Goal: Task Accomplishment & Management: Manage account settings

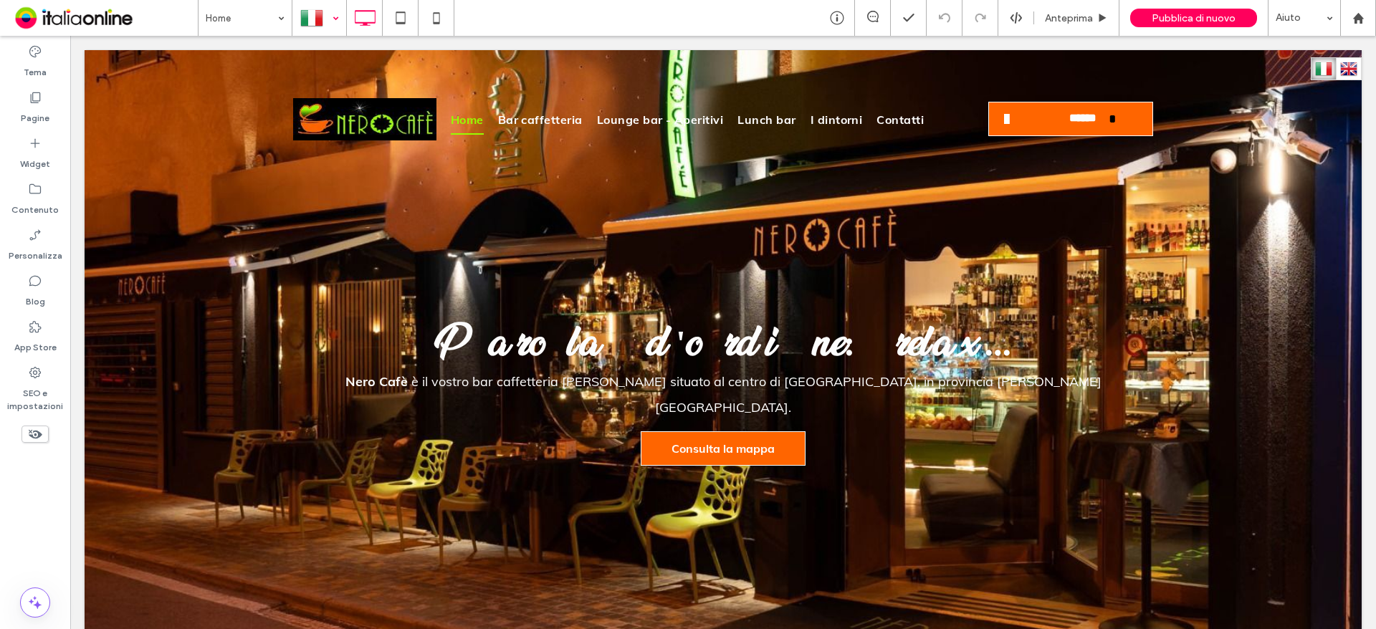
click at [330, 23] on div at bounding box center [319, 18] width 52 height 34
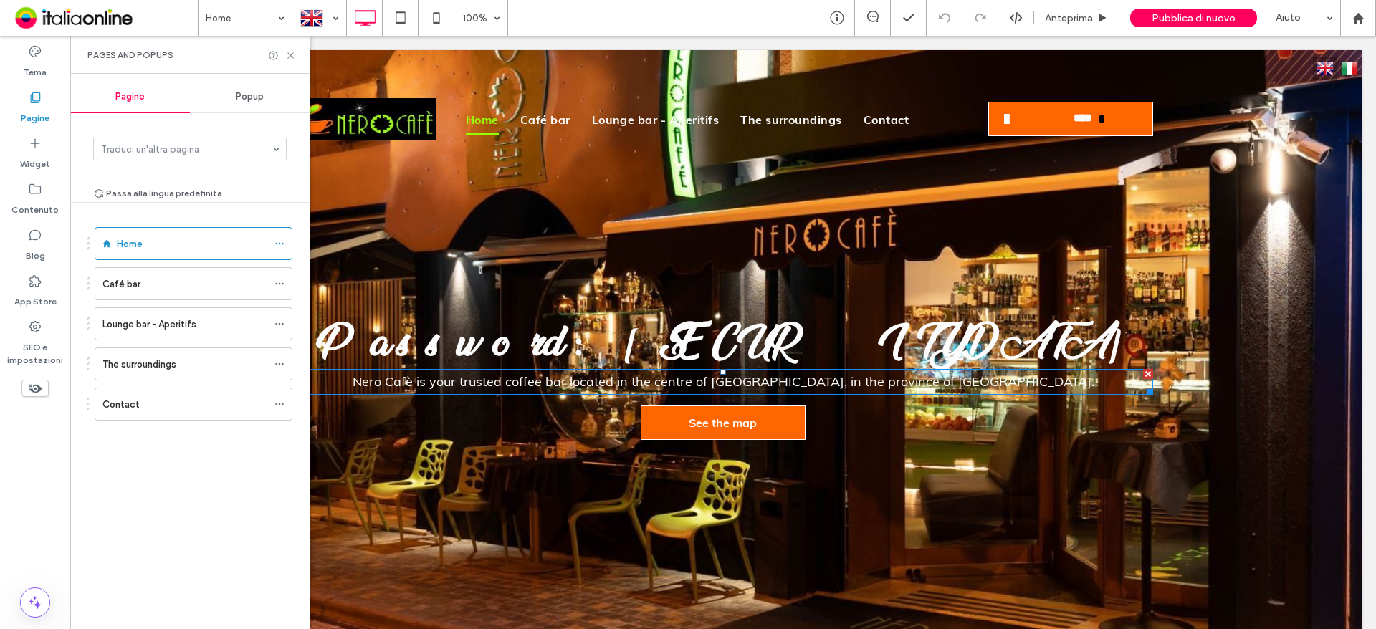
drag, startPoint x: 929, startPoint y: 384, endPoint x: 962, endPoint y: 384, distance: 32.2
click at [929, 384] on span "Nero Cafè is your trusted coffee bar located in the centre of Agropoli, in the …" at bounding box center [724, 381] width 742 height 16
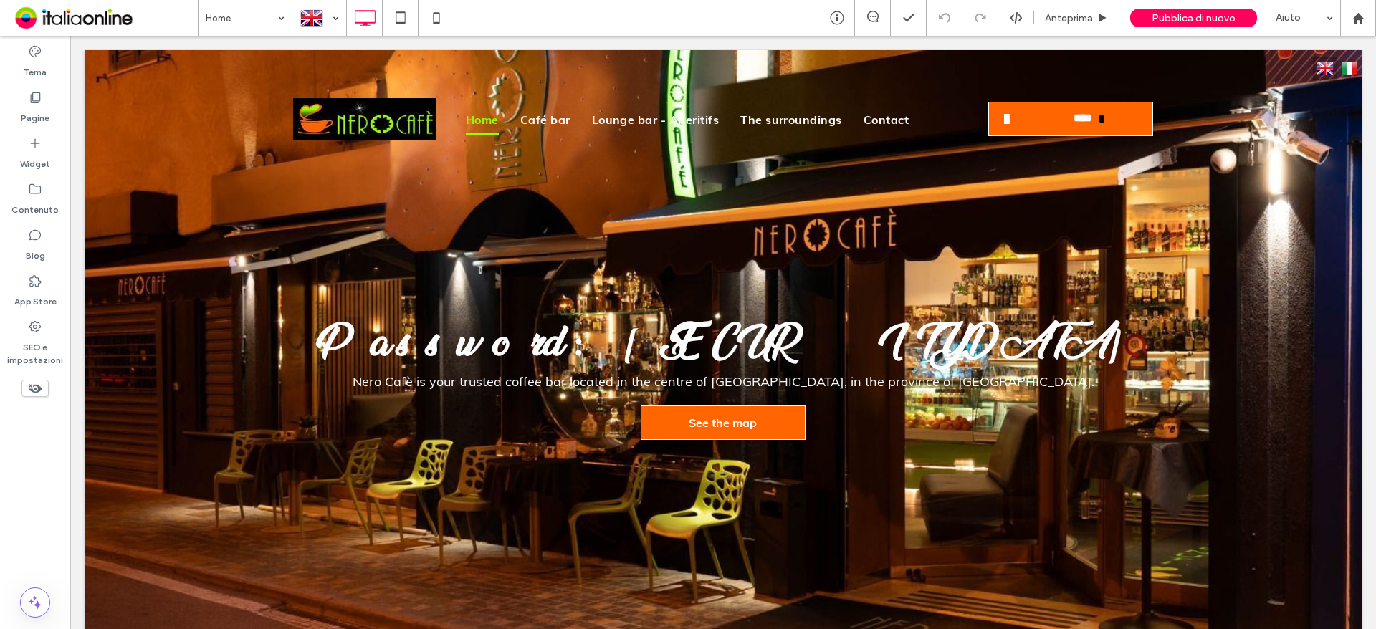
click at [982, 384] on span "Nero Cafè is your trusted coffee bar located in the centre of Agropoli, in the …" at bounding box center [724, 381] width 742 height 16
type input "****"
type input "**"
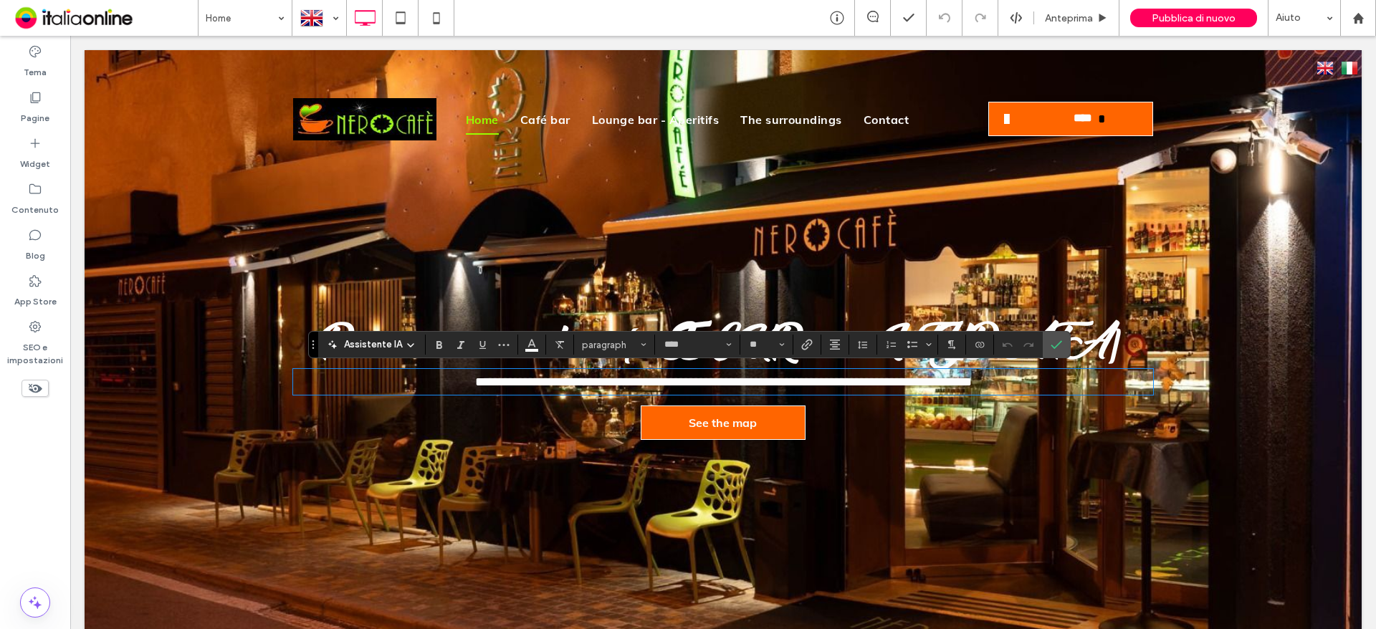
click at [972, 384] on span "**********" at bounding box center [723, 381] width 497 height 13
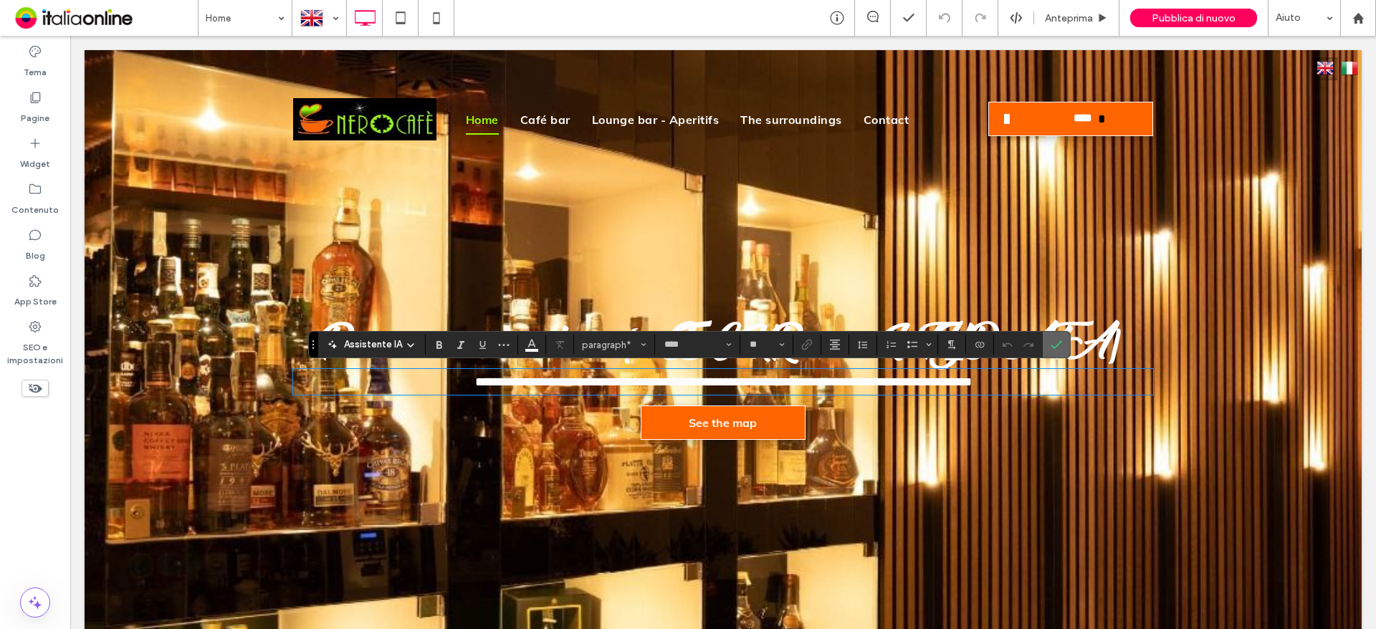
click at [1053, 350] on icon "Conferma" at bounding box center [1055, 344] width 11 height 11
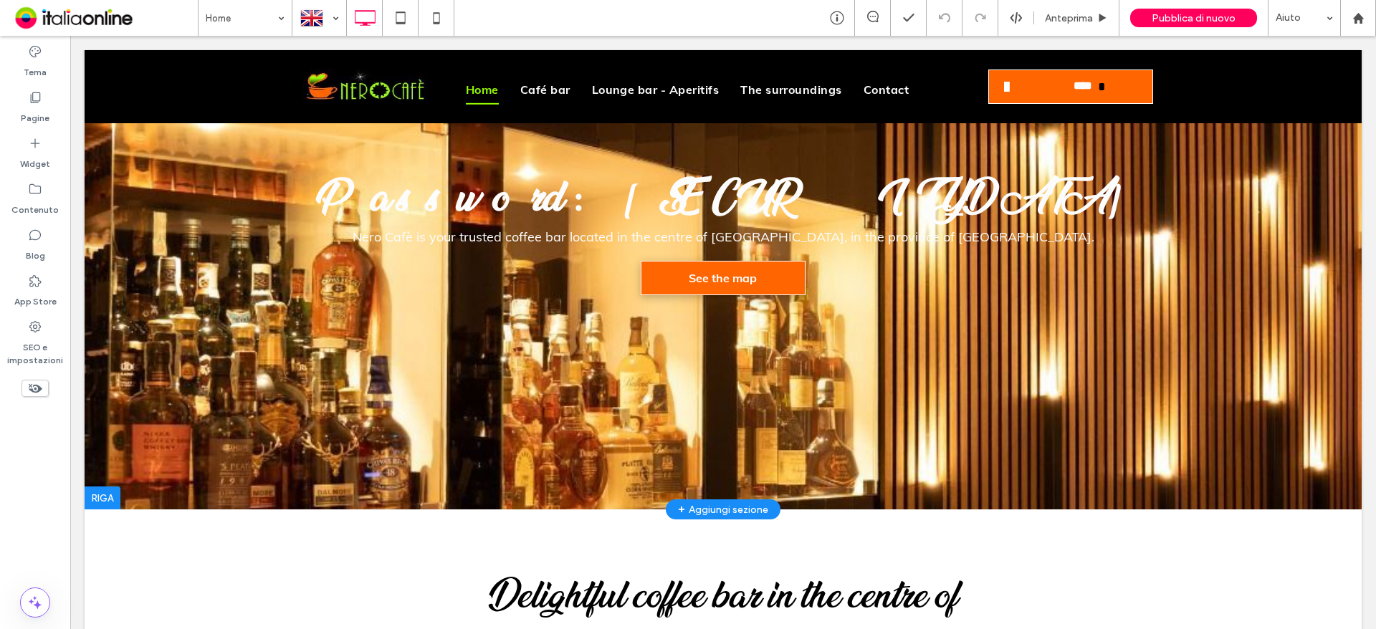
scroll to position [143, 0]
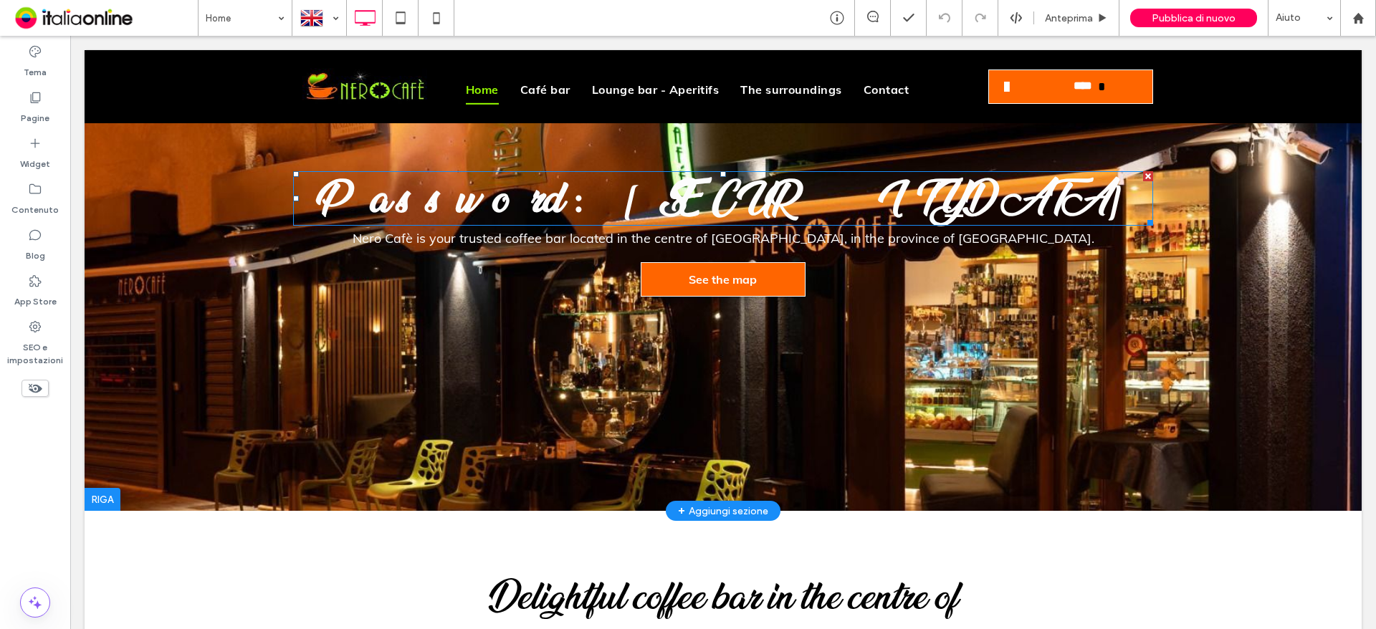
click at [673, 239] on span "Nero Cafè is your trusted coffee bar located in the centre of Agropoli, in the …" at bounding box center [724, 238] width 742 height 16
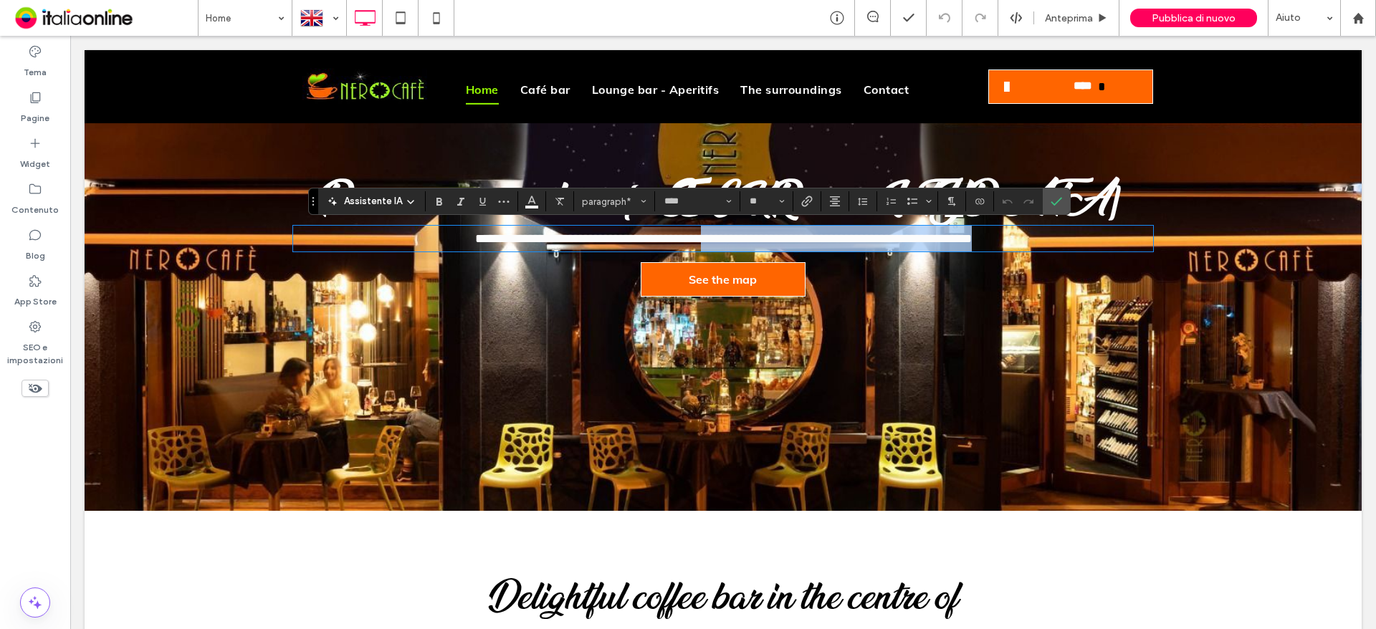
drag, startPoint x: 697, startPoint y: 237, endPoint x: 1036, endPoint y: 234, distance: 339.0
click at [1036, 234] on p "**********" at bounding box center [723, 239] width 860 height 26
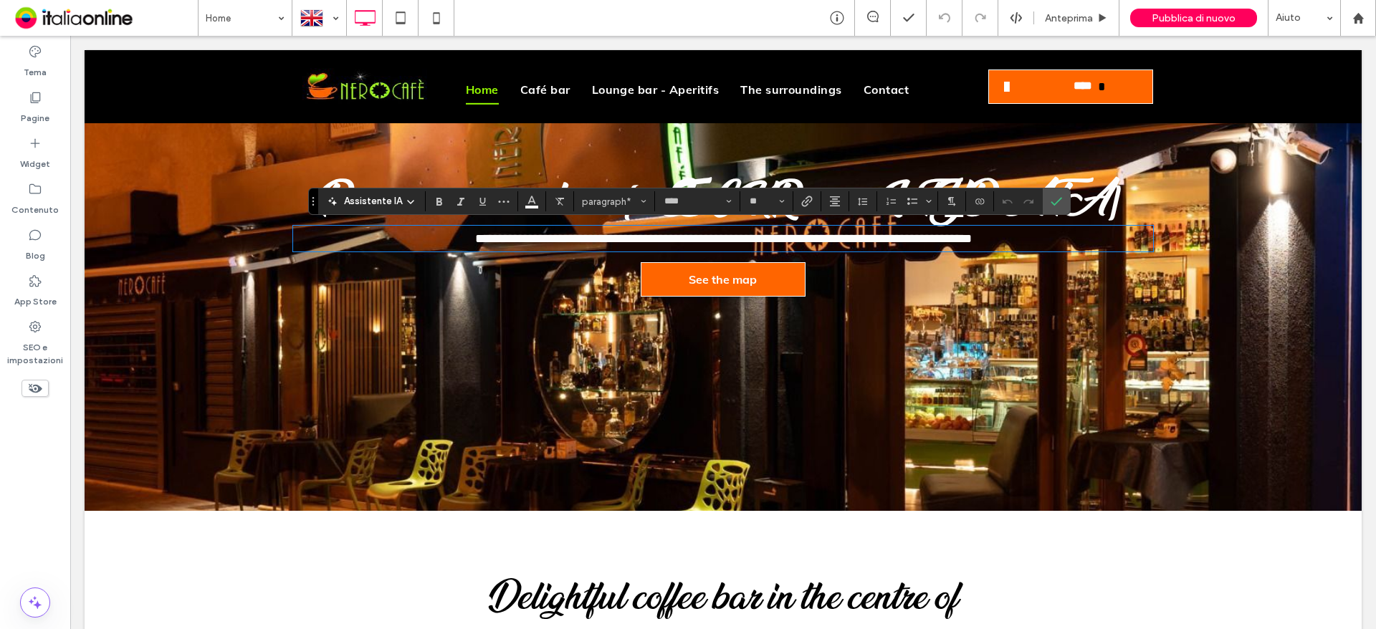
scroll to position [0, 0]
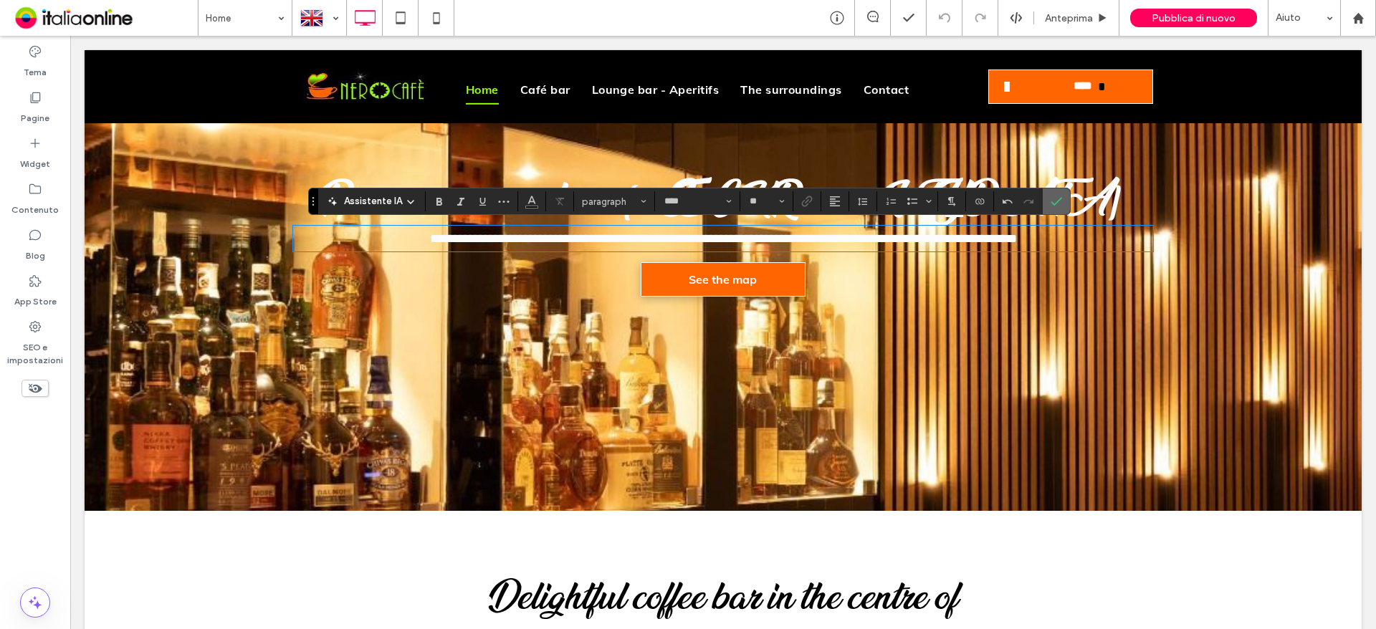
click at [1050, 201] on icon "Conferma" at bounding box center [1055, 201] width 11 height 11
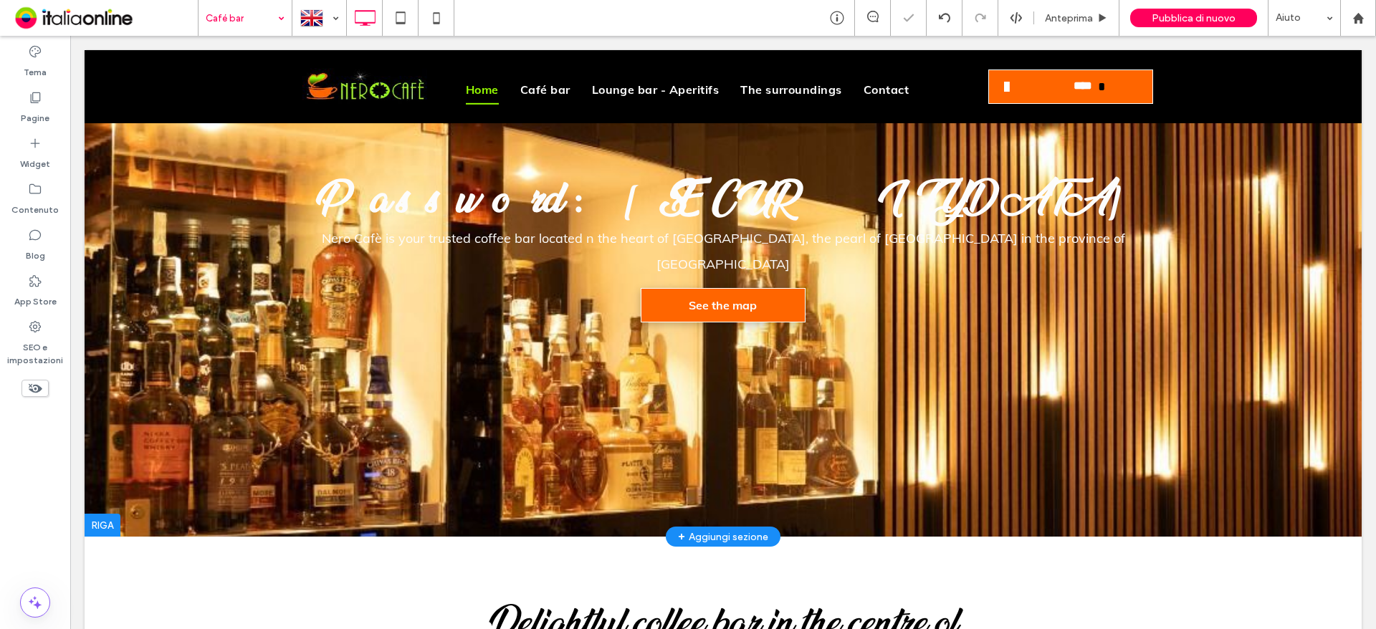
drag, startPoint x: 236, startPoint y: 77, endPoint x: 287, endPoint y: 87, distance: 52.7
type input "**********"
type input "**"
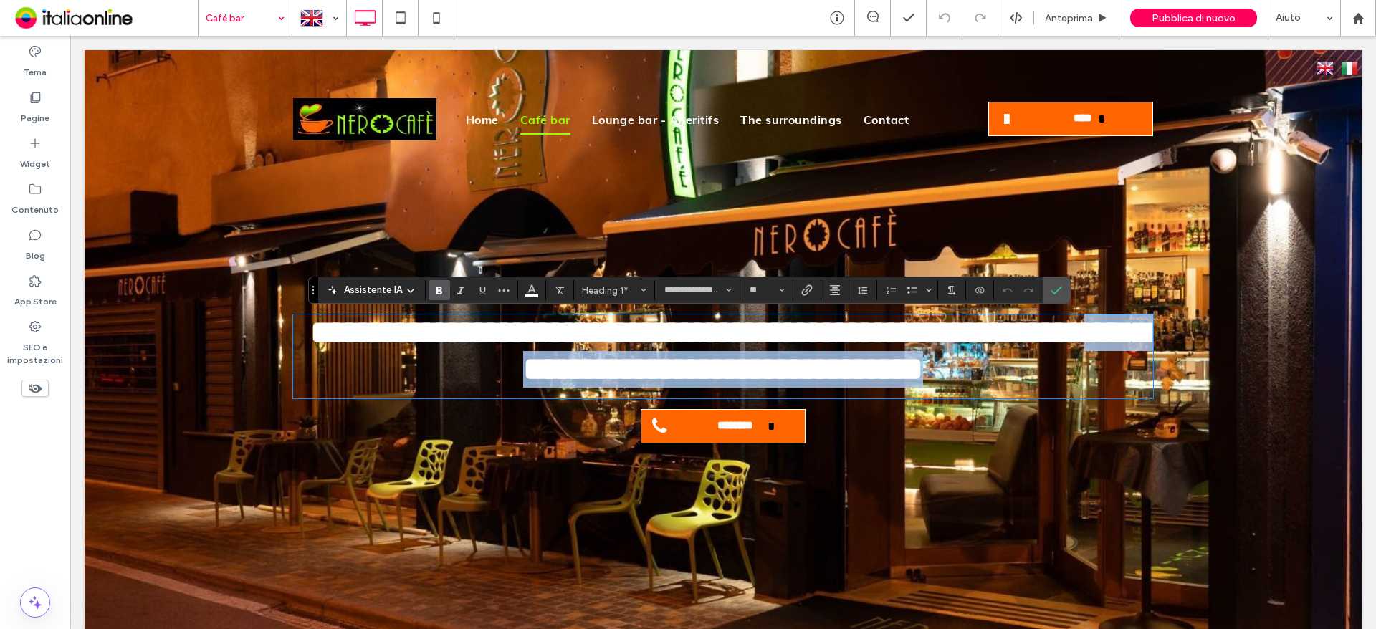
drag, startPoint x: 1020, startPoint y: 396, endPoint x: 469, endPoint y: 394, distance: 551.0
click at [469, 388] on h1 "**********" at bounding box center [723, 351] width 860 height 73
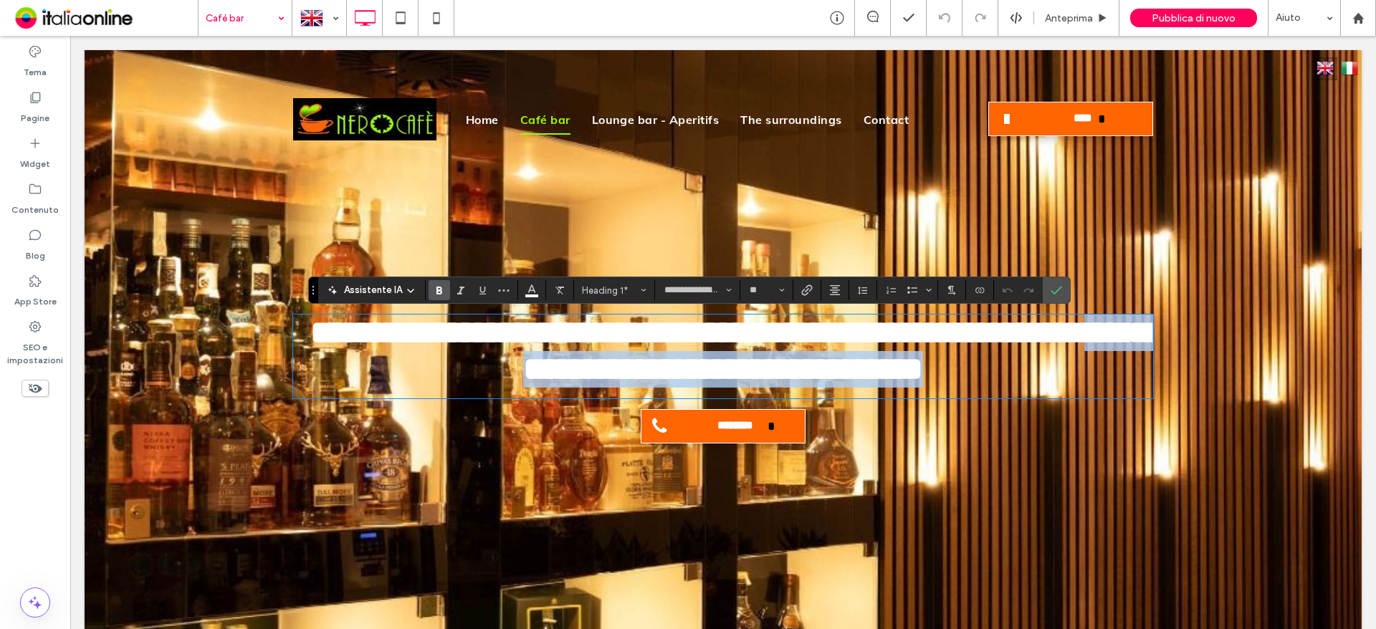
type input "****"
type input "**"
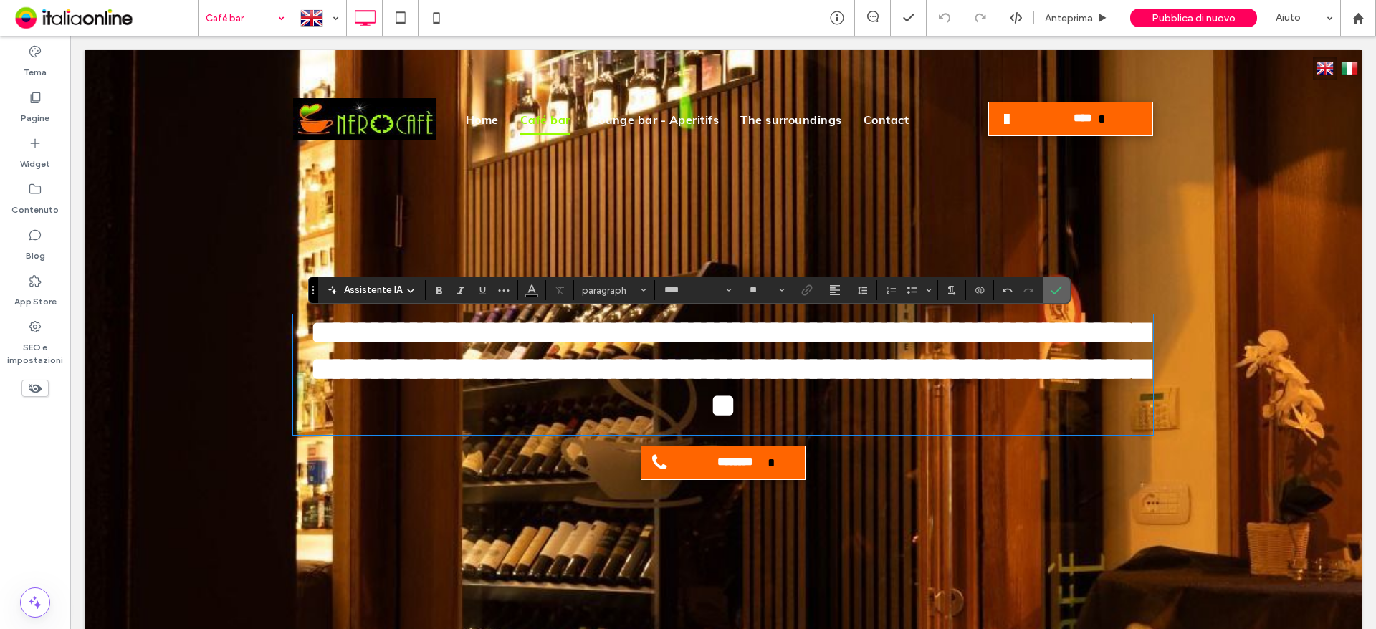
click at [1050, 289] on icon "Conferma" at bounding box center [1055, 289] width 11 height 11
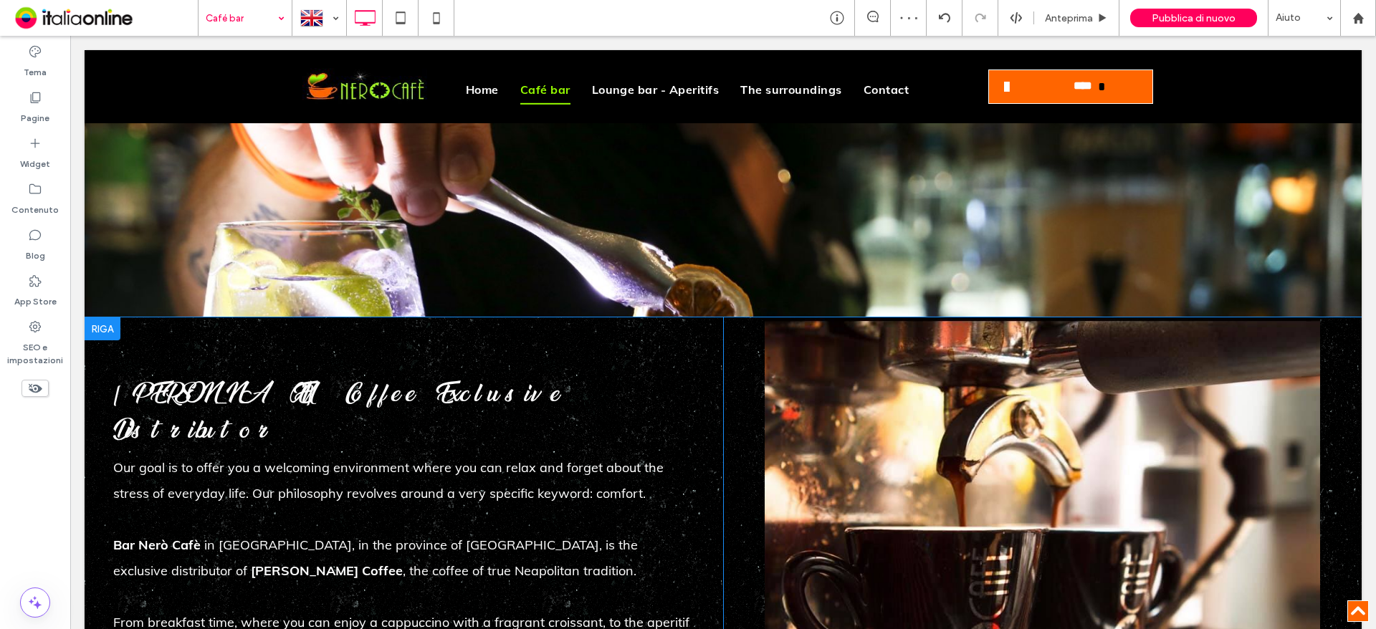
scroll to position [1433, 0]
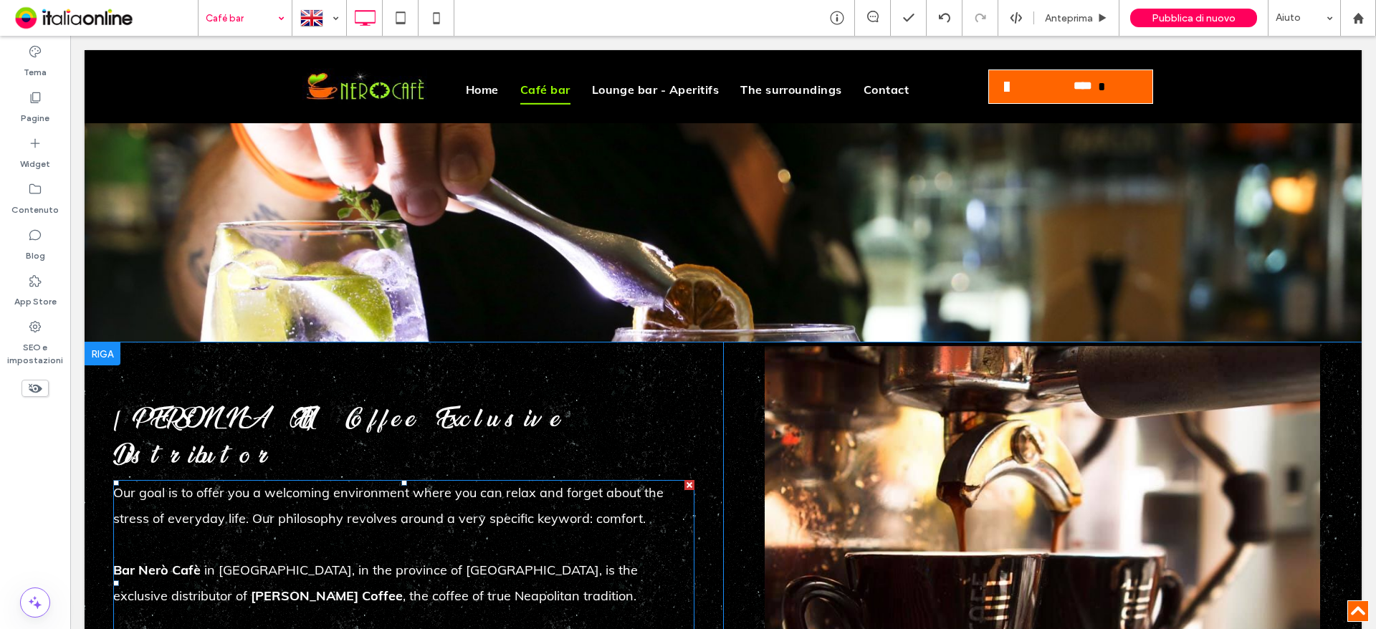
click at [403, 588] on span ", the coffee of true Neapolitan tradition." at bounding box center [520, 596] width 234 height 16
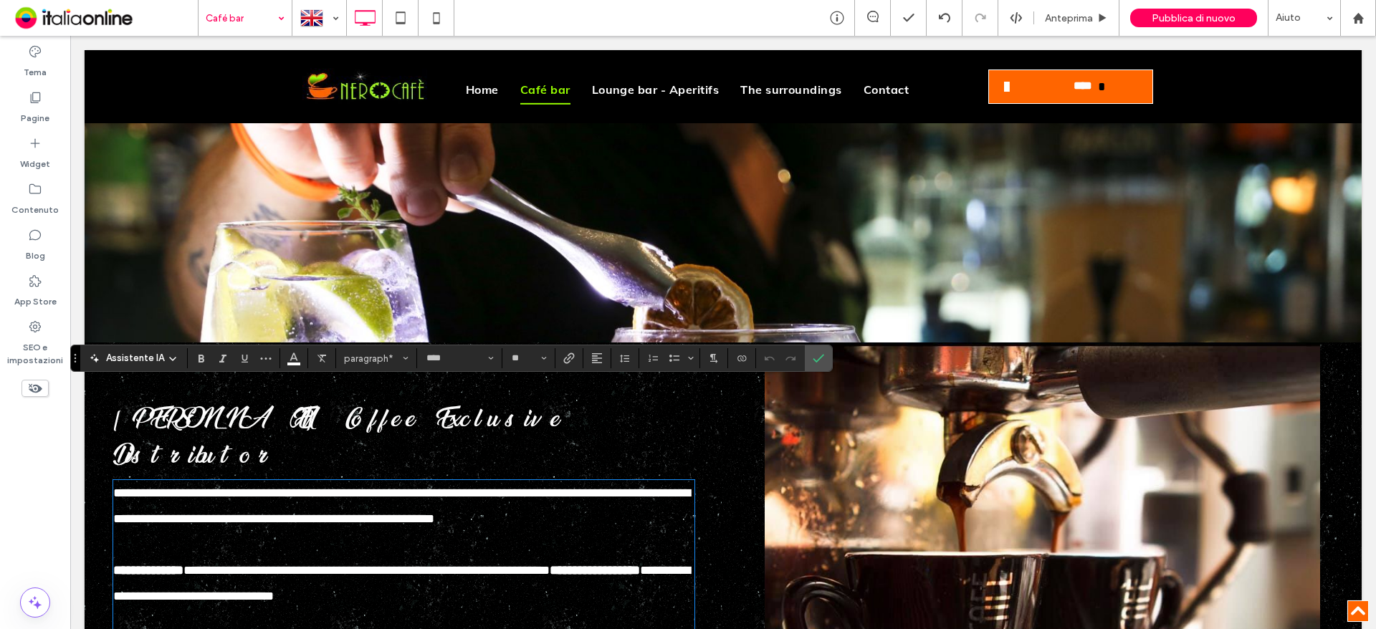
click at [423, 564] on span "**********" at bounding box center [366, 570] width 366 height 13
drag, startPoint x: 429, startPoint y: 472, endPoint x: 203, endPoint y: 473, distance: 226.4
click at [203, 557] on p "**********" at bounding box center [403, 583] width 581 height 52
click at [205, 564] on strong "**********" at bounding box center [363, 570] width 361 height 13
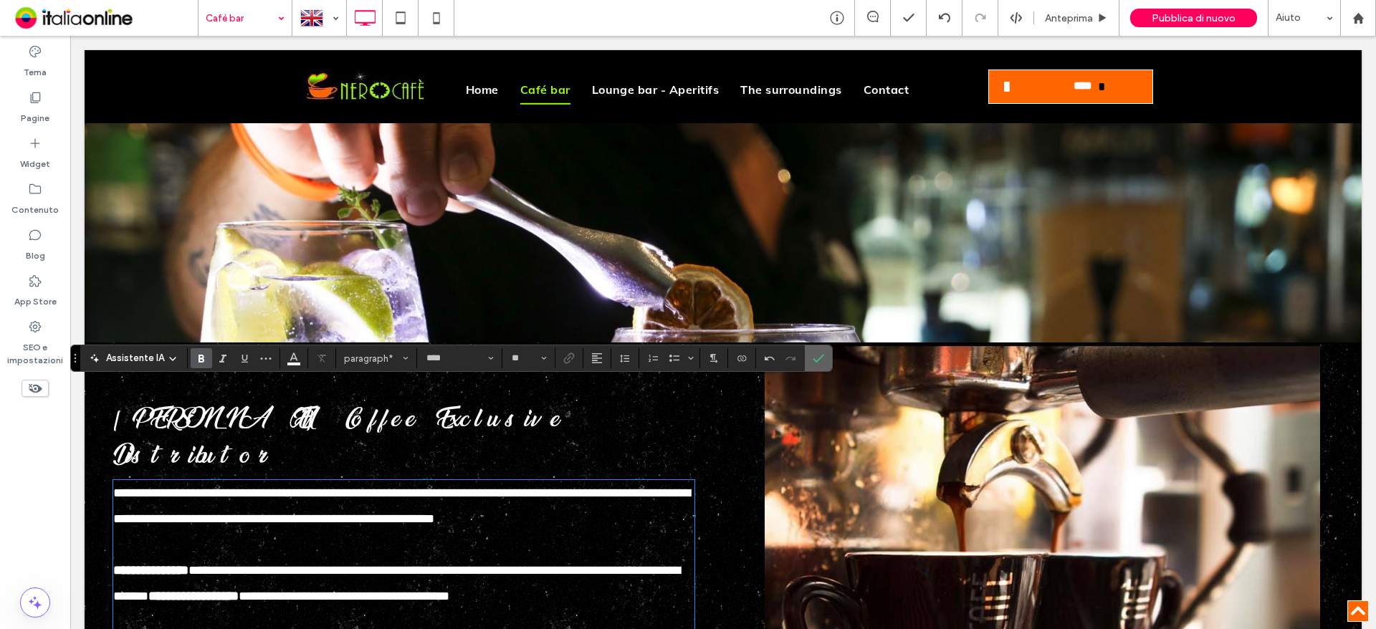
click at [820, 358] on use "Conferma" at bounding box center [818, 358] width 11 height 9
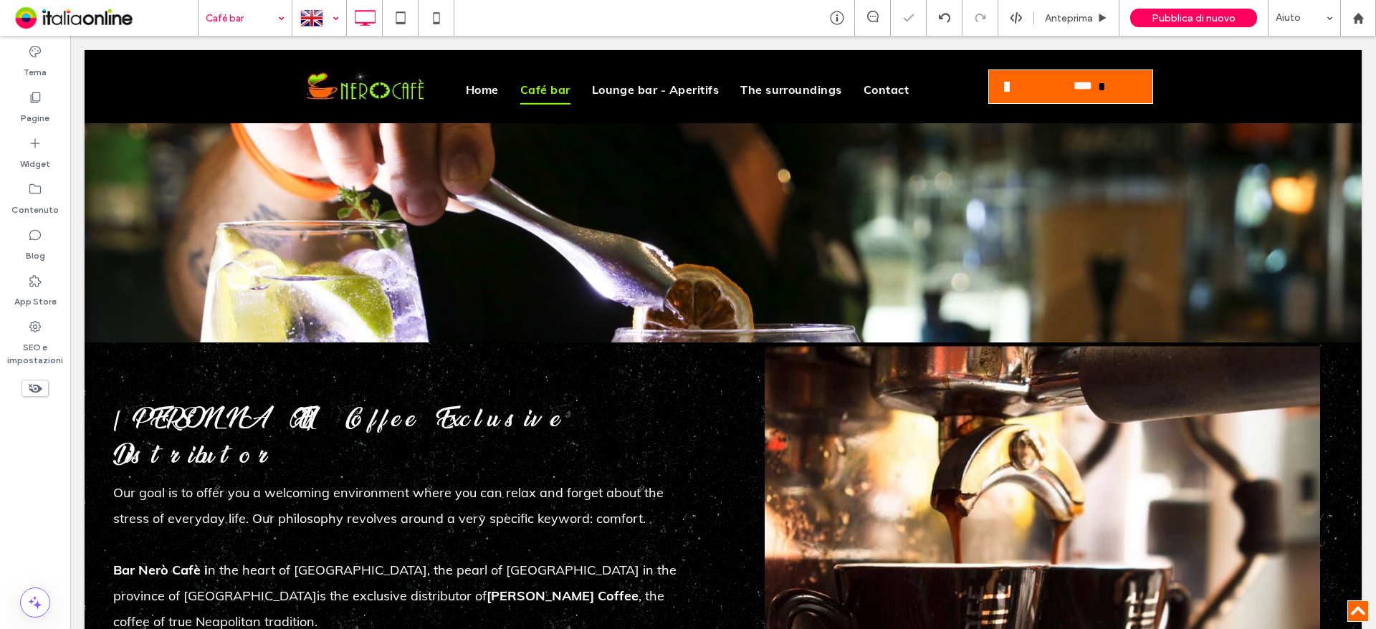
click at [327, 28] on div at bounding box center [319, 18] width 52 height 34
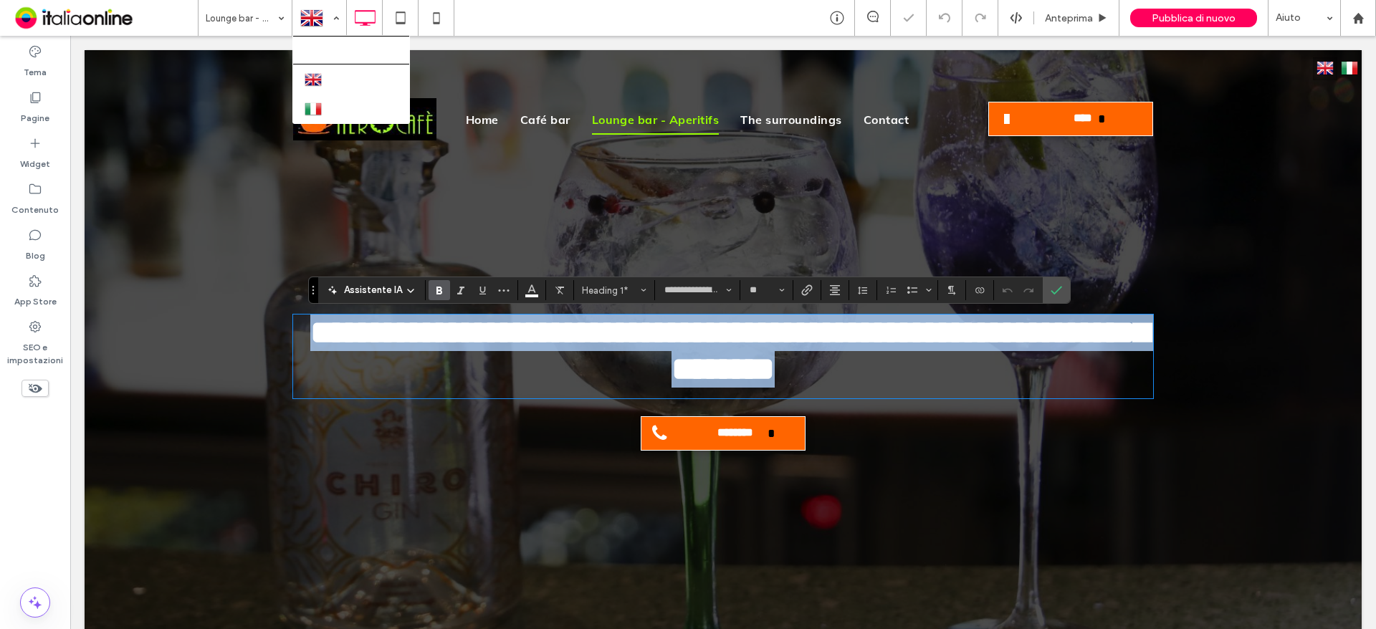
drag, startPoint x: 866, startPoint y: 100, endPoint x: 798, endPoint y: 385, distance: 292.5
click at [741, 379] on strong "**********" at bounding box center [729, 351] width 838 height 70
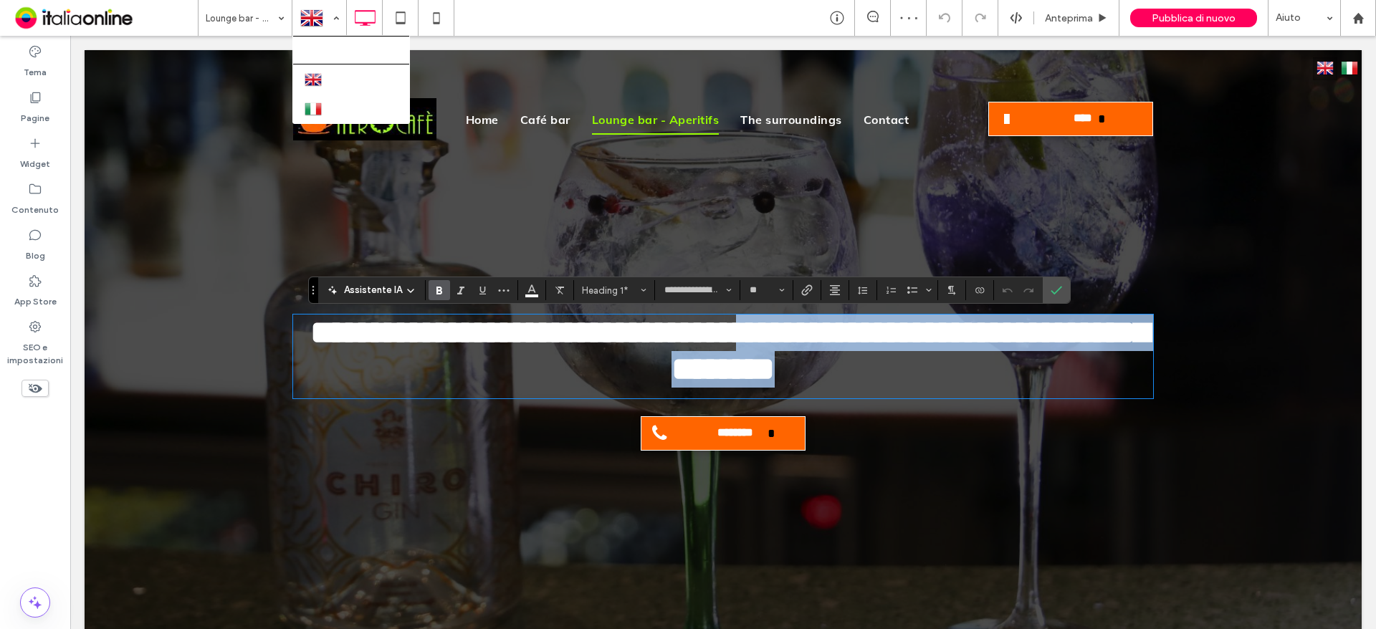
drag, startPoint x: 790, startPoint y: 401, endPoint x: 732, endPoint y: 353, distance: 74.3
click at [732, 353] on h1 "**********" at bounding box center [723, 351] width 860 height 73
click at [786, 376] on h1 "**********" at bounding box center [723, 351] width 860 height 73
drag, startPoint x: 720, startPoint y: 382, endPoint x: 742, endPoint y: 357, distance: 33.0
click at [742, 357] on strong "**********" at bounding box center [729, 351] width 838 height 70
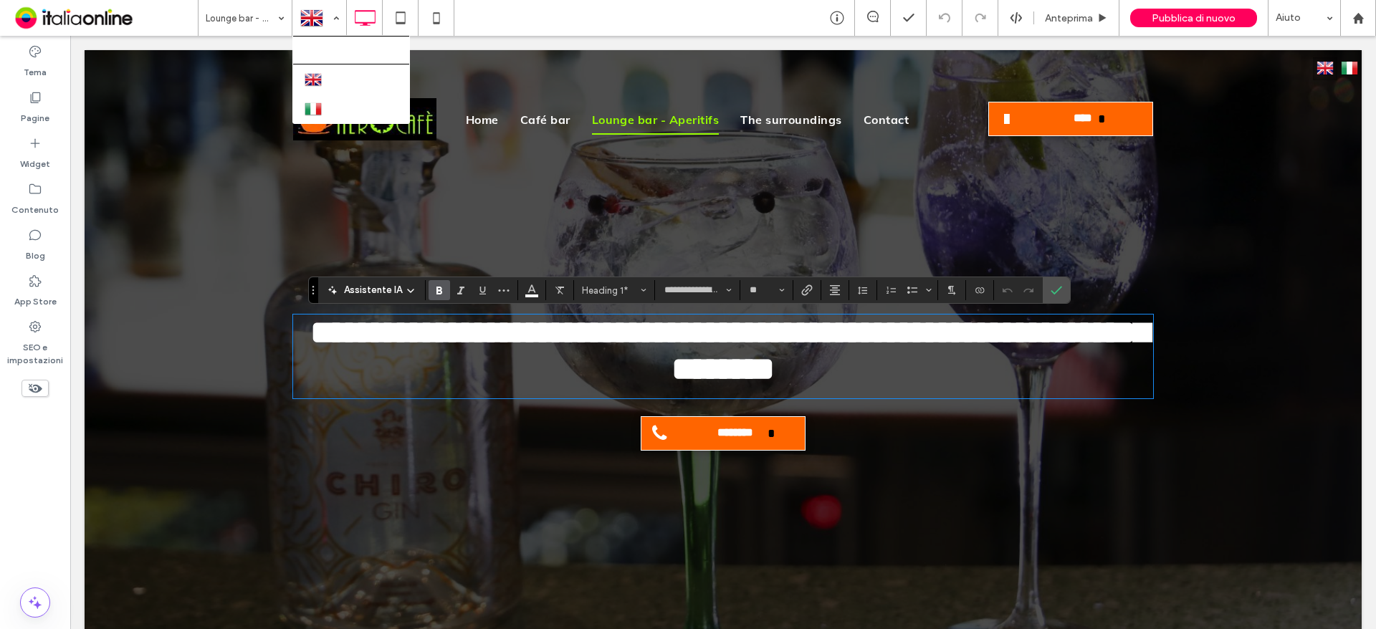
click at [780, 388] on h1 "**********" at bounding box center [723, 351] width 860 height 73
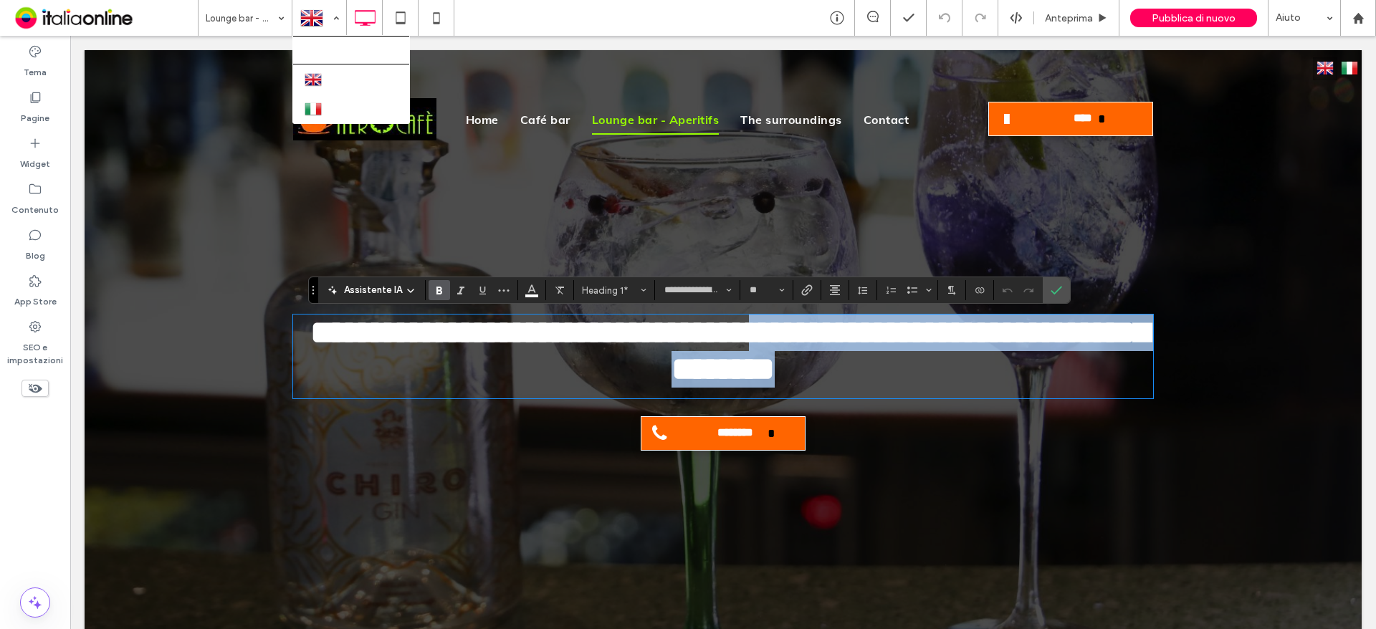
drag, startPoint x: 777, startPoint y: 405, endPoint x: 736, endPoint y: 349, distance: 69.2
click at [736, 349] on h1 "**********" at bounding box center [723, 351] width 860 height 73
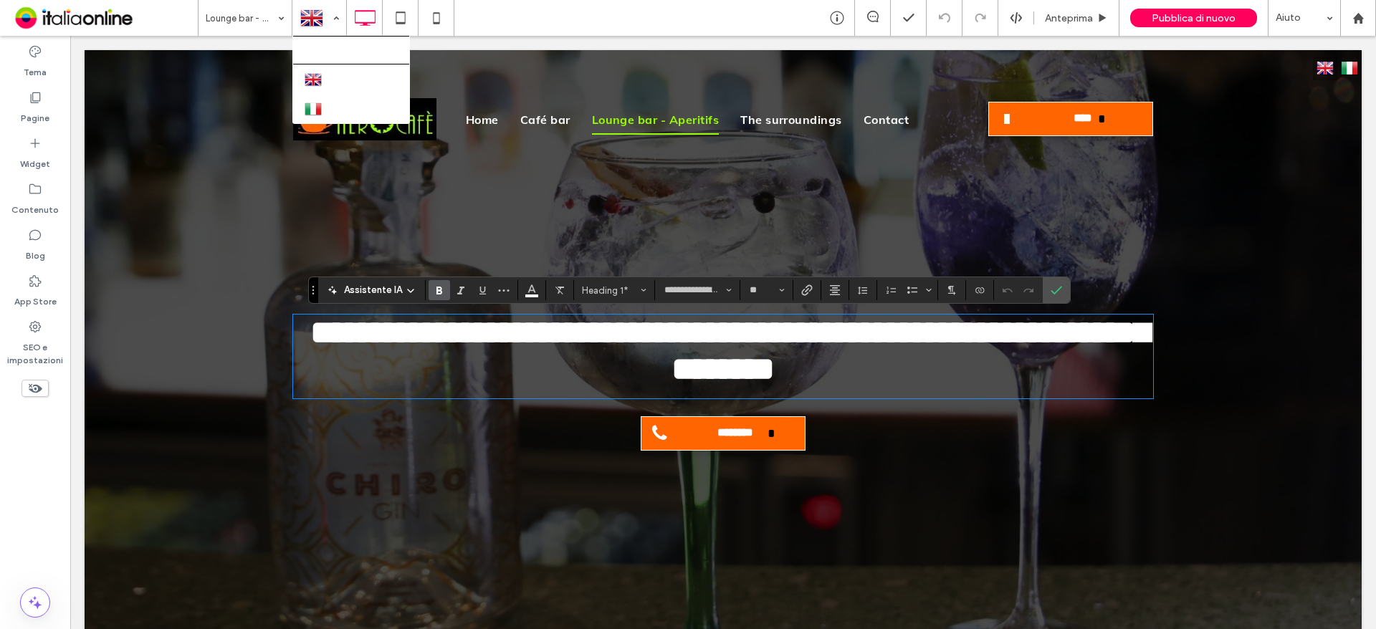
type input "****"
type input "**"
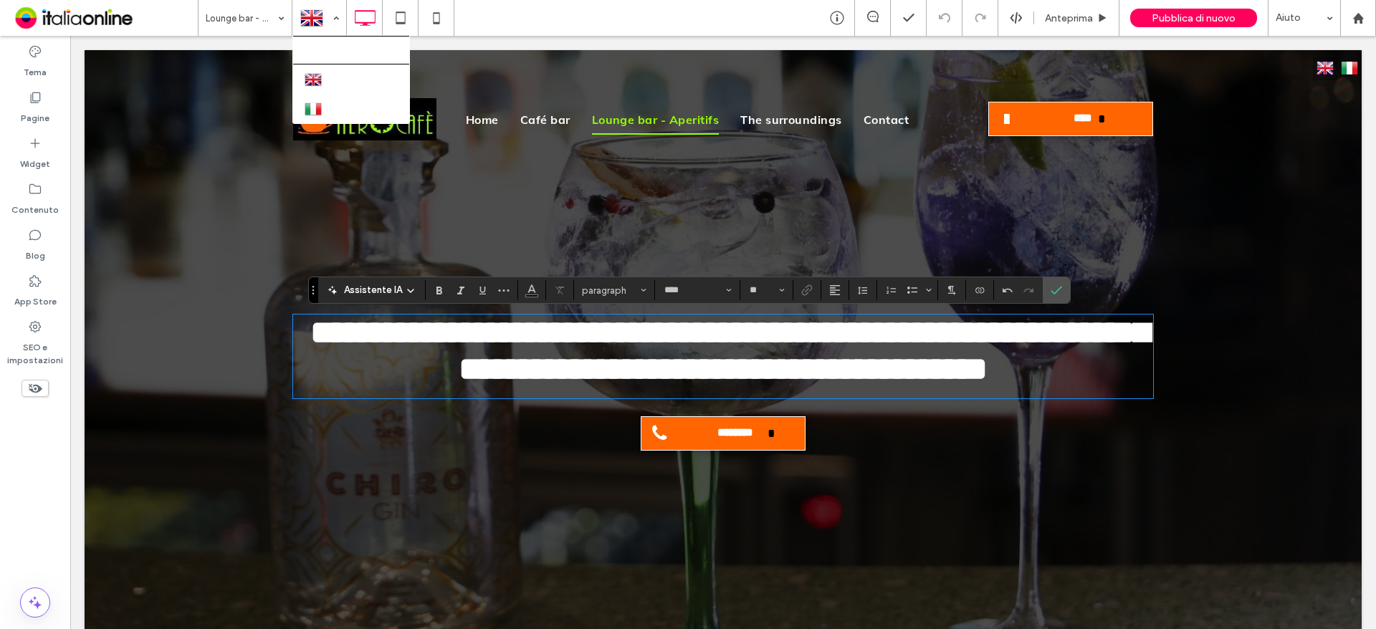
type input "**********"
type input "**"
click at [754, 347] on strong "**********" at bounding box center [729, 351] width 838 height 70
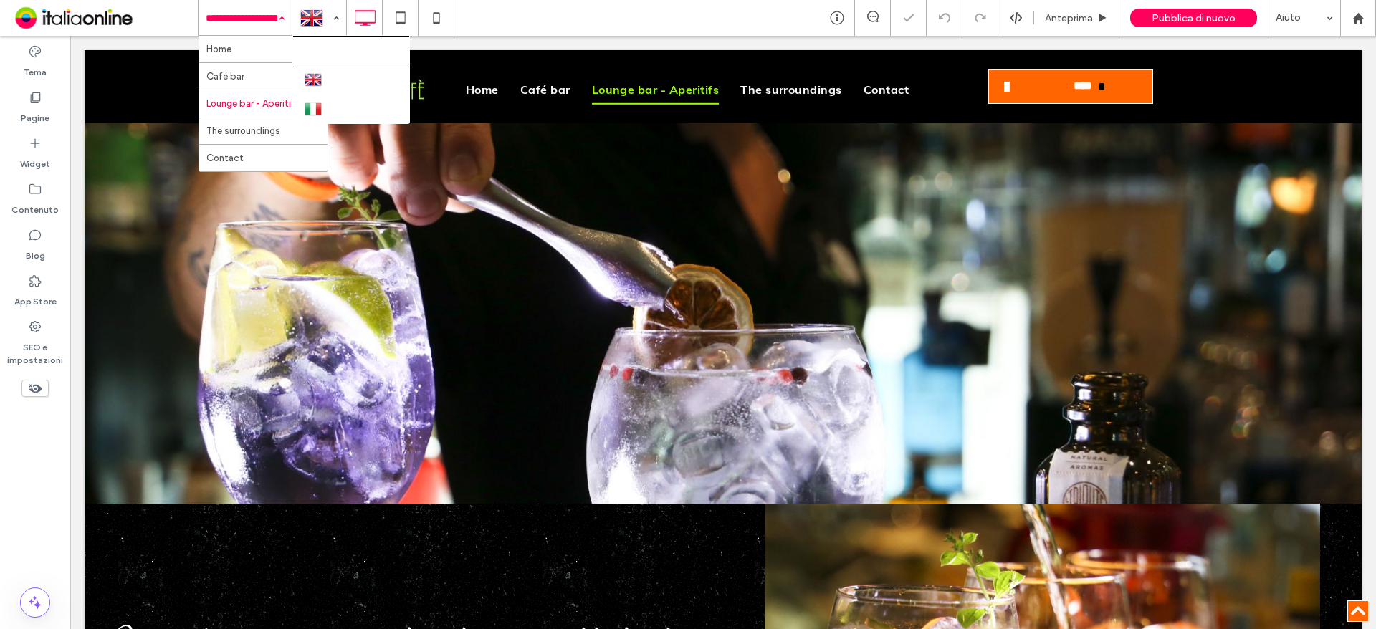
scroll to position [1064, 0]
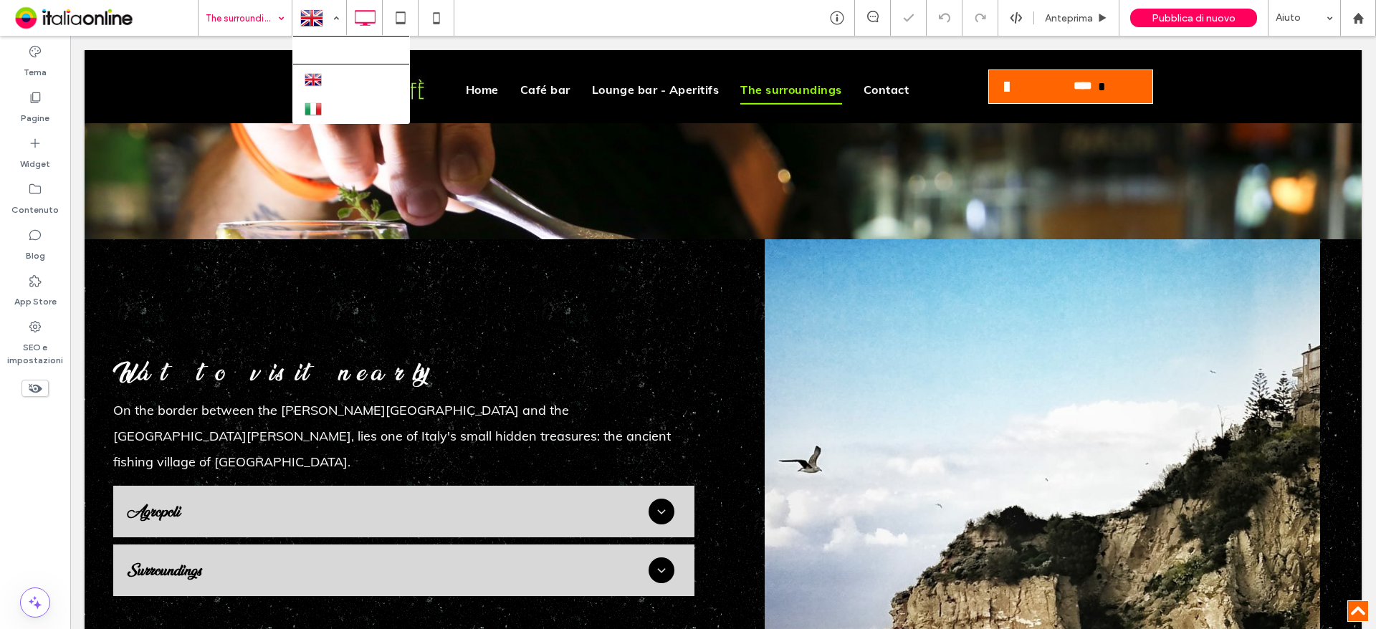
scroll to position [1433, 0]
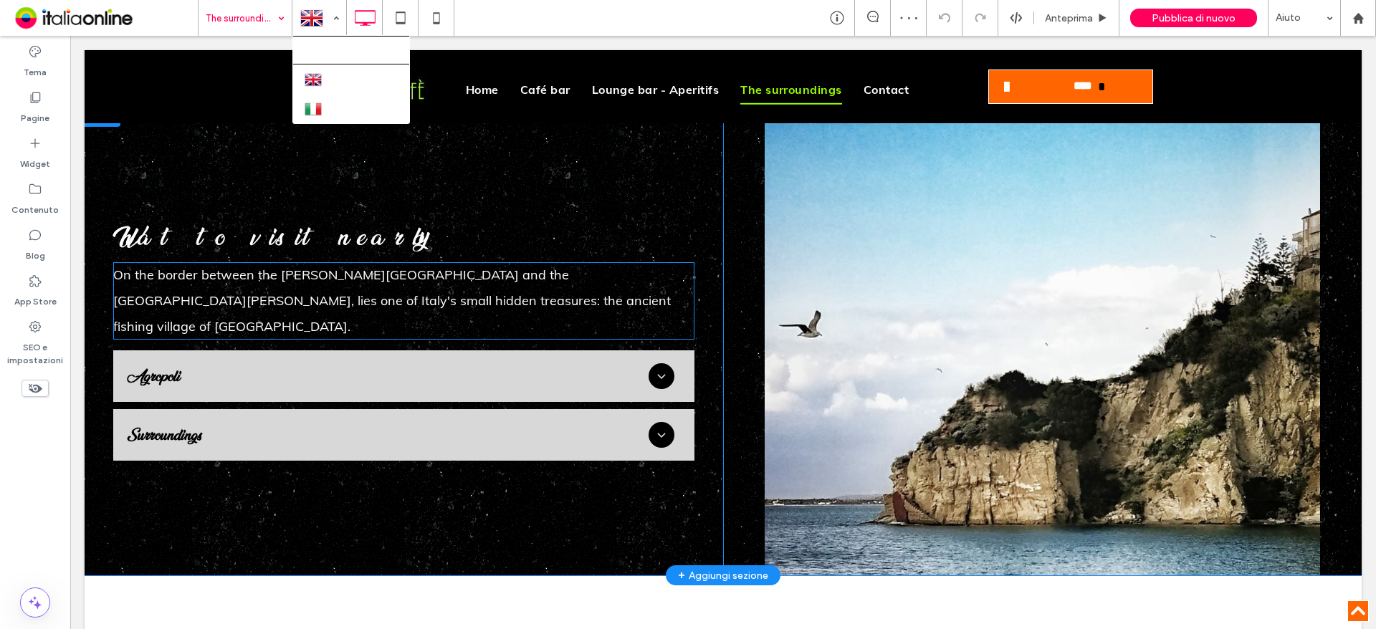
click at [354, 267] on span "On the border between the Cilento Coast and the Gulf of Salerno, lies one of It…" at bounding box center [391, 301] width 557 height 68
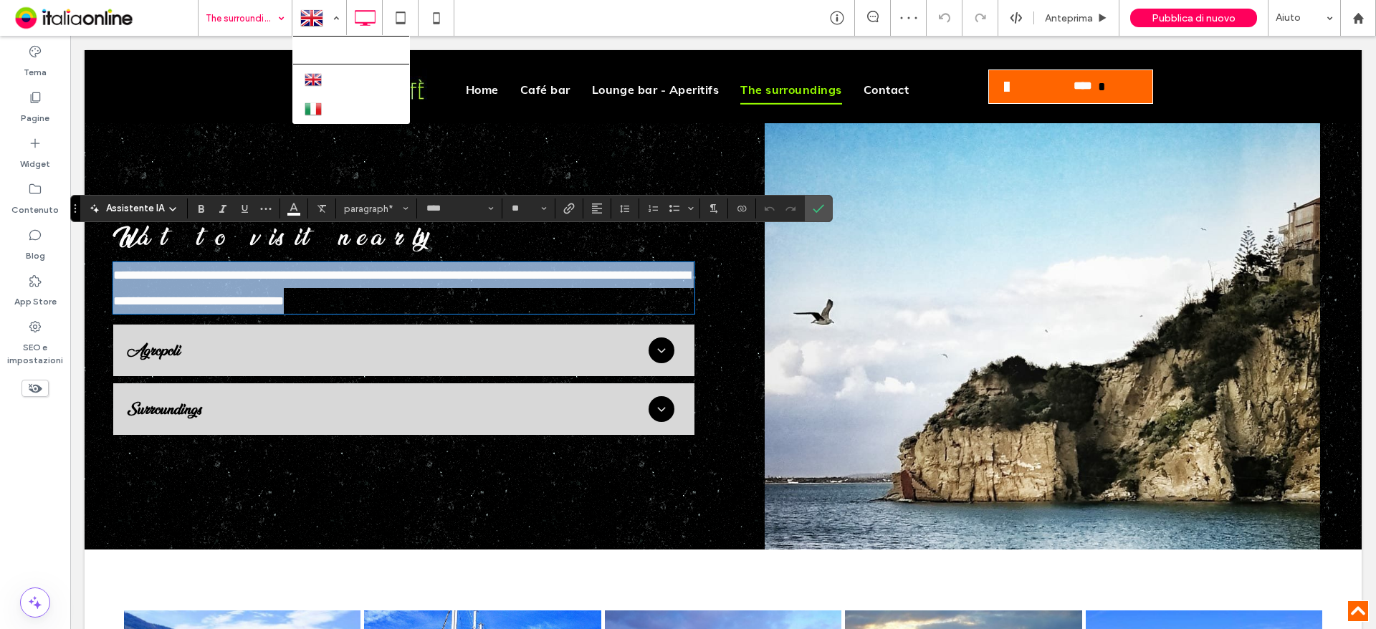
click at [420, 272] on p "**********" at bounding box center [403, 288] width 581 height 52
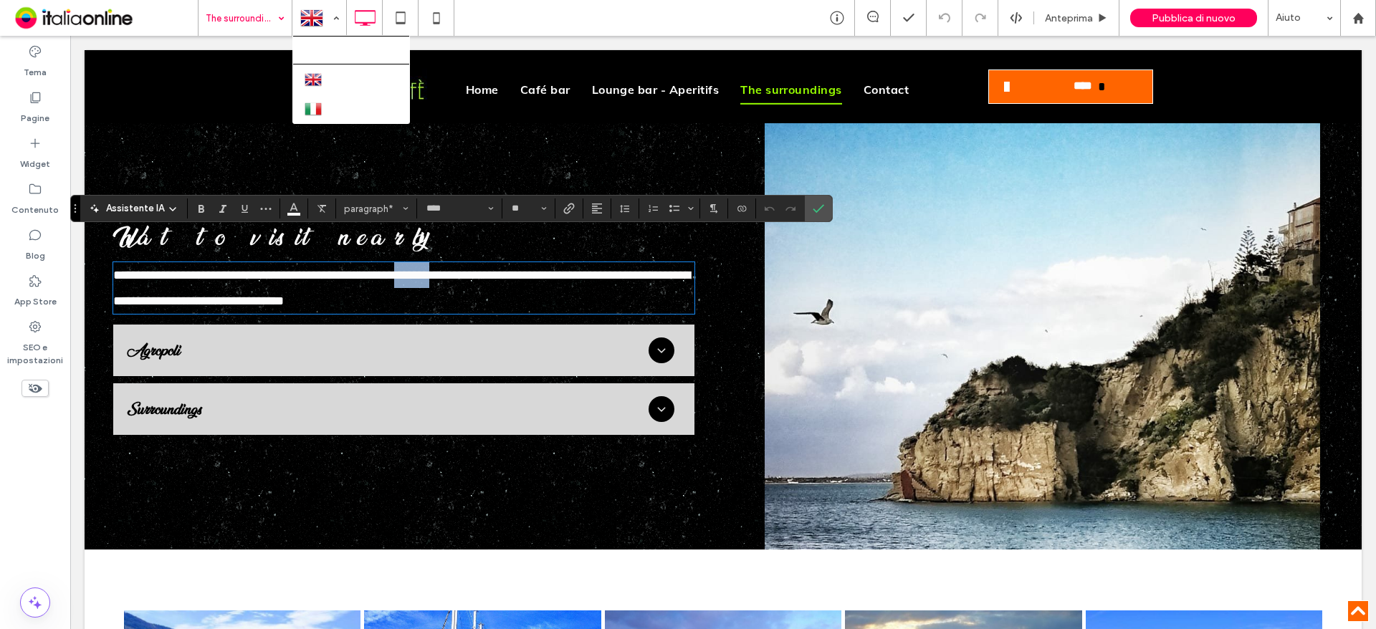
drag, startPoint x: 495, startPoint y: 252, endPoint x: 453, endPoint y: 252, distance: 42.3
click at [453, 269] on span "**********" at bounding box center [401, 288] width 577 height 39
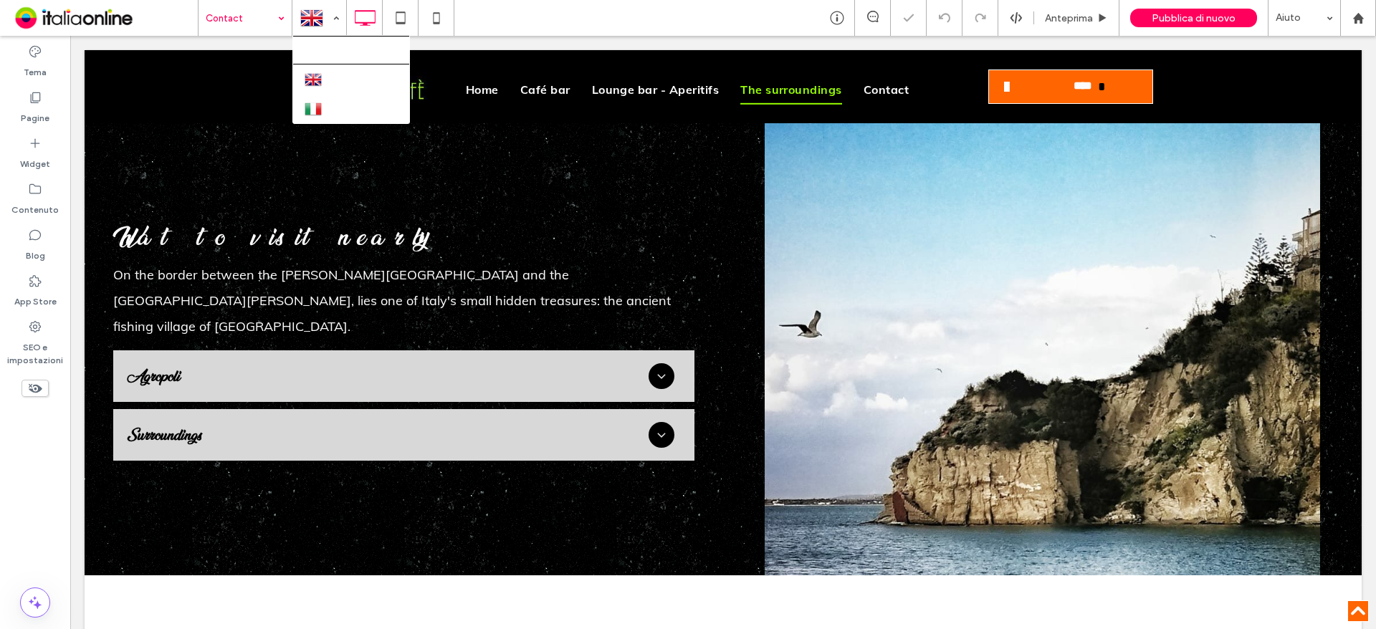
type input "**********"
type input "**"
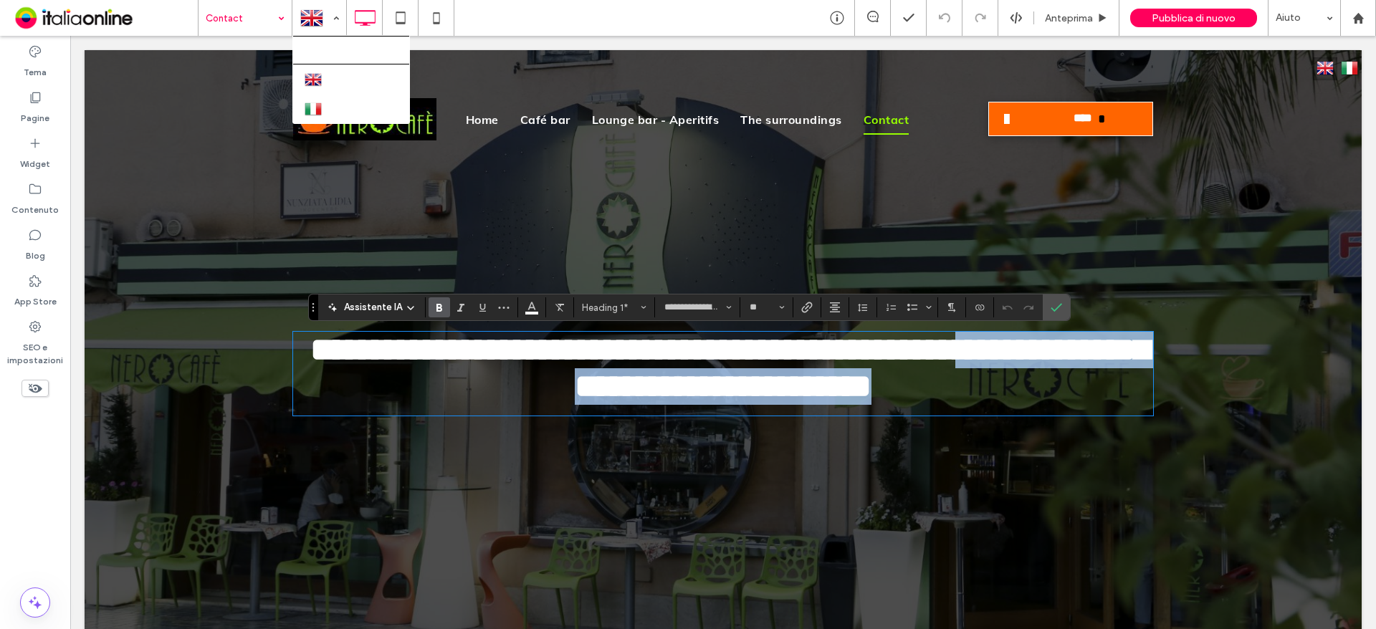
drag, startPoint x: 1023, startPoint y: 421, endPoint x: 1071, endPoint y: 372, distance: 67.9
click at [1071, 372] on h1 "**********" at bounding box center [723, 368] width 860 height 73
type input "****"
type input "**"
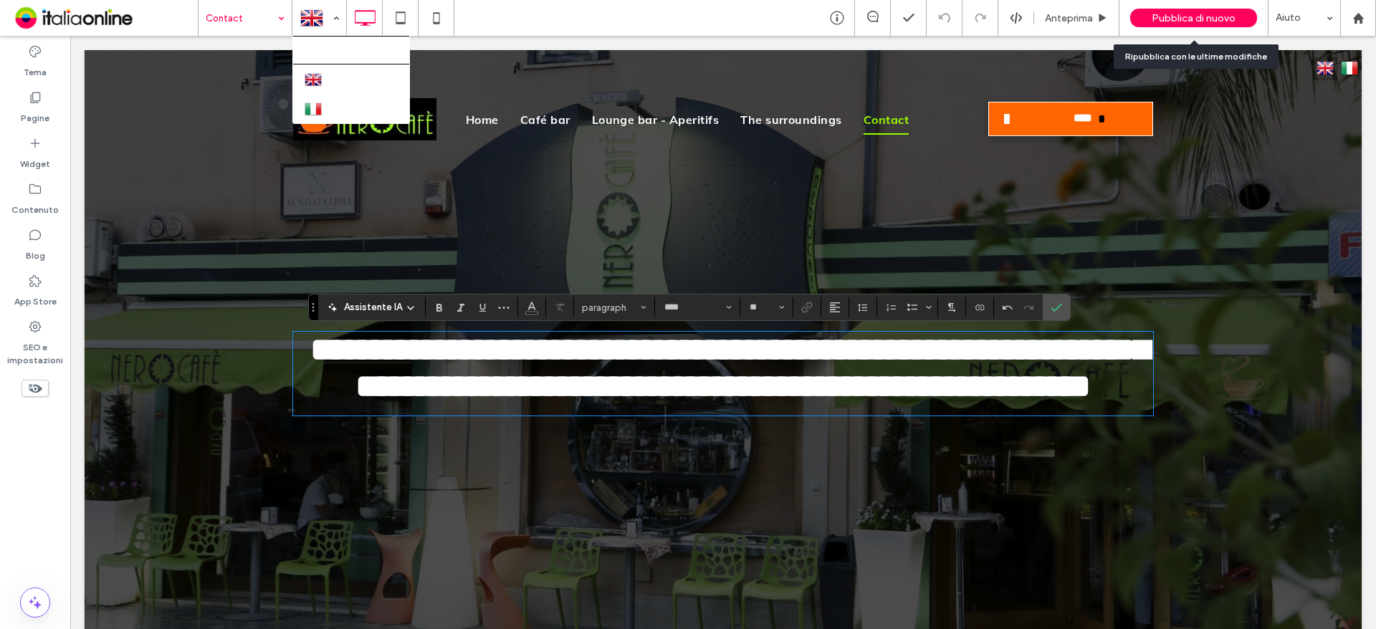
click at [1201, 25] on div "Pubblica di nuovo" at bounding box center [1193, 18] width 127 height 19
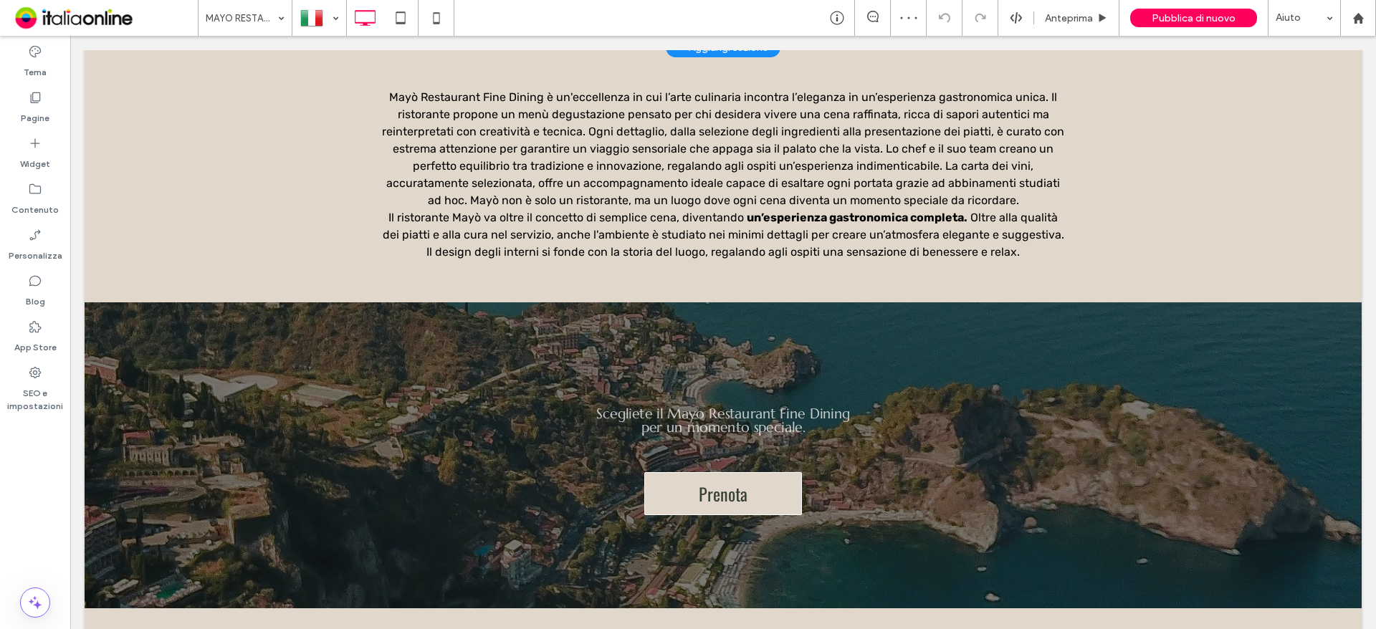
scroll to position [1935, 0]
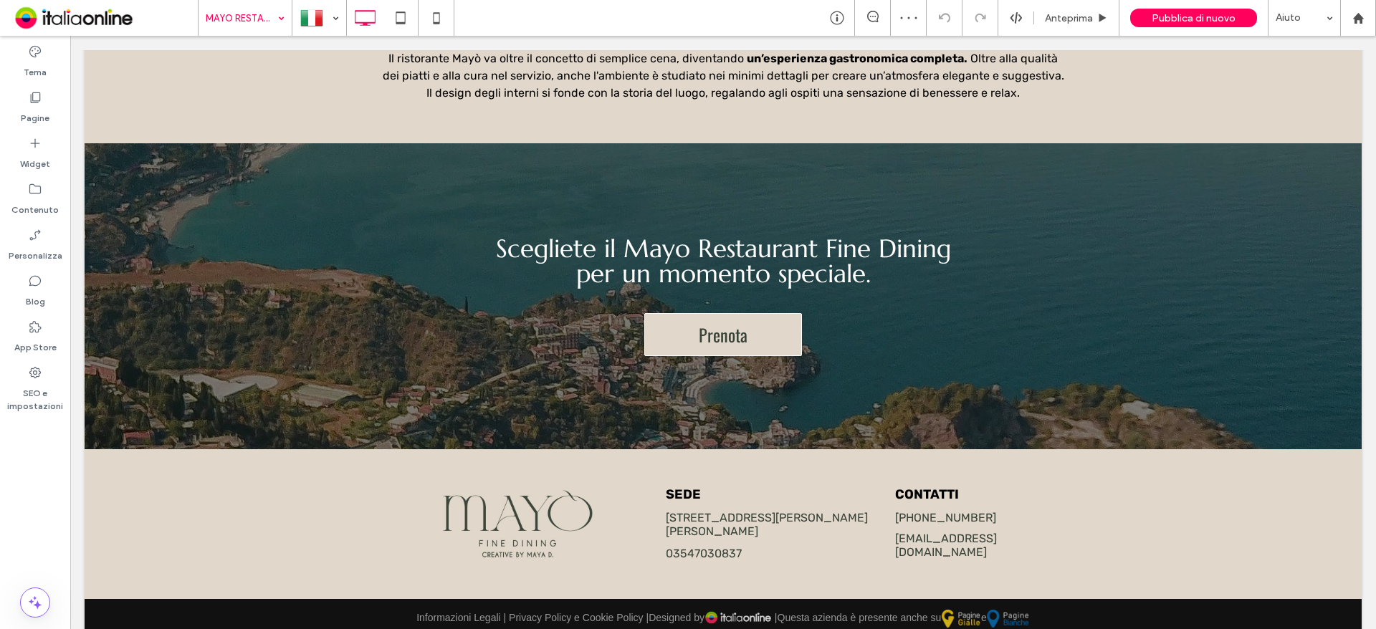
click at [221, 11] on input at bounding box center [242, 18] width 72 height 36
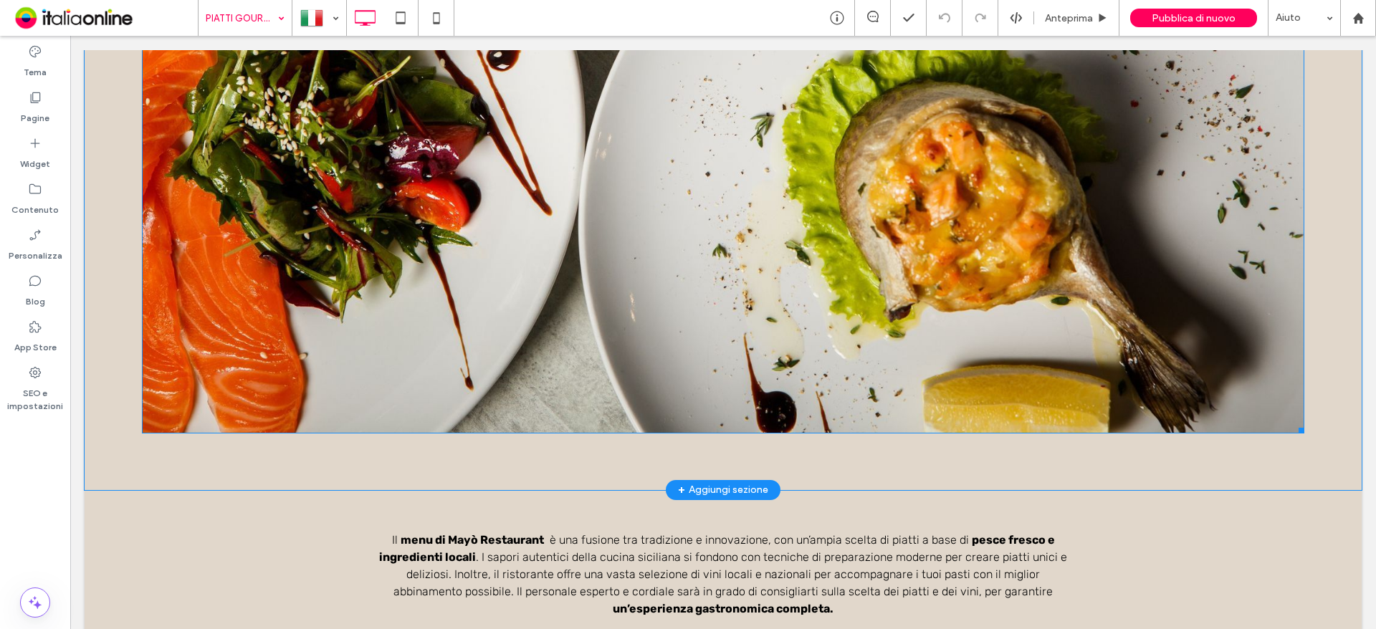
scroll to position [1290, 0]
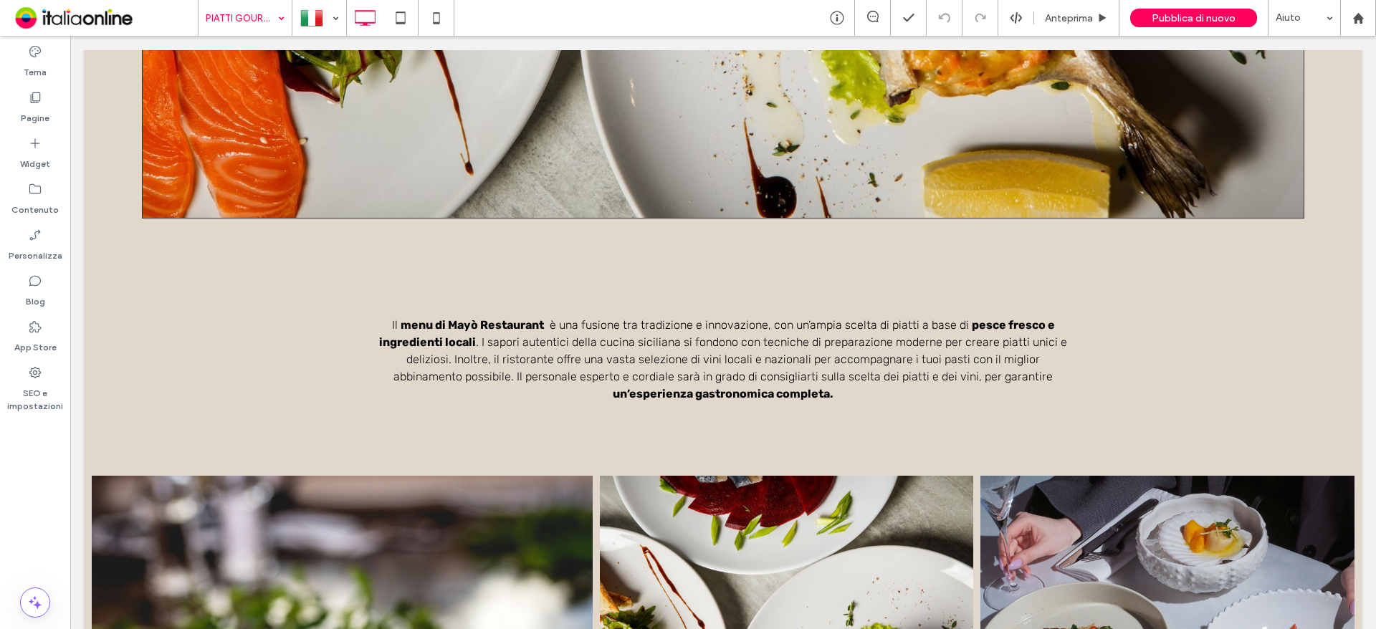
click at [254, 24] on input at bounding box center [242, 18] width 72 height 36
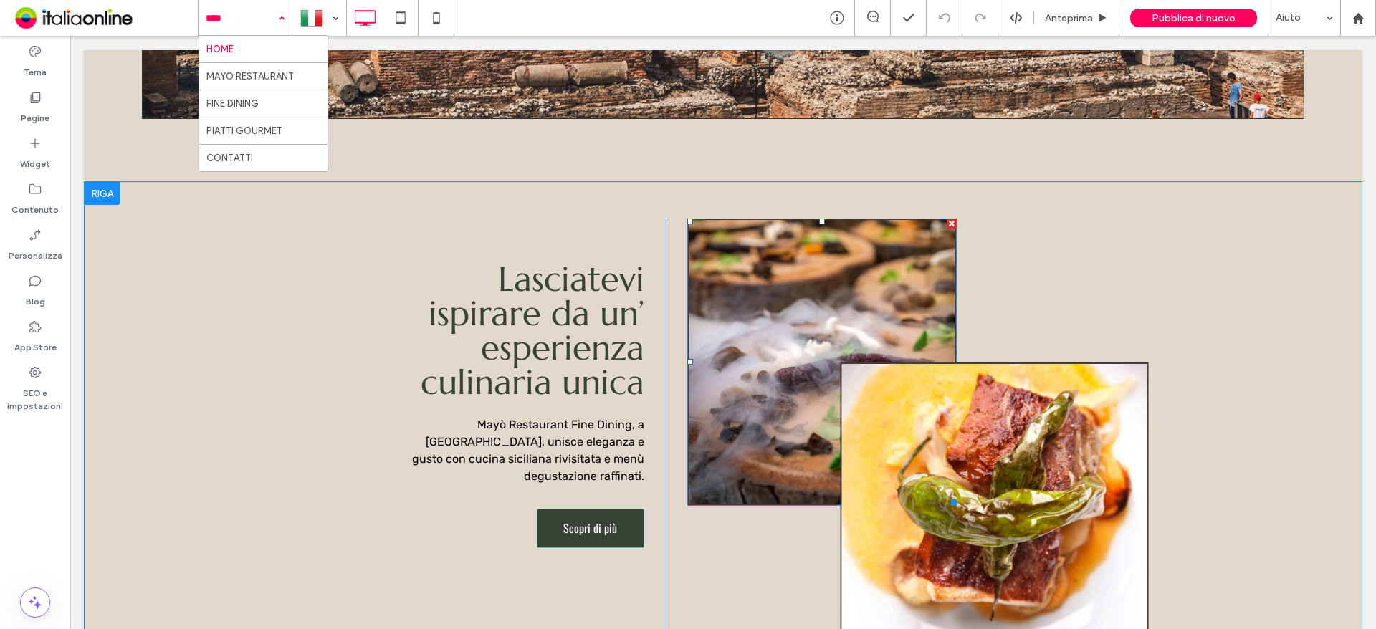
scroll to position [1505, 0]
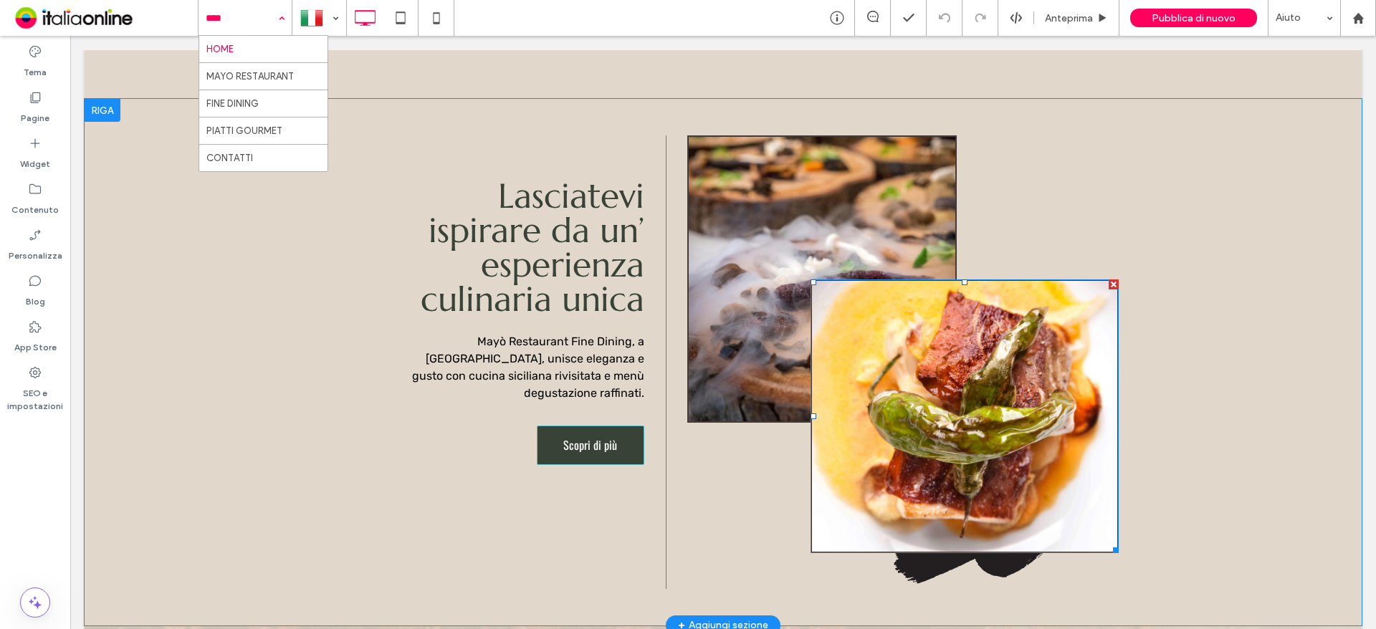
click at [912, 423] on img at bounding box center [964, 416] width 308 height 274
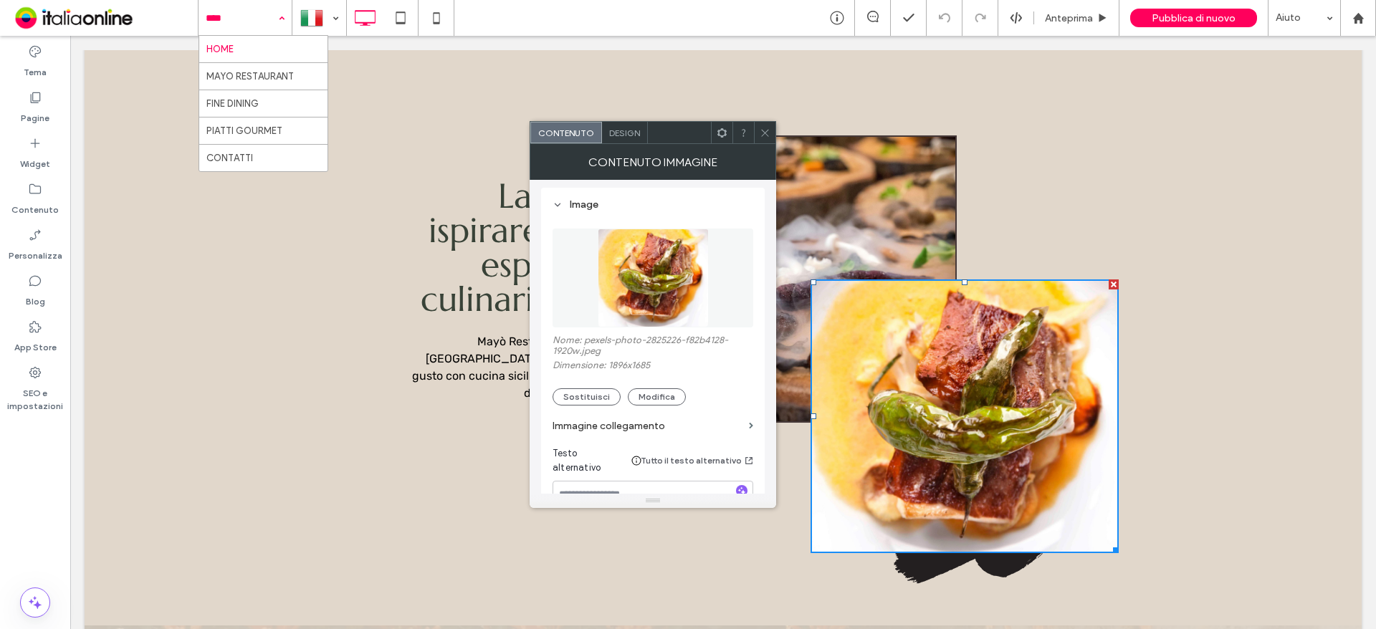
scroll to position [143, 0]
click at [584, 394] on button "Sostituisci" at bounding box center [586, 396] width 68 height 17
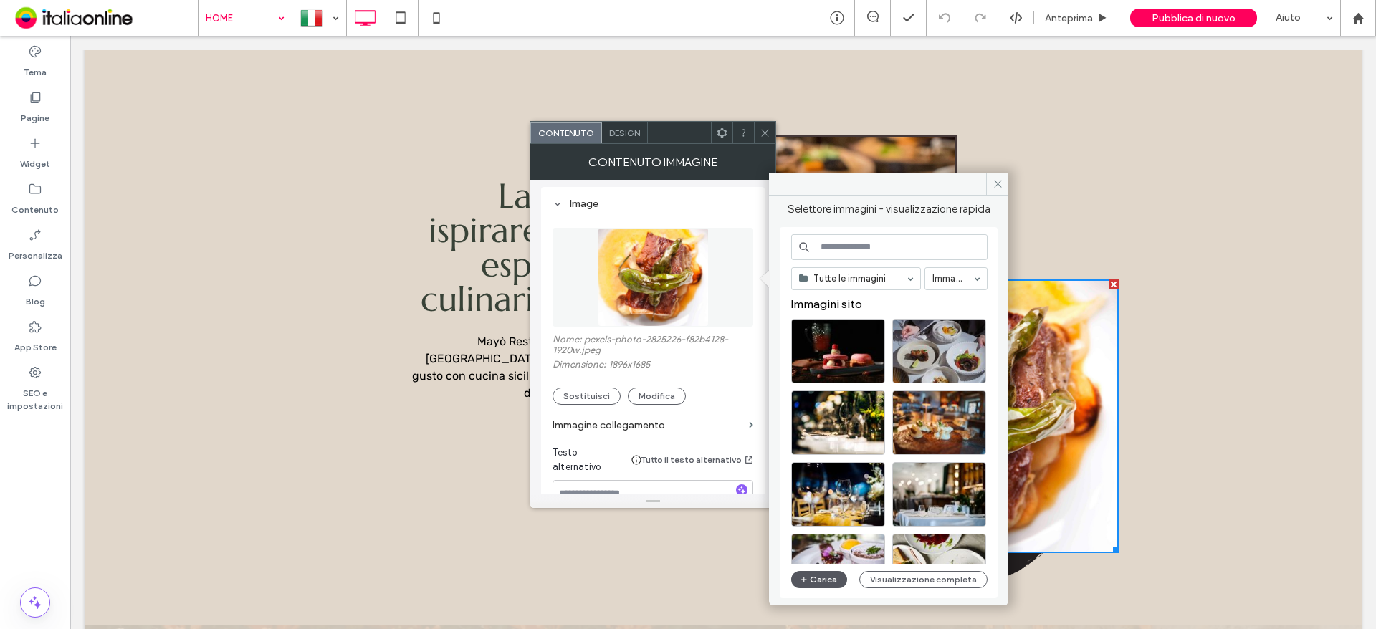
click at [798, 578] on button "Carica" at bounding box center [819, 579] width 56 height 17
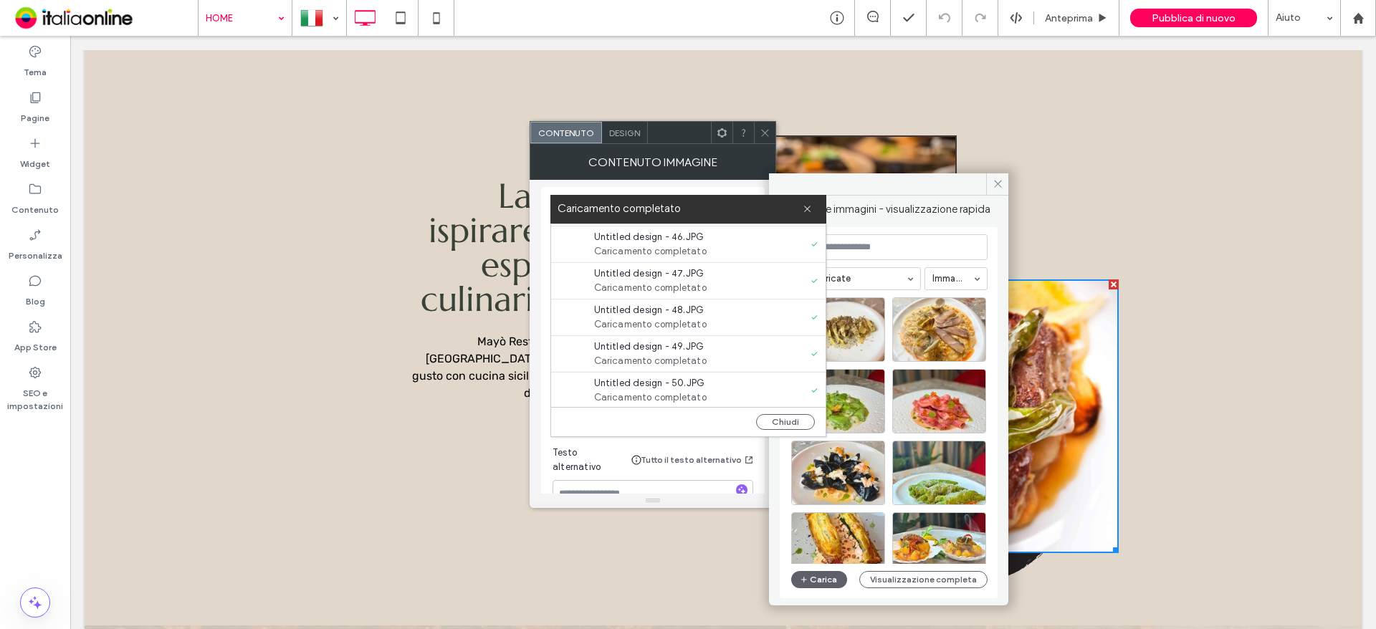
scroll to position [804, 0]
click at [808, 204] on icon at bounding box center [807, 208] width 9 height 9
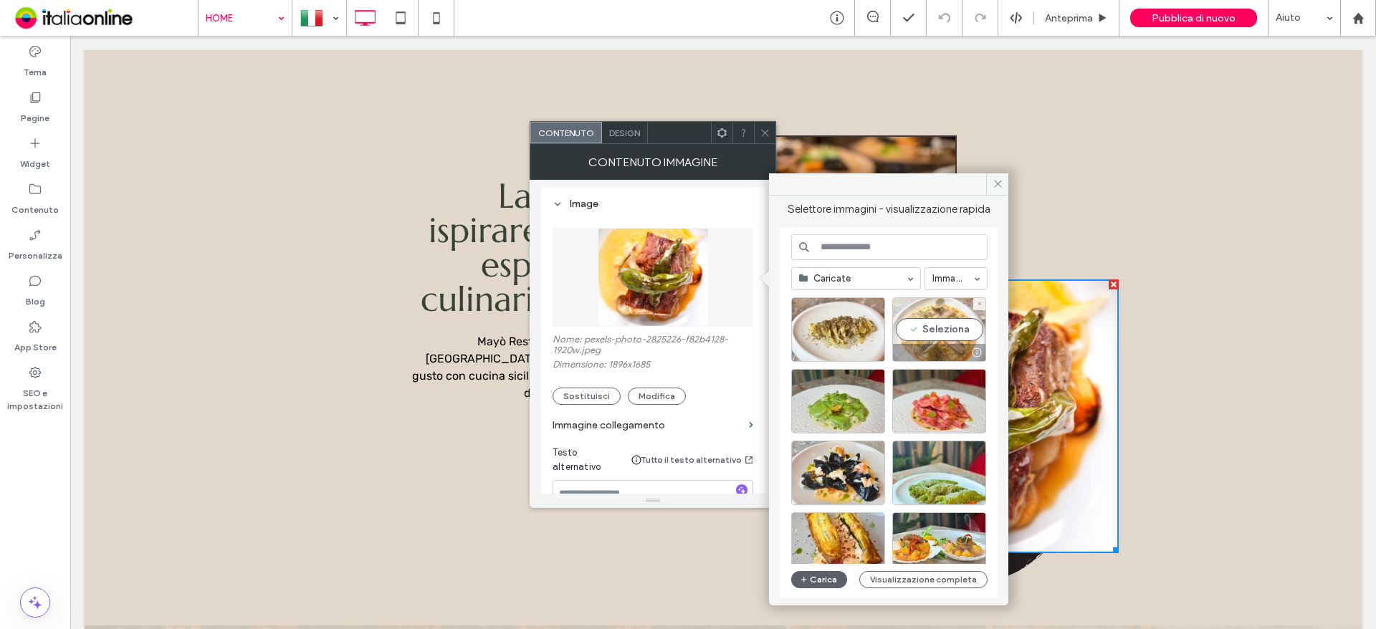
click at [947, 332] on div "Seleziona" at bounding box center [939, 329] width 94 height 64
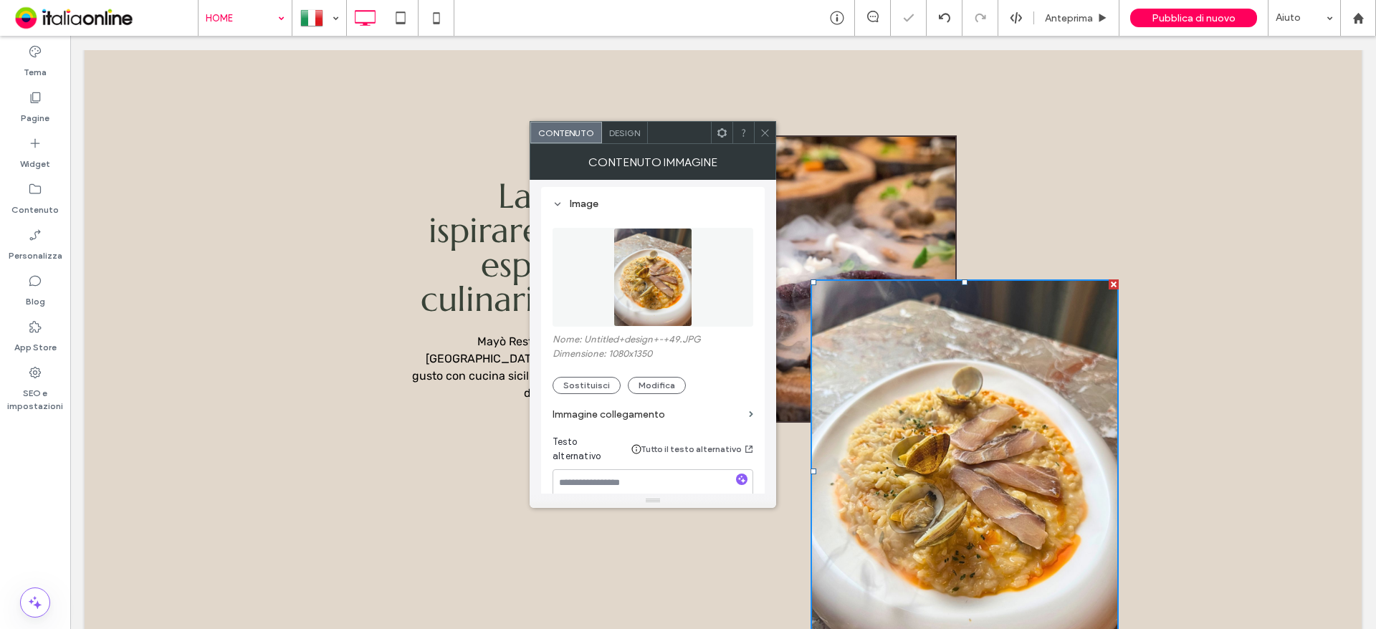
click at [876, 211] on img at bounding box center [821, 278] width 269 height 287
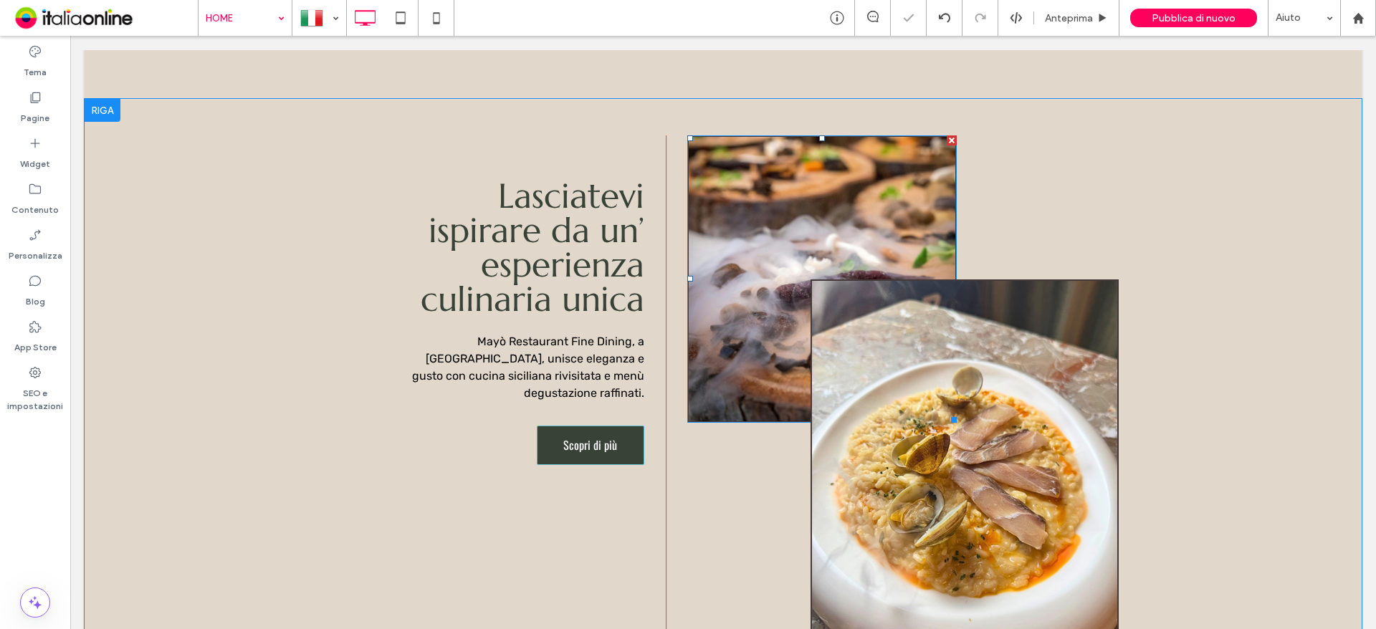
click at [749, 230] on img at bounding box center [821, 278] width 269 height 287
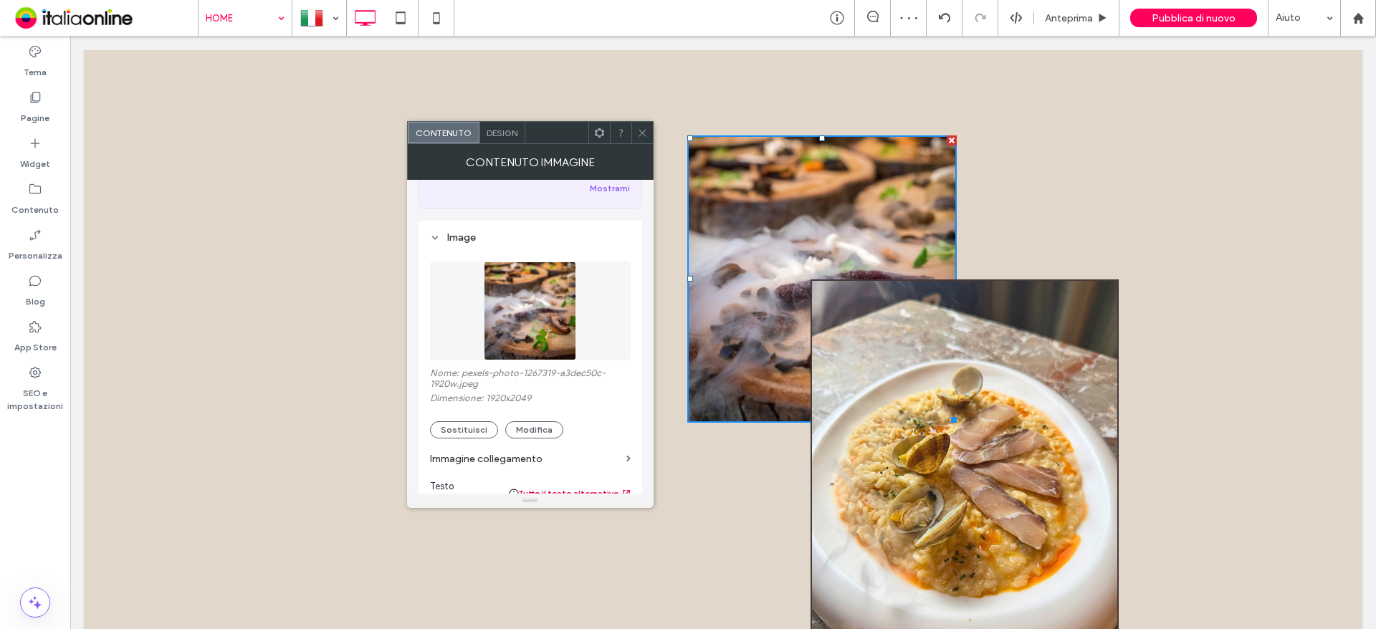
scroll to position [143, 0]
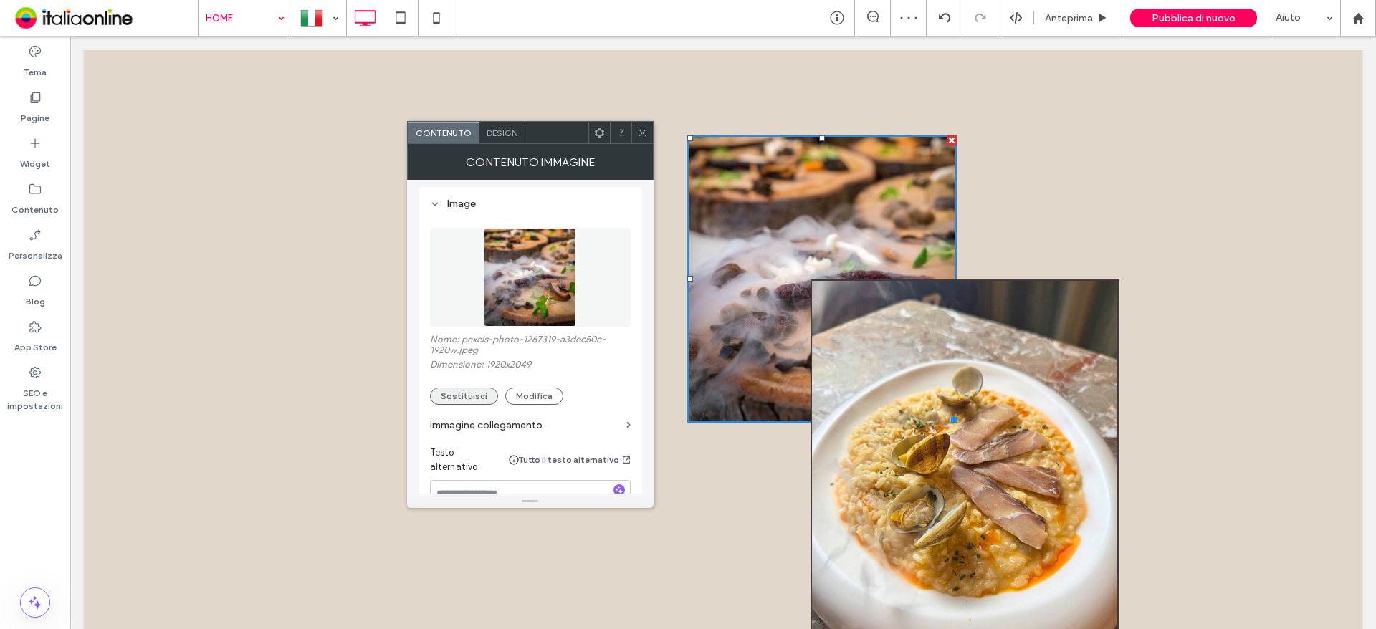
click at [466, 400] on button "Sostituisci" at bounding box center [464, 396] width 68 height 17
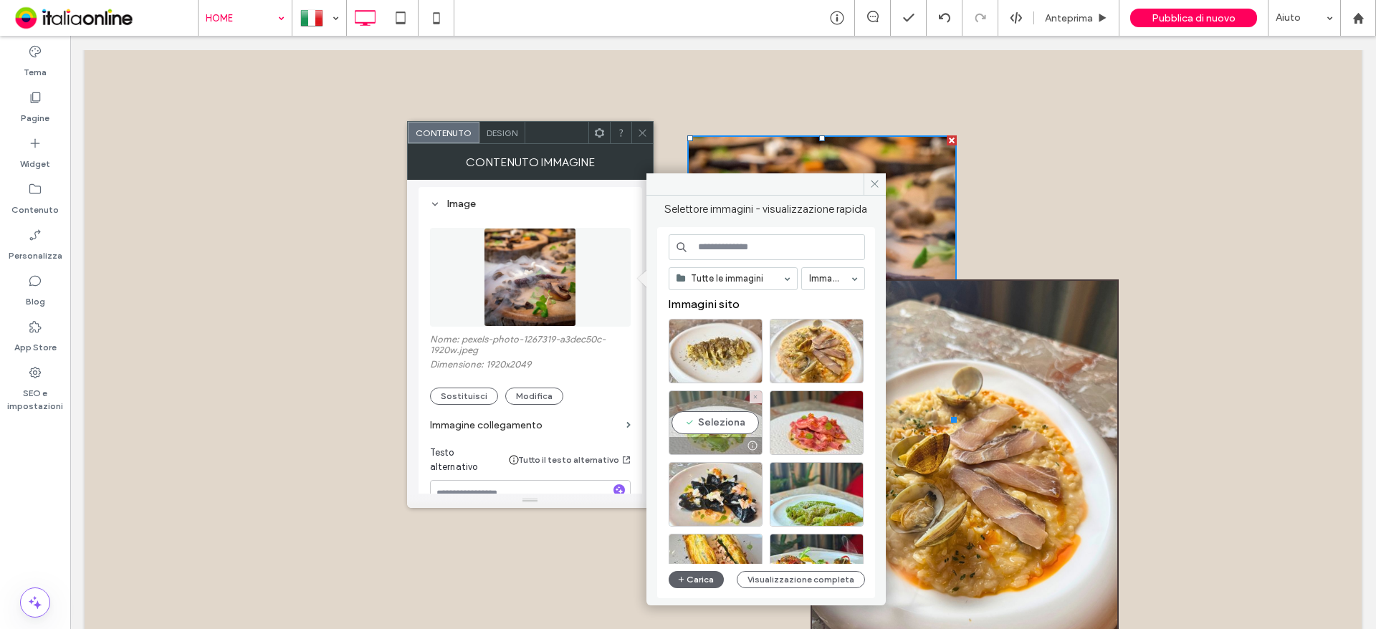
click at [706, 436] on div "Seleziona" at bounding box center [716, 423] width 94 height 64
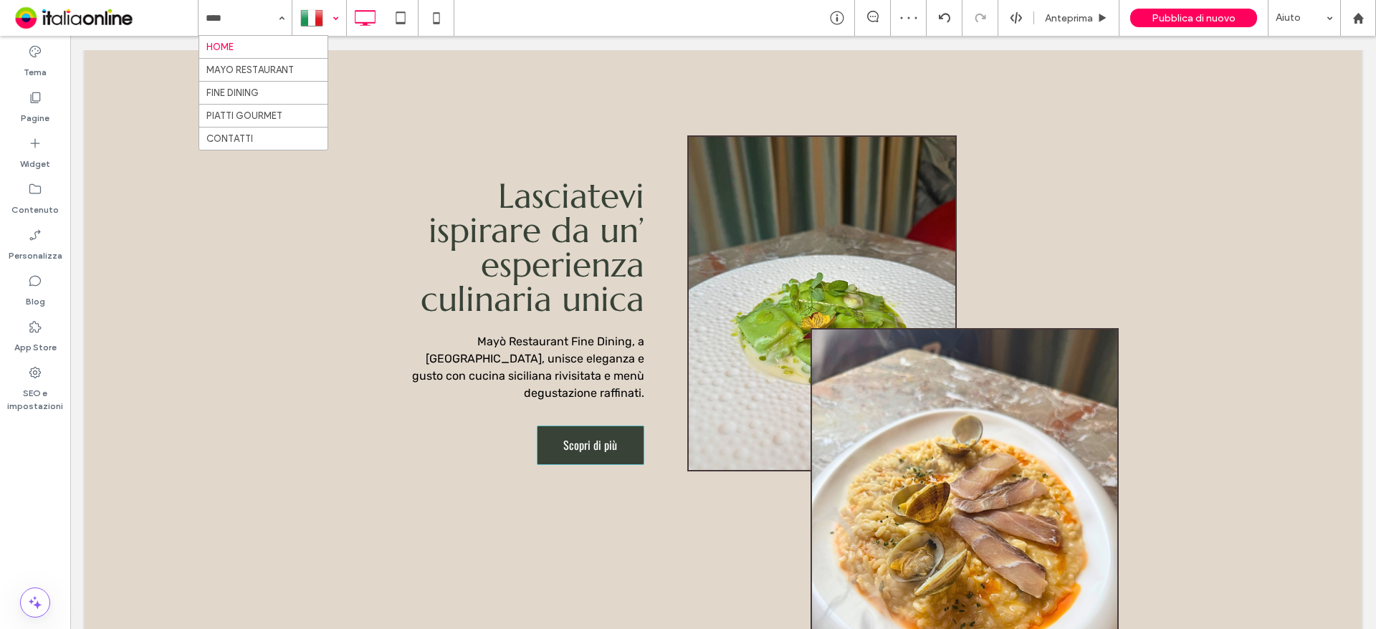
click at [337, 14] on div at bounding box center [319, 18] width 52 height 34
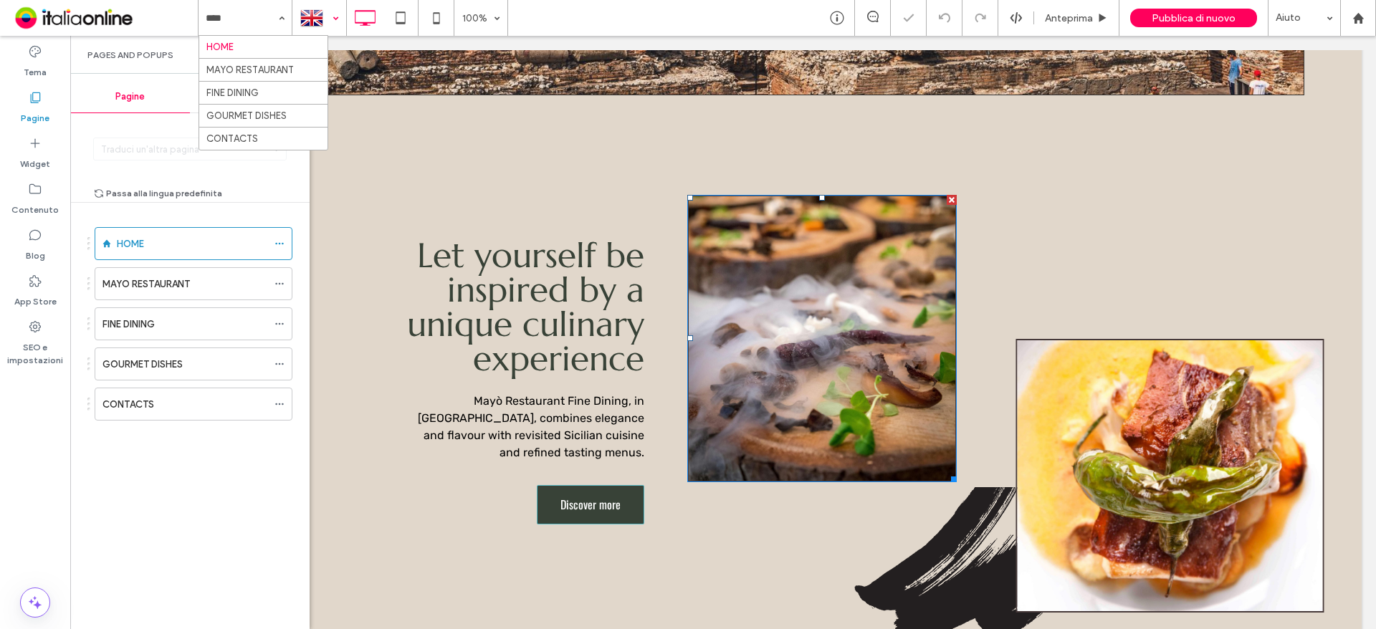
scroll to position [1576, 0]
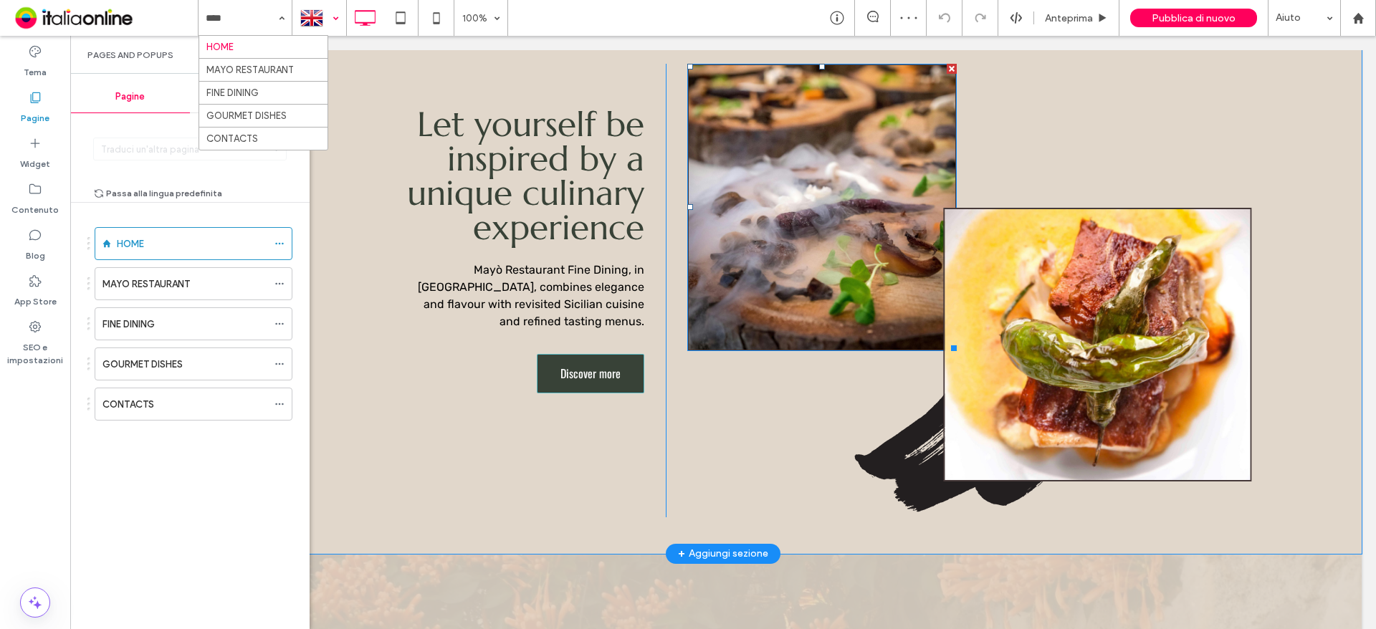
click at [803, 176] on img at bounding box center [821, 207] width 269 height 287
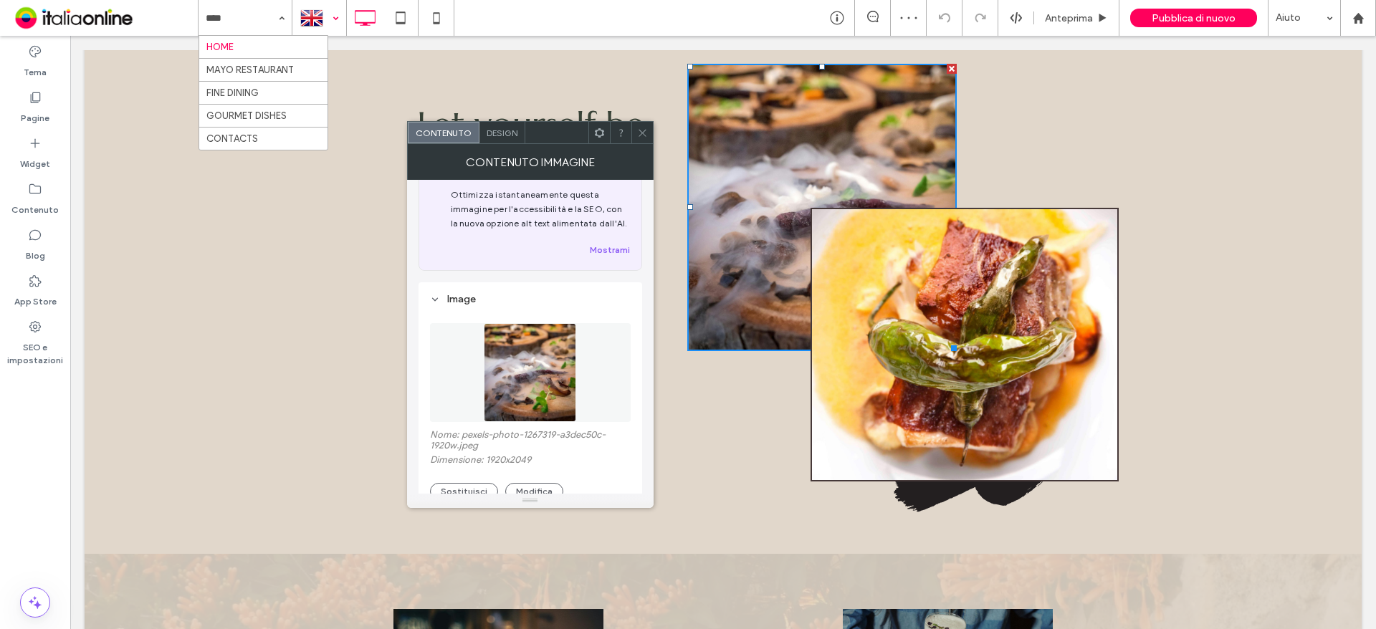
scroll to position [143, 0]
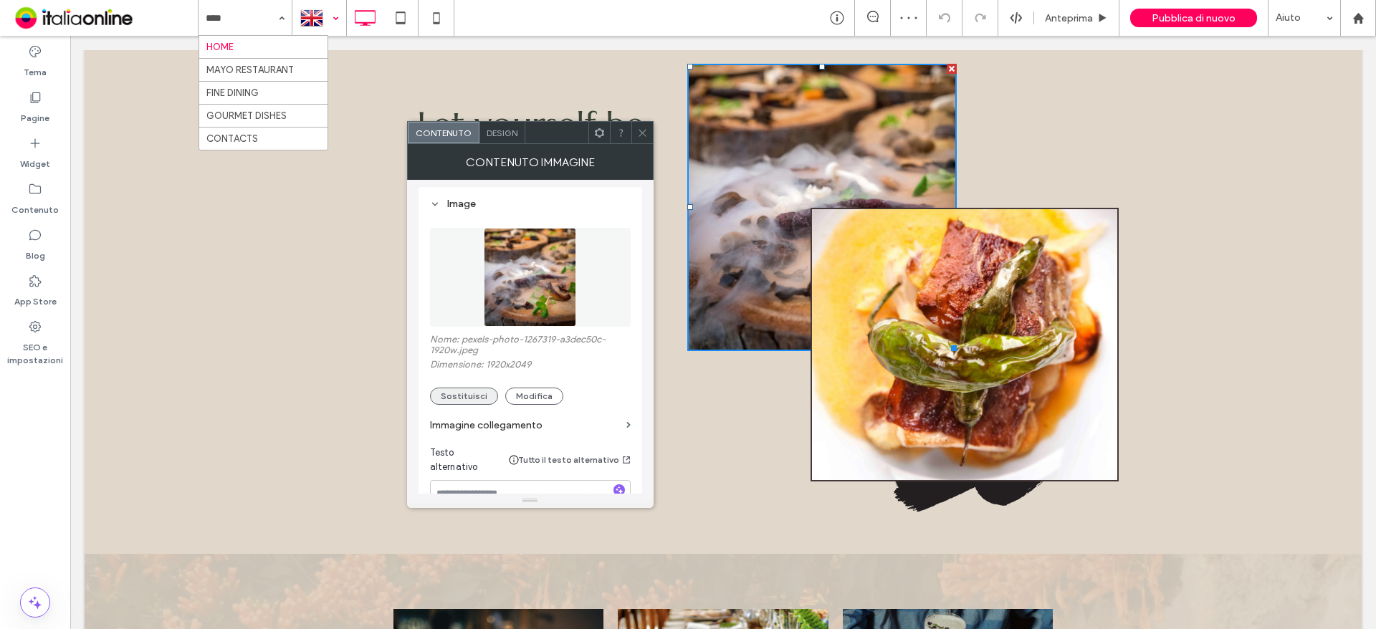
click at [455, 395] on button "Sostituisci" at bounding box center [464, 396] width 68 height 17
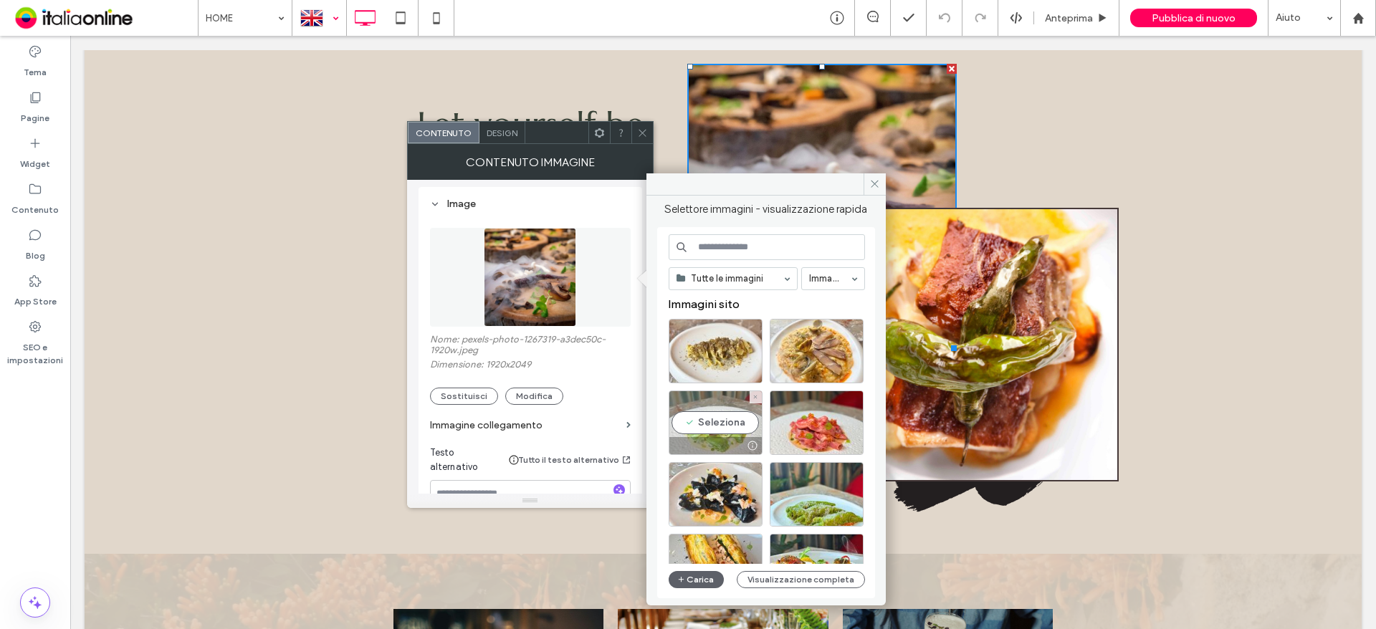
click at [751, 432] on div "Seleziona" at bounding box center [716, 423] width 94 height 64
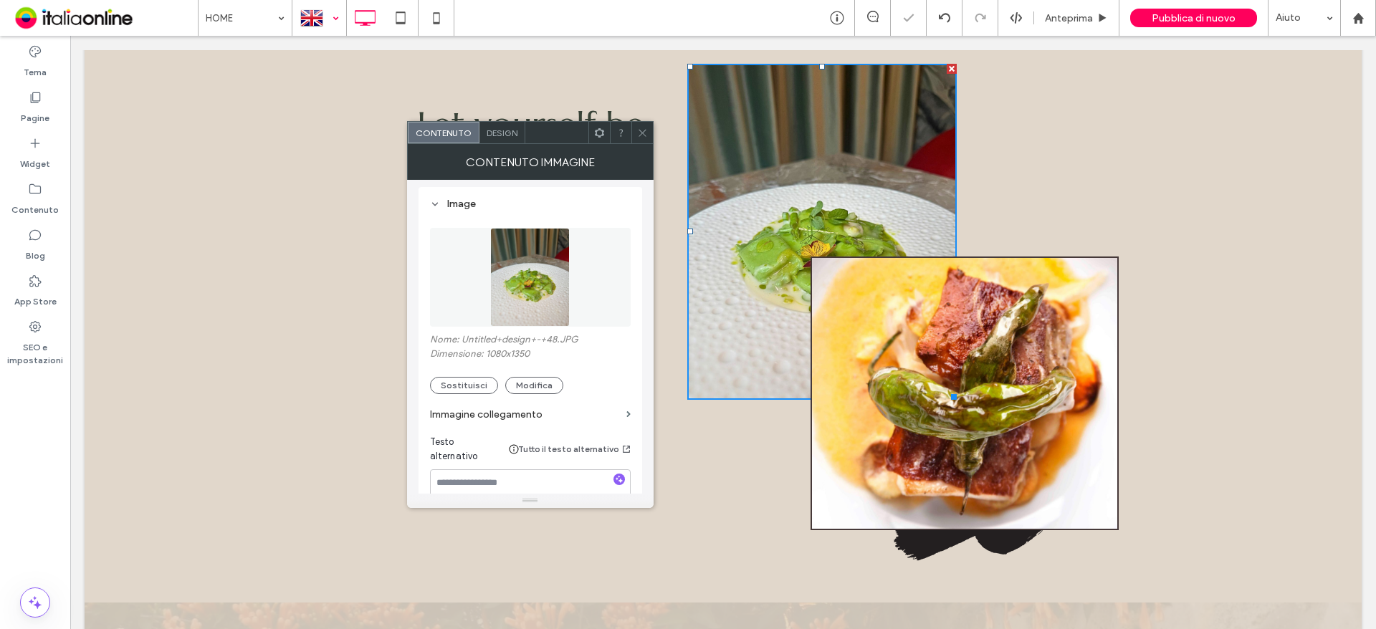
click at [933, 416] on img at bounding box center [964, 394] width 308 height 274
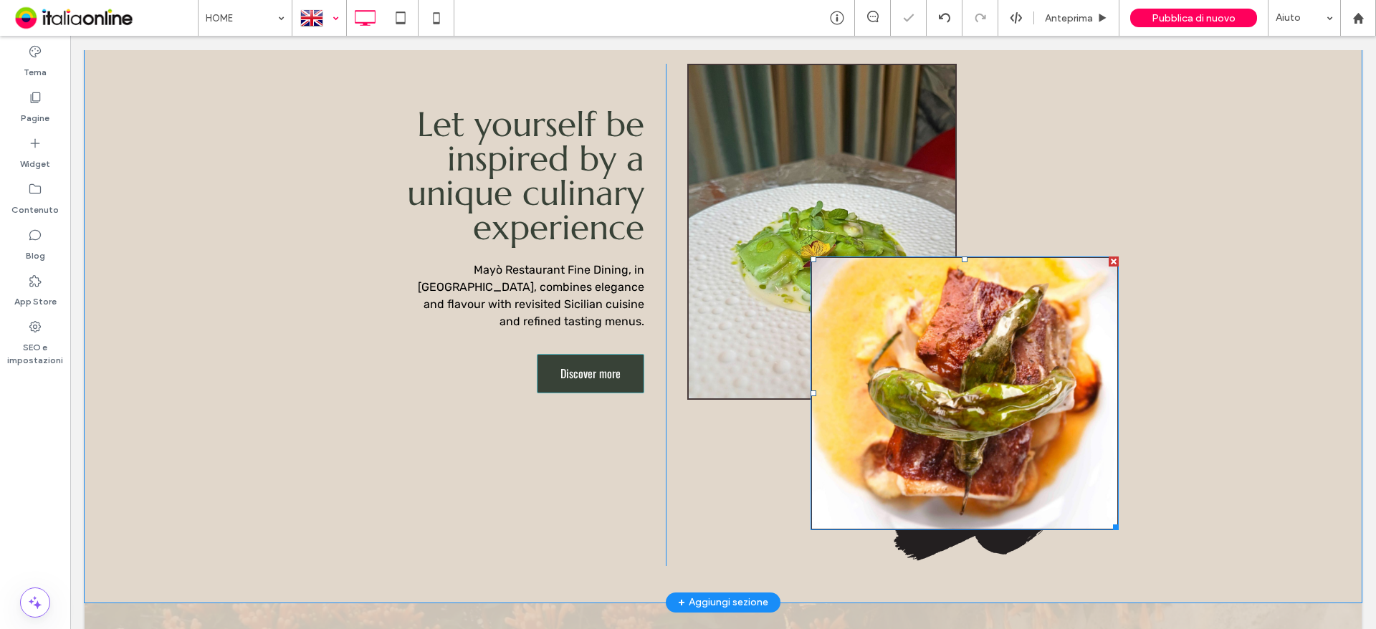
drag, startPoint x: 931, startPoint y: 424, endPoint x: 924, endPoint y: 430, distance: 8.6
click at [931, 424] on img at bounding box center [964, 394] width 308 height 274
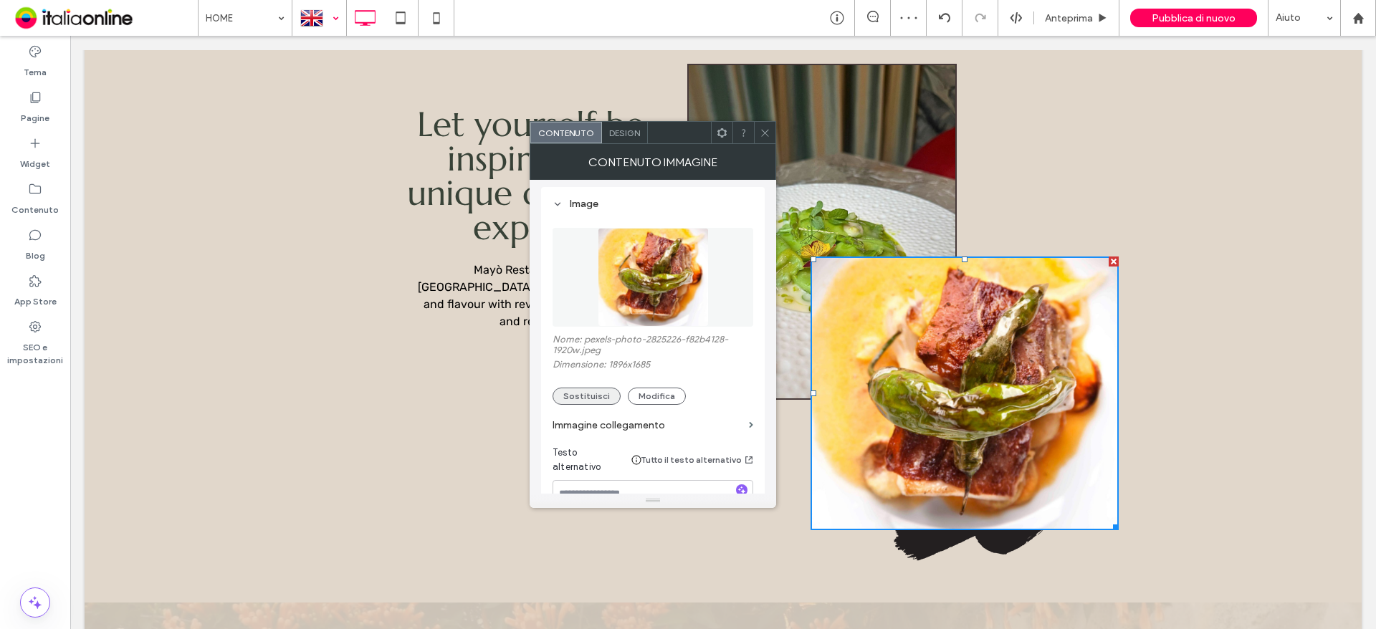
click at [605, 400] on button "Sostituisci" at bounding box center [586, 396] width 68 height 17
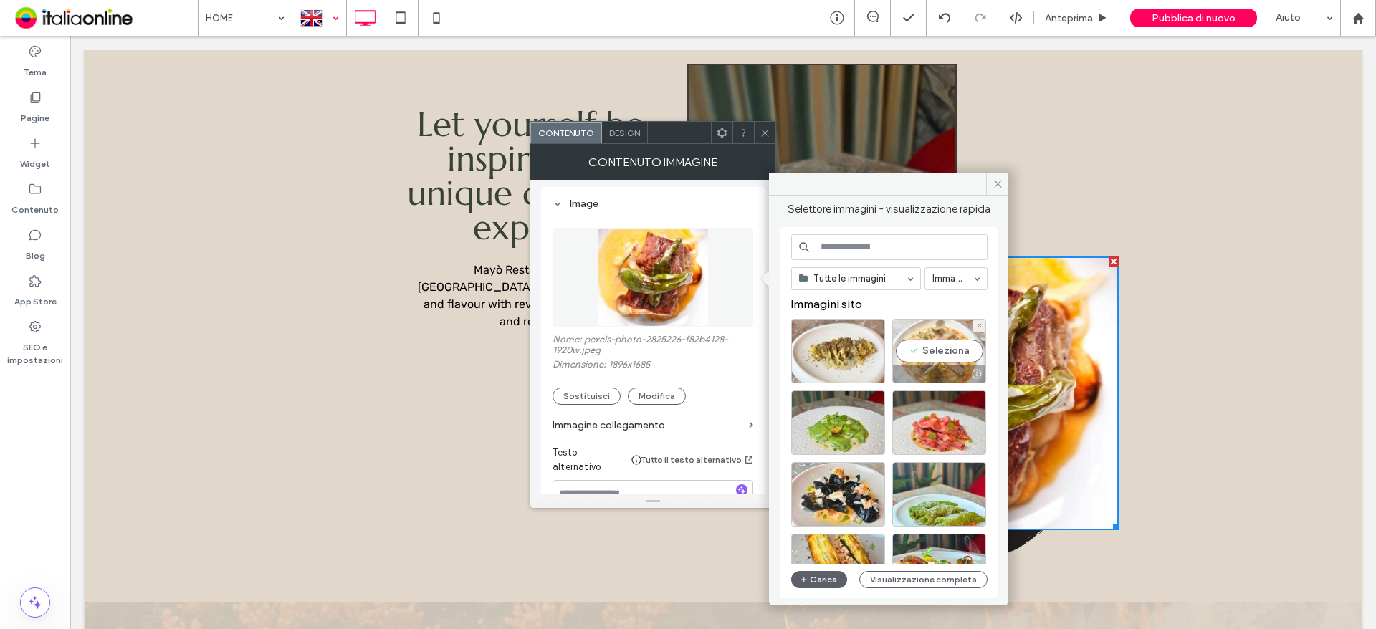
click at [932, 352] on div "Seleziona" at bounding box center [939, 351] width 94 height 64
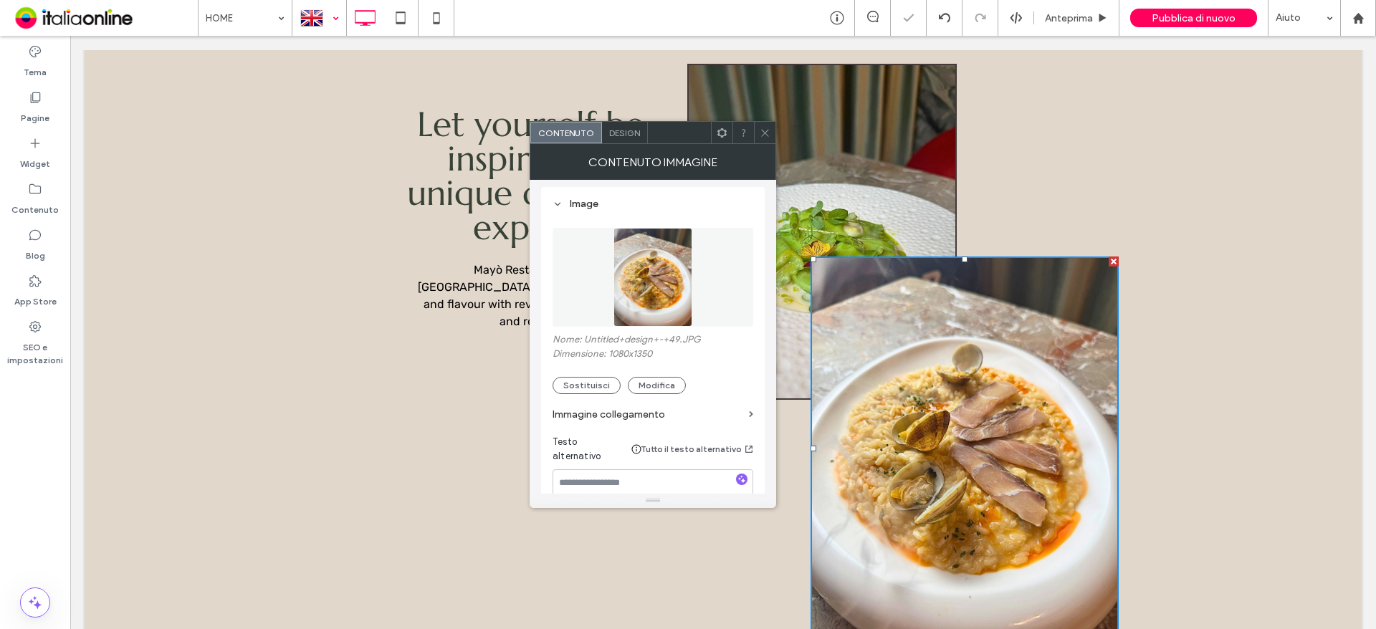
click at [761, 135] on icon at bounding box center [765, 133] width 11 height 11
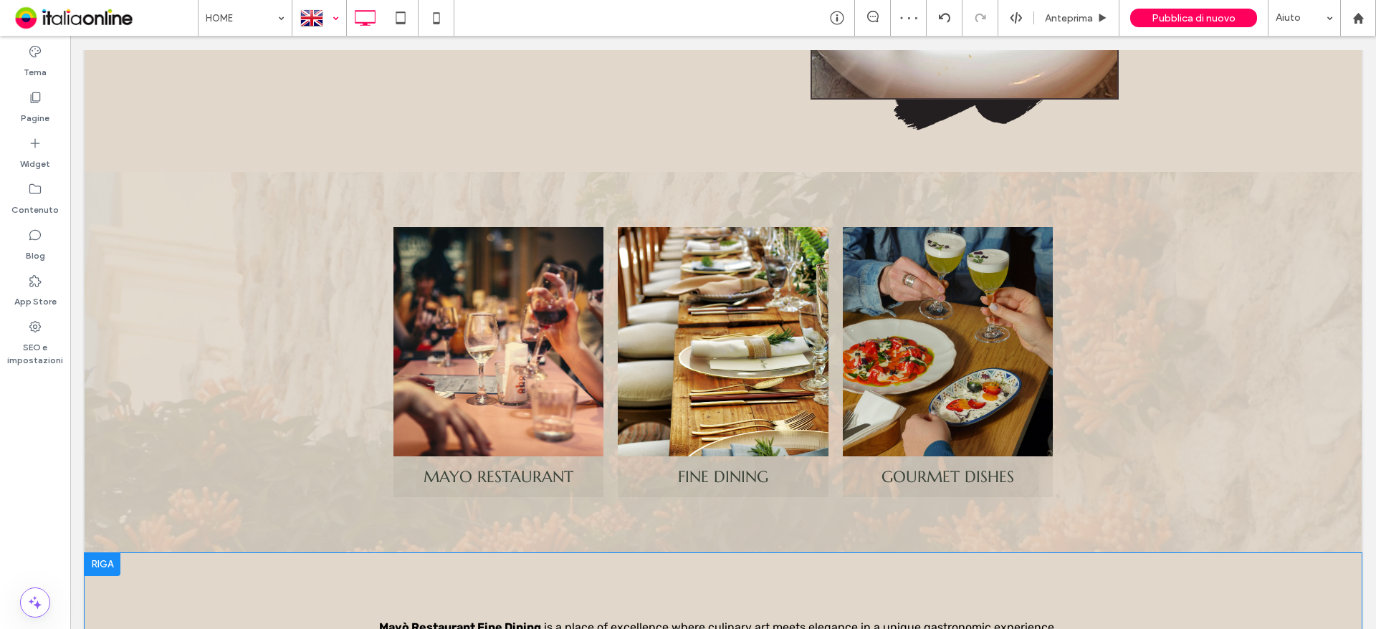
scroll to position [2078, 0]
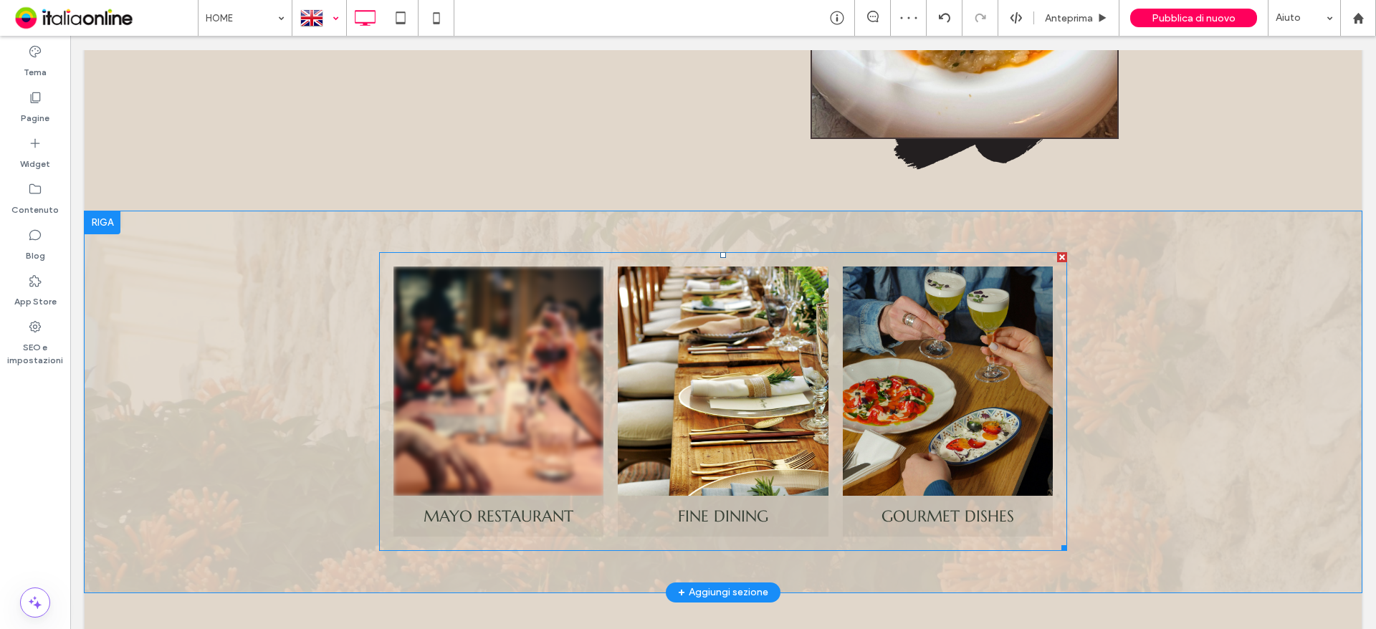
click at [501, 414] on link at bounding box center [498, 381] width 210 height 229
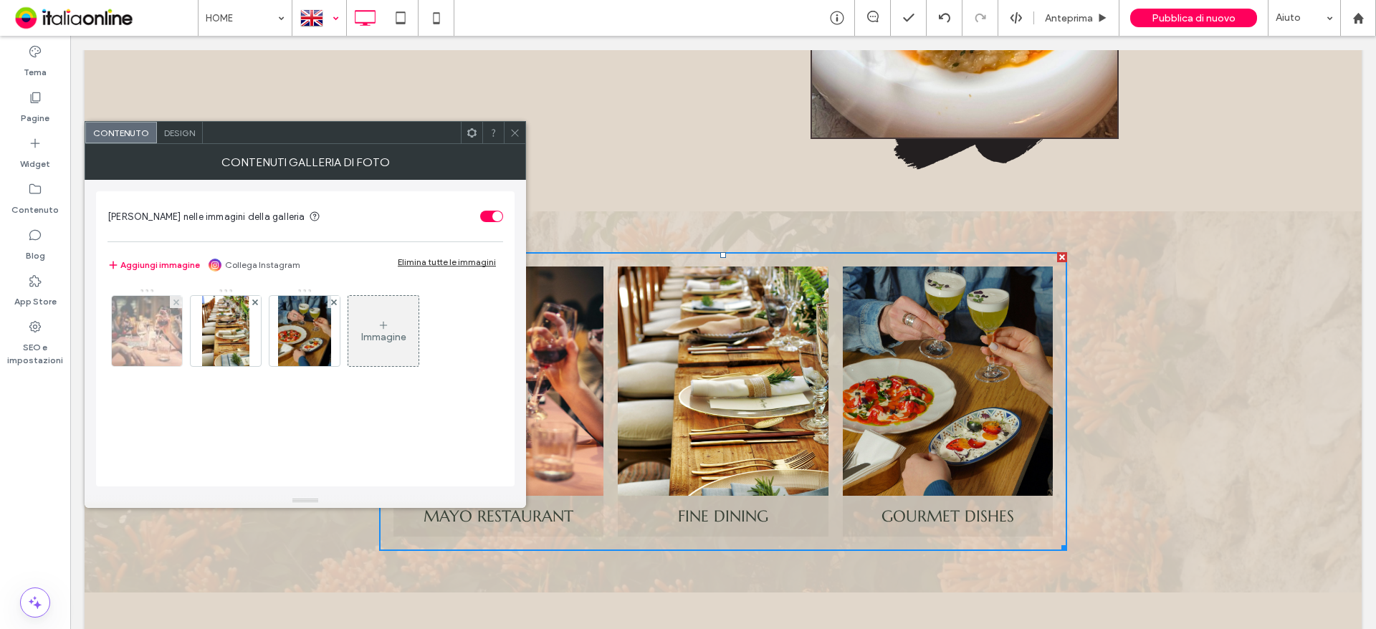
click at [165, 332] on img at bounding box center [147, 331] width 105 height 70
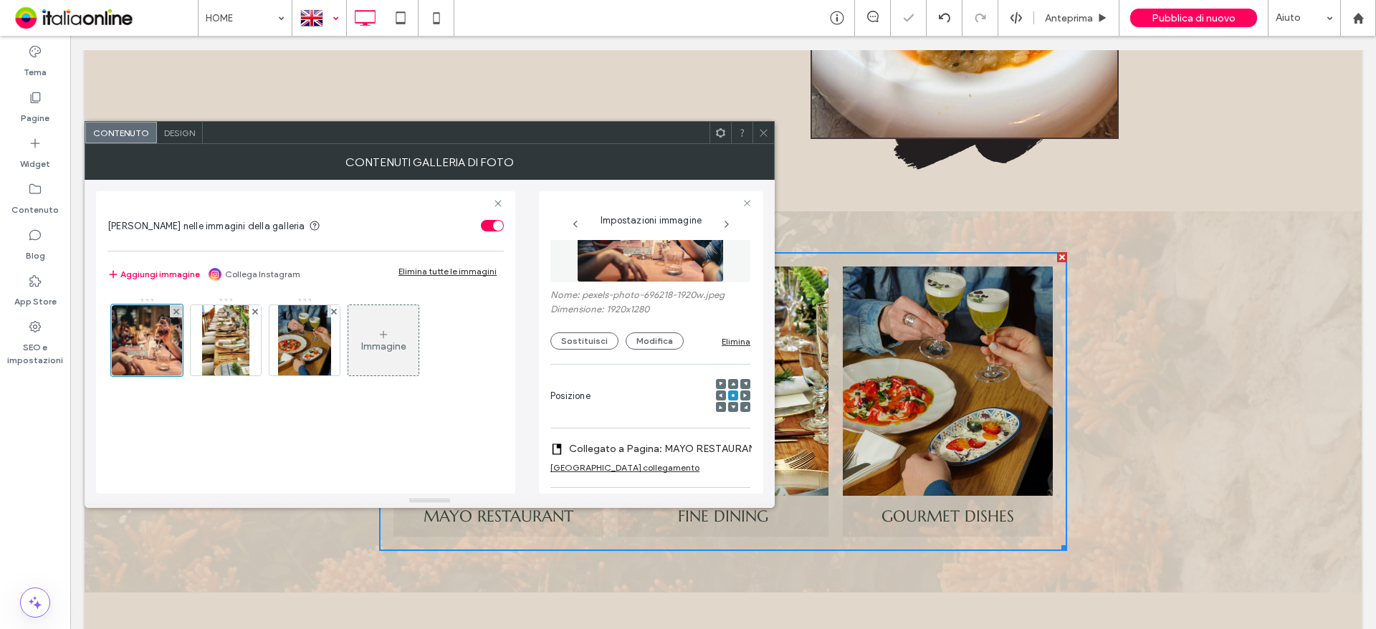
scroll to position [0, 0]
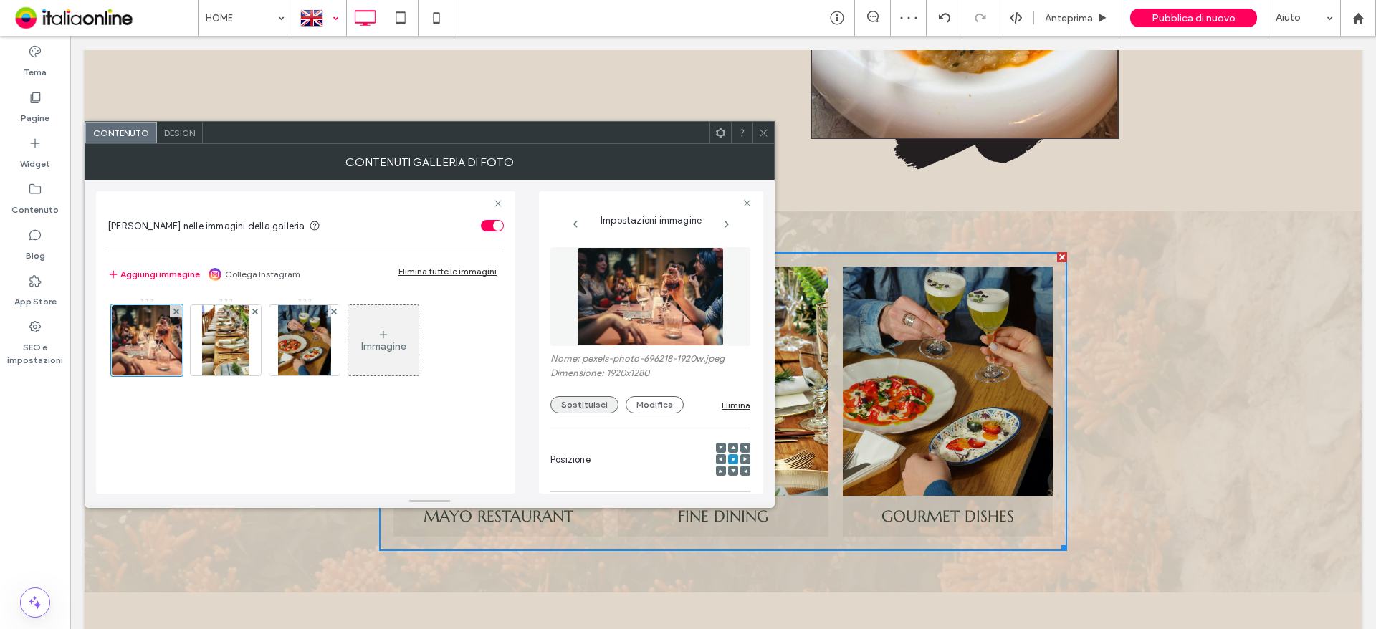
drag, startPoint x: 581, startPoint y: 408, endPoint x: 590, endPoint y: 413, distance: 10.0
click at [581, 408] on button "Sostituisci" at bounding box center [584, 404] width 68 height 17
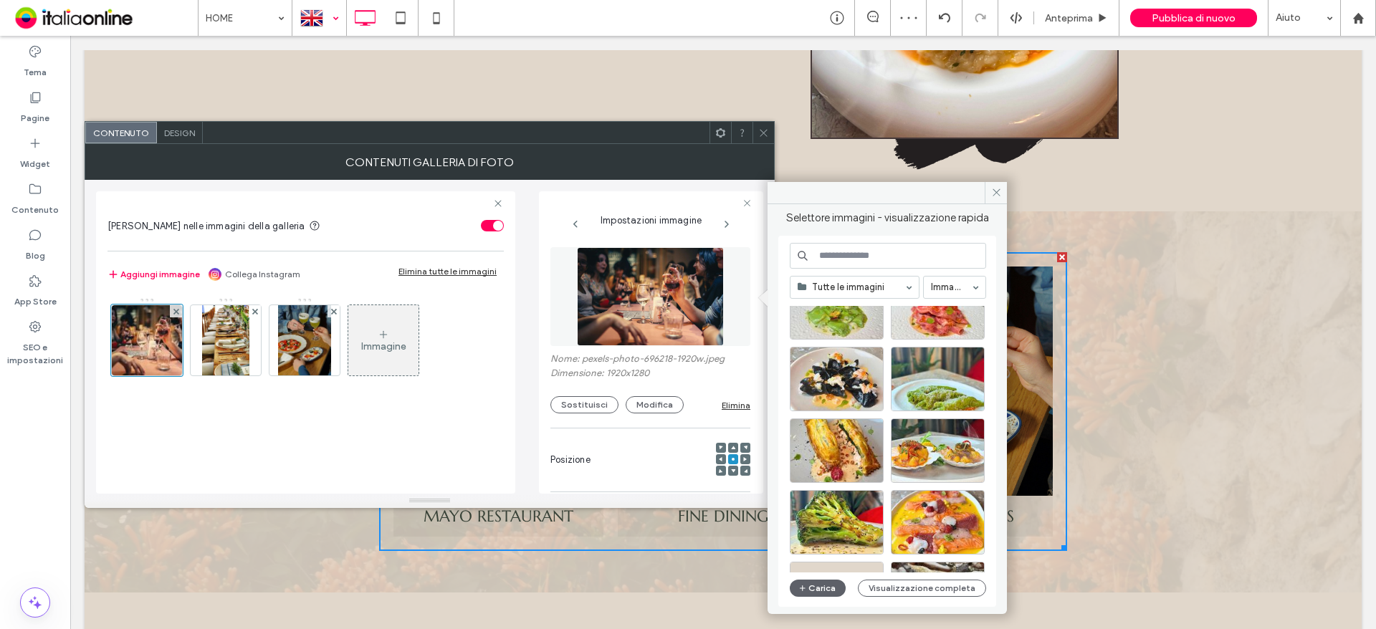
scroll to position [143, 0]
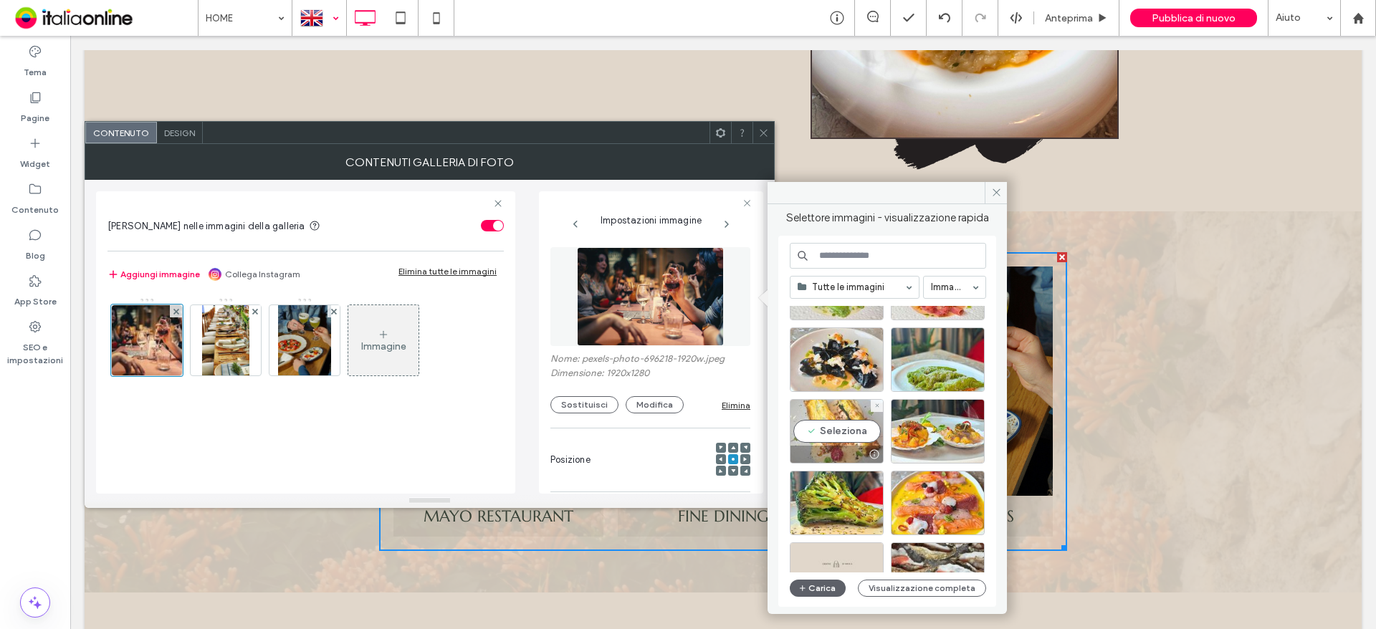
click at [856, 423] on div "Seleziona" at bounding box center [837, 431] width 94 height 64
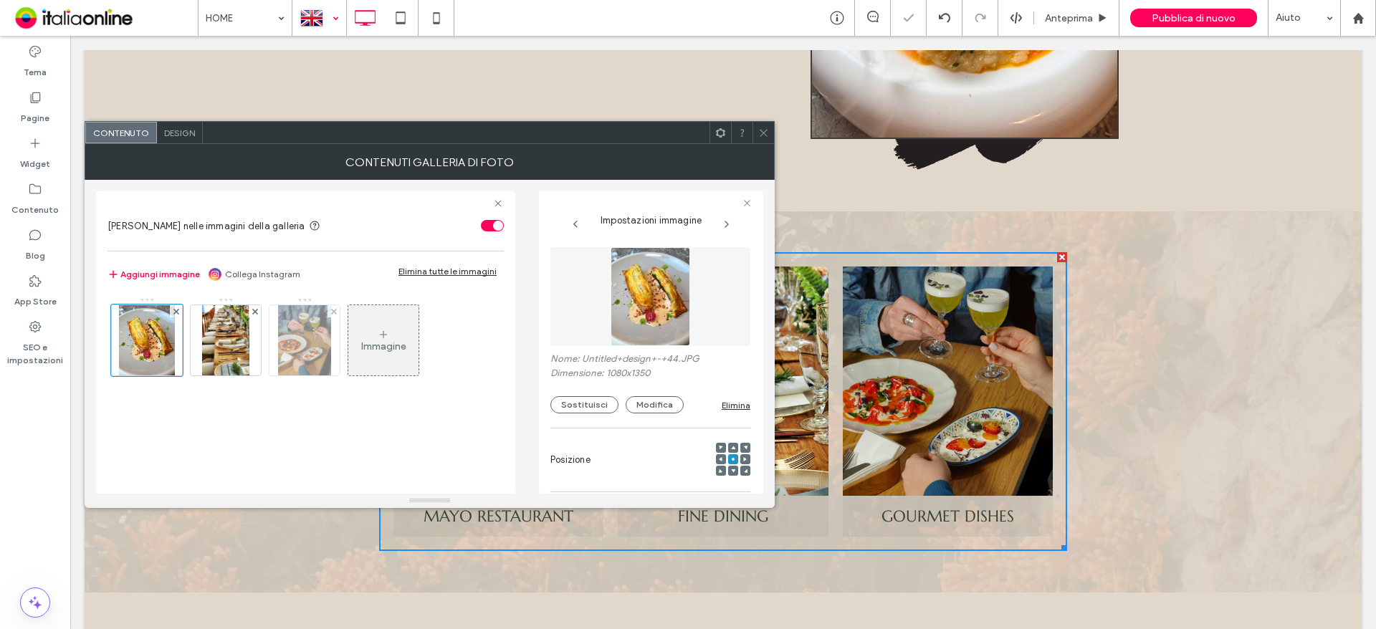
drag, startPoint x: 227, startPoint y: 355, endPoint x: 283, endPoint y: 355, distance: 55.9
click at [227, 355] on img at bounding box center [225, 340] width 47 height 70
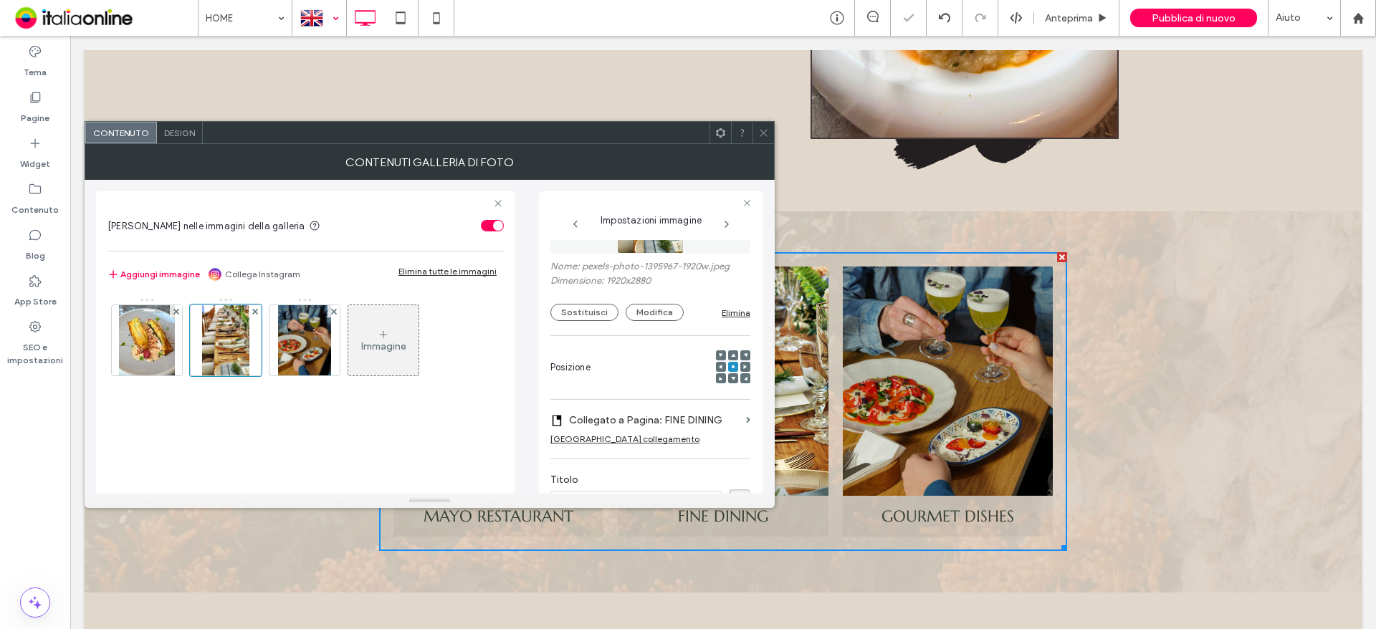
scroll to position [82, 0]
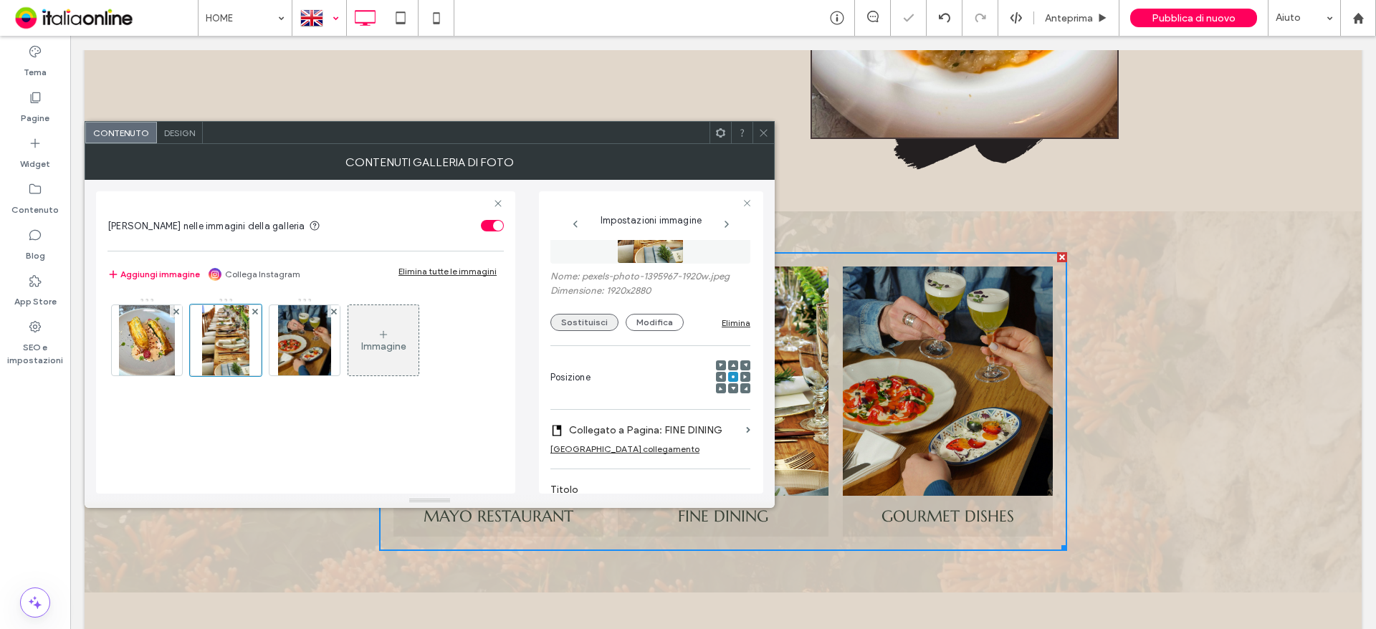
click at [605, 316] on button "Sostituisci" at bounding box center [584, 322] width 68 height 17
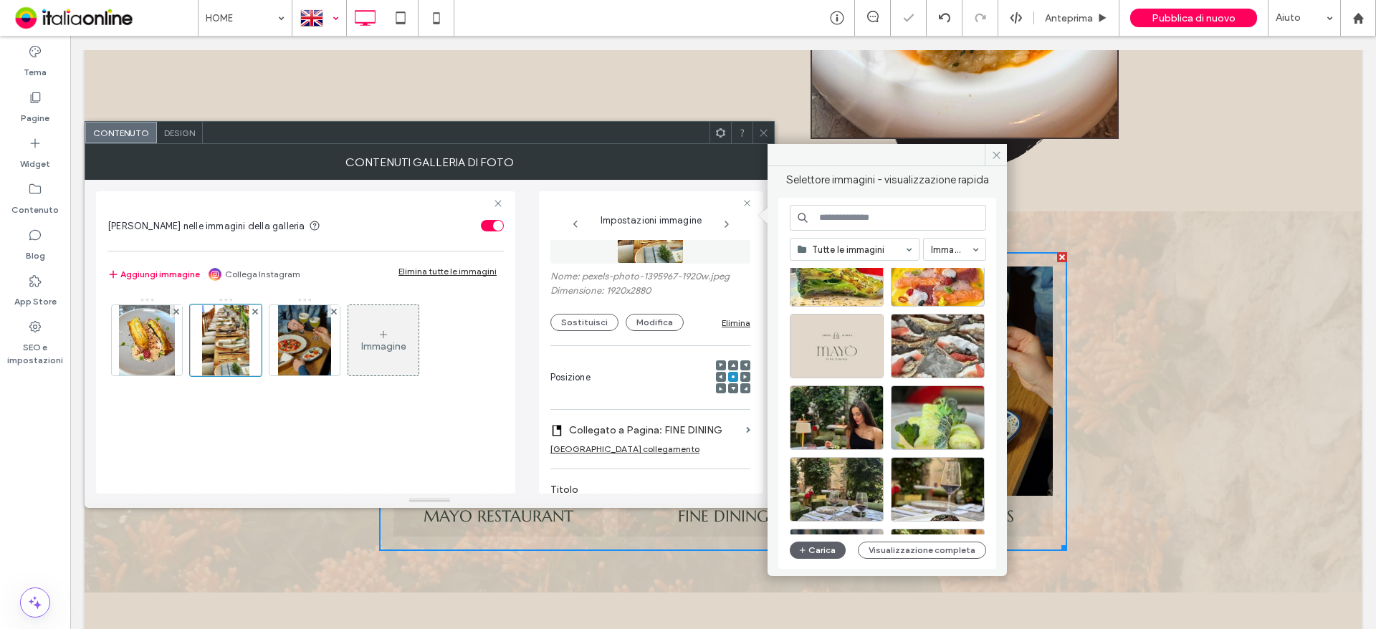
scroll to position [358, 0]
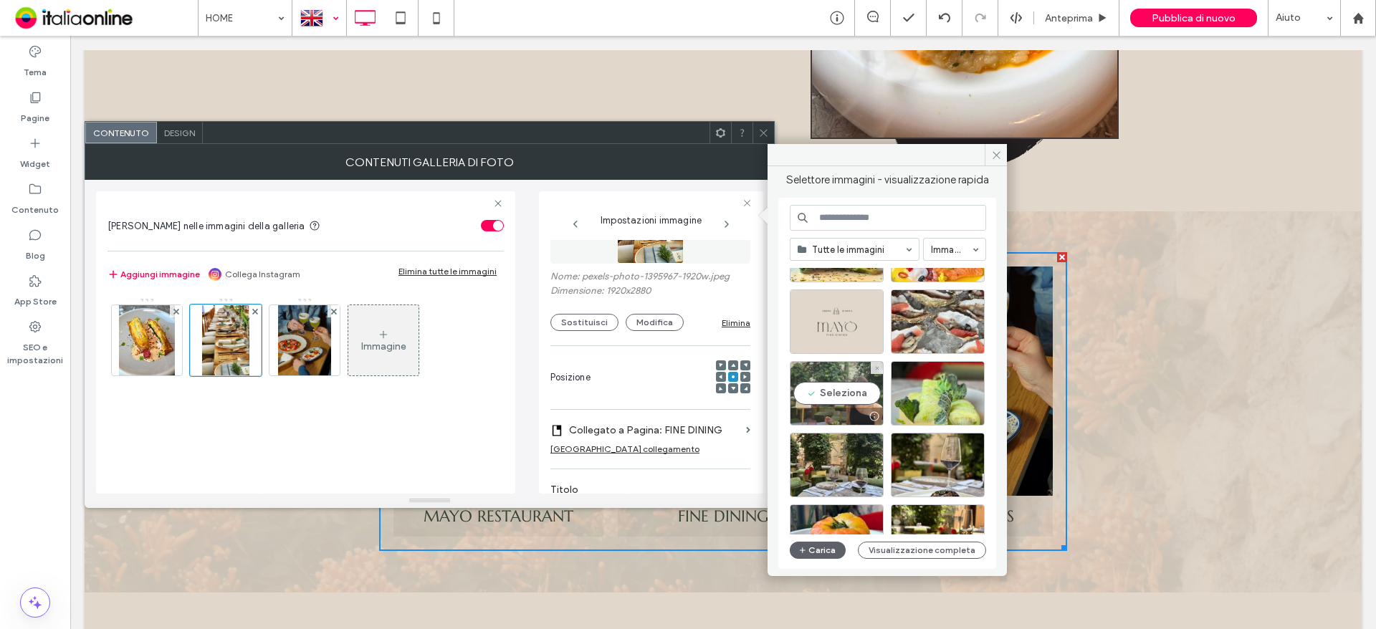
click at [855, 401] on div "Seleziona" at bounding box center [837, 393] width 94 height 64
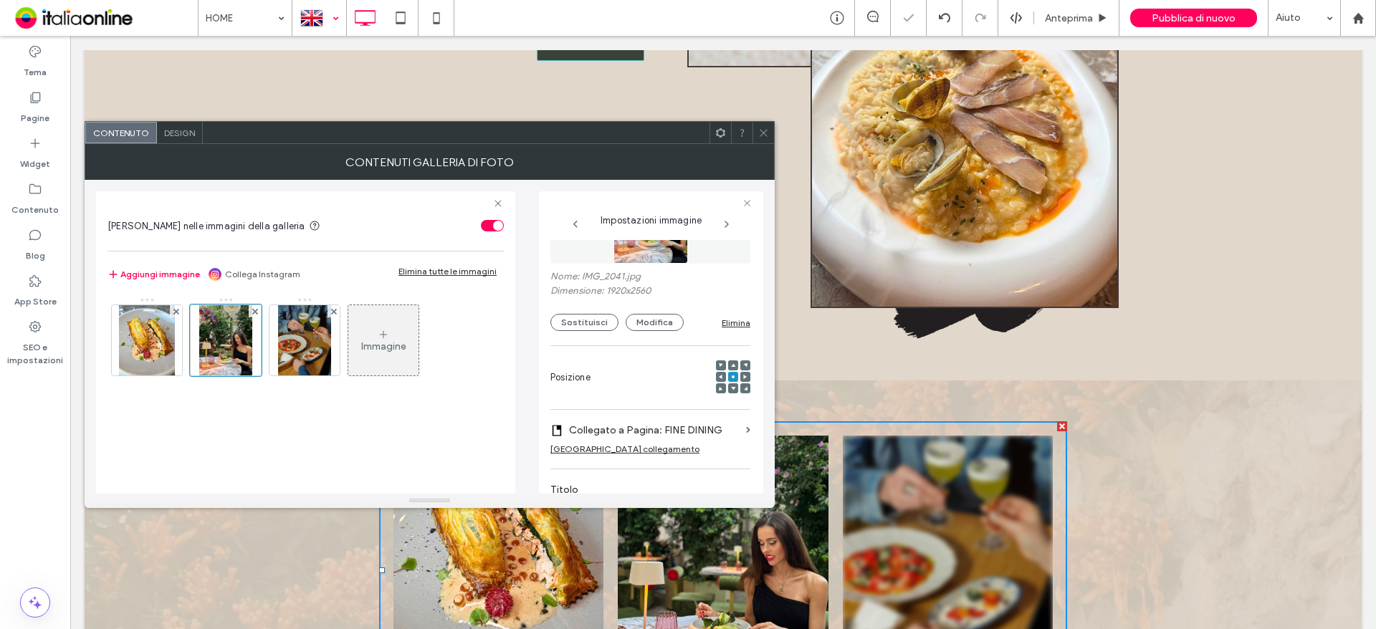
scroll to position [1935, 0]
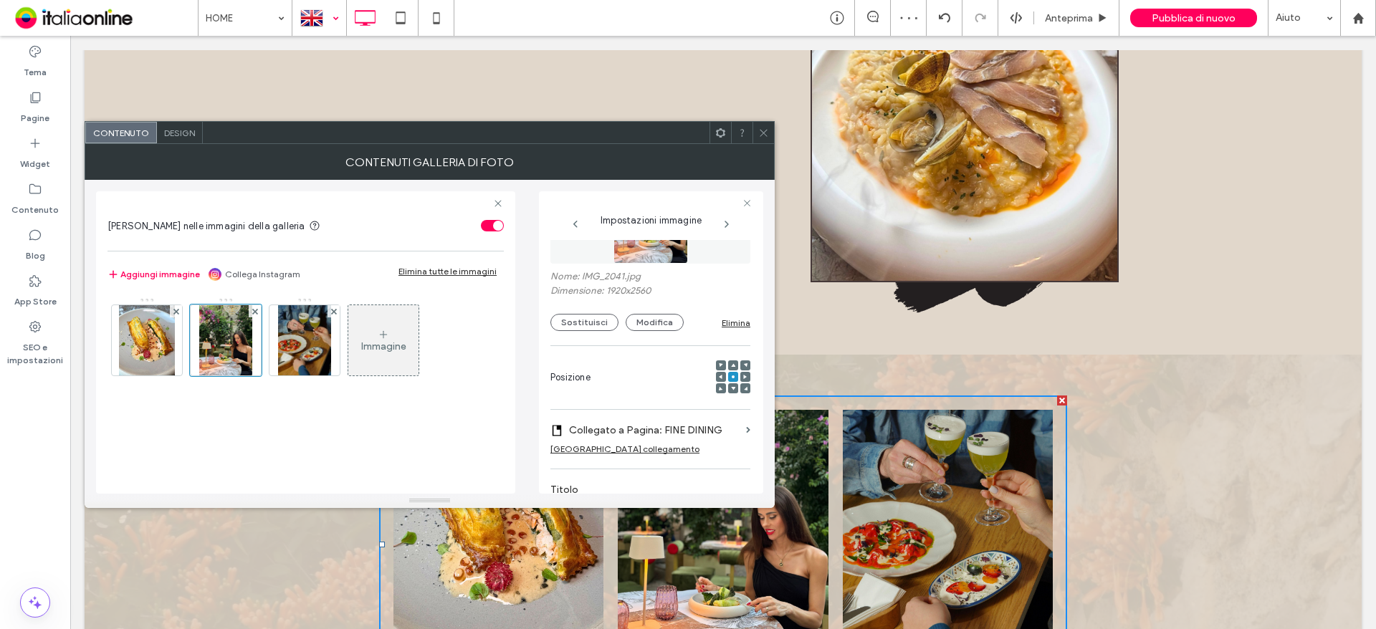
drag, startPoint x: 306, startPoint y: 332, endPoint x: 384, endPoint y: 335, distance: 78.2
click at [306, 332] on img at bounding box center [304, 340] width 53 height 70
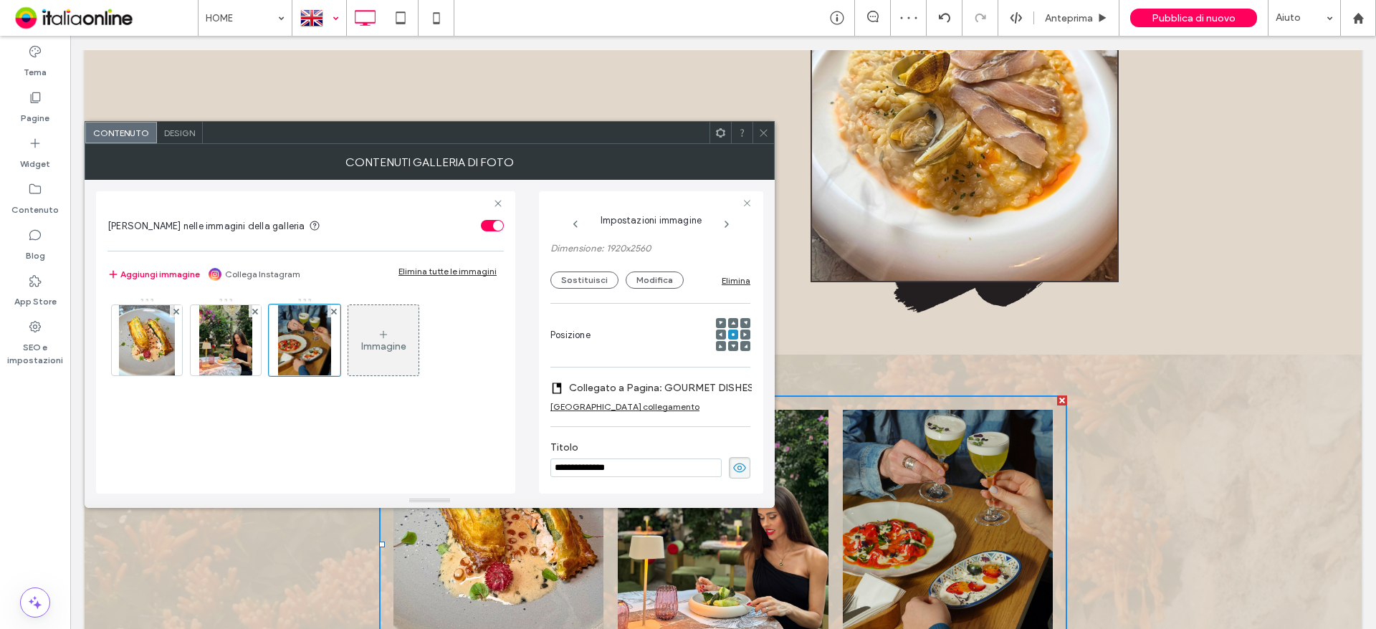
scroll to position [15, 0]
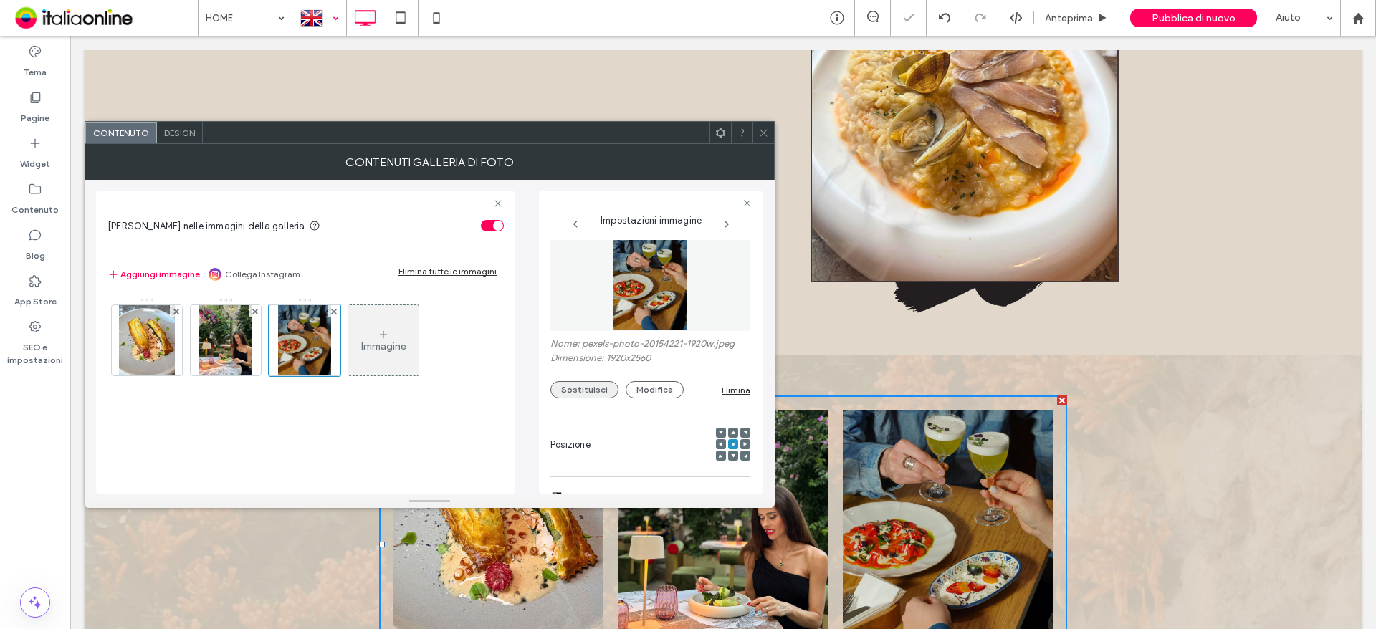
click at [591, 386] on button "Sostituisci" at bounding box center [584, 389] width 68 height 17
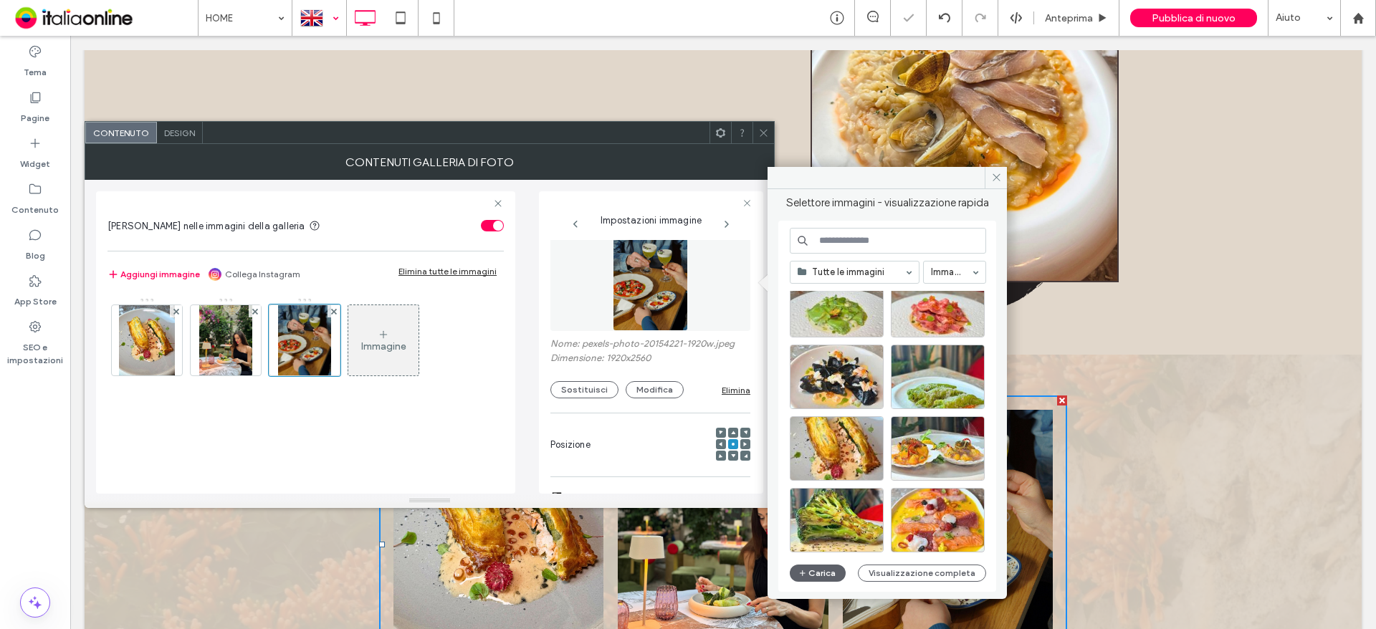
scroll to position [215, 0]
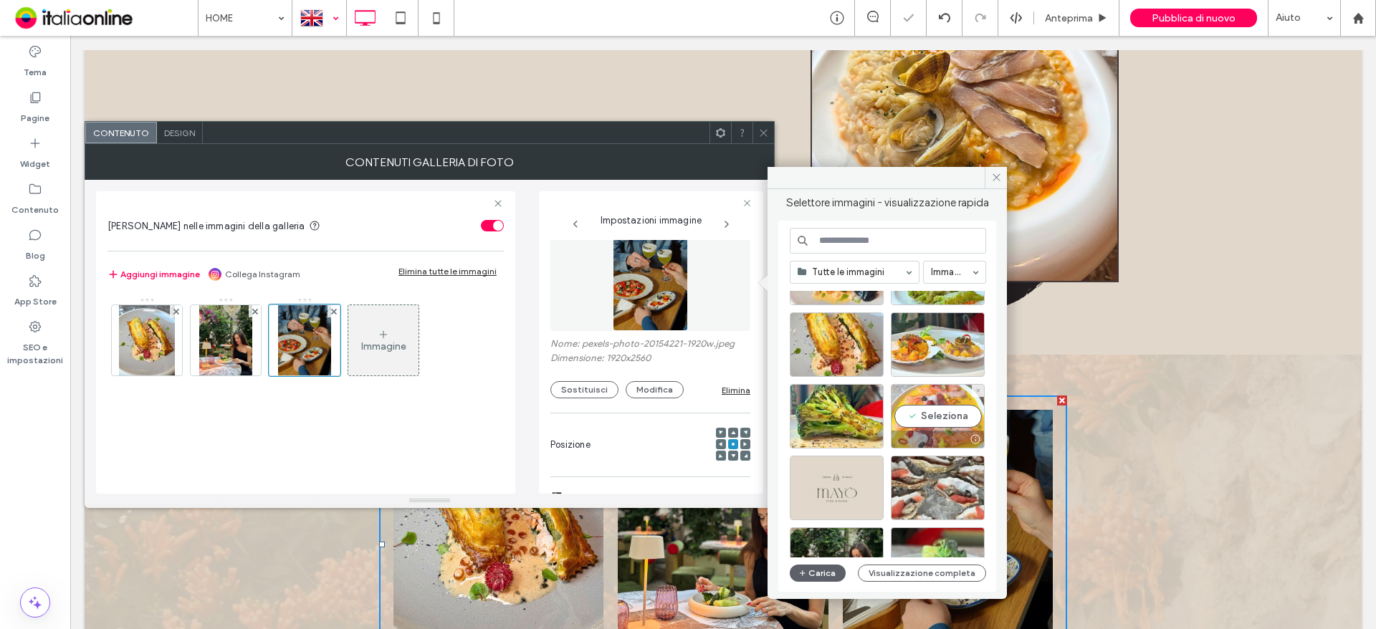
click at [948, 401] on div "Seleziona" at bounding box center [938, 416] width 94 height 64
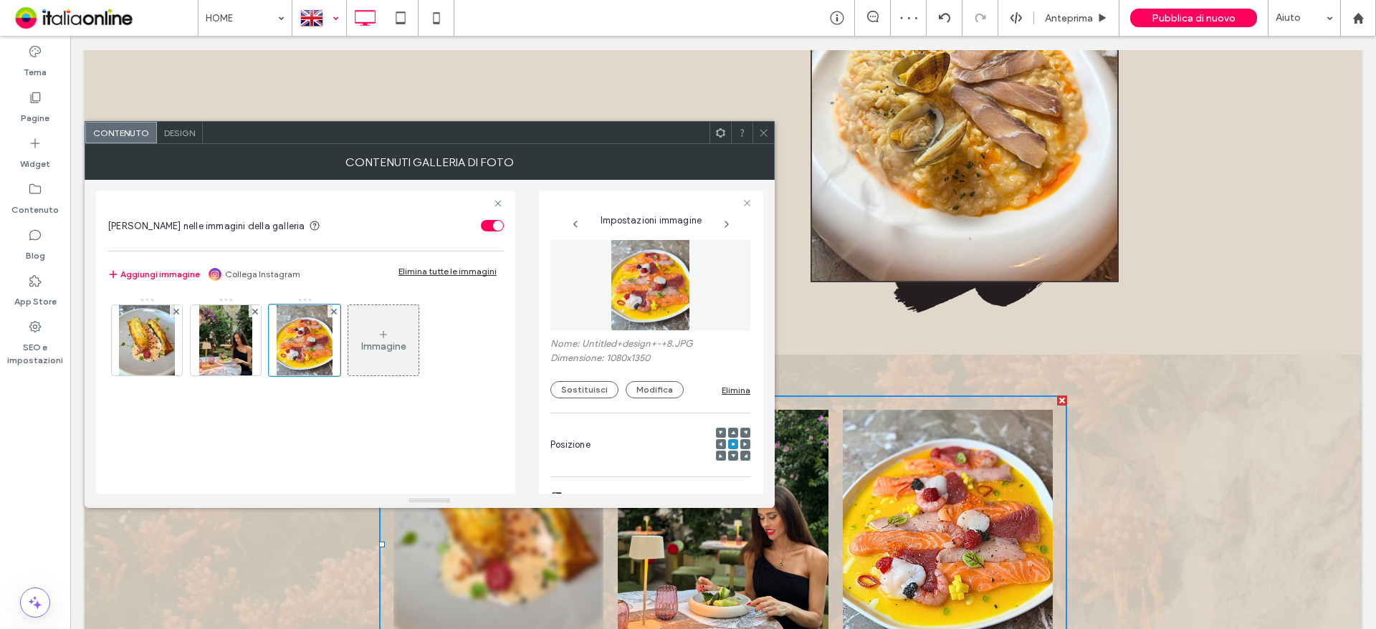
scroll to position [1863, 0]
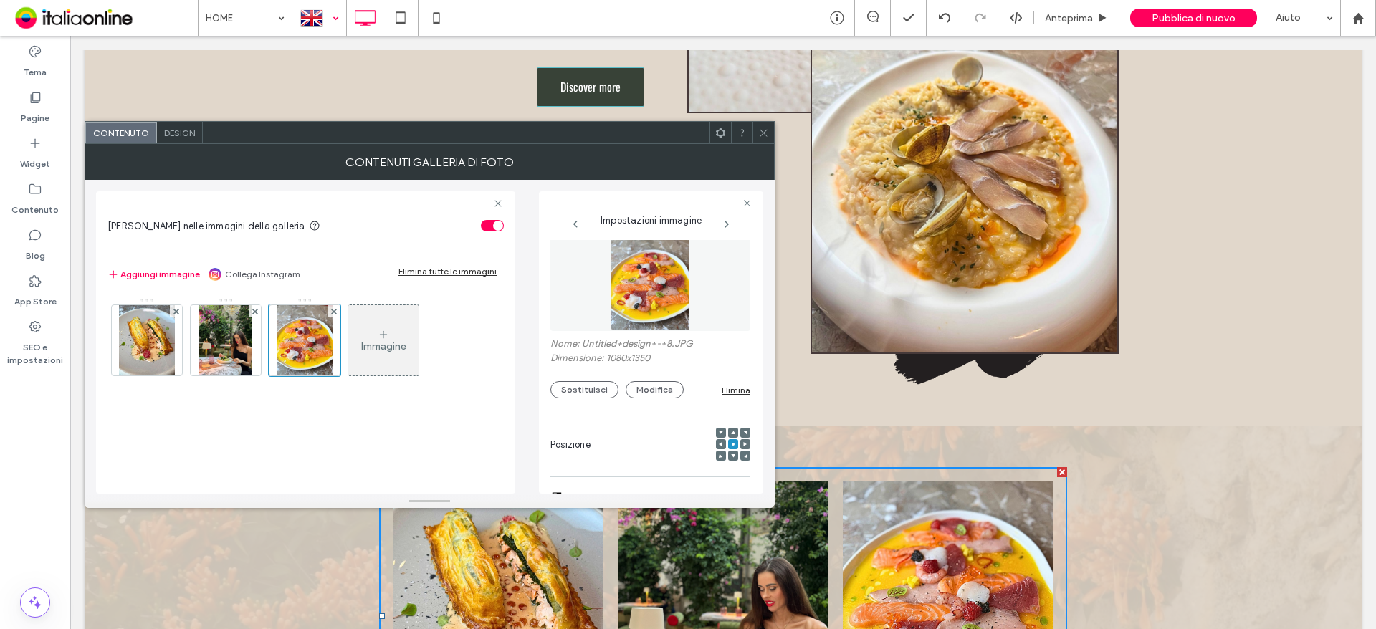
click at [767, 130] on icon at bounding box center [763, 133] width 11 height 11
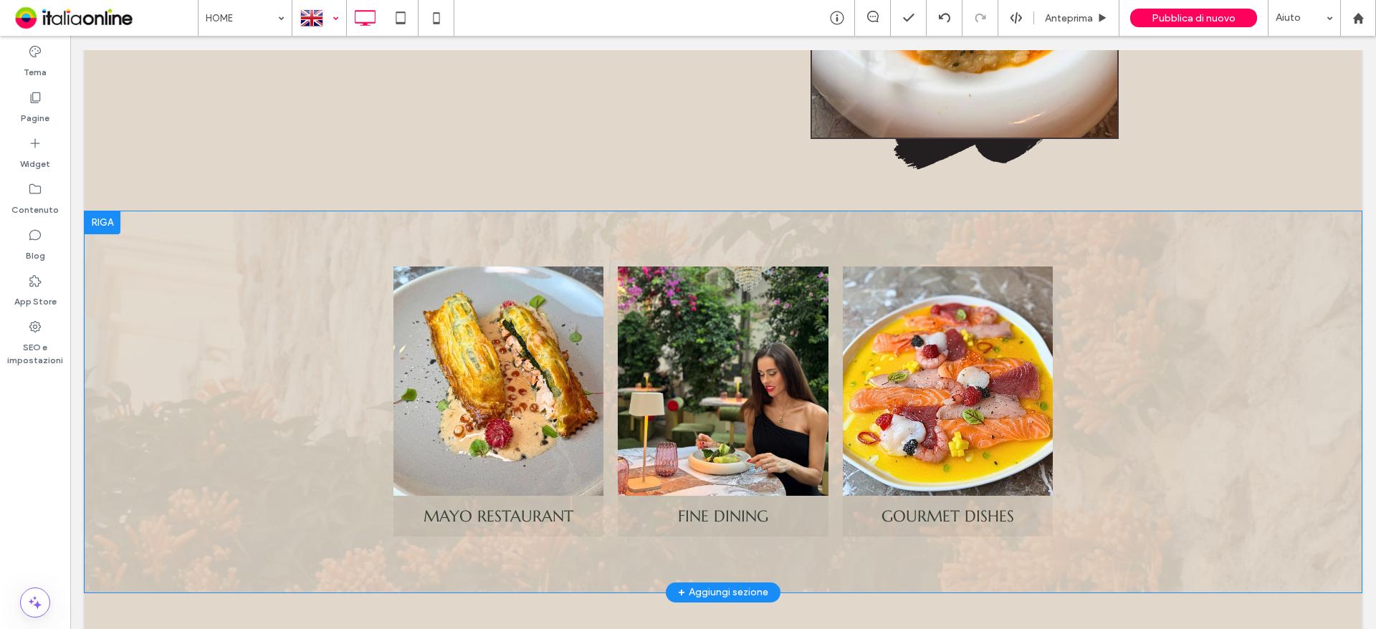
scroll to position [2436, 0]
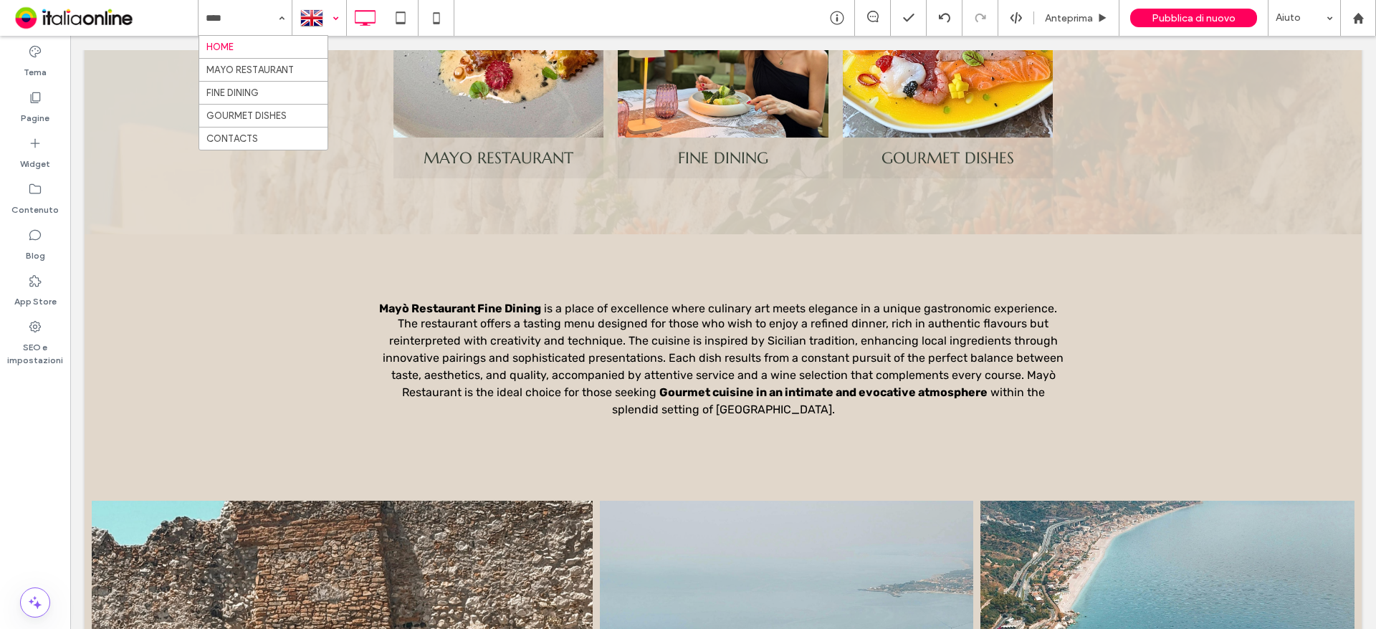
drag, startPoint x: 301, startPoint y: 18, endPoint x: 308, endPoint y: 28, distance: 12.3
click at [301, 18] on div at bounding box center [319, 18] width 52 height 34
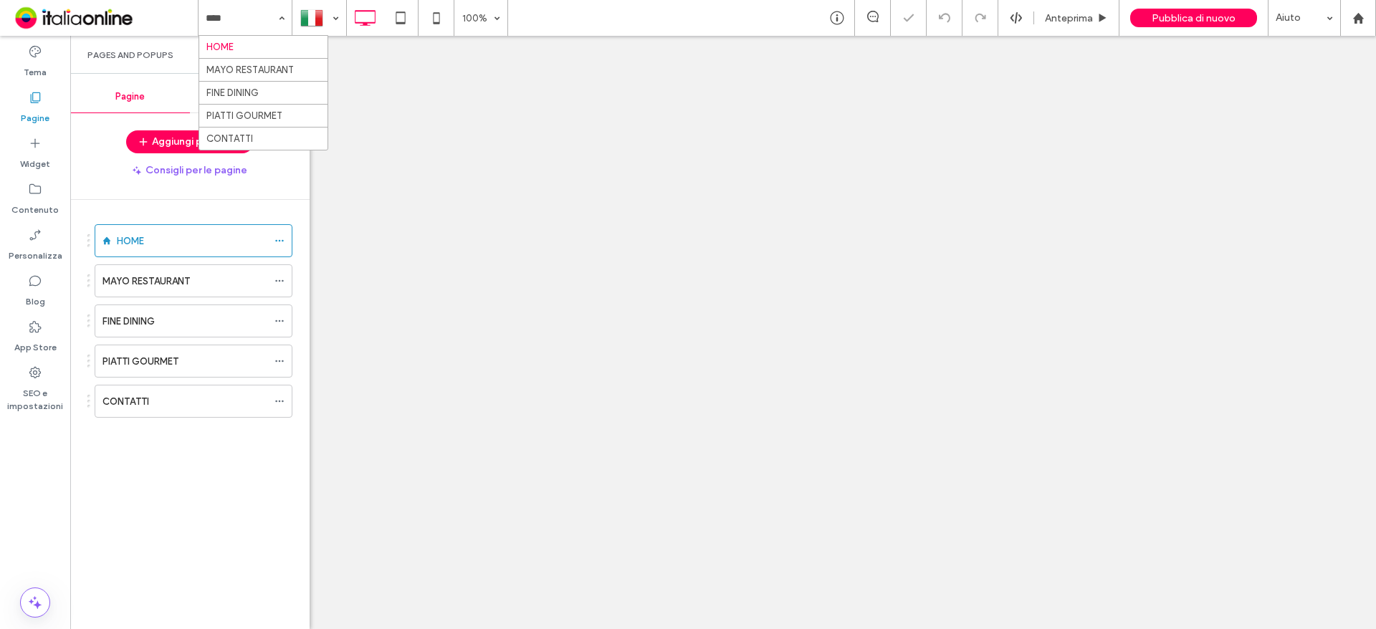
click at [145, 58] on span "Pages and Popups" at bounding box center [130, 54] width 86 height 11
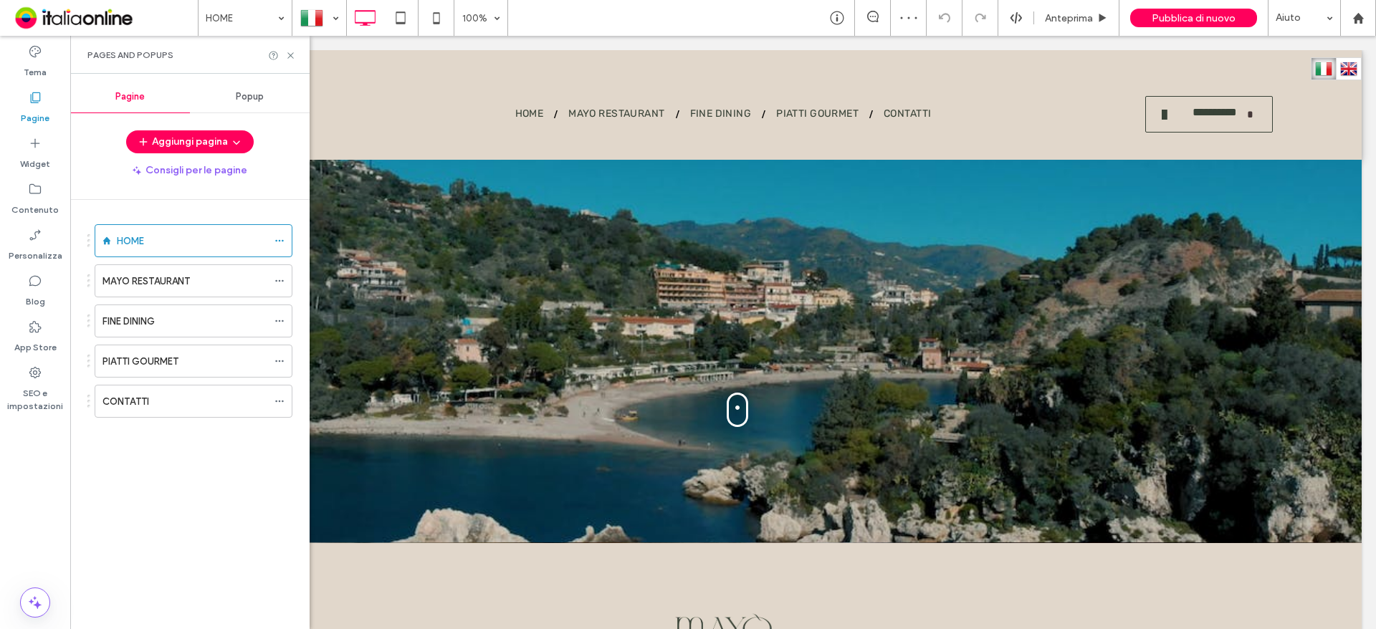
scroll to position [860, 0]
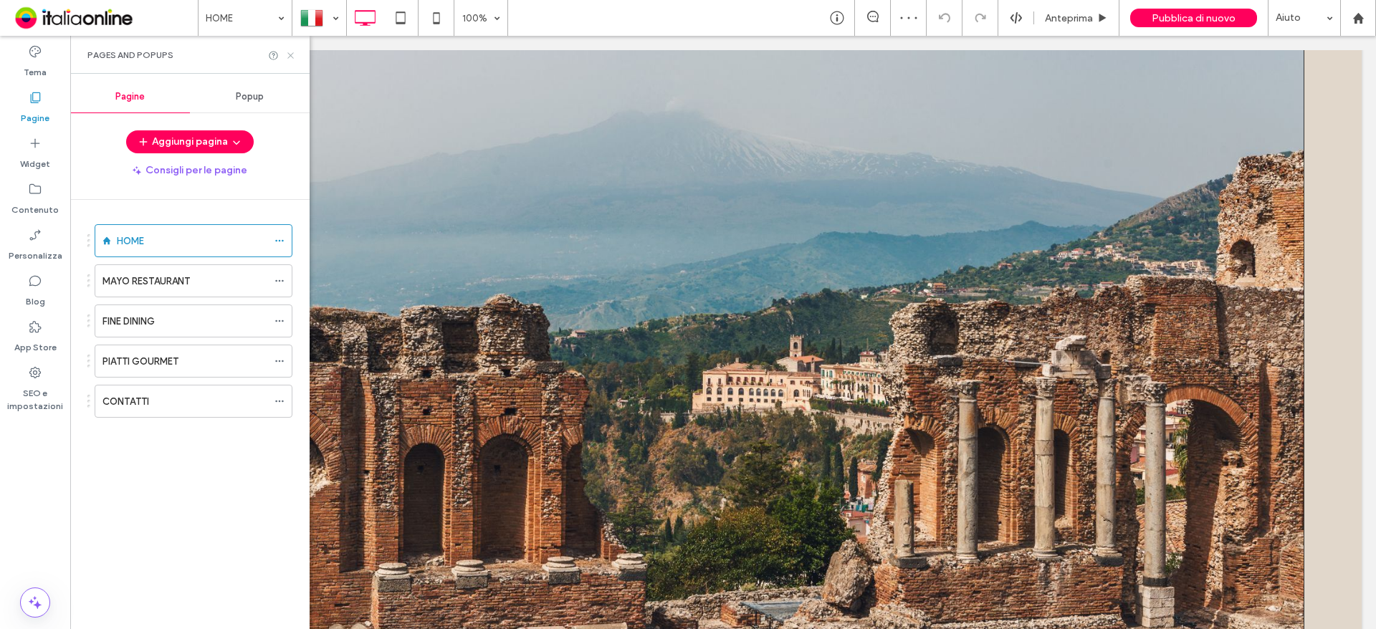
click at [288, 56] on icon at bounding box center [290, 55] width 11 height 11
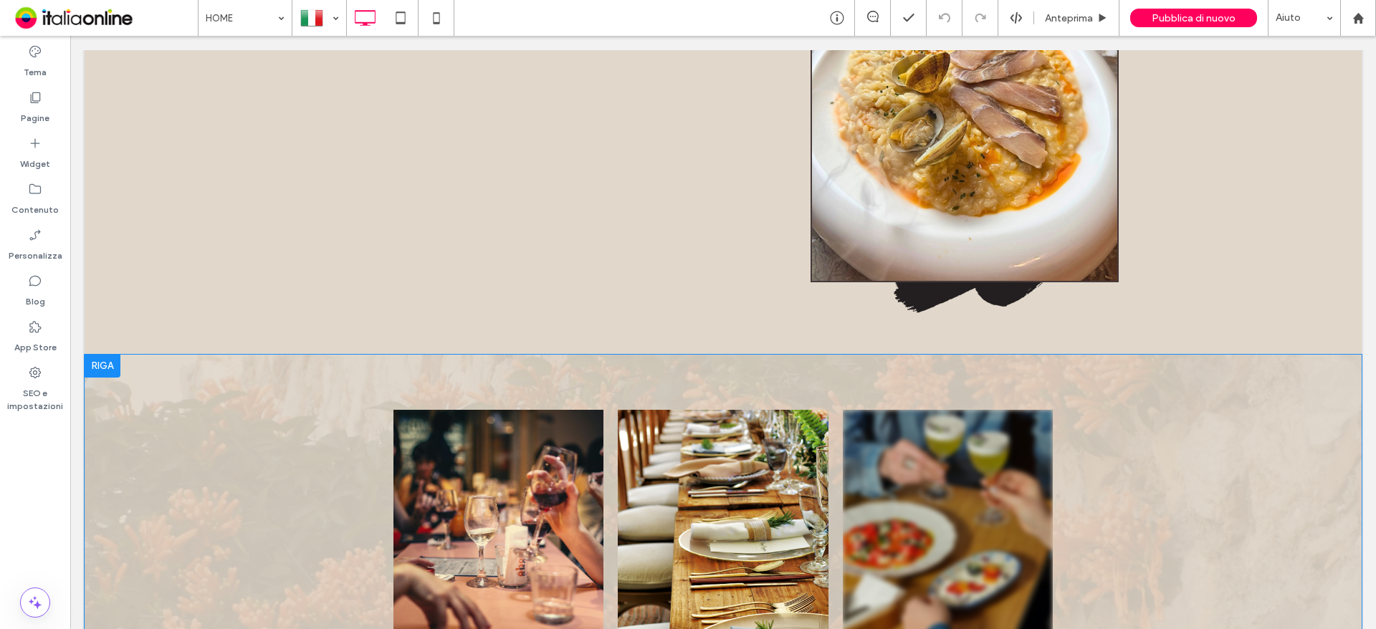
scroll to position [2221, 0]
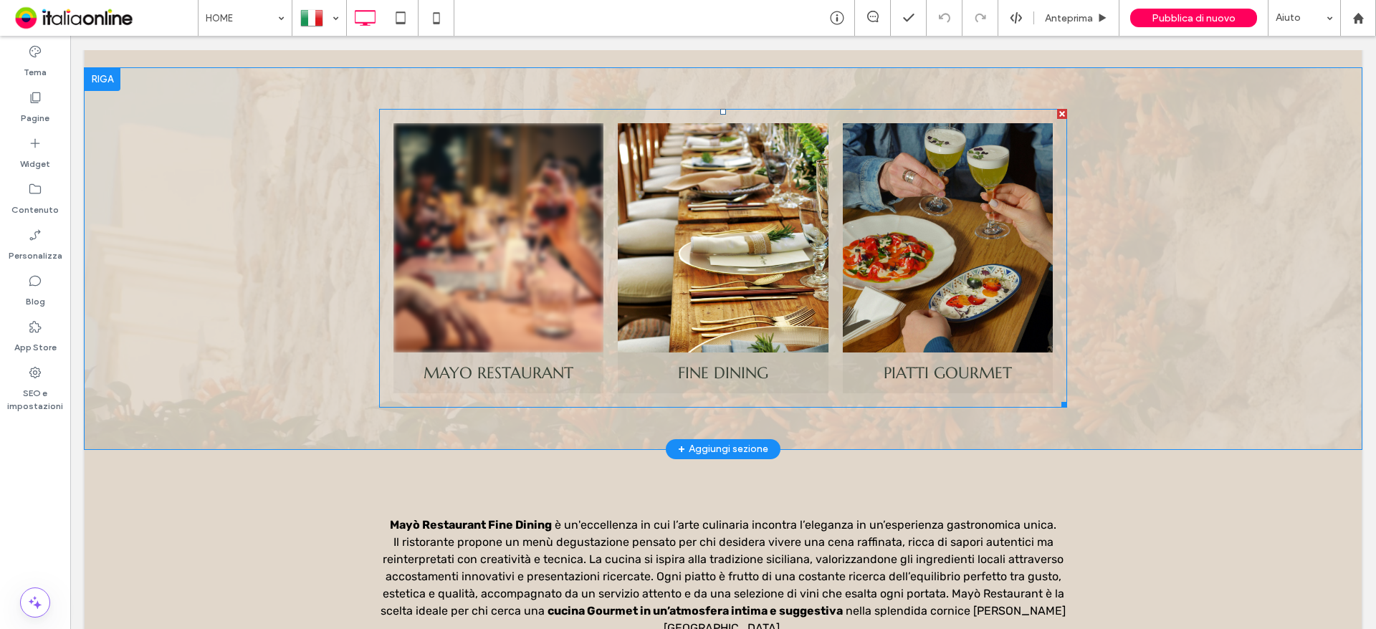
click at [482, 262] on link at bounding box center [498, 237] width 210 height 229
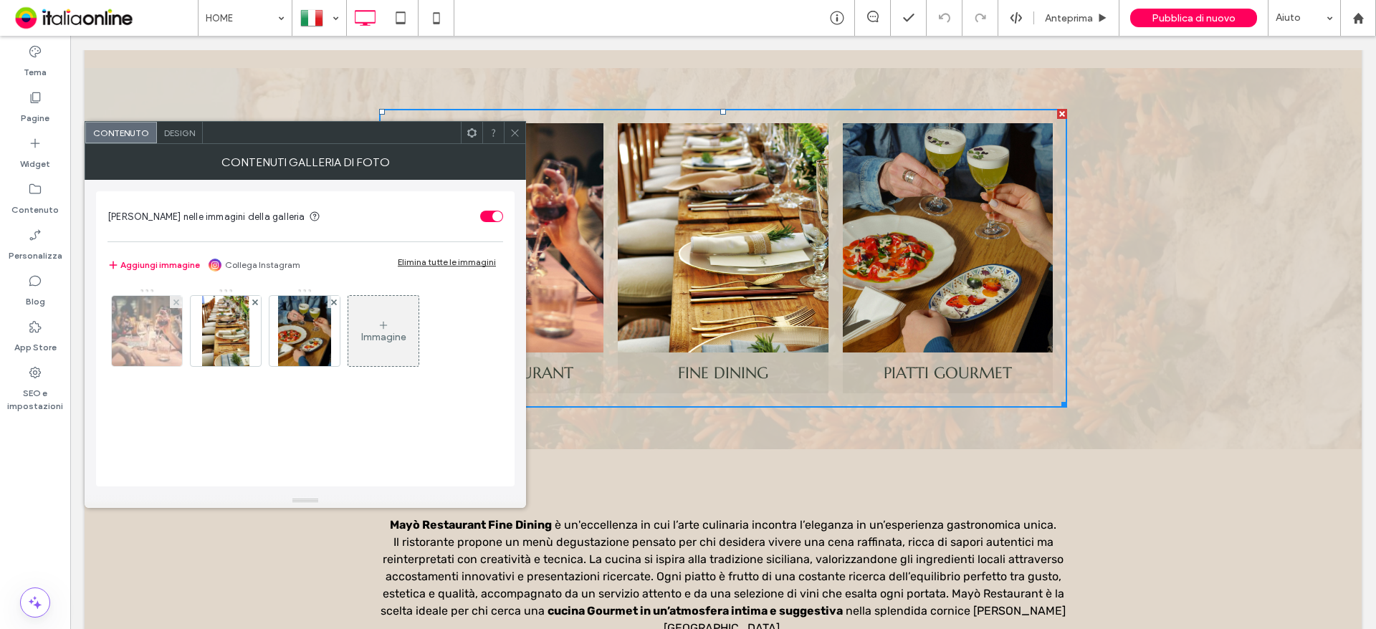
drag, startPoint x: 140, startPoint y: 327, endPoint x: 244, endPoint y: 335, distance: 104.3
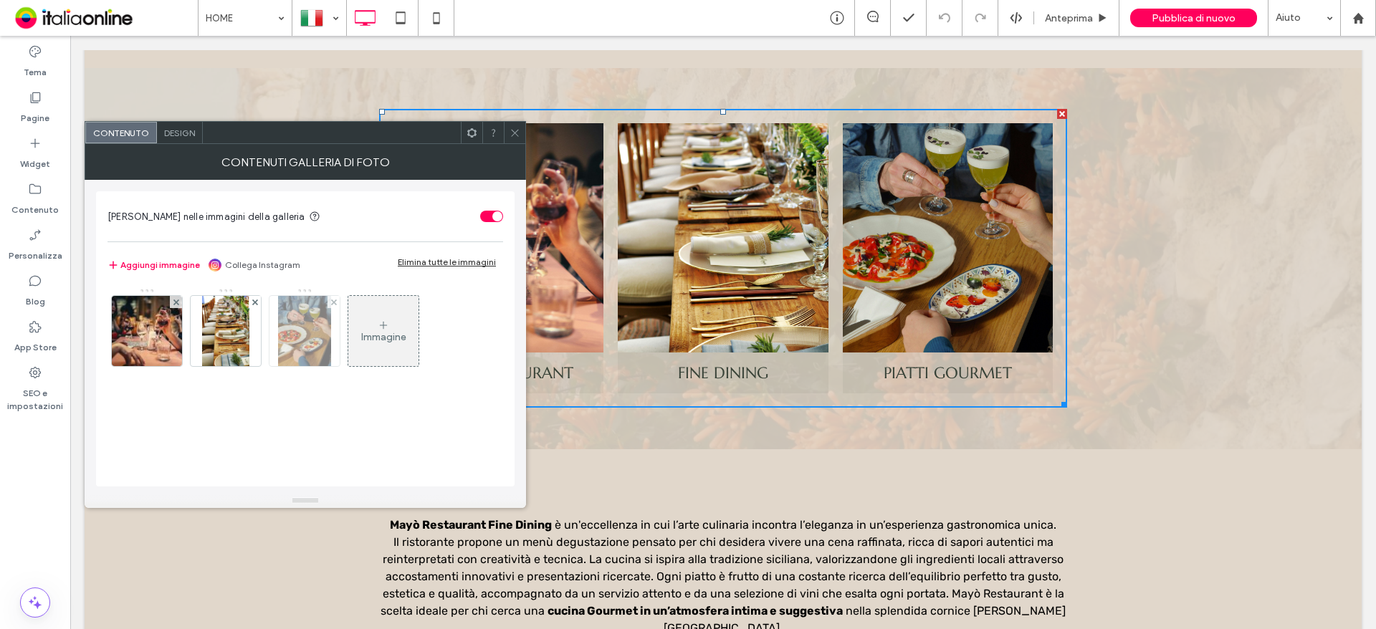
click at [140, 327] on img at bounding box center [147, 331] width 105 height 70
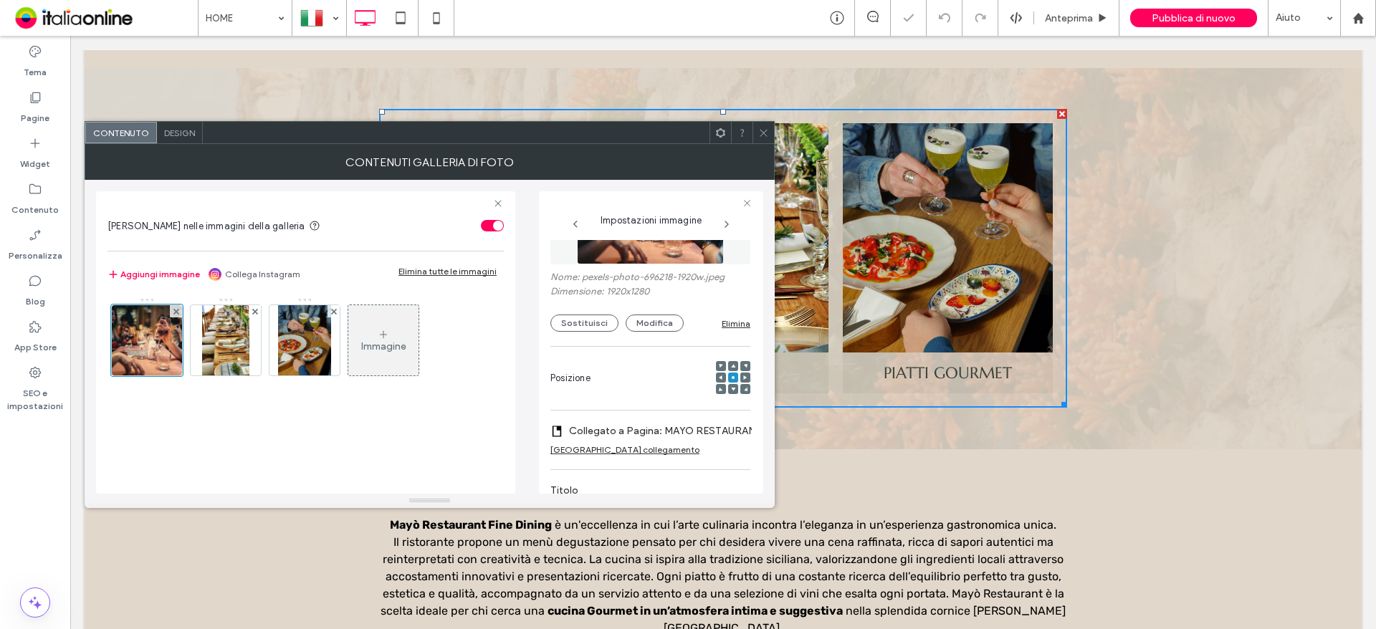
scroll to position [67, 0]
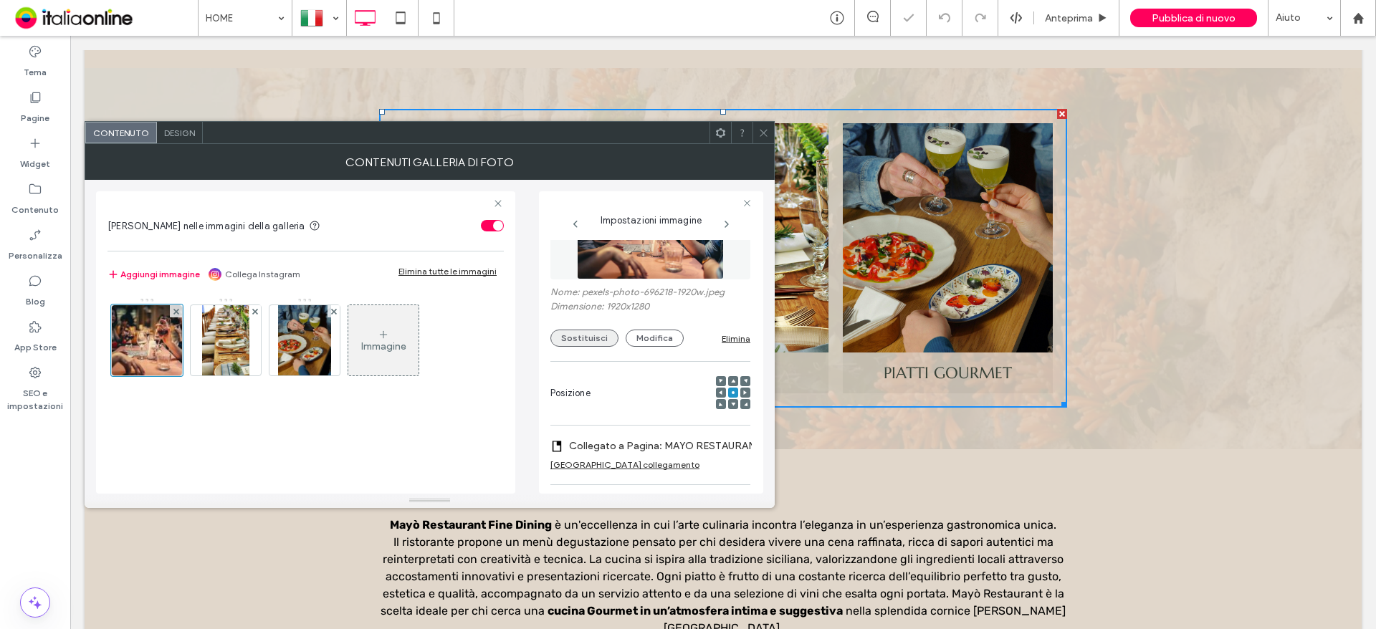
click at [598, 345] on button "Sostituisci" at bounding box center [584, 338] width 68 height 17
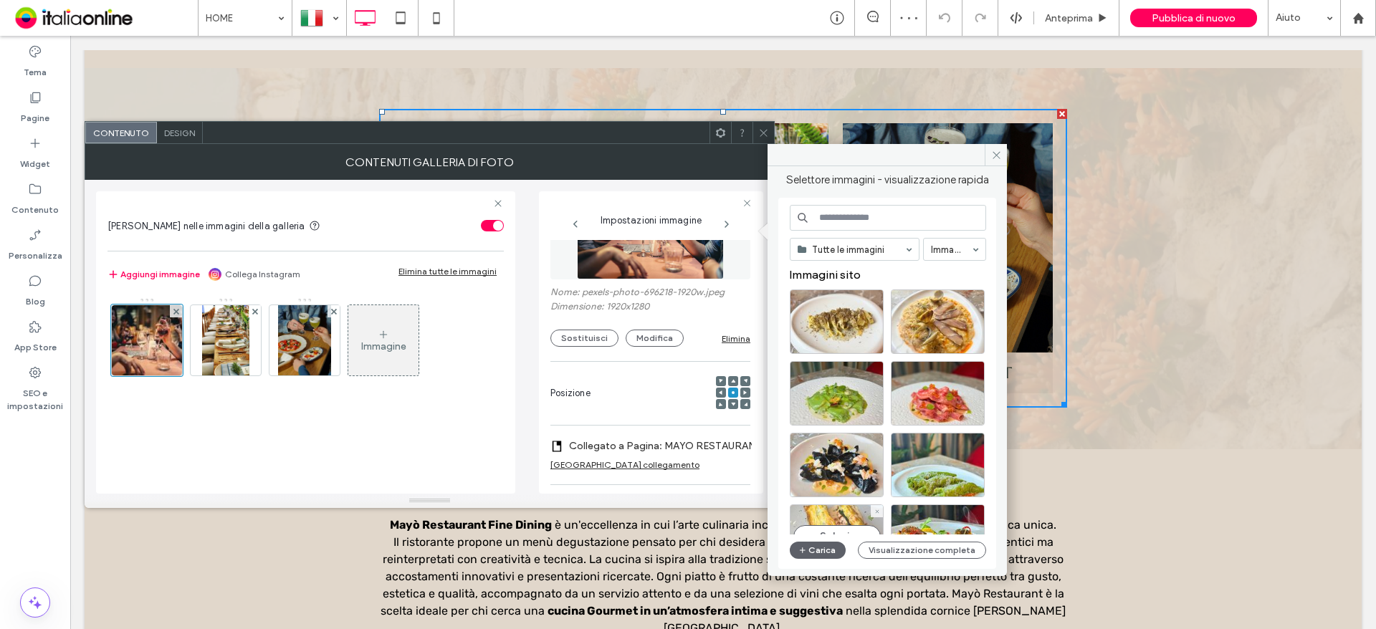
click at [869, 512] on div "Seleziona" at bounding box center [837, 536] width 94 height 64
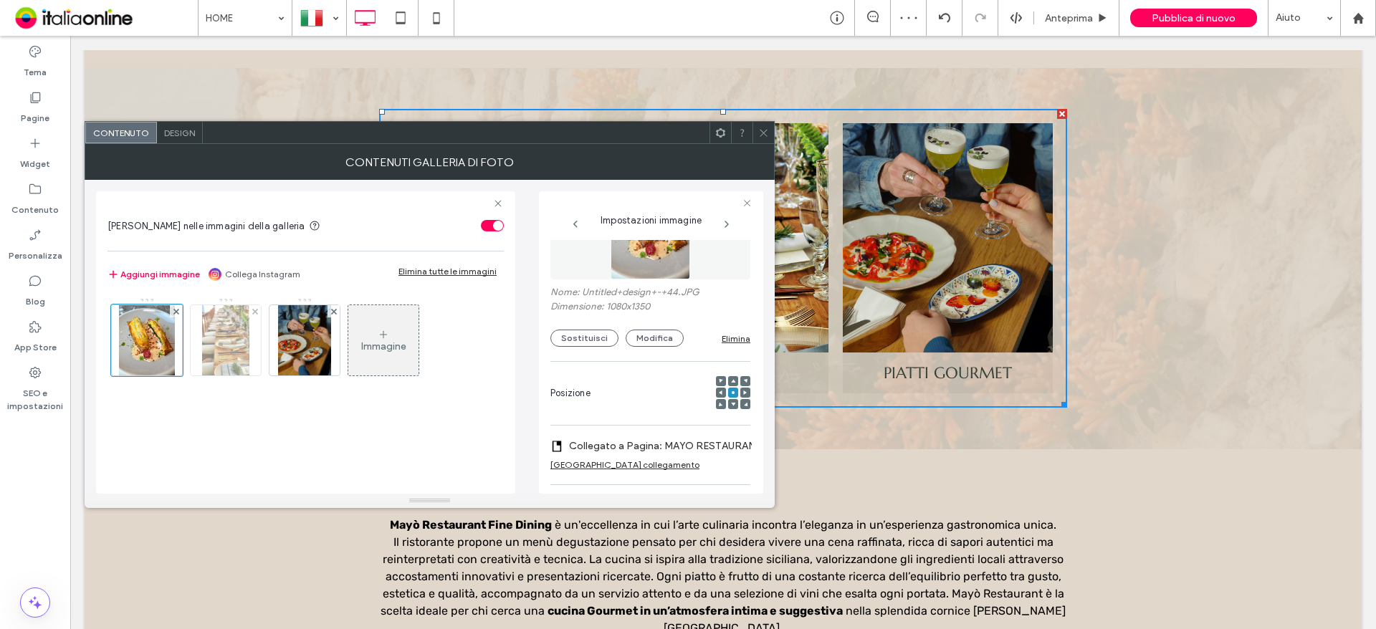
click at [219, 349] on img at bounding box center [225, 340] width 47 height 70
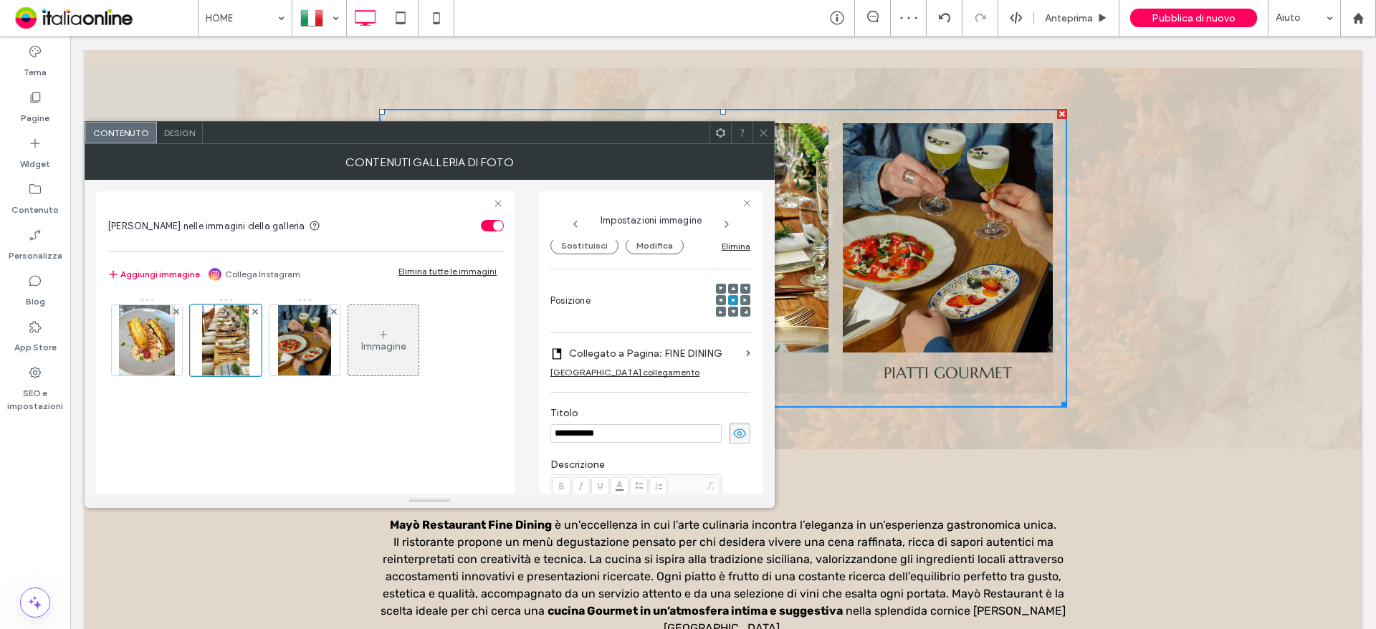
scroll to position [11, 0]
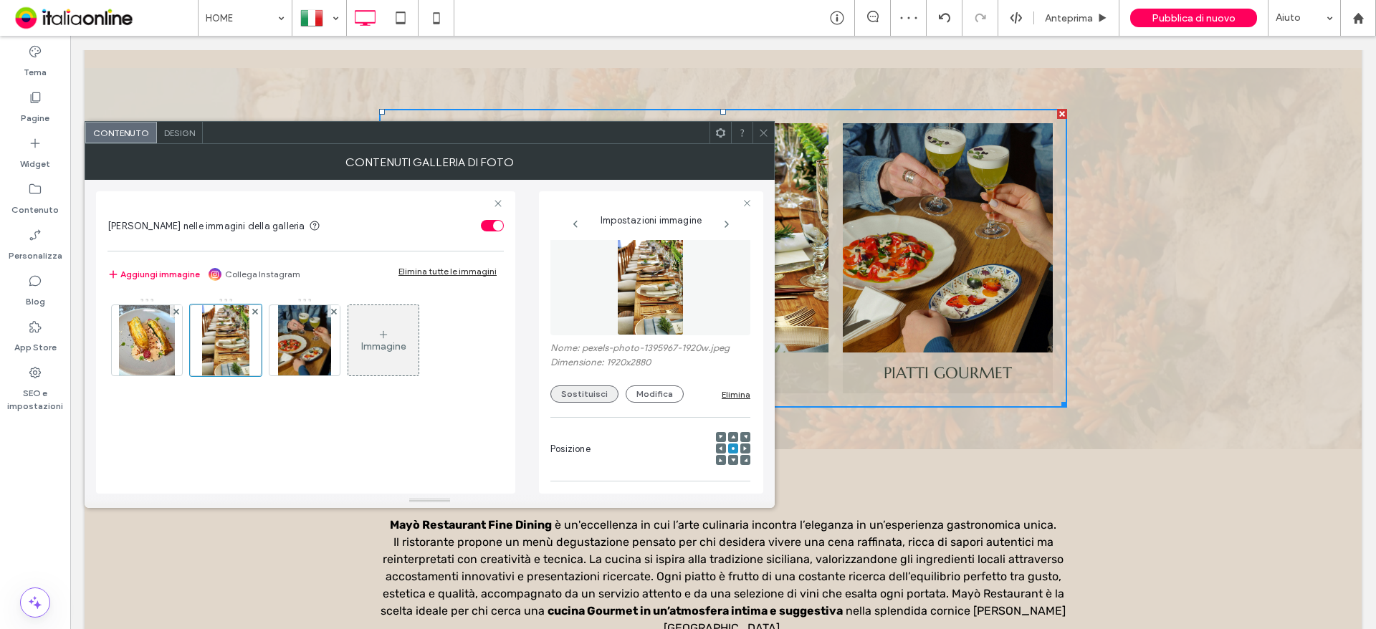
click at [568, 394] on button "Sostituisci" at bounding box center [584, 394] width 68 height 17
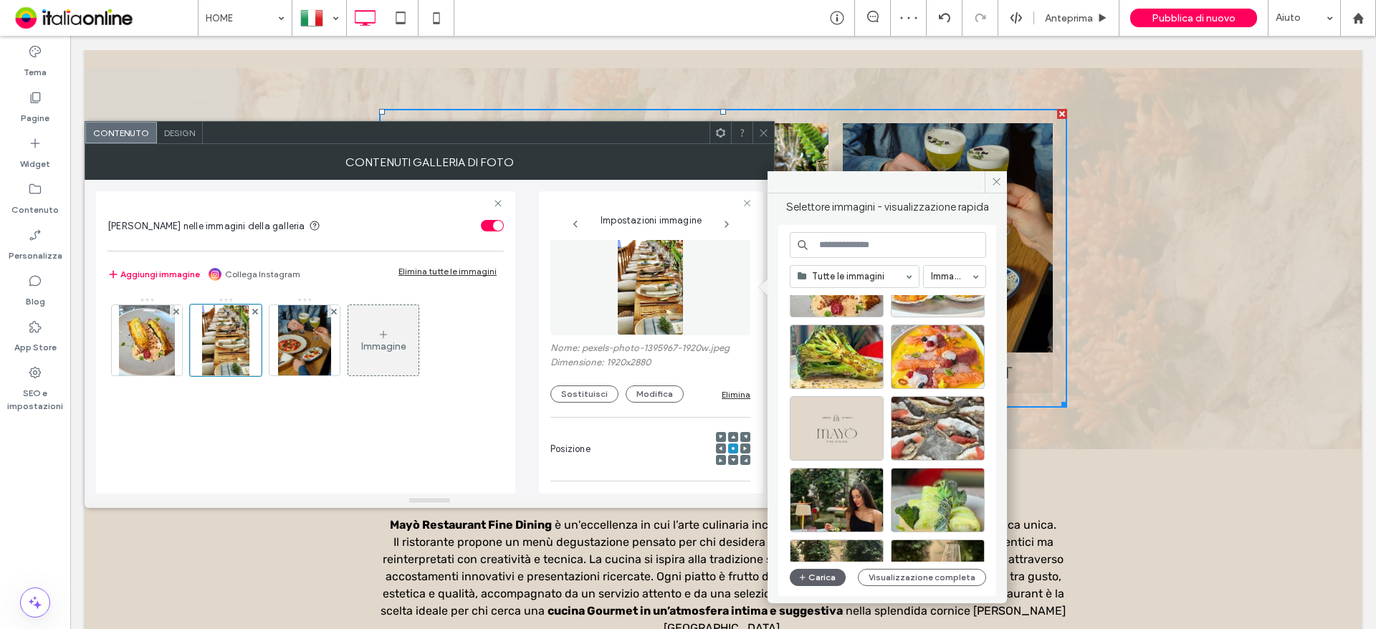
scroll to position [358, 0]
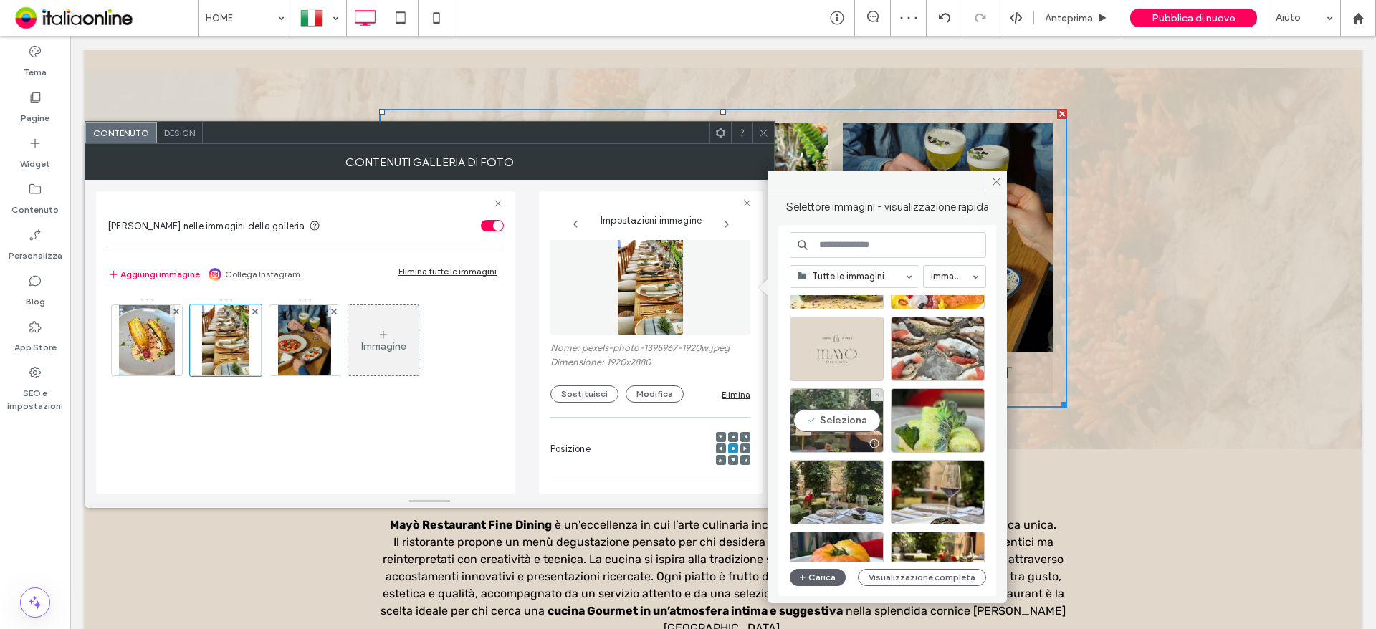
click at [823, 432] on div "Seleziona" at bounding box center [837, 420] width 94 height 64
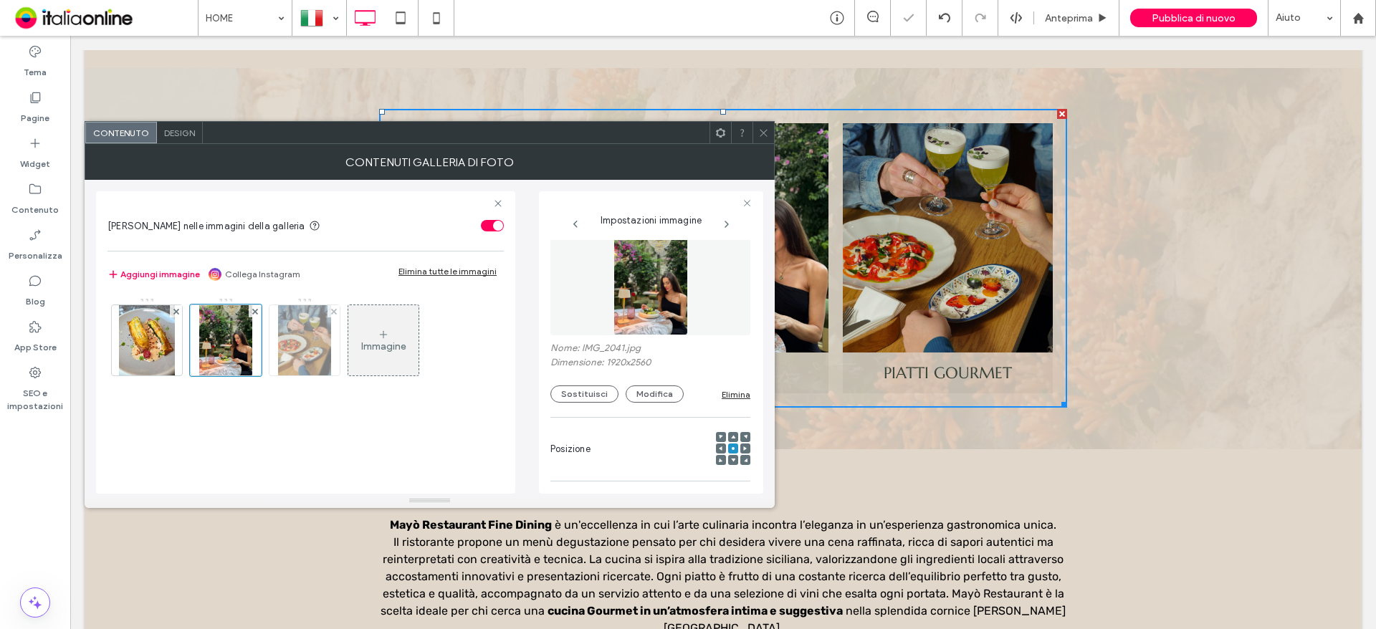
click at [289, 349] on img at bounding box center [304, 340] width 53 height 70
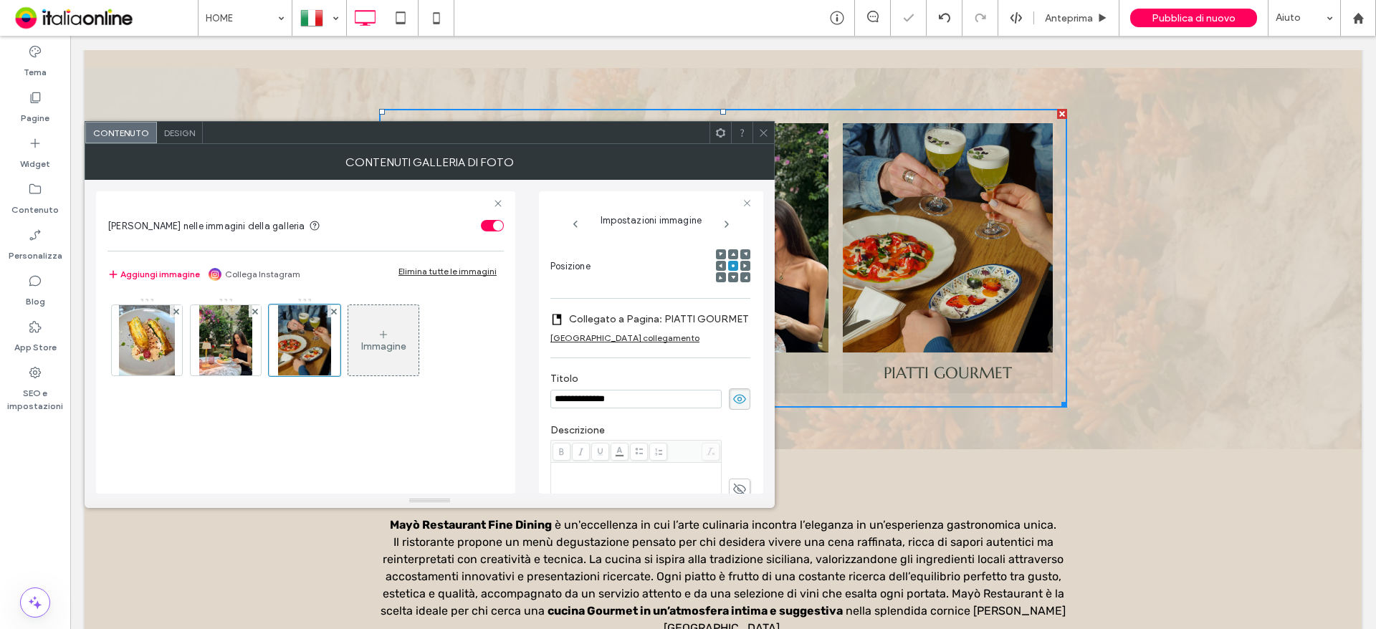
scroll to position [158, 0]
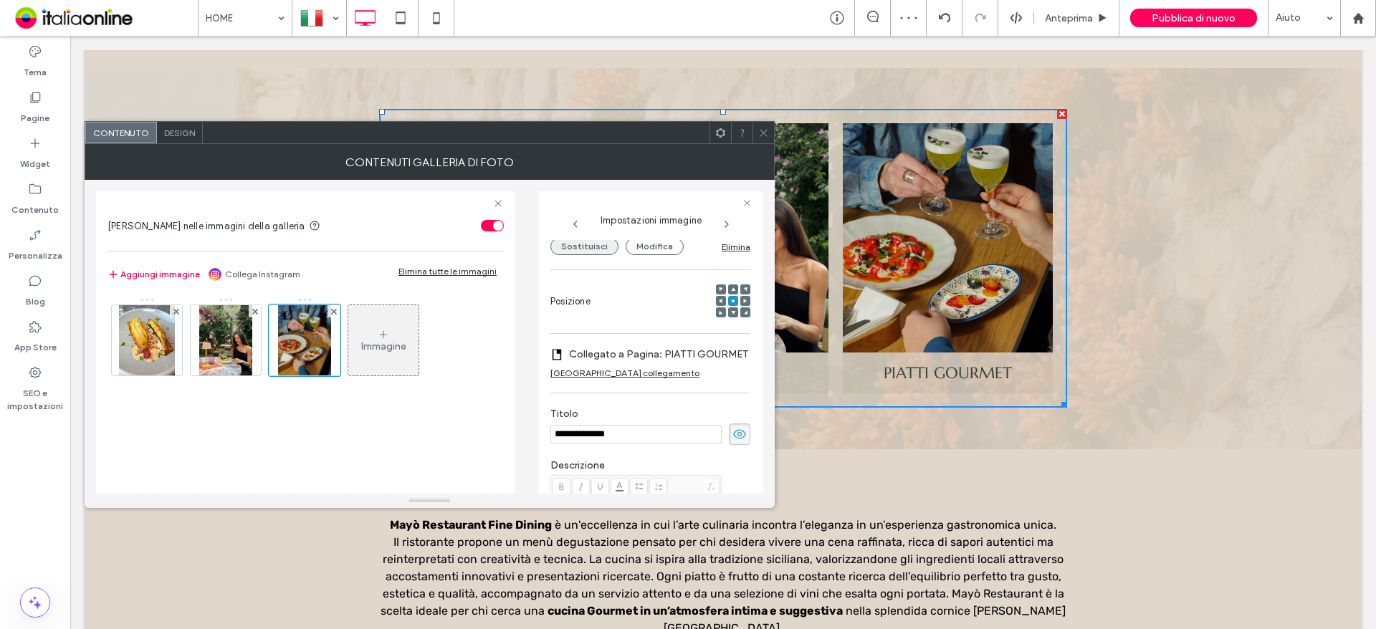
click at [588, 254] on button "Sostituisci" at bounding box center [584, 246] width 68 height 17
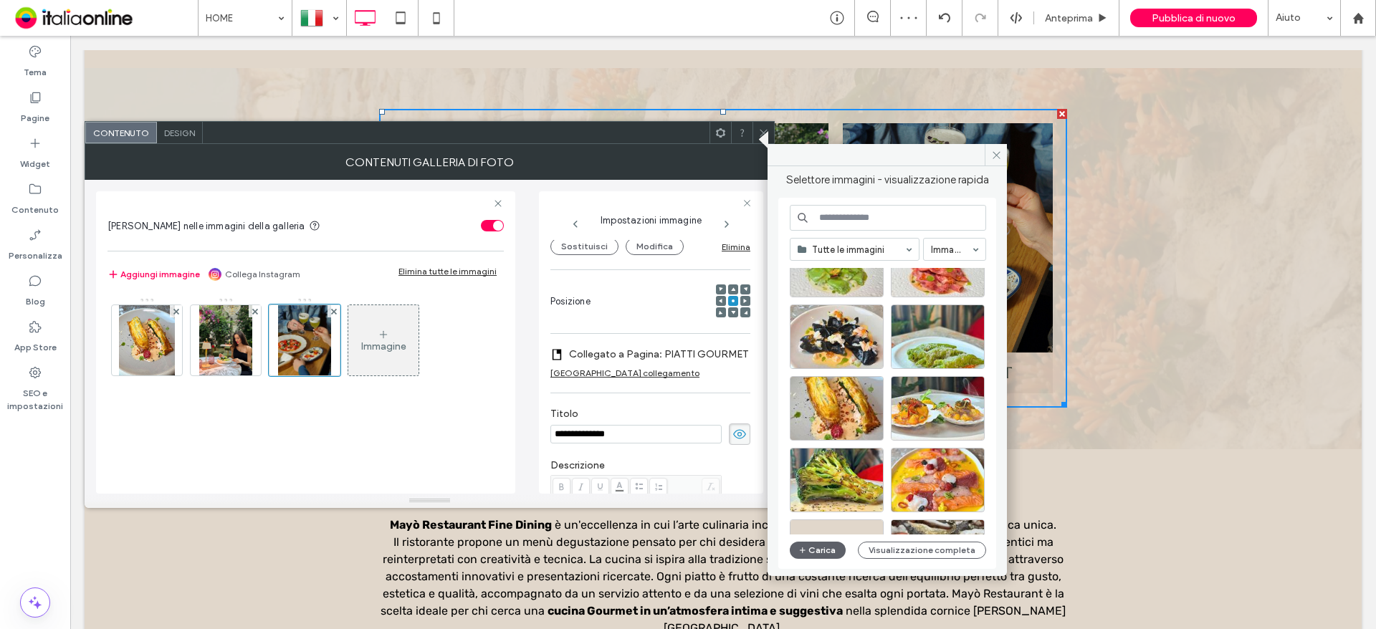
scroll to position [143, 0]
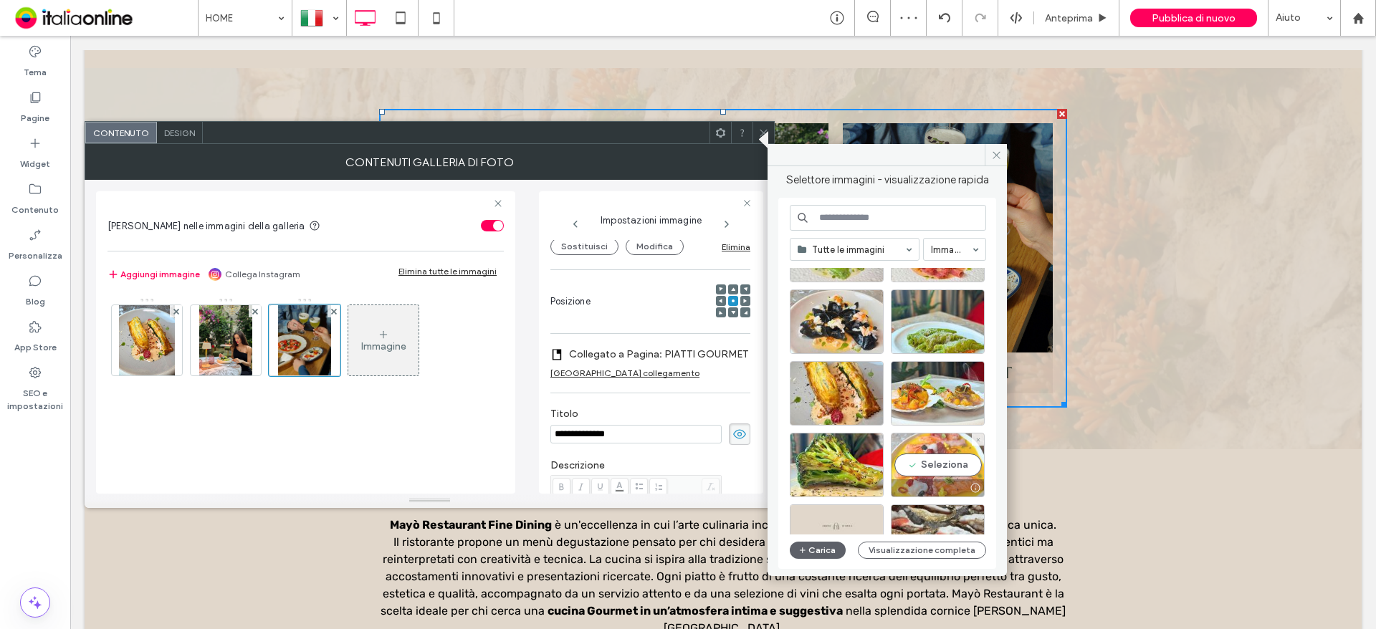
click at [964, 466] on div "Seleziona" at bounding box center [938, 465] width 94 height 64
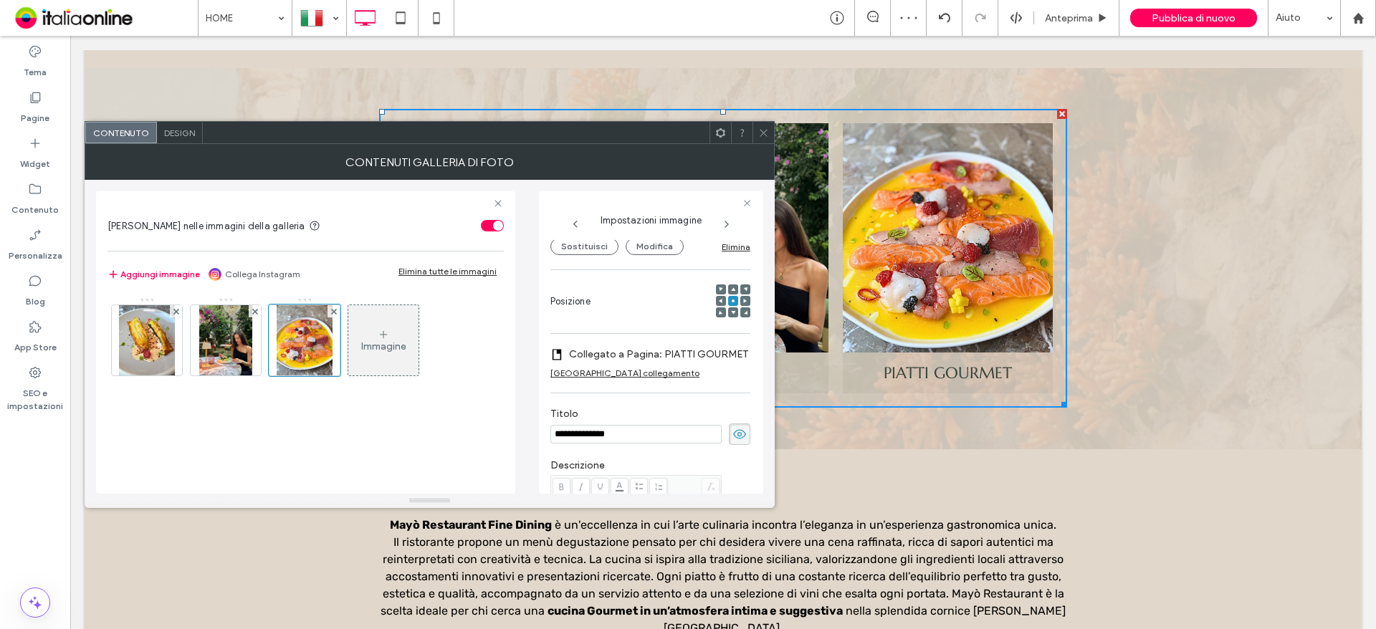
click at [770, 127] on div at bounding box center [762, 132] width 21 height 21
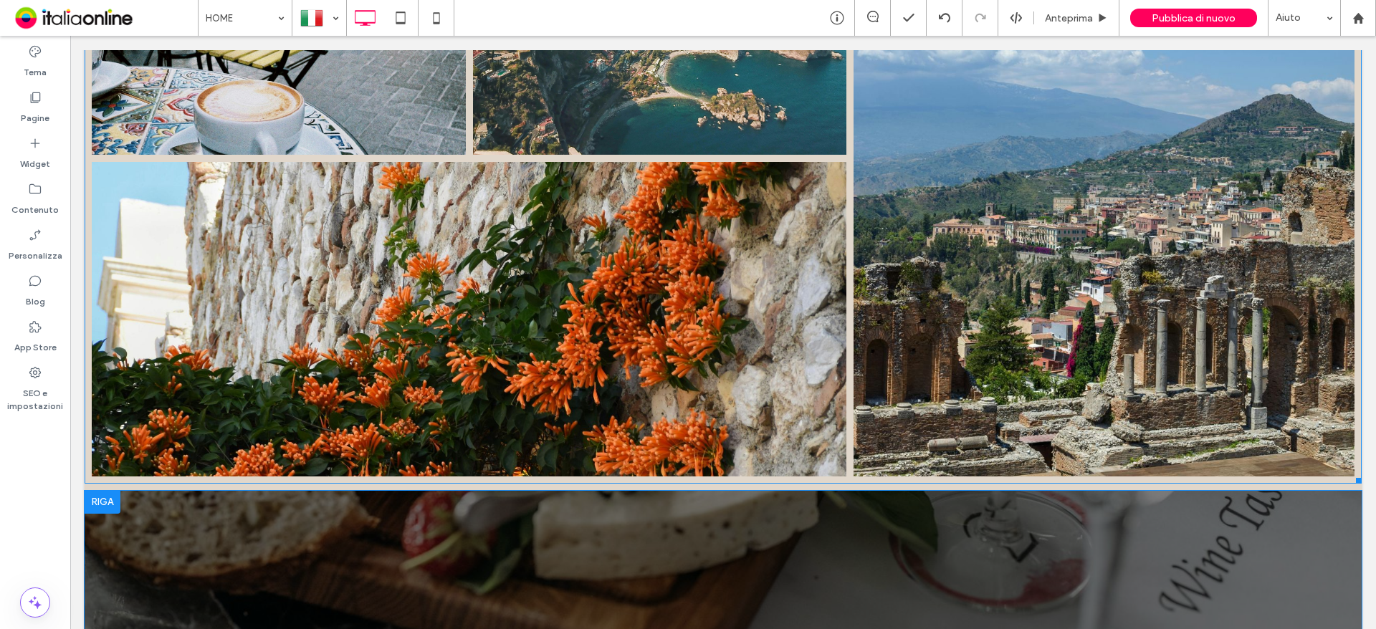
scroll to position [3869, 0]
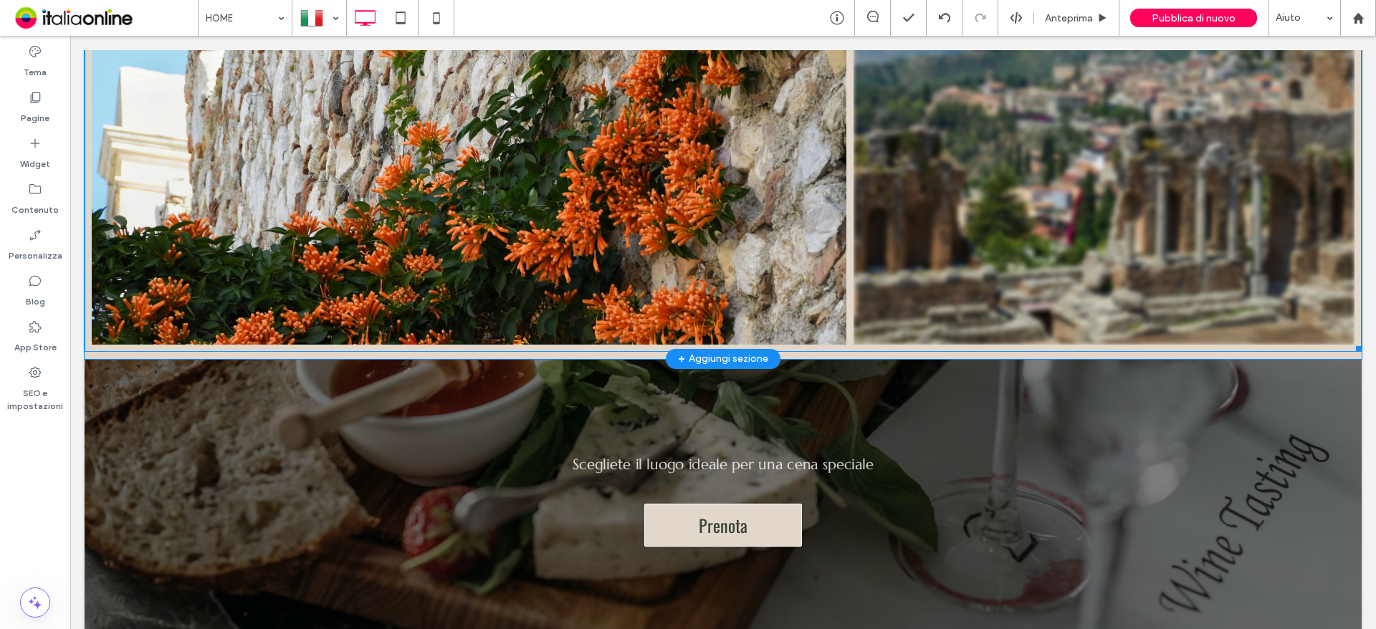
click at [995, 209] on link at bounding box center [1103, 27] width 501 height 633
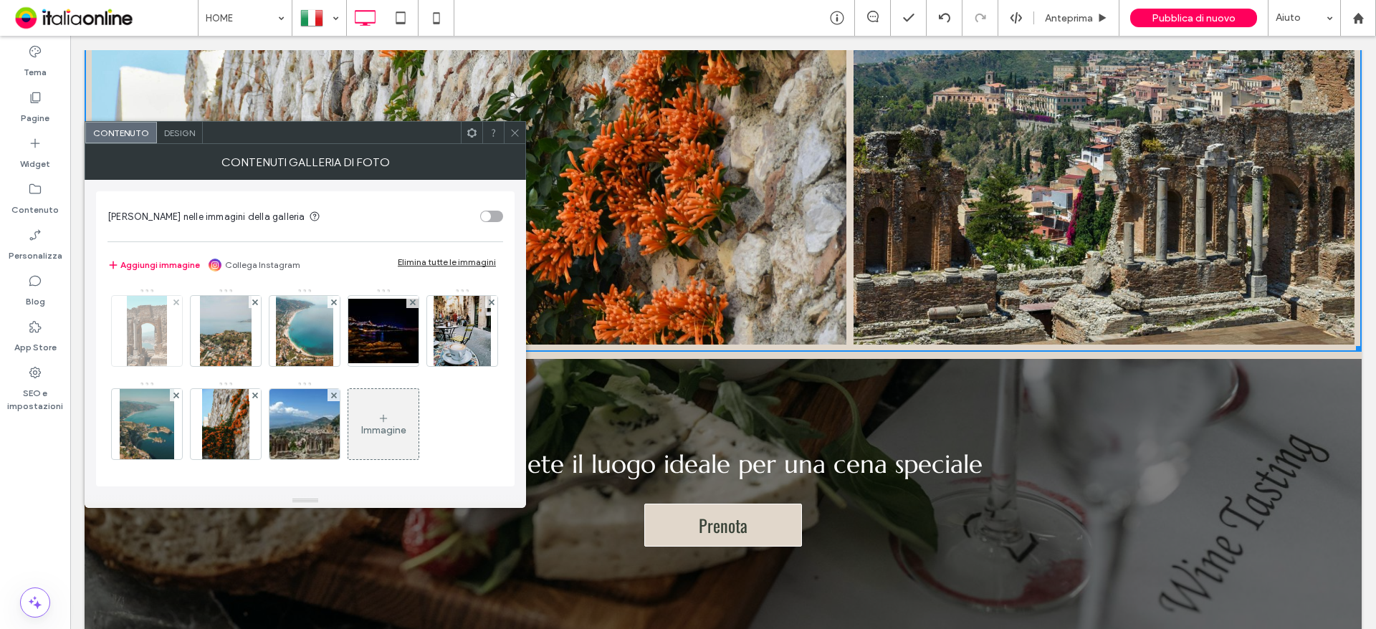
click at [154, 332] on img at bounding box center [146, 331] width 39 height 70
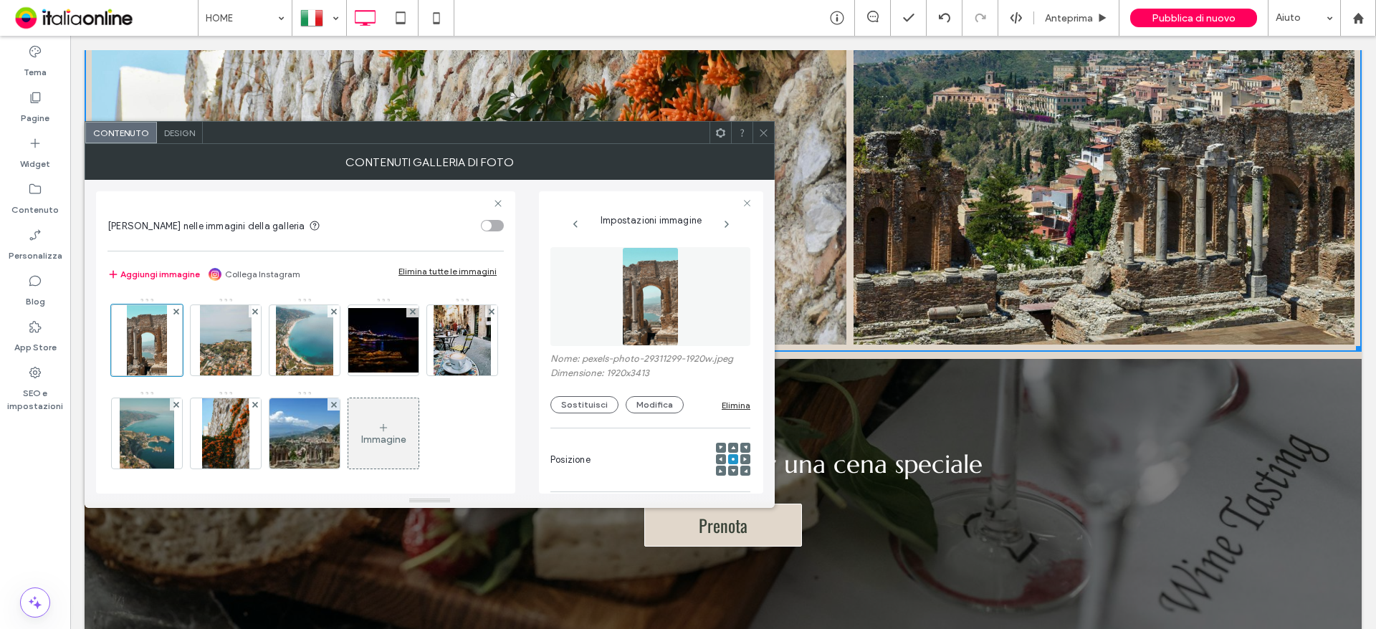
click at [183, 414] on div "Immagine" at bounding box center [304, 390] width 395 height 186
drag, startPoint x: 244, startPoint y: 422, endPoint x: 270, endPoint y: 422, distance: 25.8
click at [174, 422] on img at bounding box center [147, 433] width 54 height 70
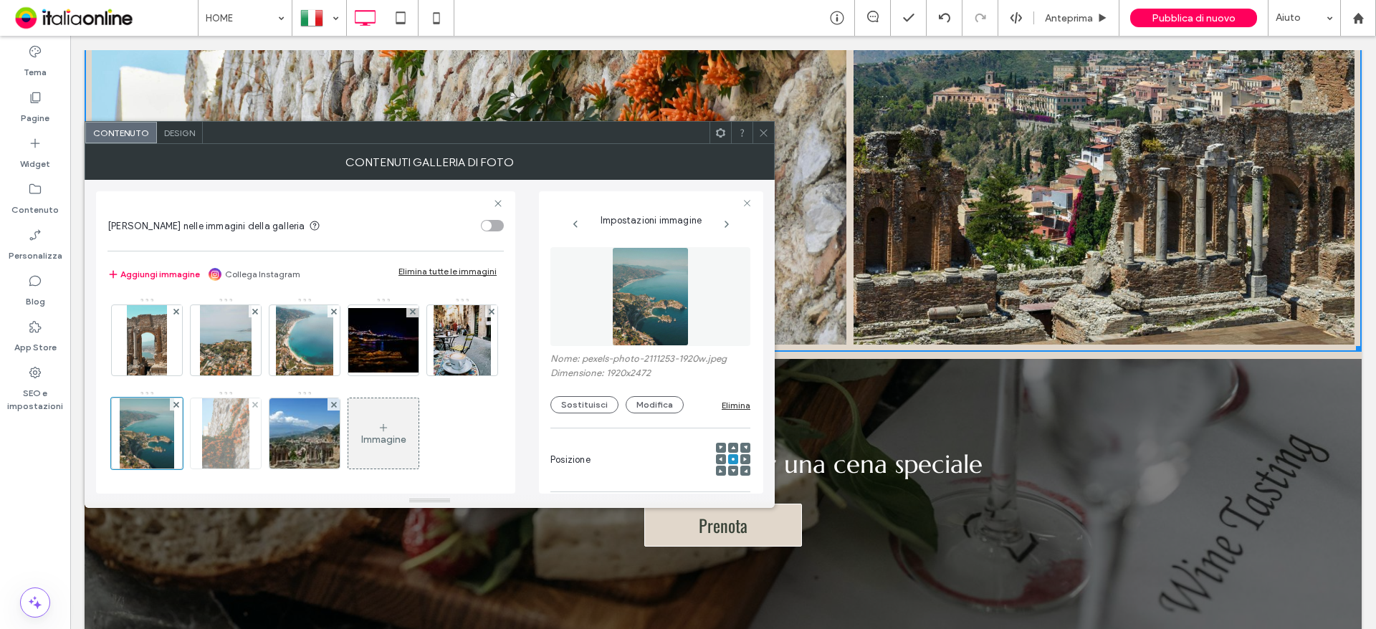
click at [249, 423] on img at bounding box center [225, 433] width 47 height 70
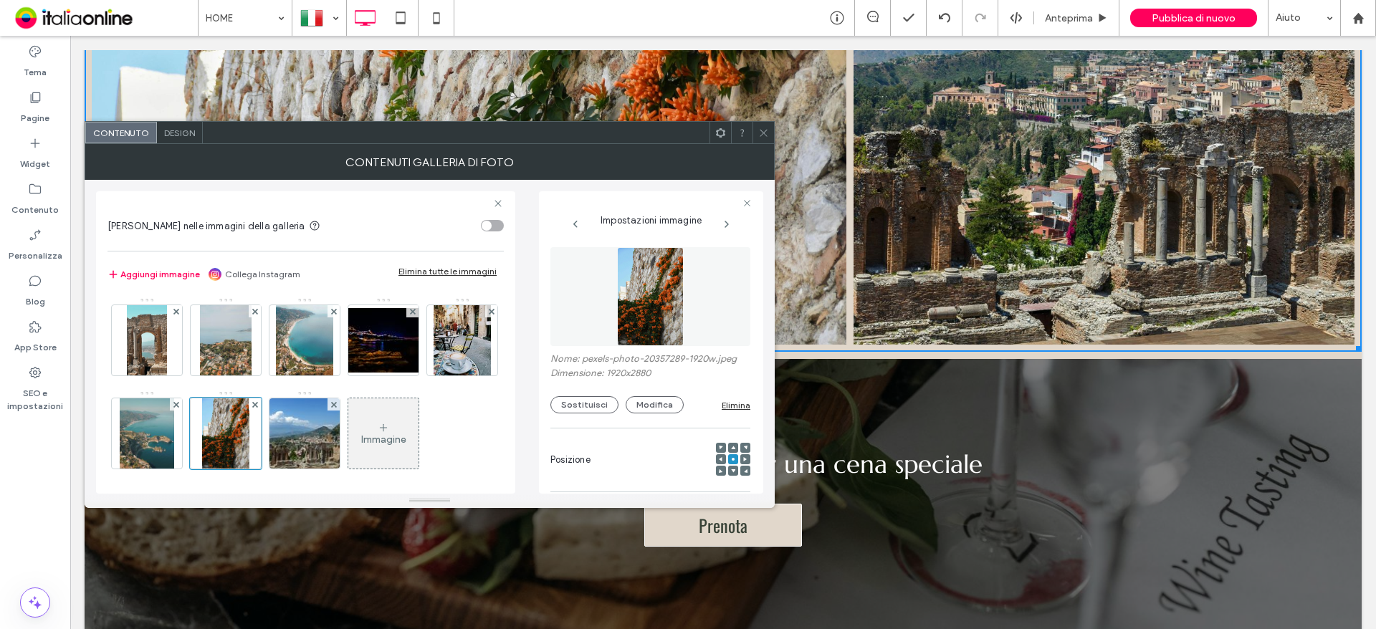
click at [757, 130] on div at bounding box center [762, 132] width 21 height 21
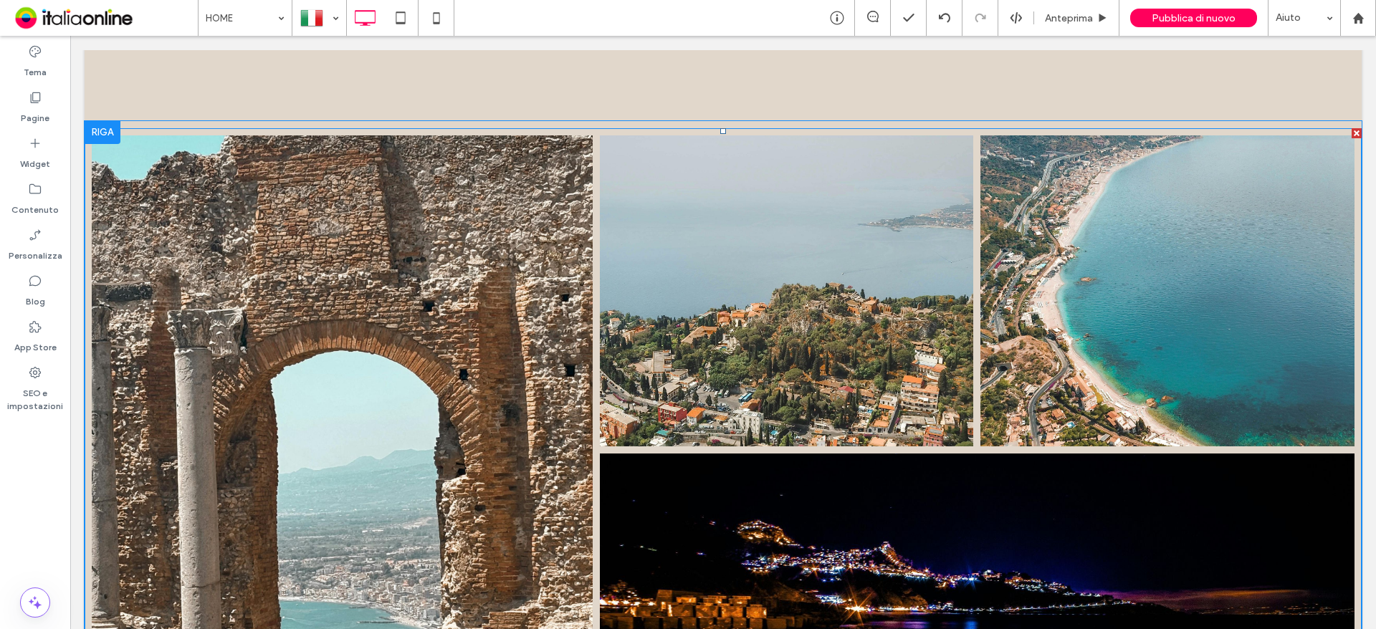
scroll to position [2795, 0]
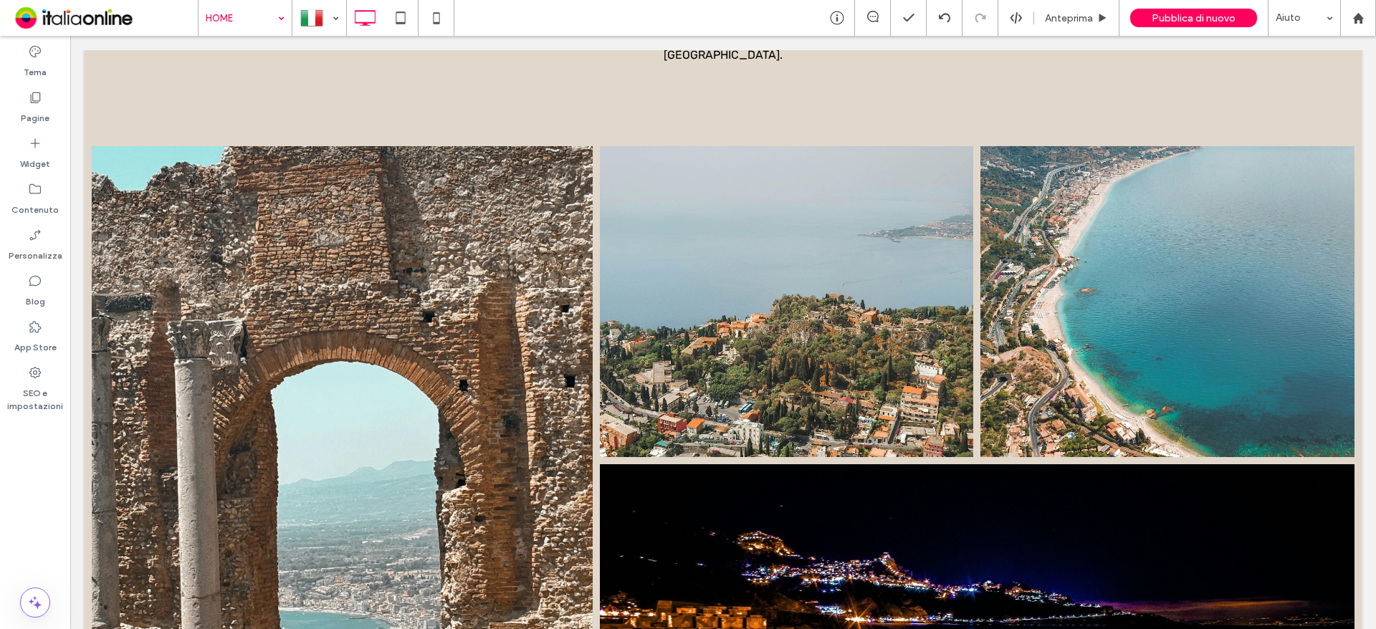
drag, startPoint x: 216, startPoint y: 25, endPoint x: 246, endPoint y: 32, distance: 31.5
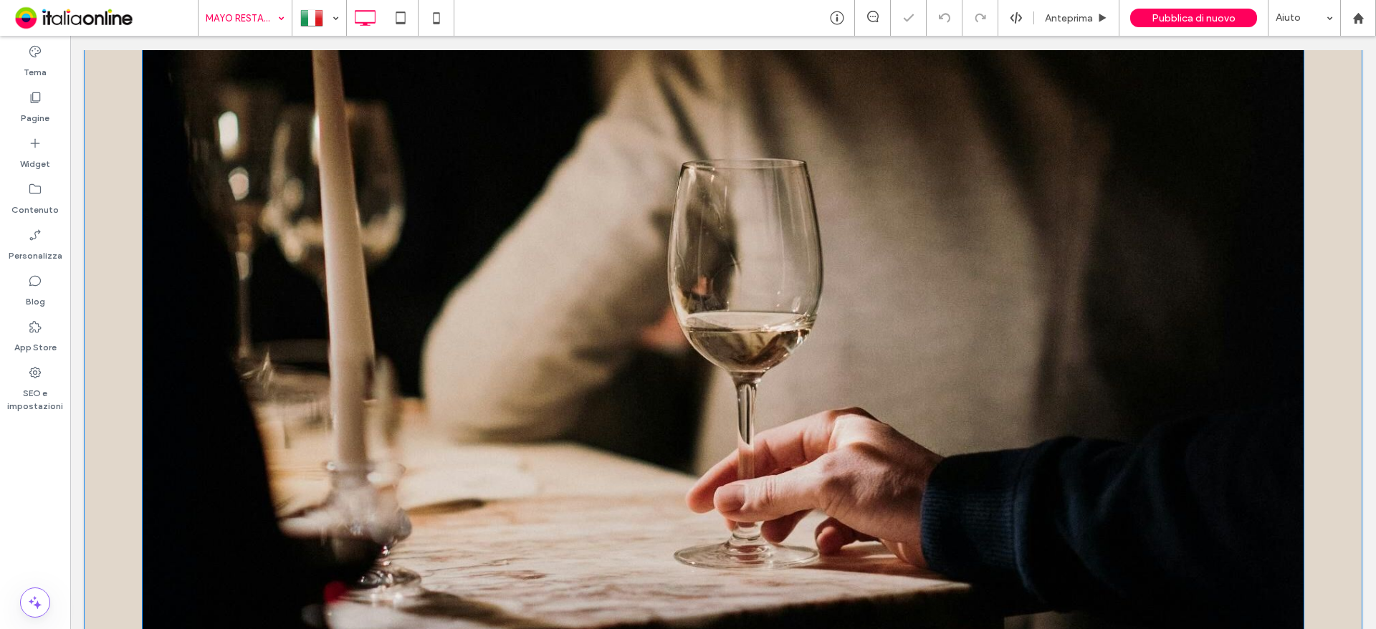
scroll to position [932, 0]
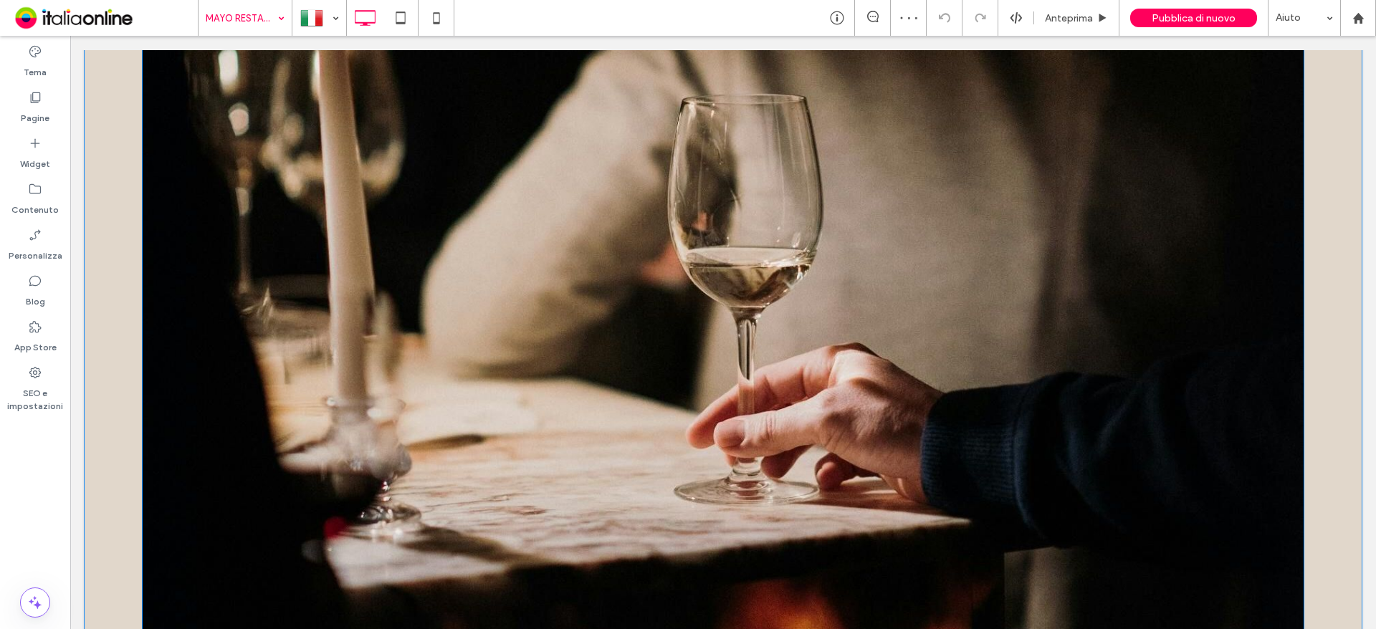
drag, startPoint x: 843, startPoint y: 281, endPoint x: 797, endPoint y: 291, distance: 46.9
click at [843, 281] on img at bounding box center [723, 319] width 1162 height 1034
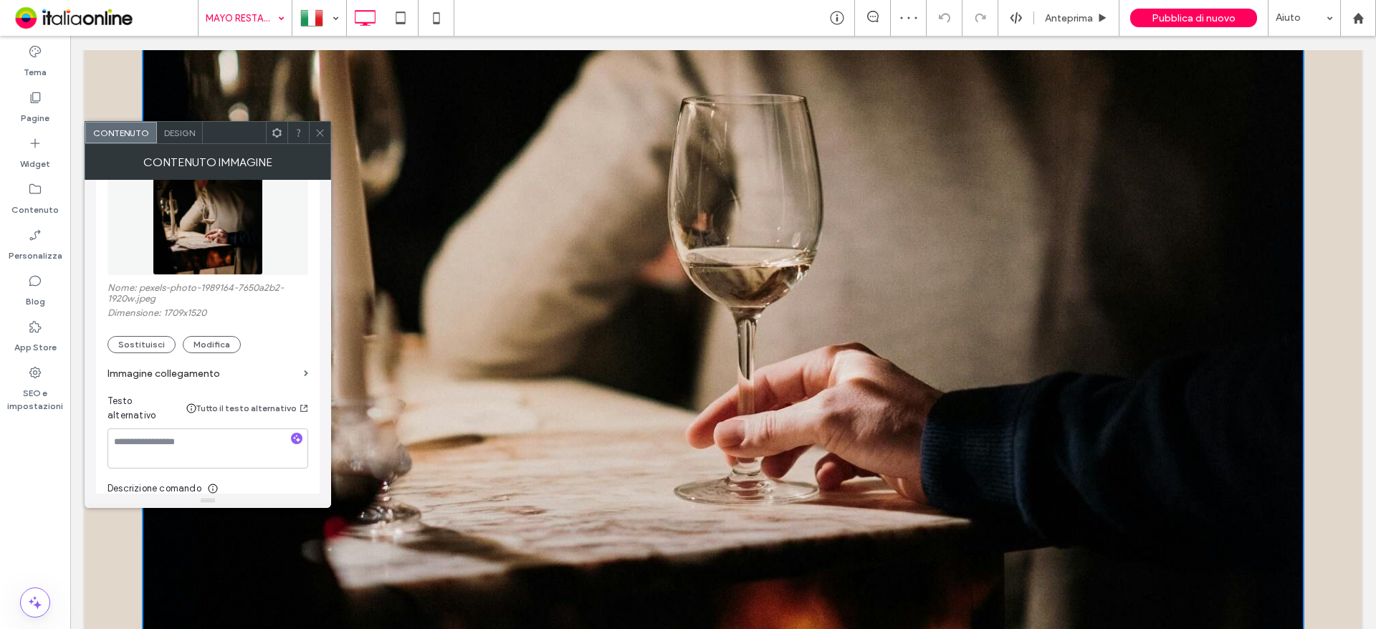
scroll to position [215, 0]
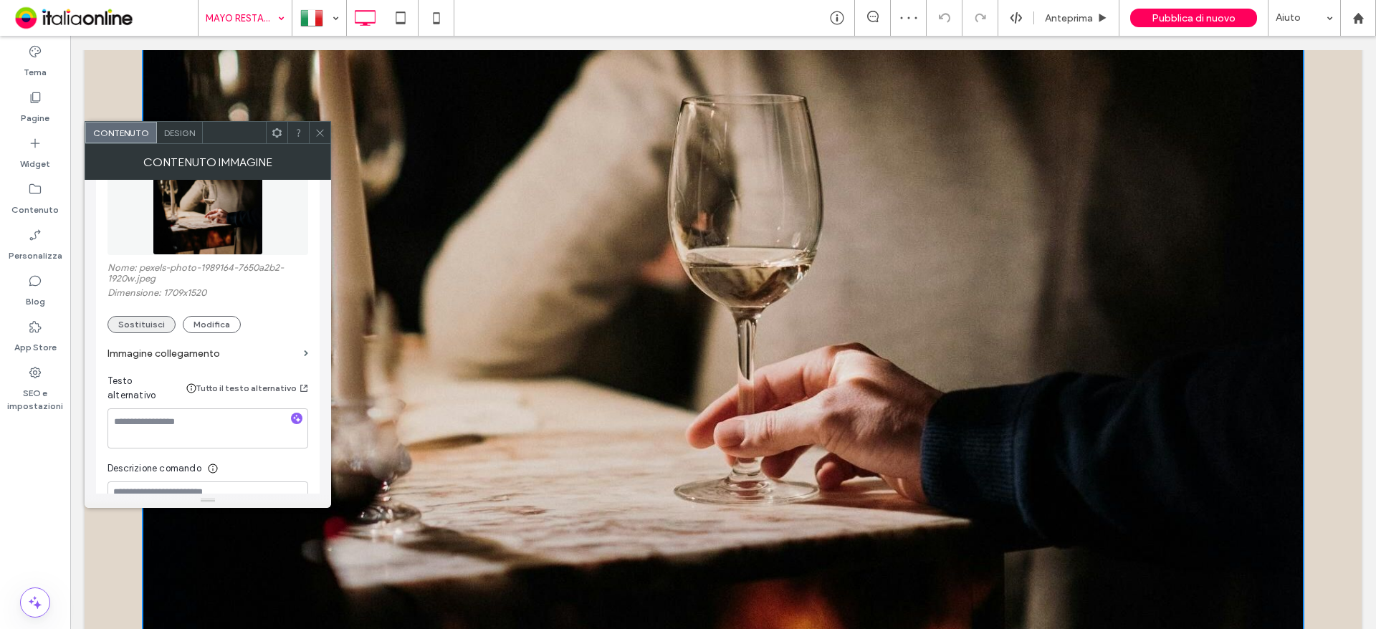
click at [149, 323] on button "Sostituisci" at bounding box center [141, 324] width 68 height 17
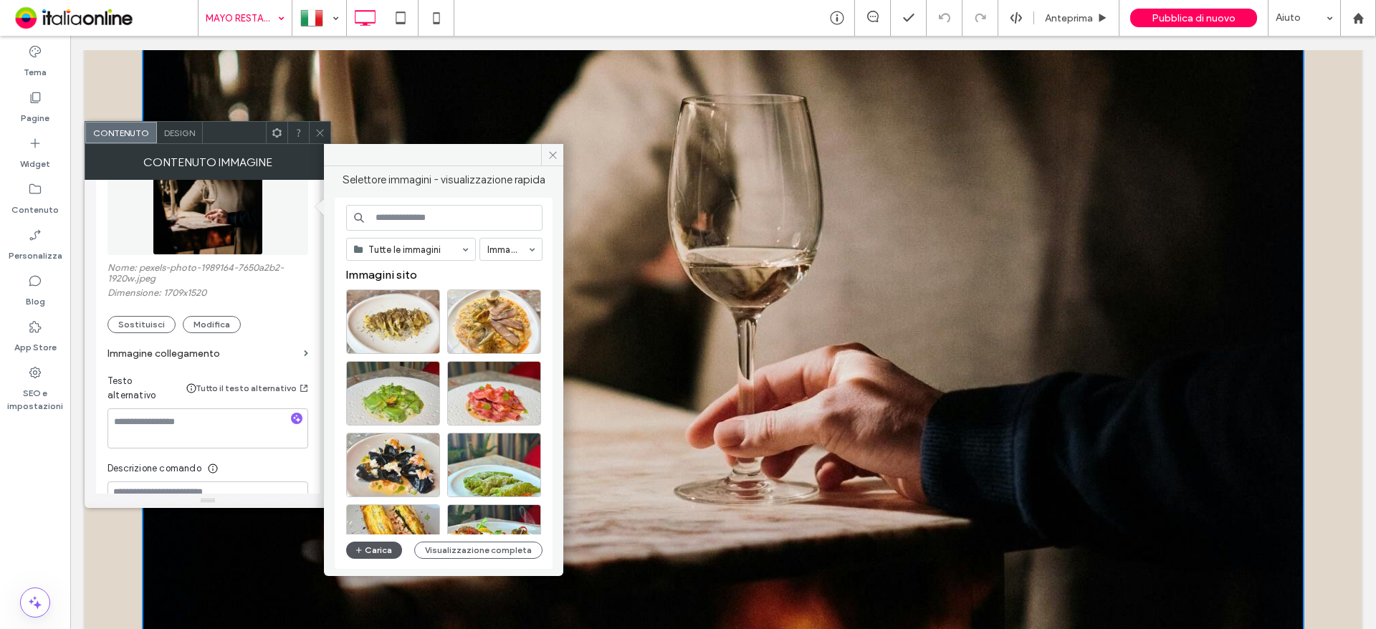
click at [368, 545] on button "Carica" at bounding box center [374, 550] width 56 height 17
click at [494, 547] on button "Visualizzazione completa" at bounding box center [478, 550] width 128 height 17
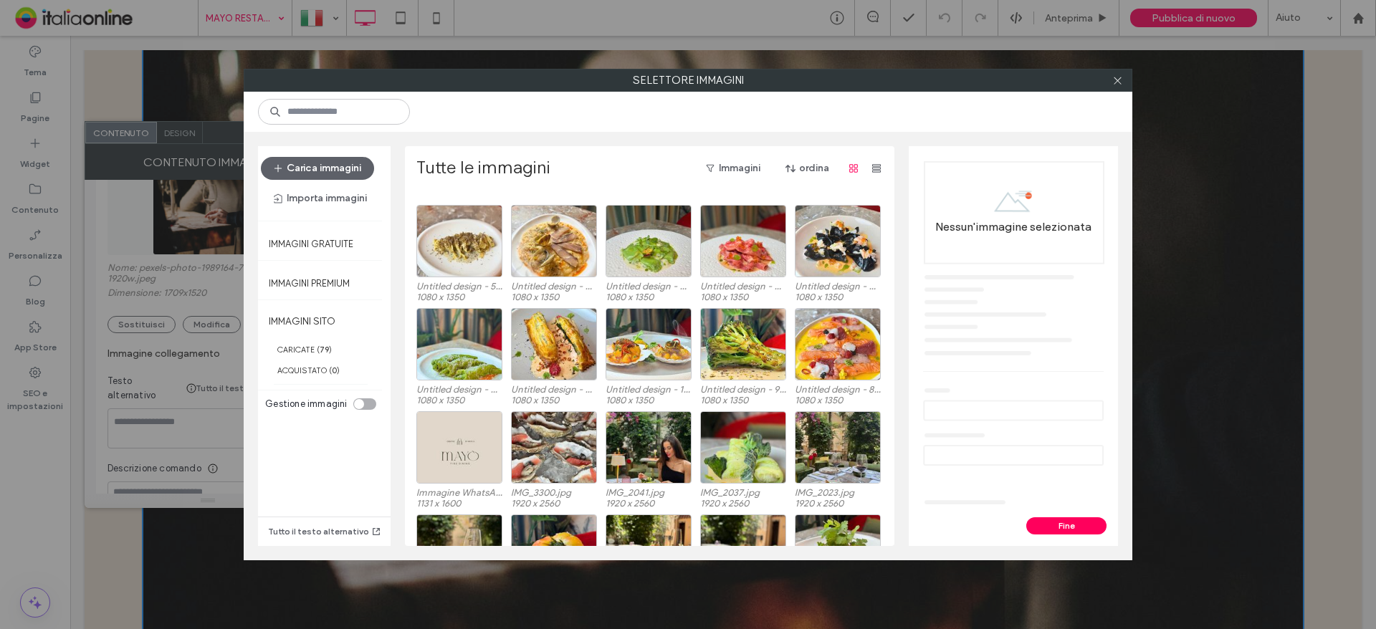
scroll to position [160, 0]
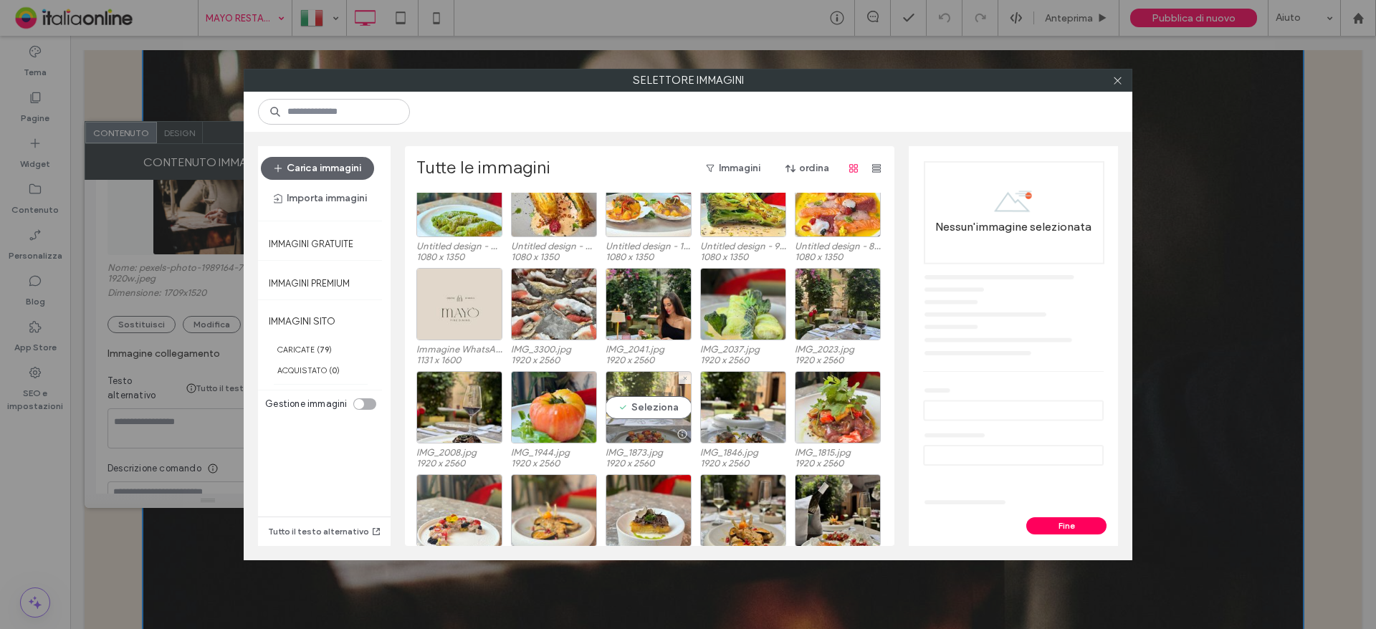
click at [651, 415] on div "Seleziona" at bounding box center [648, 407] width 86 height 72
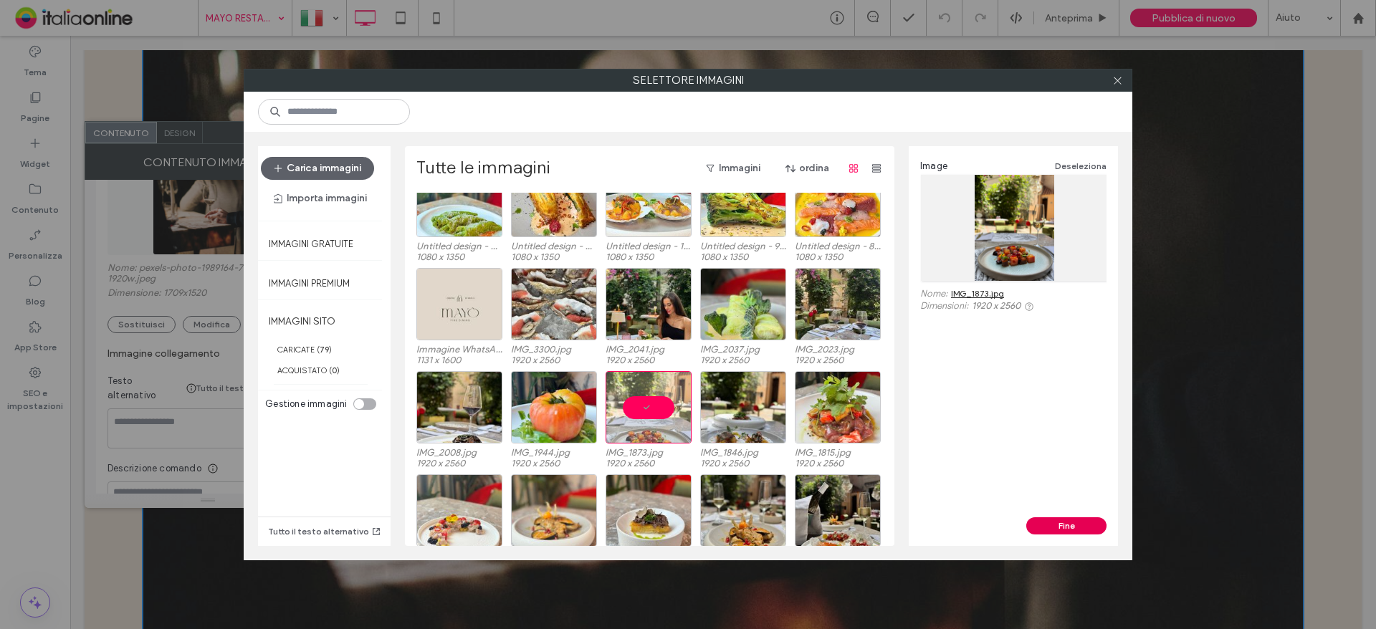
click at [1043, 520] on button "Fine" at bounding box center [1066, 525] width 80 height 17
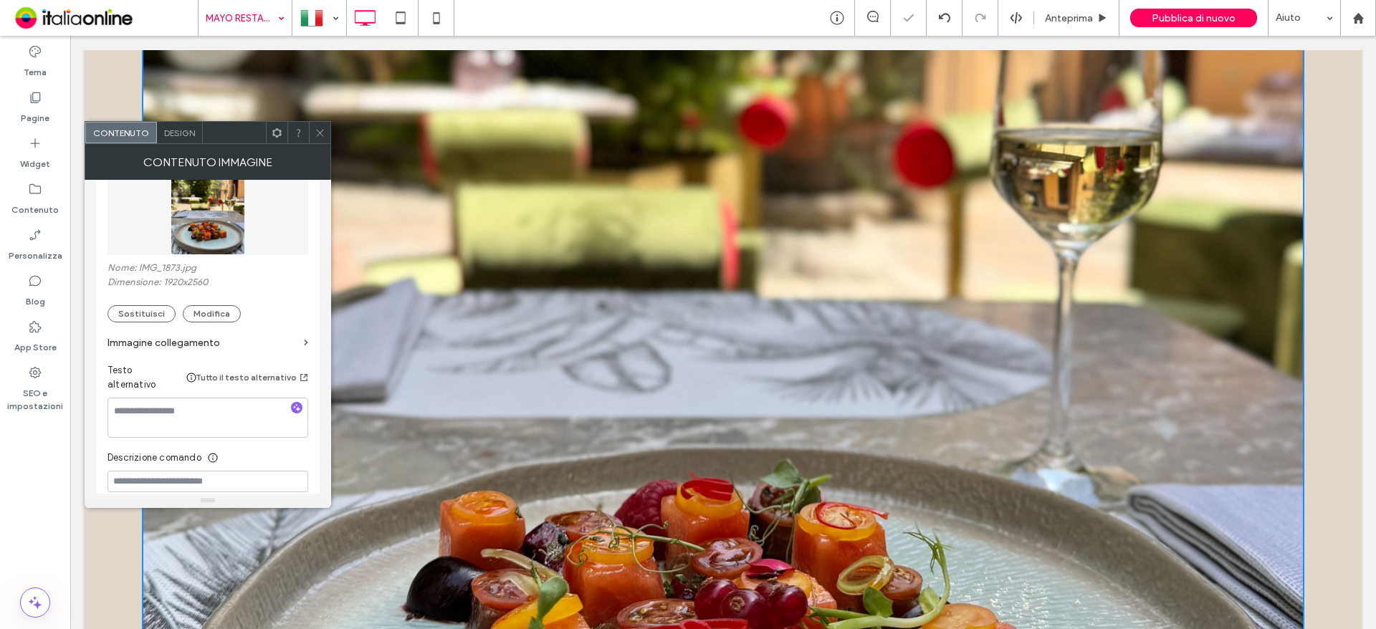
scroll to position [1505, 0]
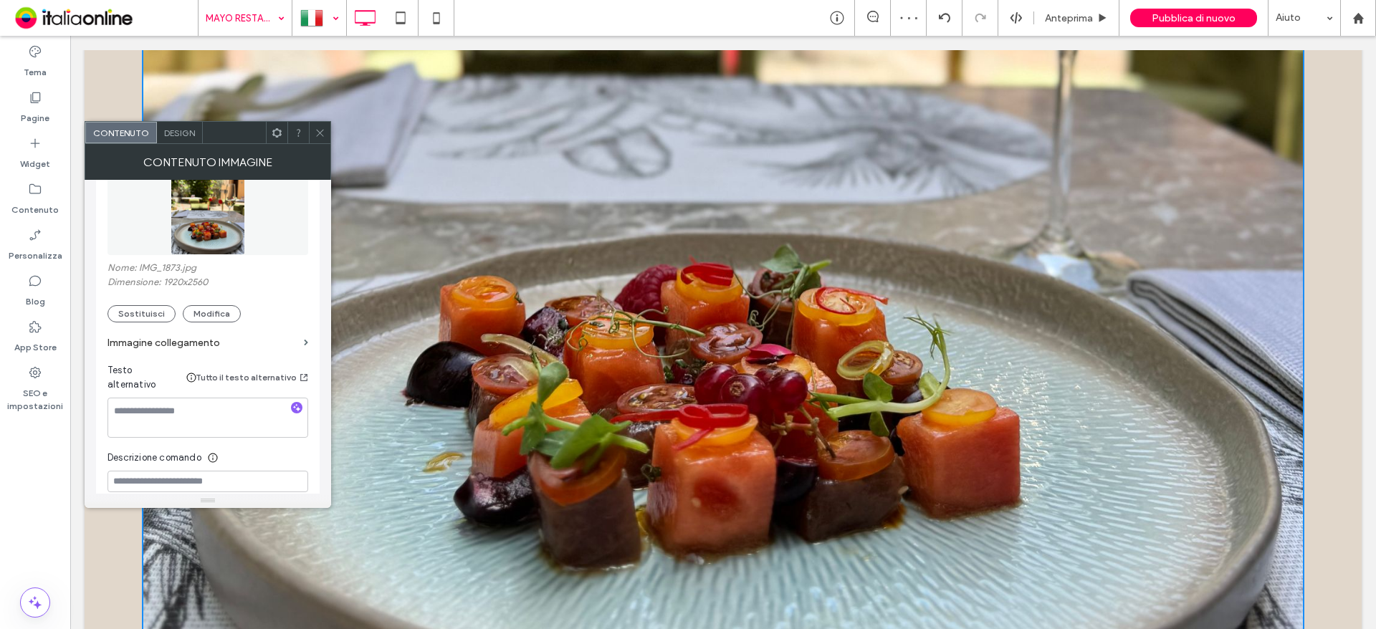
click at [332, 24] on div at bounding box center [319, 18] width 52 height 34
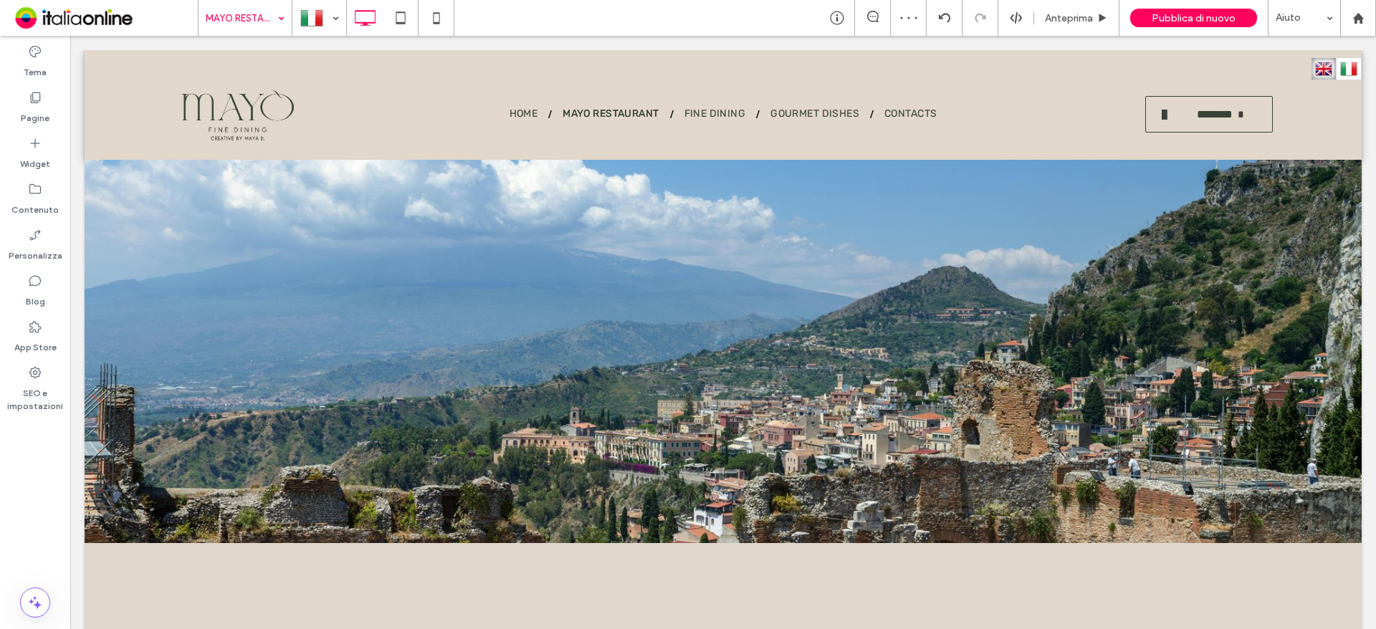
scroll to position [0, 0]
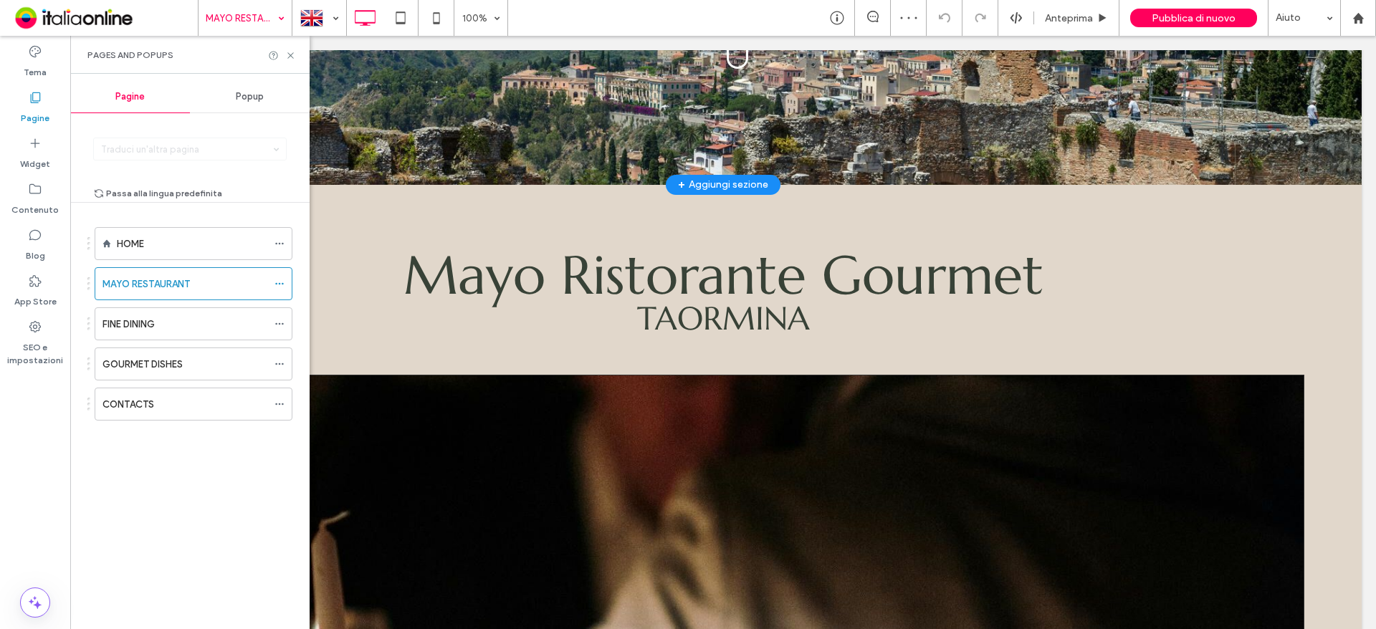
scroll to position [788, 0]
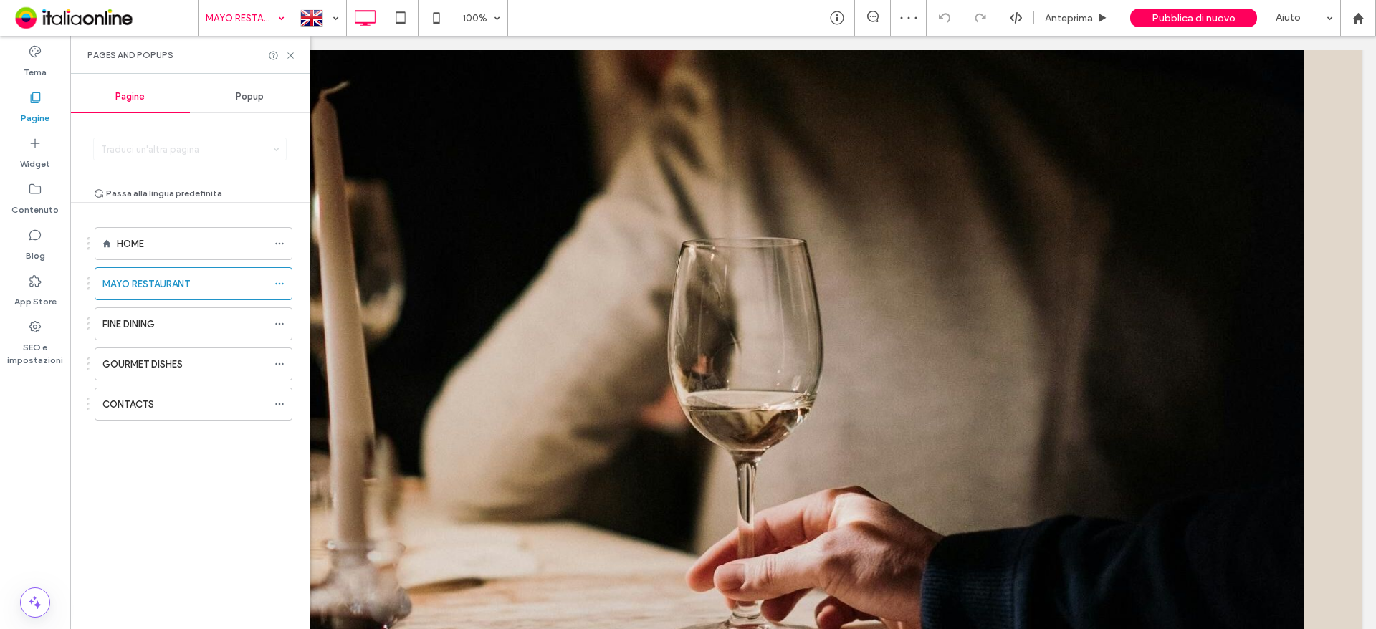
click at [605, 236] on img at bounding box center [723, 462] width 1162 height 1034
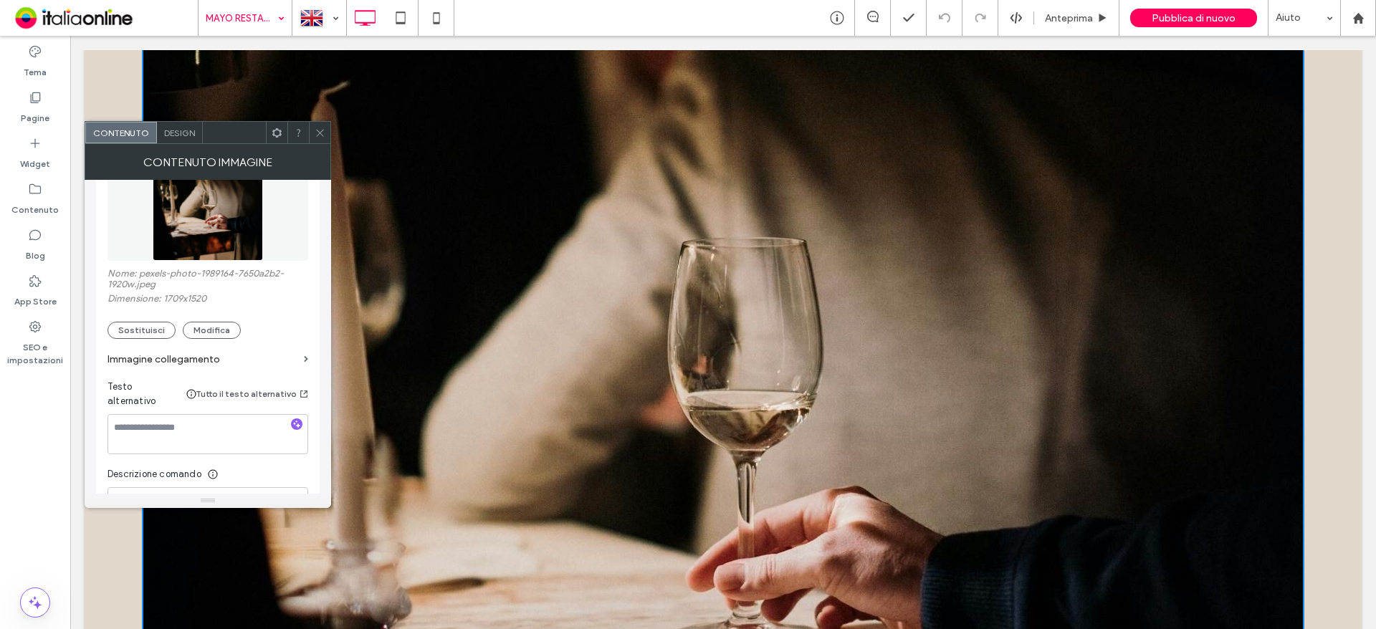
scroll to position [215, 0]
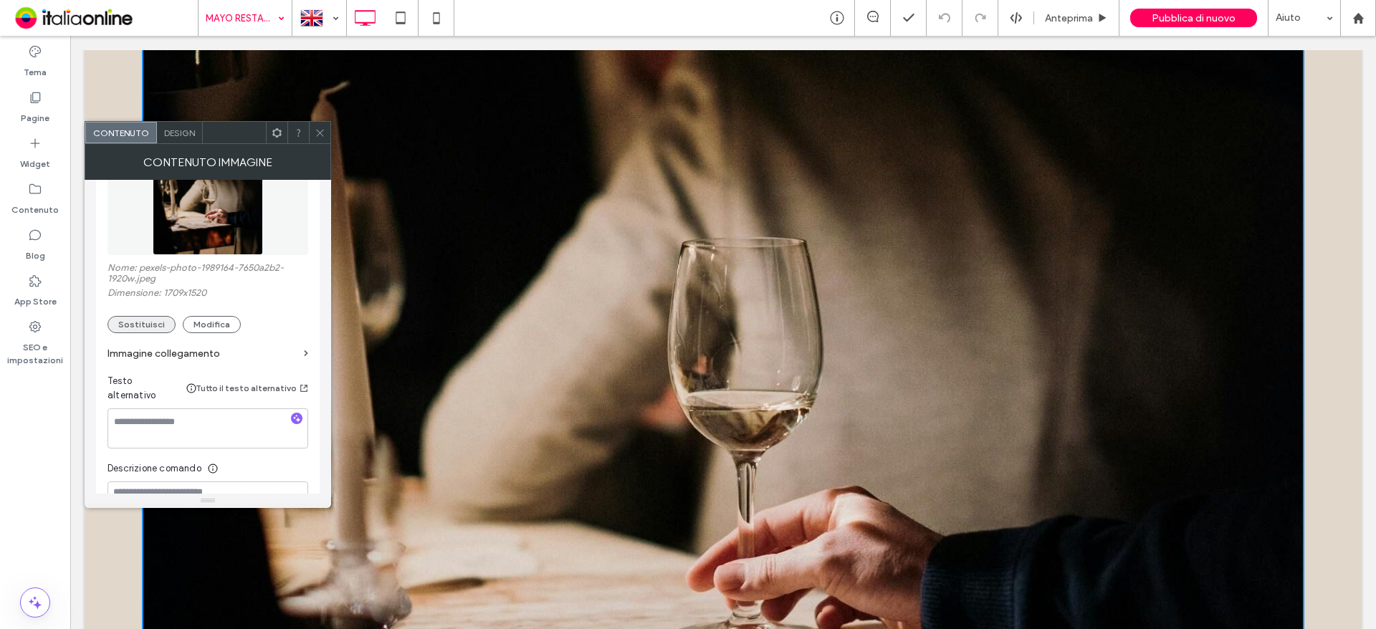
click at [141, 320] on button "Sostituisci" at bounding box center [141, 324] width 68 height 17
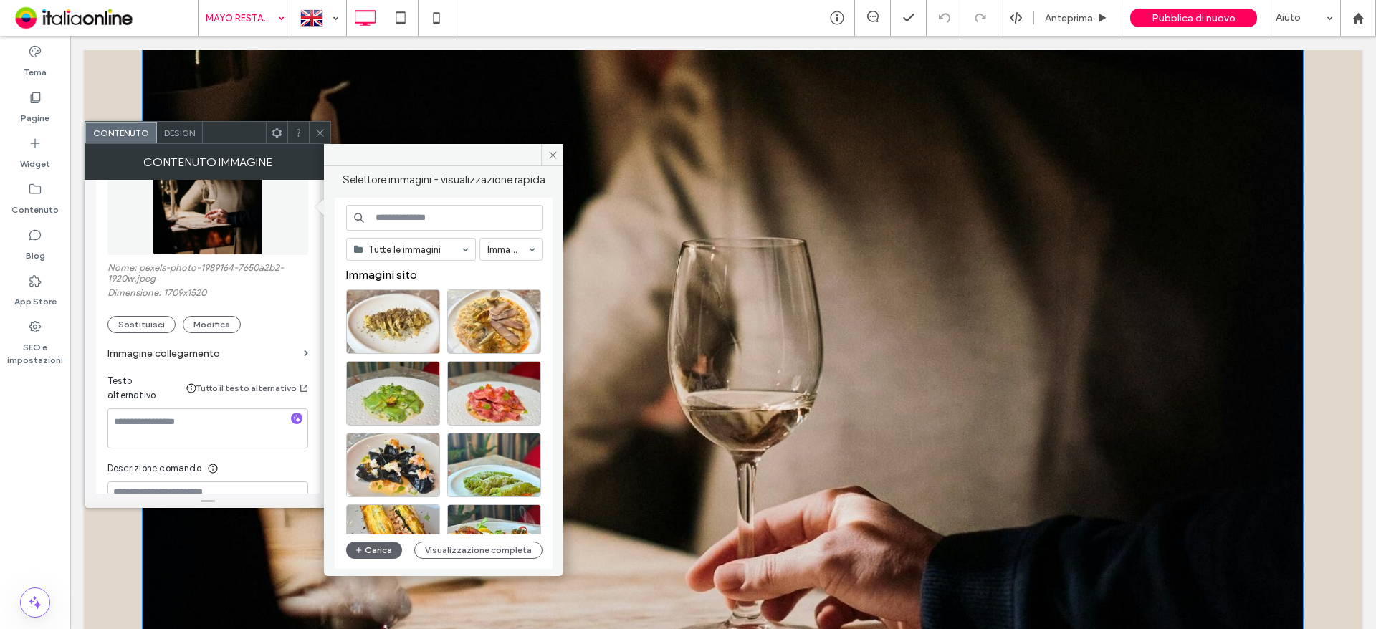
scroll to position [72, 0]
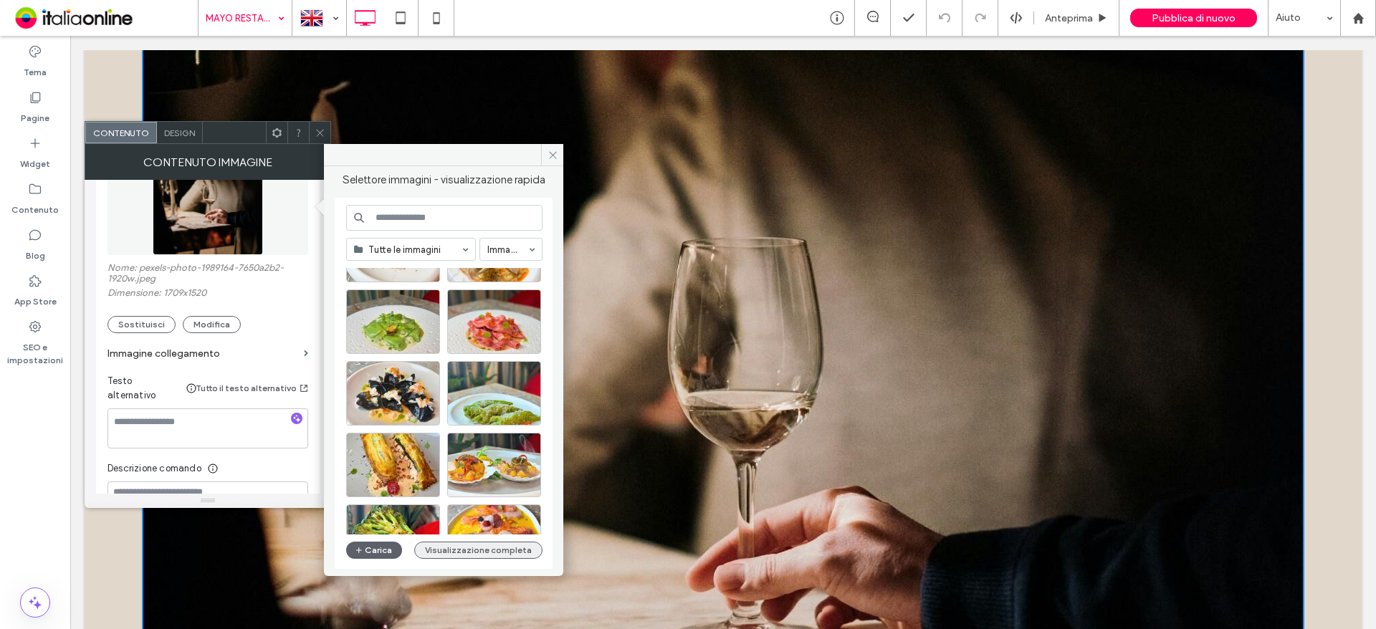
click at [487, 542] on button "Visualizzazione completa" at bounding box center [478, 550] width 128 height 17
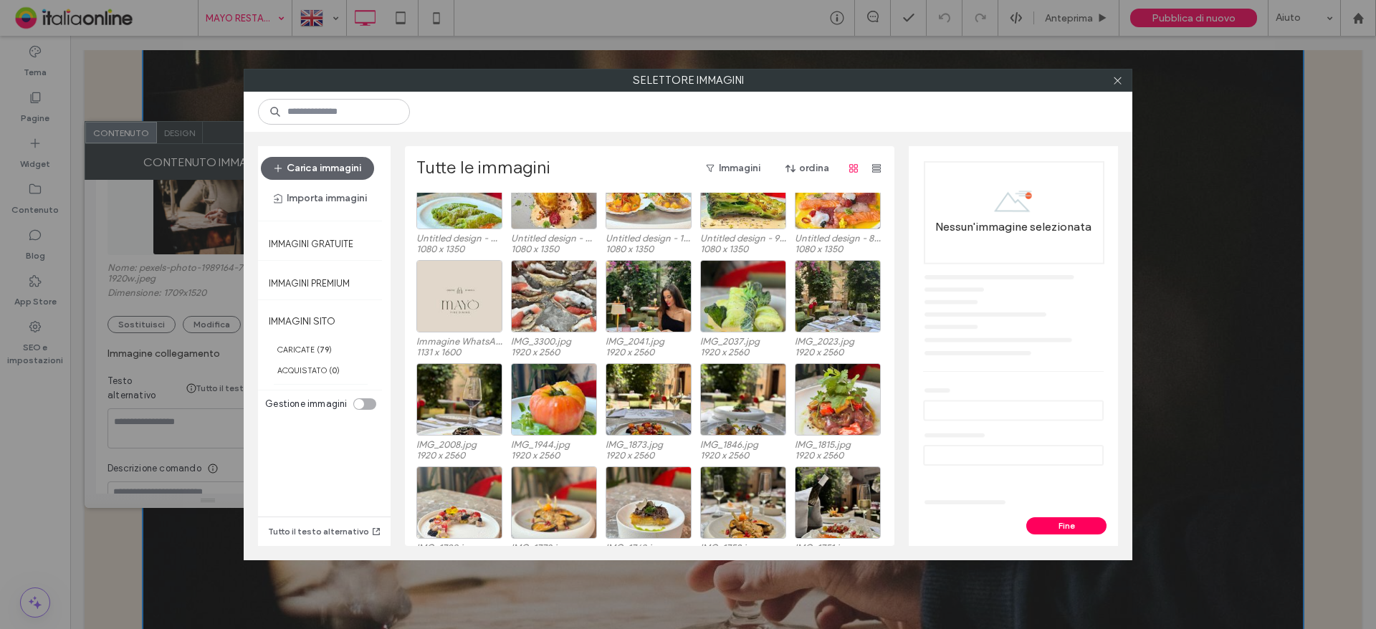
scroll to position [173, 0]
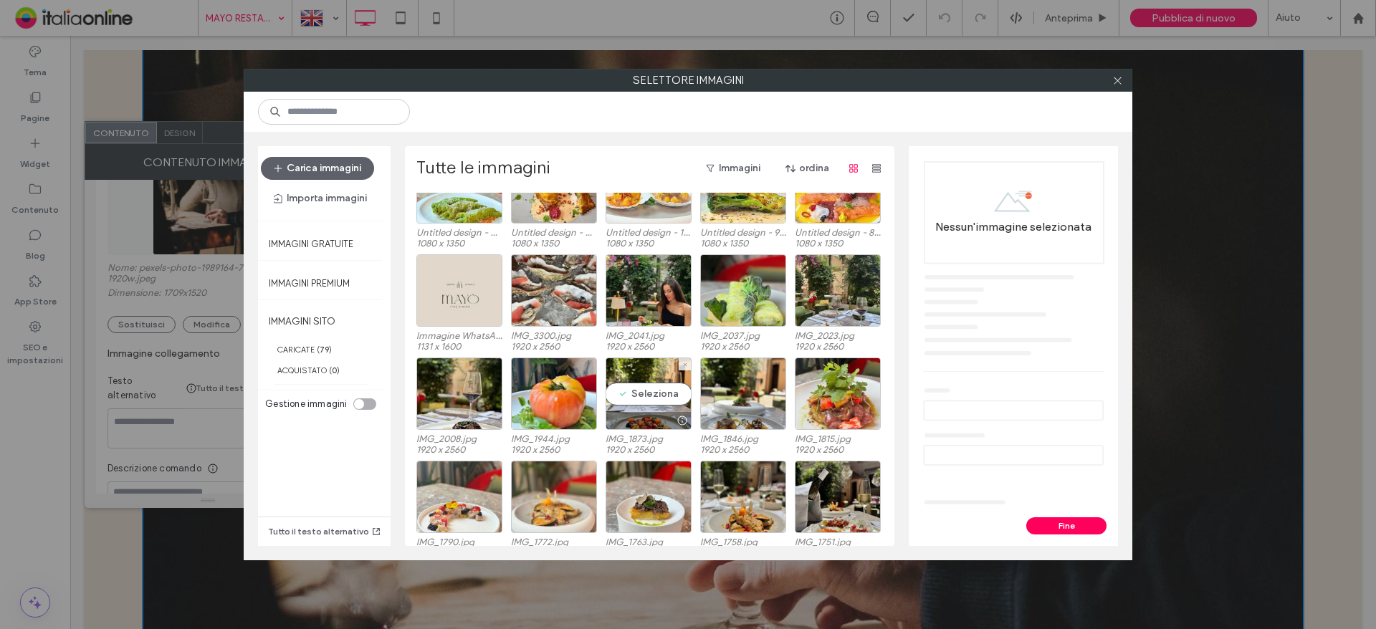
drag, startPoint x: 636, startPoint y: 393, endPoint x: 738, endPoint y: 435, distance: 110.8
click at [636, 393] on div "Seleziona" at bounding box center [648, 394] width 86 height 72
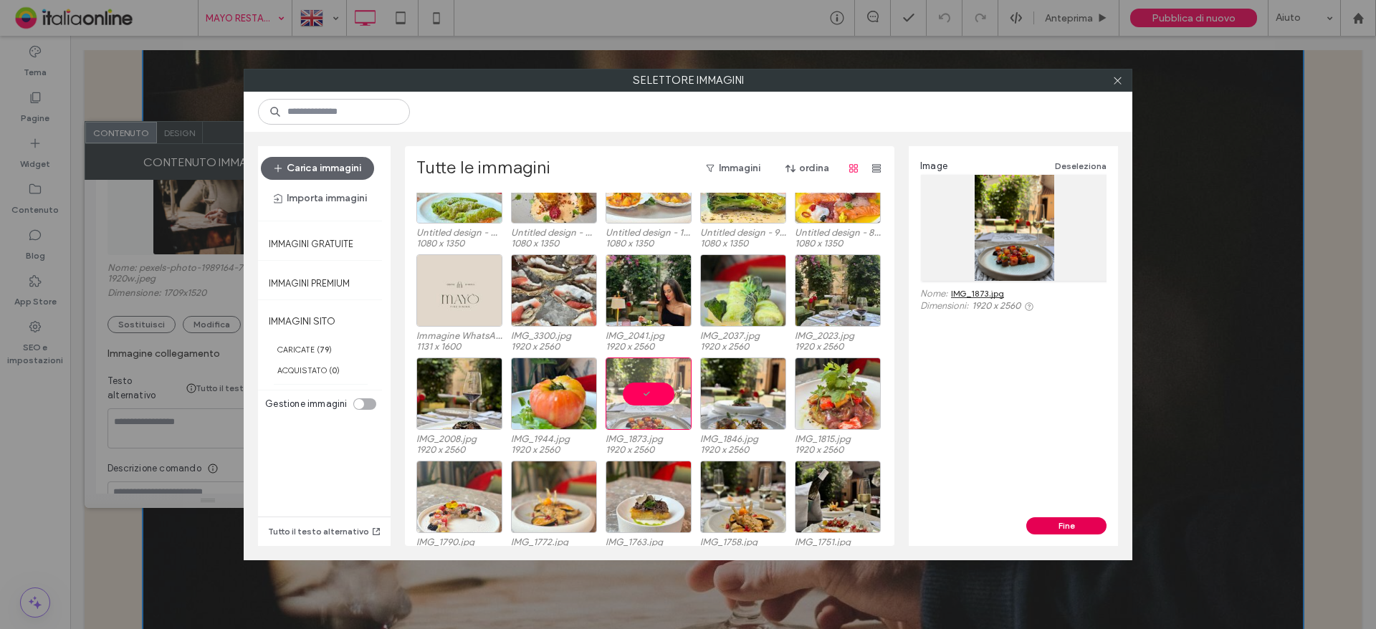
click at [1078, 530] on button "Fine" at bounding box center [1066, 525] width 80 height 17
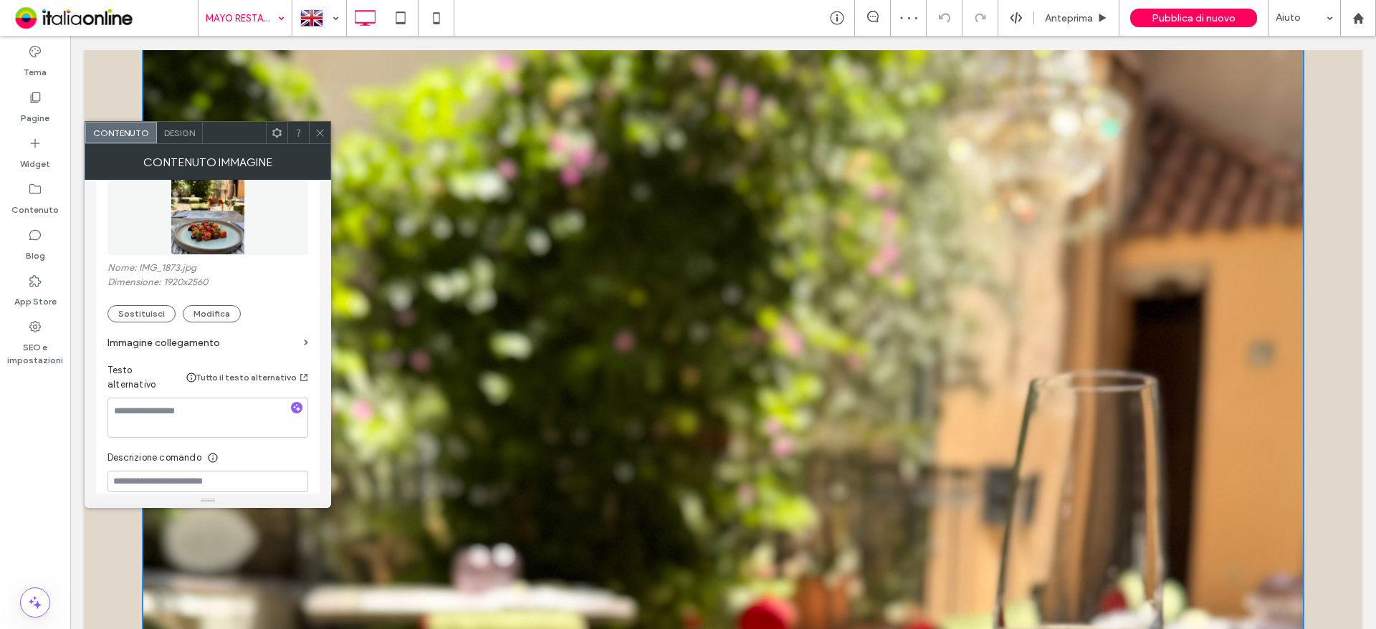
click at [320, 128] on icon at bounding box center [320, 133] width 11 height 11
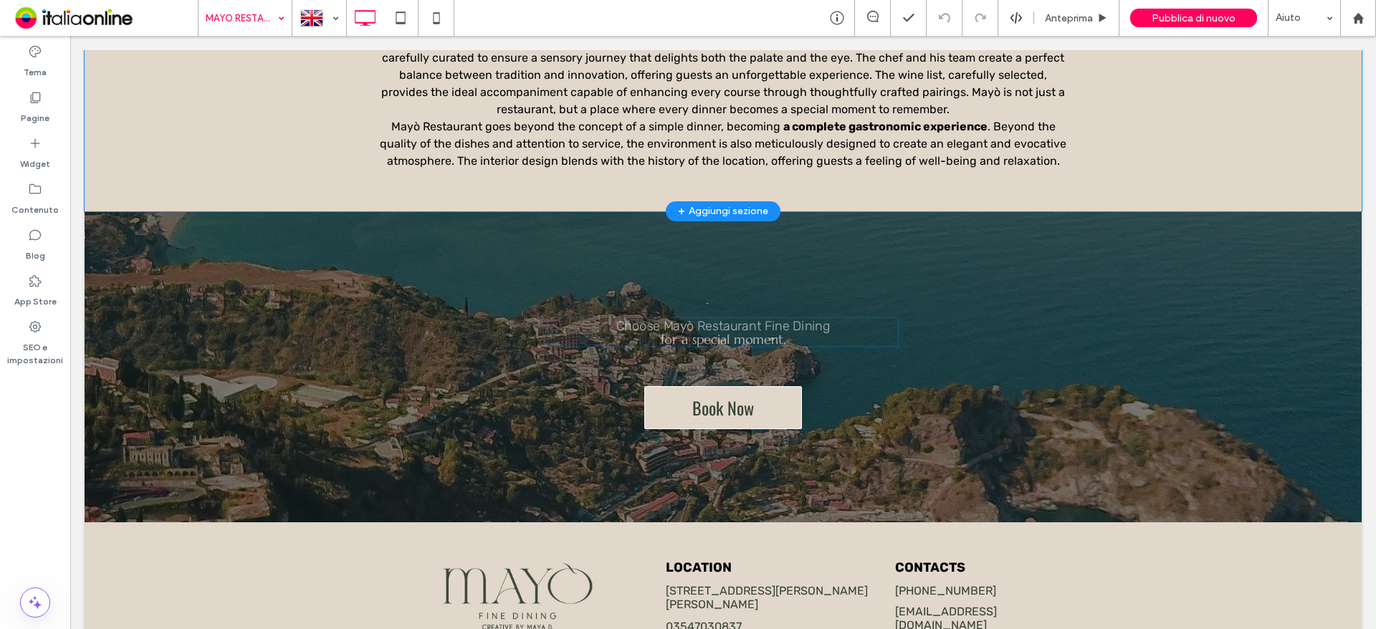
scroll to position [2464, 0]
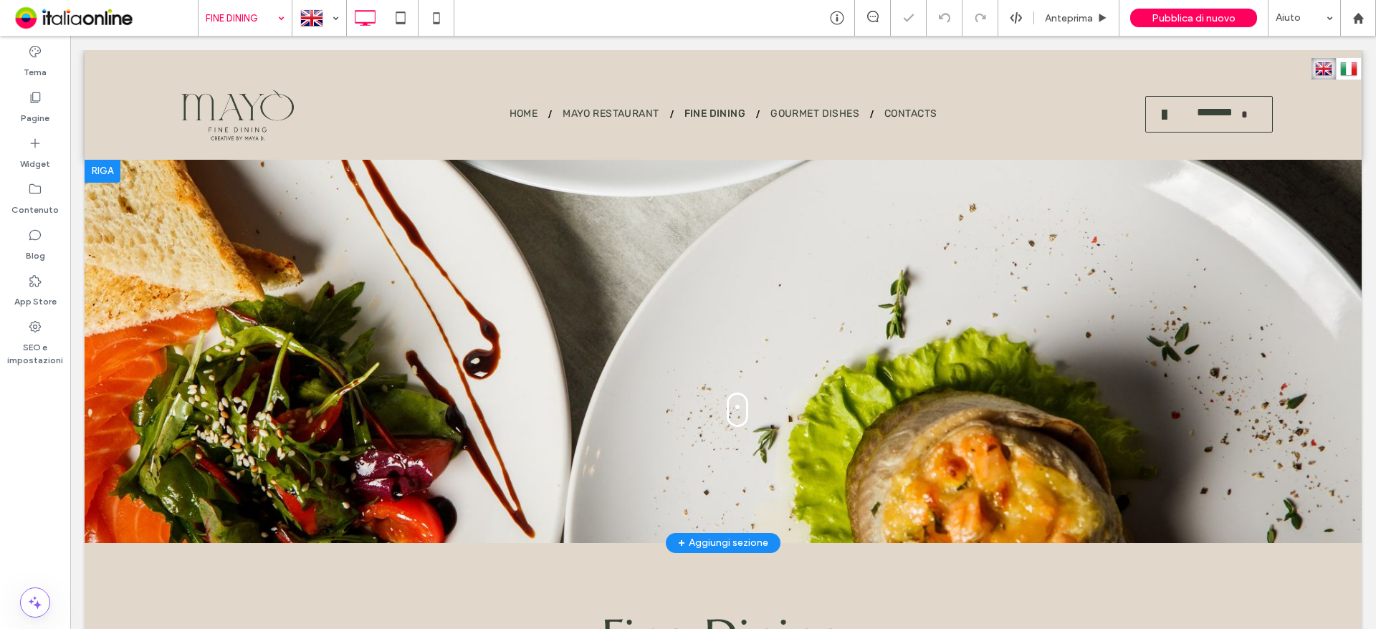
click at [201, 227] on div at bounding box center [723, 351] width 1277 height 383
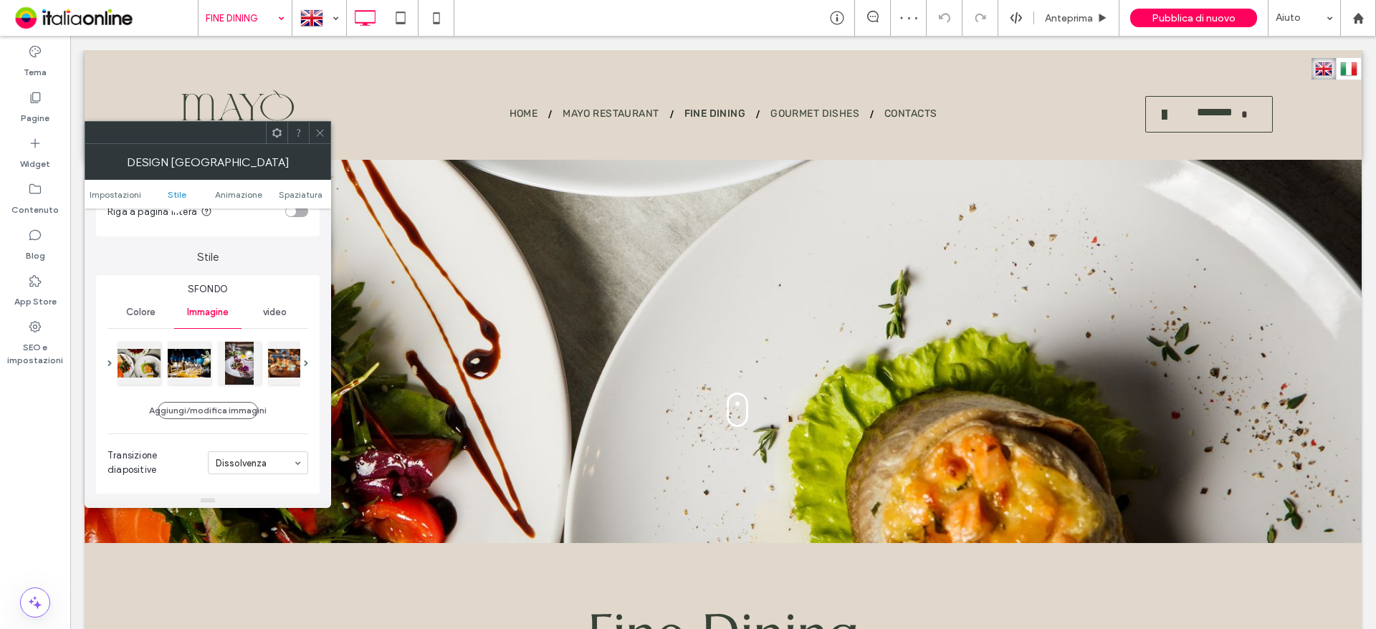
scroll to position [143, 0]
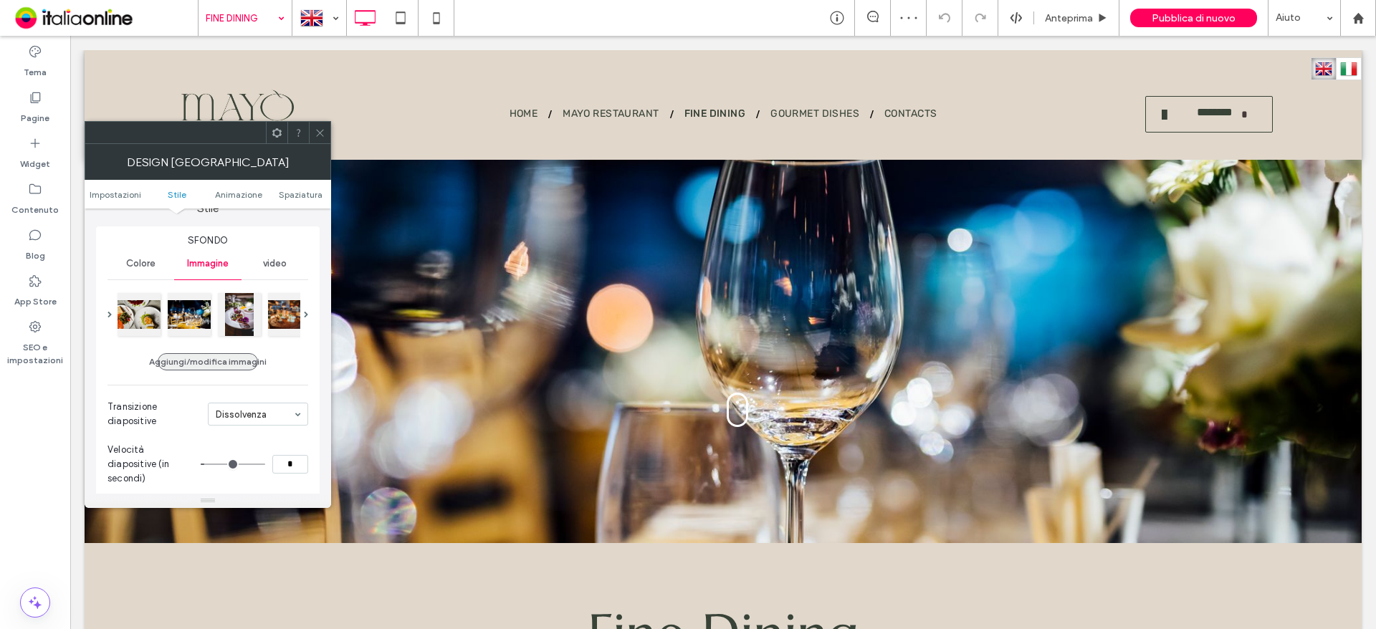
click at [237, 355] on button "Aggiungi/modifica immagini" at bounding box center [208, 361] width 100 height 17
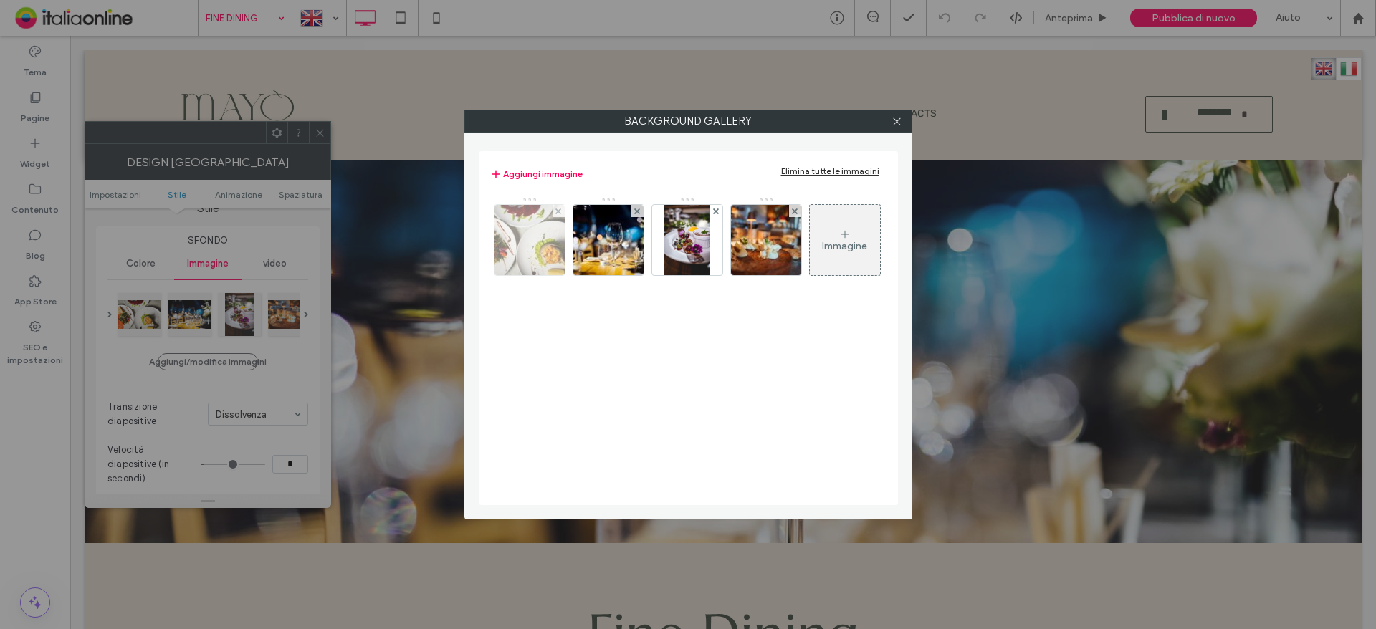
click at [557, 241] on img at bounding box center [529, 240] width 105 height 70
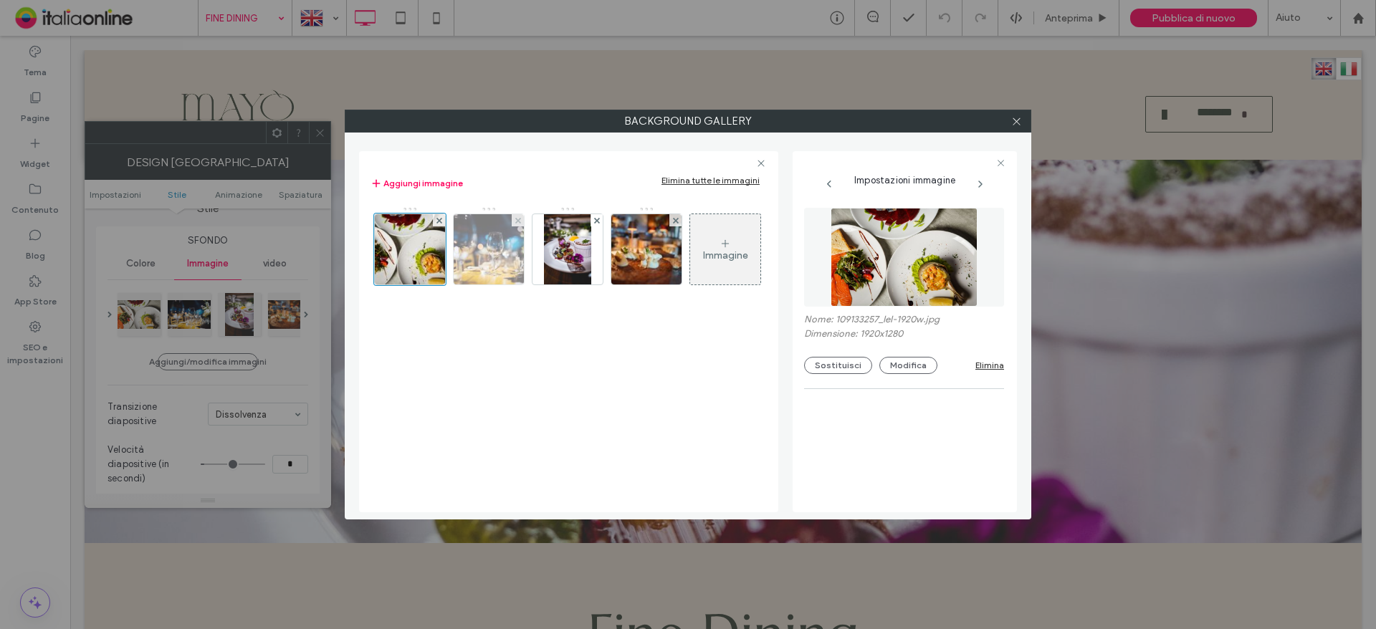
drag, startPoint x: 492, startPoint y: 255, endPoint x: 511, endPoint y: 248, distance: 20.0
click at [492, 255] on img at bounding box center [488, 249] width 105 height 70
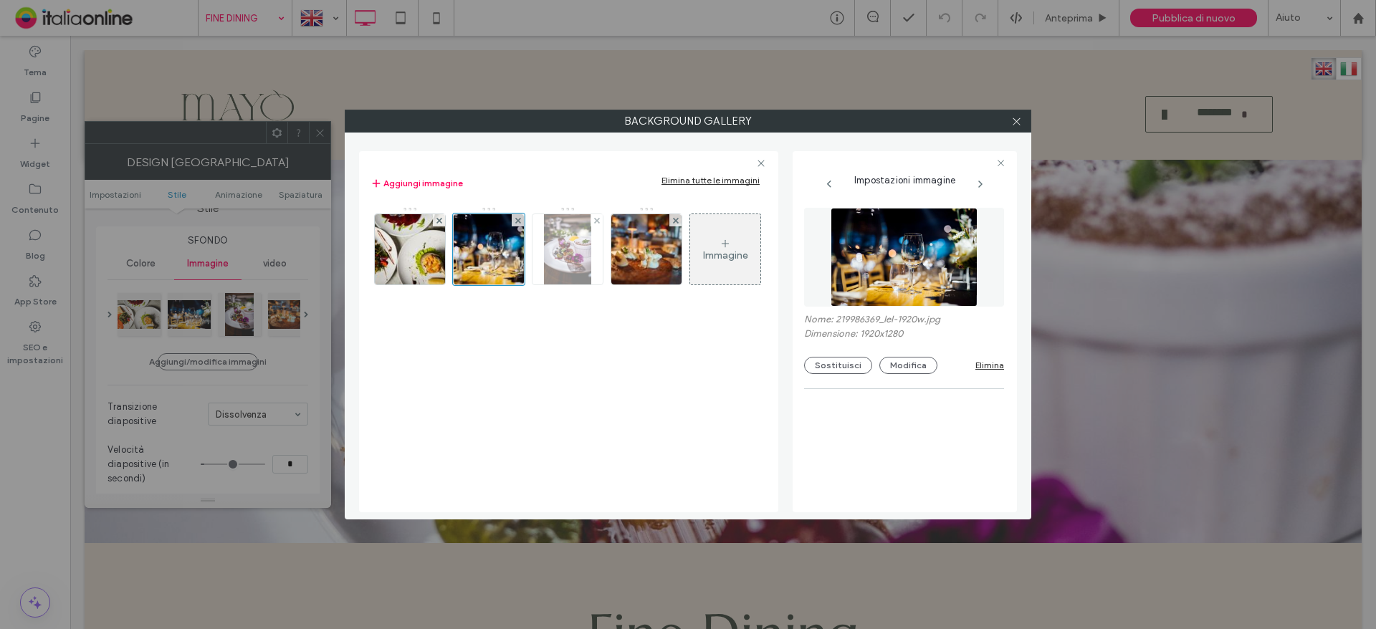
click at [585, 229] on img at bounding box center [567, 249] width 47 height 70
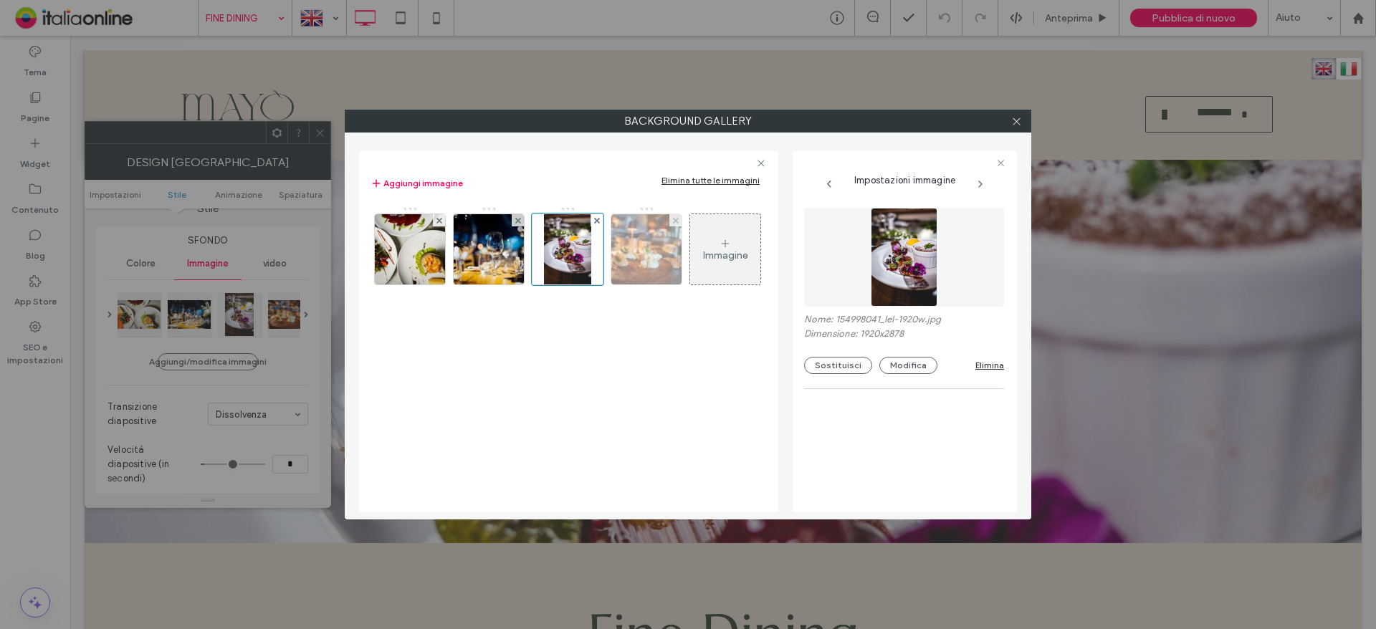
click at [639, 234] on img at bounding box center [646, 249] width 105 height 70
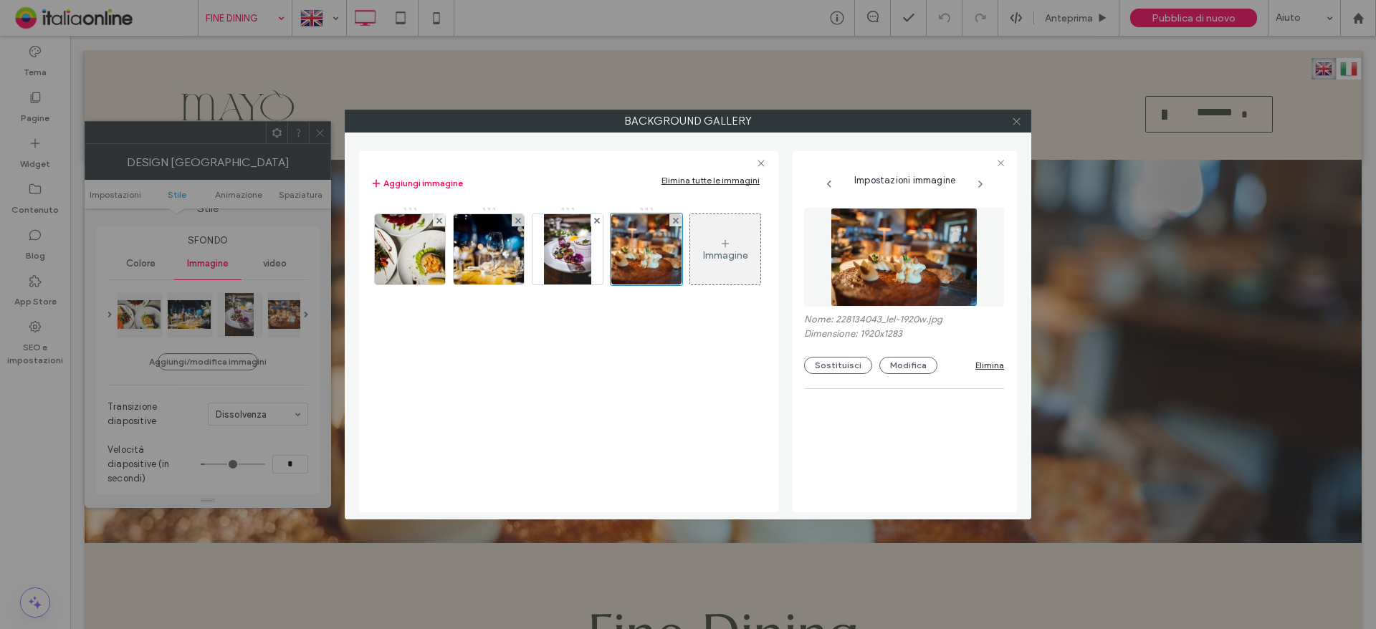
click at [1014, 120] on icon at bounding box center [1016, 121] width 11 height 11
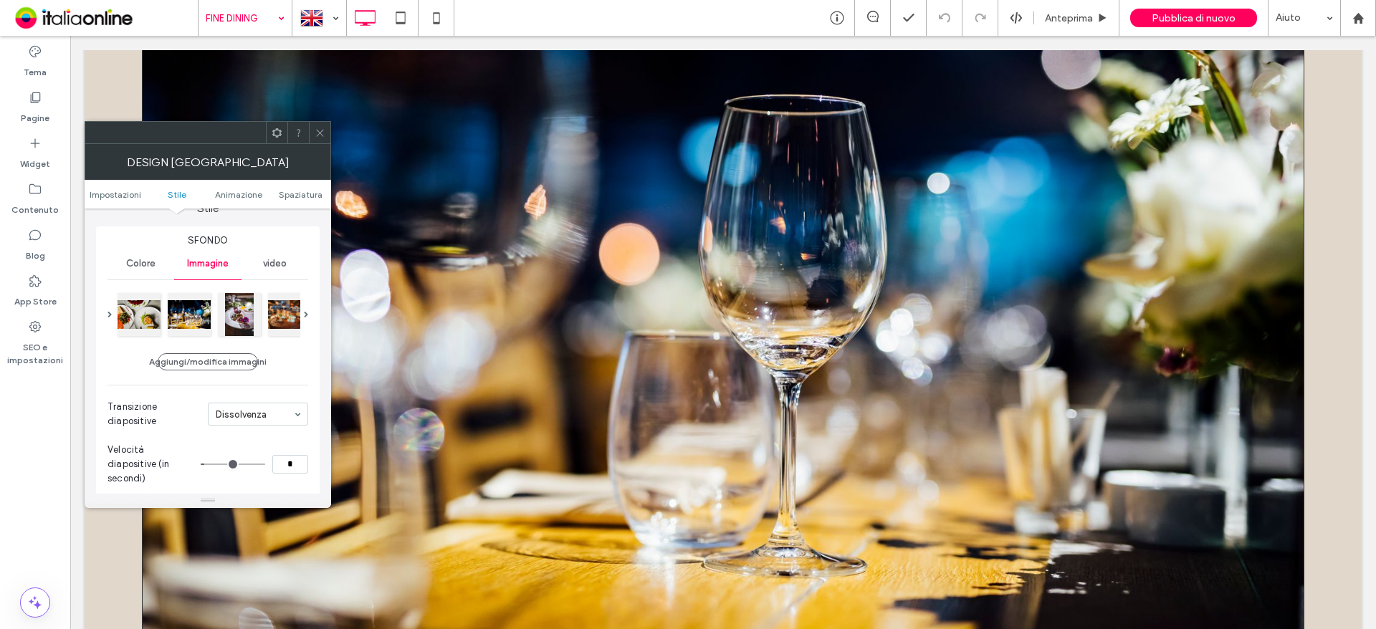
scroll to position [1075, 0]
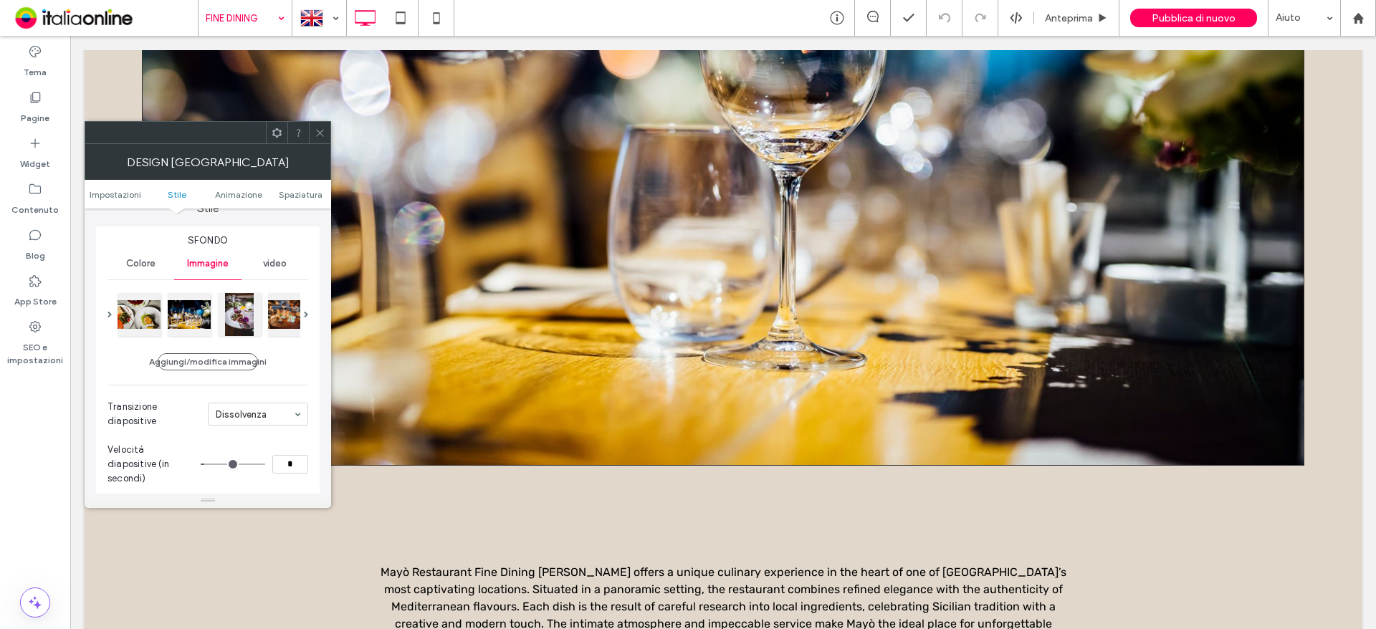
click at [605, 366] on img at bounding box center [723, 77] width 1162 height 775
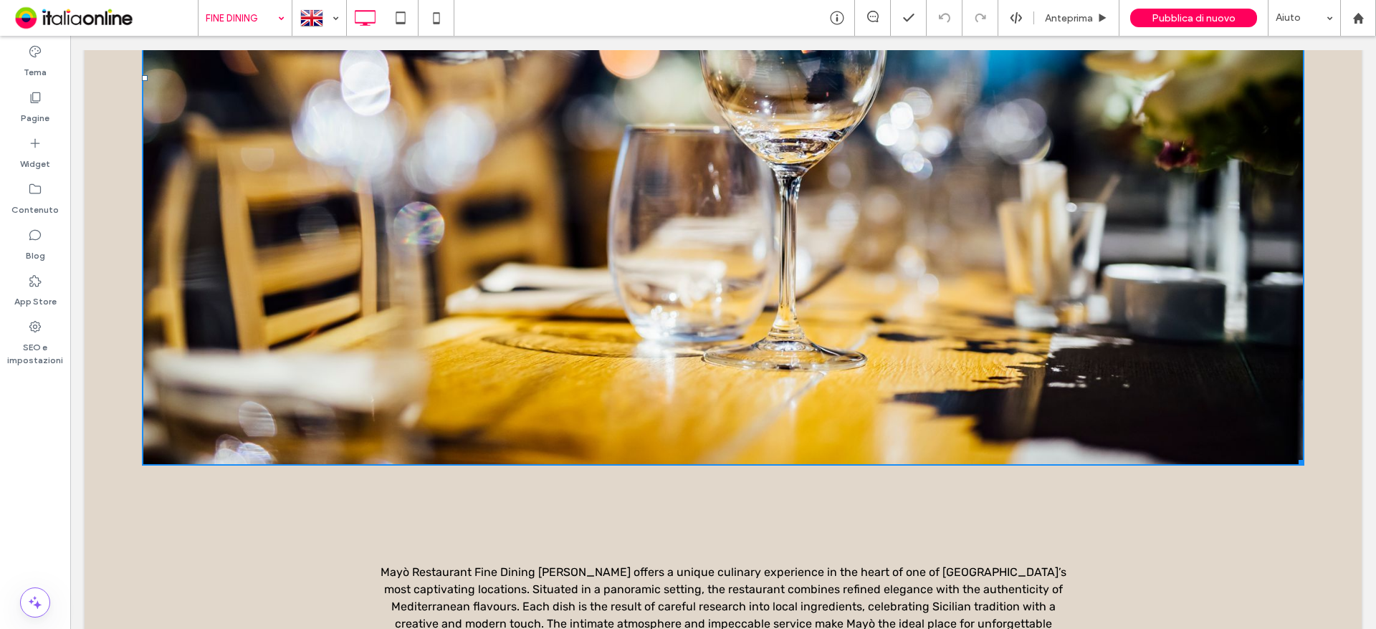
click at [325, 201] on img at bounding box center [723, 77] width 1162 height 775
click at [388, 338] on img at bounding box center [723, 77] width 1162 height 775
click at [513, 194] on img at bounding box center [723, 77] width 1162 height 775
click at [310, 522] on div "Mayò Restaurant Fine Dining Taormina offers a unique culinary experience in the…" at bounding box center [723, 606] width 1277 height 169
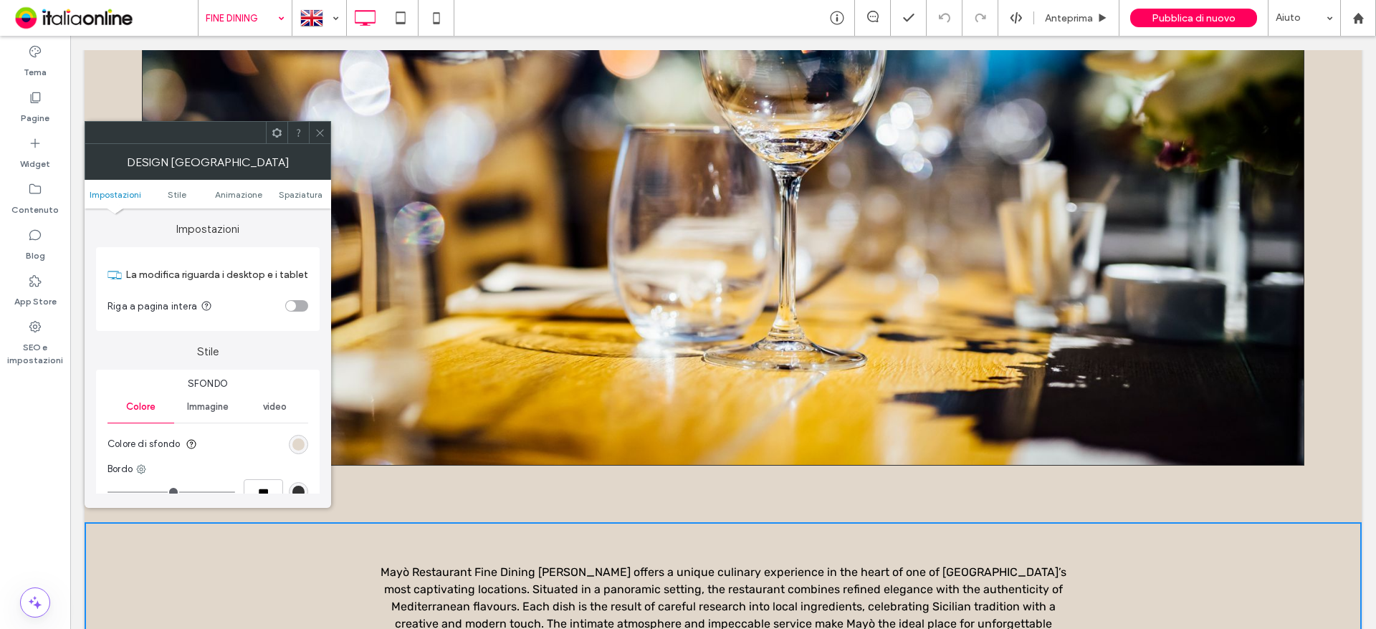
click at [310, 134] on div at bounding box center [319, 132] width 21 height 21
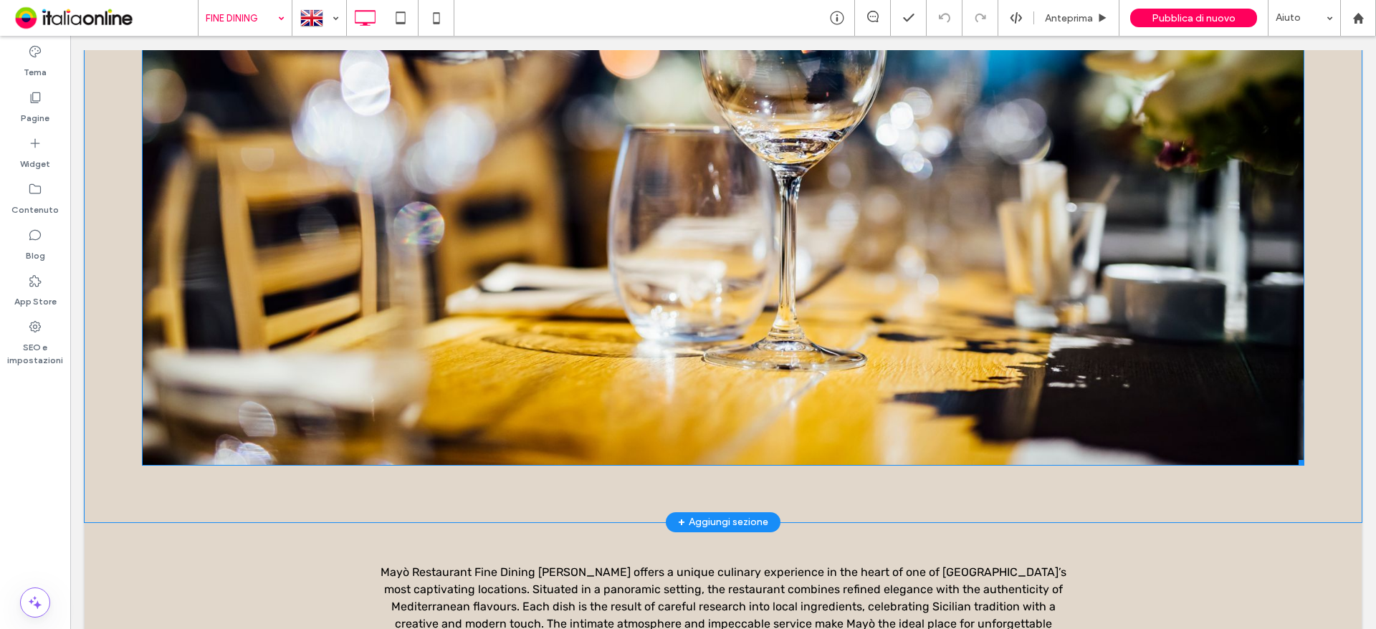
click at [590, 162] on img at bounding box center [723, 77] width 1162 height 775
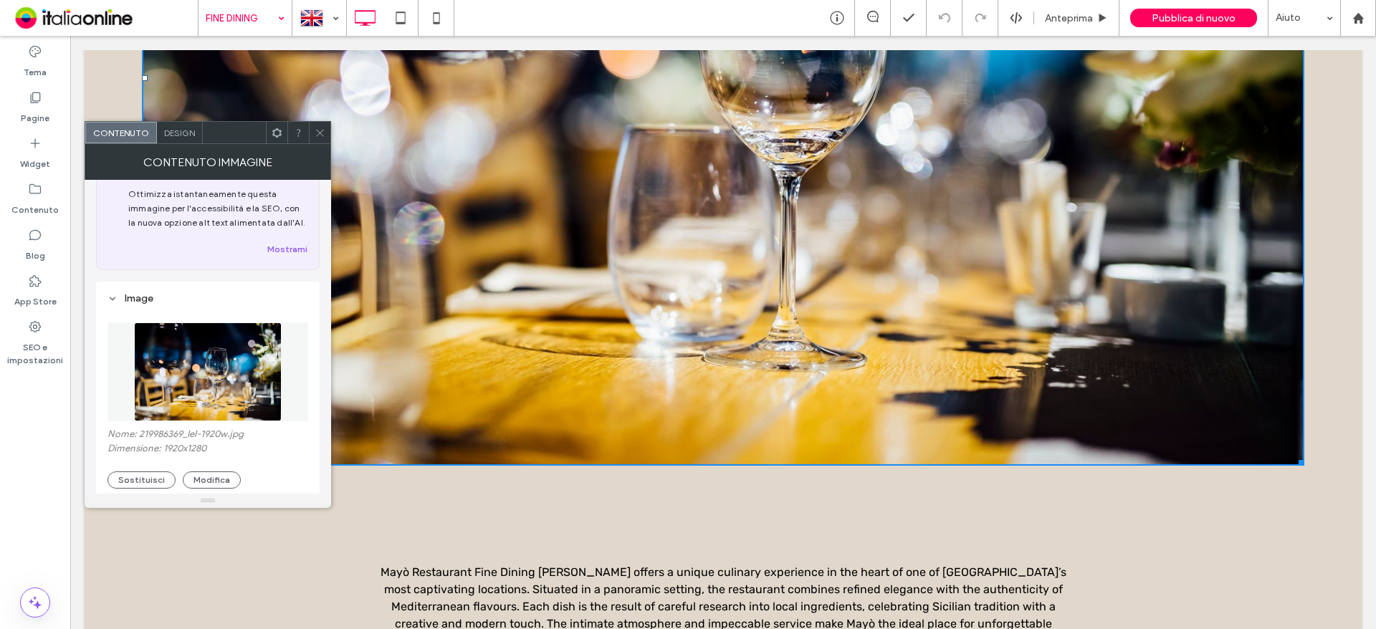
scroll to position [72, 0]
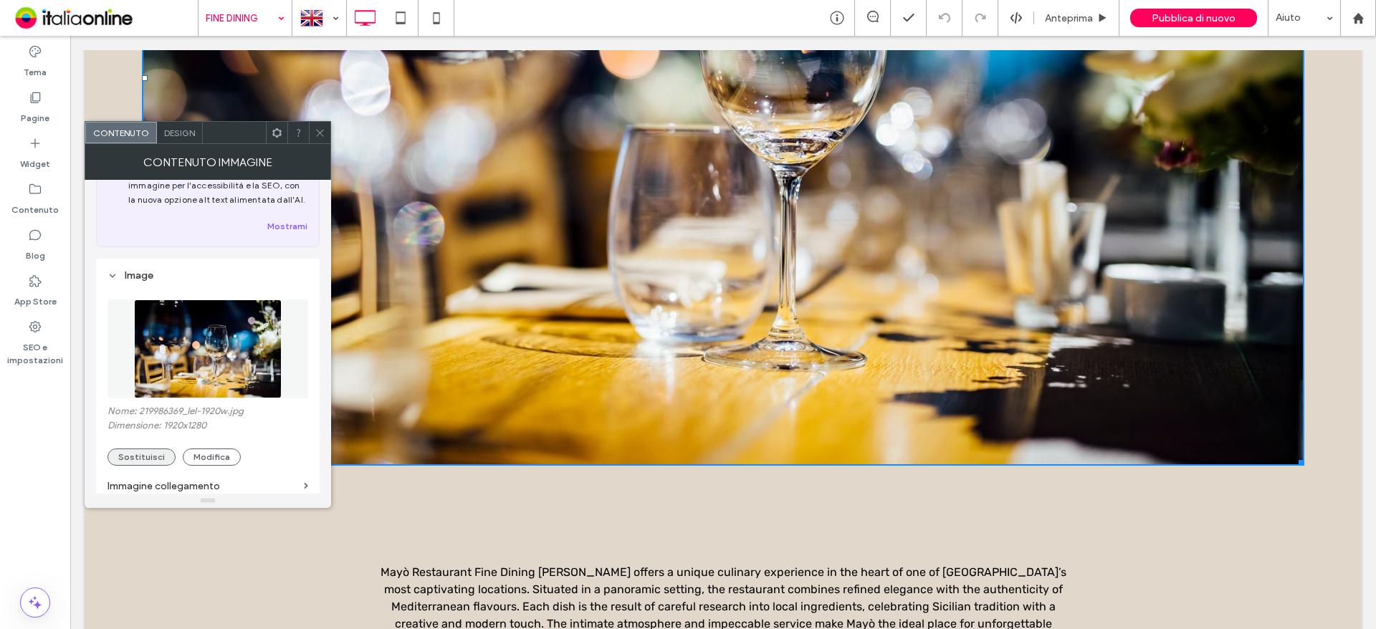
click at [123, 456] on button "Sostituisci" at bounding box center [141, 457] width 68 height 17
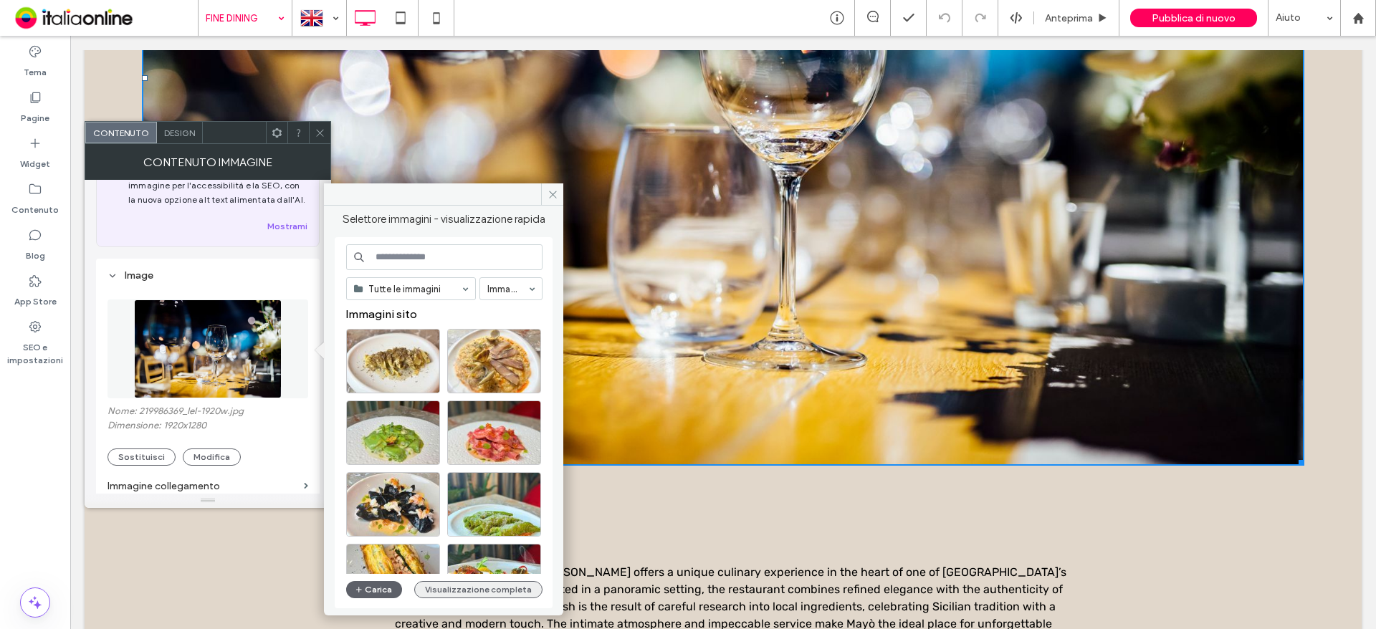
click at [477, 587] on button "Visualizzazione completa" at bounding box center [478, 589] width 128 height 17
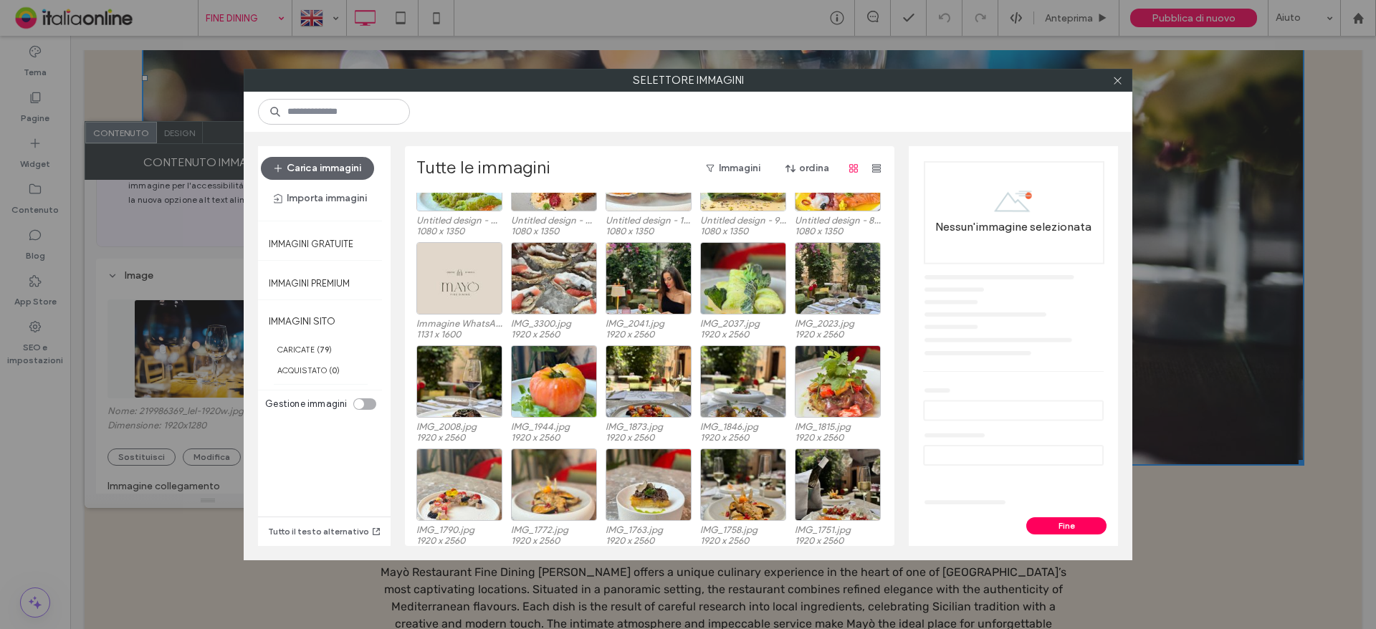
scroll to position [173, 0]
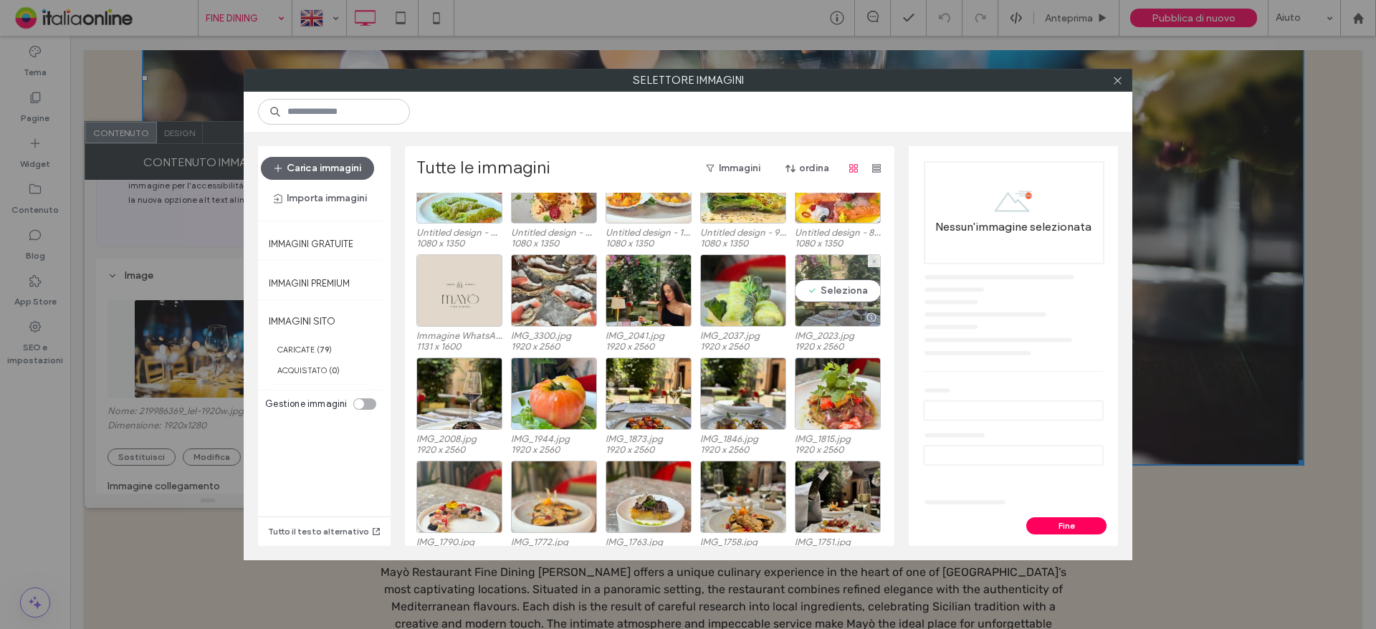
click at [849, 285] on div "Seleziona" at bounding box center [838, 290] width 86 height 72
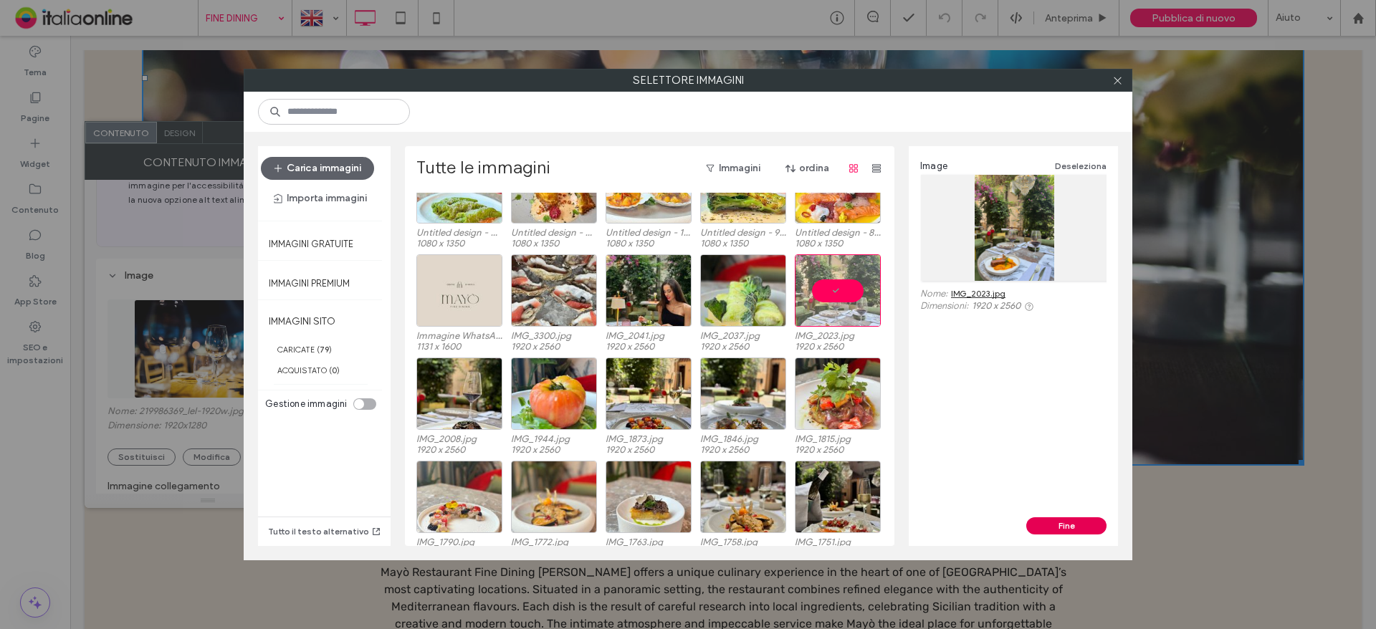
drag, startPoint x: 967, startPoint y: 482, endPoint x: 1070, endPoint y: 530, distance: 112.9
click at [1070, 530] on button "Fine" at bounding box center [1066, 525] width 80 height 17
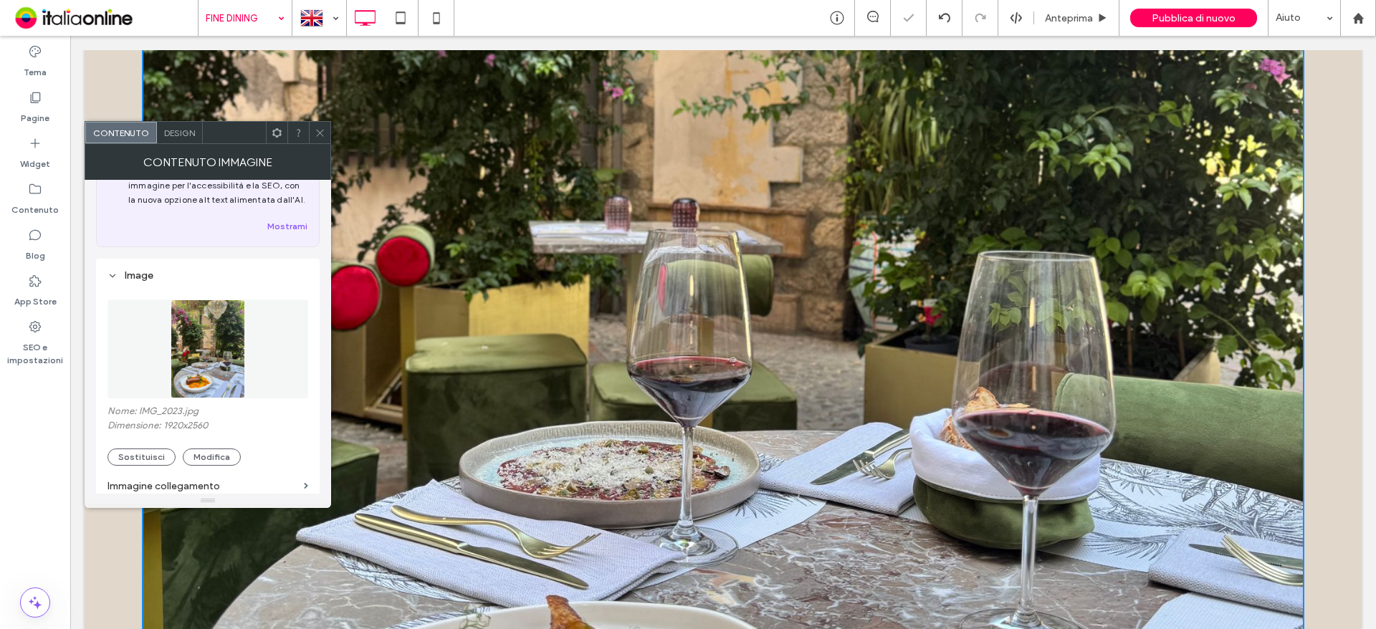
scroll to position [1433, 0]
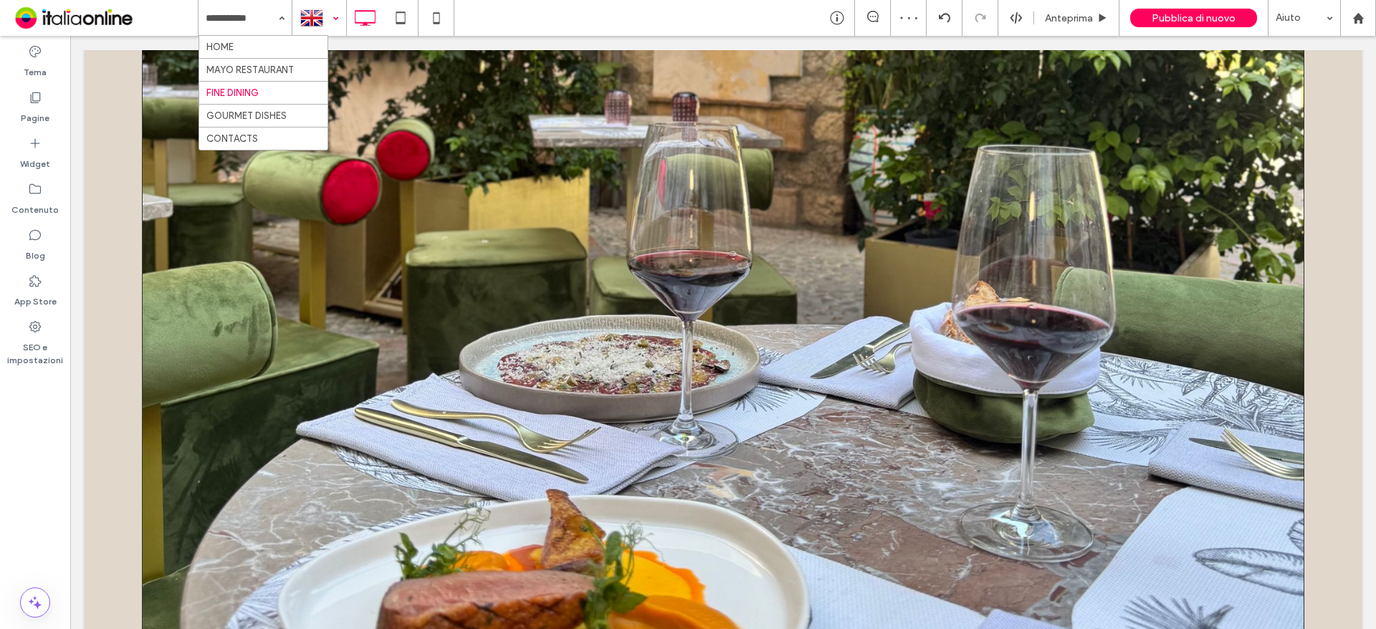
drag, startPoint x: 324, startPoint y: 21, endPoint x: 323, endPoint y: 32, distance: 10.1
click at [324, 21] on div at bounding box center [319, 18] width 52 height 34
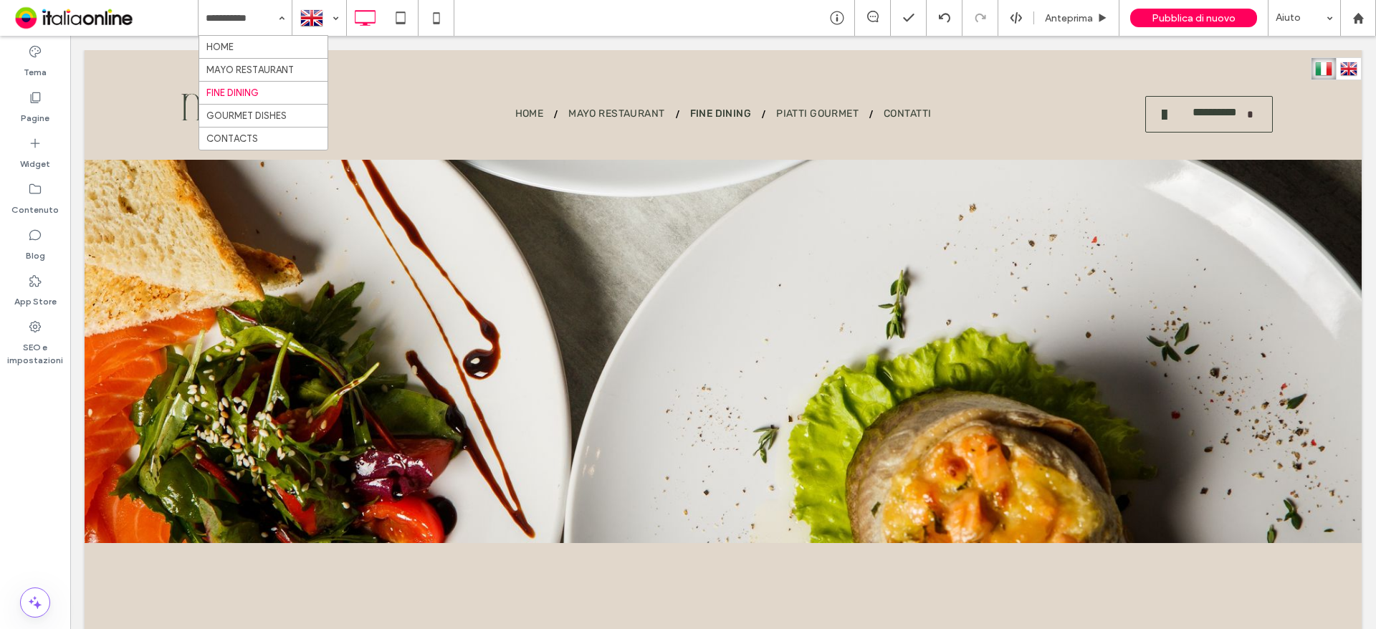
scroll to position [0, 0]
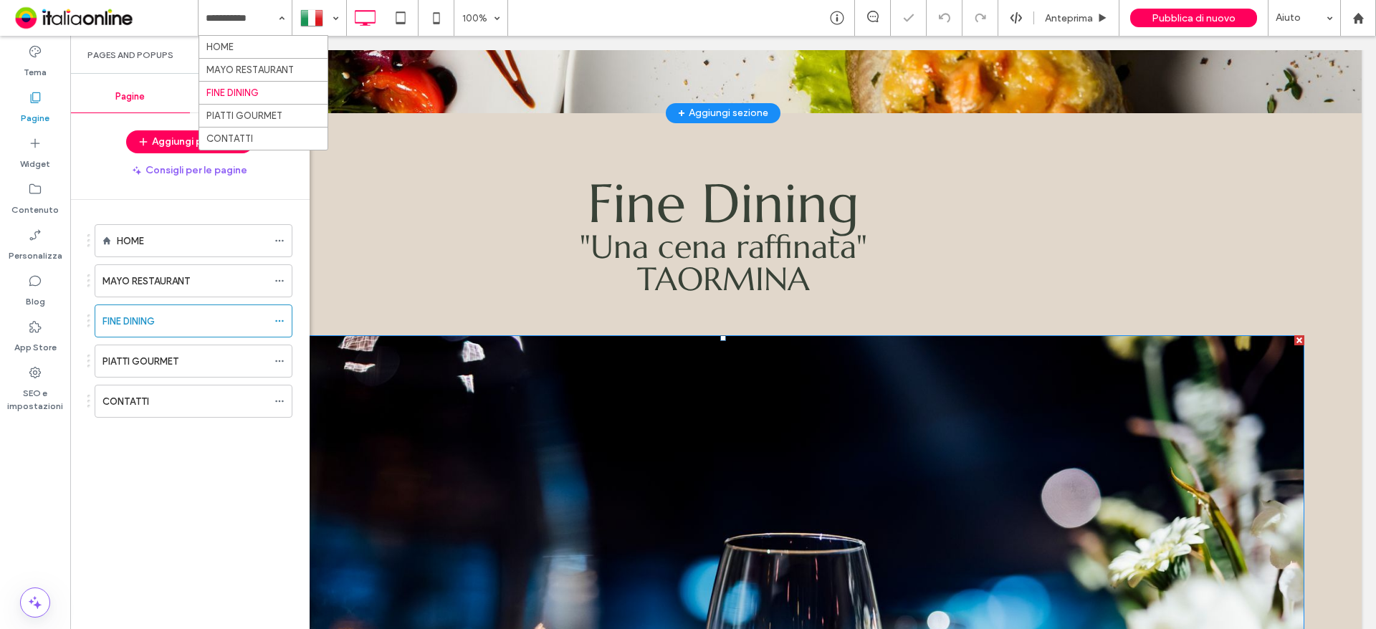
scroll to position [645, 0]
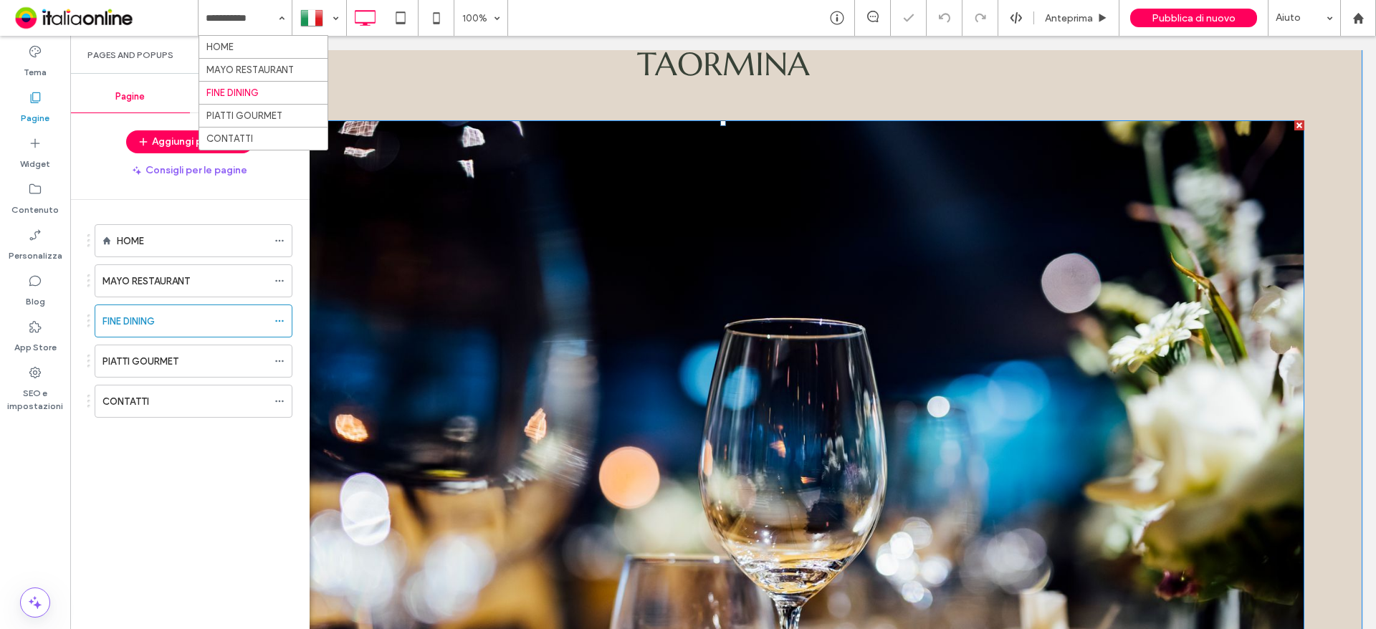
click at [977, 358] on img at bounding box center [723, 507] width 1162 height 775
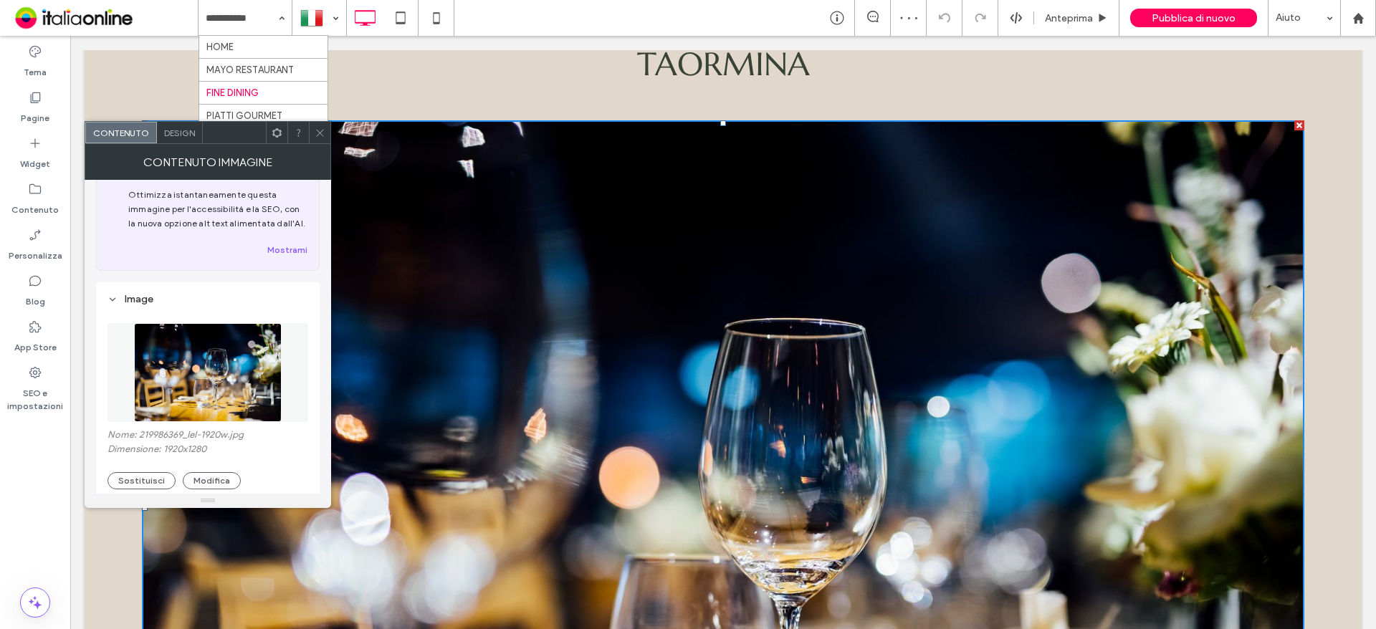
scroll to position [72, 0]
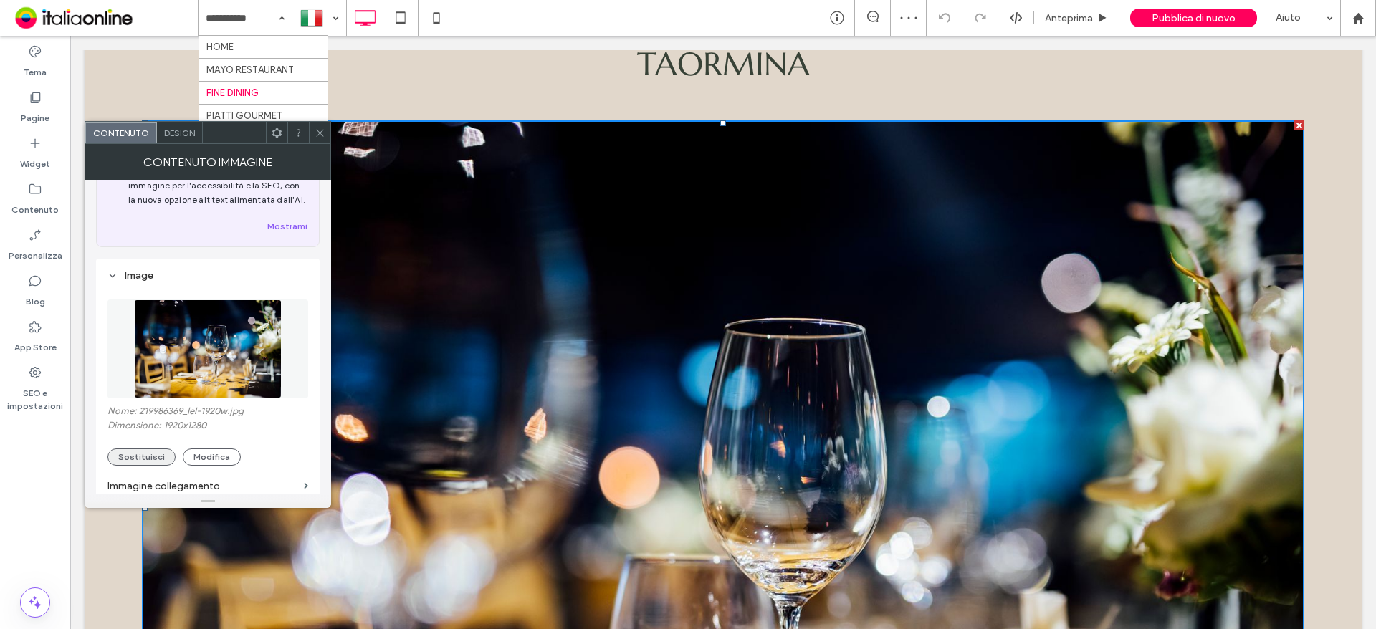
click at [143, 456] on button "Sostituisci" at bounding box center [141, 457] width 68 height 17
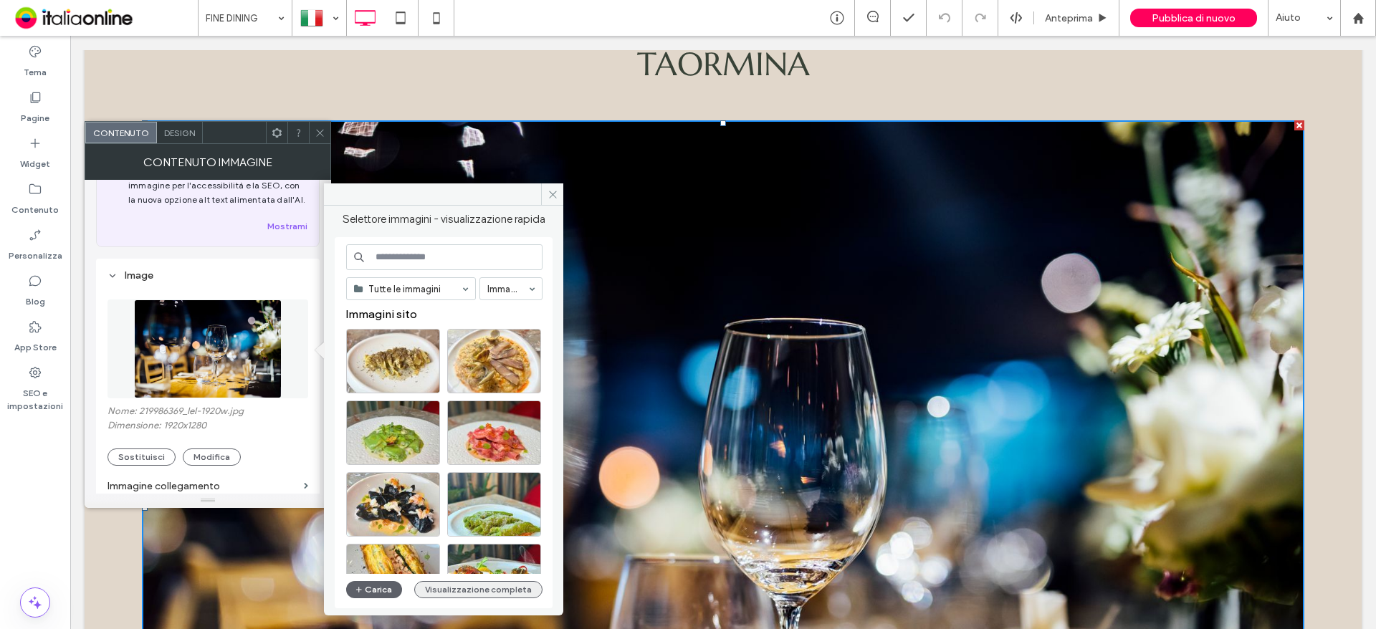
click at [473, 591] on button "Visualizzazione completa" at bounding box center [478, 589] width 128 height 17
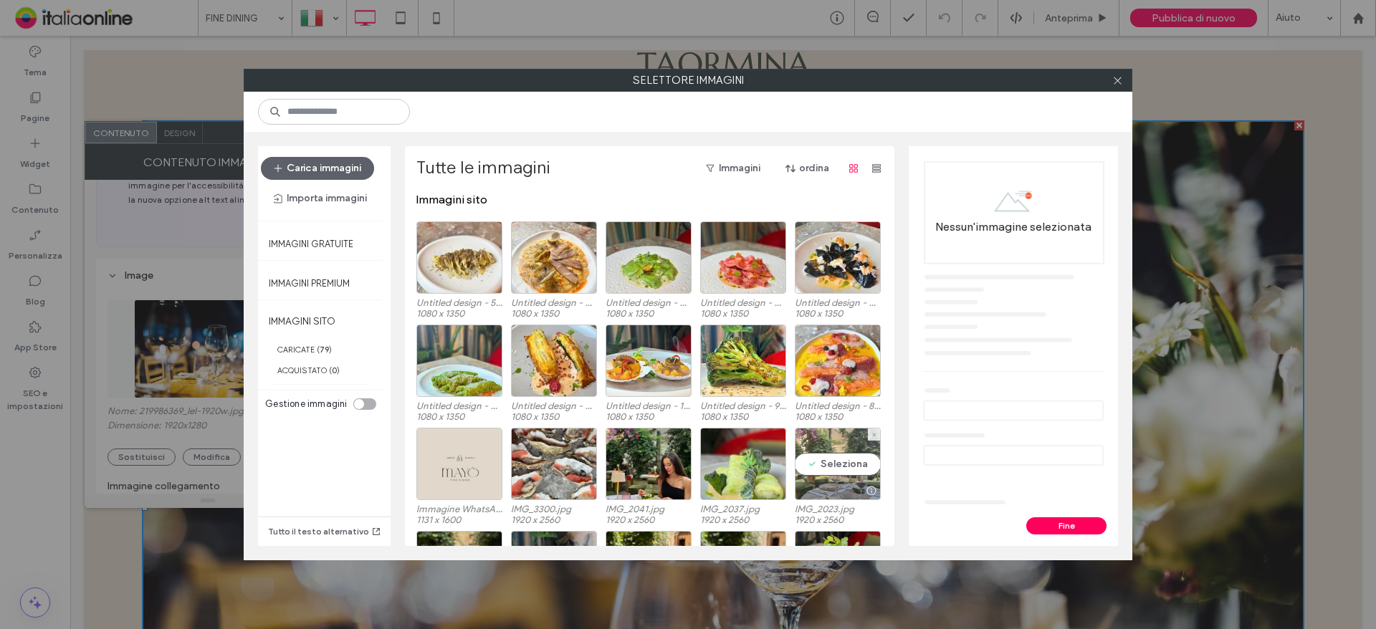
click at [798, 456] on div "Seleziona" at bounding box center [838, 464] width 86 height 72
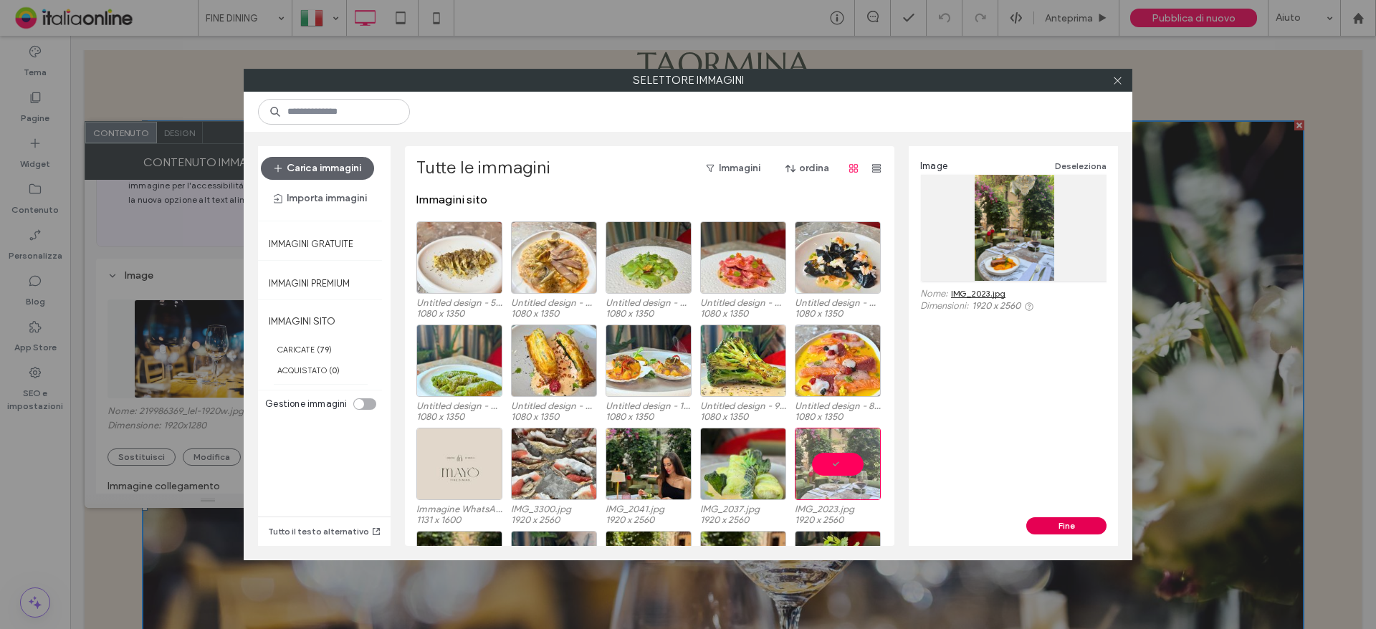
click at [1061, 522] on button "Fine" at bounding box center [1066, 525] width 80 height 17
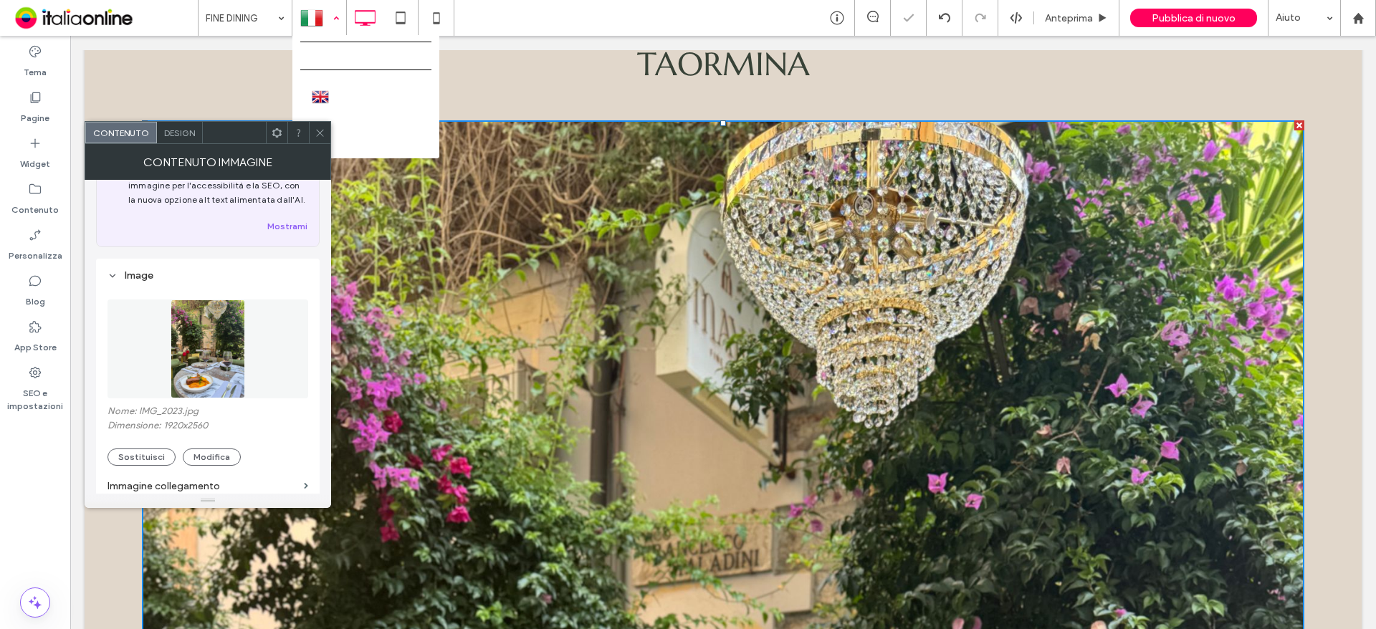
click at [312, 32] on div at bounding box center [319, 18] width 52 height 34
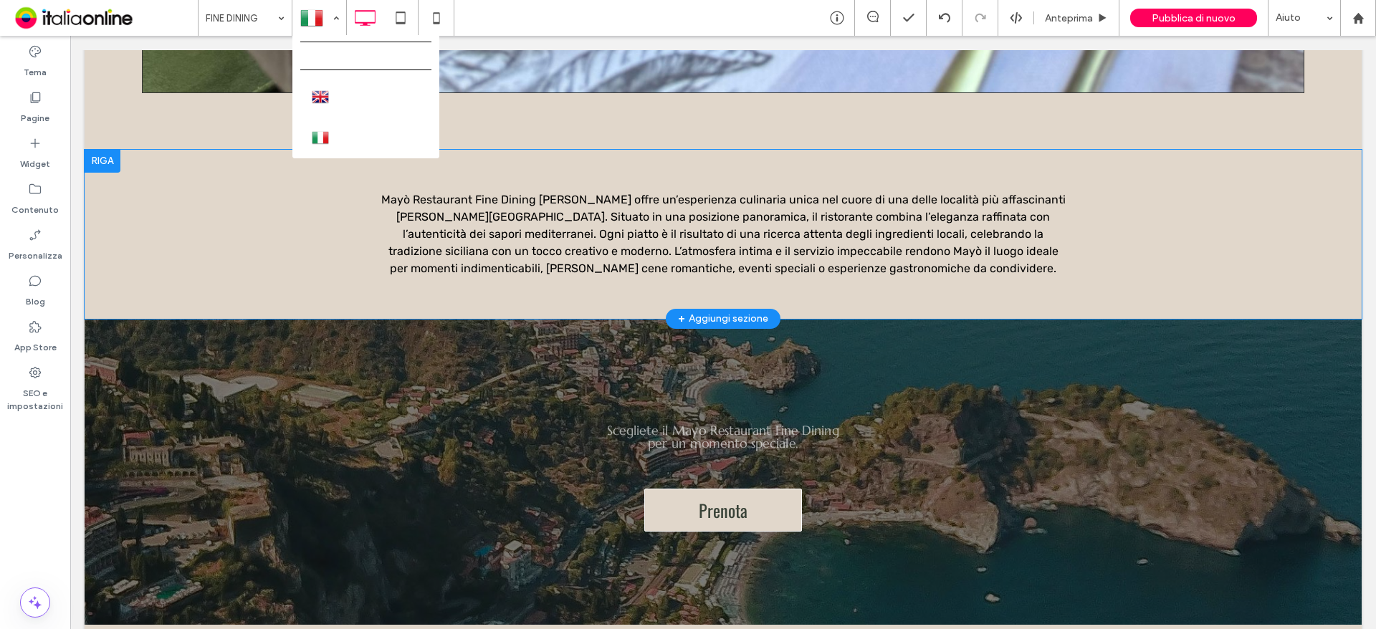
scroll to position [2406, 0]
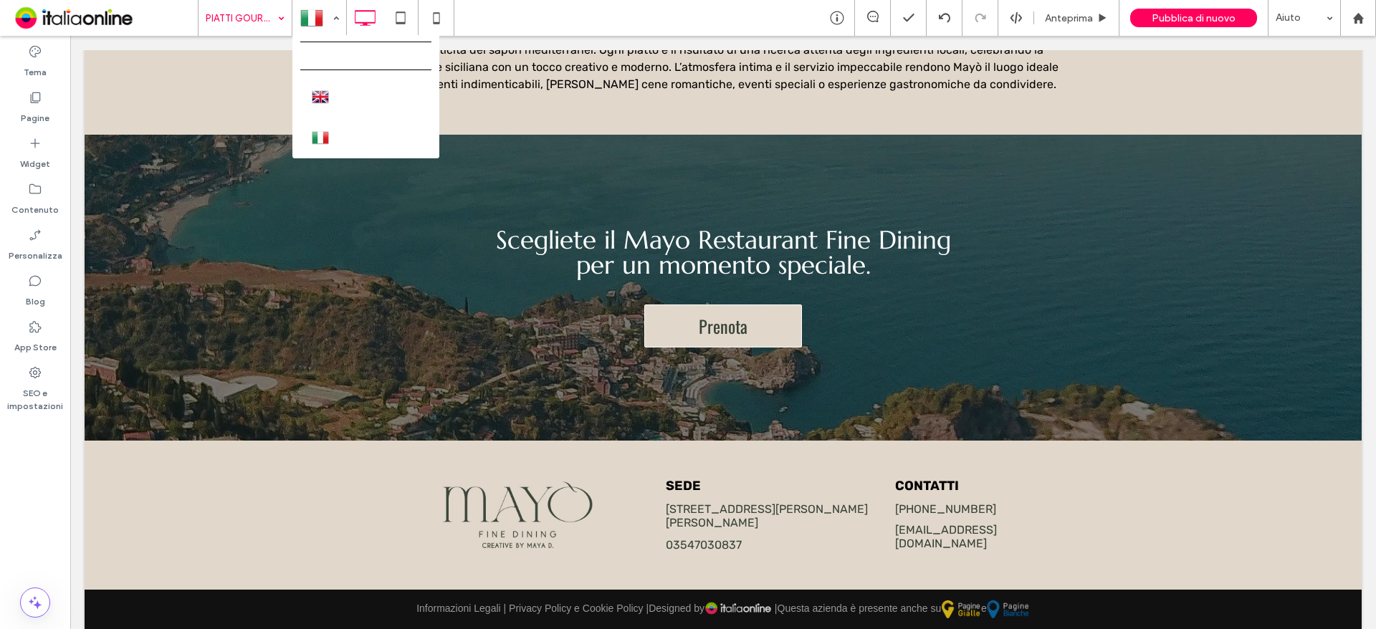
drag, startPoint x: 249, startPoint y: 114, endPoint x: 297, endPoint y: 131, distance: 51.0
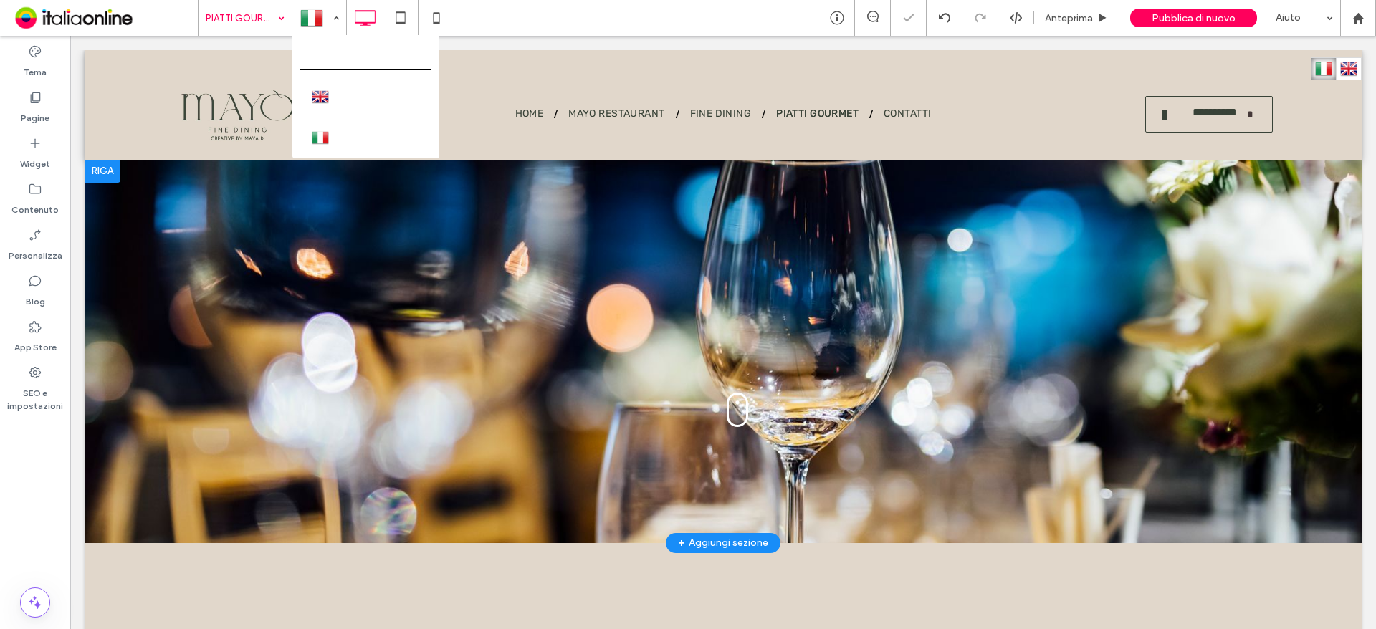
scroll to position [72, 0]
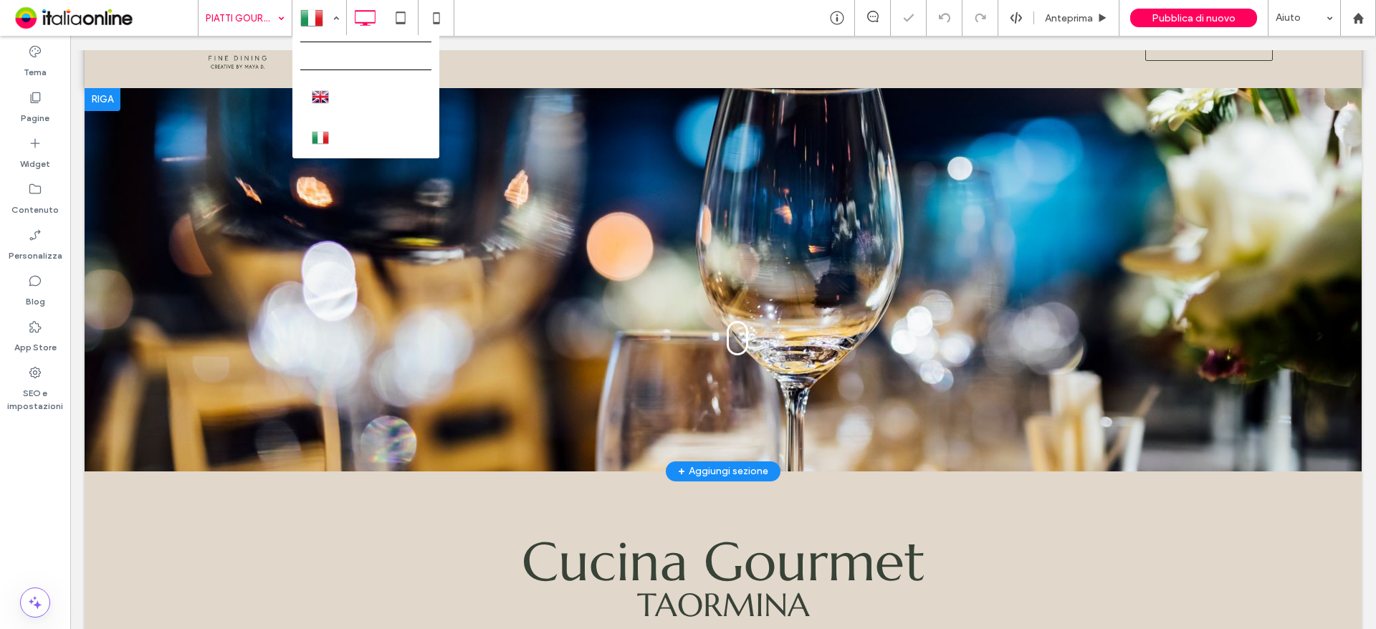
click at [123, 335] on div at bounding box center [723, 279] width 1277 height 383
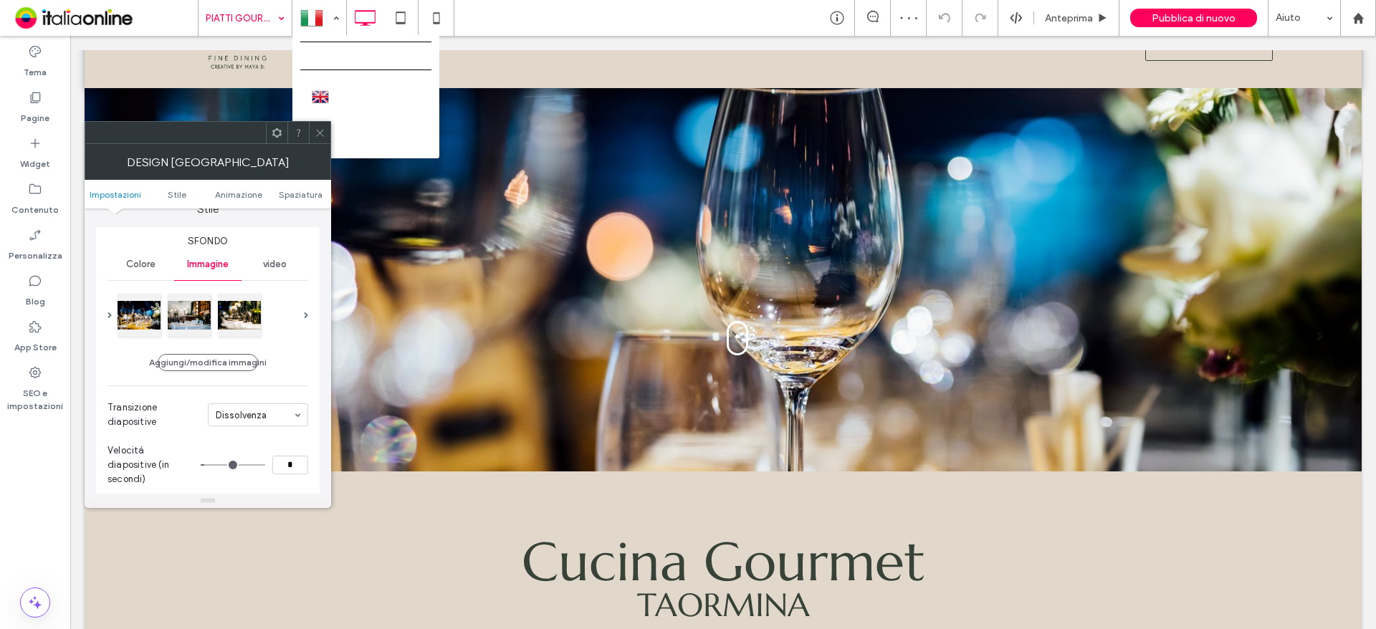
scroll to position [143, 0]
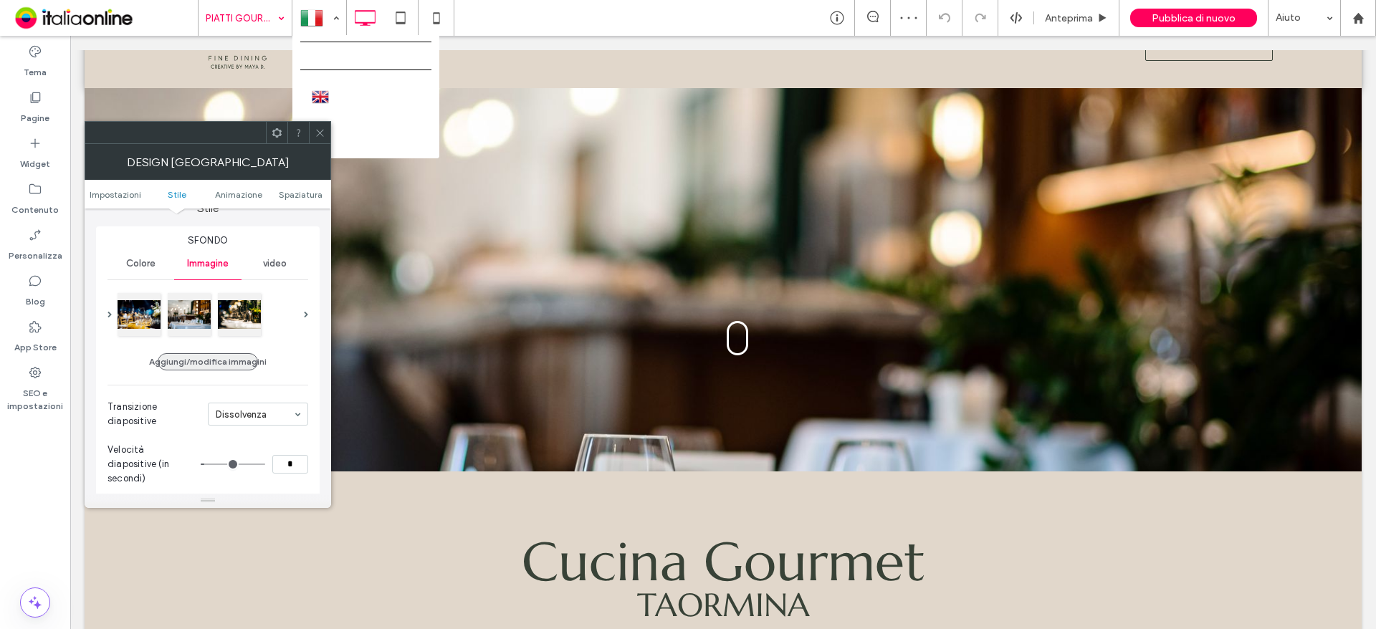
click at [243, 363] on button "Aggiungi/modifica immagini" at bounding box center [208, 361] width 100 height 17
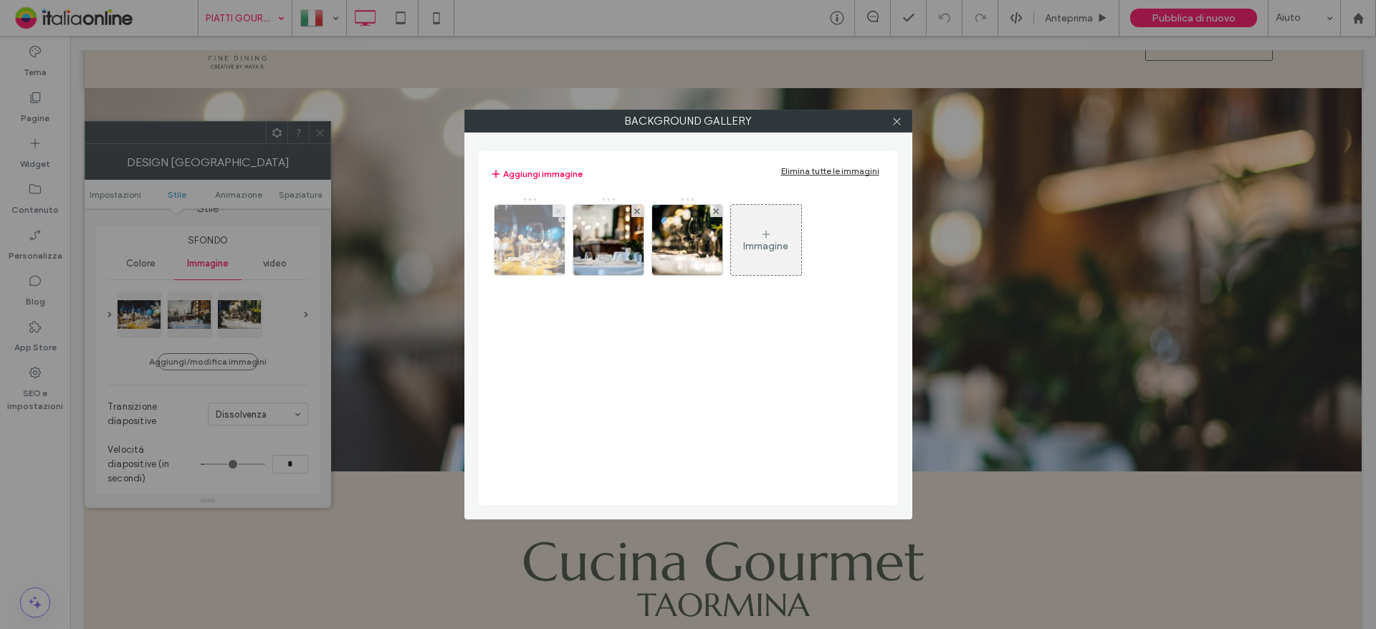
click at [558, 214] on icon at bounding box center [558, 212] width 6 height 6
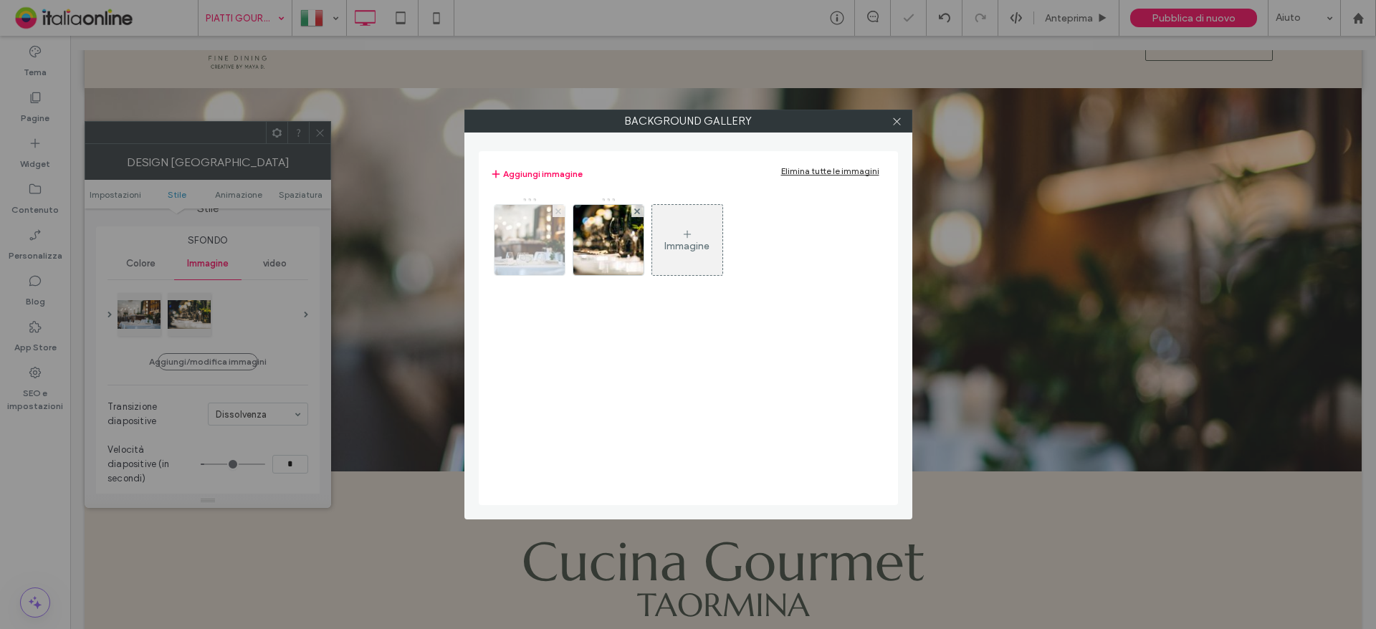
click at [558, 214] on icon at bounding box center [558, 212] width 6 height 6
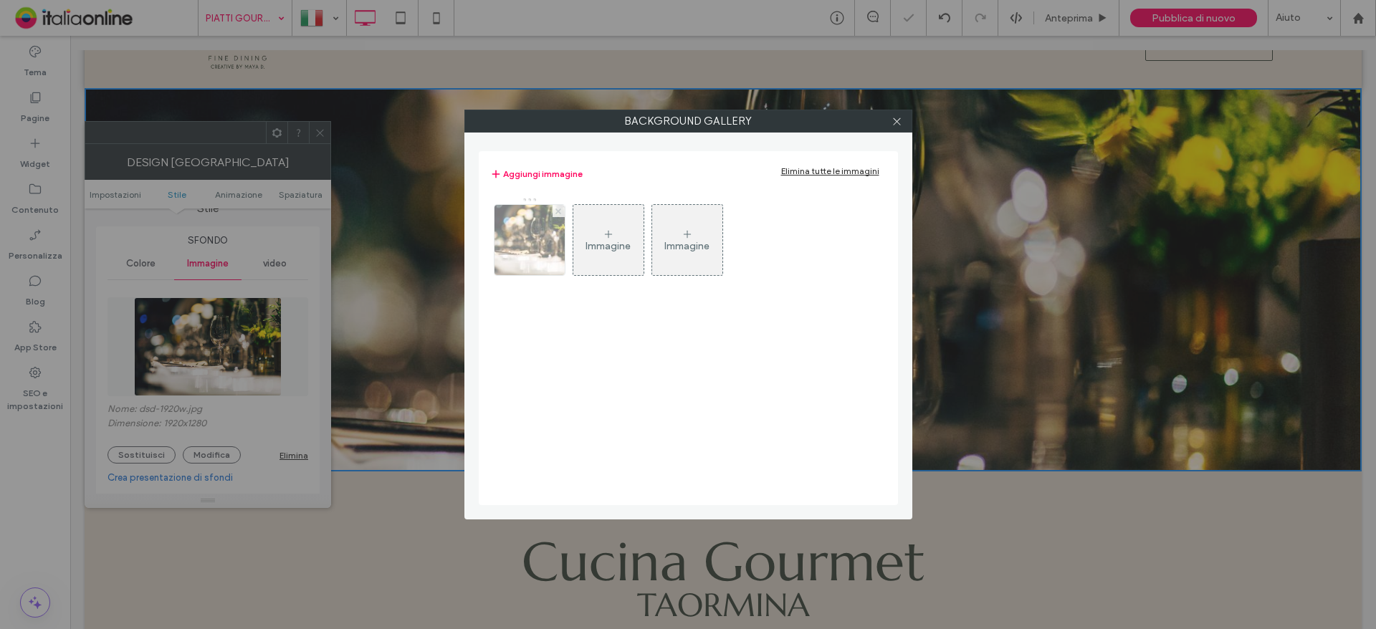
click at [557, 214] on icon at bounding box center [558, 212] width 6 height 6
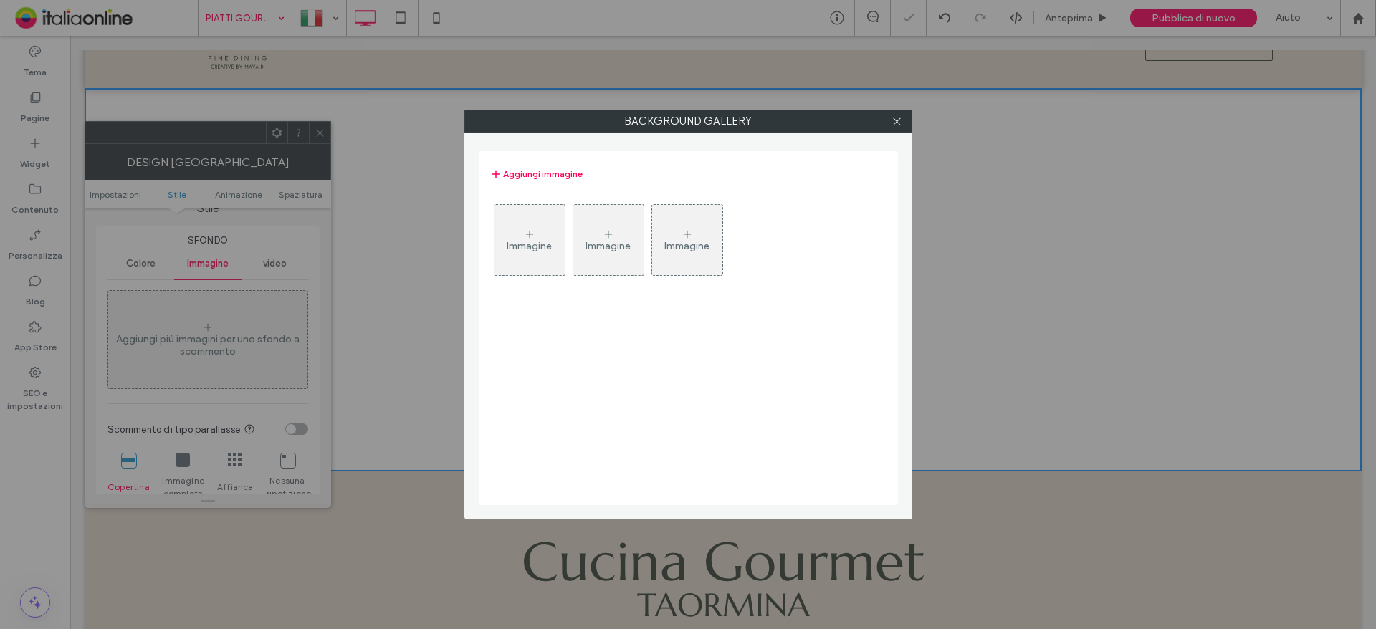
click at [526, 234] on use at bounding box center [528, 233] width 7 height 7
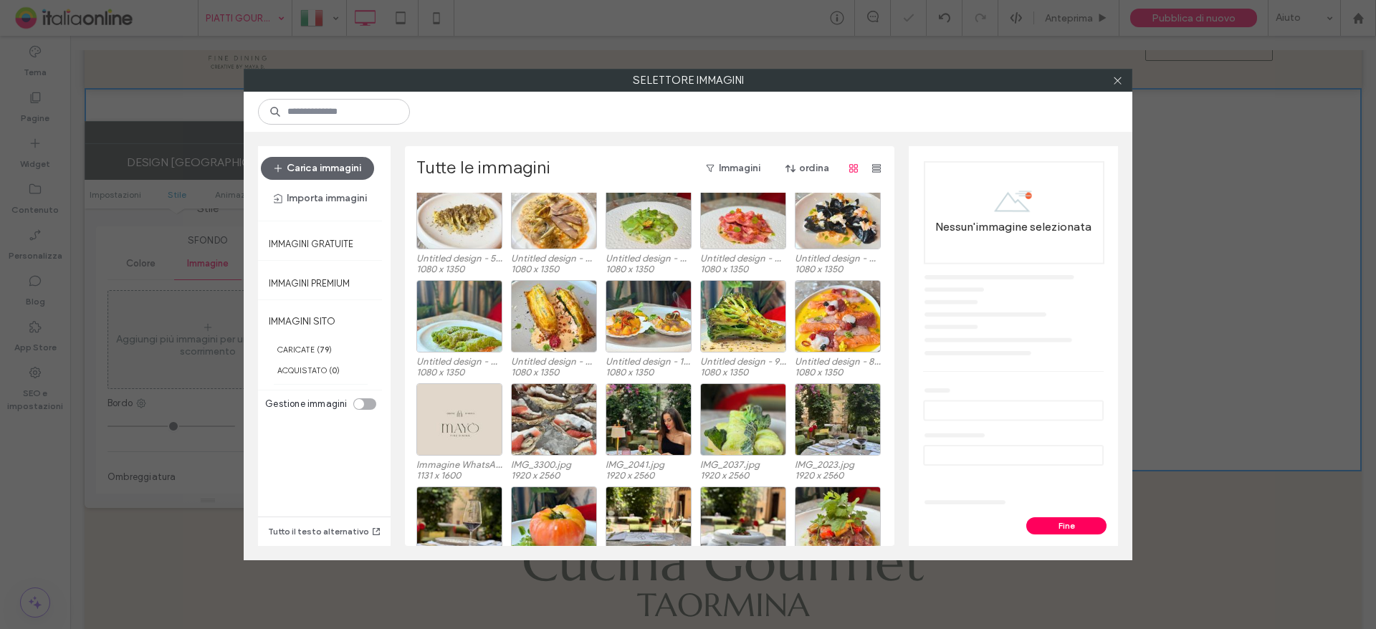
scroll to position [88, 0]
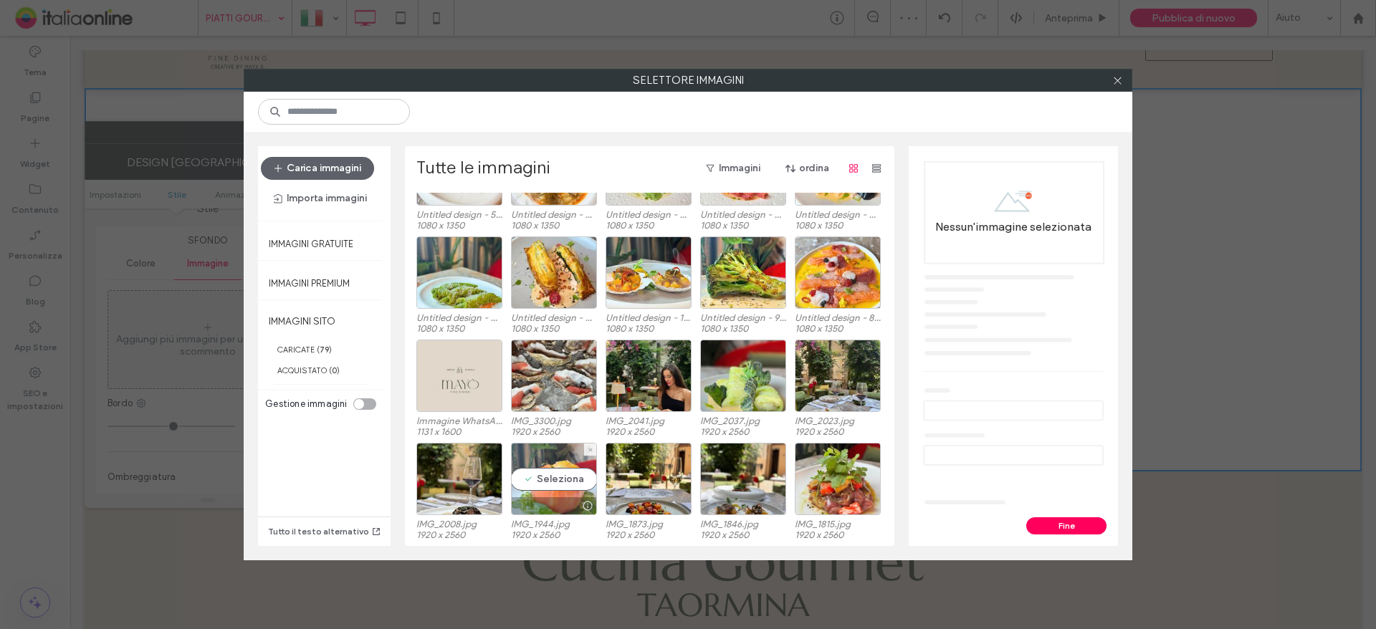
click at [544, 477] on div "Seleziona" at bounding box center [554, 479] width 86 height 72
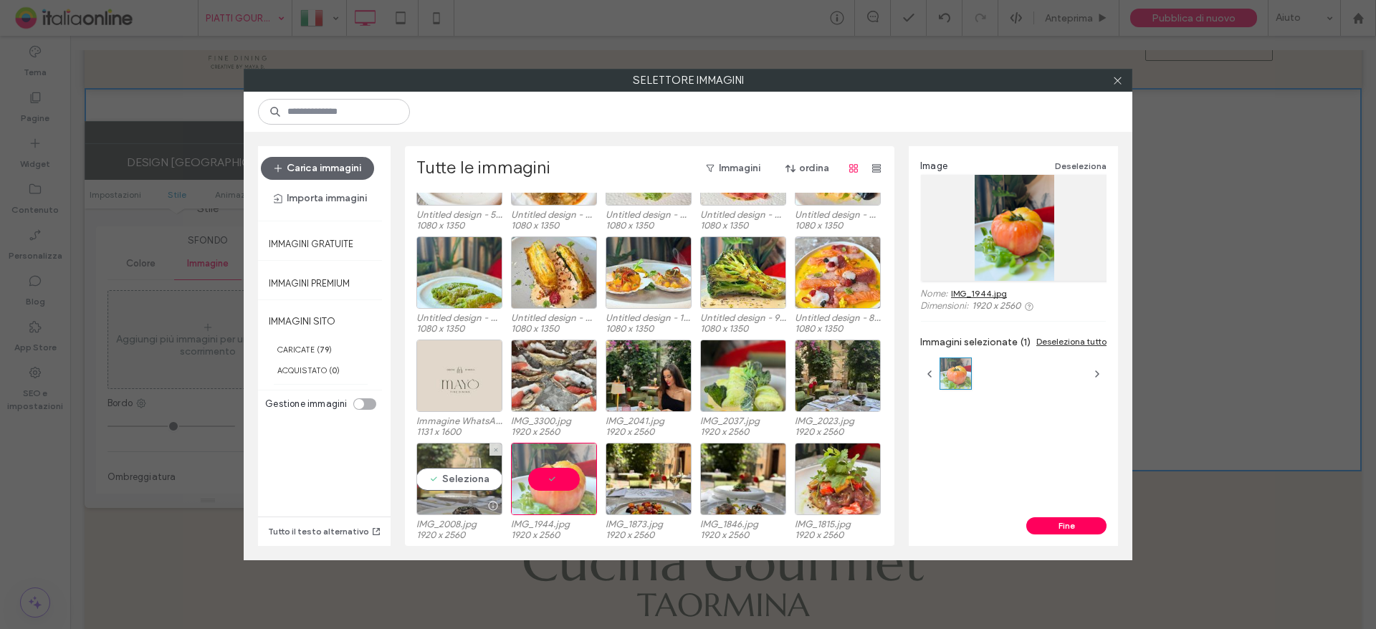
click at [459, 484] on div "Seleziona" at bounding box center [459, 479] width 86 height 72
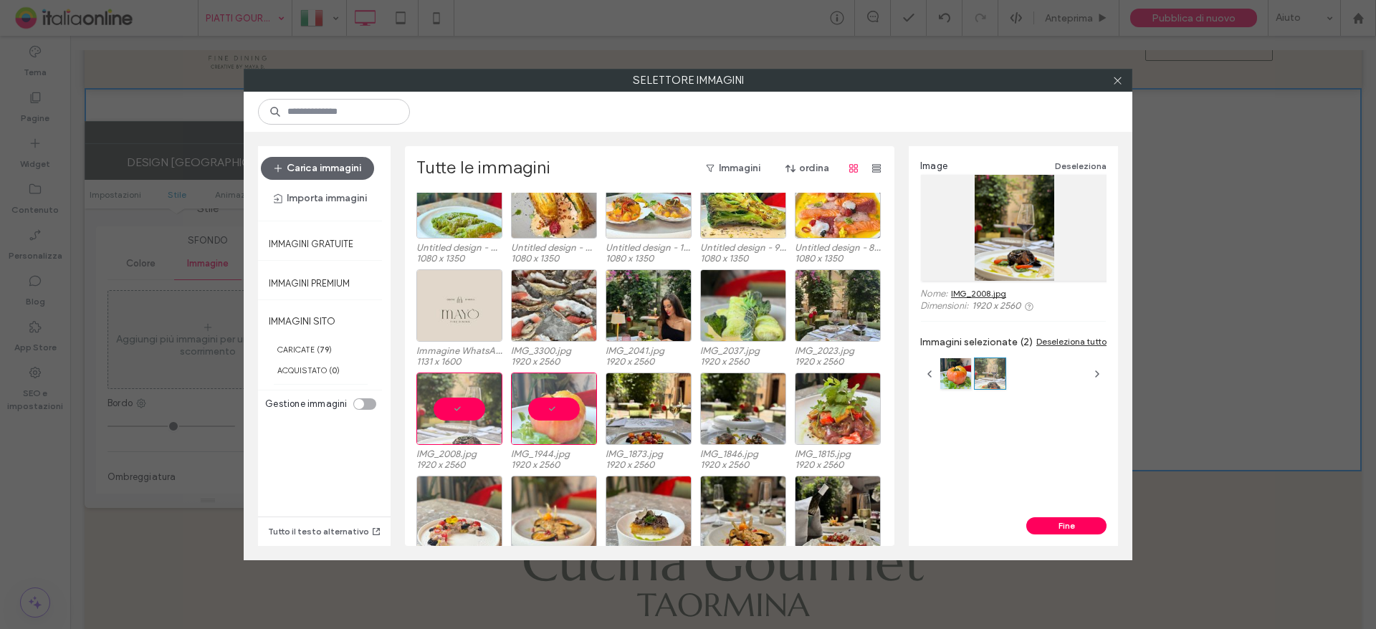
scroll to position [143, 0]
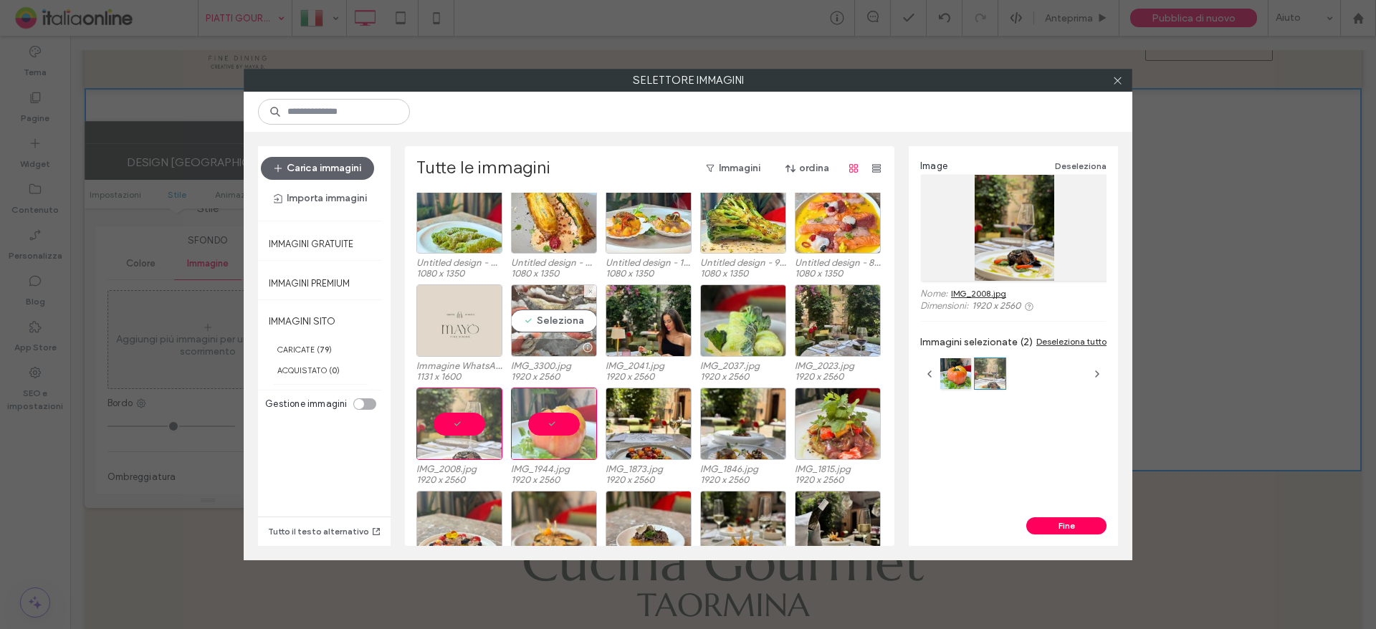
click at [535, 323] on div "Seleziona" at bounding box center [554, 320] width 86 height 72
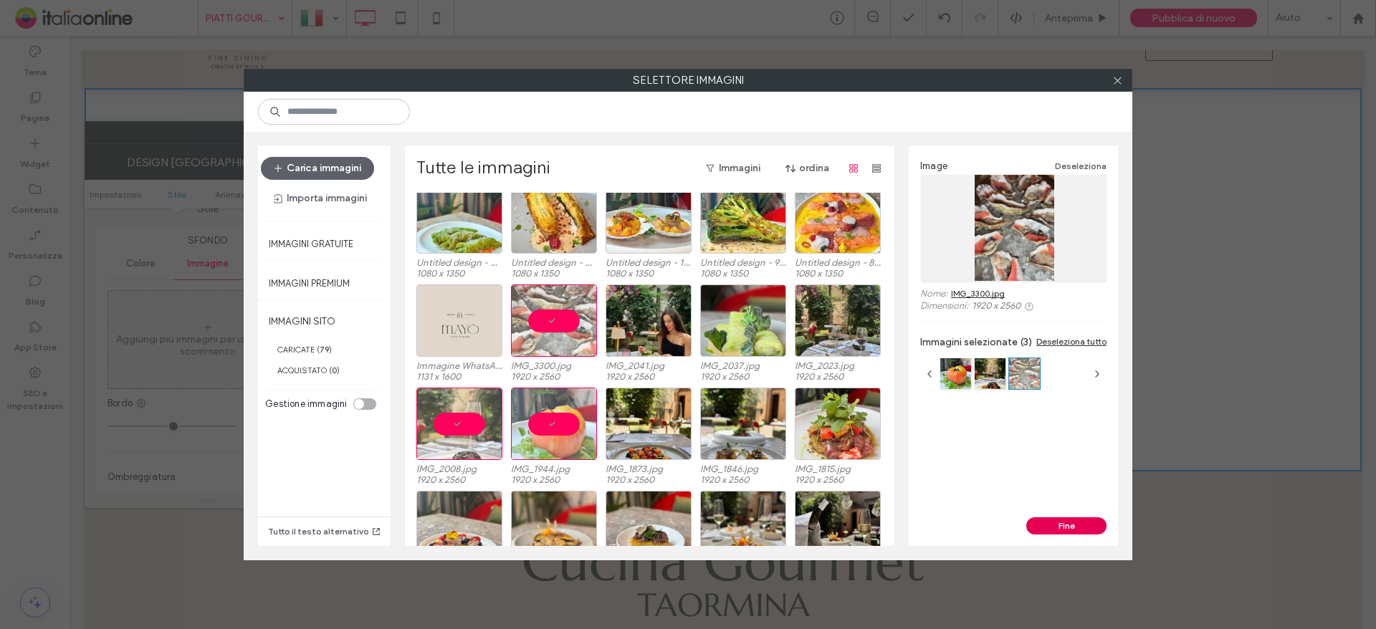
click at [1051, 520] on button "Fine" at bounding box center [1066, 525] width 80 height 17
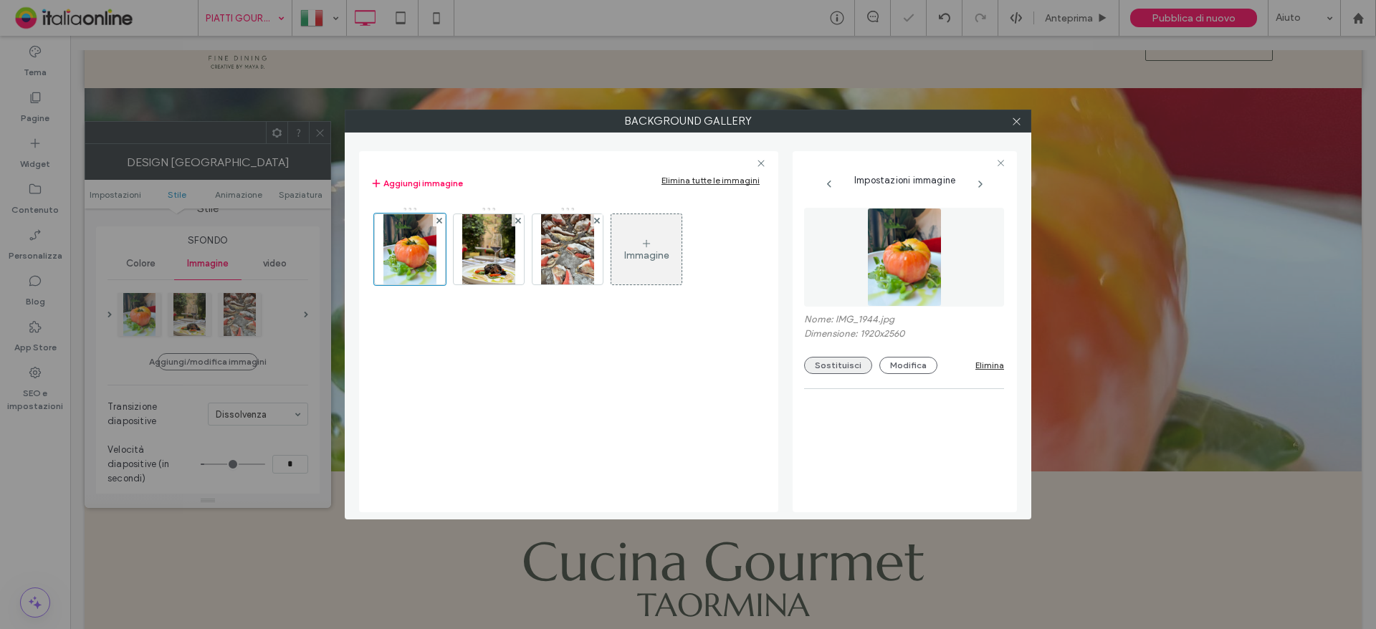
click at [816, 362] on button "Sostituisci" at bounding box center [838, 365] width 68 height 17
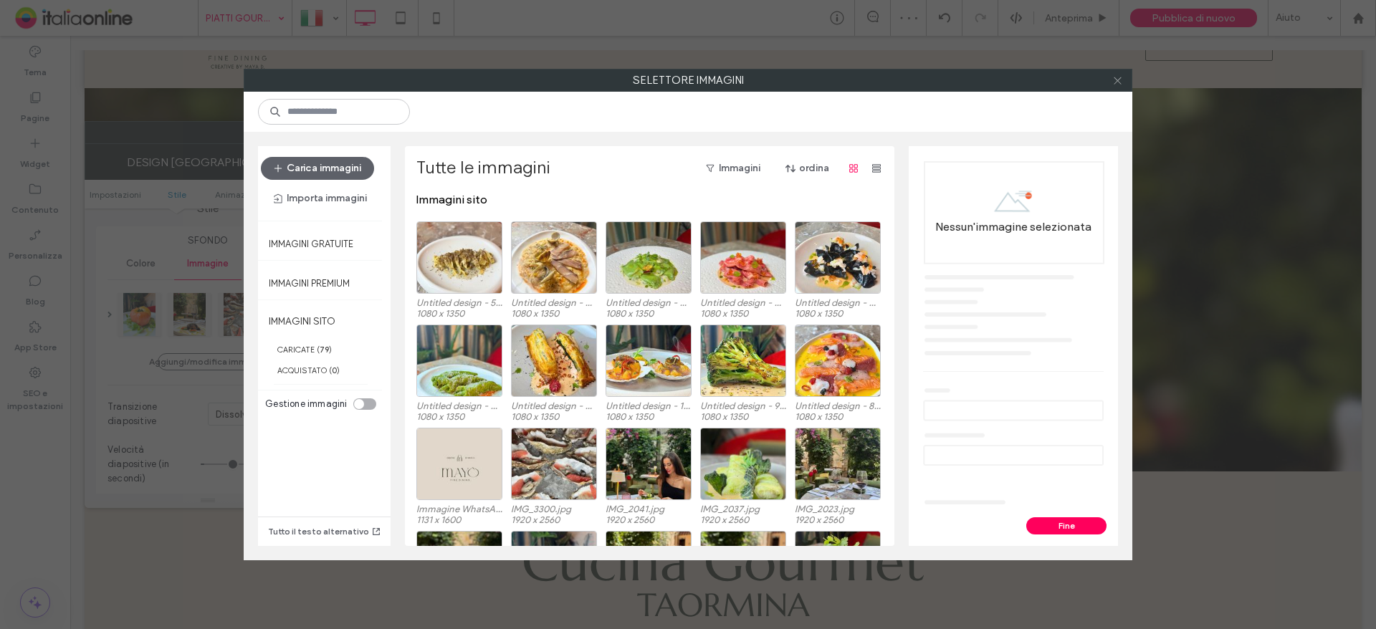
click at [1119, 86] on span at bounding box center [1117, 80] width 11 height 21
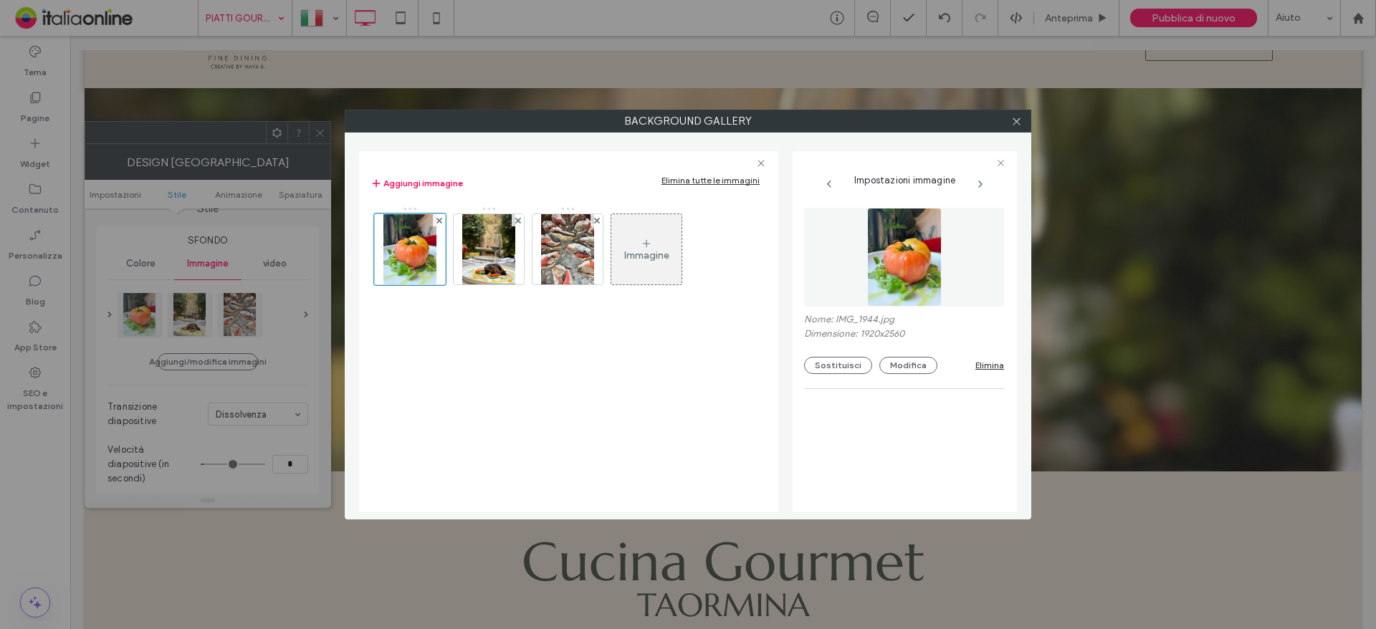
click at [324, 135] on div "Background Gallery Aggiungi immagine Elimina tutte le immagini Immagine Imposta…" at bounding box center [688, 314] width 1376 height 629
click at [1026, 120] on div at bounding box center [1015, 120] width 21 height 21
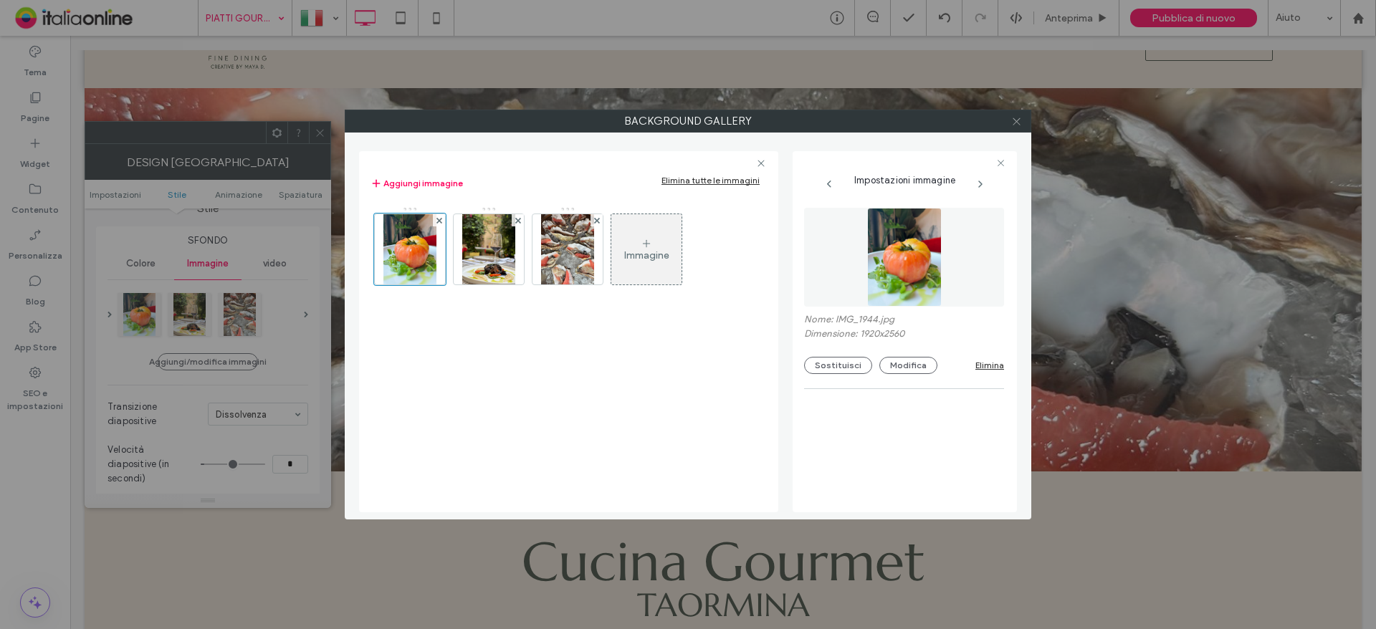
click at [1016, 118] on icon at bounding box center [1016, 121] width 11 height 11
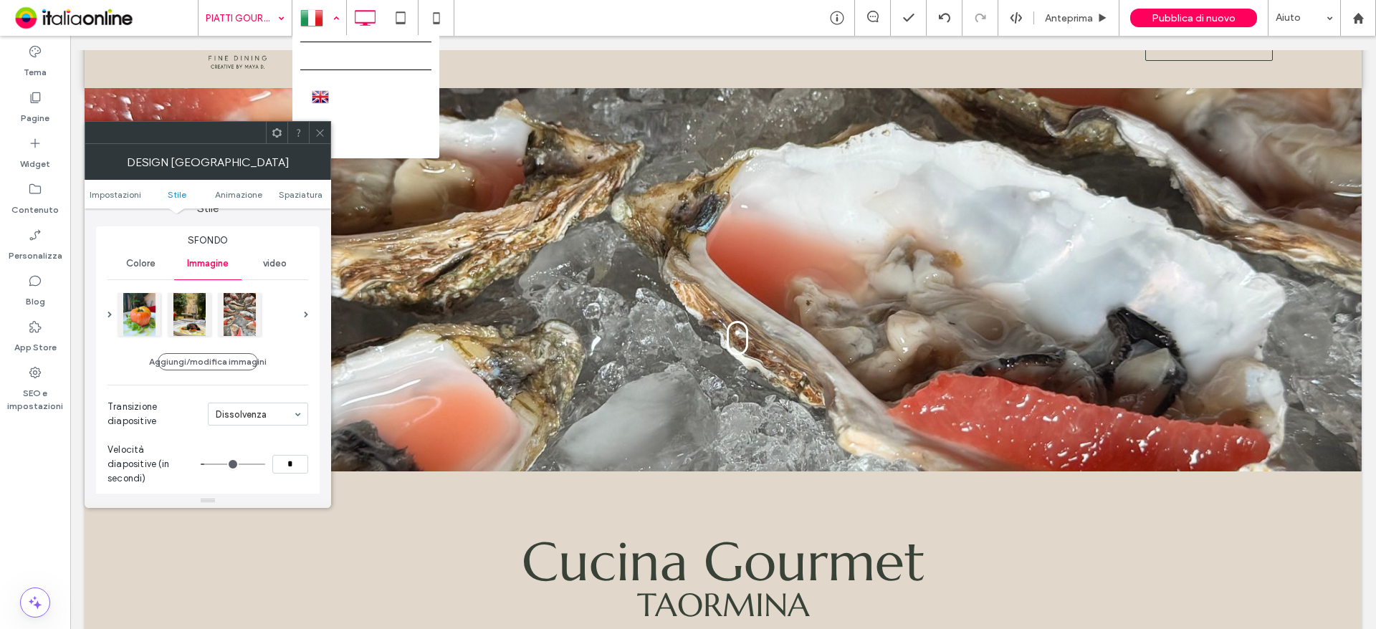
click at [326, 12] on div at bounding box center [319, 18] width 52 height 34
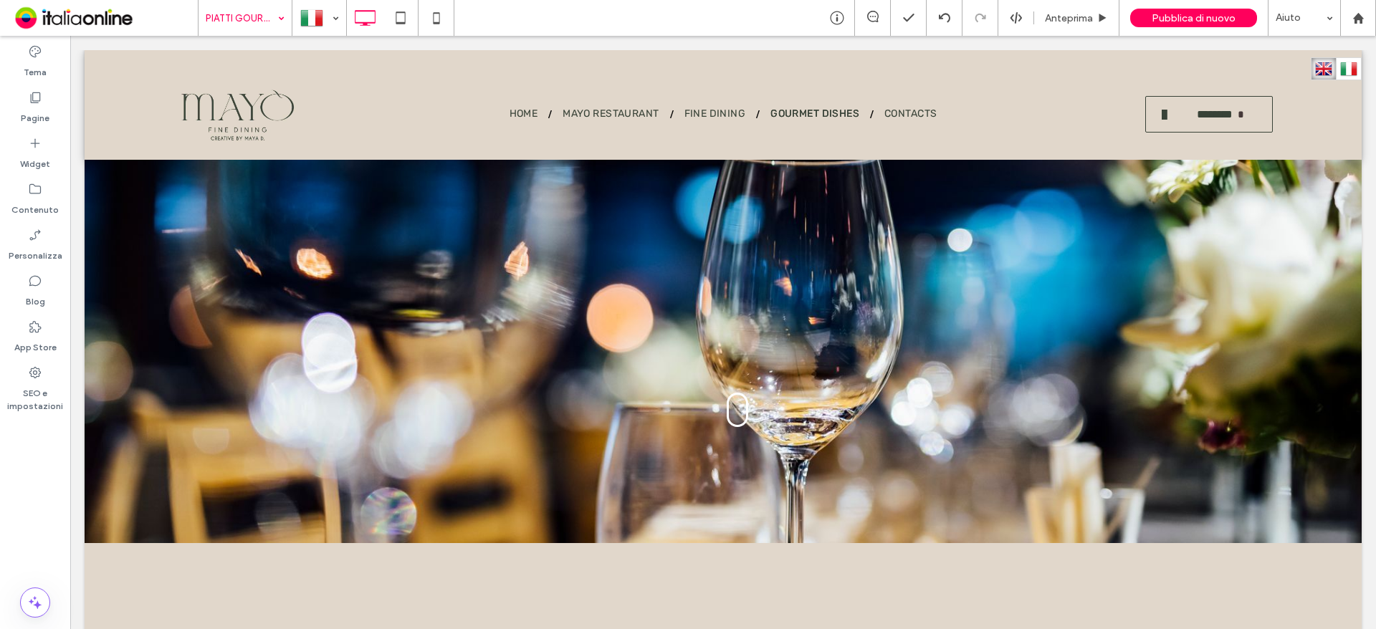
scroll to position [0, 0]
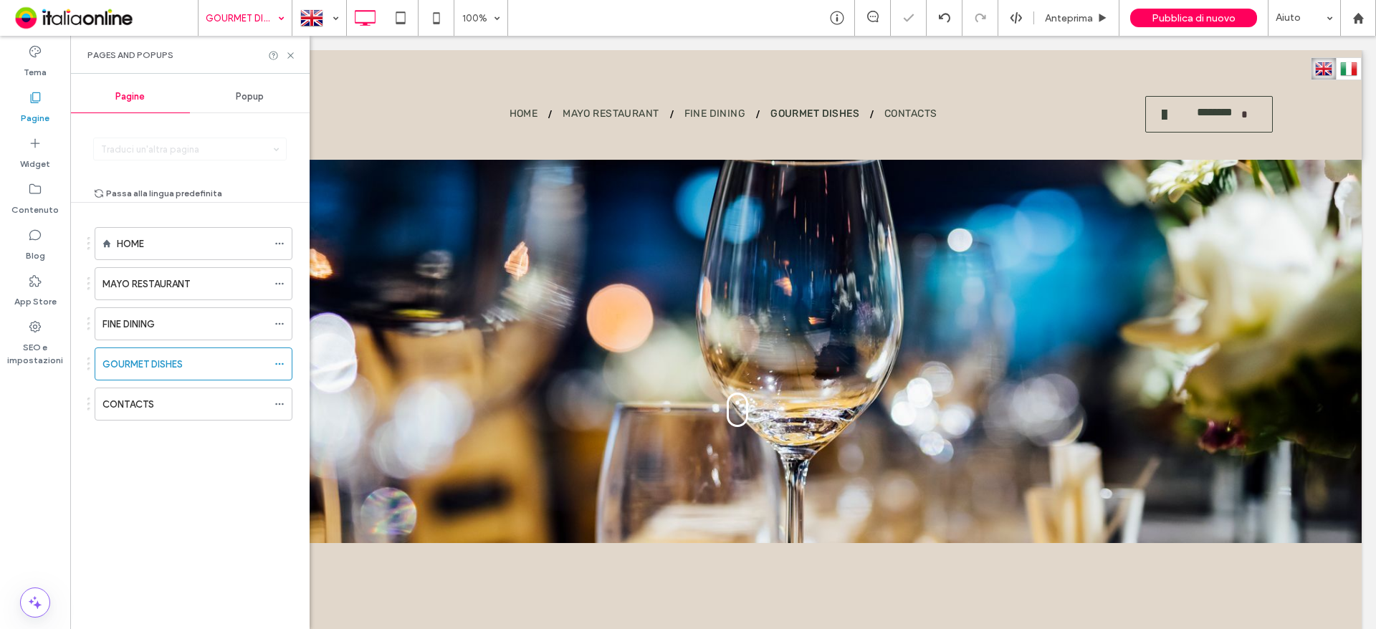
click at [181, 302] on div at bounding box center [723, 351] width 1277 height 383
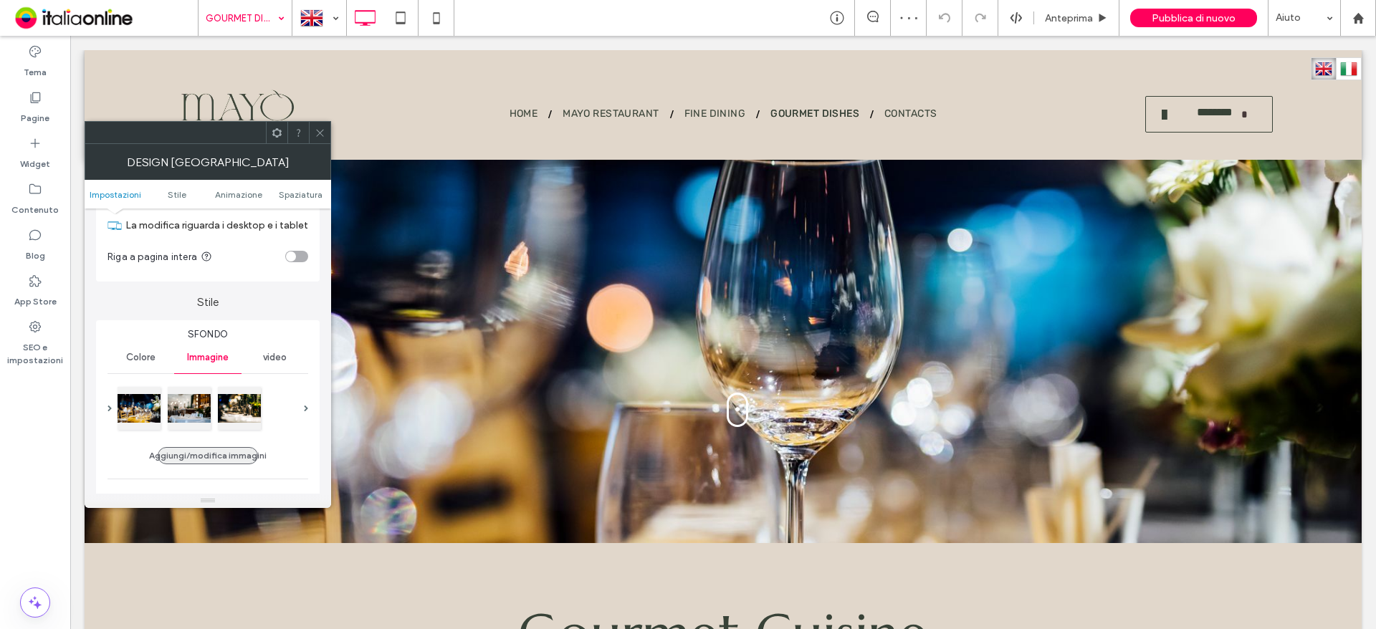
scroll to position [72, 0]
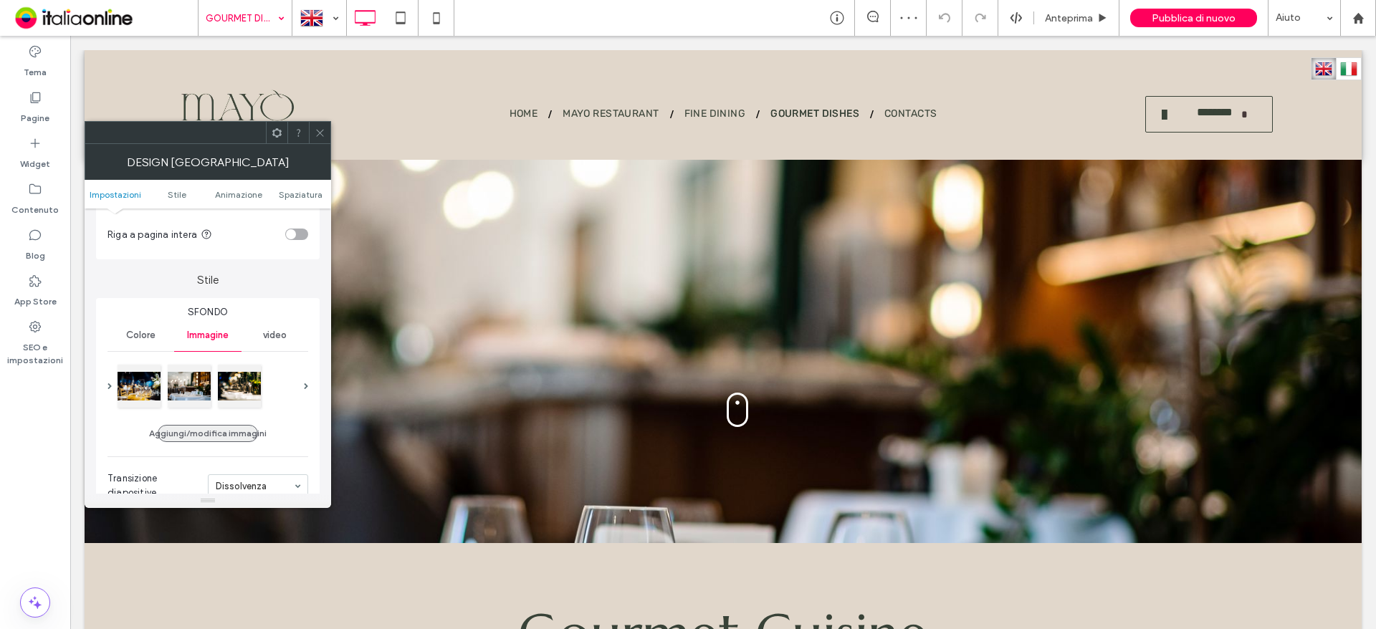
click at [221, 438] on button "Aggiungi/modifica immagini" at bounding box center [208, 433] width 100 height 17
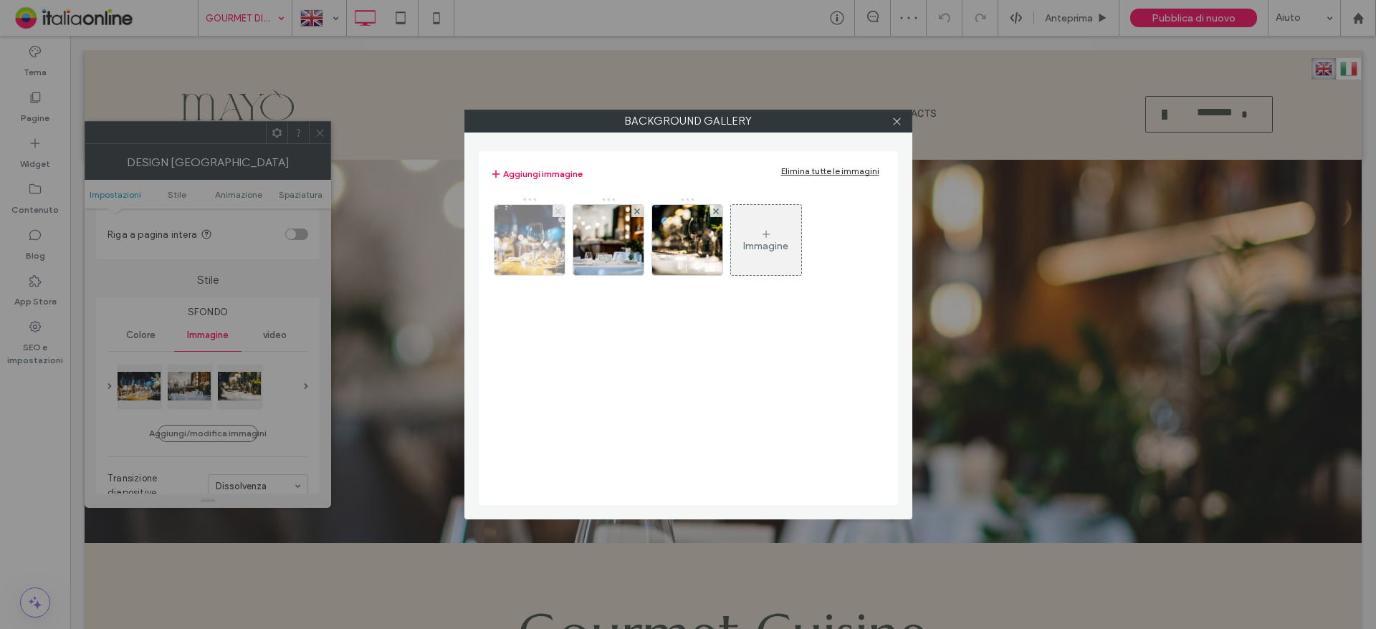
click at [555, 212] on icon at bounding box center [558, 212] width 6 height 6
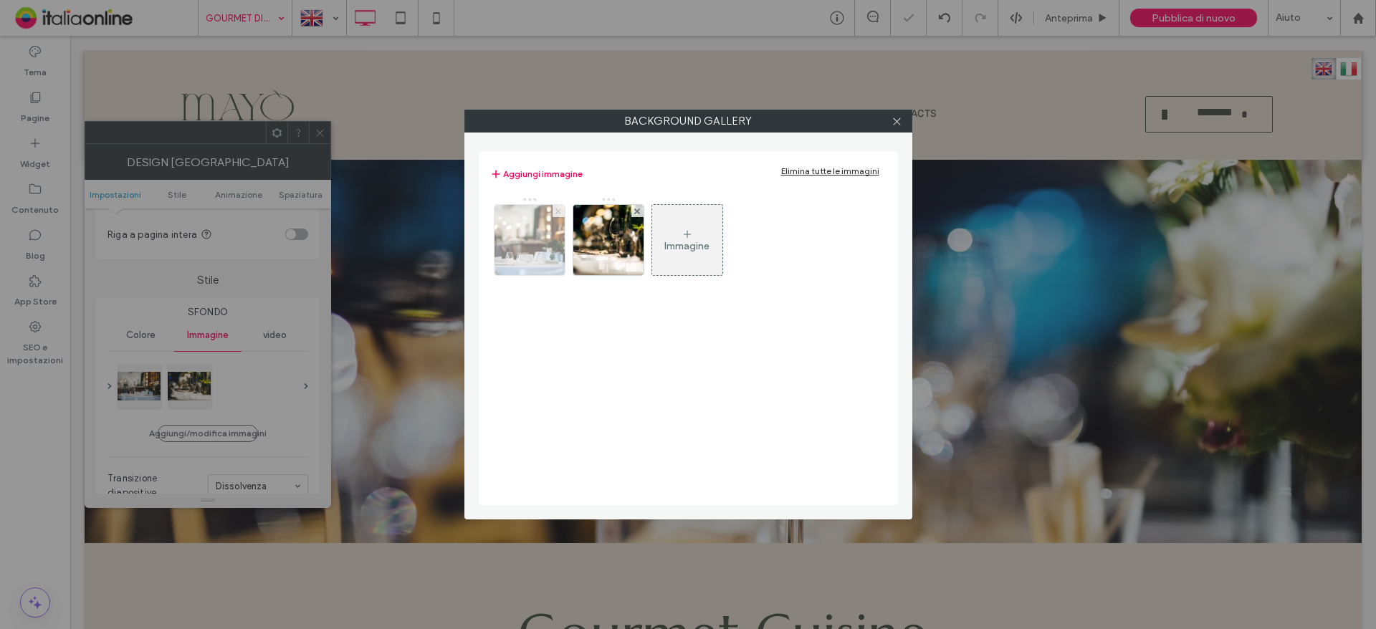
click at [555, 212] on icon at bounding box center [558, 212] width 6 height 6
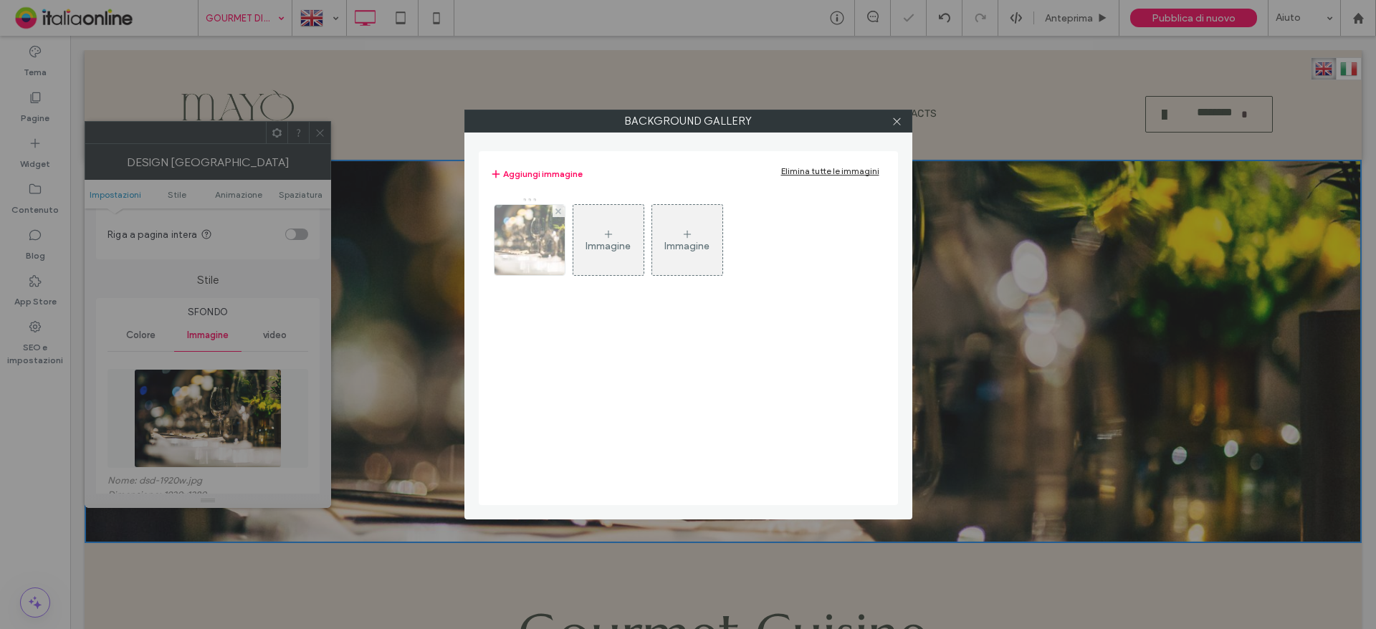
click at [534, 217] on img at bounding box center [529, 240] width 105 height 70
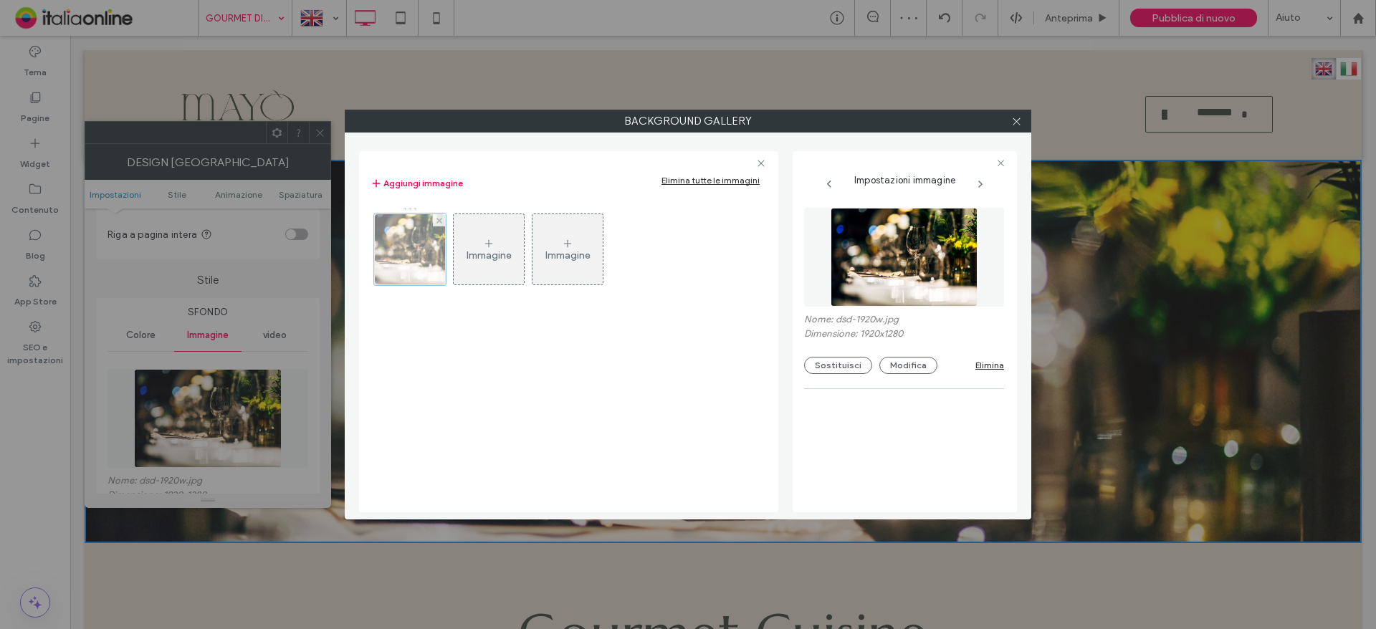
drag, startPoint x: 435, startPoint y: 218, endPoint x: 424, endPoint y: 233, distance: 18.5
click at [435, 218] on div at bounding box center [439, 220] width 12 height 12
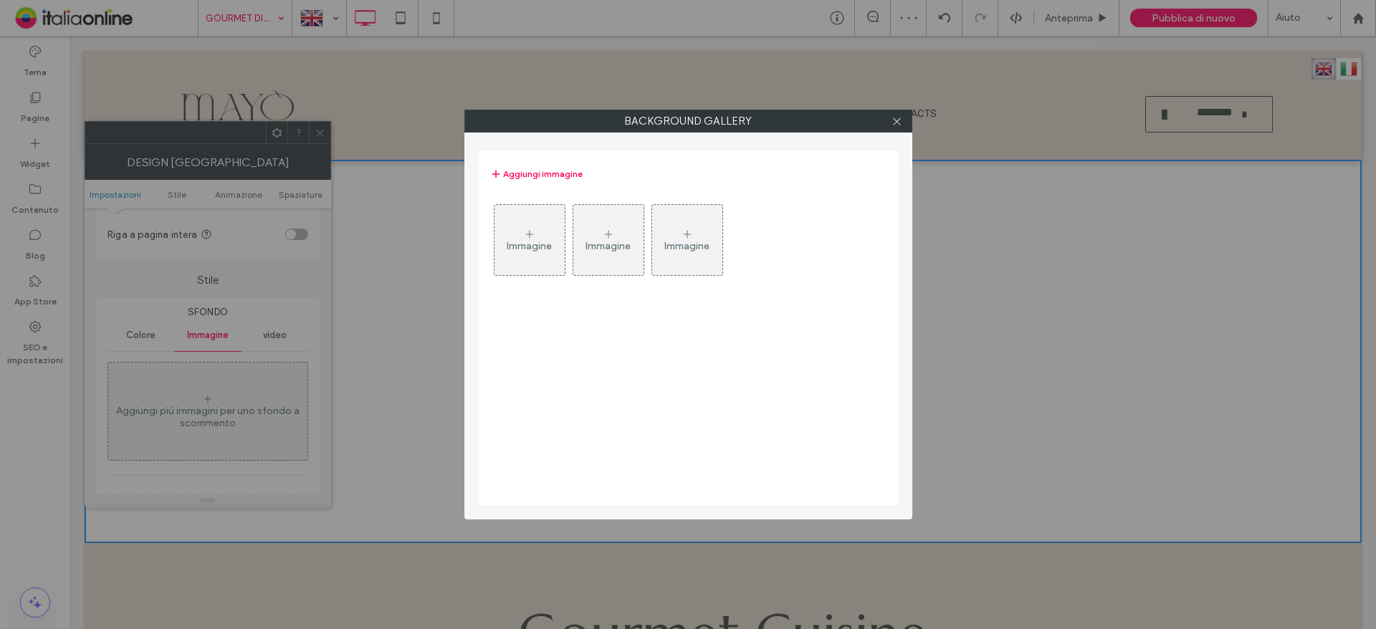
click at [423, 242] on div "Background Gallery Aggiungi immagine Immagine Immagine Immagine" at bounding box center [688, 314] width 1376 height 629
click at [568, 244] on div "Immagine Immagine Immagine" at bounding box center [687, 243] width 395 height 93
click at [537, 246] on div "Immagine" at bounding box center [529, 246] width 45 height 12
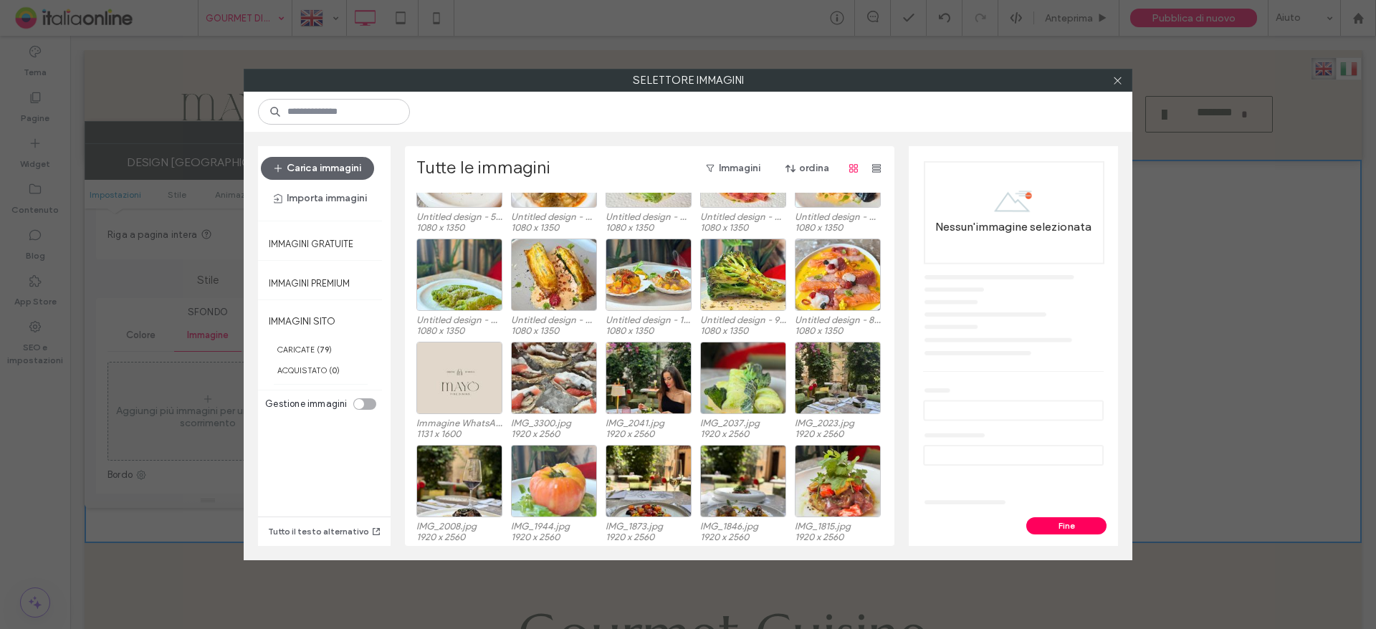
scroll to position [88, 0]
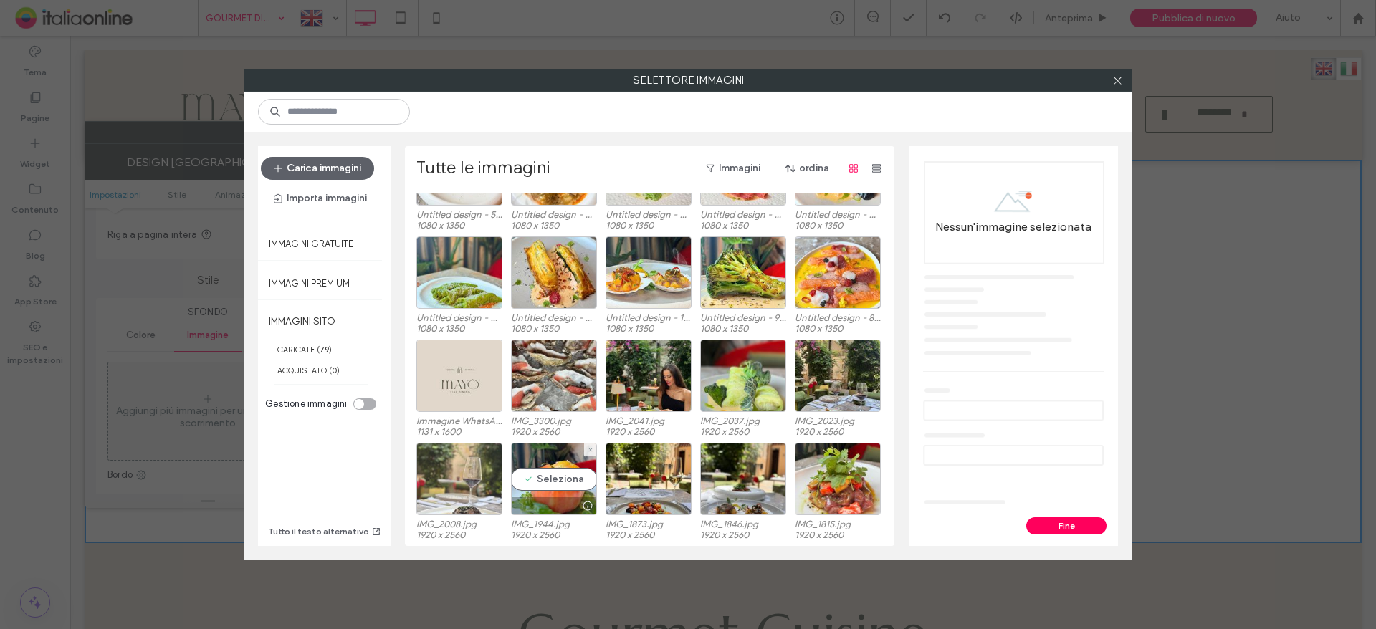
drag, startPoint x: 528, startPoint y: 478, endPoint x: 489, endPoint y: 480, distance: 38.8
click at [527, 479] on div "Seleziona" at bounding box center [554, 479] width 86 height 72
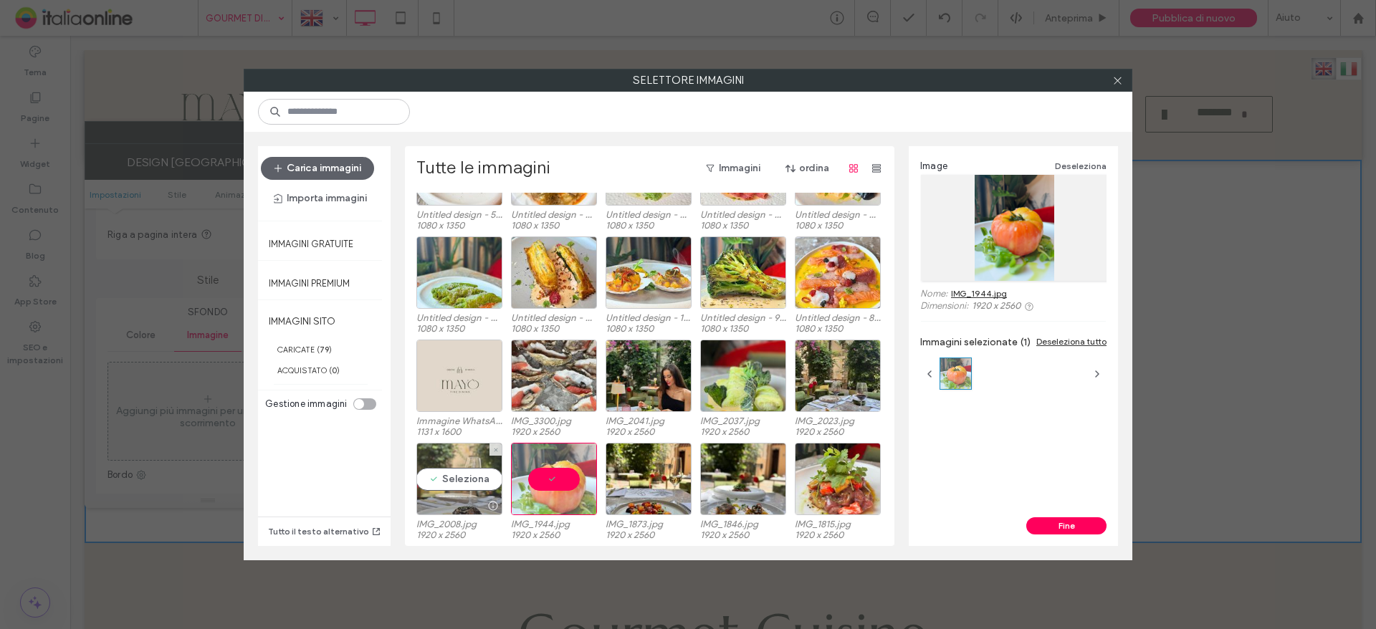
click at [474, 479] on div "Seleziona" at bounding box center [459, 479] width 86 height 72
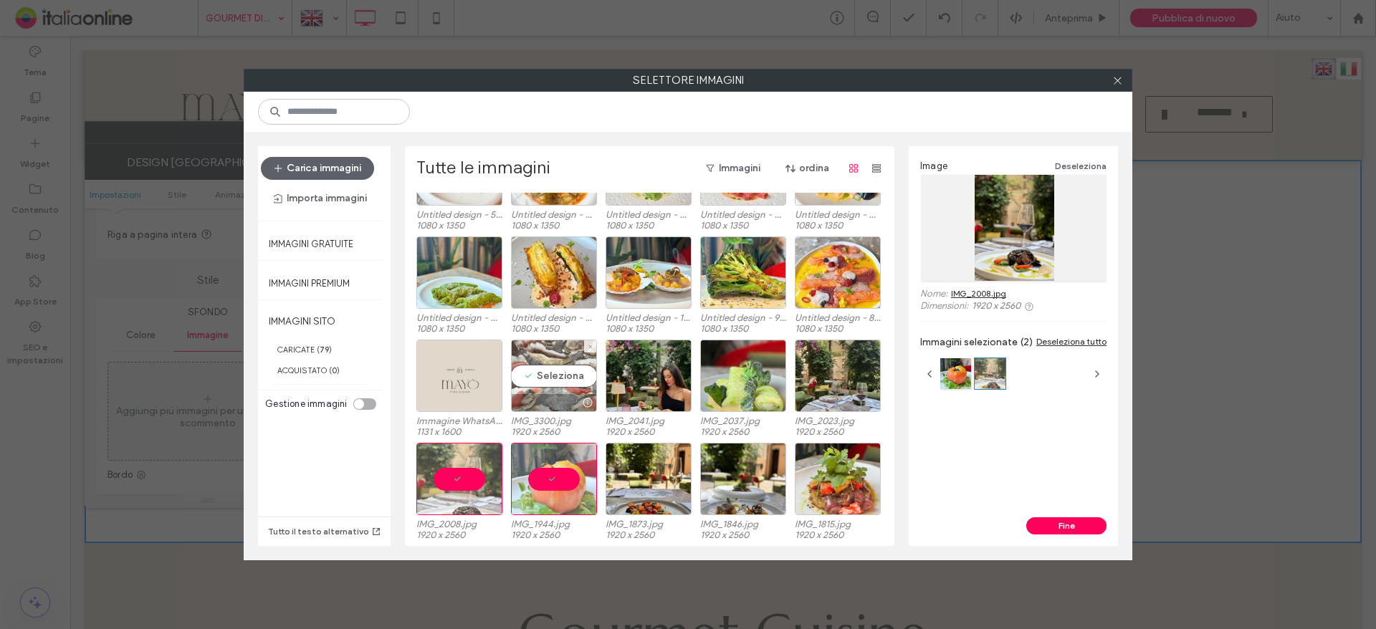
click at [532, 393] on div "Seleziona" at bounding box center [554, 376] width 86 height 72
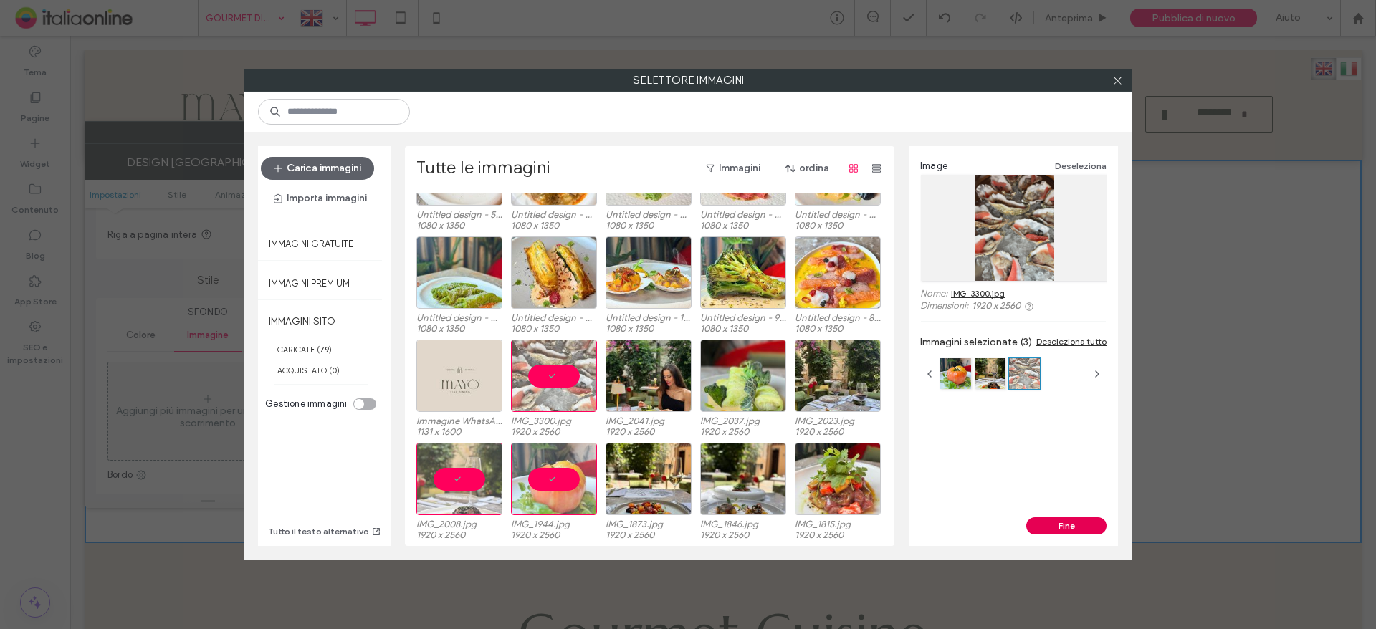
click at [1061, 521] on button "Fine" at bounding box center [1066, 525] width 80 height 17
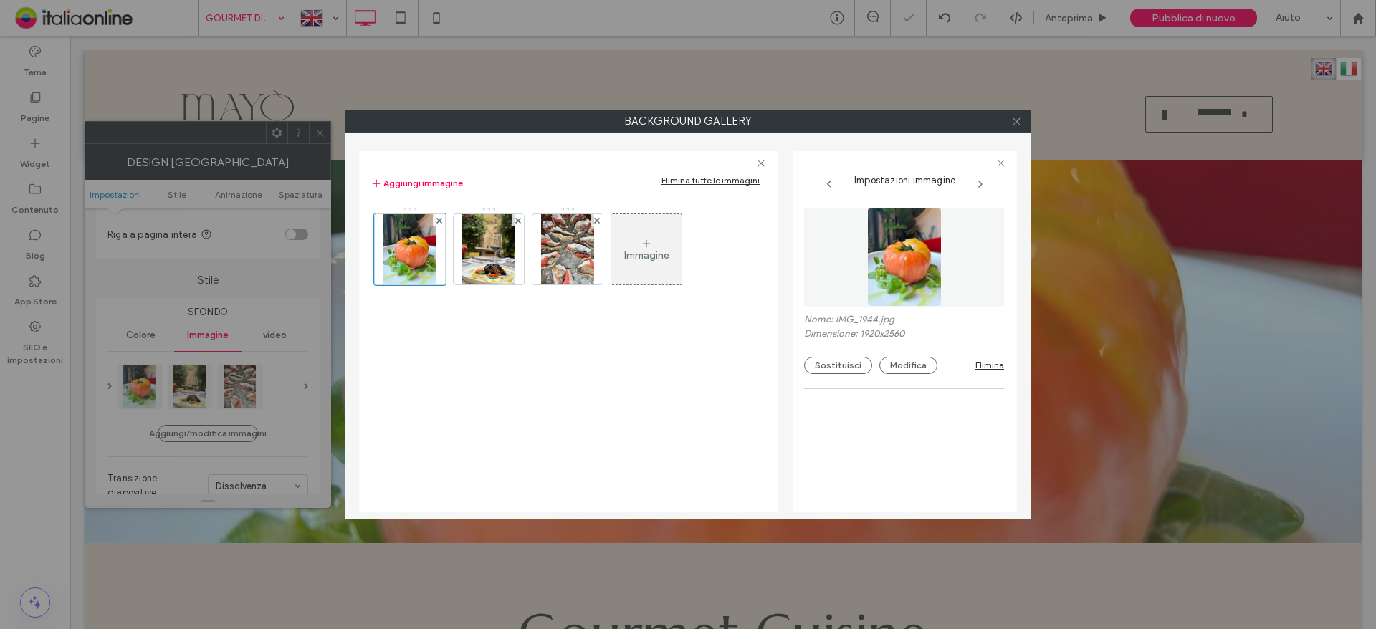
click at [1020, 111] on span at bounding box center [1016, 120] width 11 height 21
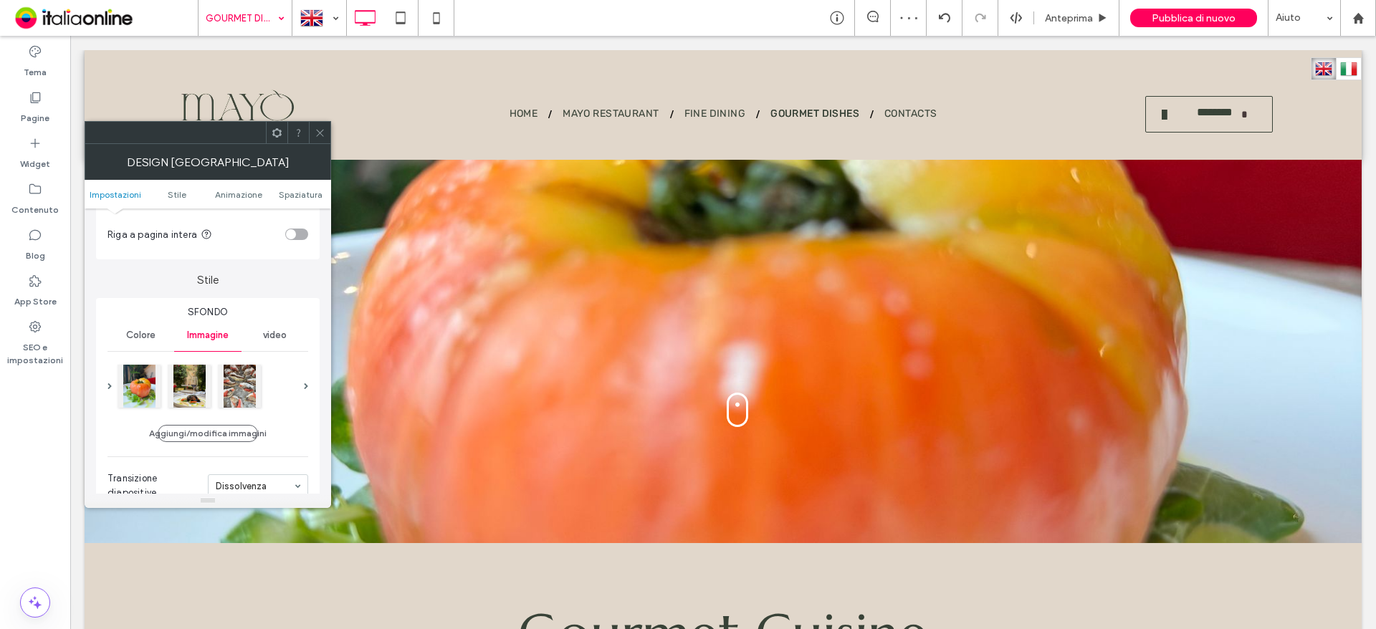
click at [318, 124] on span at bounding box center [320, 132] width 11 height 21
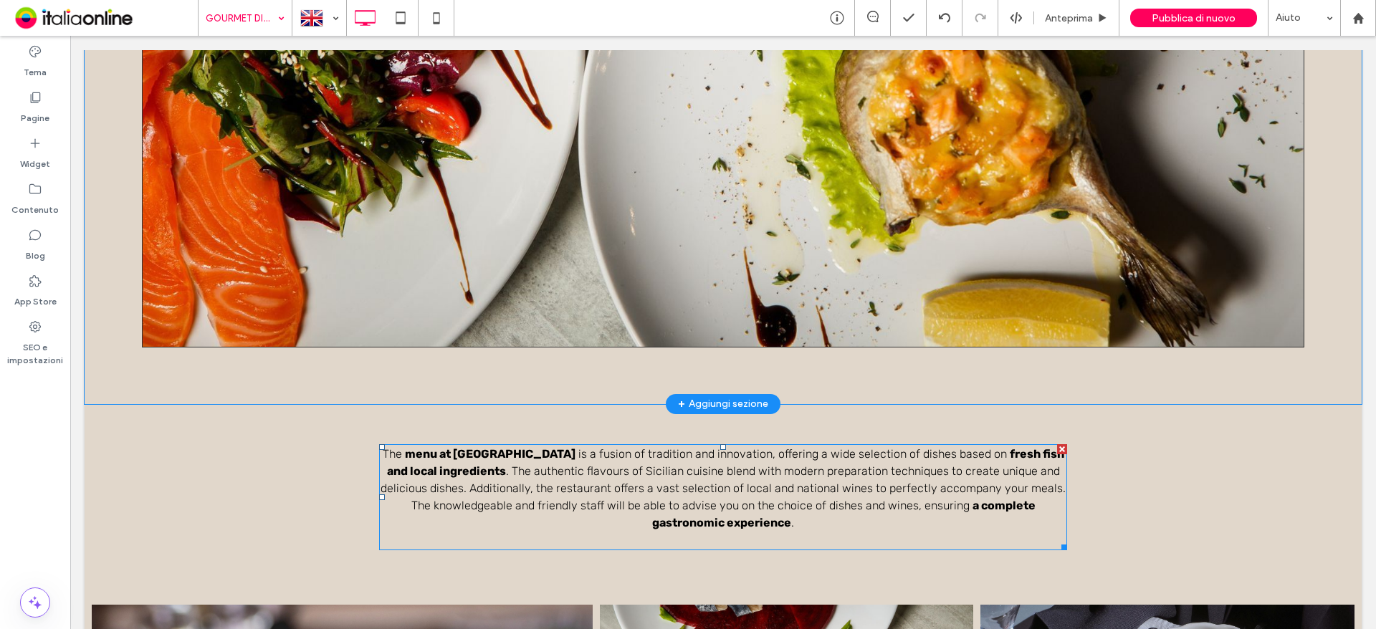
scroll to position [860, 0]
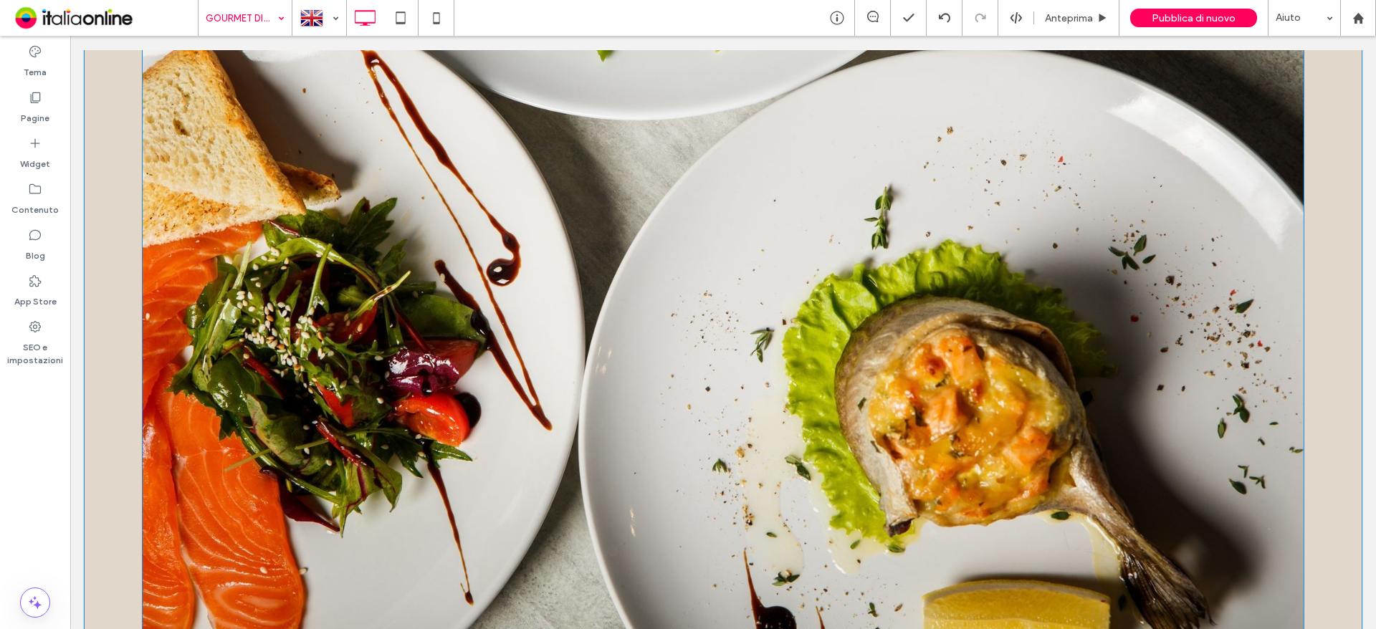
click at [417, 319] on img at bounding box center [723, 260] width 1162 height 775
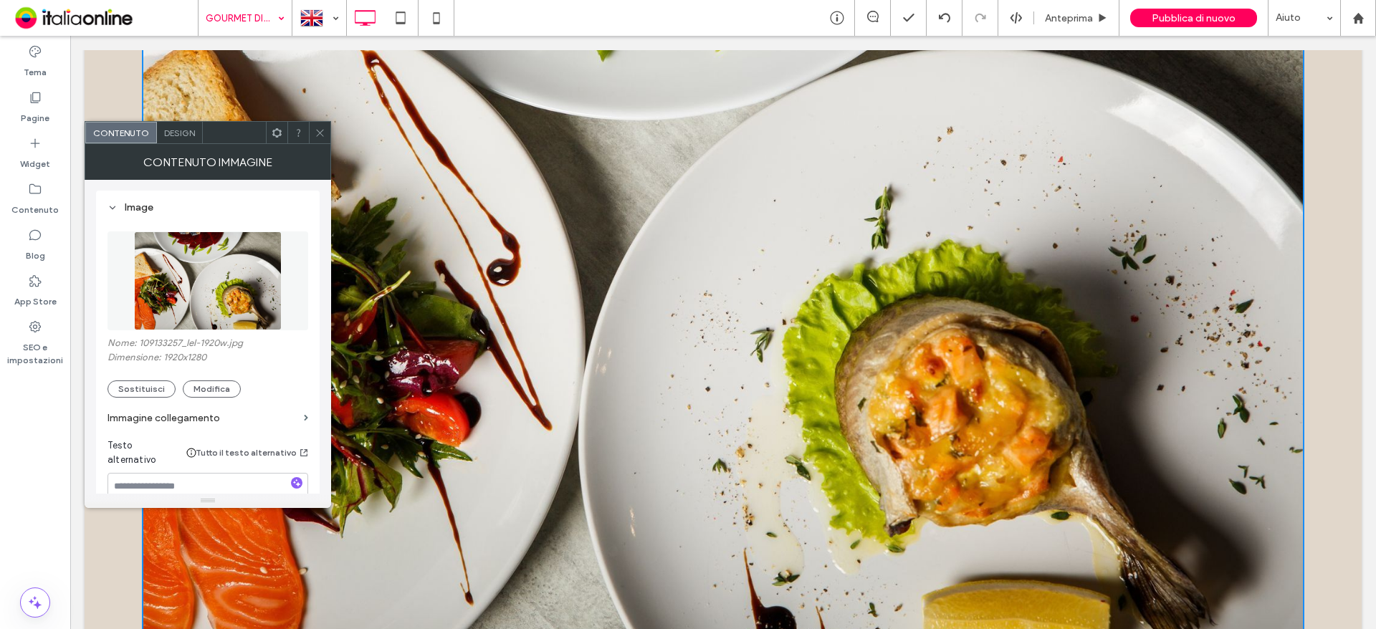
scroll to position [143, 0]
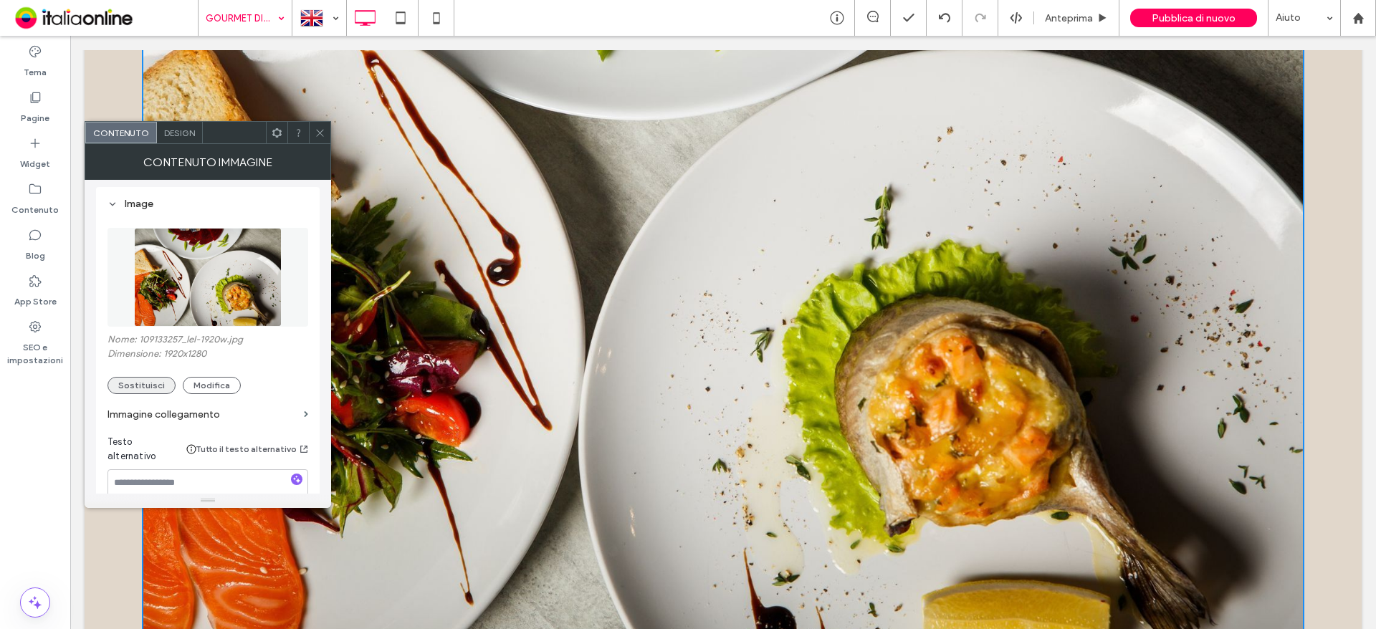
click at [152, 384] on button "Sostituisci" at bounding box center [141, 385] width 68 height 17
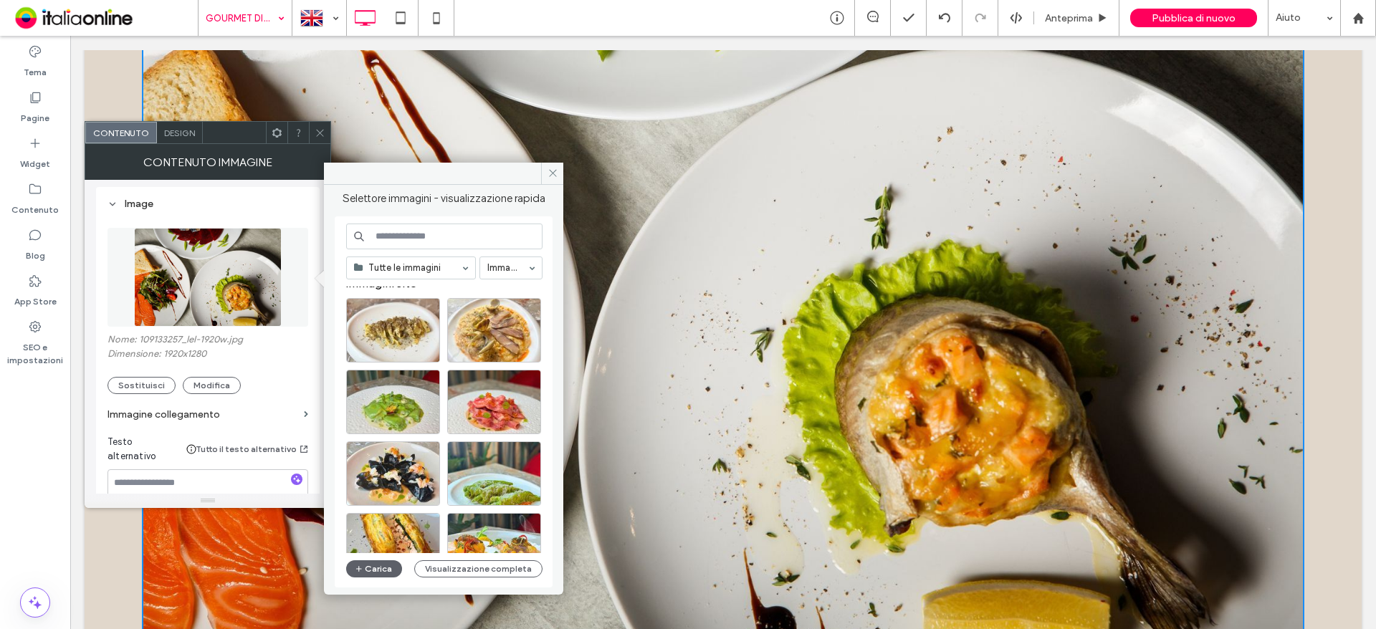
scroll to position [0, 0]
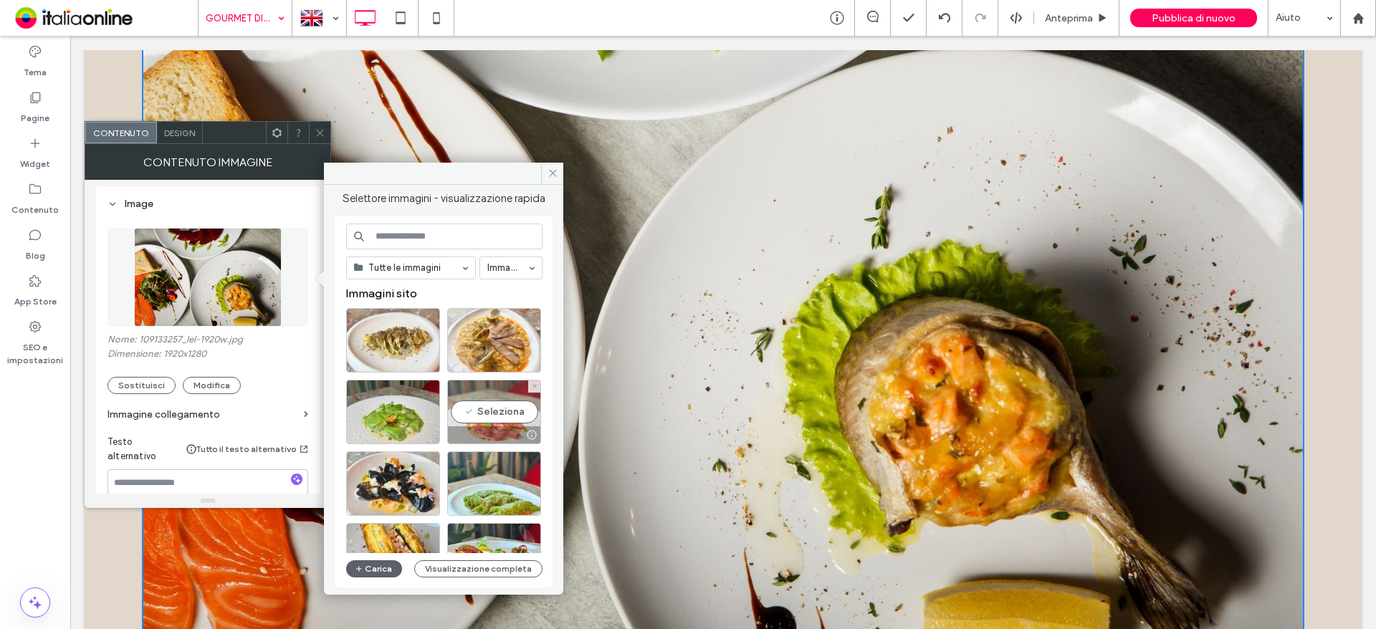
click at [492, 411] on div "Seleziona" at bounding box center [494, 412] width 94 height 64
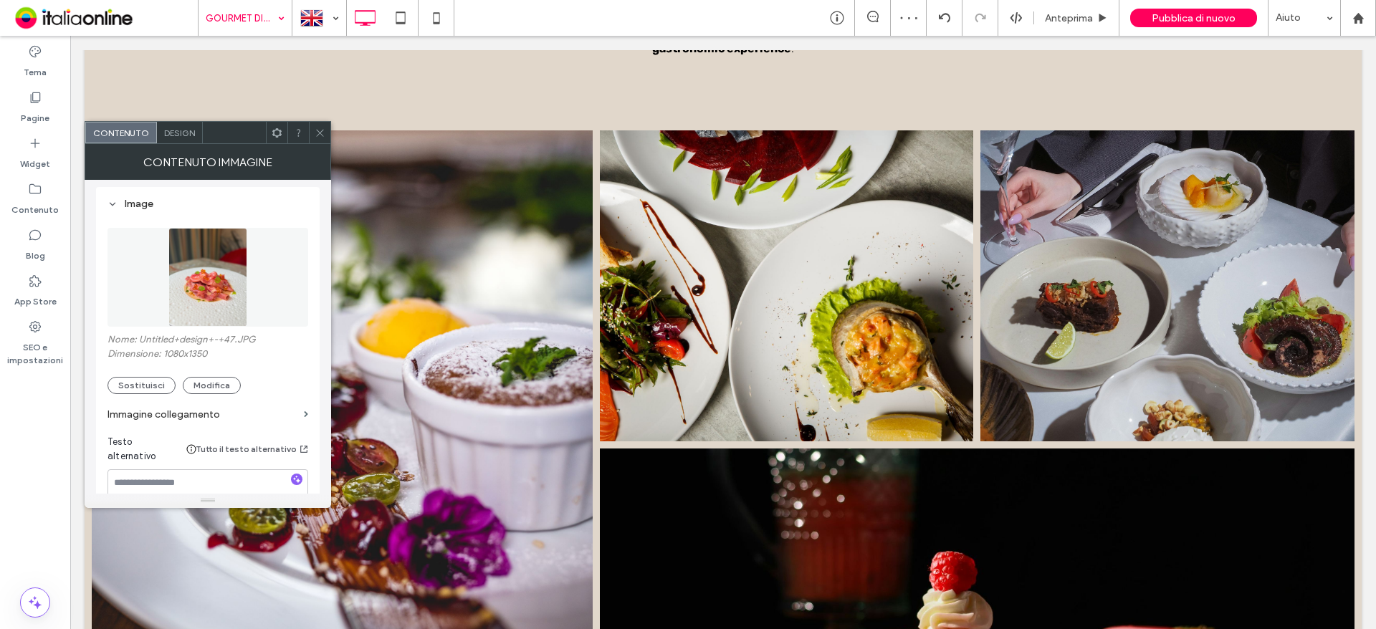
scroll to position [2436, 0]
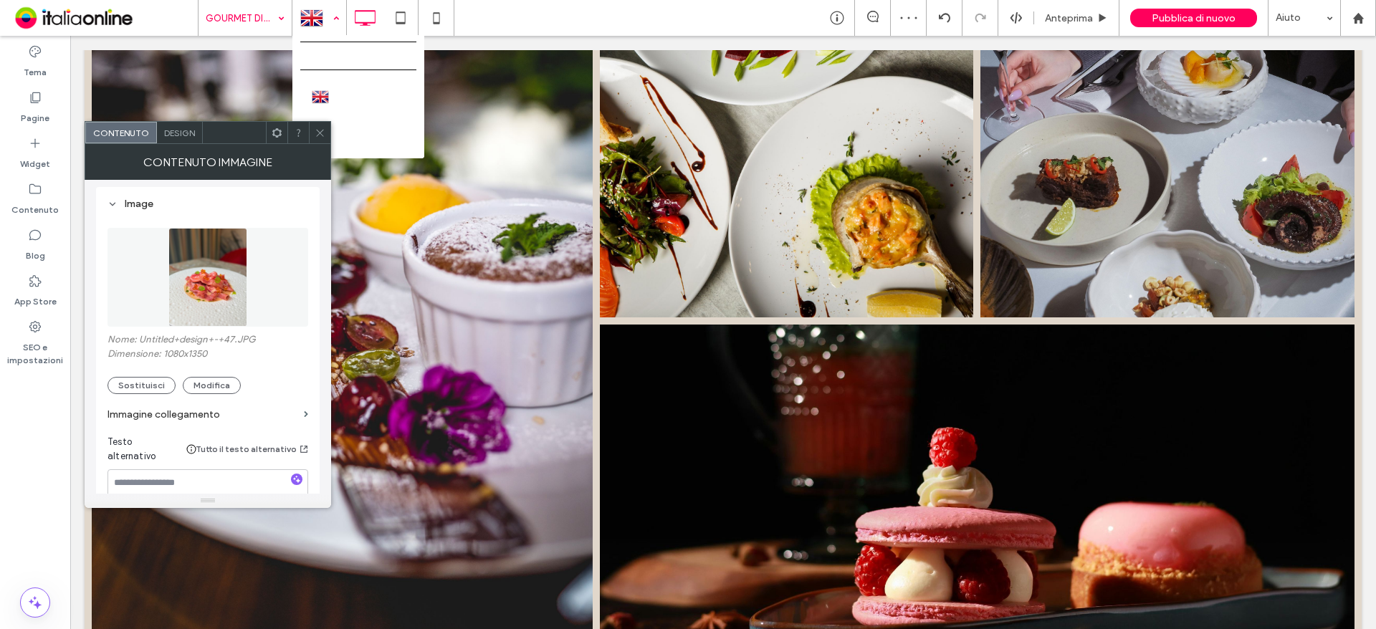
drag, startPoint x: 315, startPoint y: 21, endPoint x: 315, endPoint y: 36, distance: 15.0
click at [315, 21] on div at bounding box center [319, 18] width 52 height 34
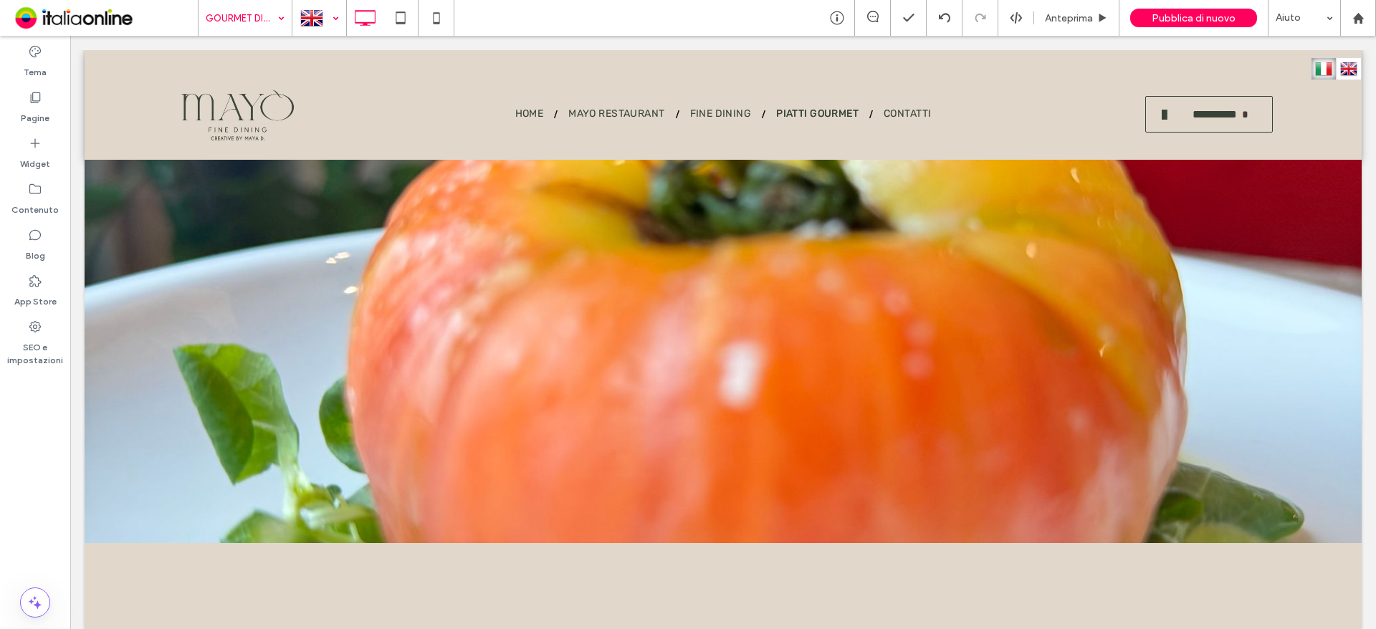
scroll to position [0, 0]
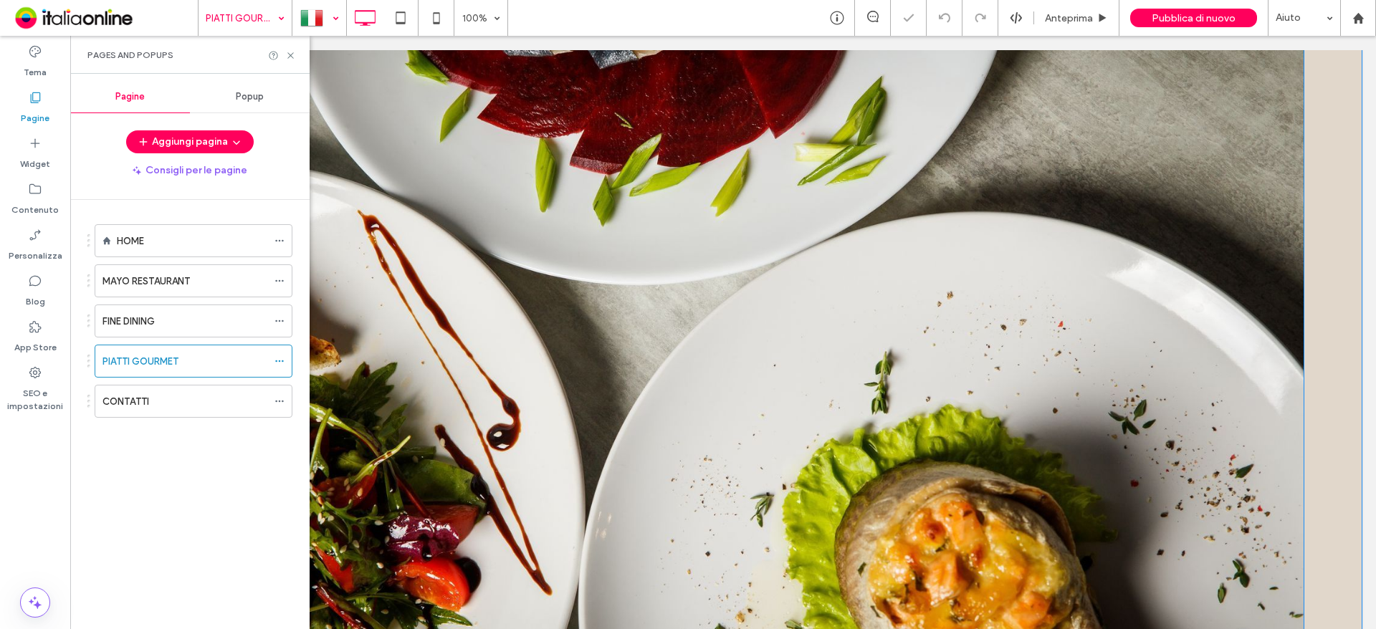
scroll to position [788, 0]
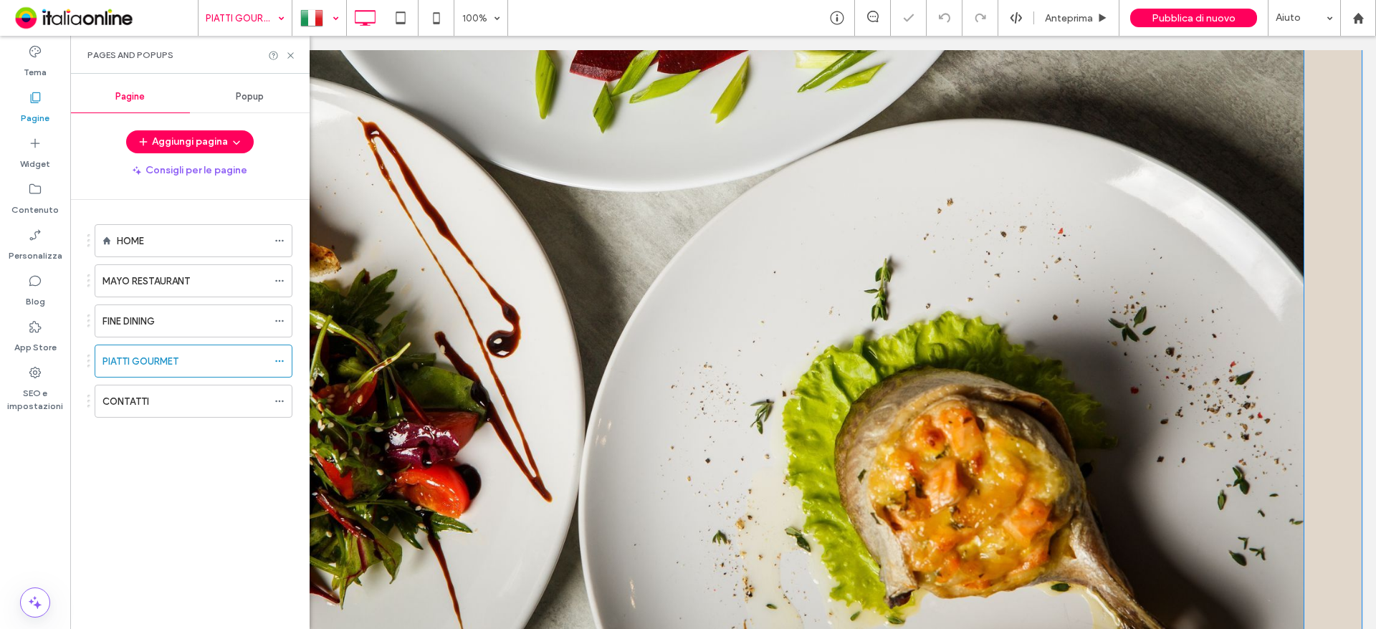
click at [744, 322] on img at bounding box center [723, 332] width 1162 height 775
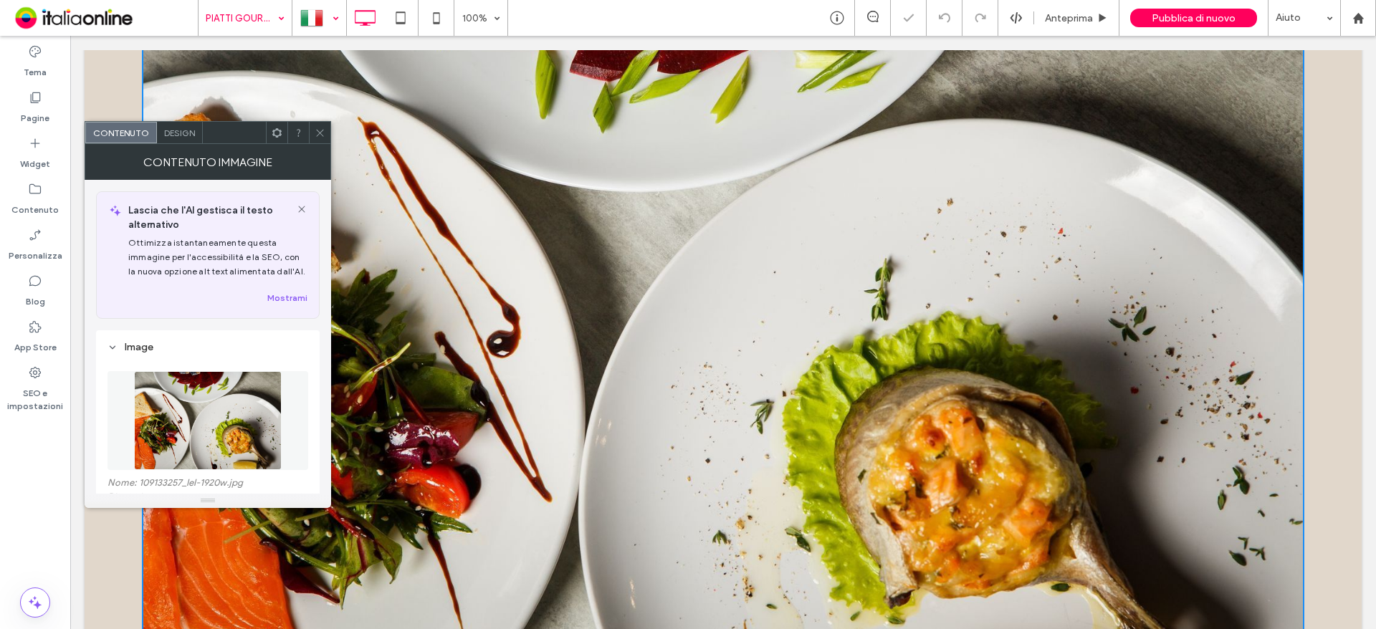
click at [744, 322] on img at bounding box center [723, 332] width 1162 height 775
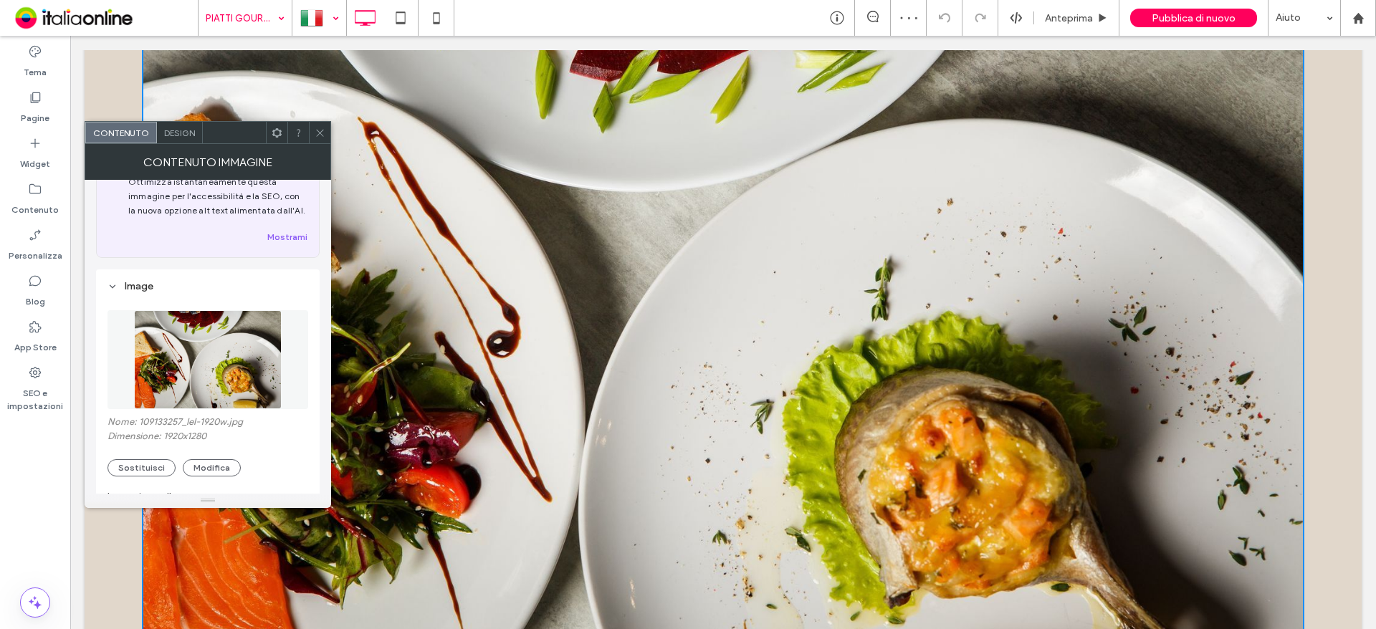
scroll to position [143, 0]
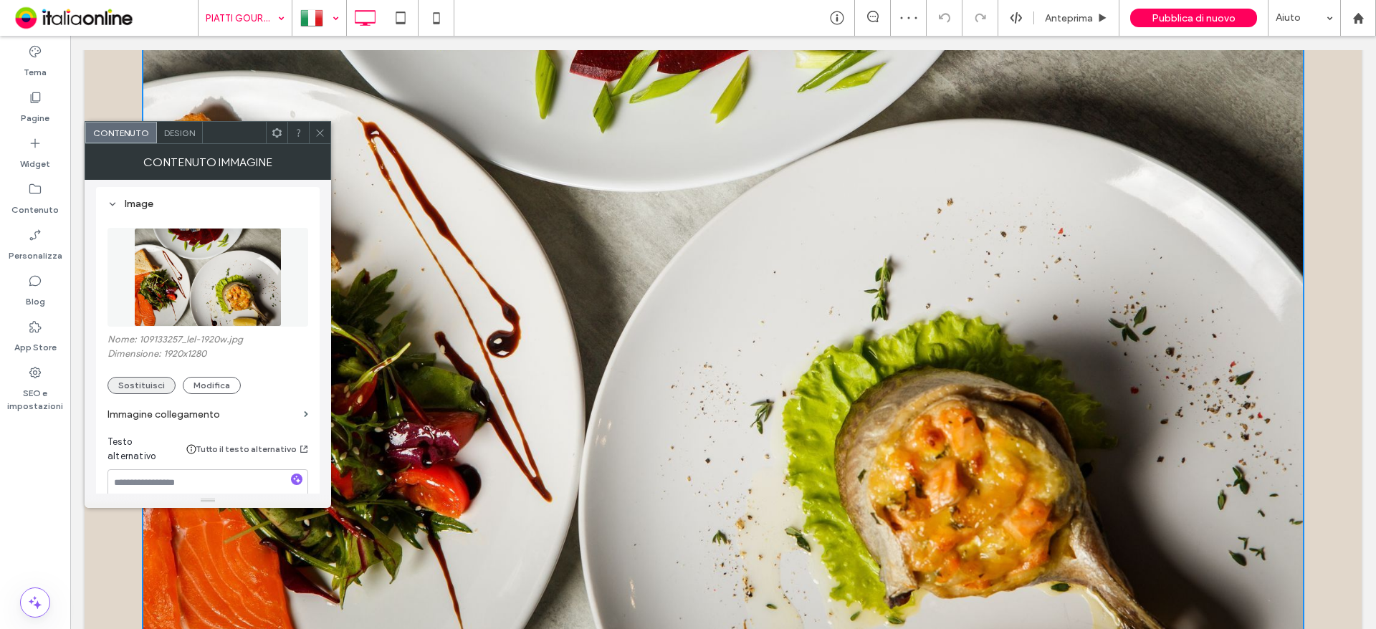
click at [159, 387] on button "Sostituisci" at bounding box center [141, 385] width 68 height 17
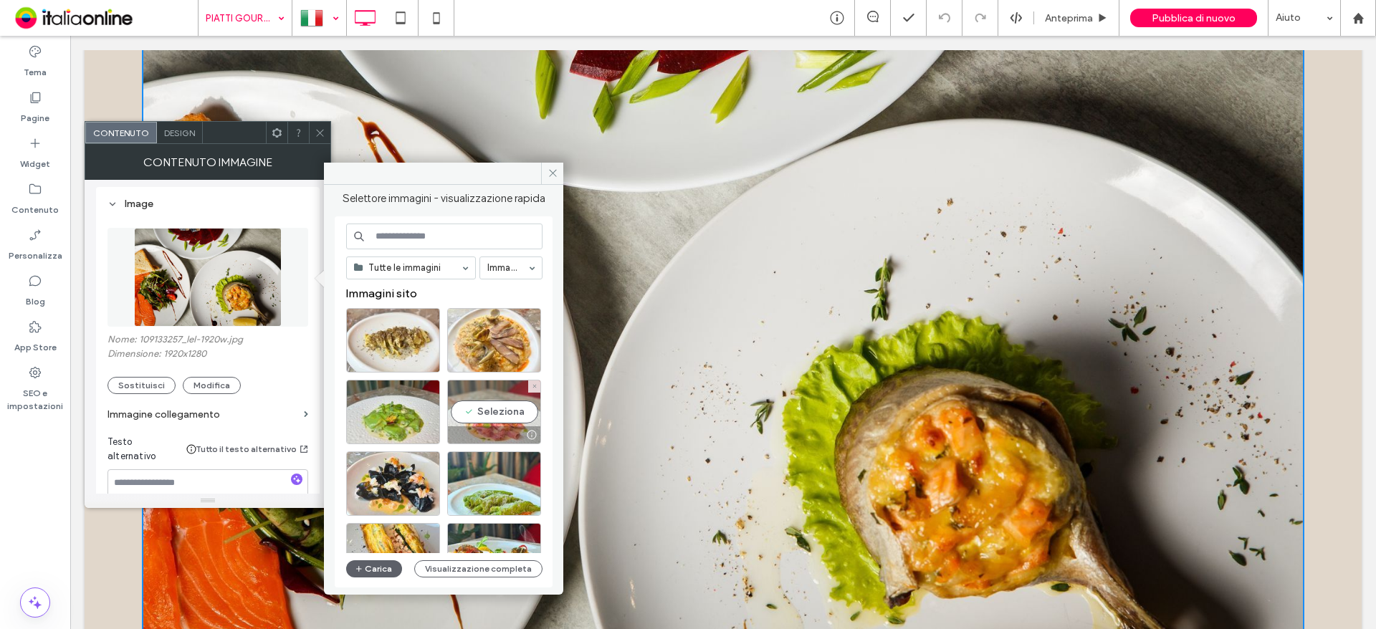
click at [468, 413] on div "Seleziona" at bounding box center [494, 412] width 94 height 64
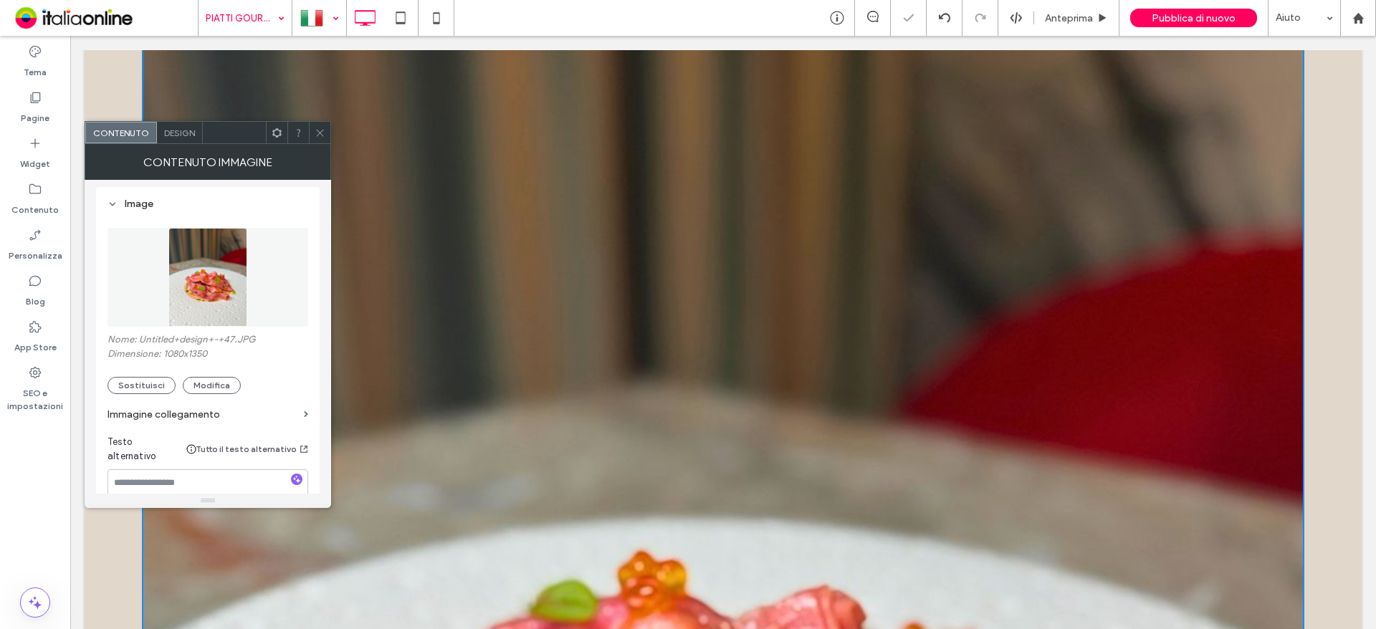
click at [318, 123] on span at bounding box center [320, 132] width 11 height 21
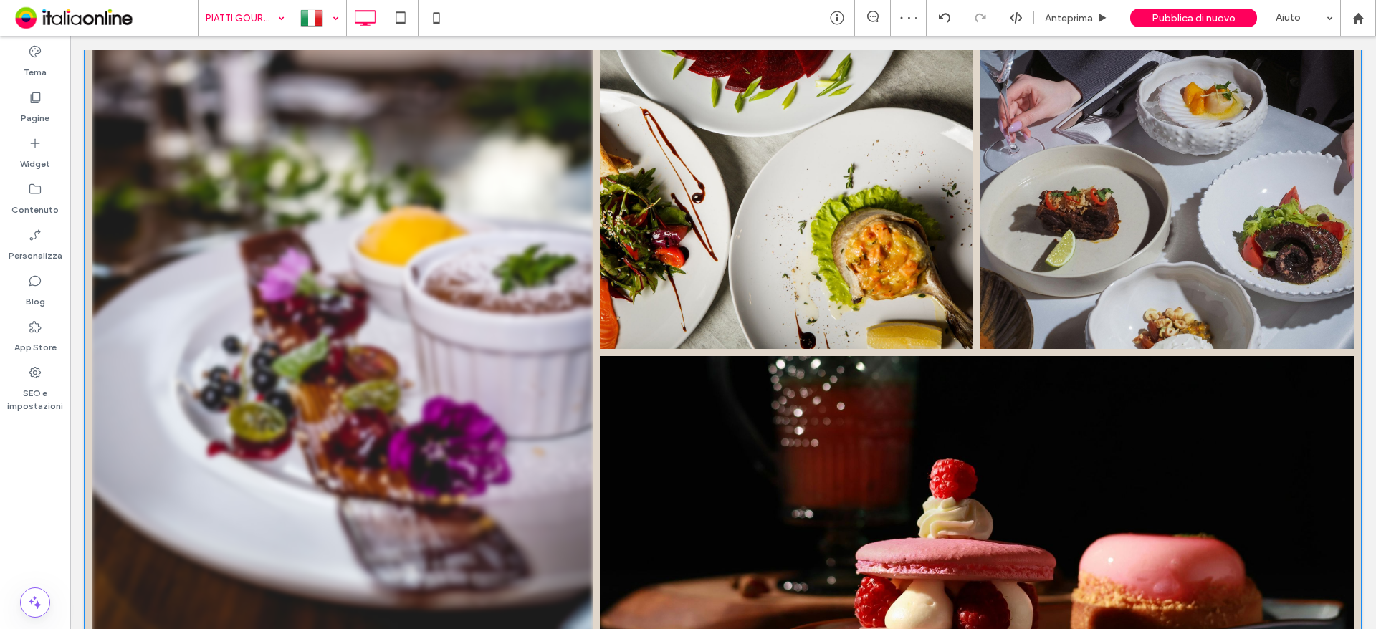
scroll to position [2436, 0]
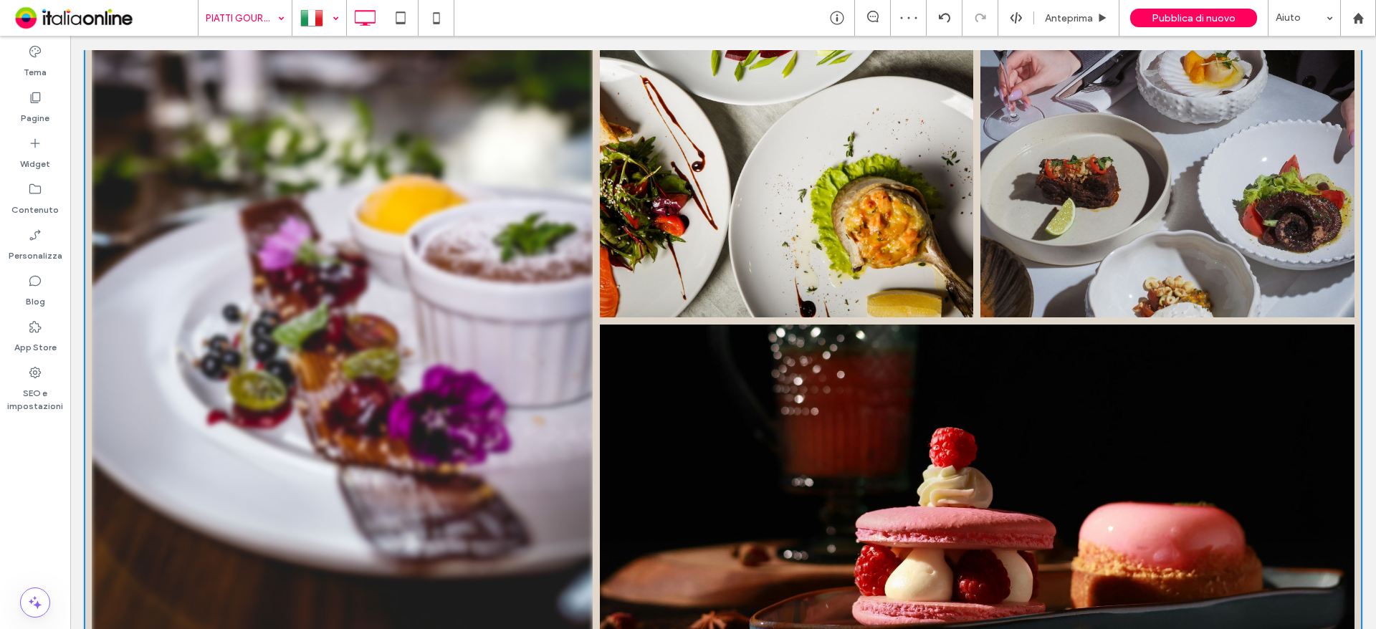
click at [444, 383] on link at bounding box center [342, 322] width 501 height 633
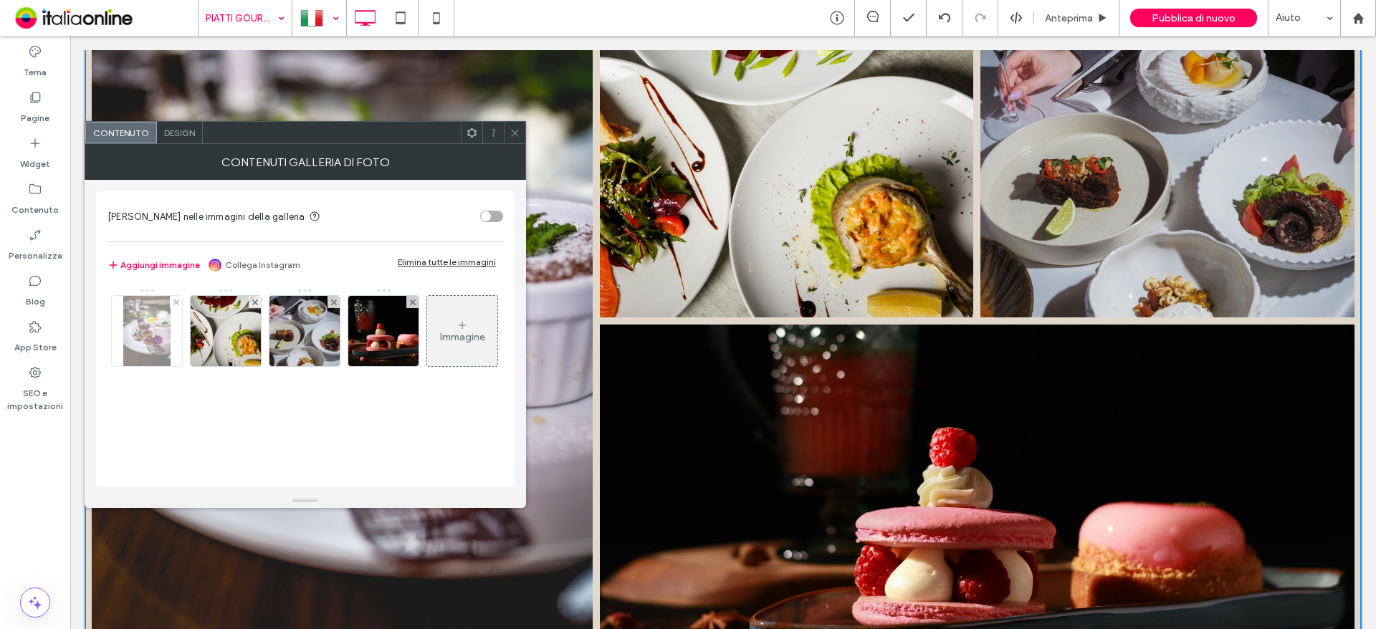
click at [172, 301] on div at bounding box center [176, 302] width 12 height 12
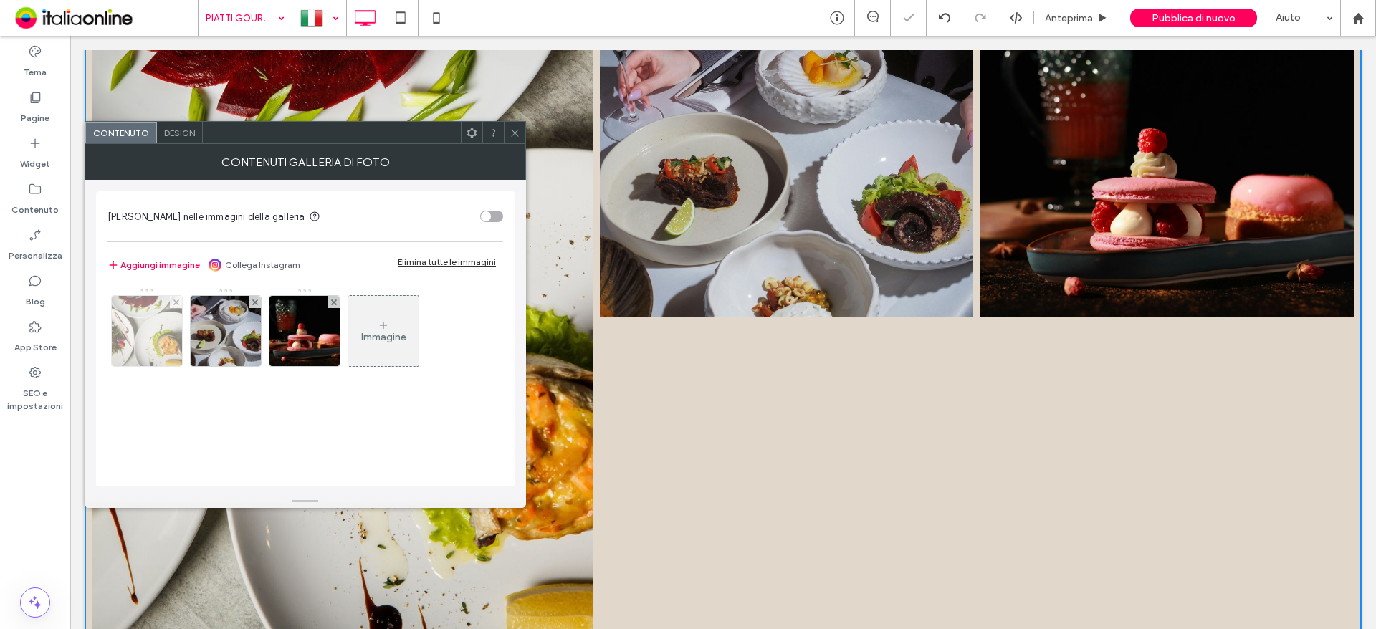
click at [172, 301] on div at bounding box center [176, 302] width 12 height 12
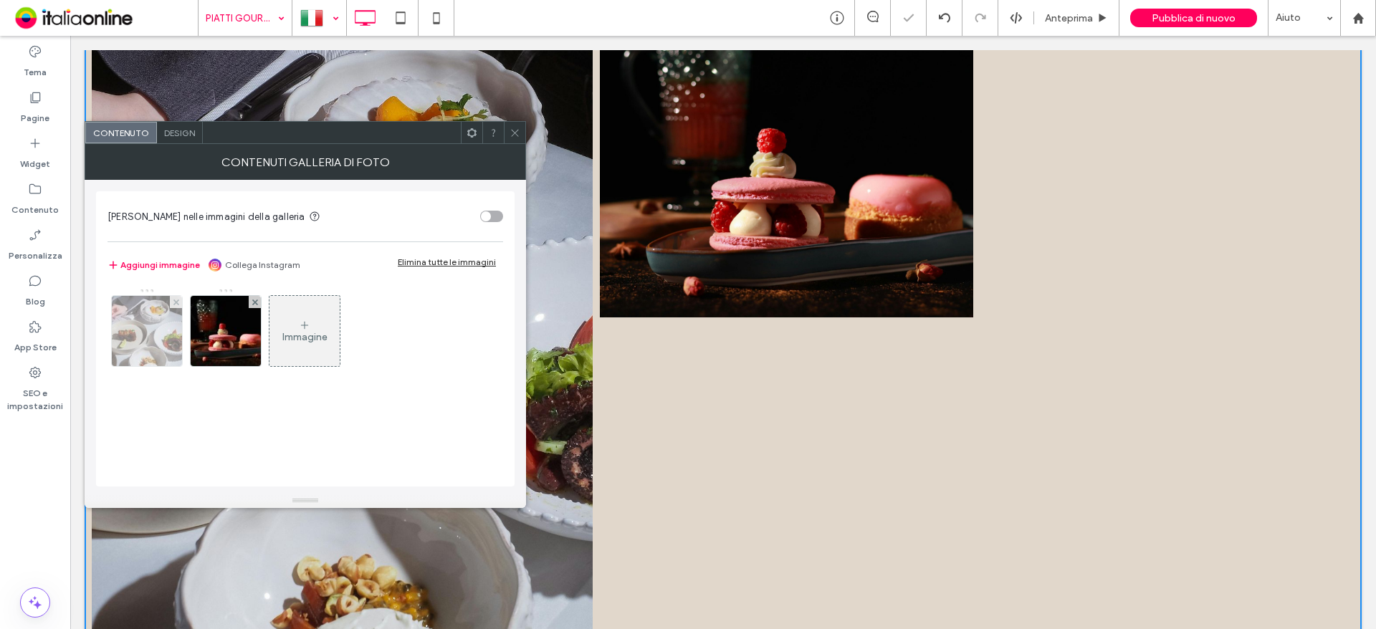
click at [172, 301] on div at bounding box center [176, 302] width 12 height 12
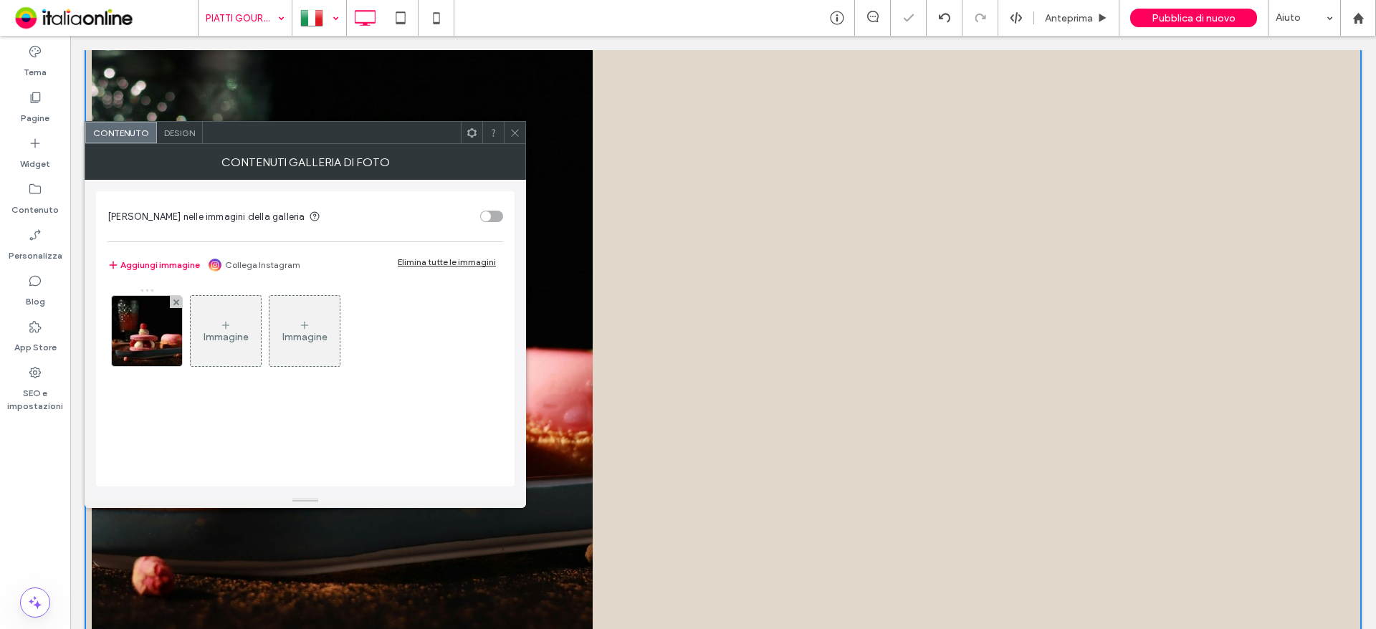
click at [172, 301] on div at bounding box center [176, 302] width 12 height 12
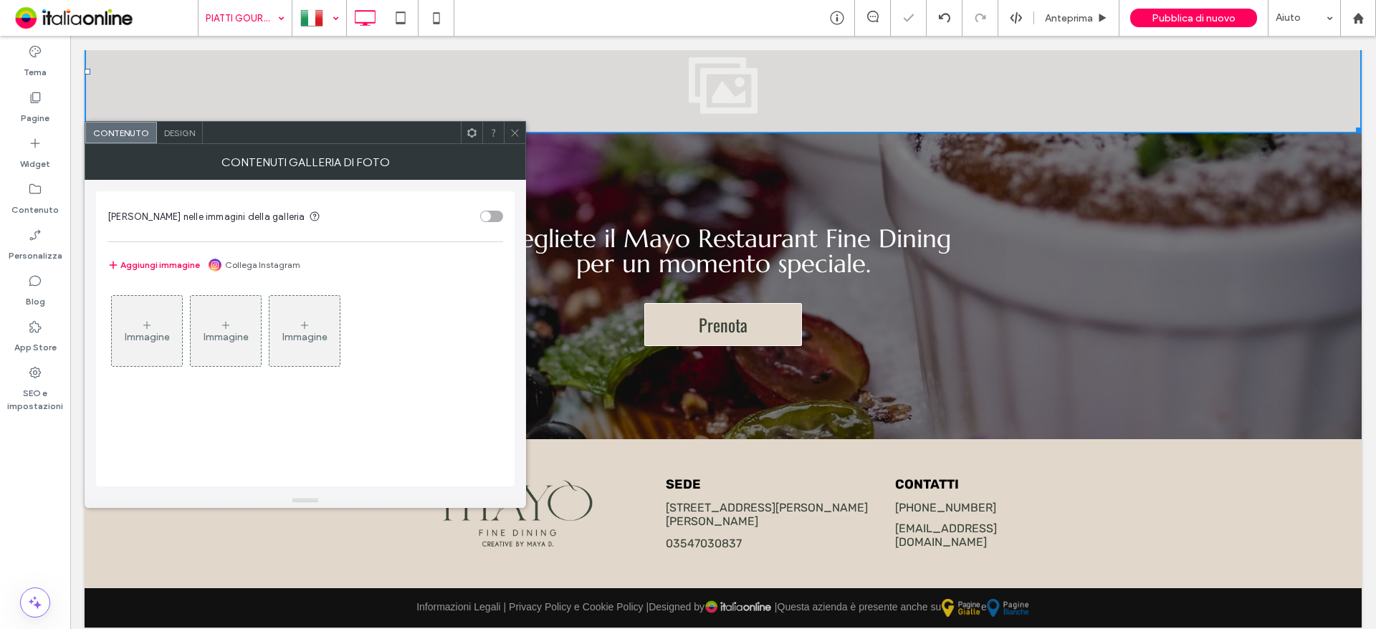
click at [155, 317] on div "Immagine" at bounding box center [147, 330] width 70 height 67
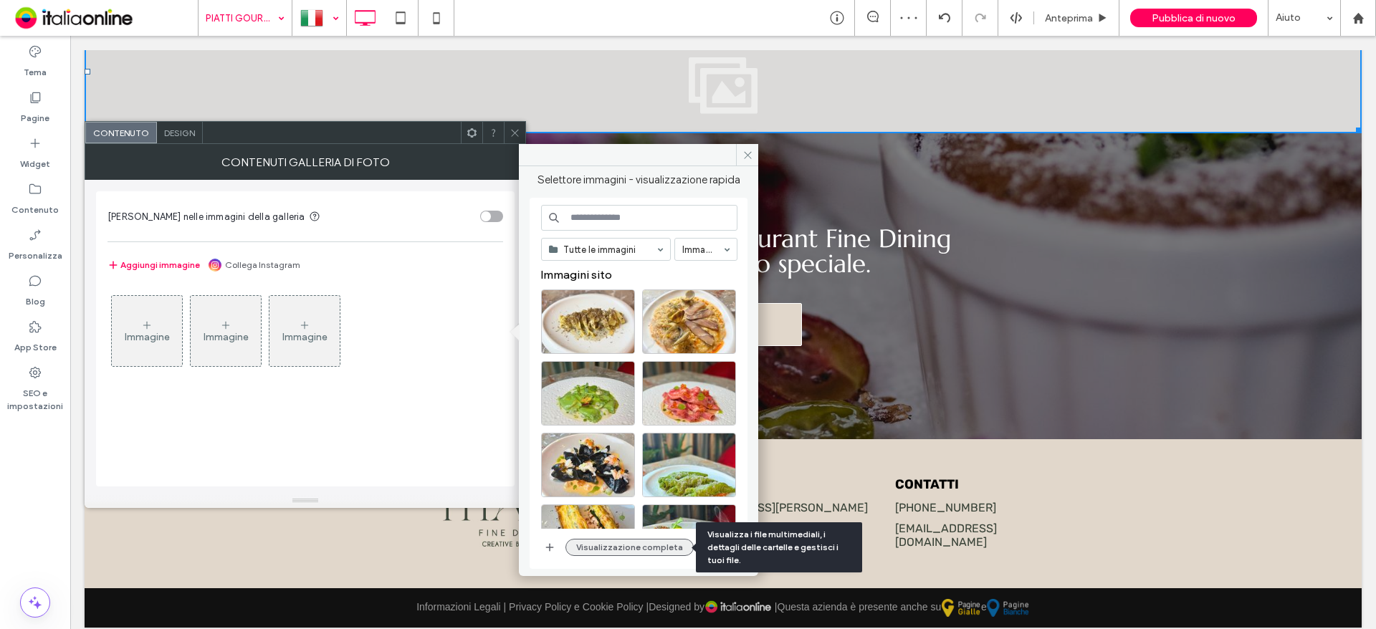
click at [626, 542] on button "Visualizzazione completa" at bounding box center [629, 547] width 128 height 17
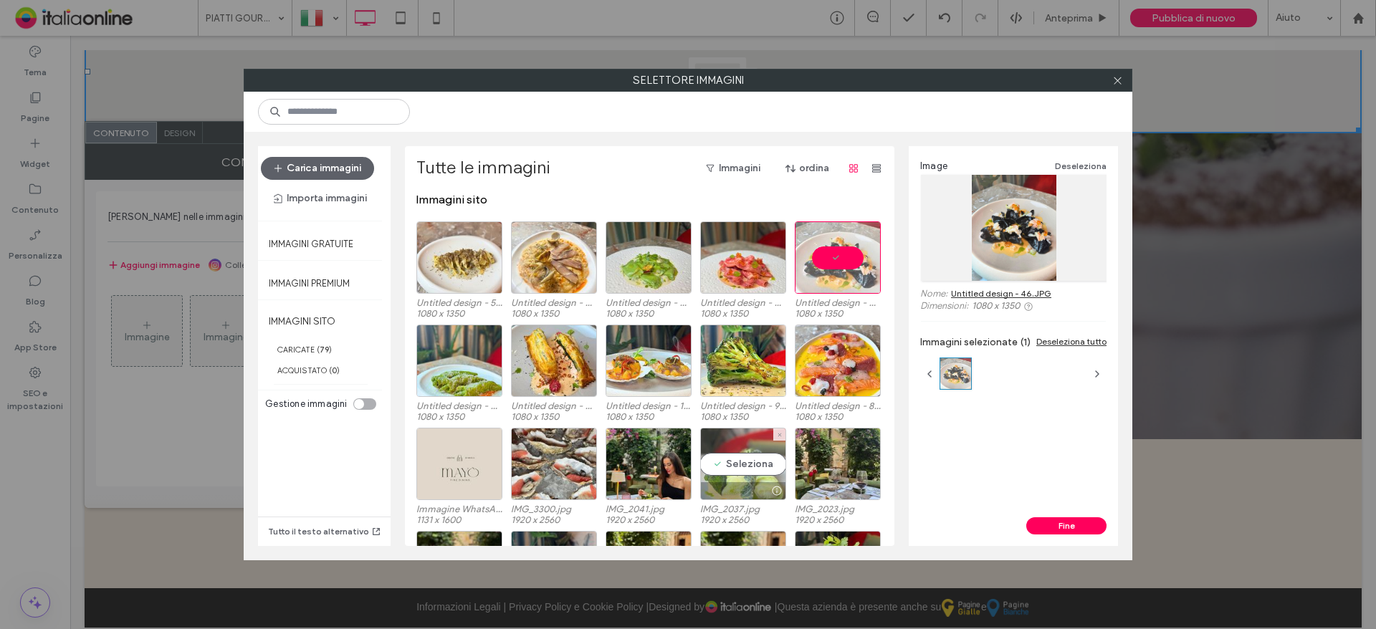
click at [760, 469] on div "Seleziona" at bounding box center [743, 464] width 86 height 72
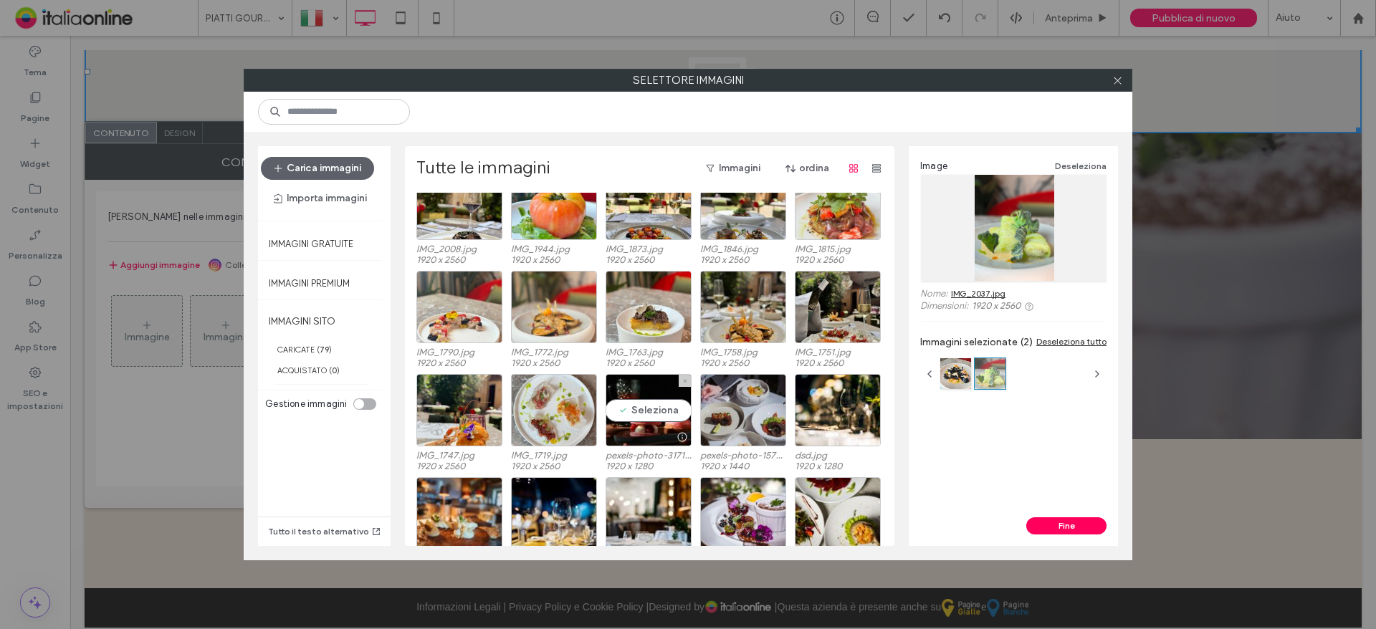
scroll to position [388, 0]
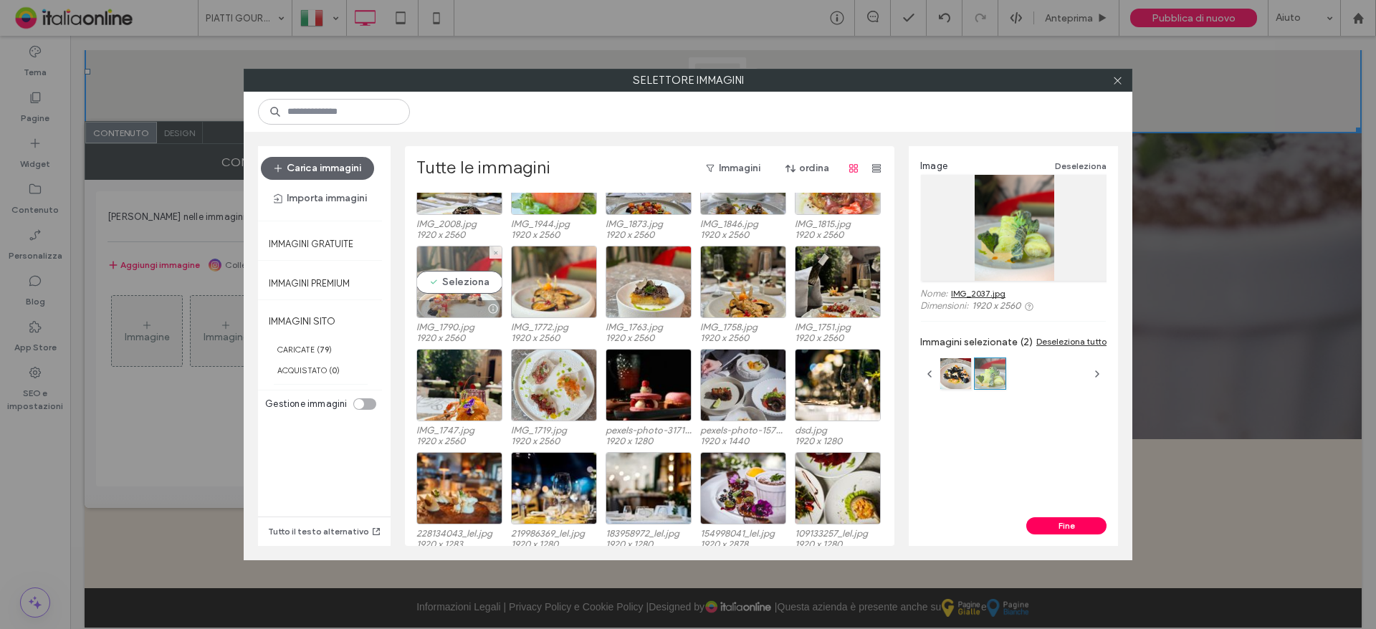
click at [459, 284] on div "Seleziona" at bounding box center [459, 282] width 86 height 72
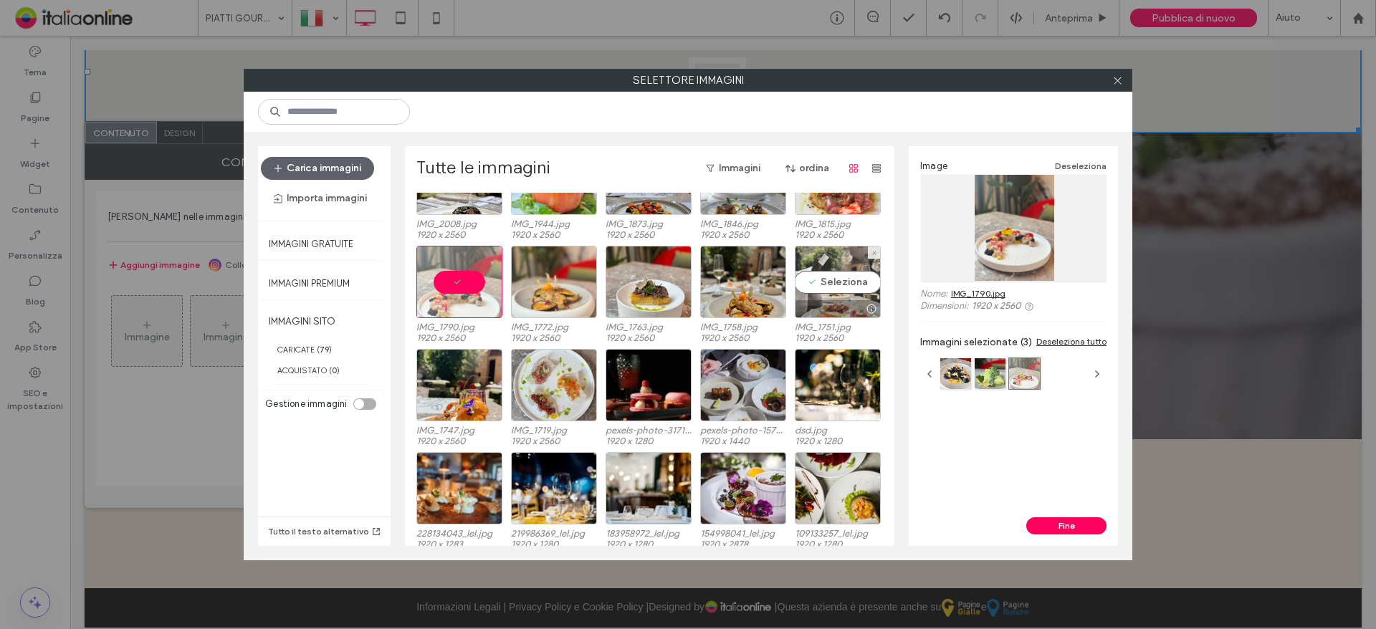
click at [843, 289] on div "Seleziona" at bounding box center [838, 282] width 86 height 72
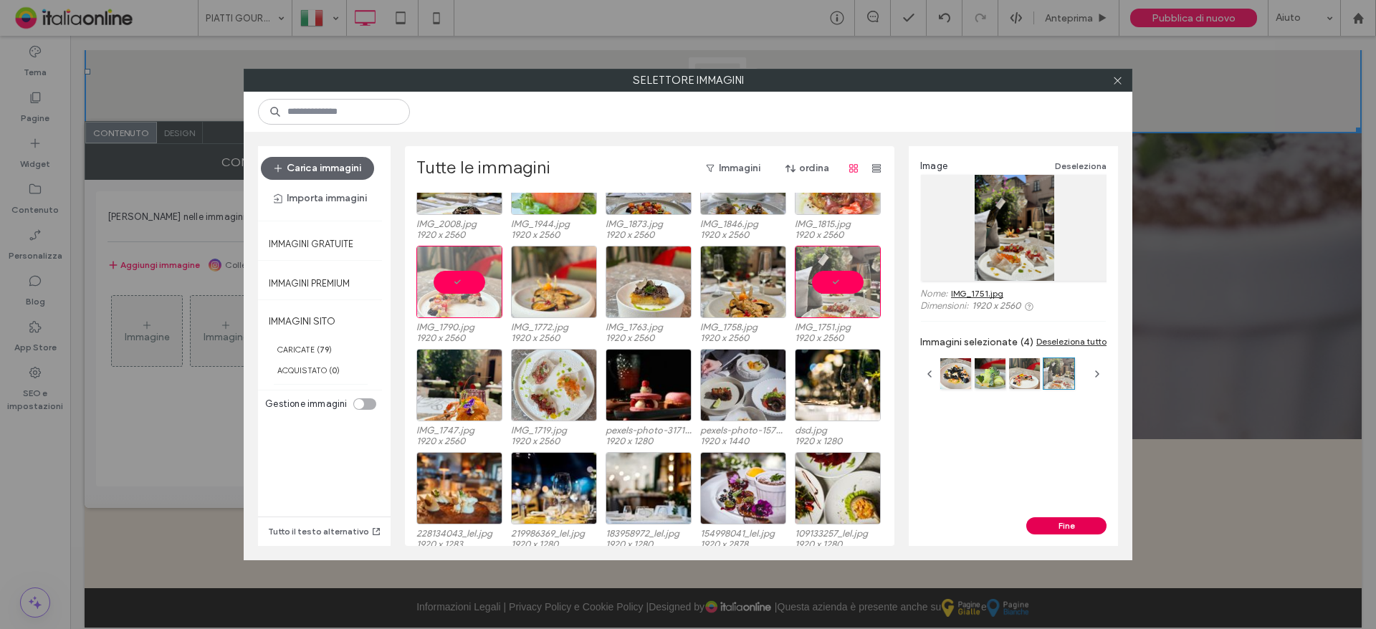
click at [1044, 526] on button "Fine" at bounding box center [1066, 525] width 80 height 17
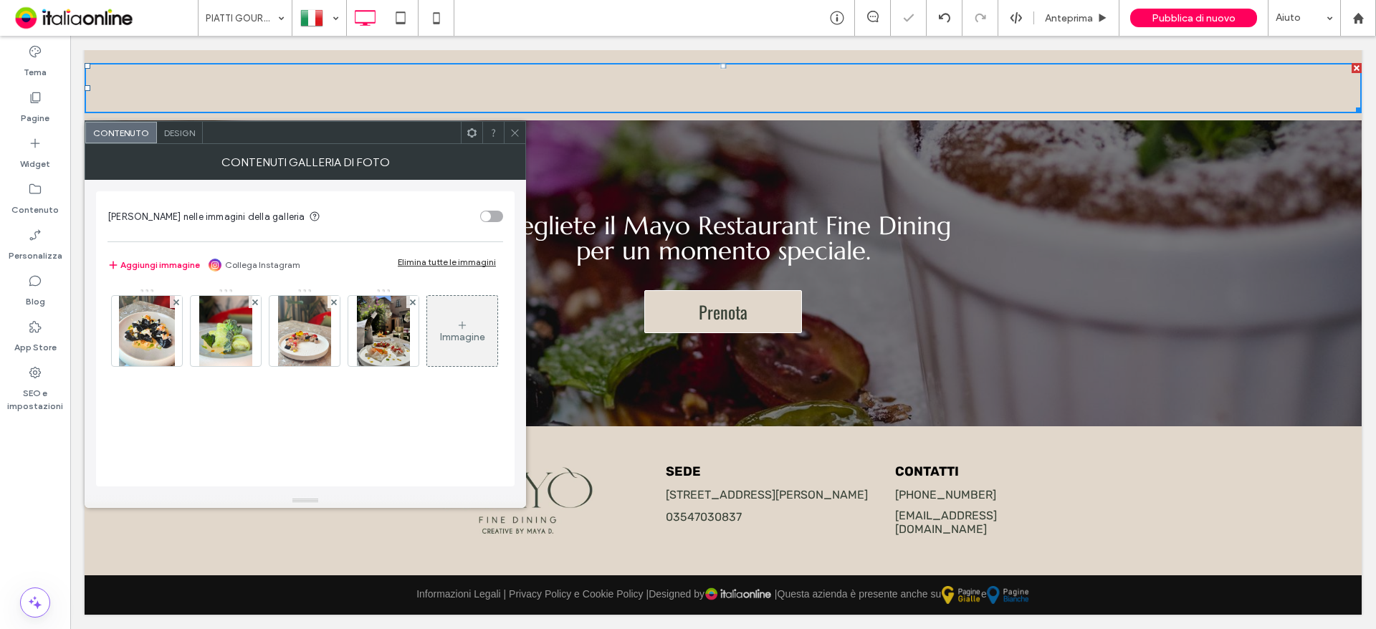
scroll to position [2360, 0]
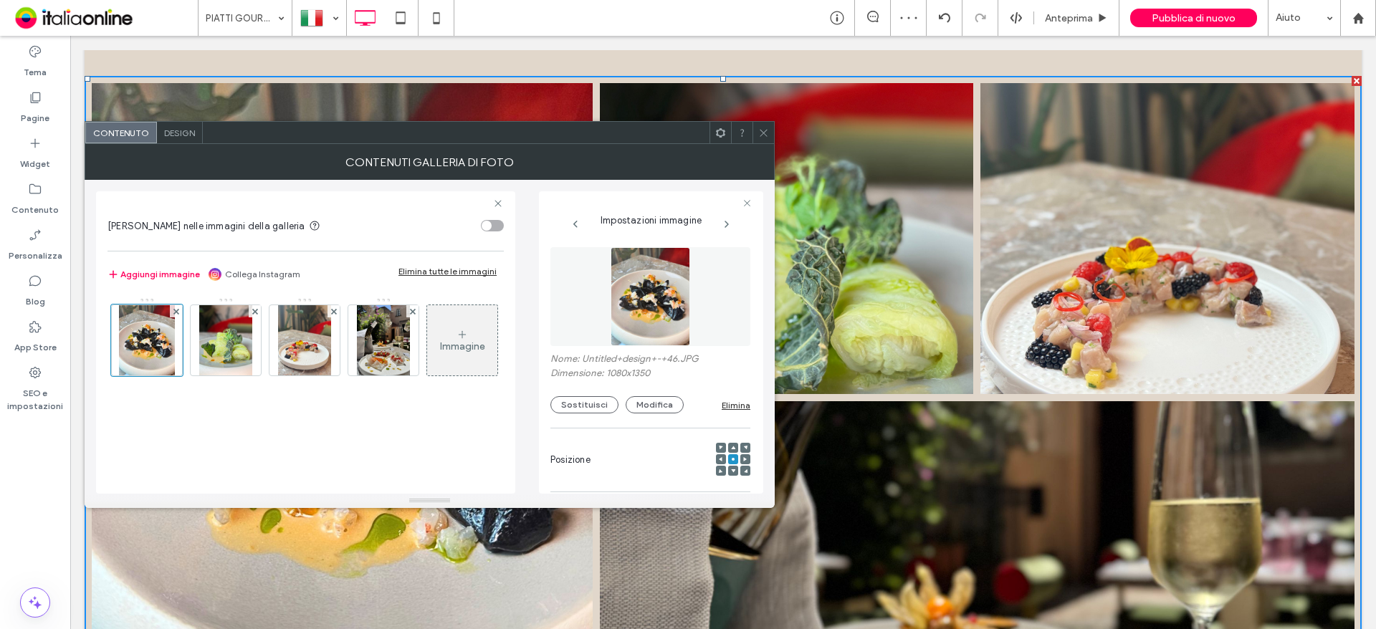
click at [767, 133] on icon at bounding box center [763, 133] width 11 height 11
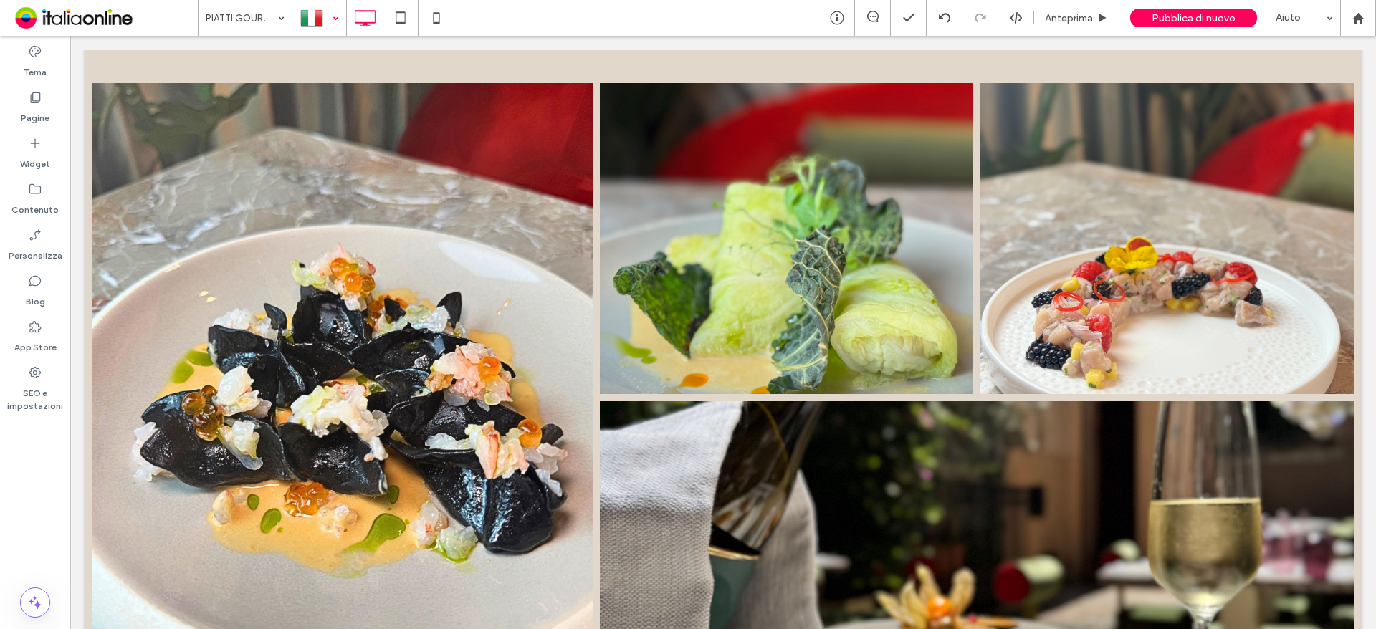
click at [310, 21] on div at bounding box center [319, 18] width 52 height 34
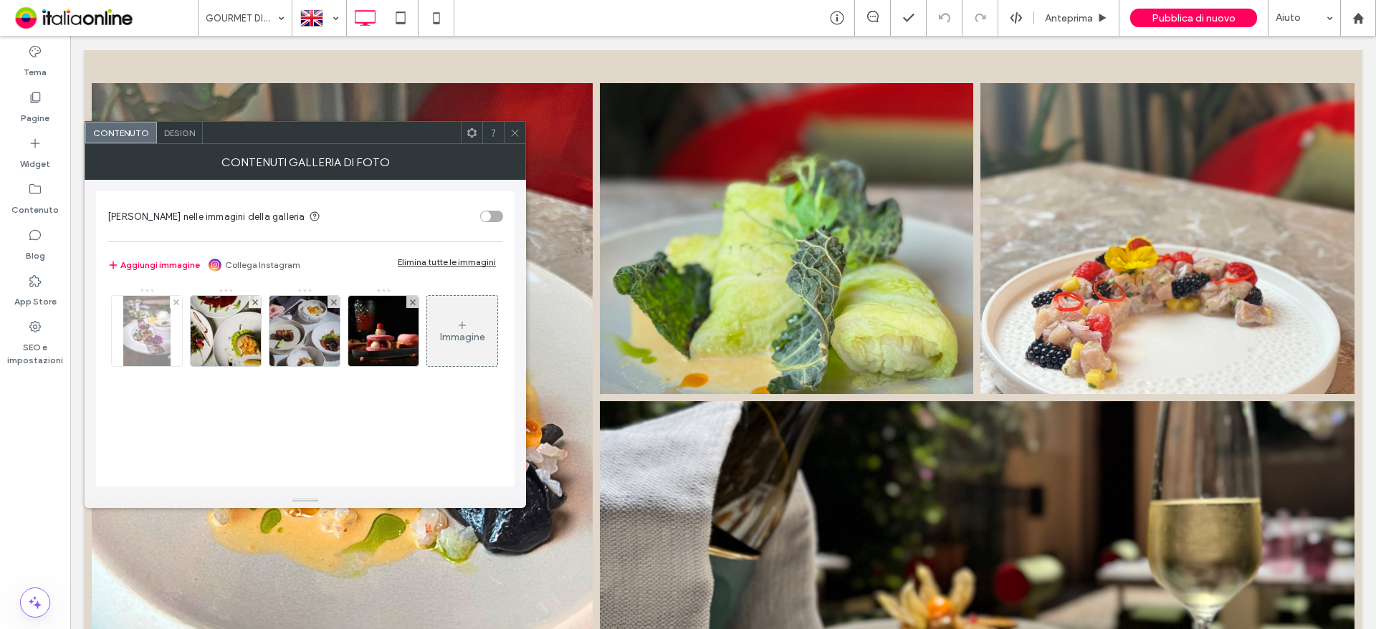
click at [179, 301] on div at bounding box center [176, 302] width 12 height 12
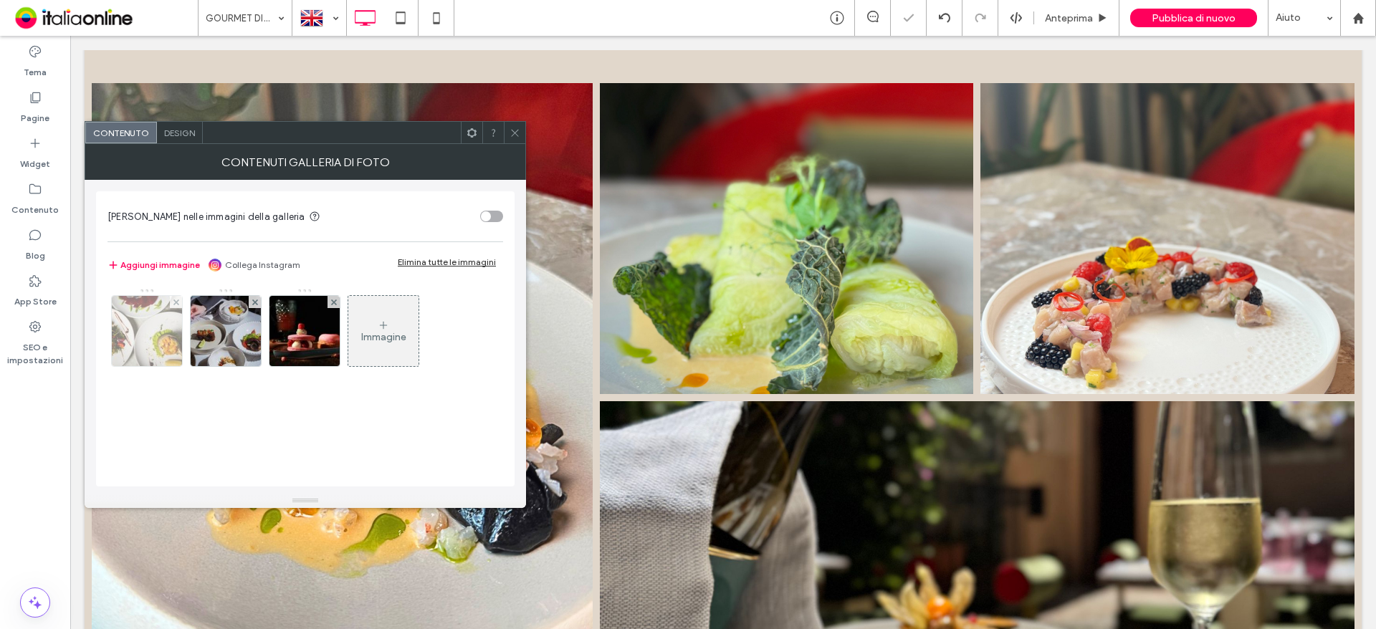
click at [179, 301] on div at bounding box center [176, 302] width 12 height 12
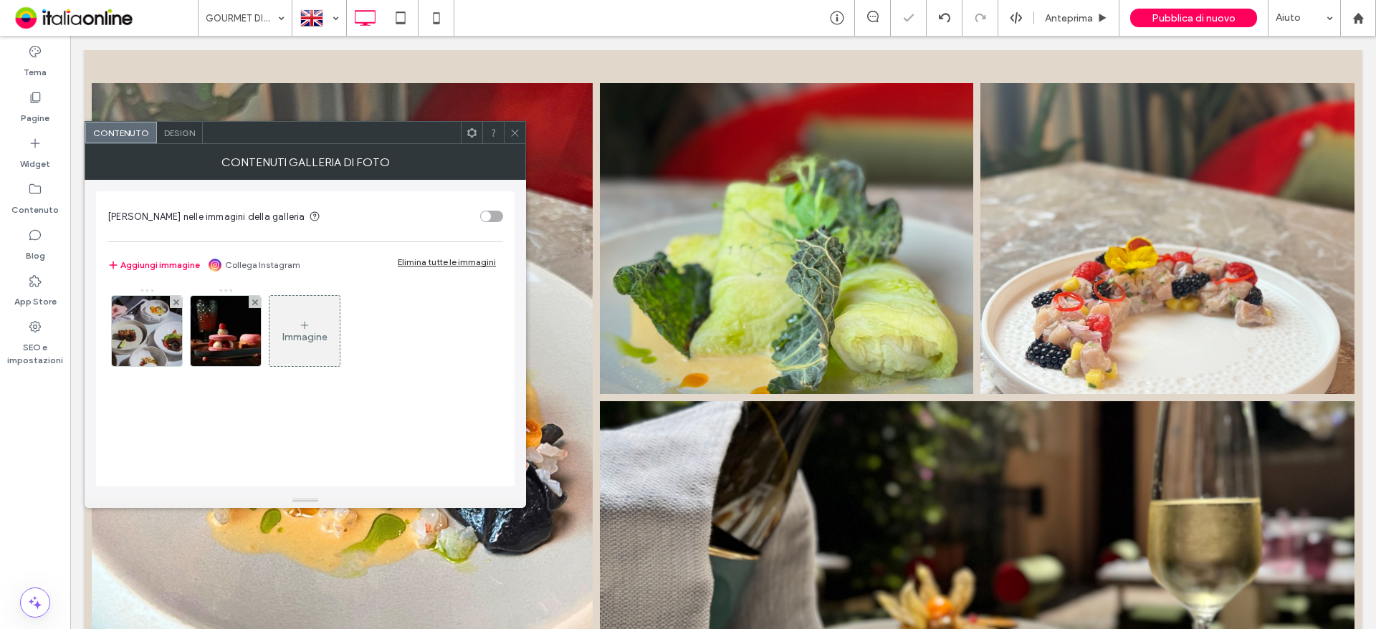
click at [179, 301] on div at bounding box center [176, 302] width 12 height 12
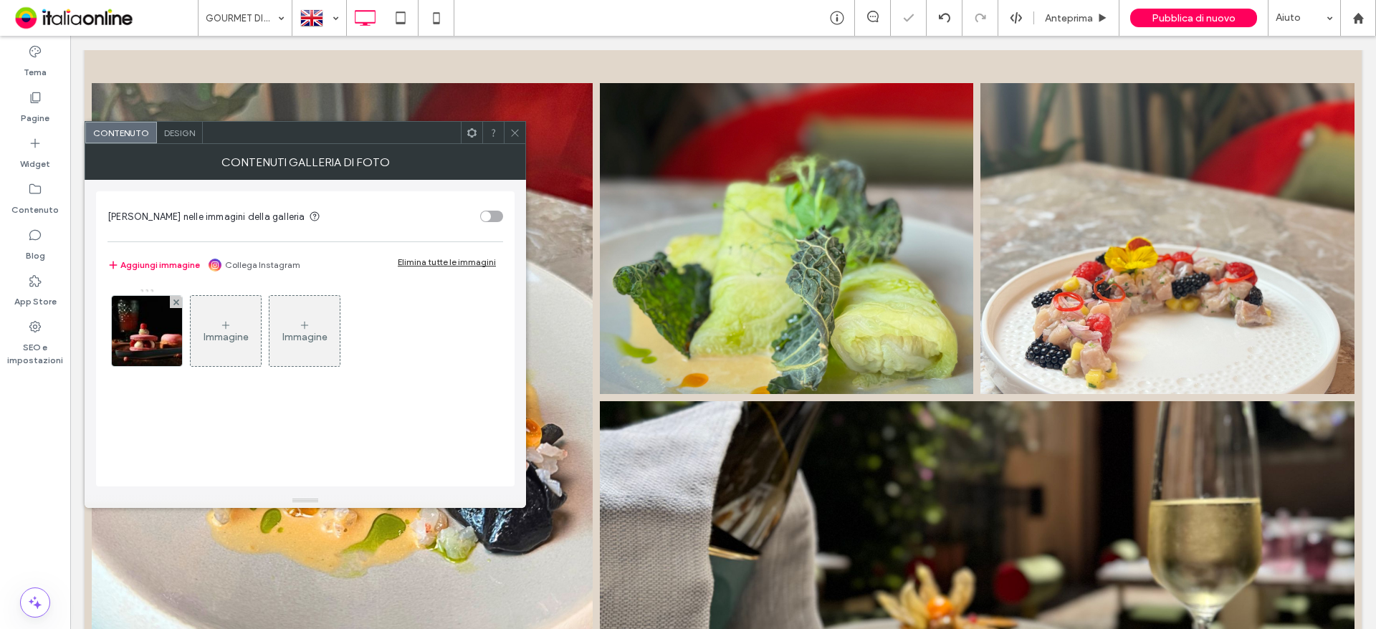
click at [179, 301] on div at bounding box center [176, 302] width 12 height 12
click at [222, 325] on use at bounding box center [225, 324] width 7 height 7
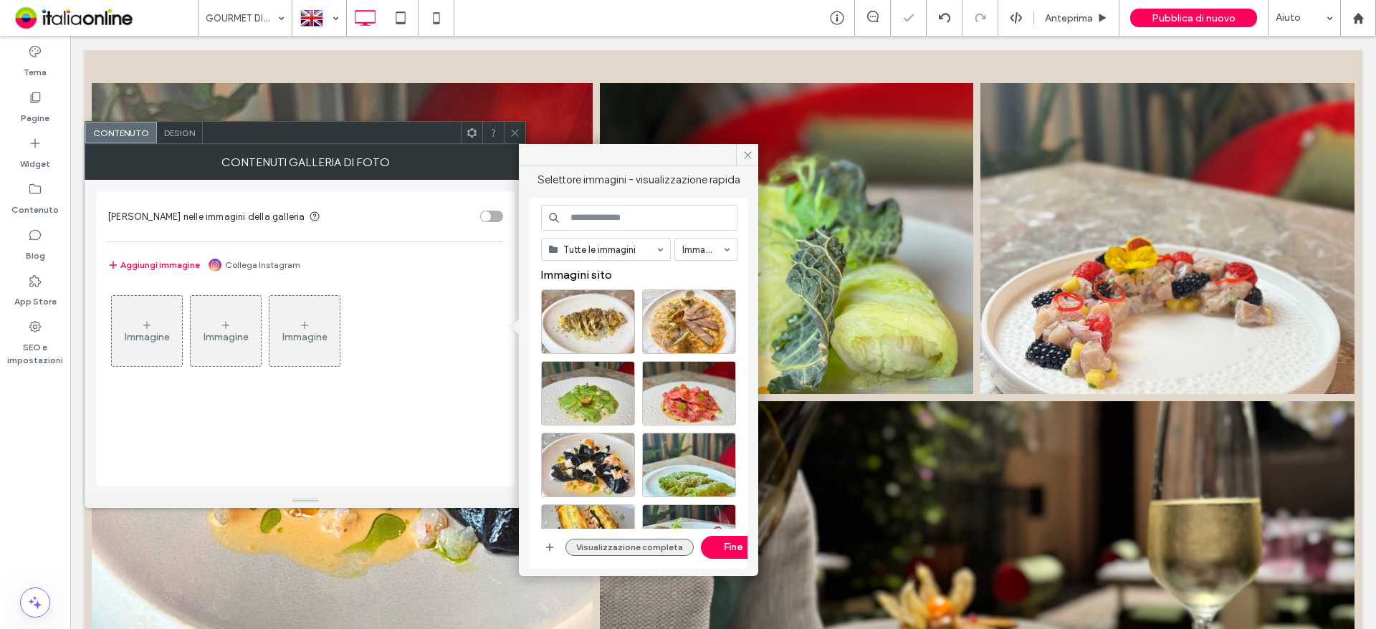
click at [639, 547] on button "Visualizzazione completa" at bounding box center [629, 547] width 128 height 17
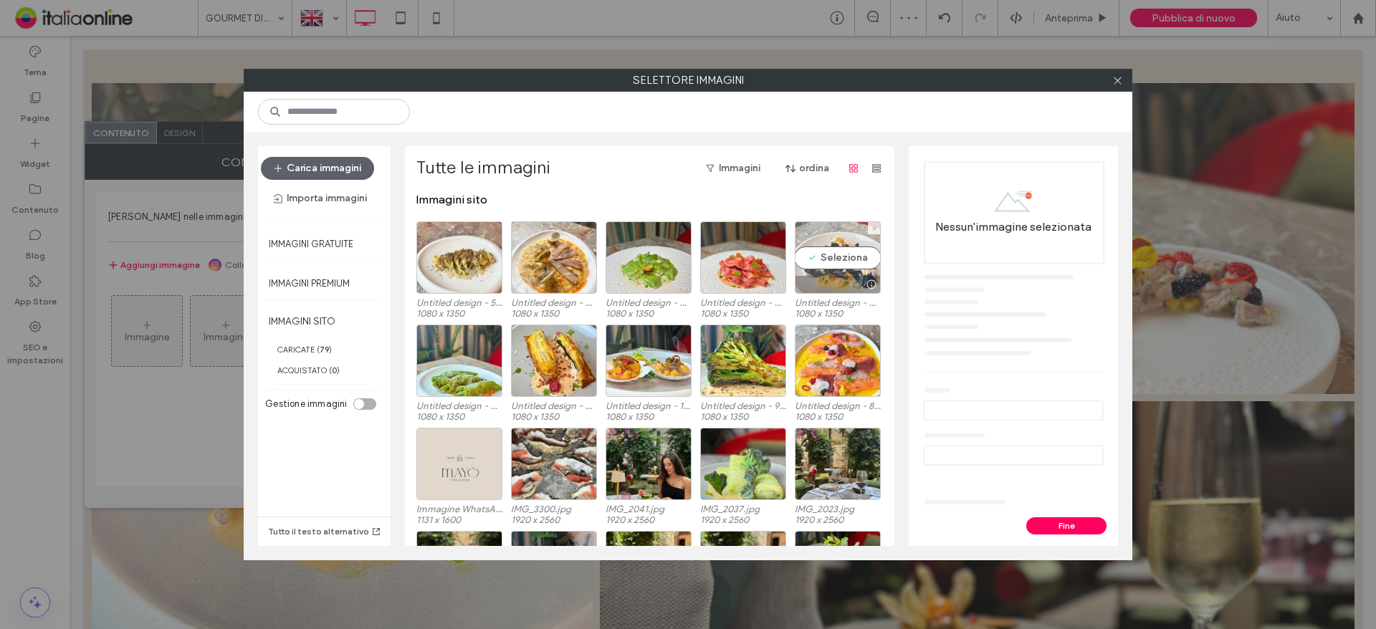
click at [821, 284] on div at bounding box center [837, 284] width 85 height 17
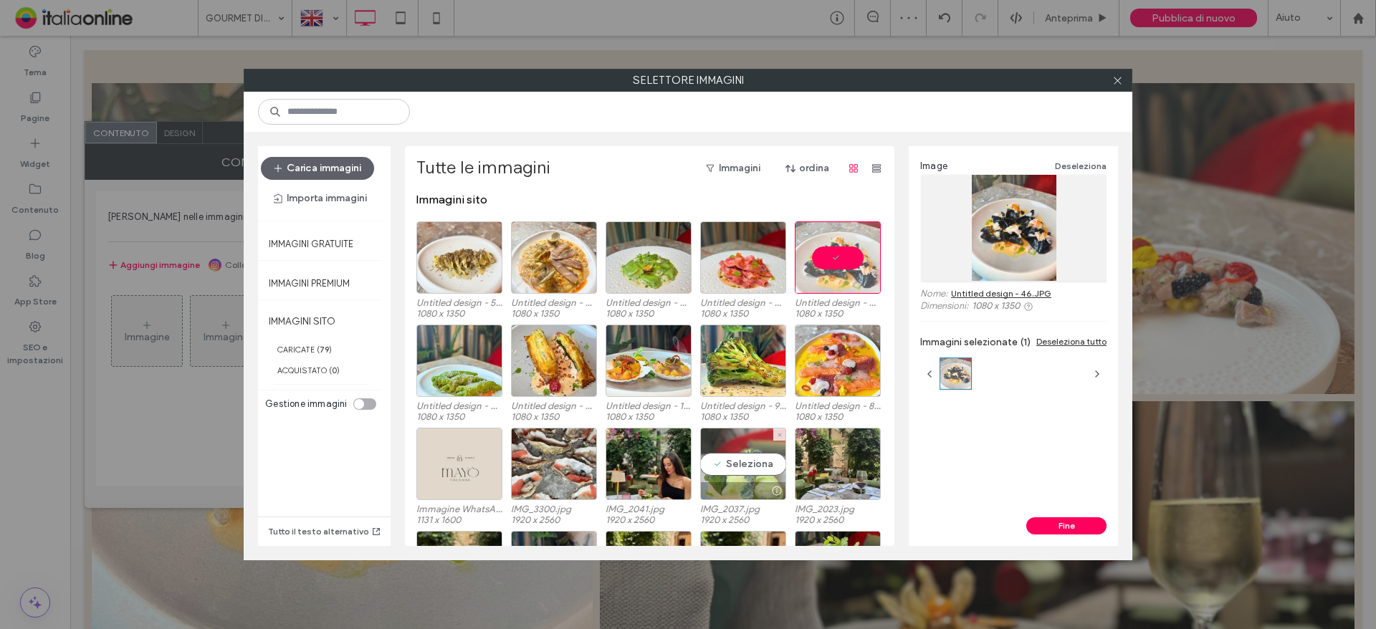
click at [733, 461] on div "Seleziona" at bounding box center [743, 464] width 86 height 72
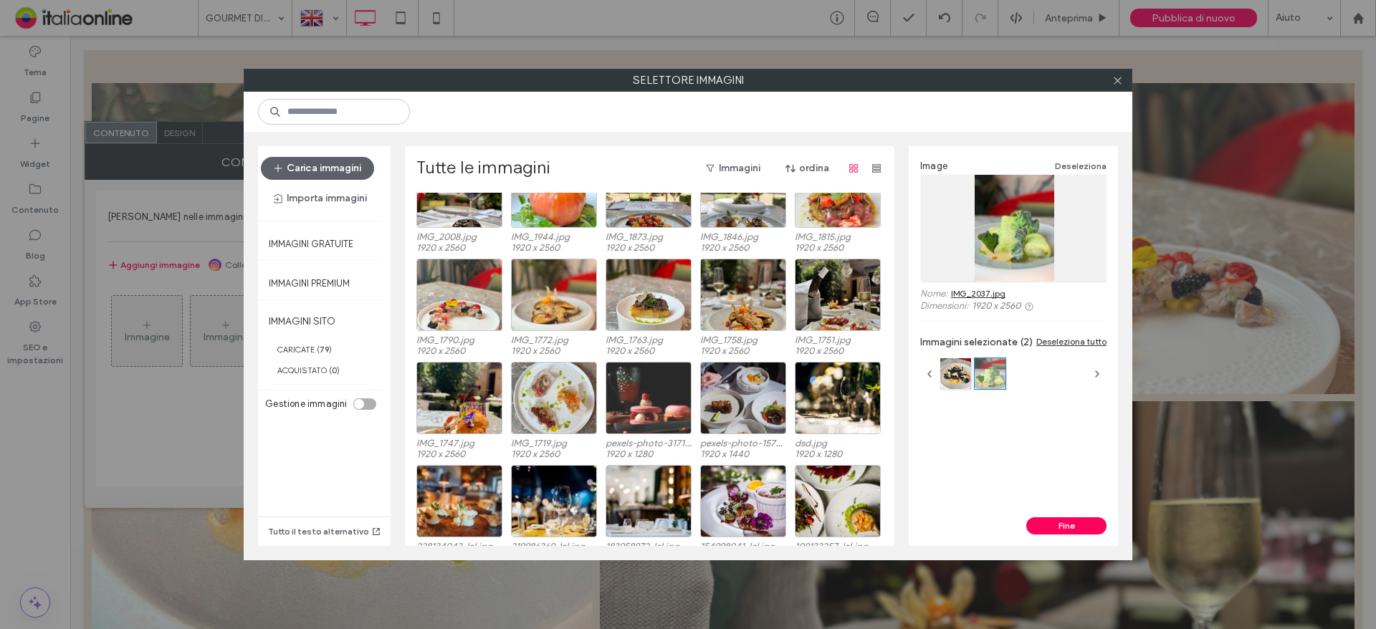
scroll to position [317, 0]
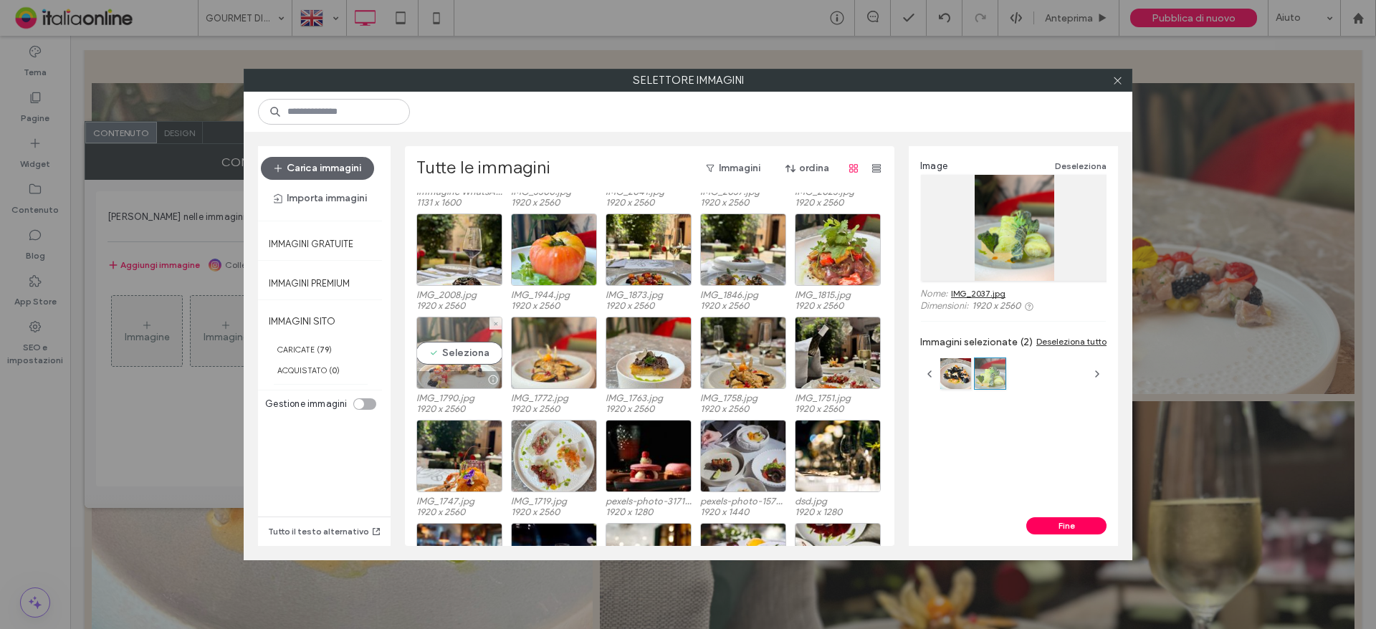
click at [456, 353] on div "Seleziona" at bounding box center [459, 353] width 86 height 72
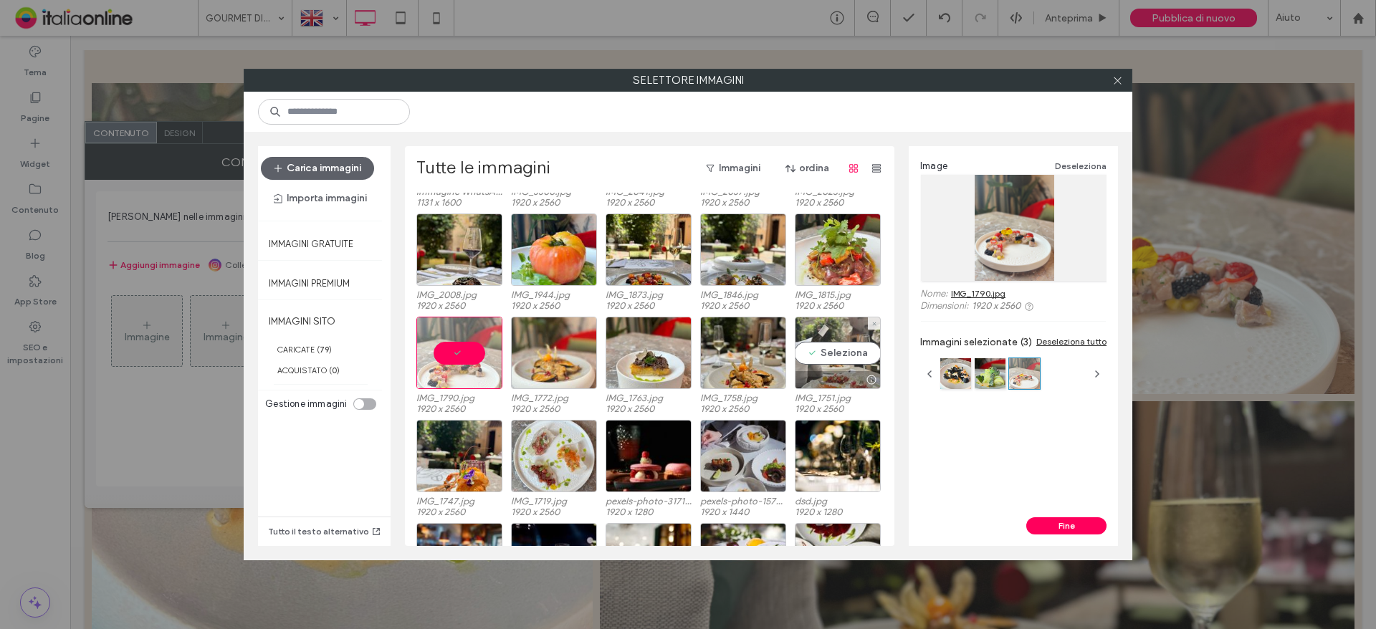
click at [829, 342] on div "Seleziona" at bounding box center [838, 353] width 86 height 72
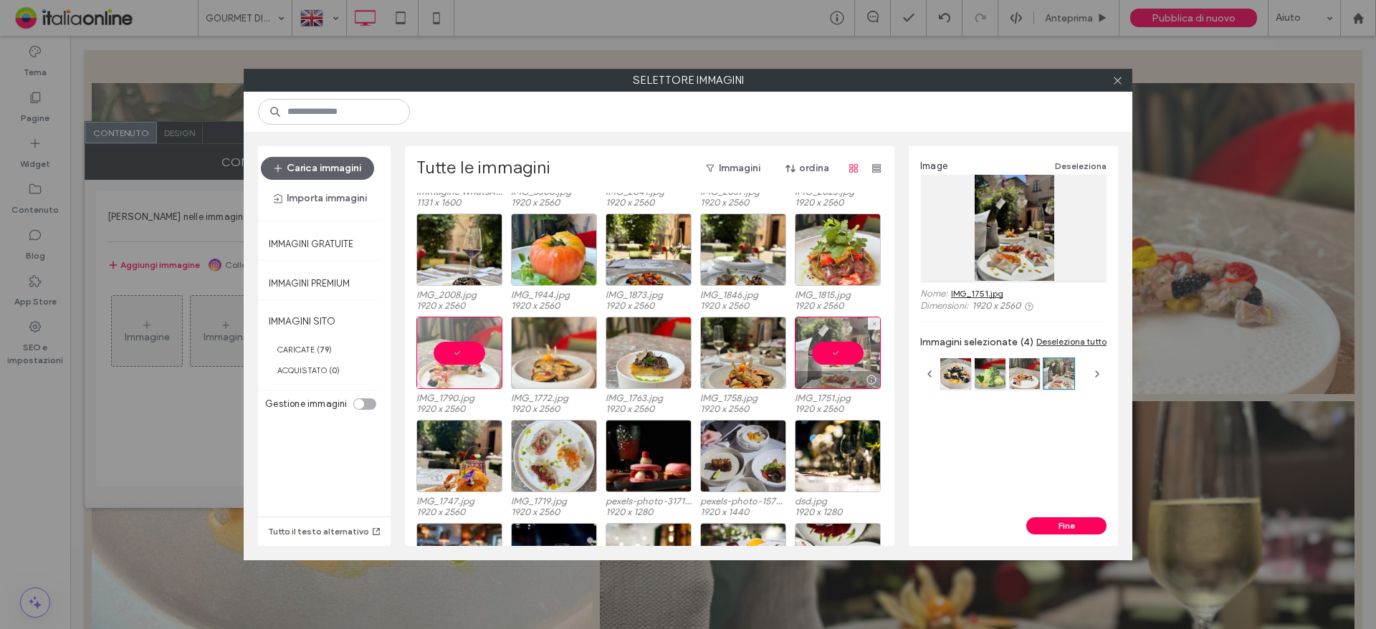
scroll to position [461, 0]
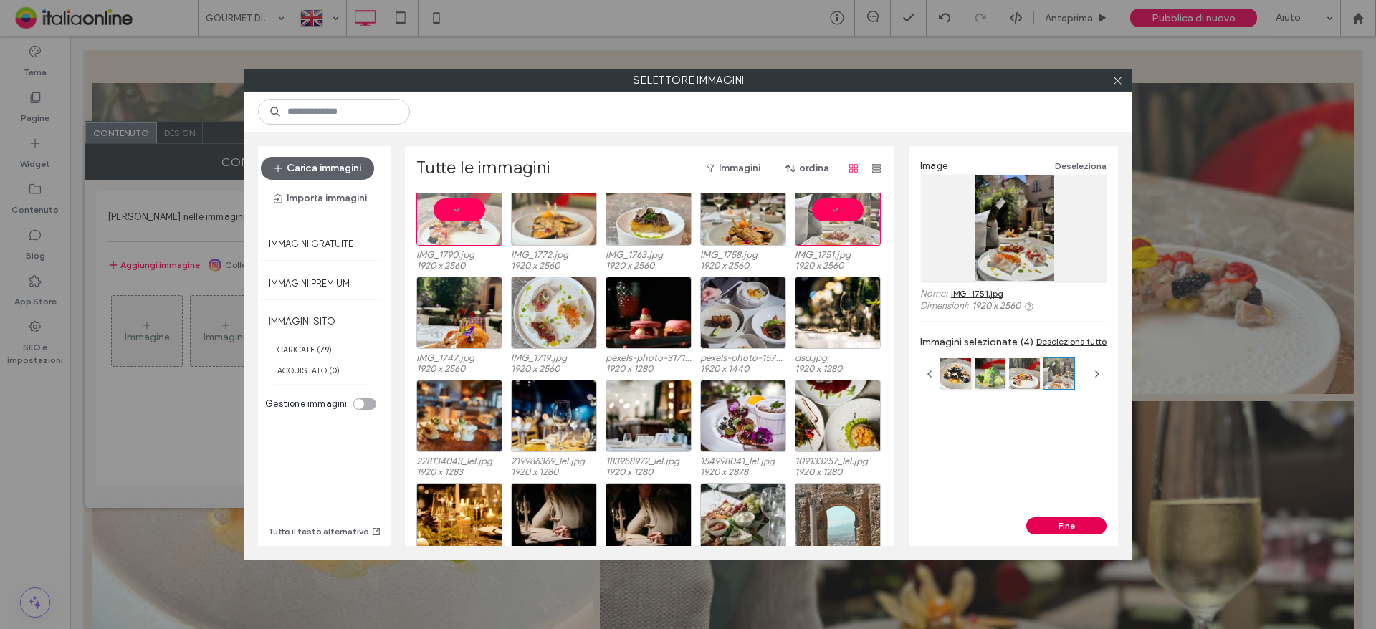
click at [1087, 525] on button "Fine" at bounding box center [1066, 525] width 80 height 17
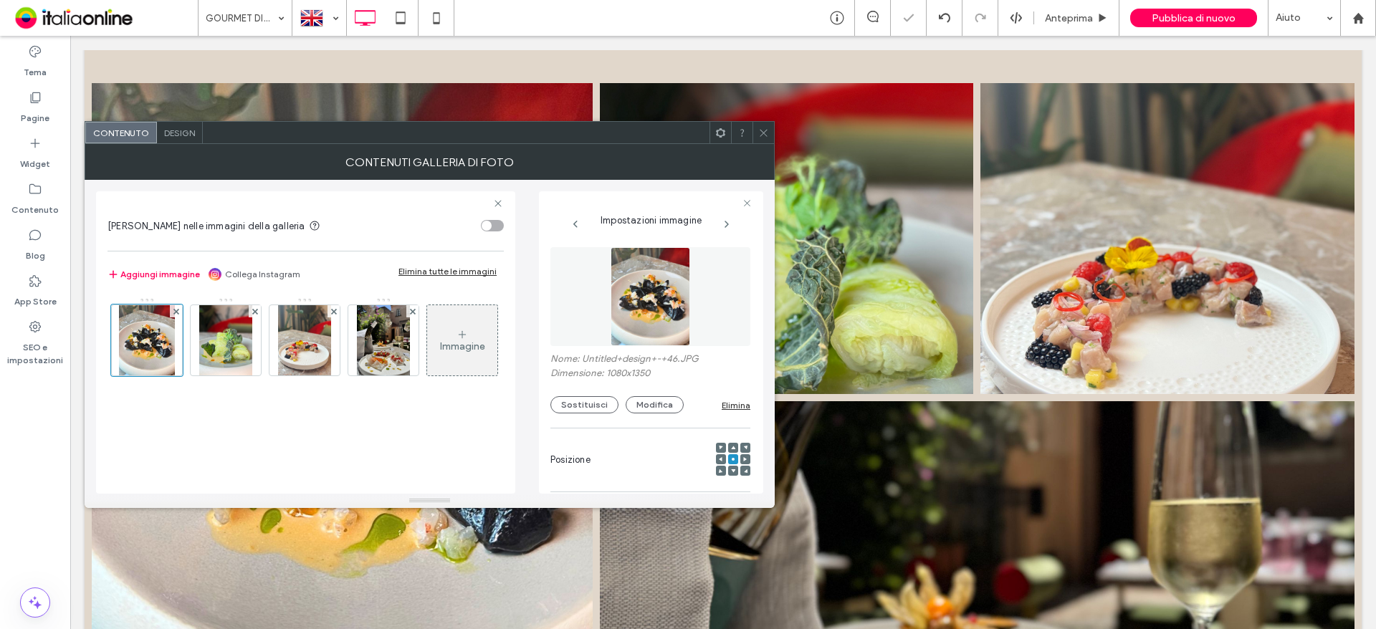
click at [760, 133] on icon at bounding box center [763, 133] width 11 height 11
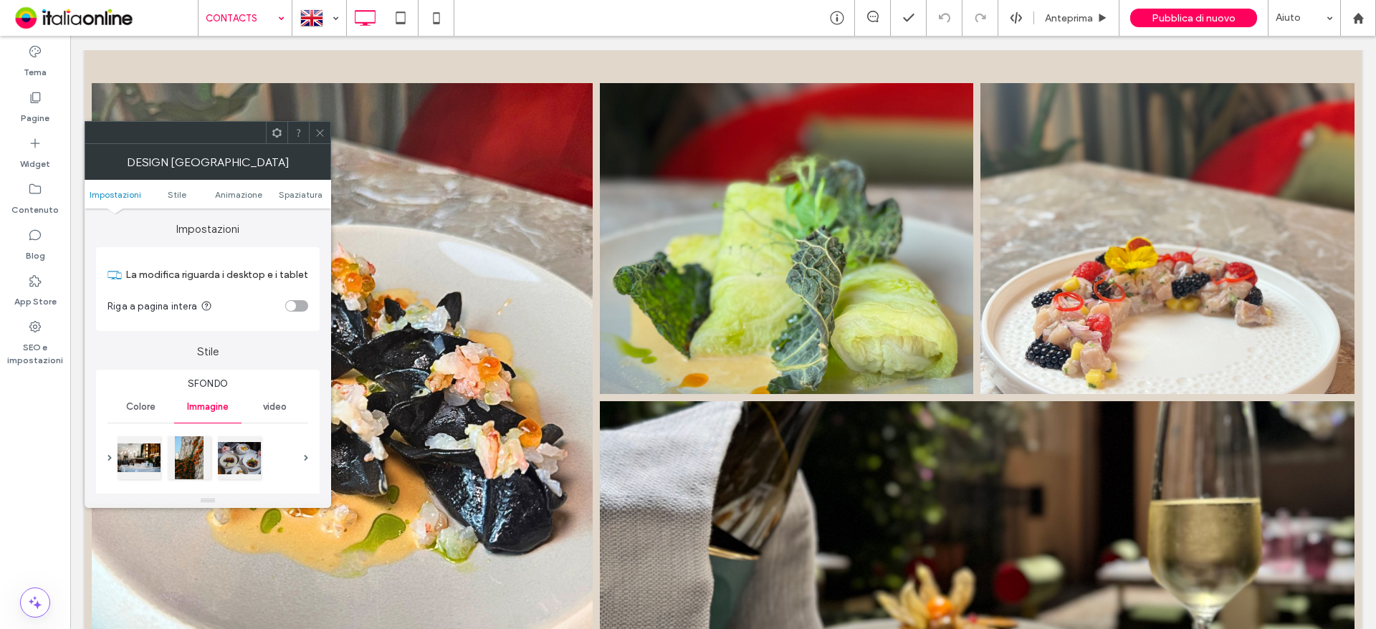
click at [161, 447] on div at bounding box center [192, 458] width 152 height 49
click at [240, 447] on div at bounding box center [239, 456] width 43 height 43
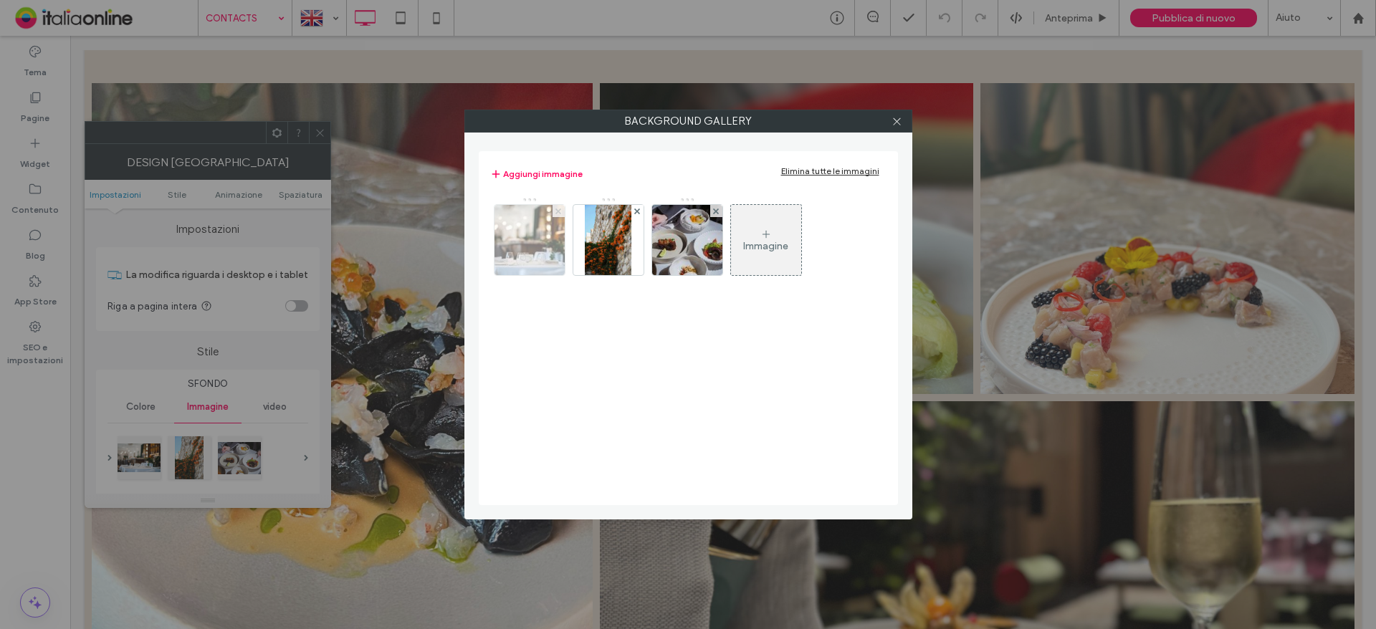
click at [560, 214] on span at bounding box center [558, 211] width 6 height 12
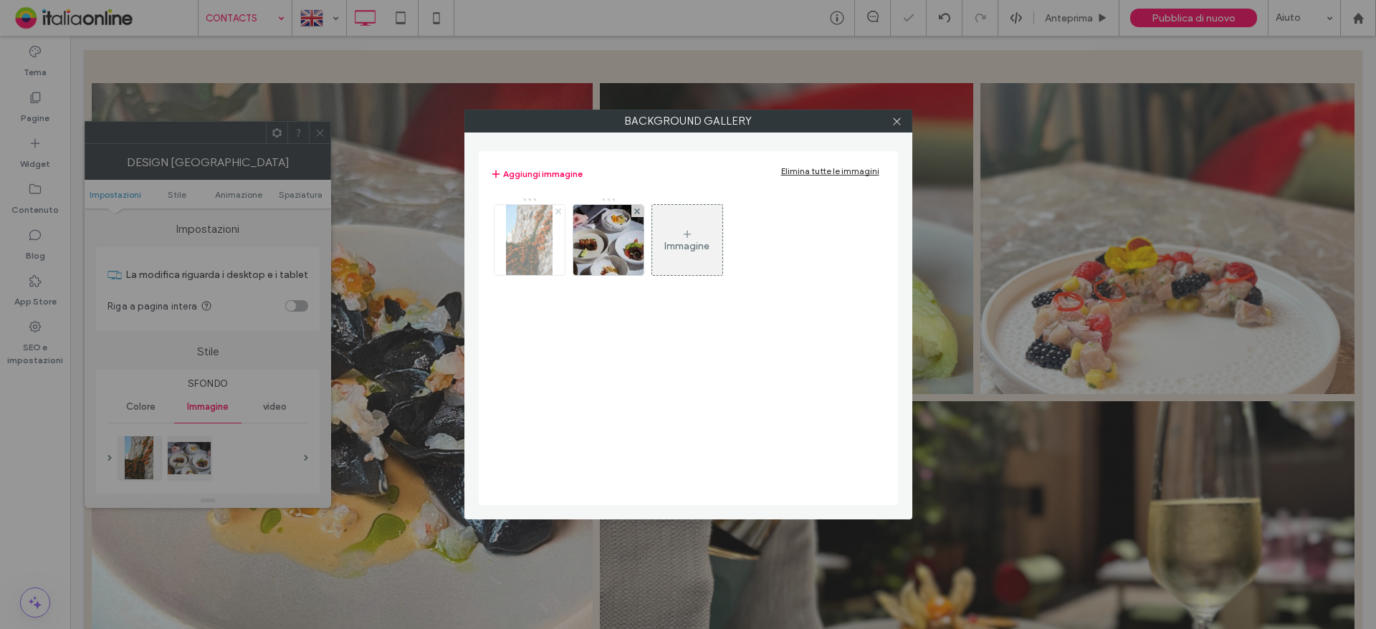
click at [560, 214] on span at bounding box center [558, 211] width 6 height 12
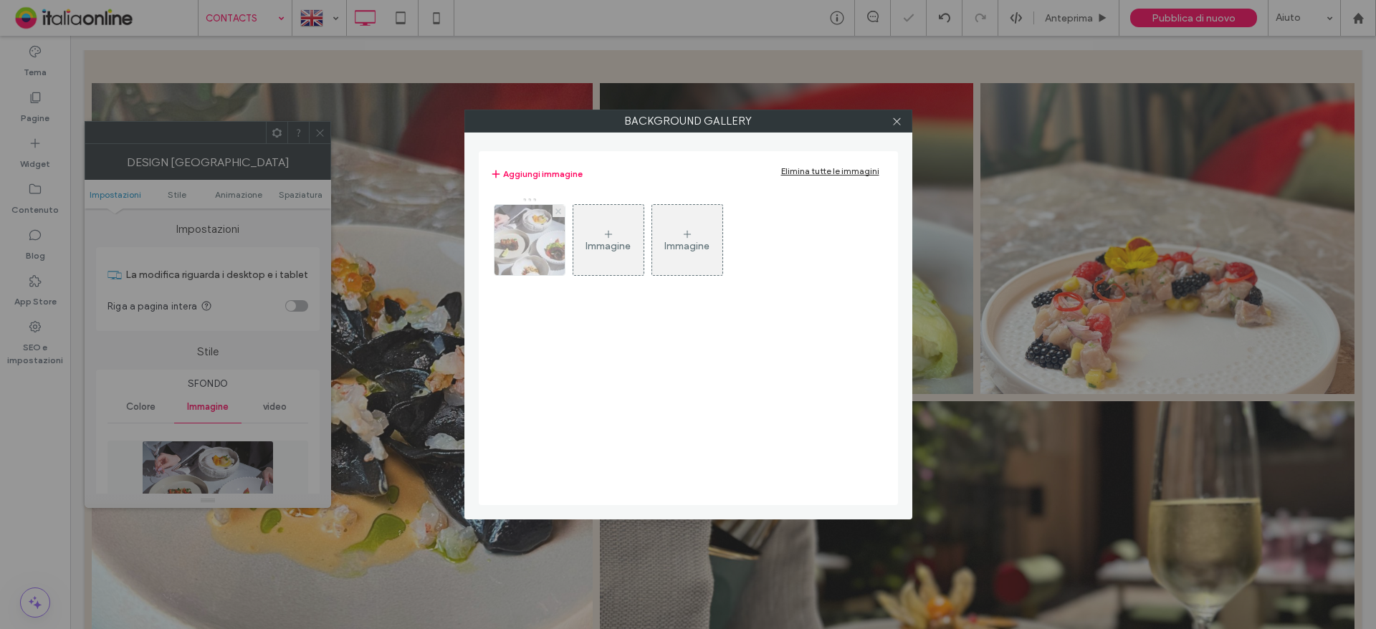
click at [560, 214] on span at bounding box center [558, 211] width 6 height 12
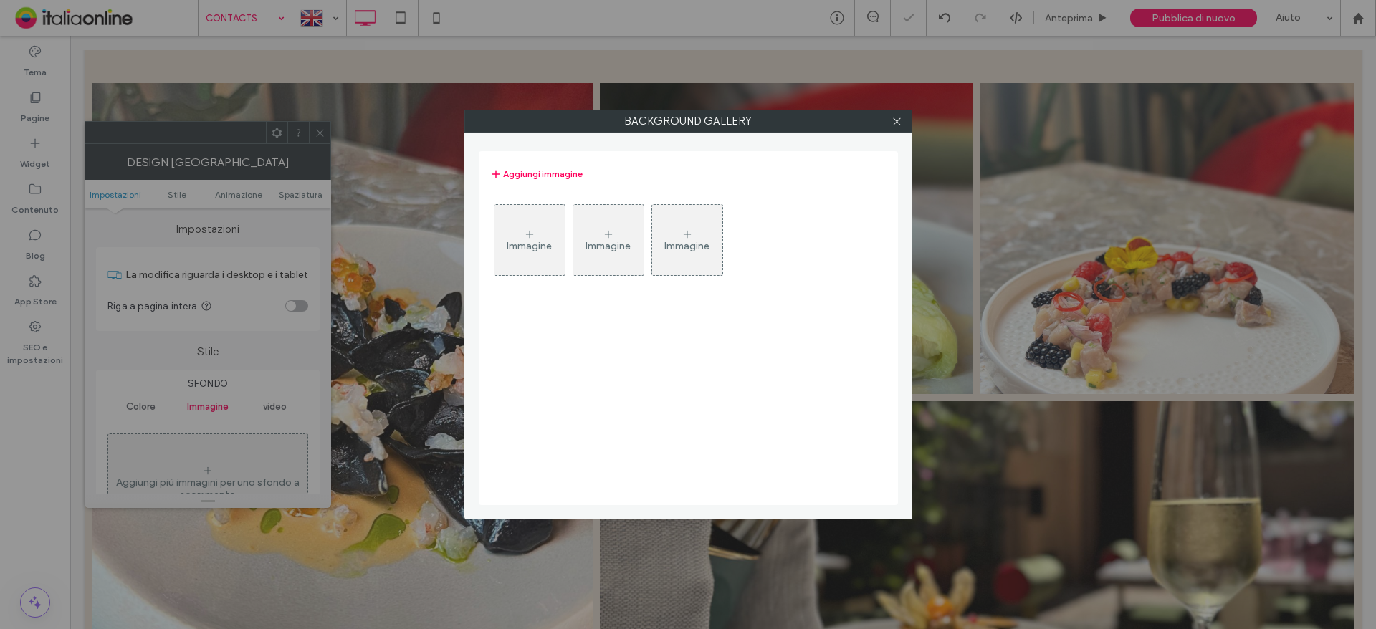
click at [535, 226] on div "Immagine" at bounding box center [529, 239] width 70 height 67
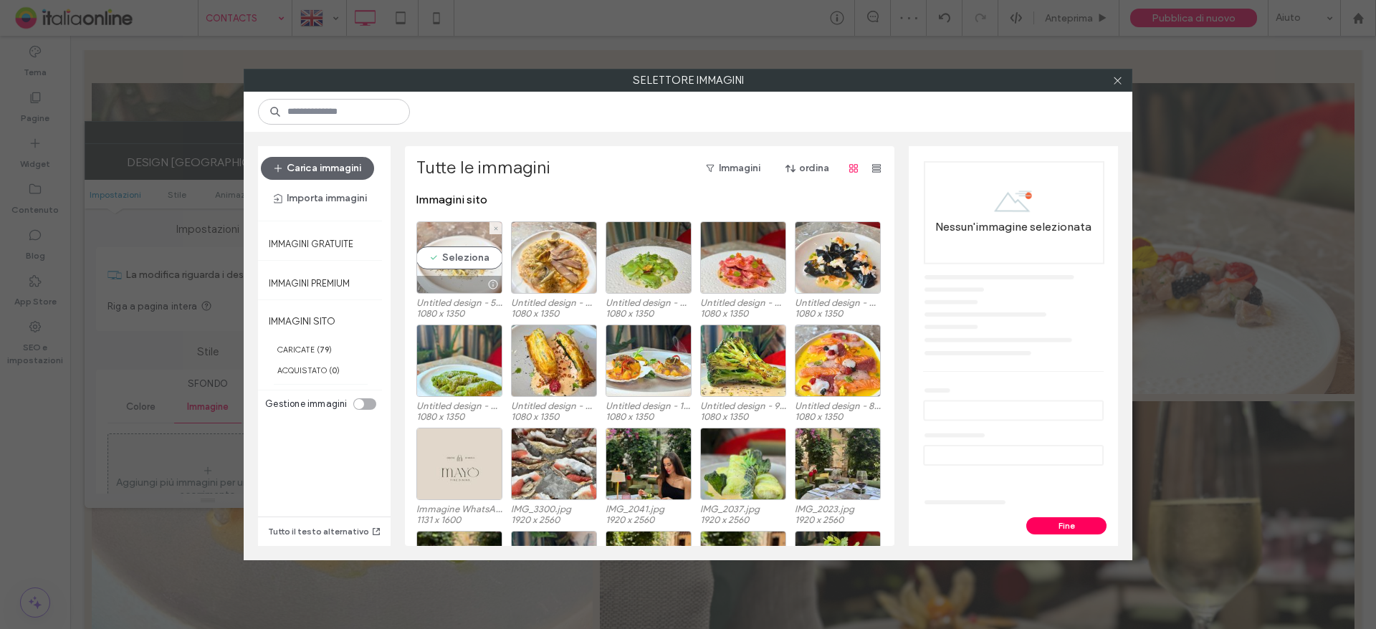
click at [444, 270] on div "Seleziona" at bounding box center [459, 257] width 86 height 72
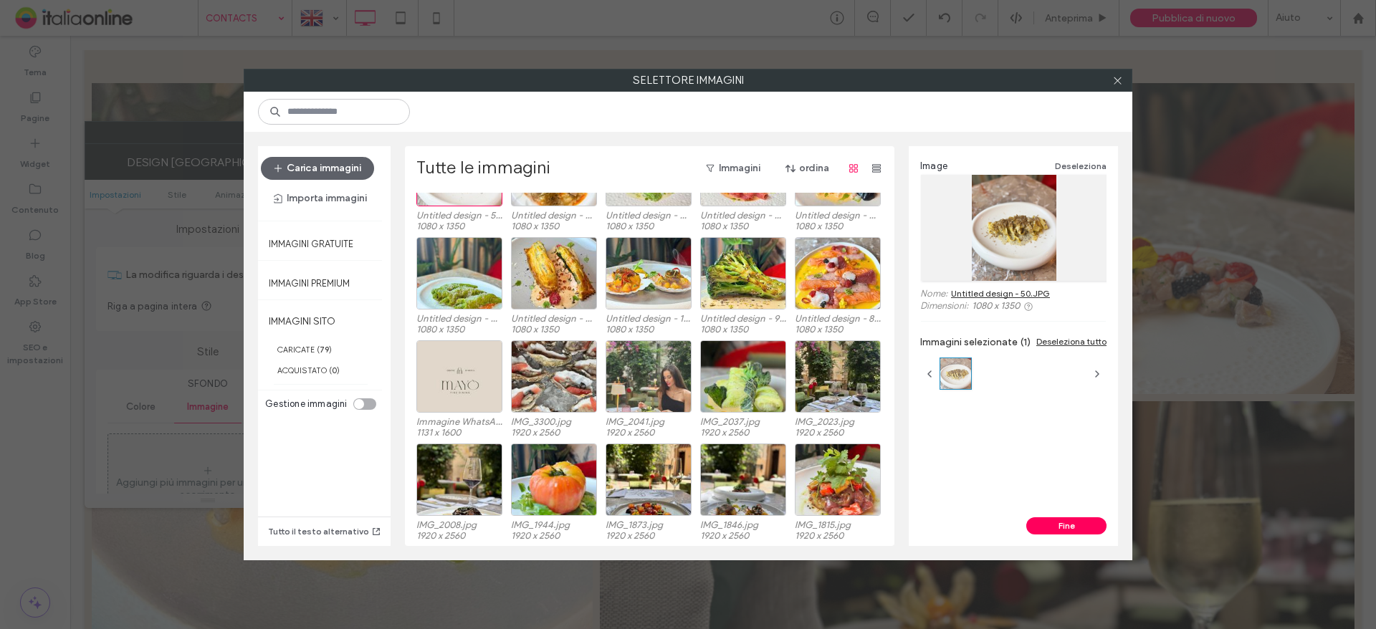
scroll to position [88, 0]
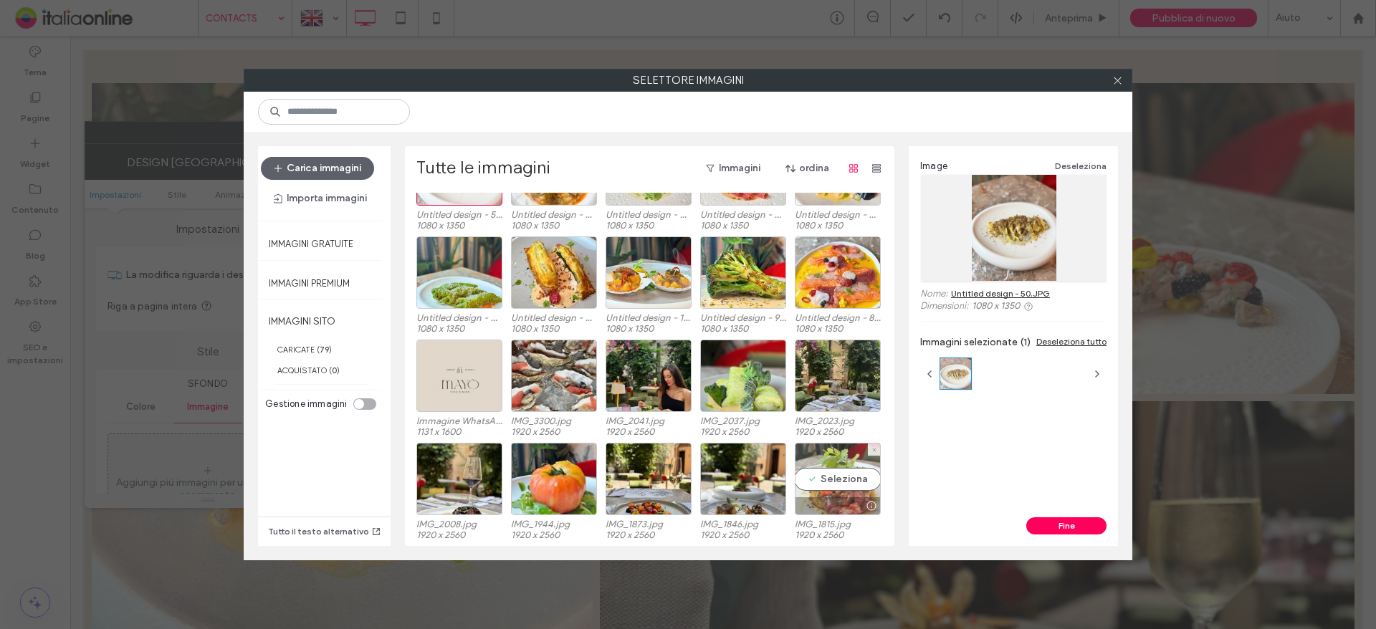
click at [815, 474] on div "Seleziona" at bounding box center [838, 479] width 86 height 72
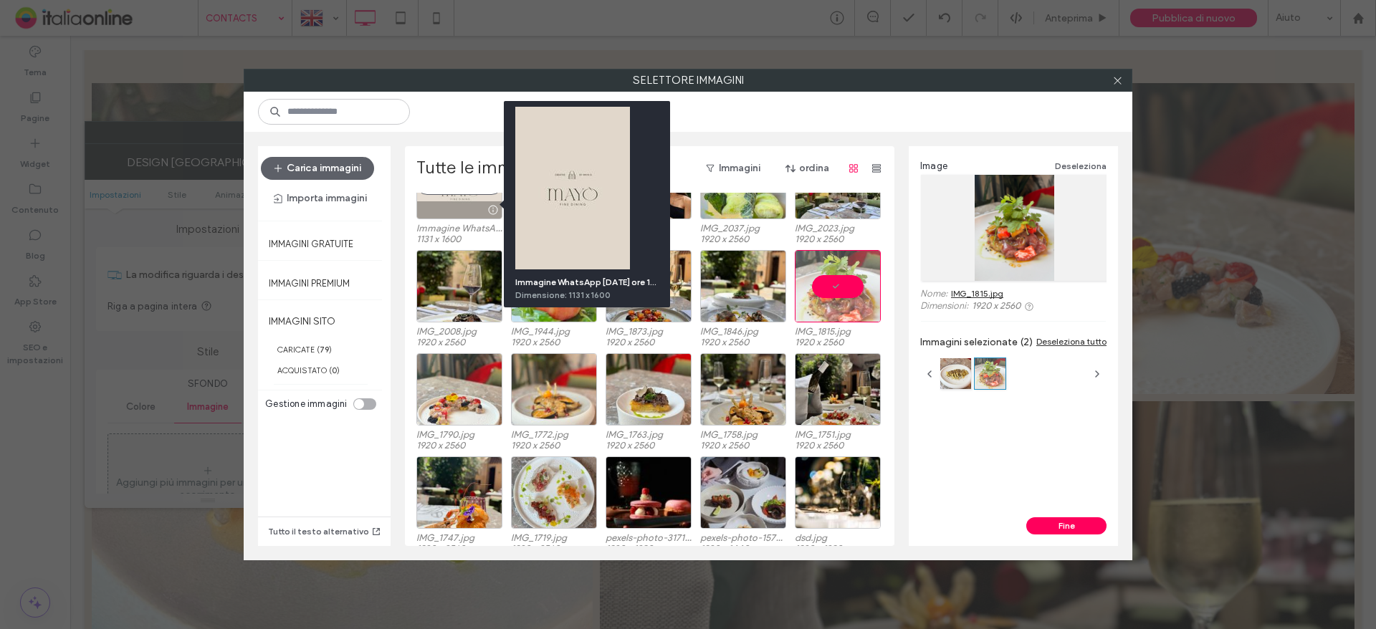
scroll to position [287, 0]
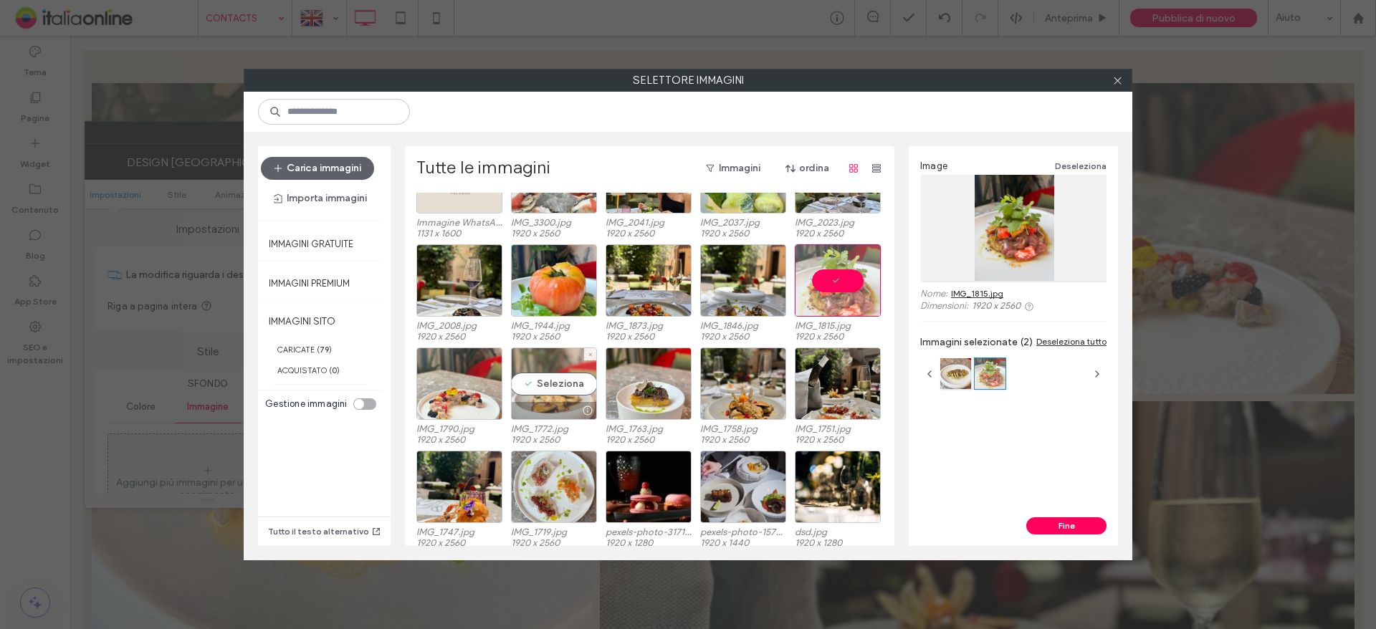
drag, startPoint x: 538, startPoint y: 388, endPoint x: 548, endPoint y: 388, distance: 10.1
click at [538, 388] on div "Seleziona" at bounding box center [554, 384] width 86 height 72
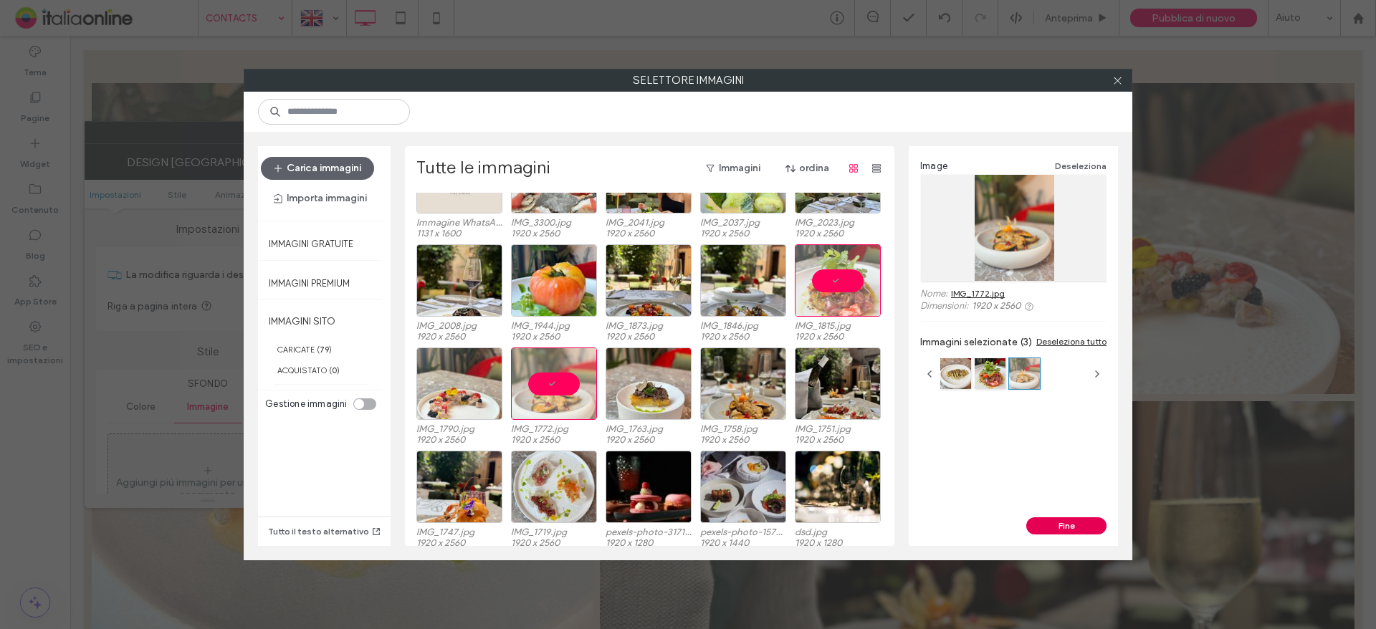
click at [1066, 522] on button "Fine" at bounding box center [1066, 525] width 80 height 17
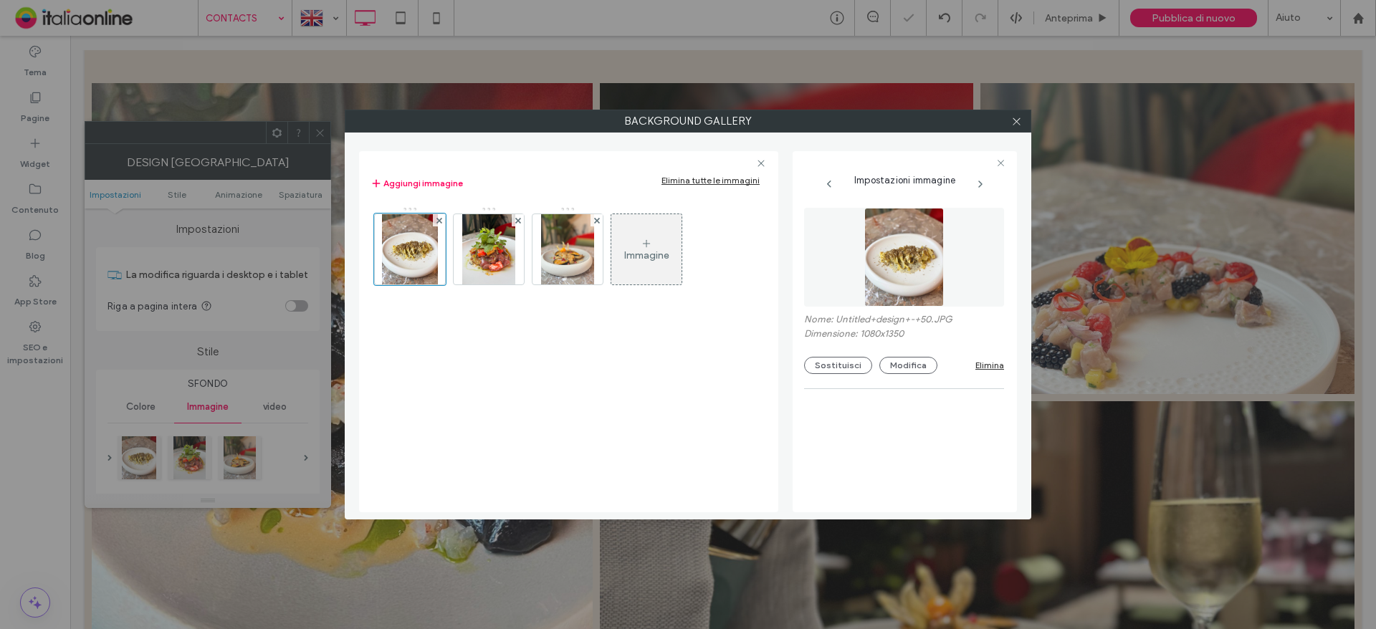
click at [320, 128] on div "Background Gallery Aggiungi immagine Elimina tutte le immagini Immagine Imposta…" at bounding box center [688, 314] width 1376 height 629
click at [325, 134] on div "Background Gallery Aggiungi immagine Elimina tutte le immagini Immagine Imposta…" at bounding box center [688, 314] width 1376 height 629
click at [319, 134] on div "Background Gallery Aggiungi immagine Elimina tutte le immagini Immagine Imposta…" at bounding box center [688, 314] width 1376 height 629
drag, startPoint x: 1023, startPoint y: 121, endPoint x: 863, endPoint y: 101, distance: 160.3
click at [1023, 121] on div at bounding box center [1015, 120] width 21 height 21
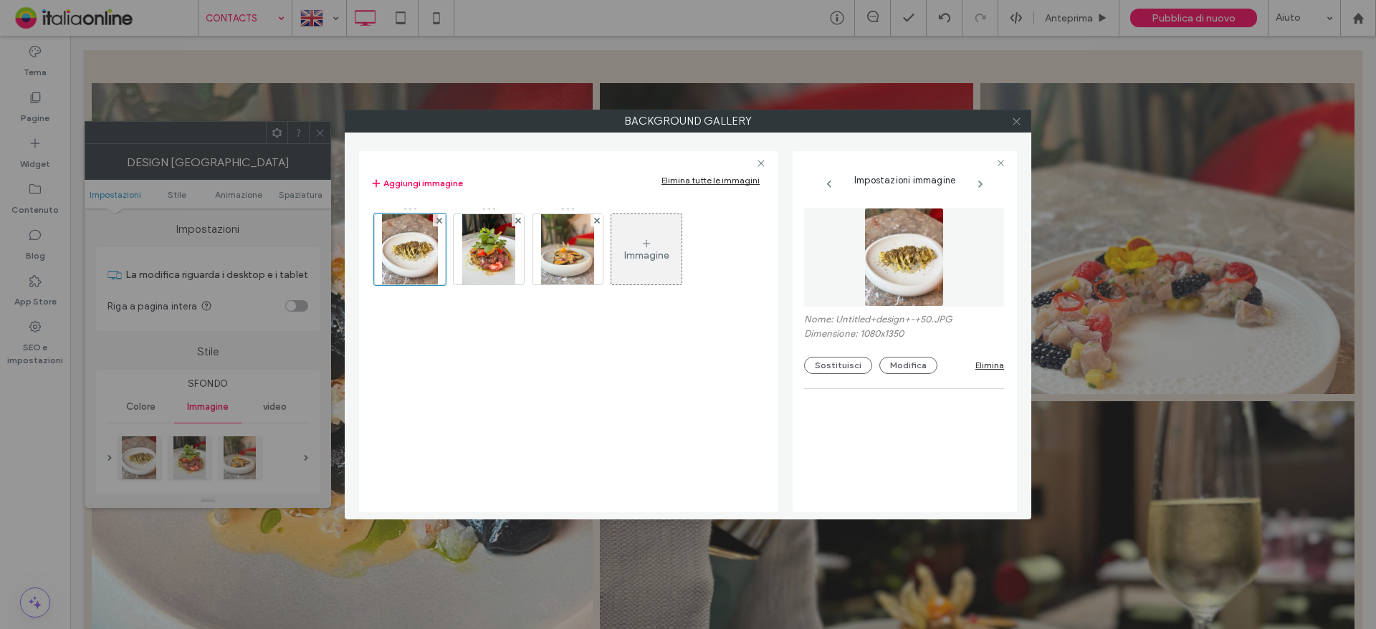
click at [1016, 120] on icon at bounding box center [1016, 121] width 11 height 11
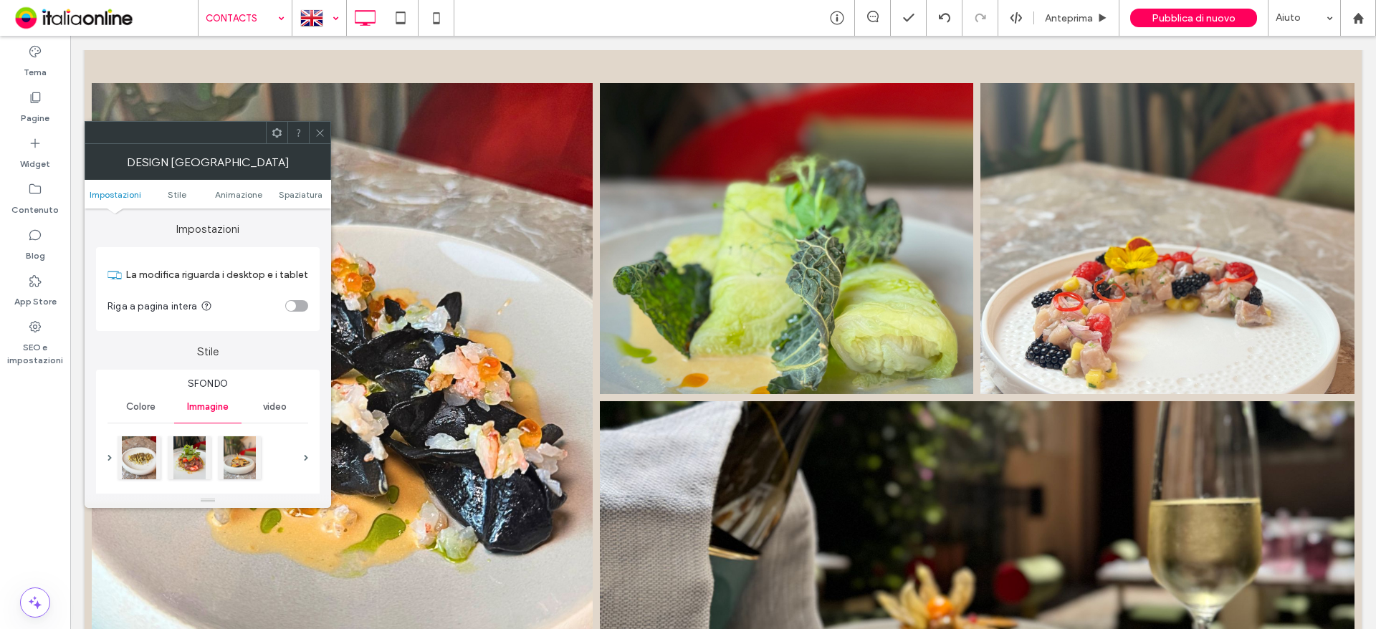
click at [322, 10] on div at bounding box center [319, 18] width 52 height 34
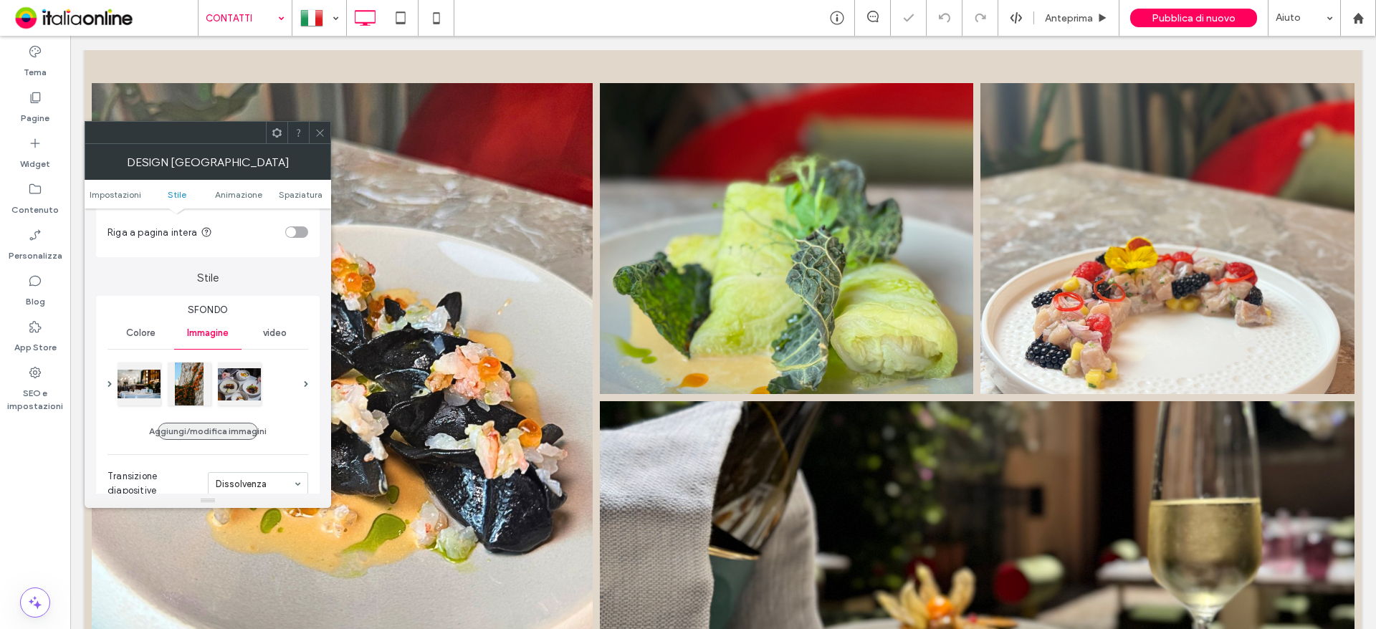
scroll to position [143, 0]
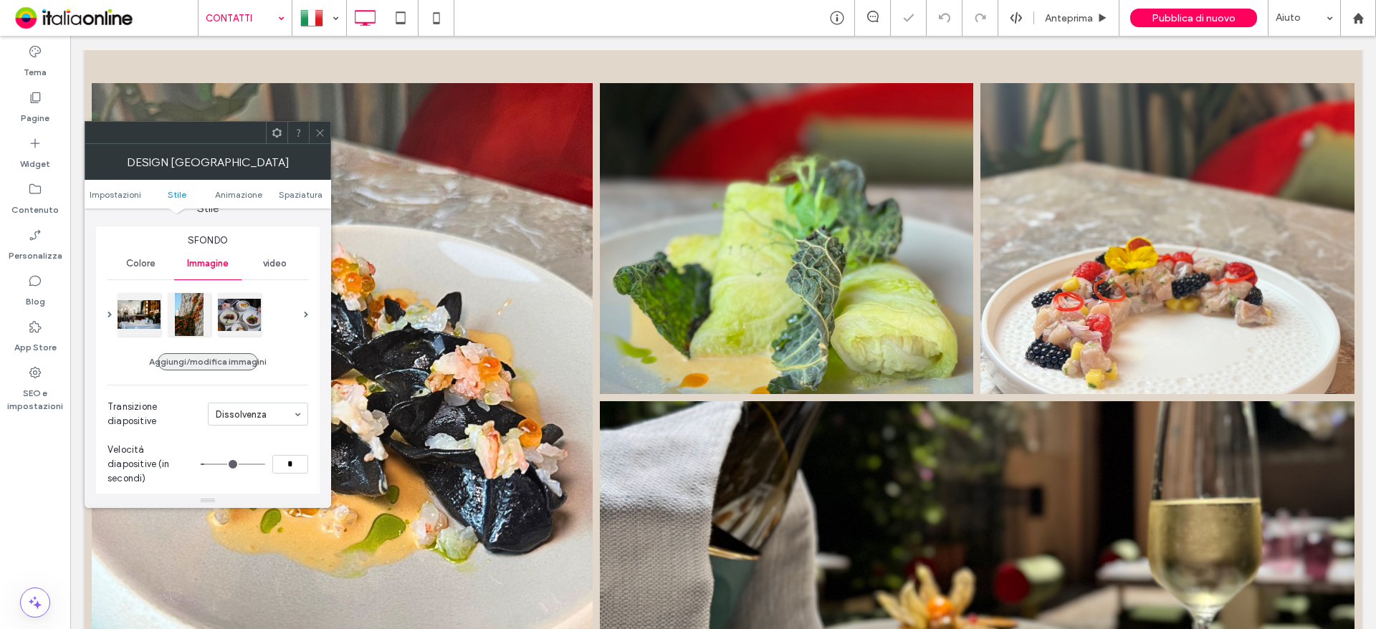
click at [204, 359] on button "Aggiungi/modifica immagini" at bounding box center [208, 361] width 100 height 17
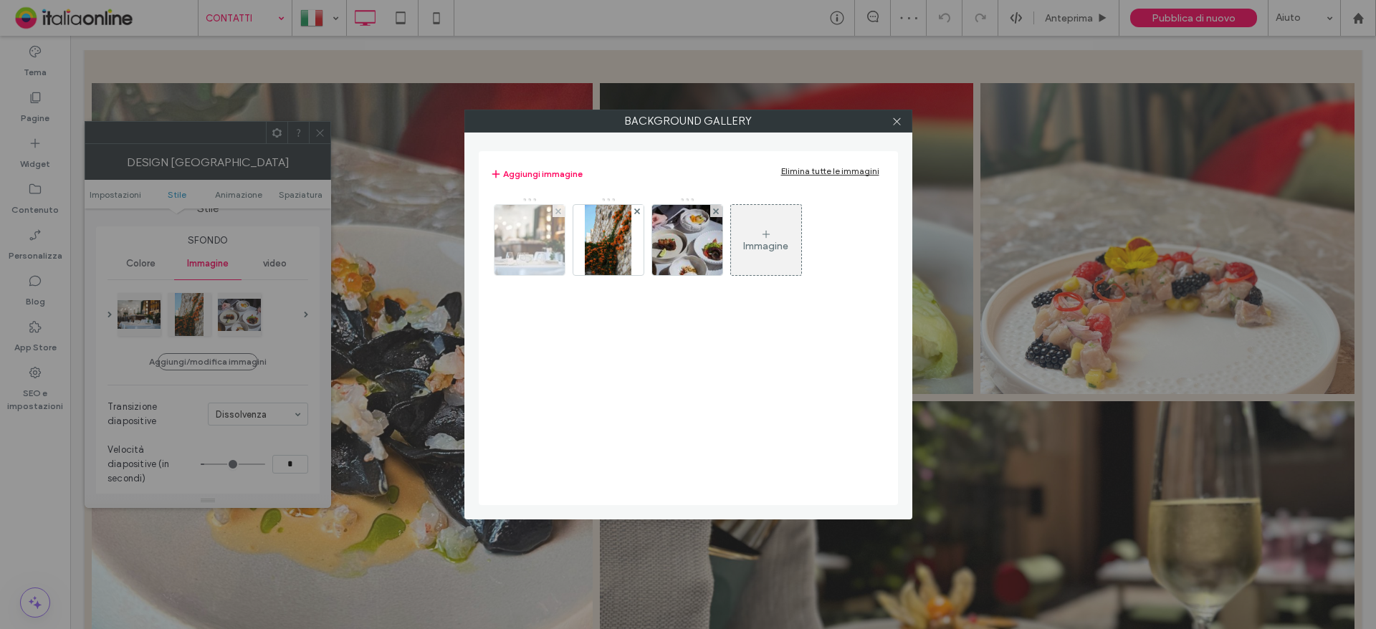
click at [561, 213] on div at bounding box center [558, 211] width 12 height 12
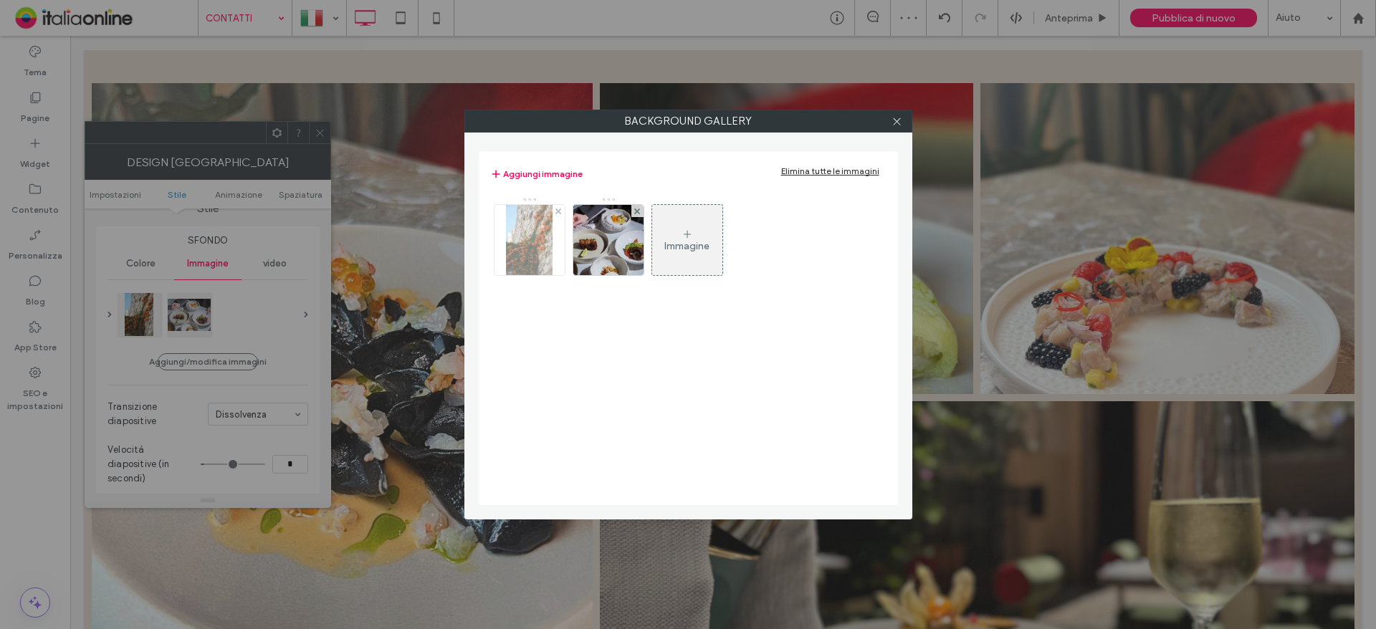
click at [563, 213] on div at bounding box center [558, 211] width 12 height 12
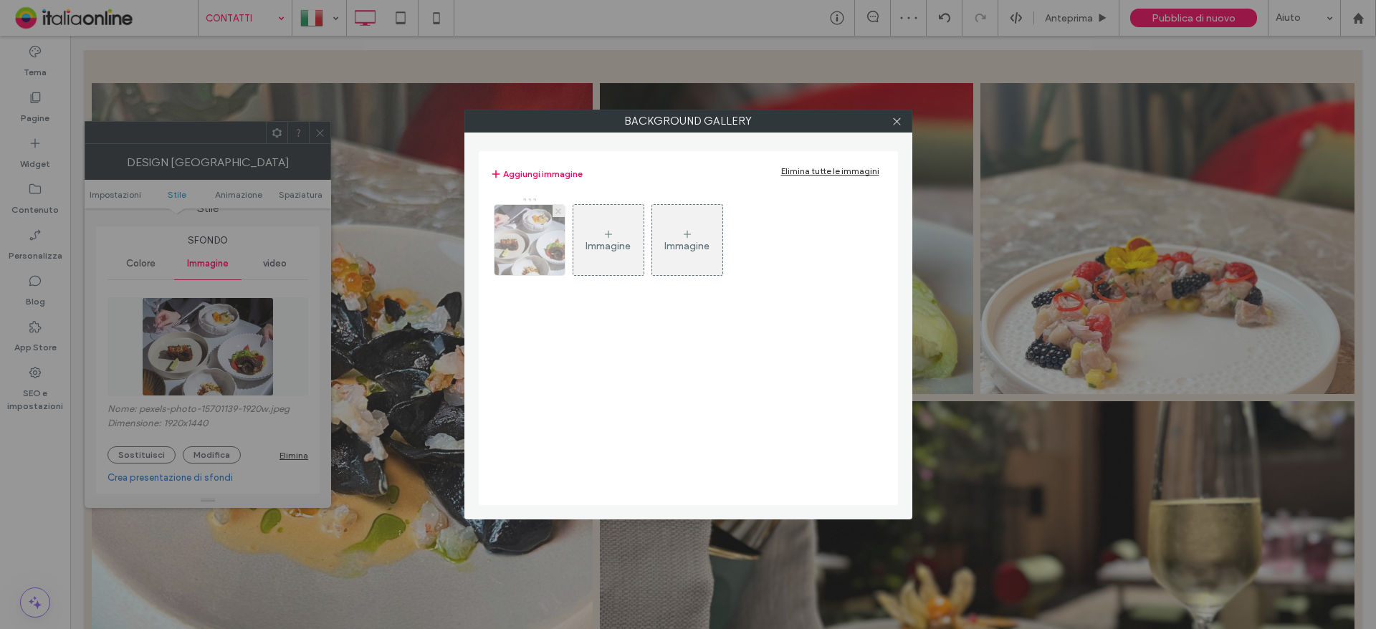
click at [556, 211] on icon at bounding box center [558, 212] width 6 height 6
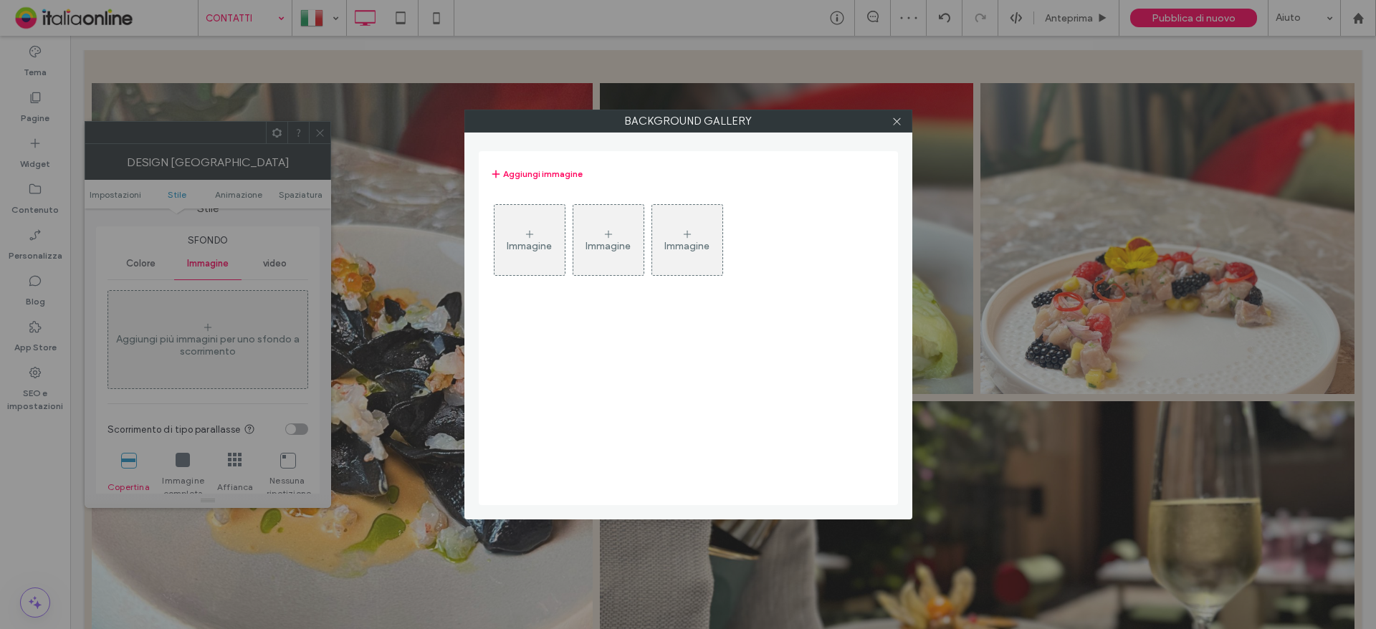
click at [550, 246] on div "Immagine" at bounding box center [529, 246] width 45 height 12
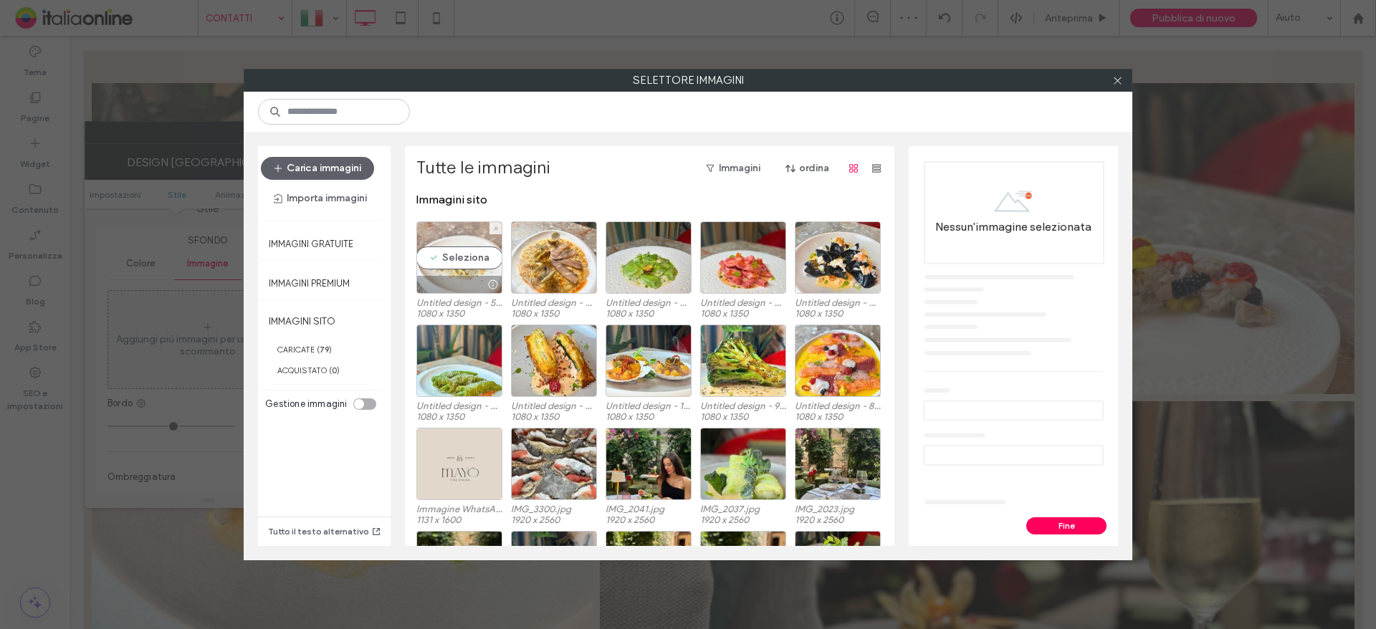
click at [430, 252] on div "Seleziona" at bounding box center [459, 257] width 86 height 72
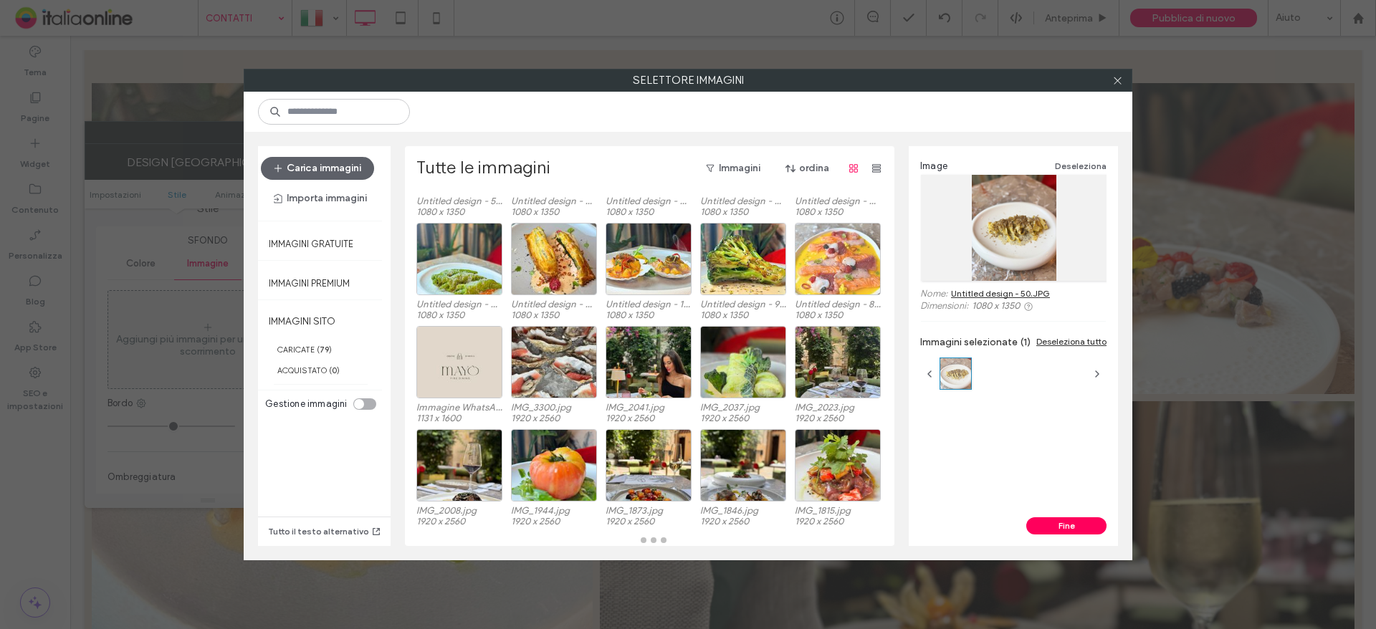
scroll to position [102, 0]
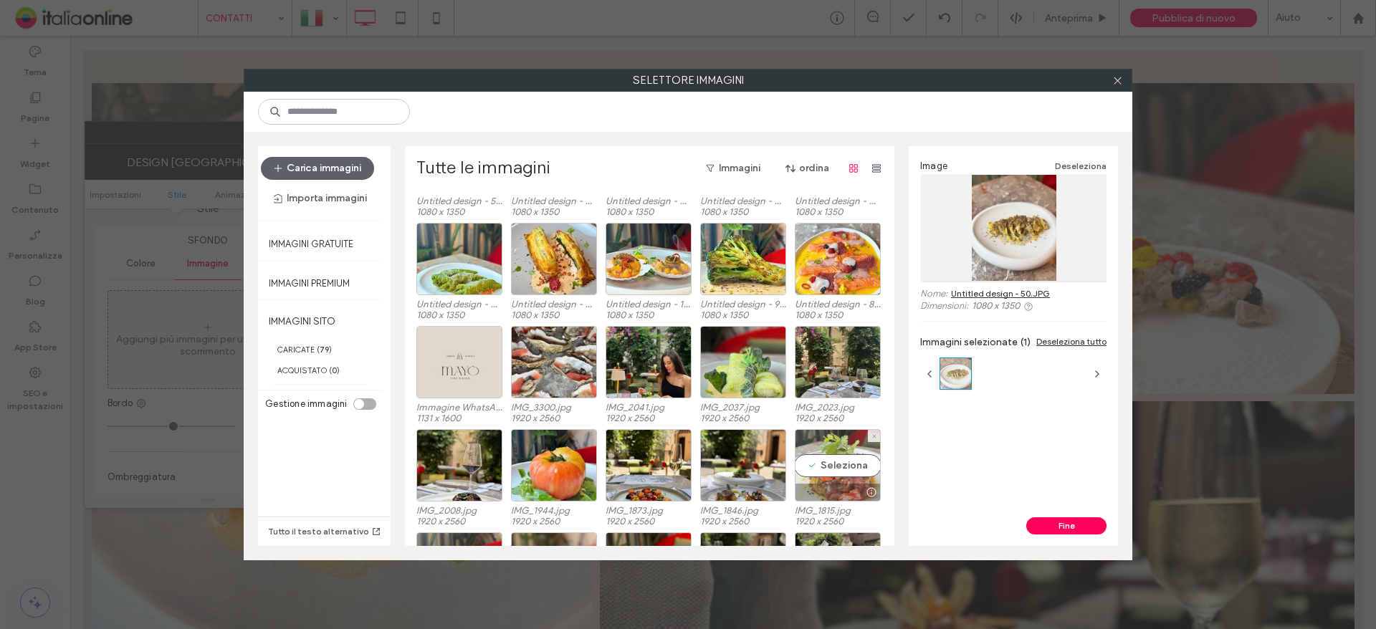
click at [835, 472] on div "Seleziona" at bounding box center [838, 465] width 86 height 72
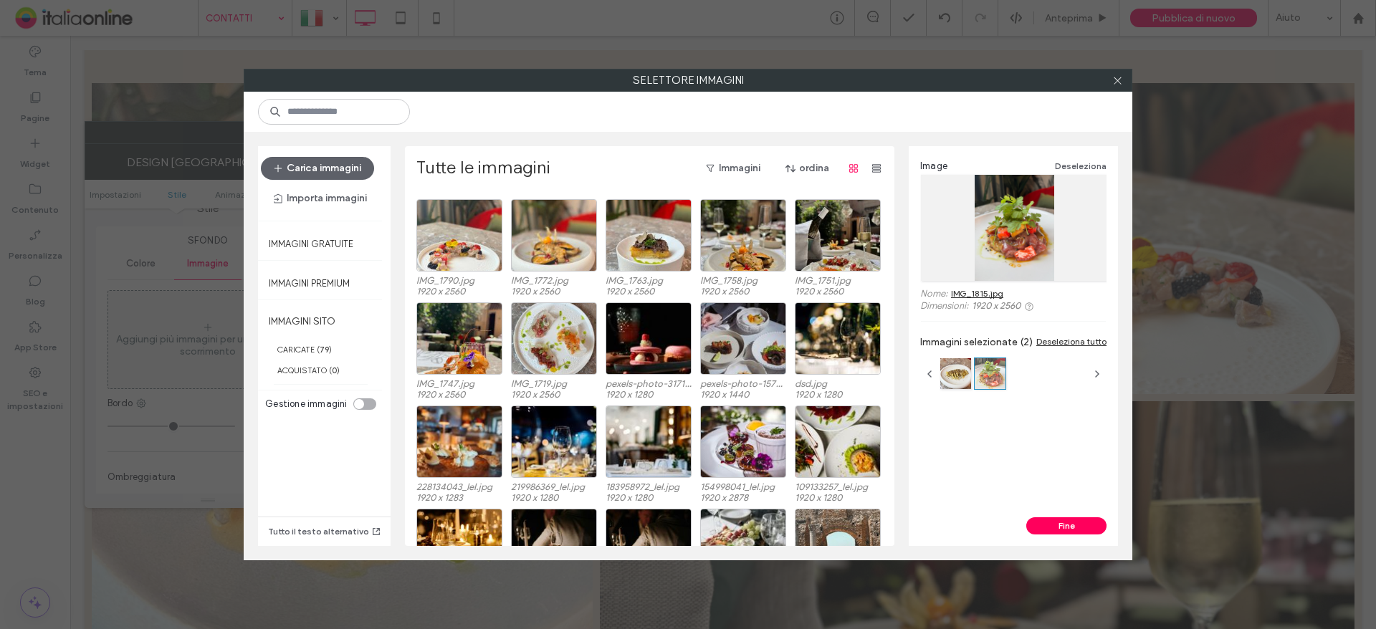
scroll to position [460, 0]
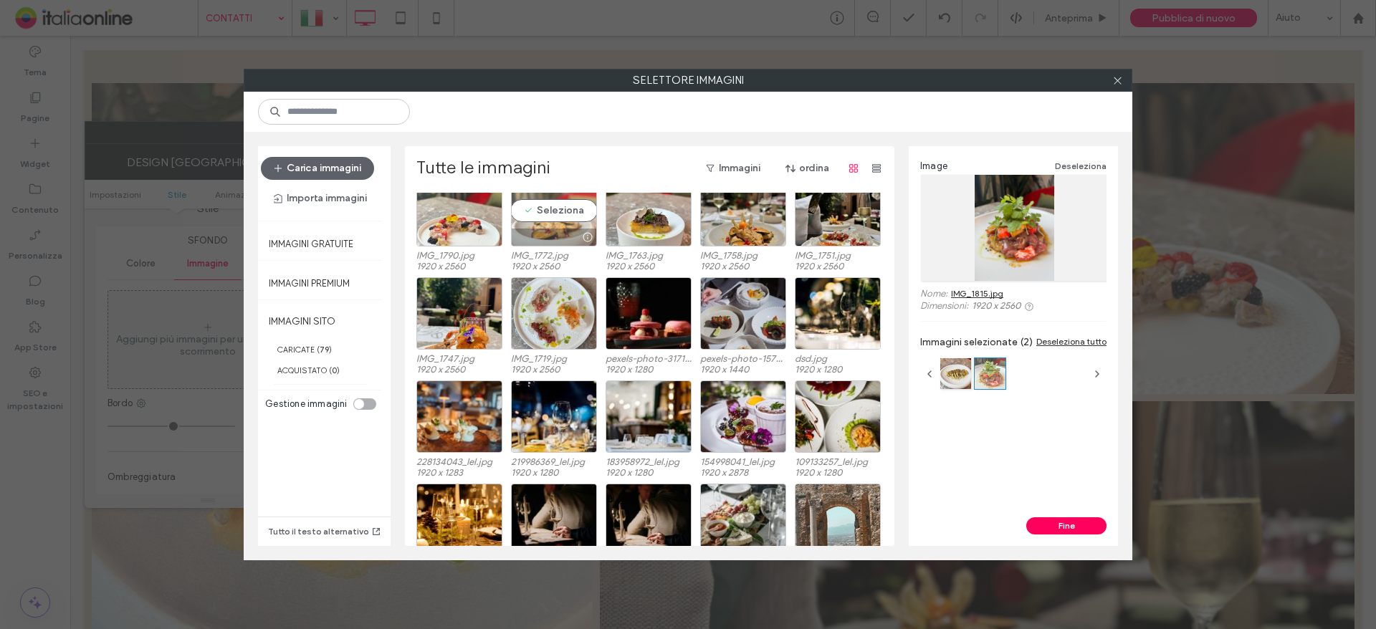
click at [542, 221] on div "Seleziona" at bounding box center [554, 210] width 86 height 72
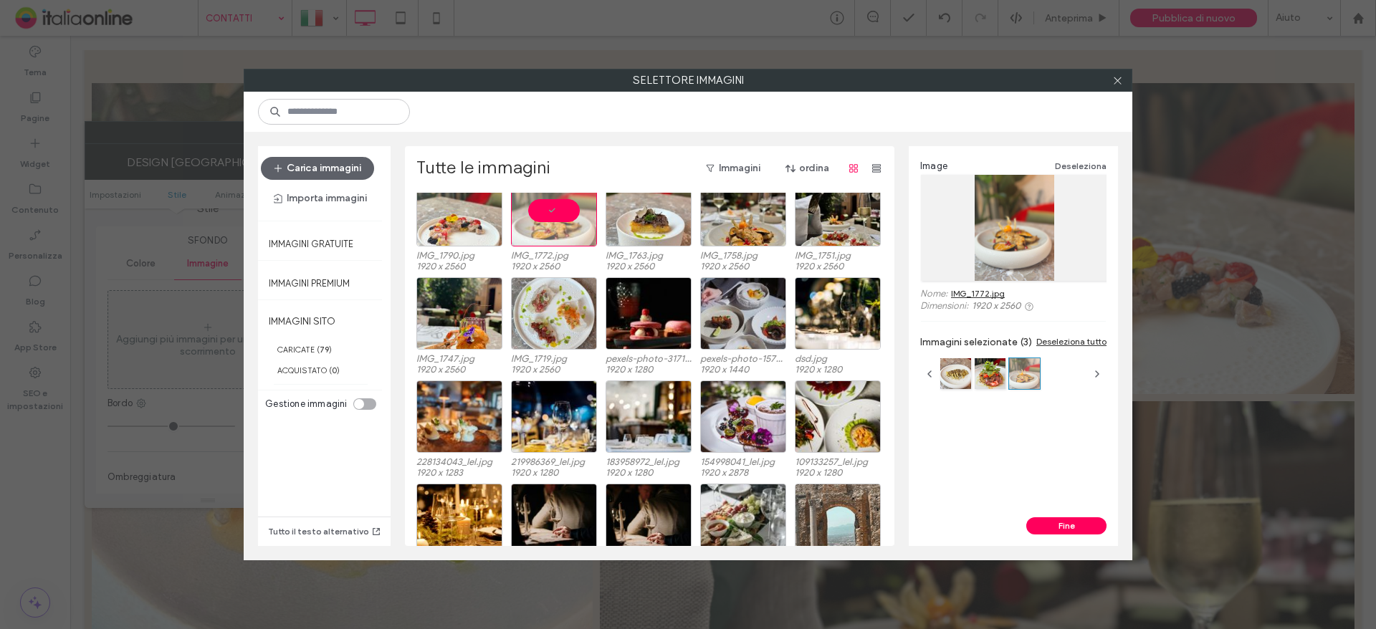
click at [1052, 514] on div "Image Deseleziona Nome: IMG_1772.jpg Dimensioni: 1920 x 2560 Immagini seleziona…" at bounding box center [1013, 331] width 209 height 371
click at [1052, 522] on button "Fine" at bounding box center [1066, 525] width 80 height 17
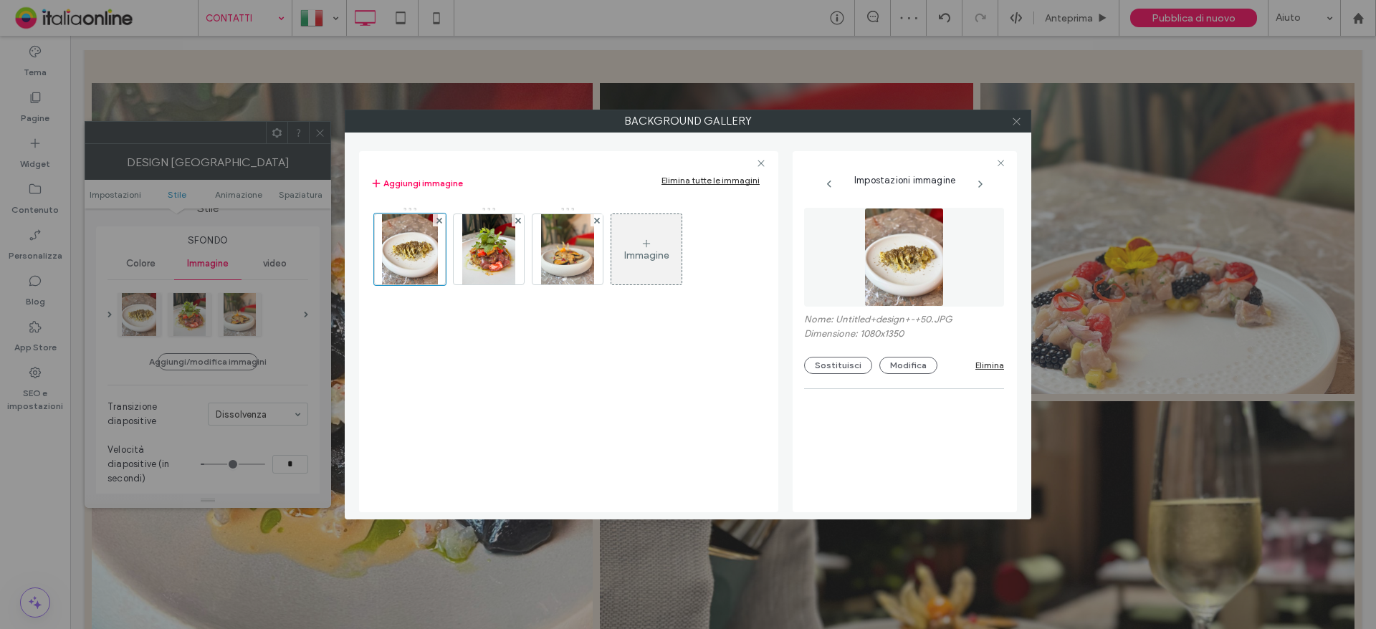
click at [1011, 125] on icon at bounding box center [1016, 121] width 11 height 11
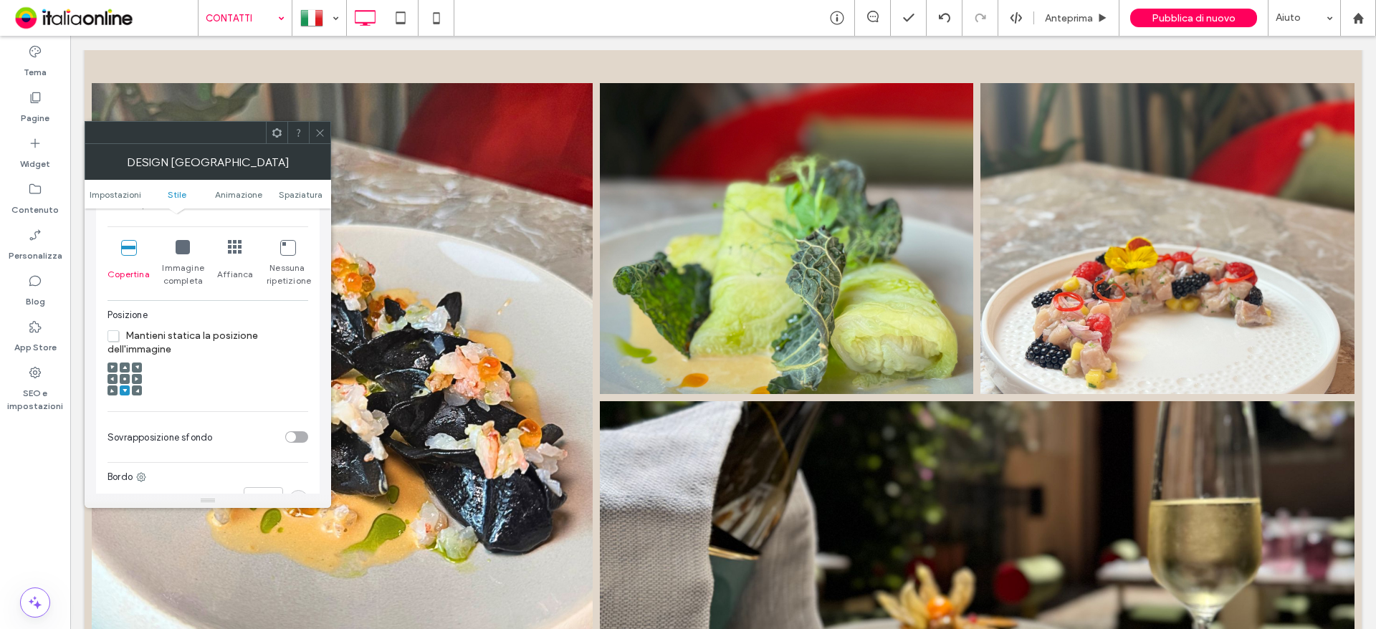
scroll to position [430, 0]
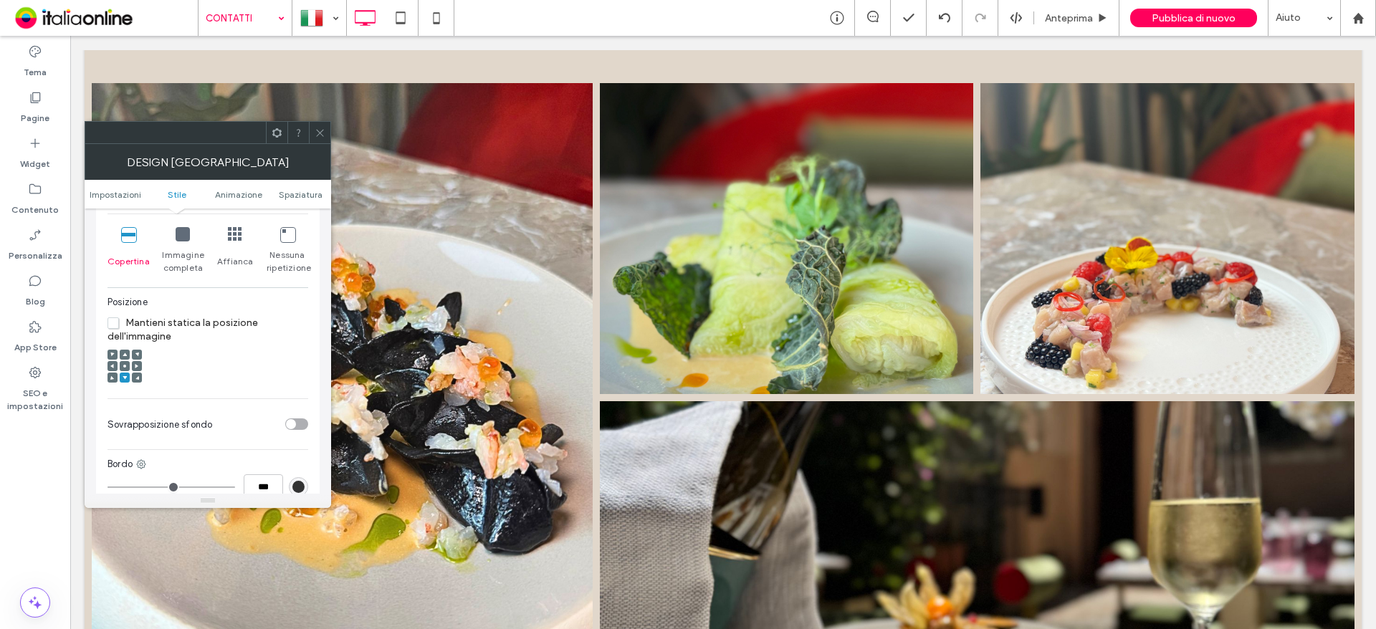
click at [125, 365] on use at bounding box center [124, 366] width 3 height 3
click at [176, 227] on div at bounding box center [183, 235] width 14 height 16
click at [124, 227] on icon at bounding box center [128, 234] width 14 height 14
click at [316, 140] on span at bounding box center [320, 132] width 11 height 21
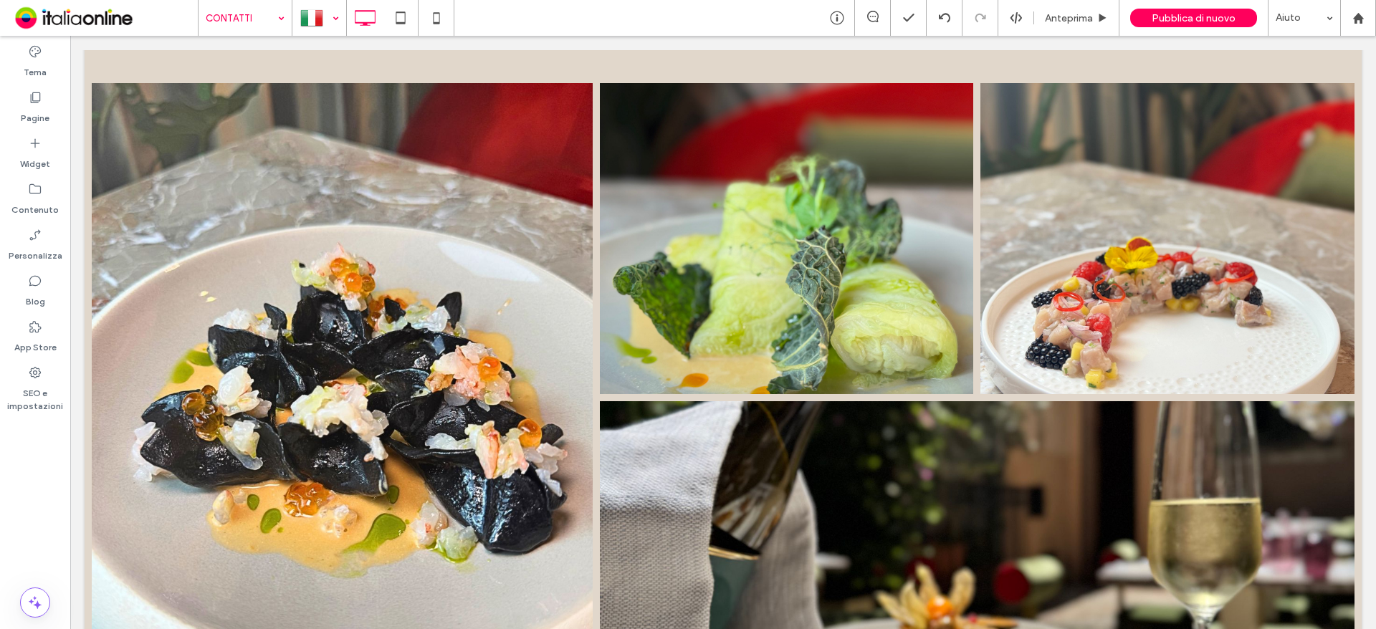
click at [333, 27] on div at bounding box center [319, 18] width 52 height 34
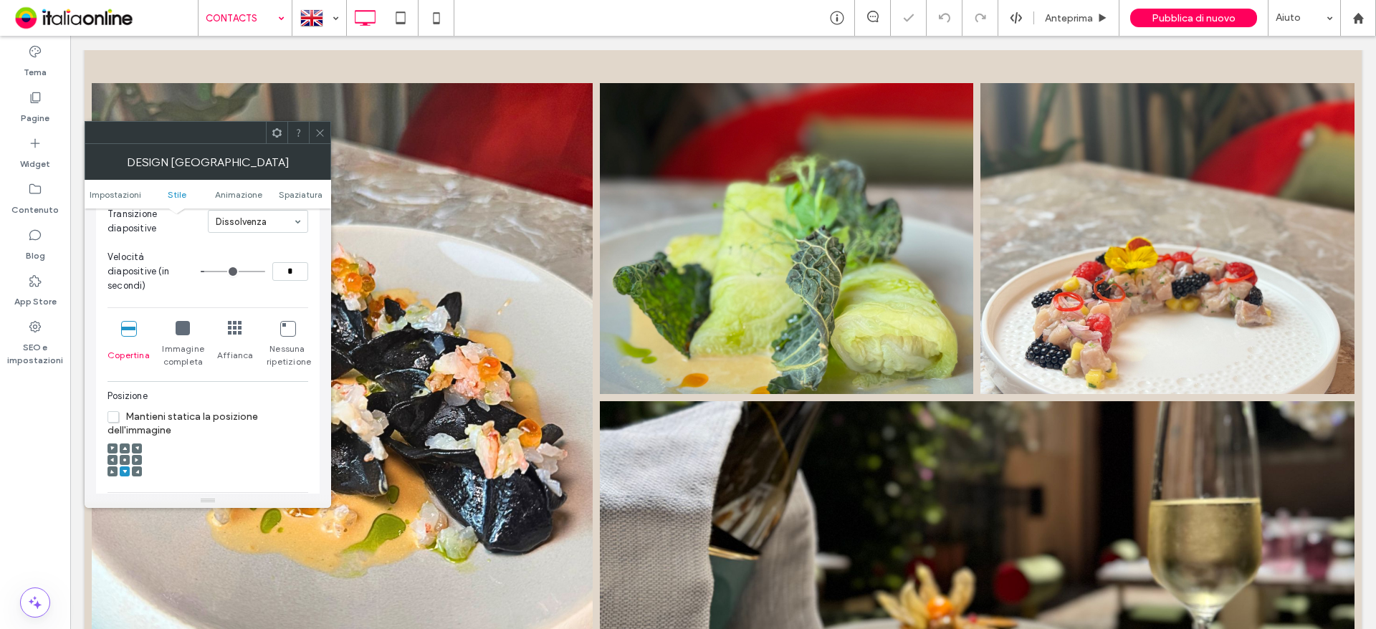
scroll to position [358, 0]
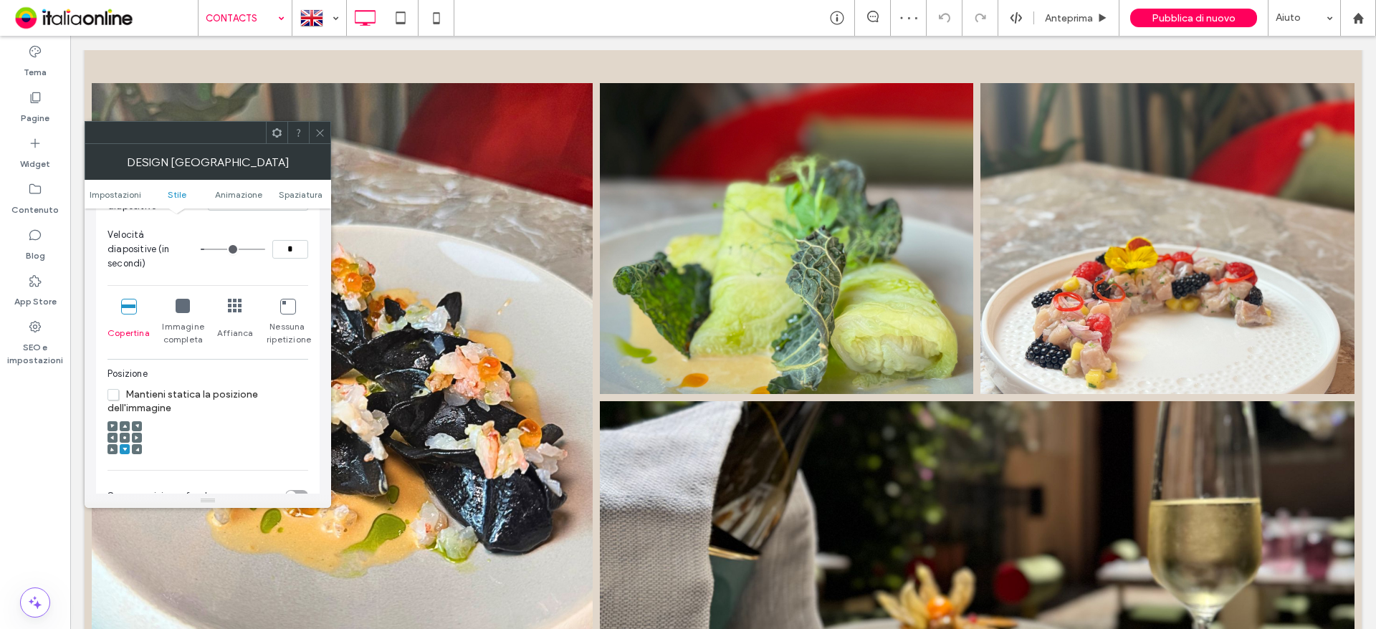
click at [120, 433] on div at bounding box center [125, 438] width 10 height 10
click at [122, 433] on div at bounding box center [125, 438] width 10 height 10
click at [125, 436] on use at bounding box center [124, 437] width 3 height 3
drag, startPoint x: 323, startPoint y: 135, endPoint x: 279, endPoint y: 34, distance: 110.1
click at [323, 135] on icon at bounding box center [320, 133] width 11 height 11
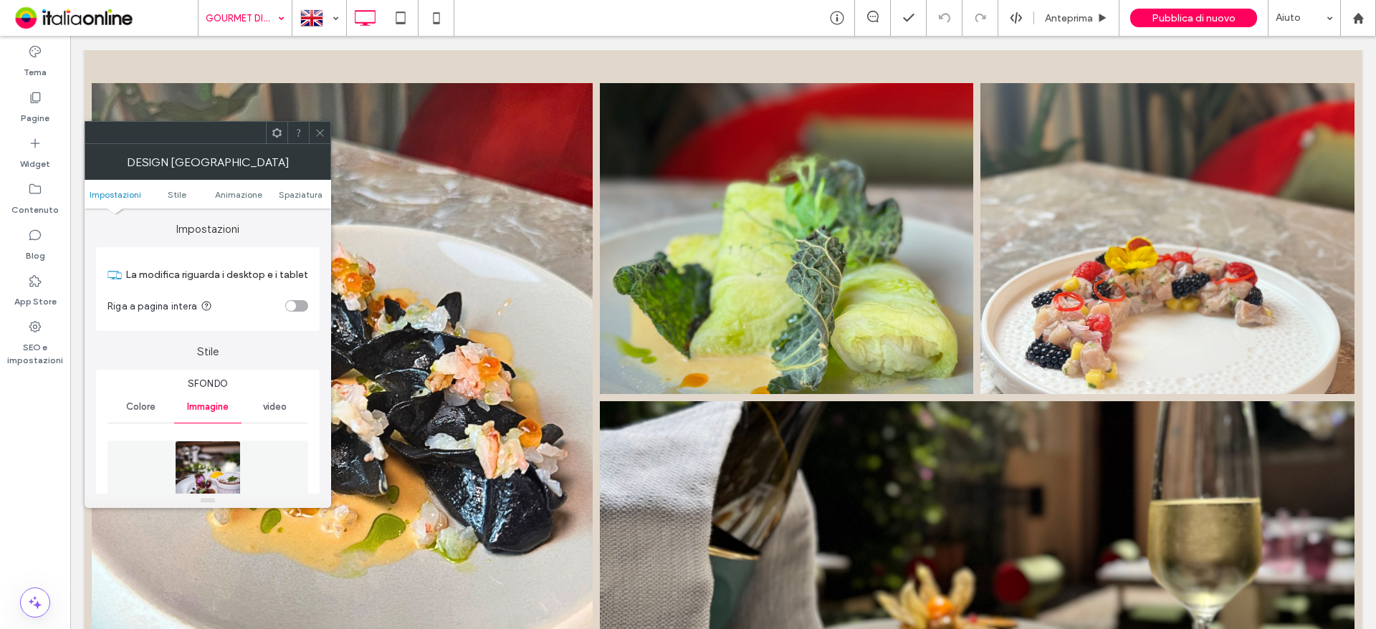
scroll to position [143, 0]
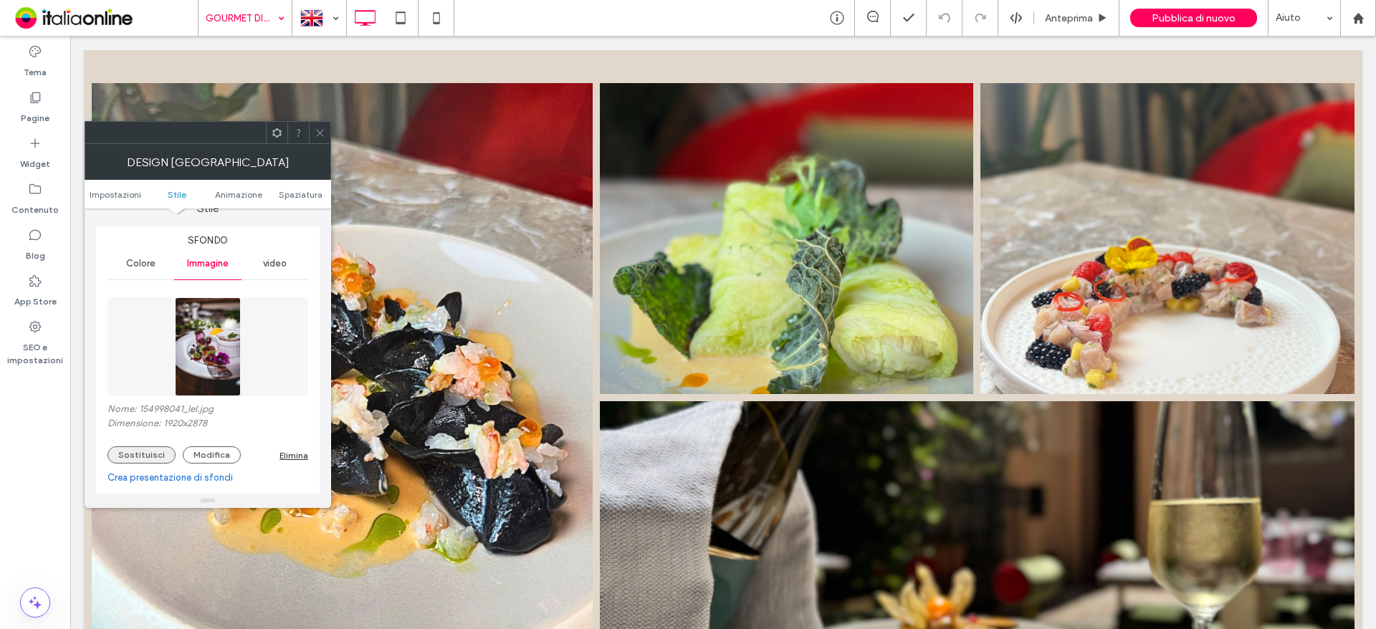
click at [160, 461] on button "Sostituisci" at bounding box center [141, 454] width 68 height 17
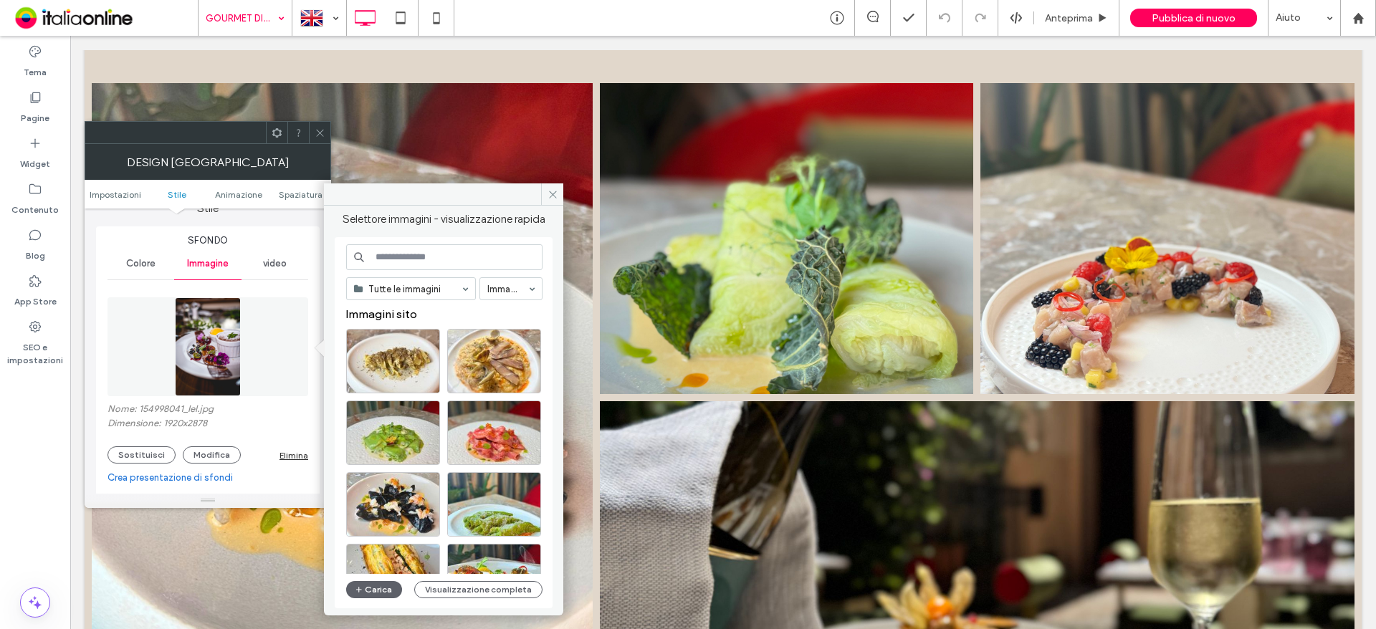
scroll to position [287, 0]
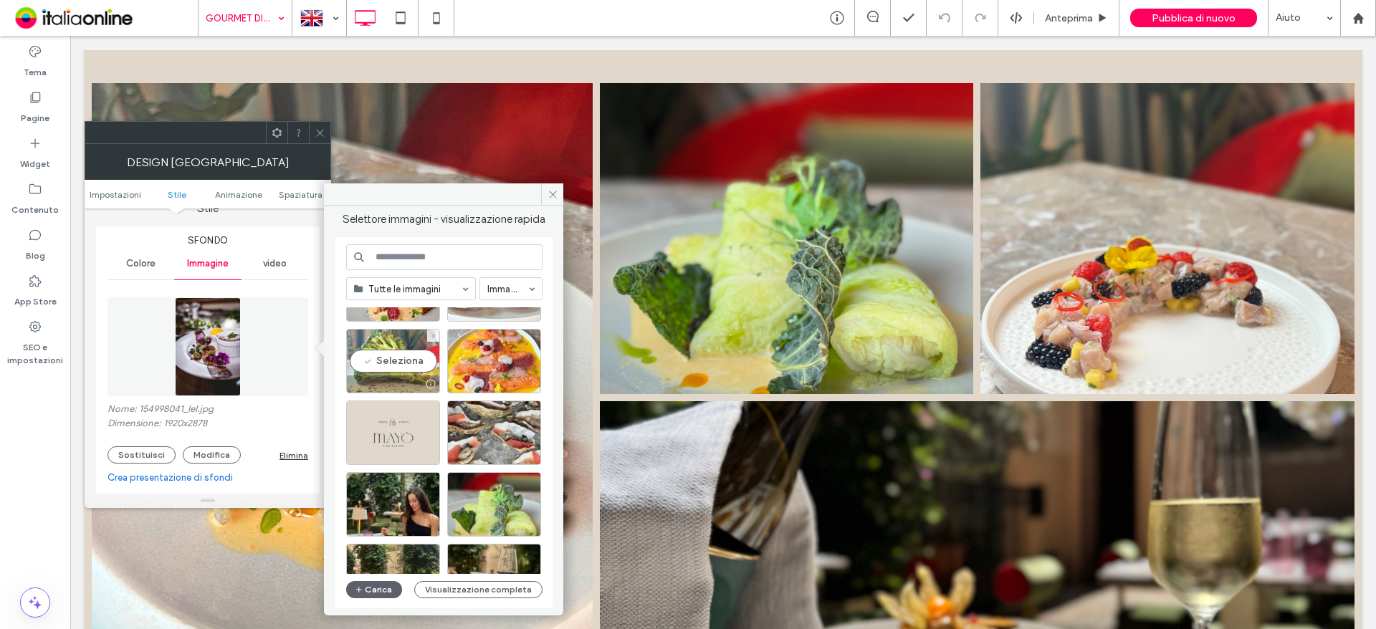
click at [383, 351] on div "Seleziona" at bounding box center [393, 361] width 94 height 64
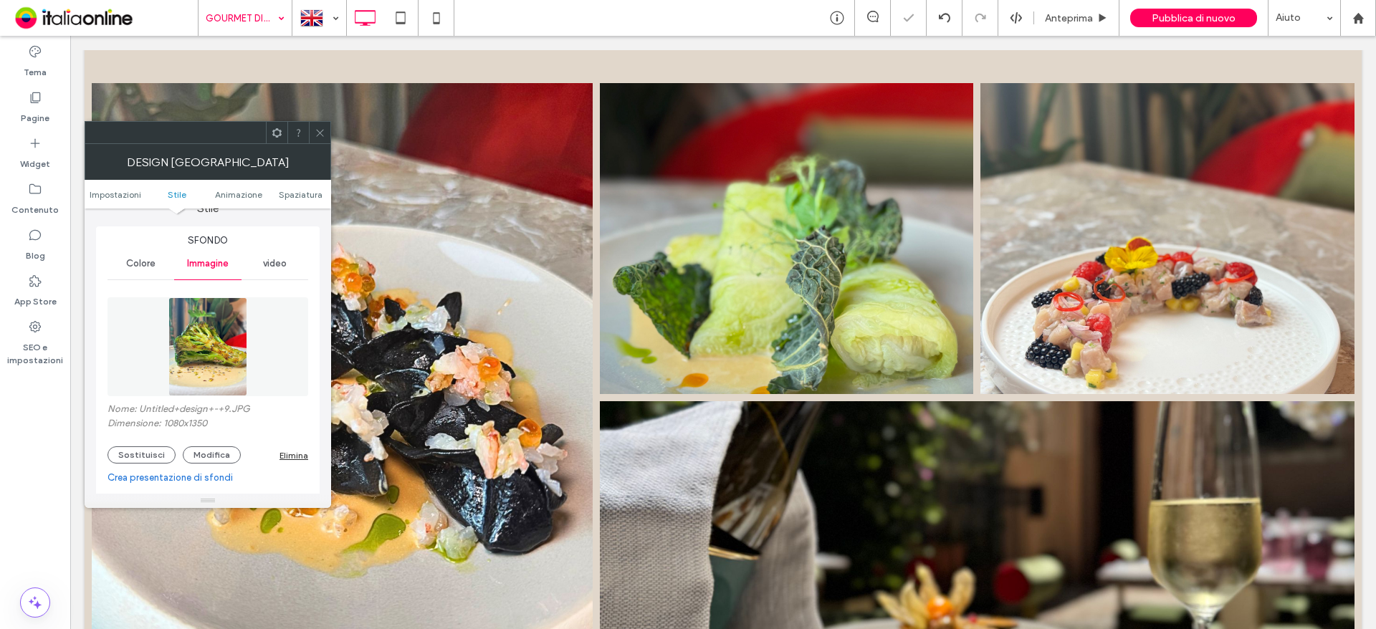
click at [318, 129] on icon at bounding box center [320, 133] width 11 height 11
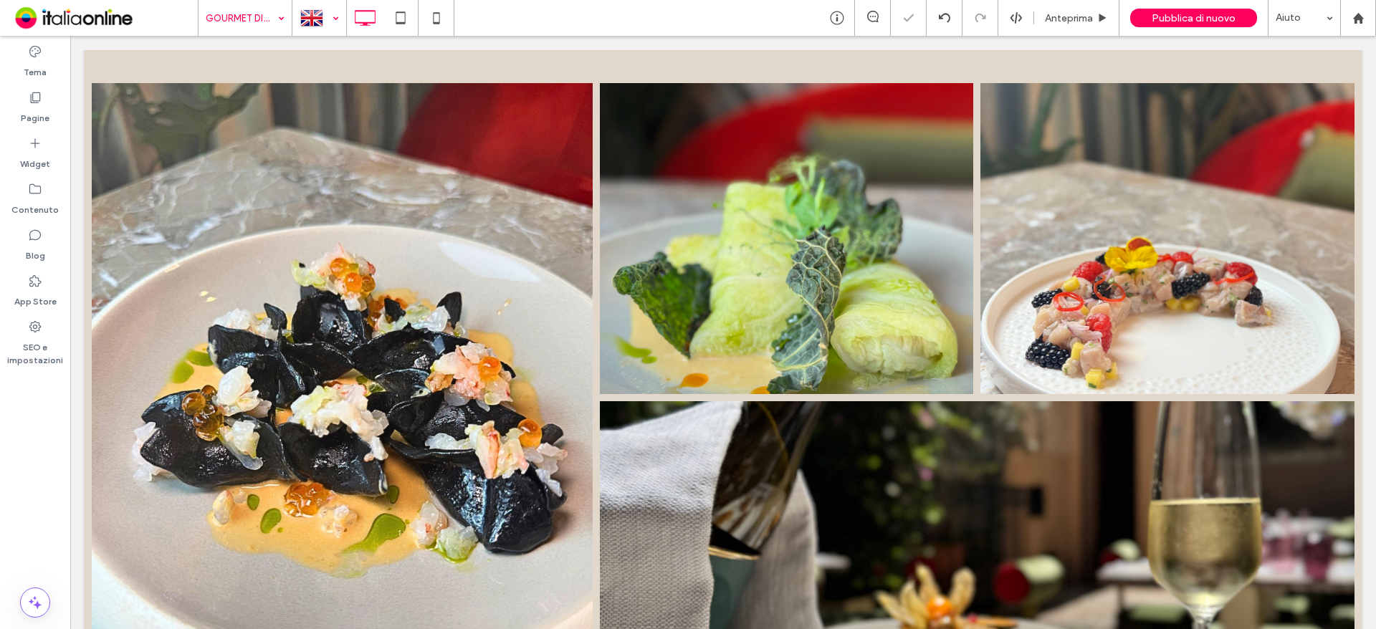
click at [327, 20] on div at bounding box center [319, 18] width 52 height 34
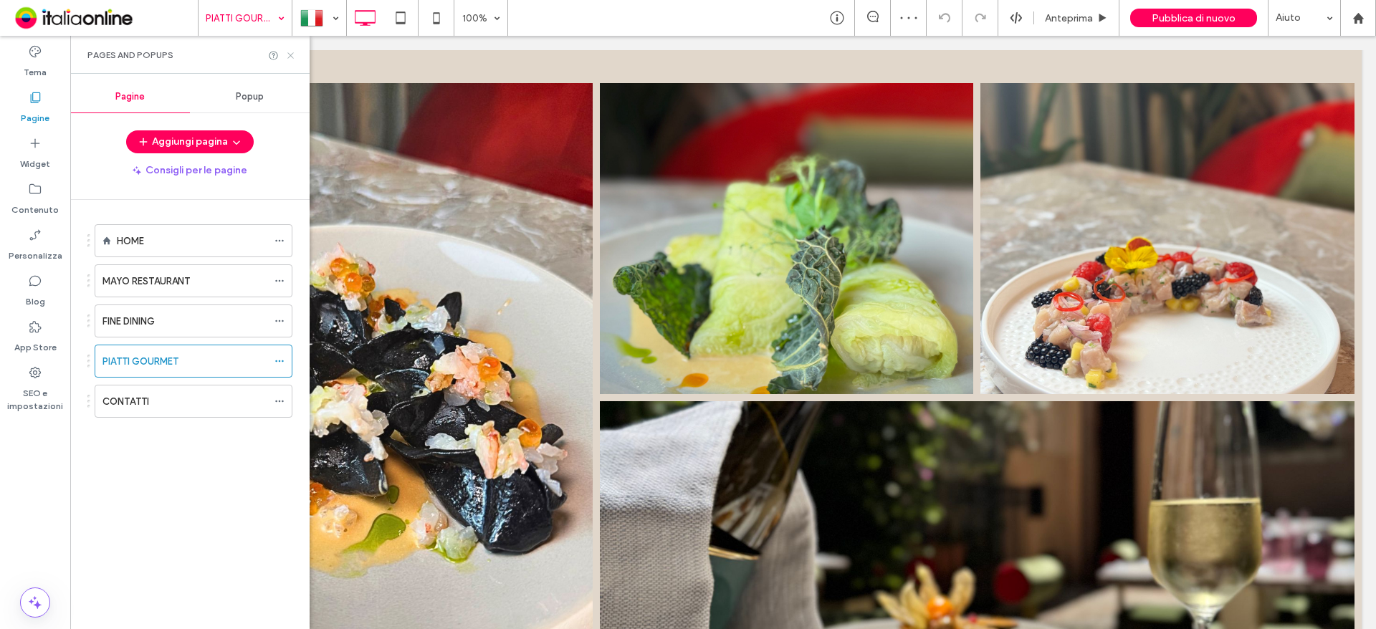
click at [287, 54] on icon at bounding box center [290, 55] width 11 height 11
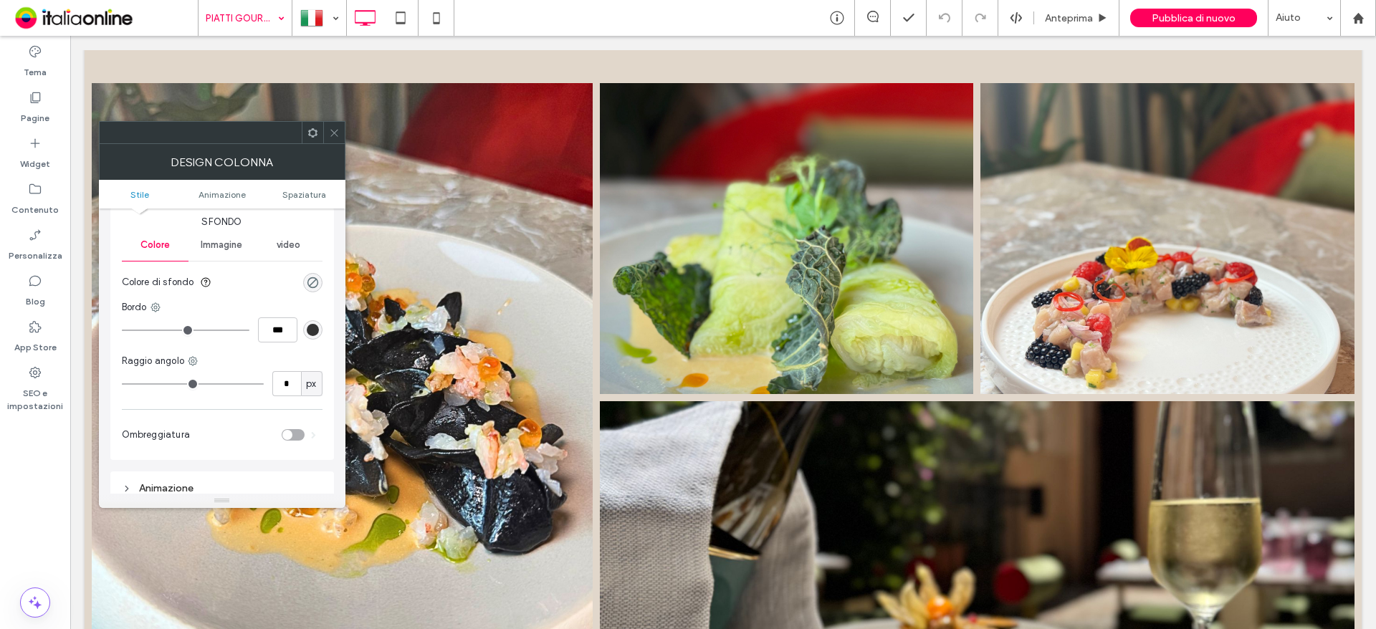
scroll to position [72, 0]
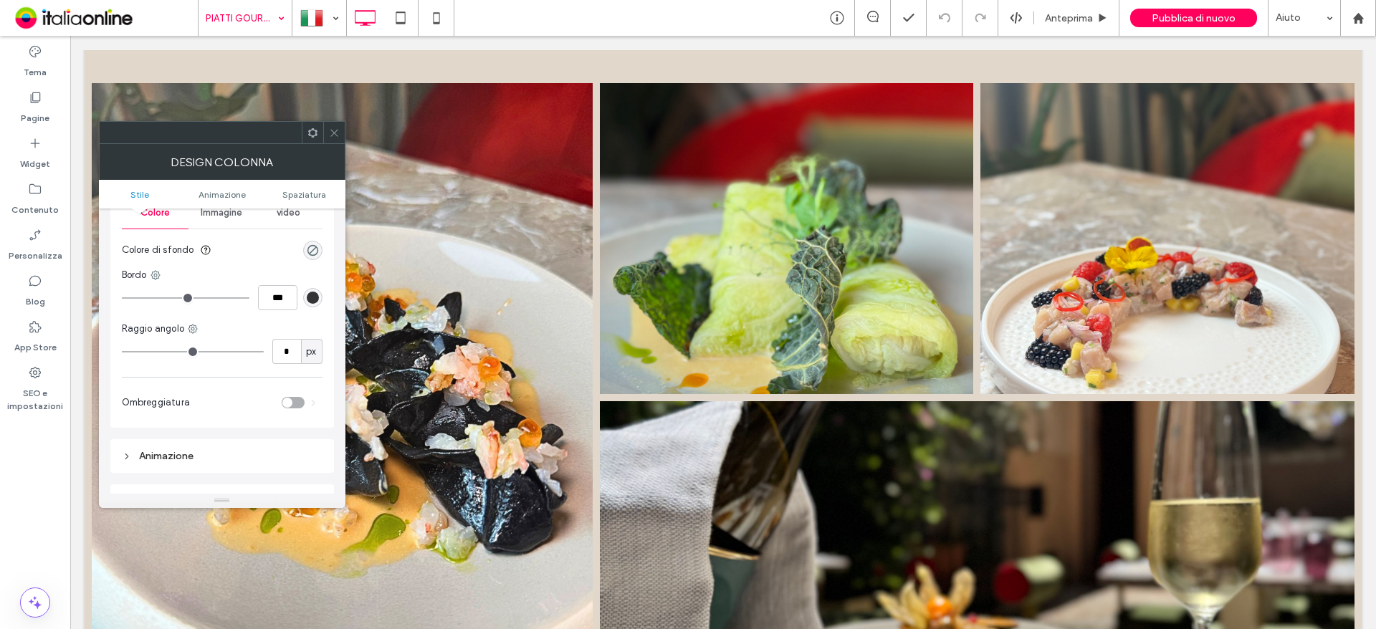
click at [338, 132] on icon at bounding box center [334, 133] width 11 height 11
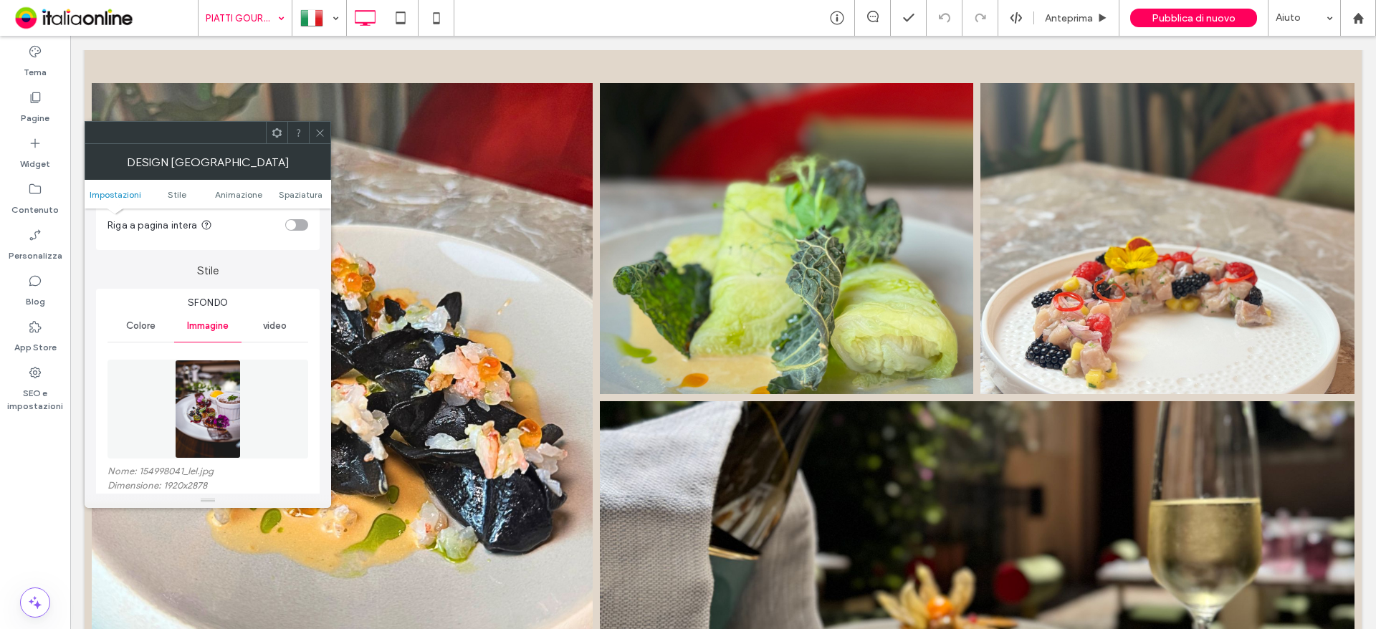
scroll to position [143, 0]
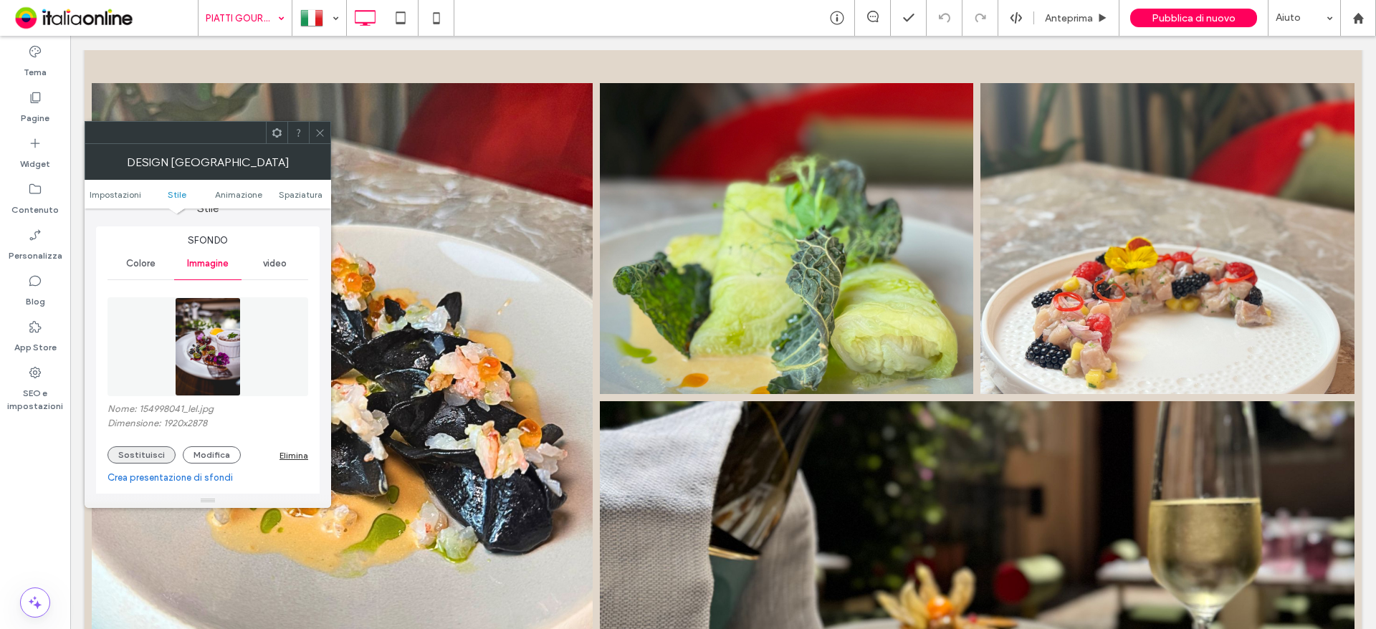
click at [148, 454] on button "Sostituisci" at bounding box center [141, 454] width 68 height 17
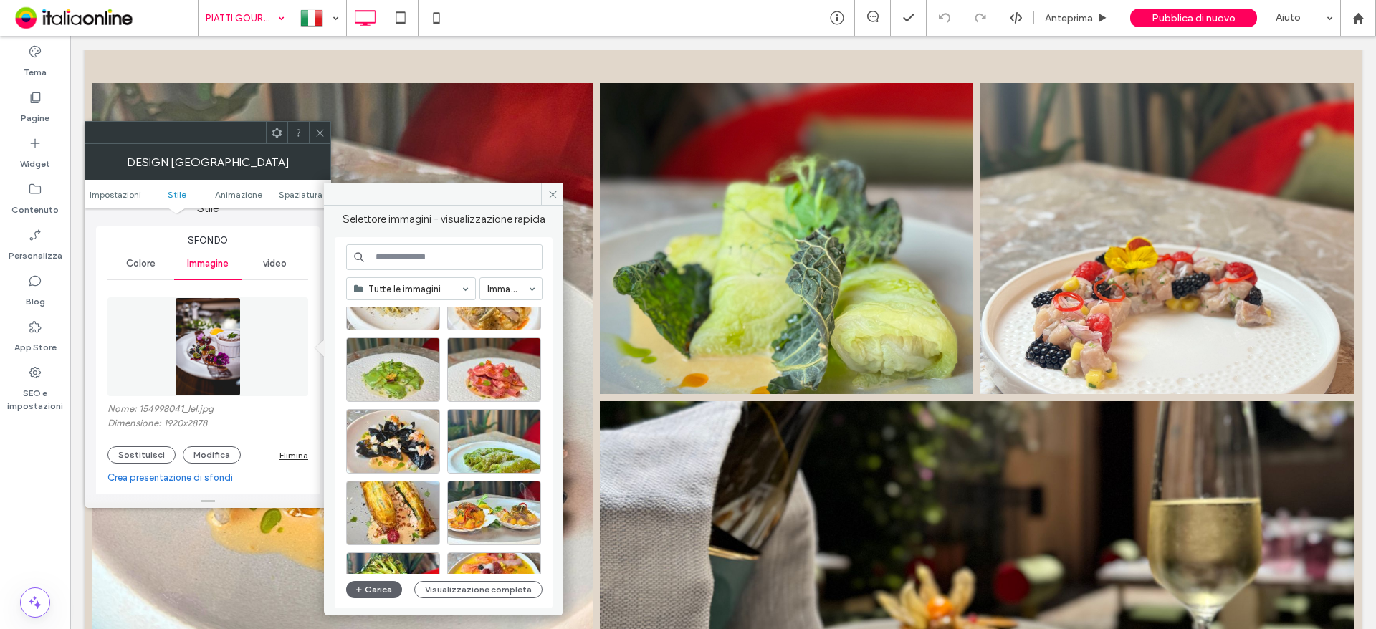
scroll to position [215, 0]
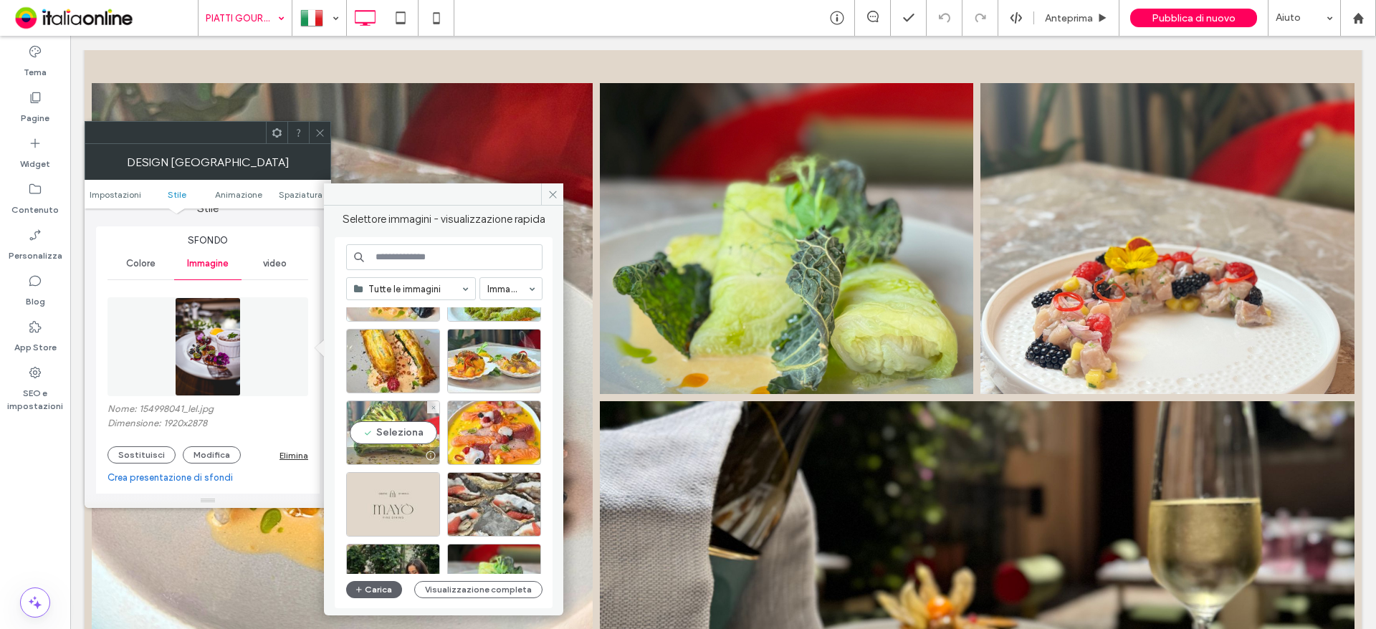
click at [403, 436] on div "Seleziona" at bounding box center [393, 433] width 94 height 64
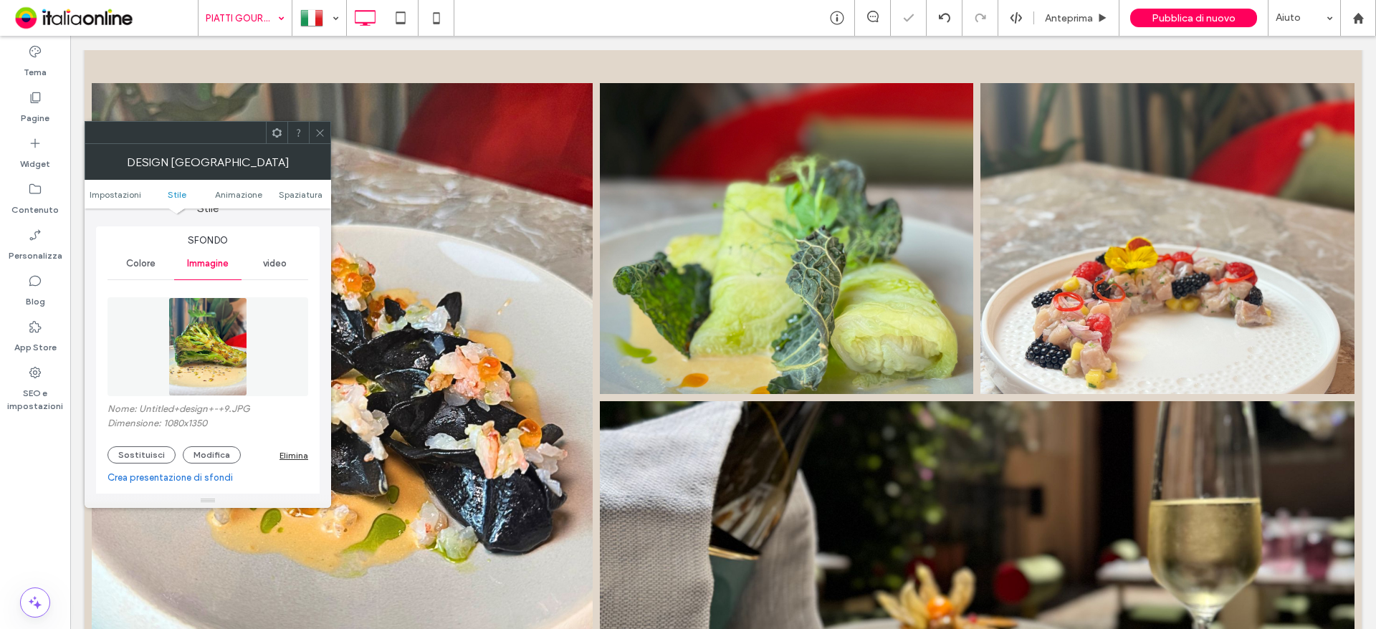
click at [323, 134] on icon at bounding box center [320, 133] width 11 height 11
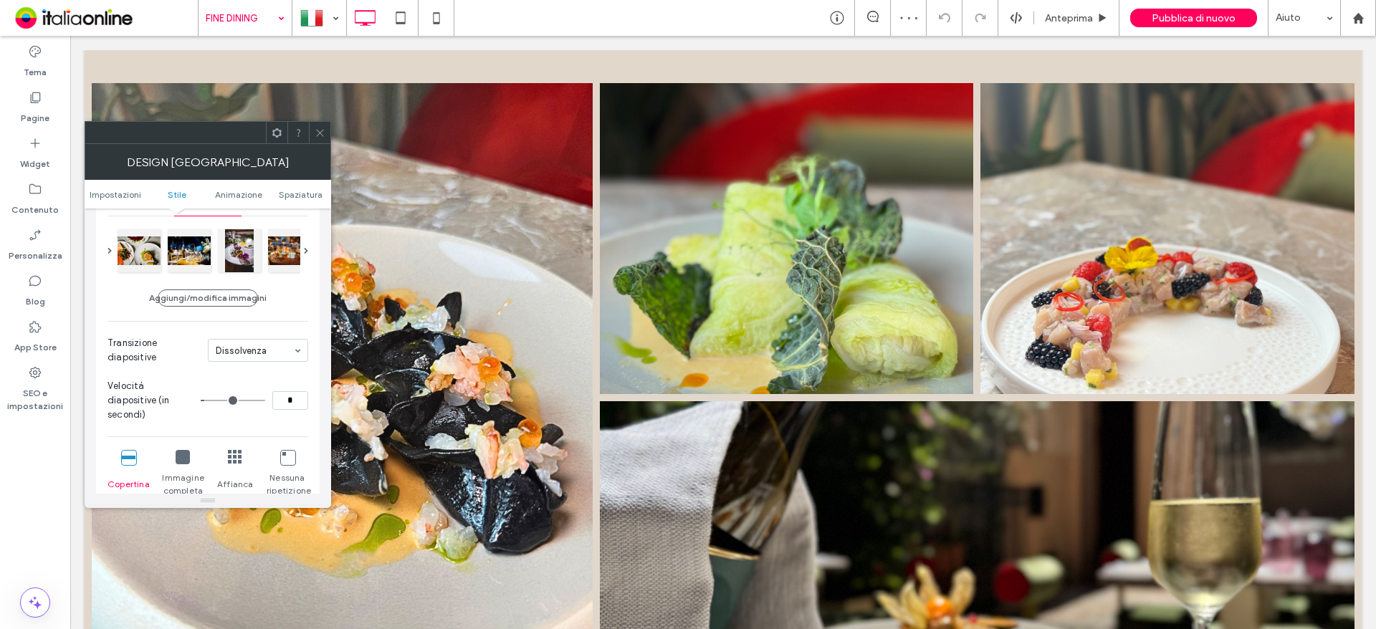
scroll to position [215, 0]
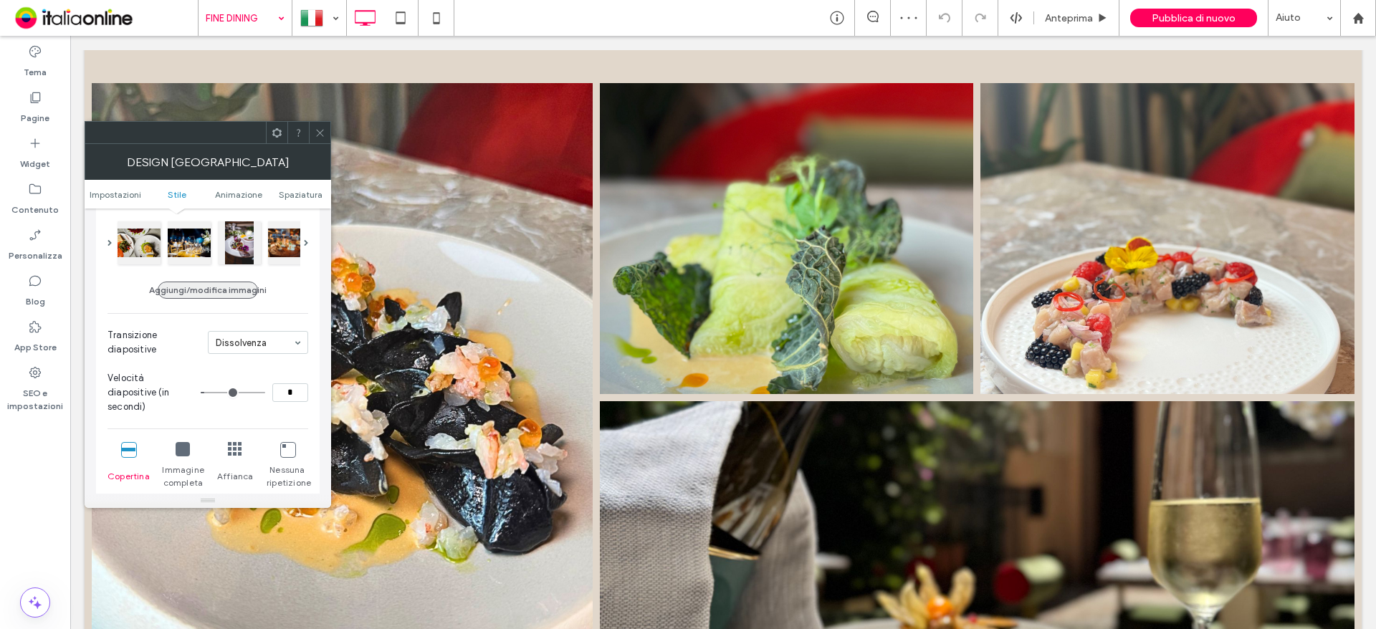
click at [188, 295] on button "Aggiungi/modifica immagini" at bounding box center [208, 290] width 100 height 17
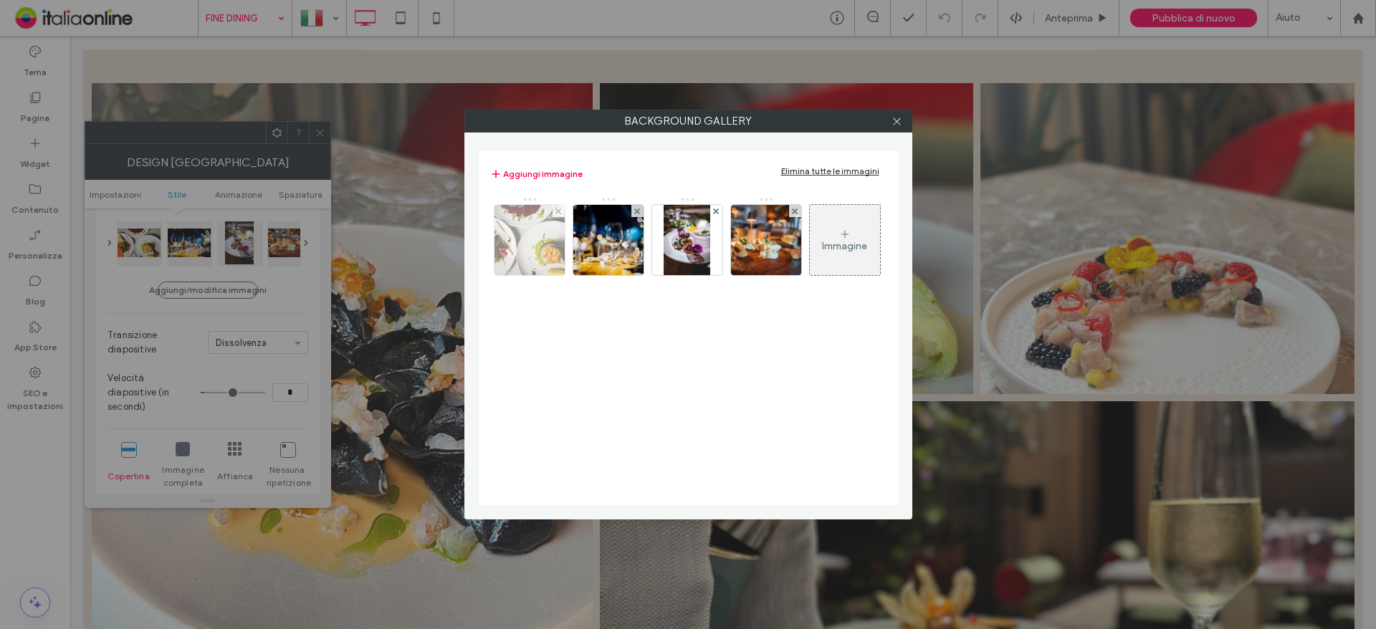
click at [561, 207] on div at bounding box center [558, 211] width 12 height 12
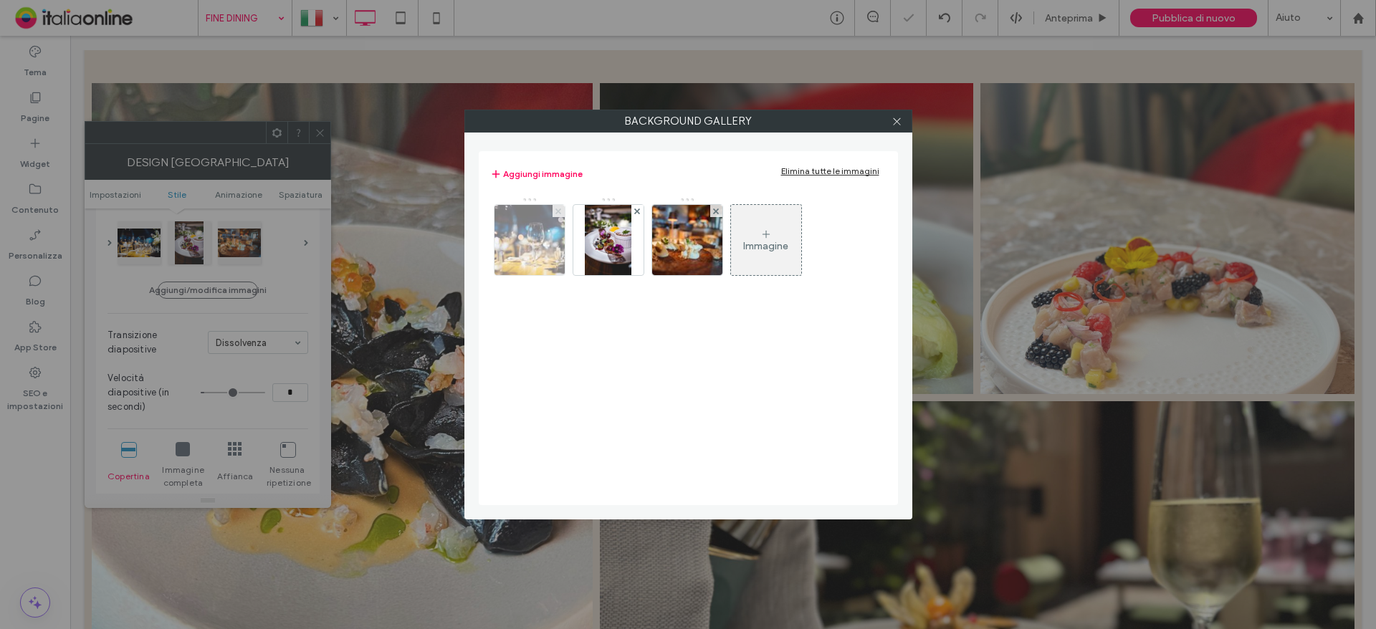
click at [559, 211] on use at bounding box center [558, 211] width 6 height 6
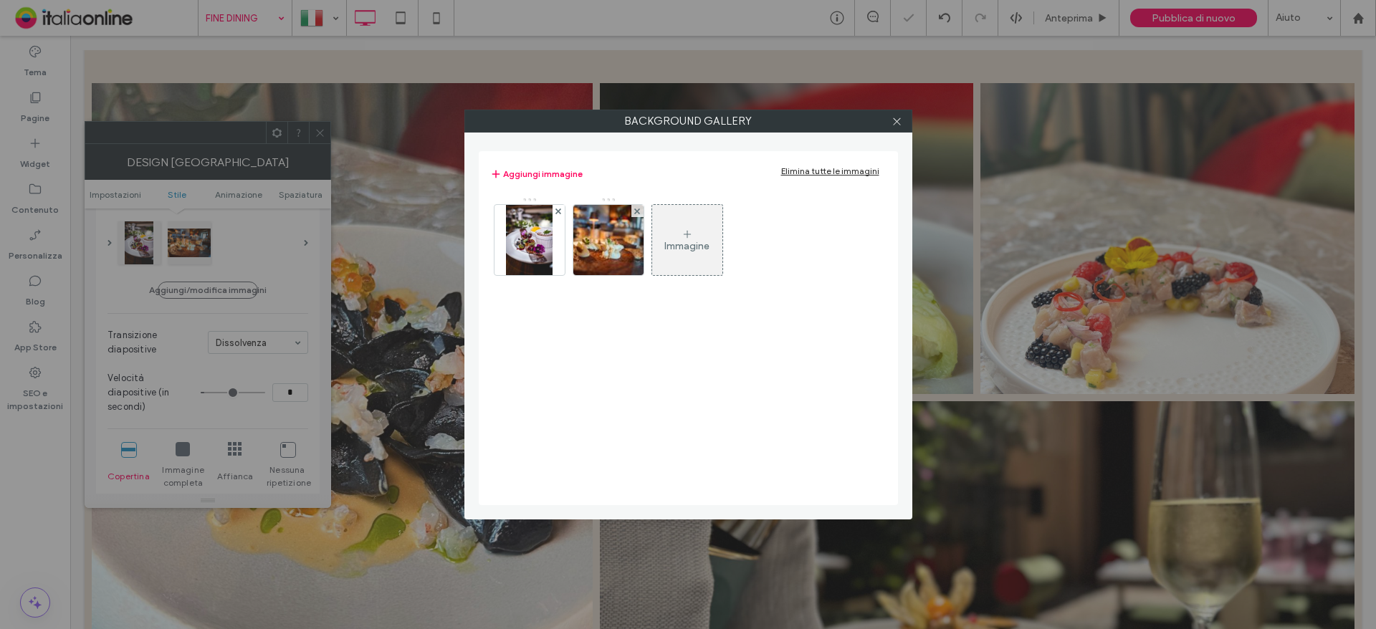
click at [559, 211] on use at bounding box center [558, 211] width 6 height 6
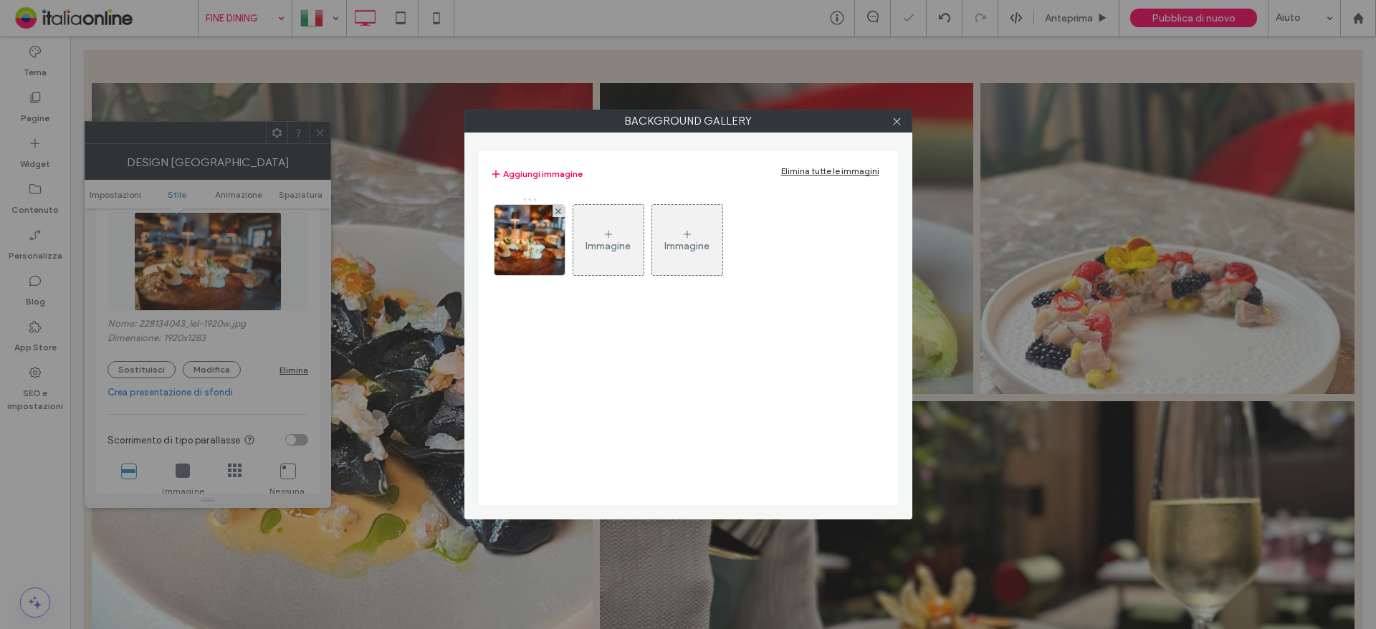
click at [559, 211] on use at bounding box center [558, 211] width 6 height 6
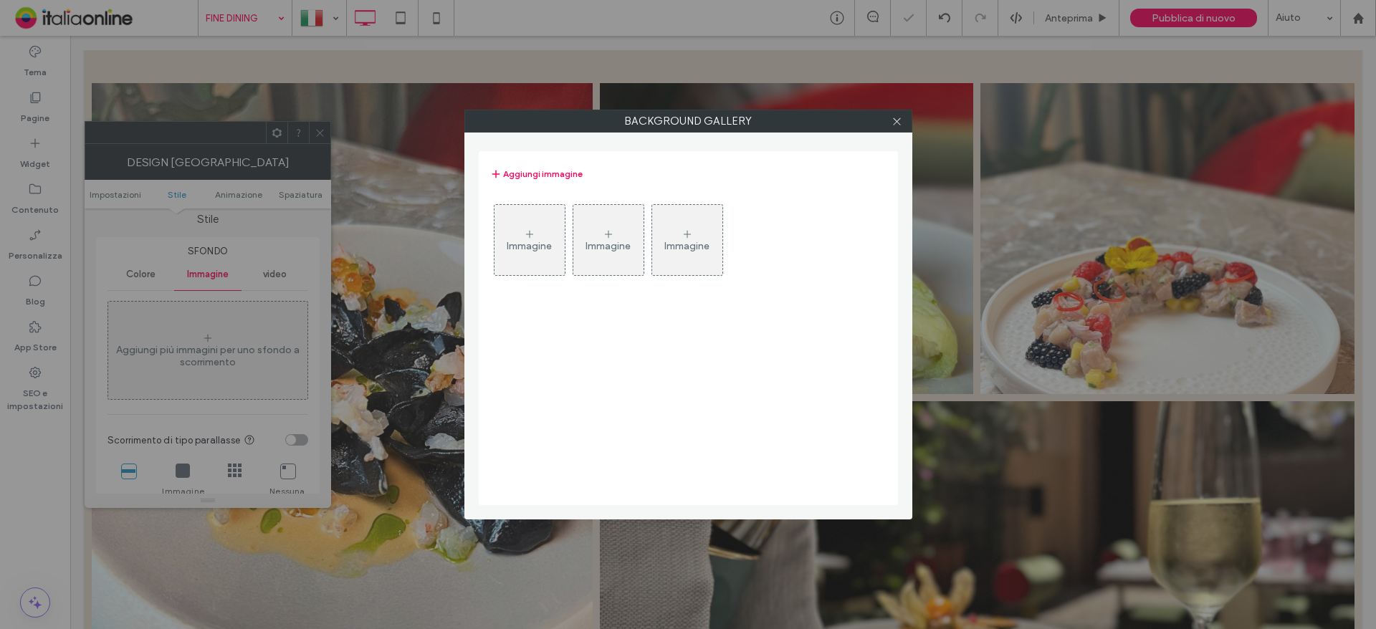
click at [535, 224] on div "Immagine" at bounding box center [529, 239] width 70 height 67
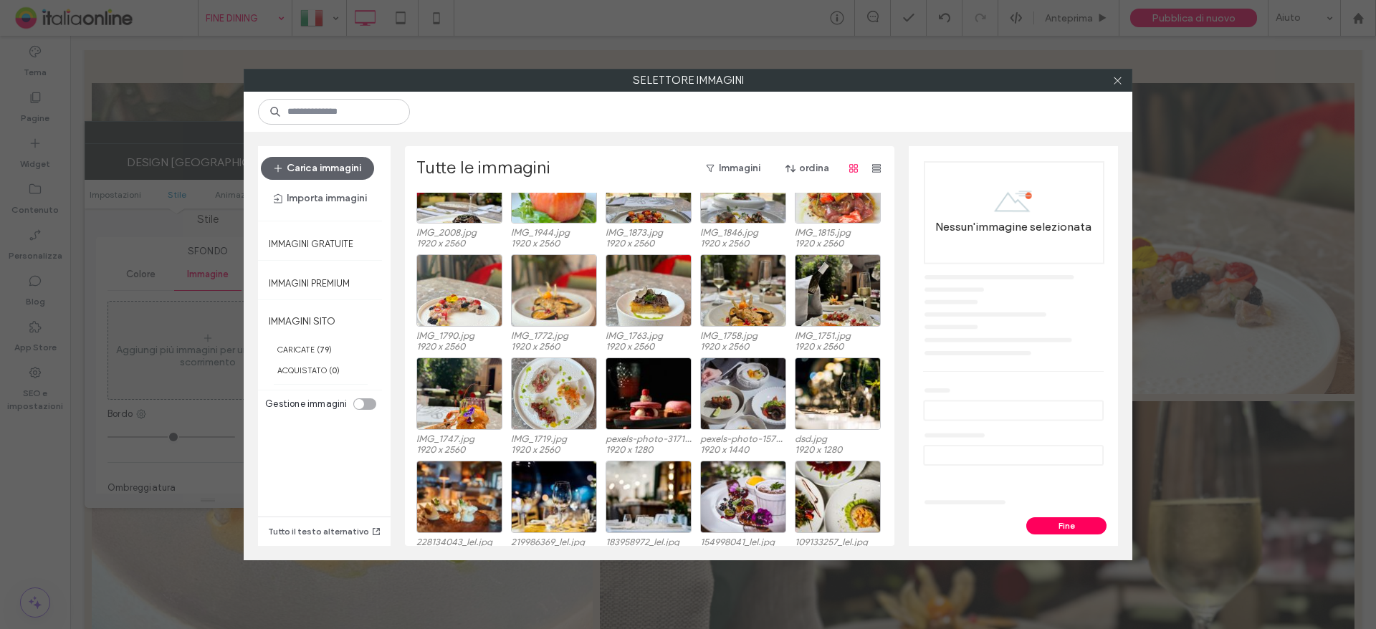
scroll to position [388, 0]
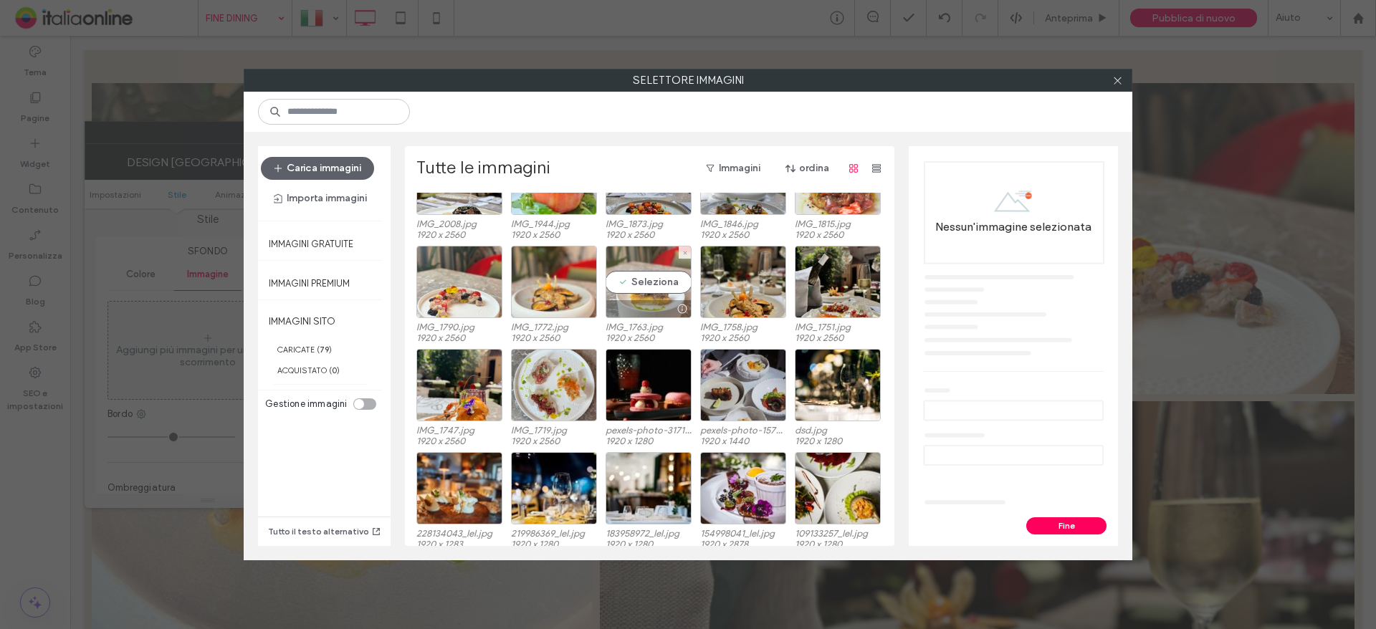
click at [634, 287] on div "Seleziona" at bounding box center [648, 282] width 86 height 72
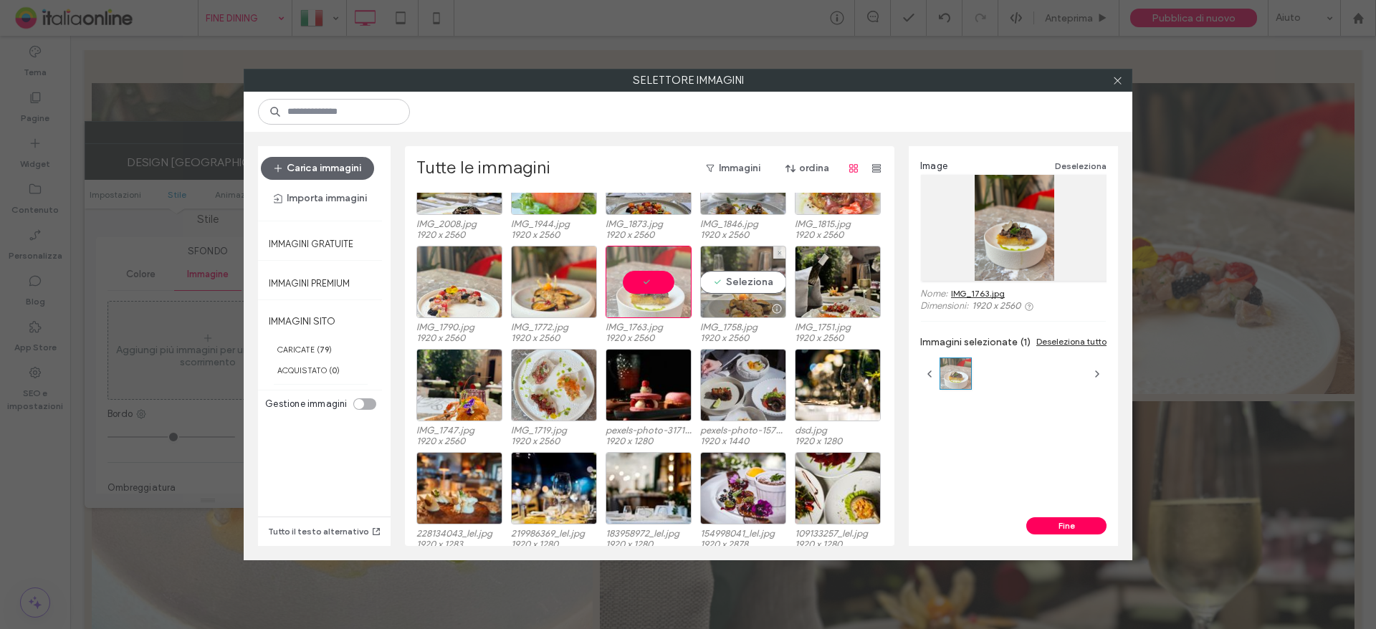
drag, startPoint x: 719, startPoint y: 287, endPoint x: 727, endPoint y: 300, distance: 16.1
click at [719, 287] on div "Seleziona" at bounding box center [743, 282] width 86 height 72
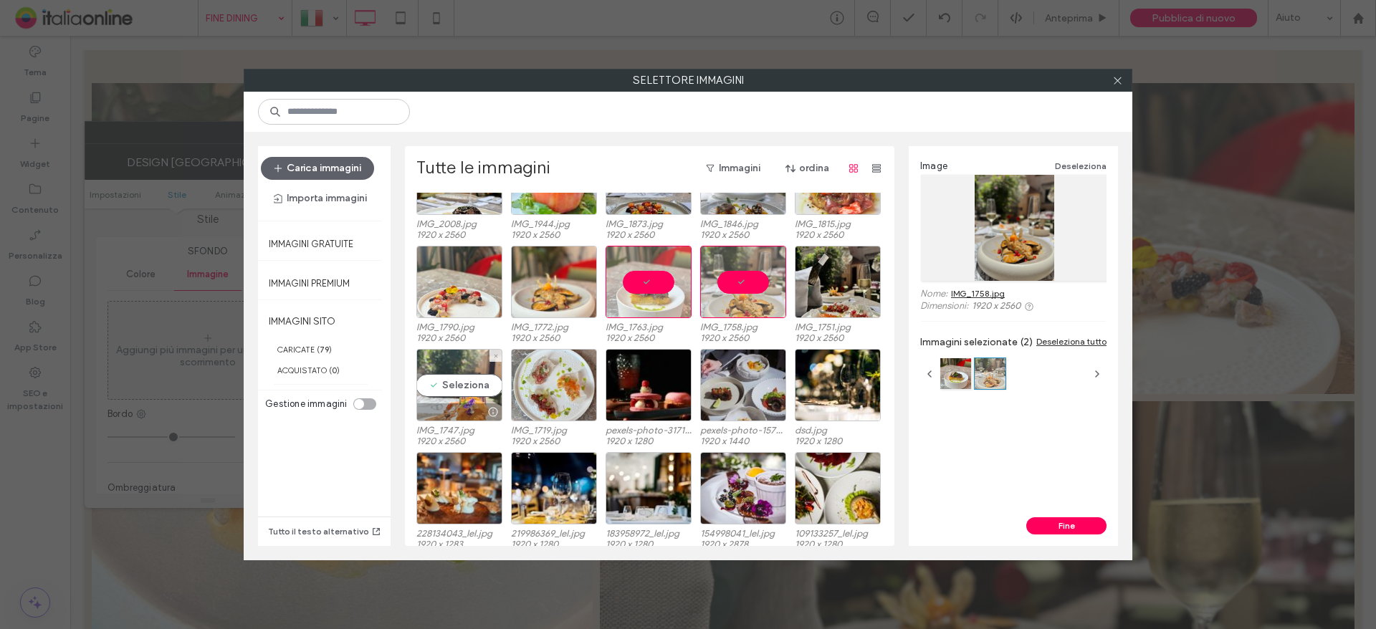
drag, startPoint x: 456, startPoint y: 389, endPoint x: 480, endPoint y: 389, distance: 24.4
click at [456, 389] on div "Seleziona" at bounding box center [459, 385] width 86 height 72
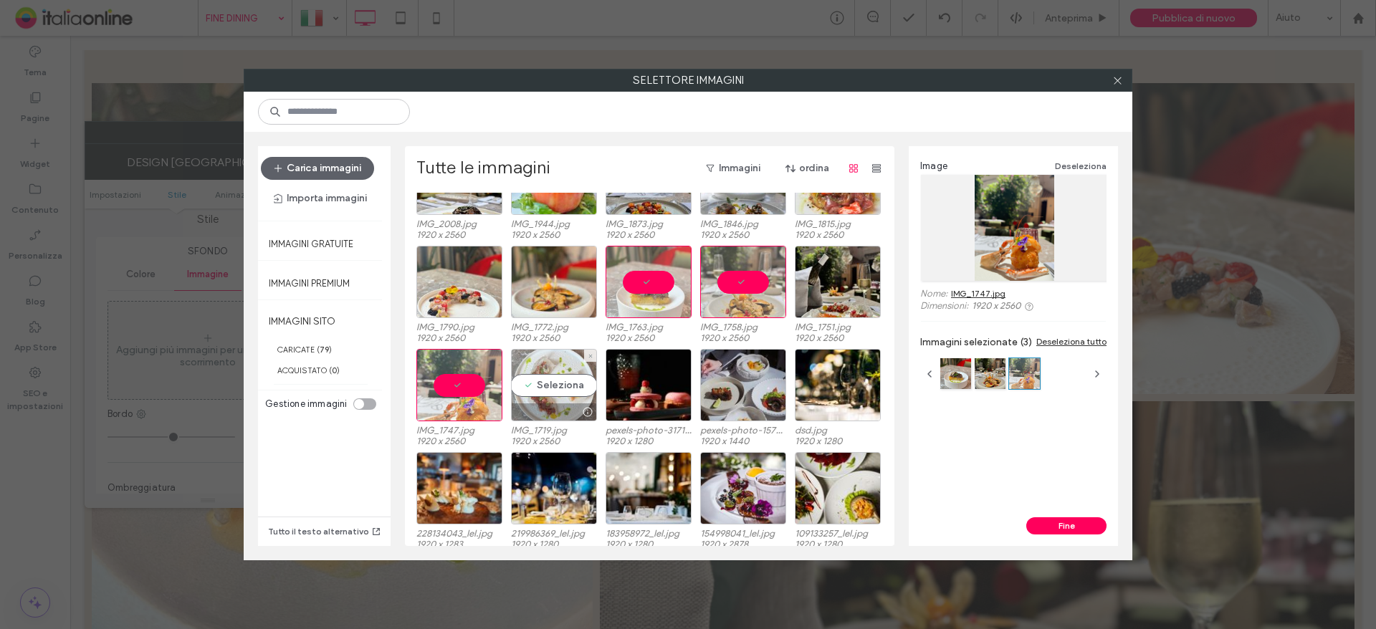
click at [566, 389] on div "Seleziona" at bounding box center [554, 385] width 86 height 72
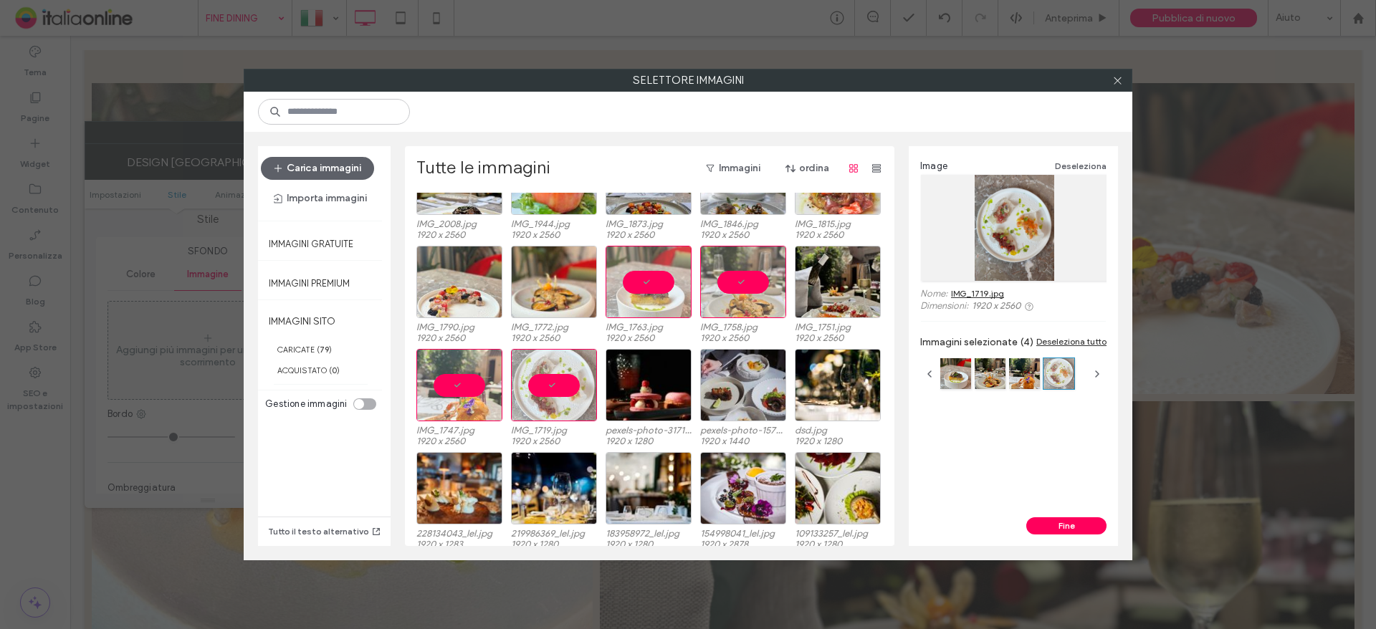
click at [1030, 525] on button "Fine" at bounding box center [1066, 525] width 80 height 17
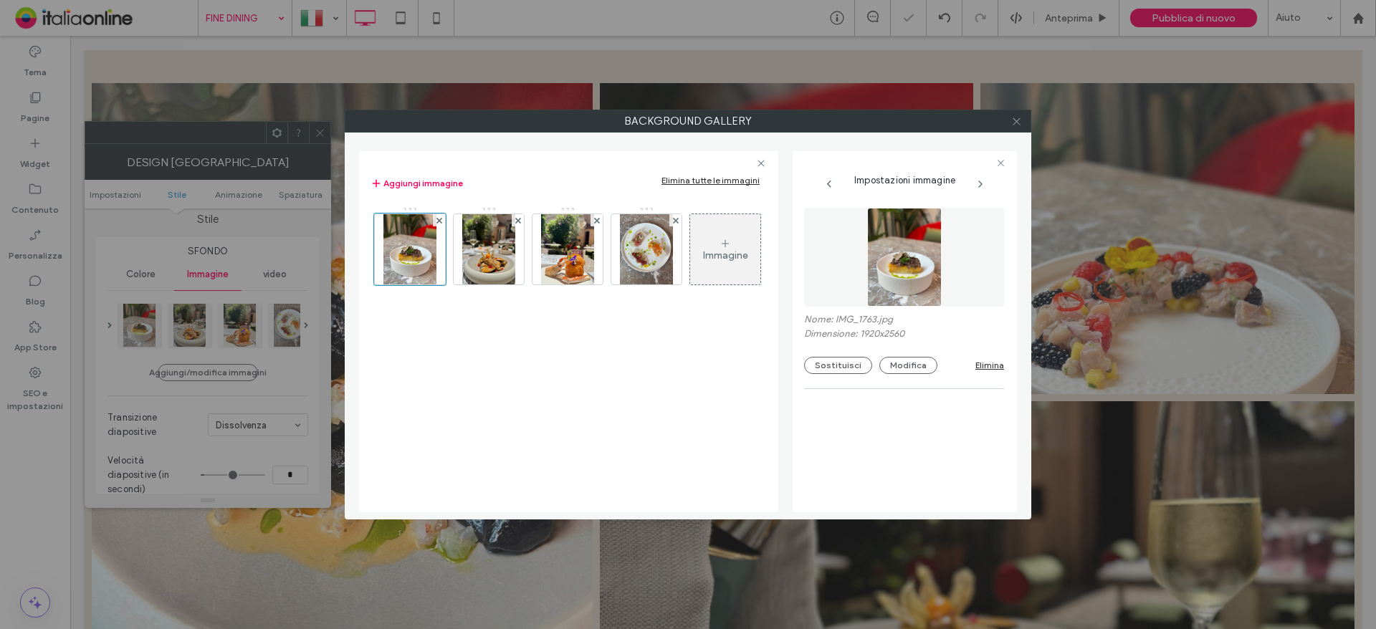
click at [1019, 121] on icon at bounding box center [1016, 121] width 11 height 11
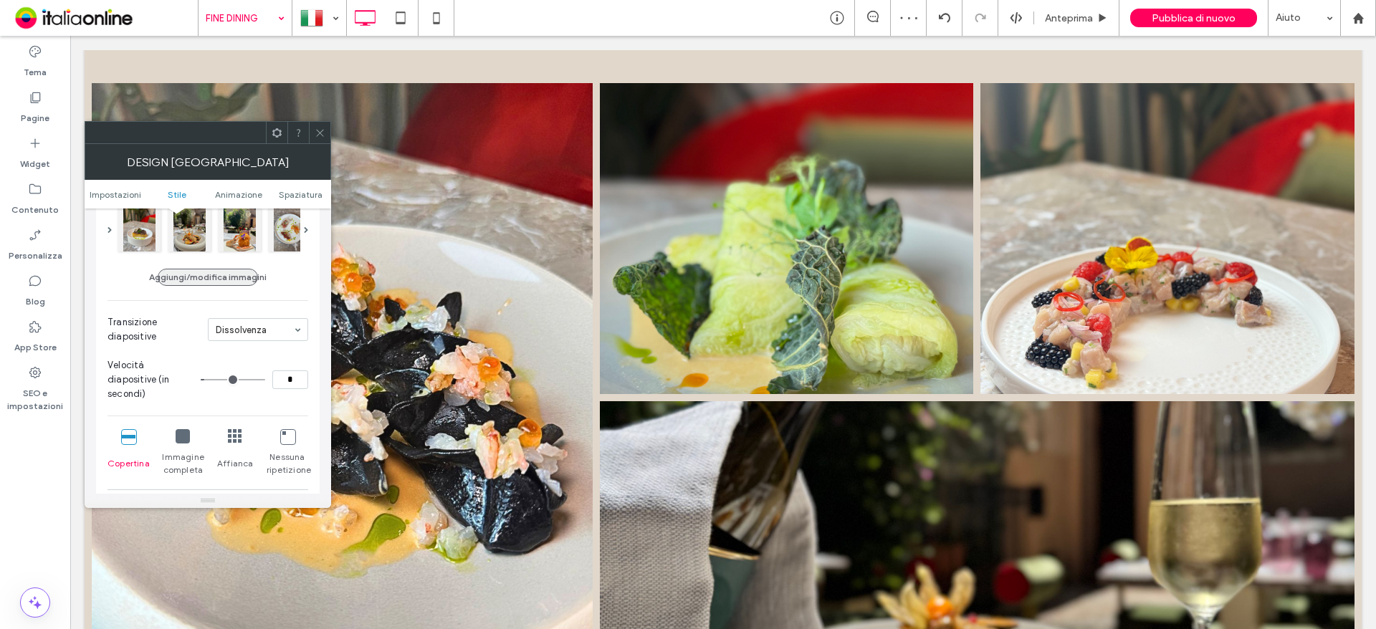
scroll to position [348, 0]
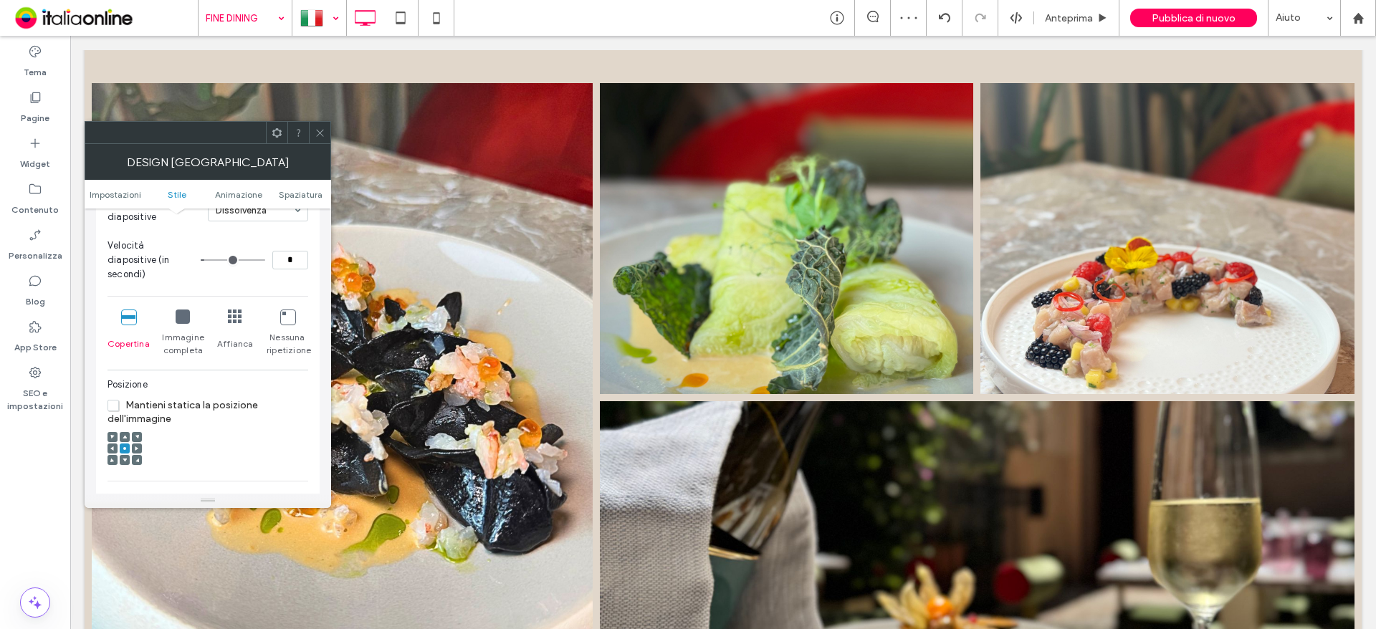
click at [334, 11] on div at bounding box center [319, 18] width 52 height 34
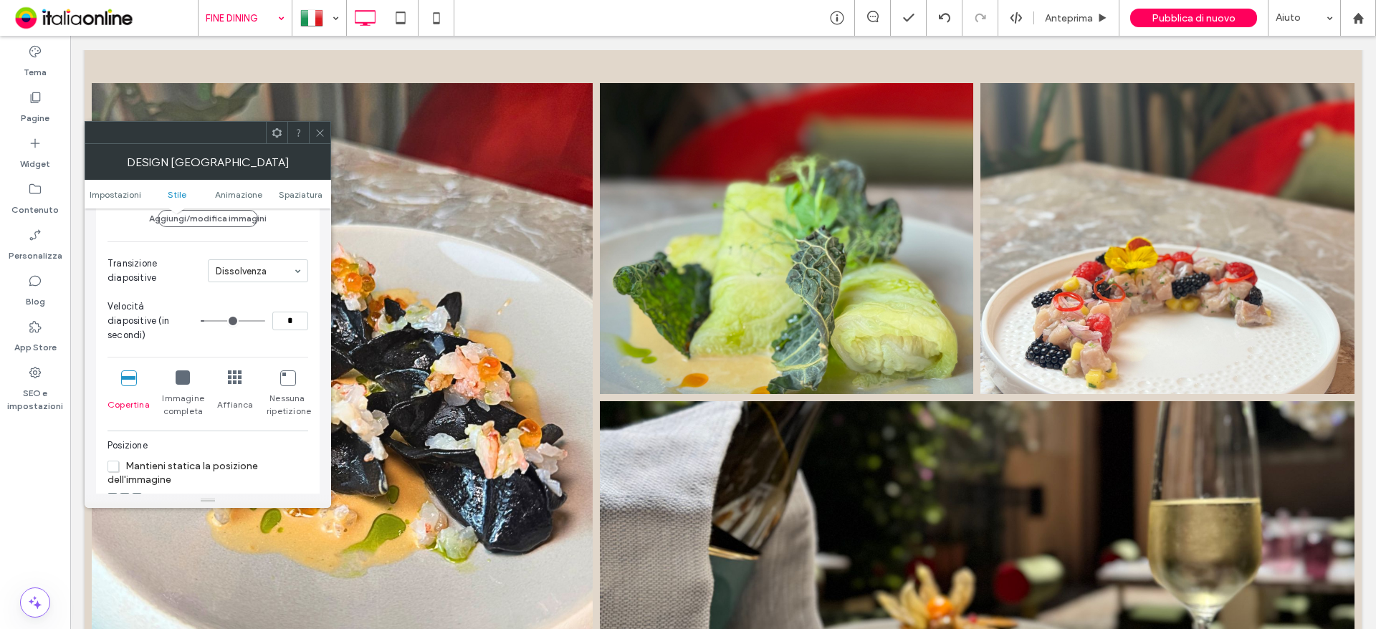
scroll to position [358, 0]
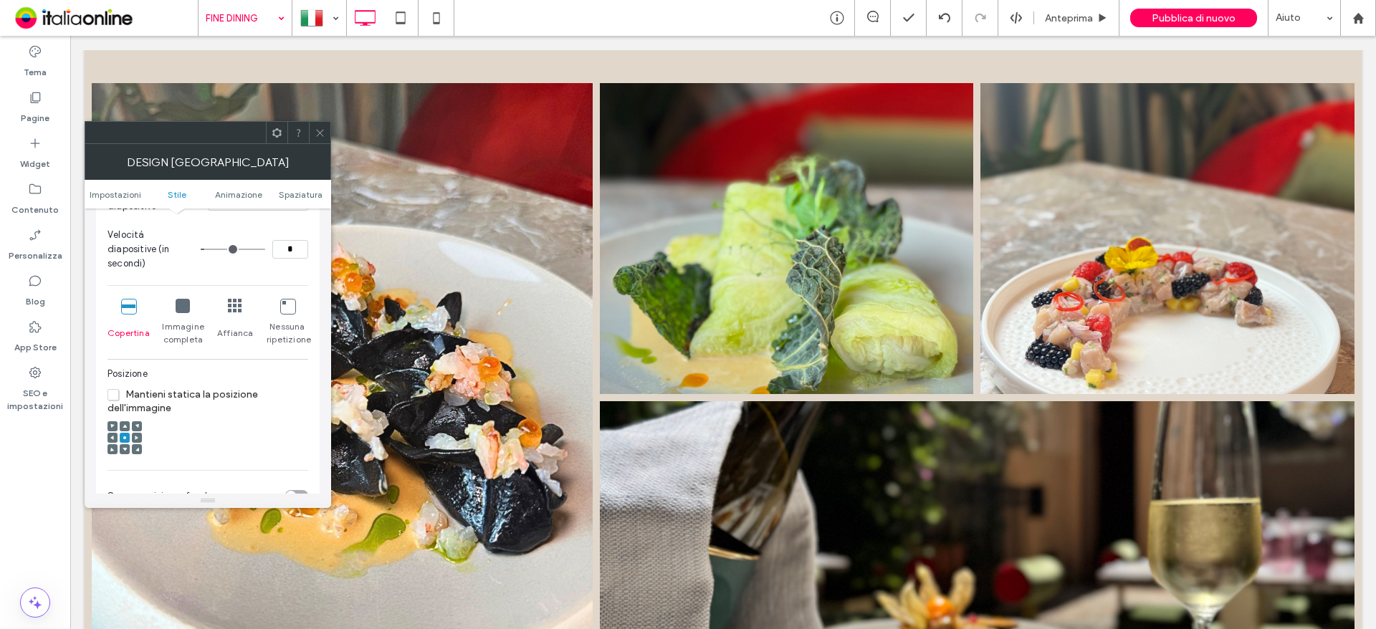
click at [125, 424] on use at bounding box center [125, 426] width 4 height 4
click at [120, 433] on div at bounding box center [125, 438] width 10 height 10
click at [123, 436] on icon at bounding box center [125, 438] width 4 height 4
click at [320, 125] on span at bounding box center [320, 132] width 11 height 21
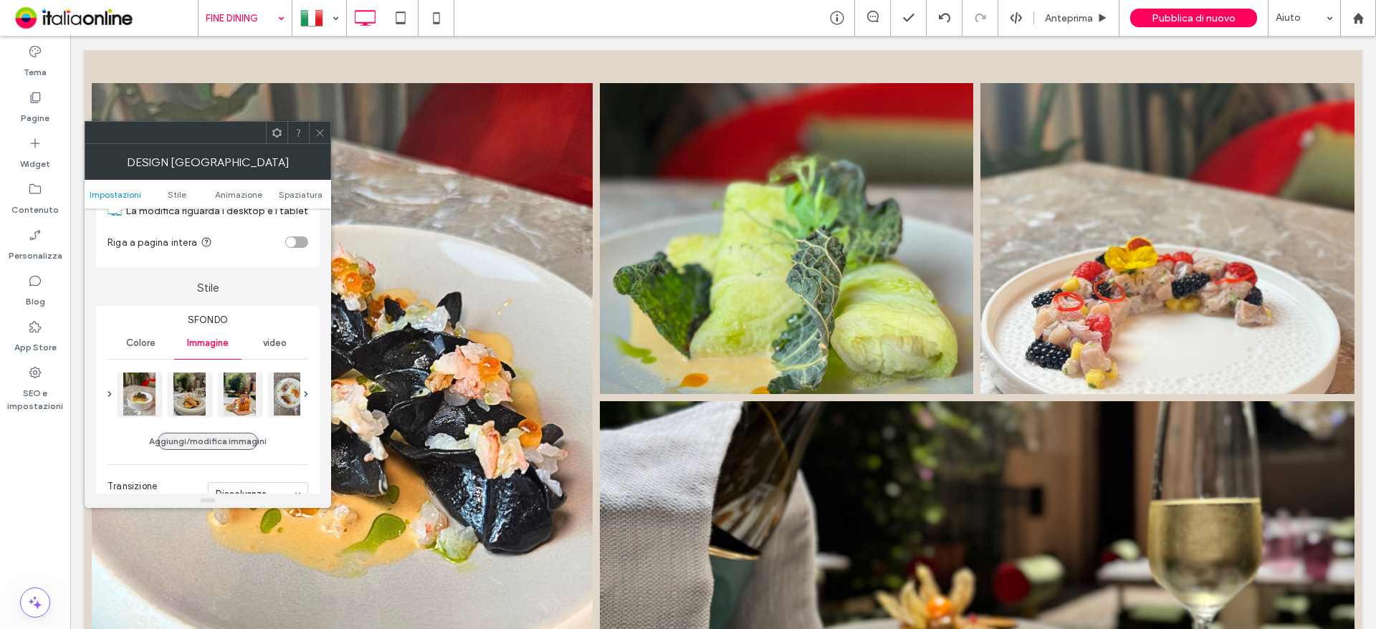
scroll to position [72, 0]
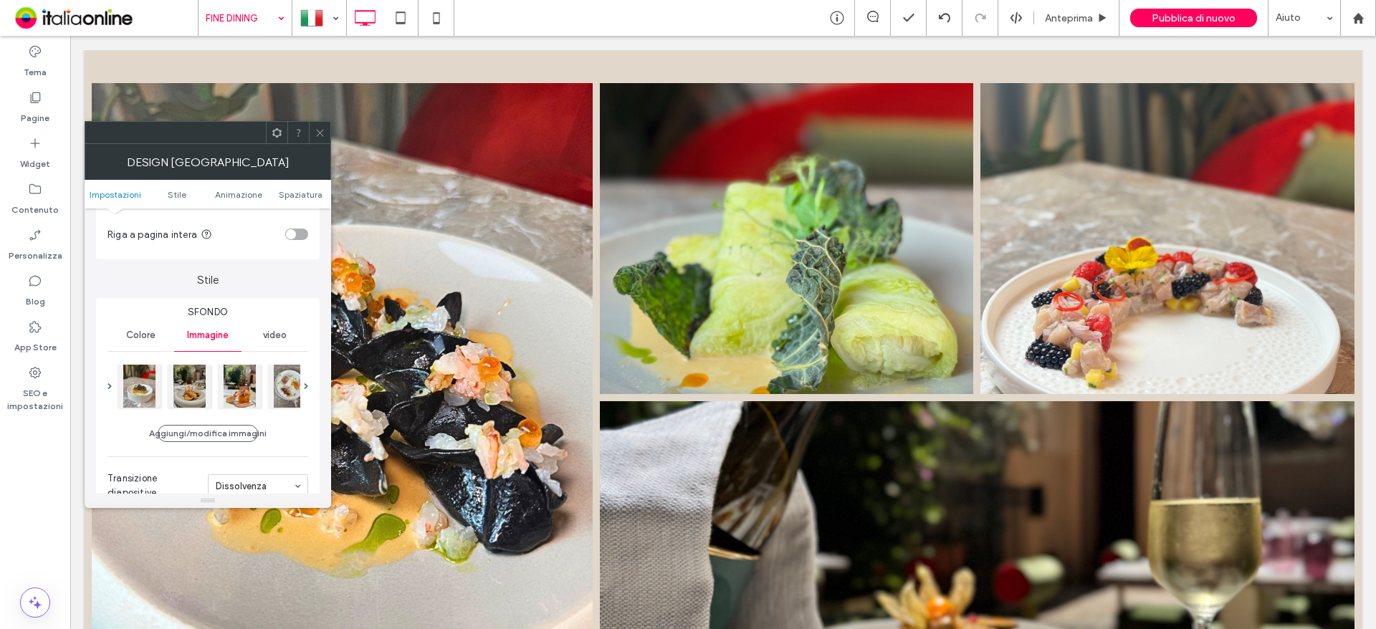
click at [315, 128] on icon at bounding box center [320, 133] width 11 height 11
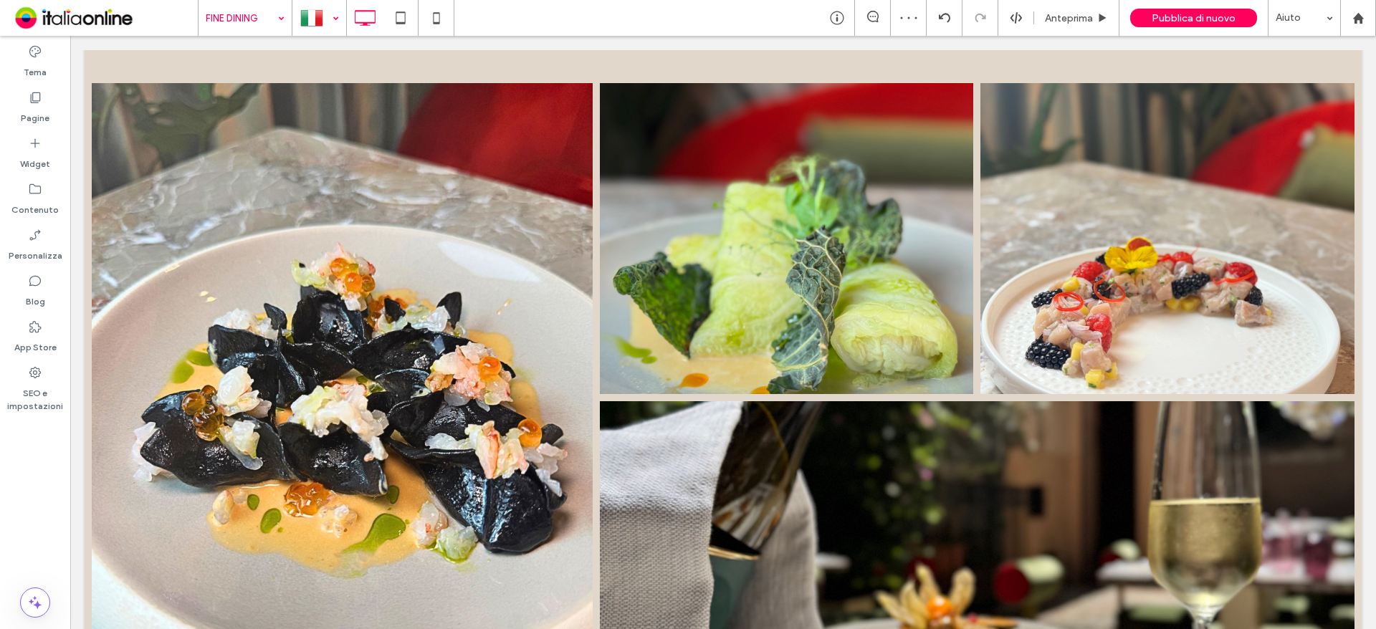
click at [327, 22] on div at bounding box center [319, 18] width 52 height 34
drag, startPoint x: 319, startPoint y: 92, endPoint x: 340, endPoint y: 113, distance: 30.4
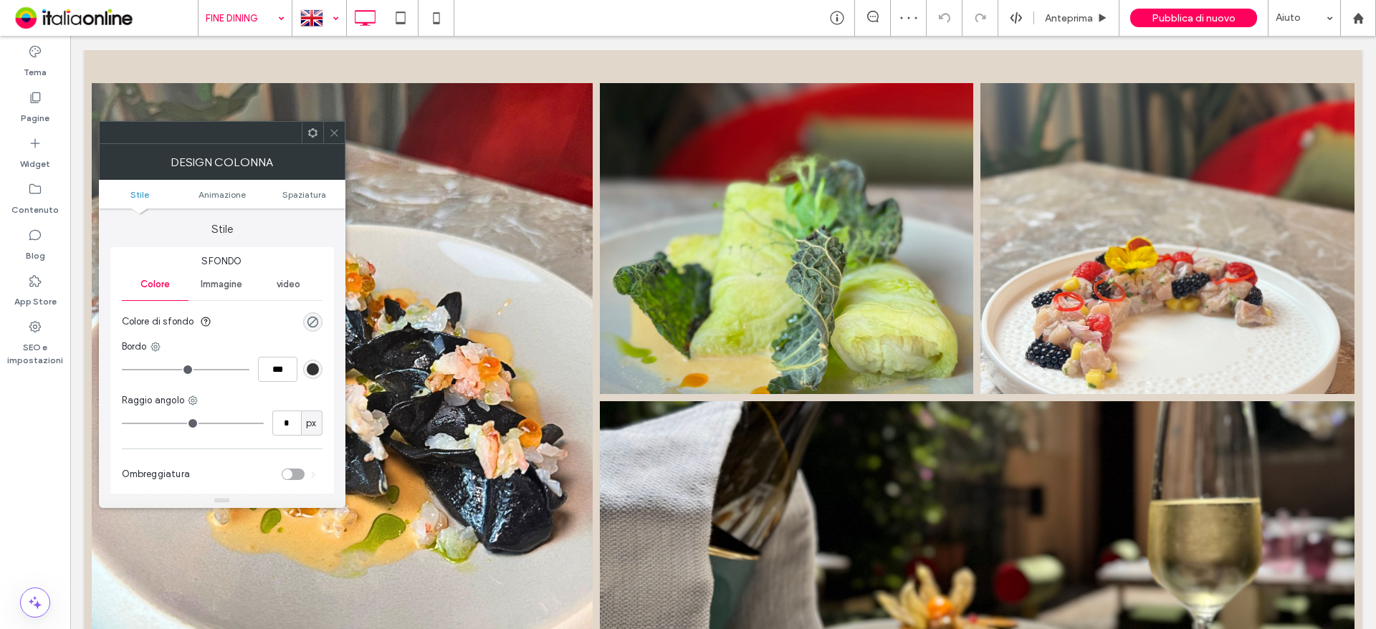
drag, startPoint x: 322, startPoint y: 133, endPoint x: 333, endPoint y: 130, distance: 11.3
click at [323, 133] on div at bounding box center [333, 132] width 21 height 21
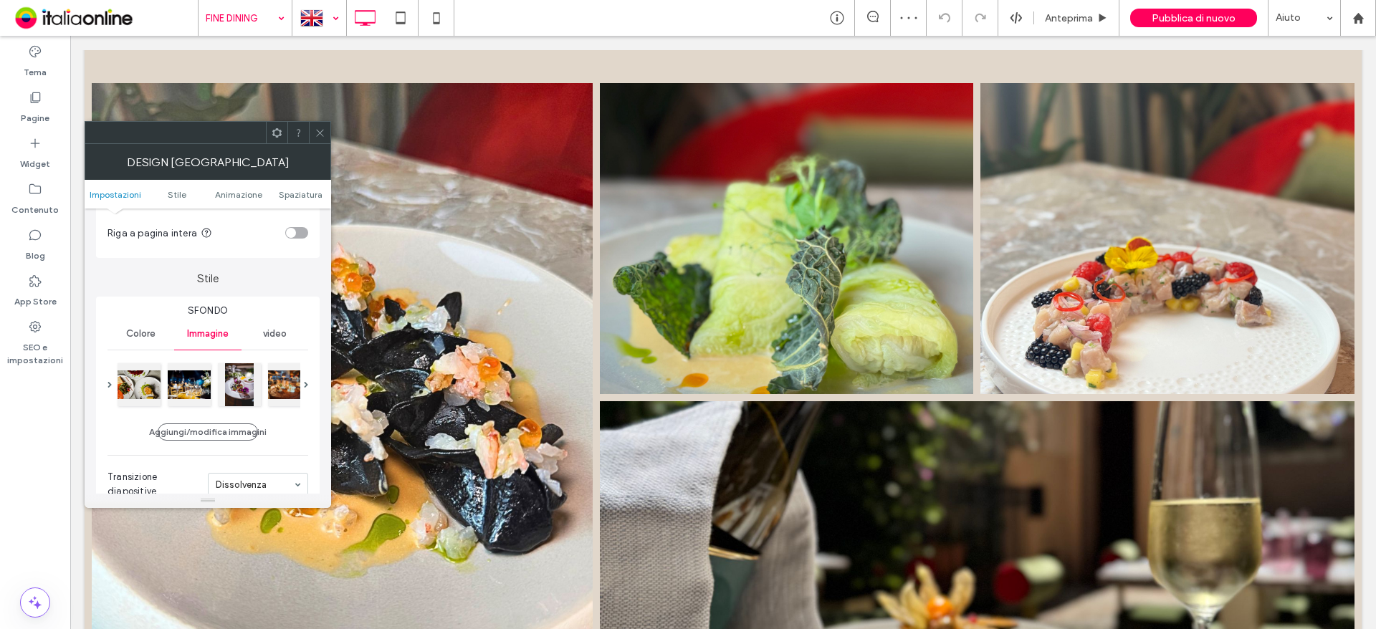
scroll to position [143, 0]
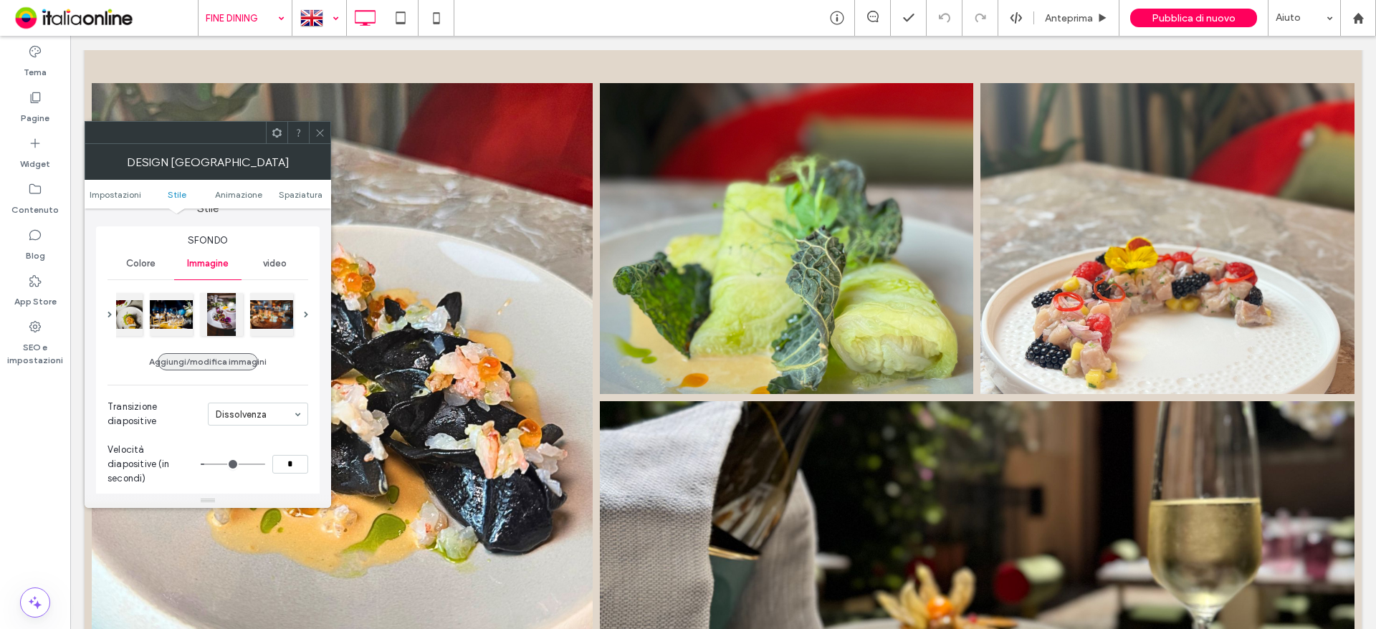
click at [199, 361] on button "Aggiungi/modifica immagini" at bounding box center [208, 361] width 100 height 17
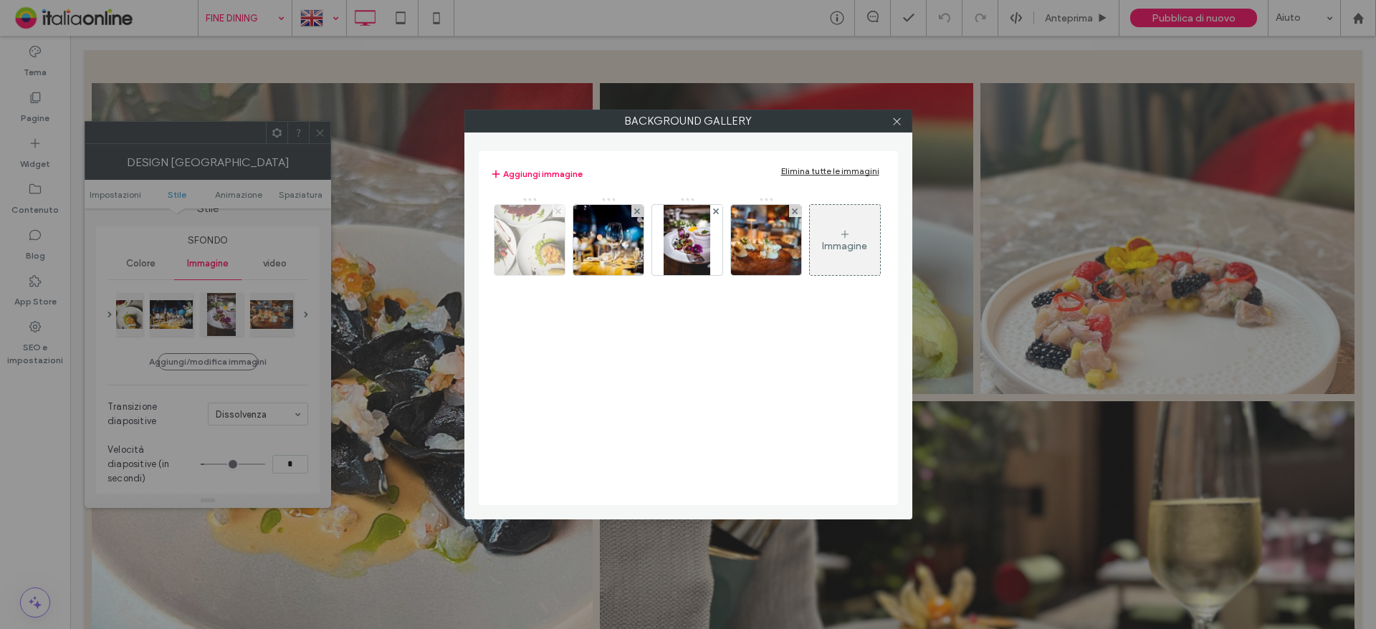
click at [555, 216] on span at bounding box center [558, 211] width 6 height 12
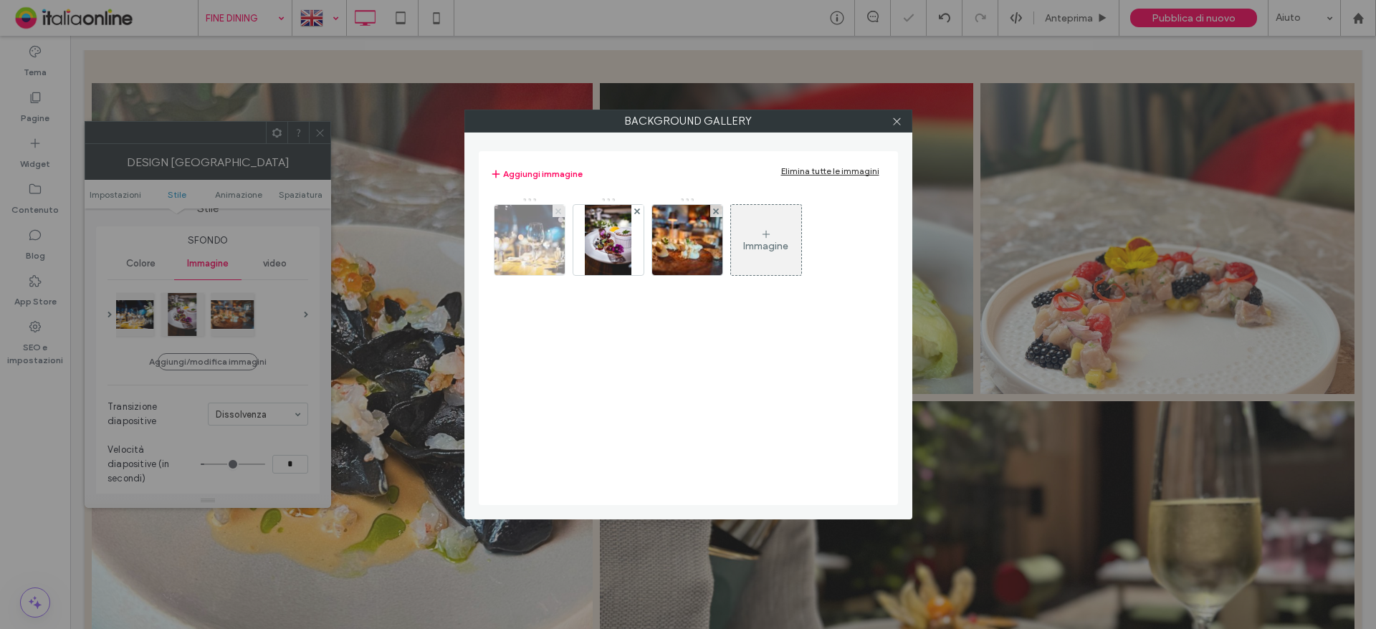
click at [556, 211] on icon at bounding box center [558, 212] width 6 height 6
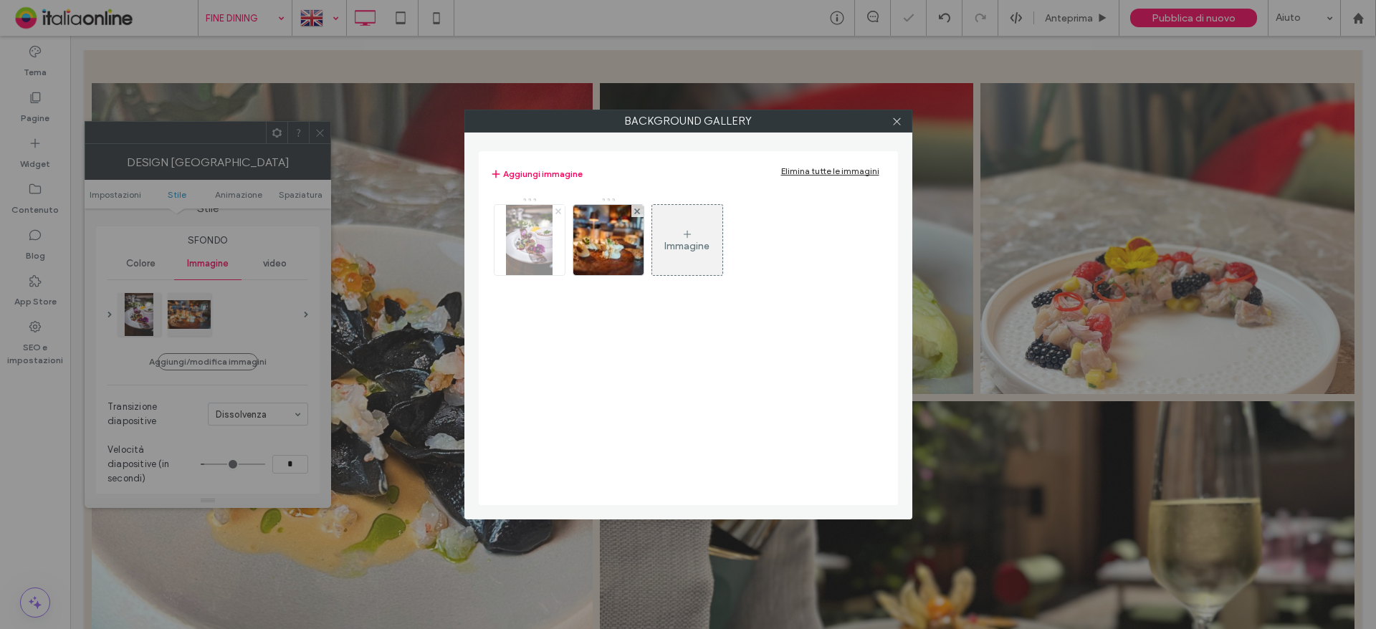
click at [556, 211] on icon at bounding box center [558, 212] width 6 height 6
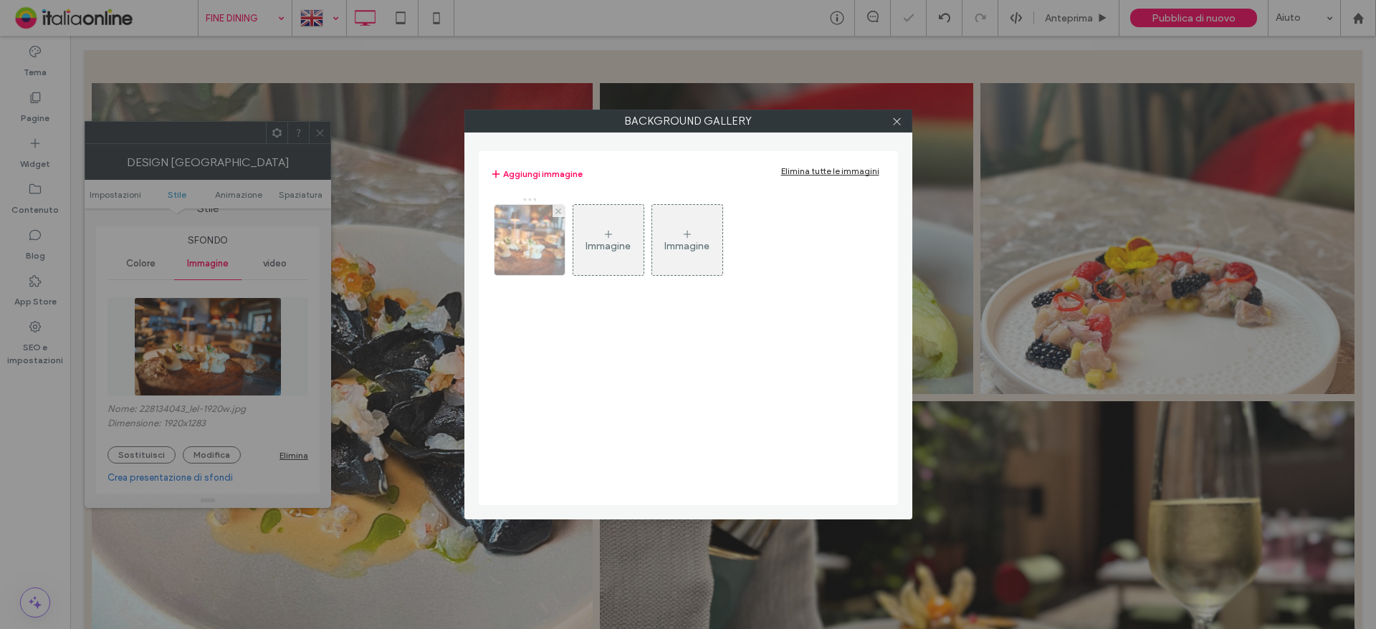
drag, startPoint x: 556, startPoint y: 211, endPoint x: 555, endPoint y: 219, distance: 7.2
click at [556, 211] on icon at bounding box center [558, 212] width 6 height 6
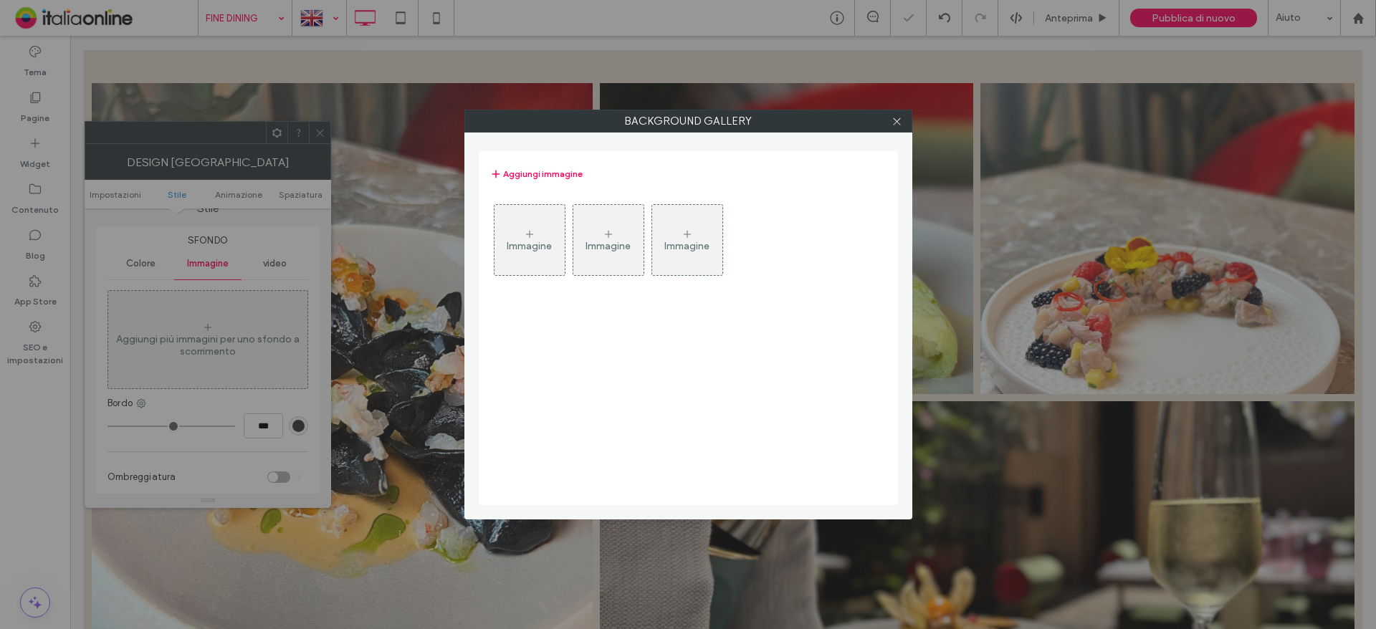
click at [548, 231] on div "Immagine" at bounding box center [529, 239] width 70 height 67
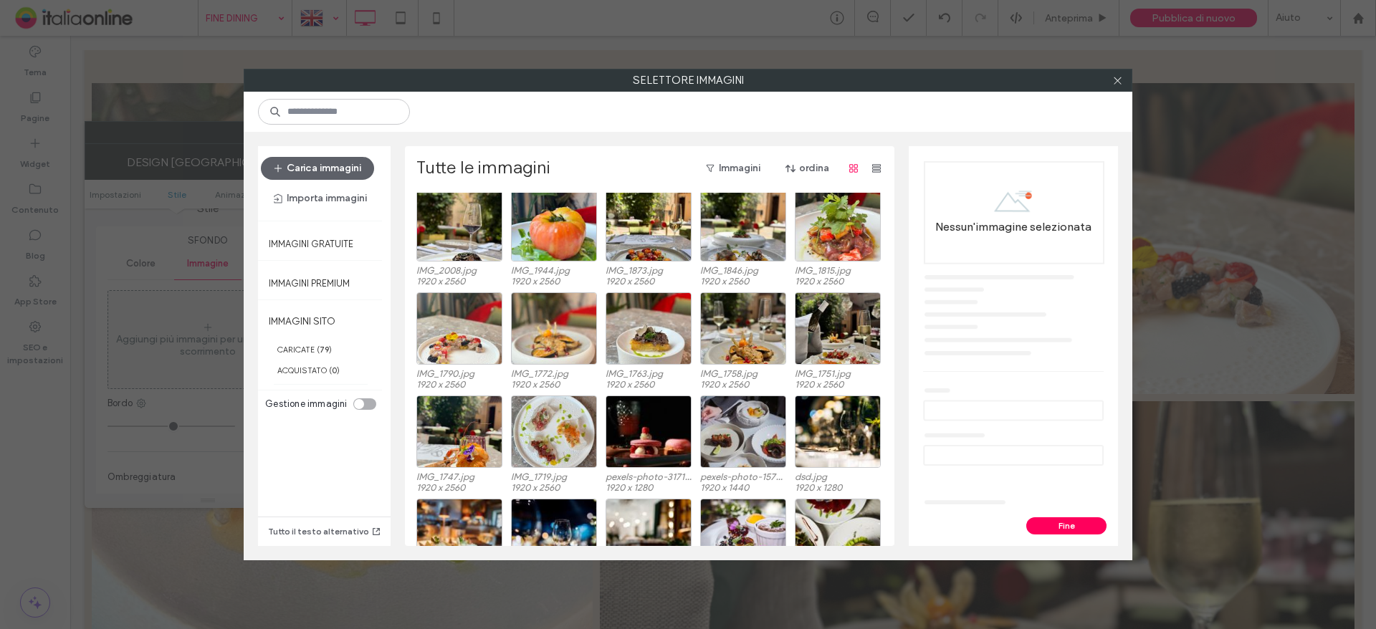
scroll to position [358, 0]
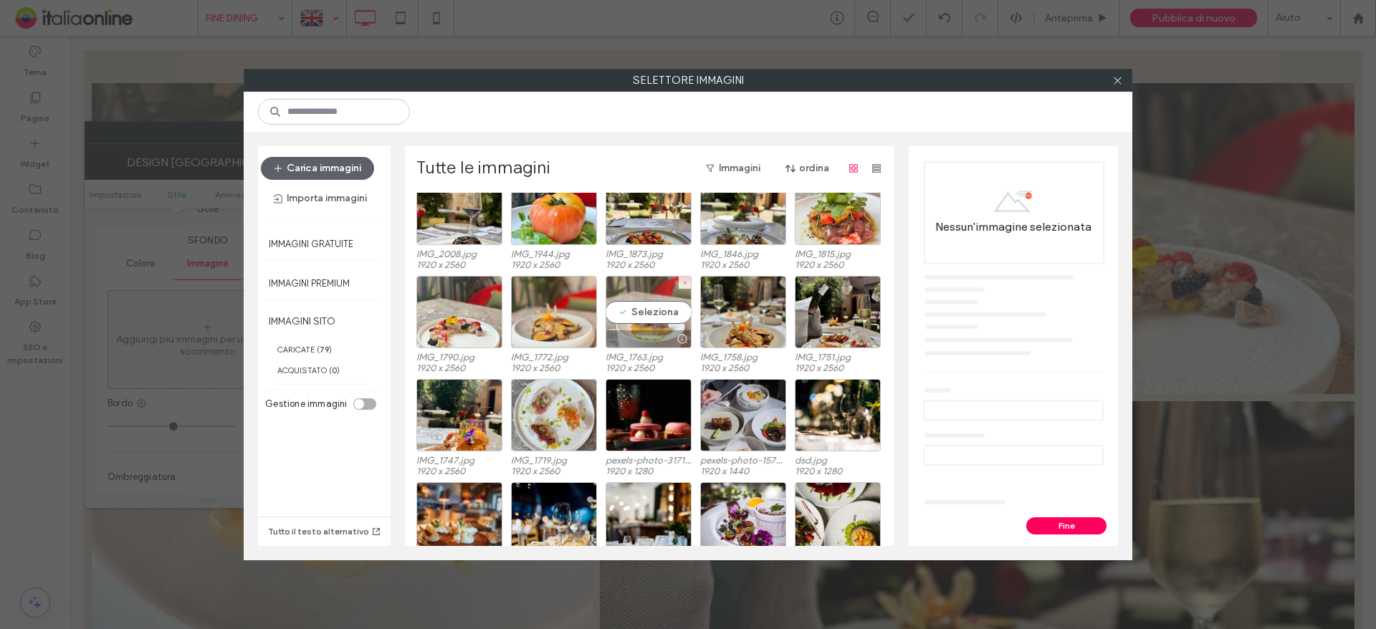
click at [630, 316] on div "Seleziona" at bounding box center [648, 312] width 86 height 72
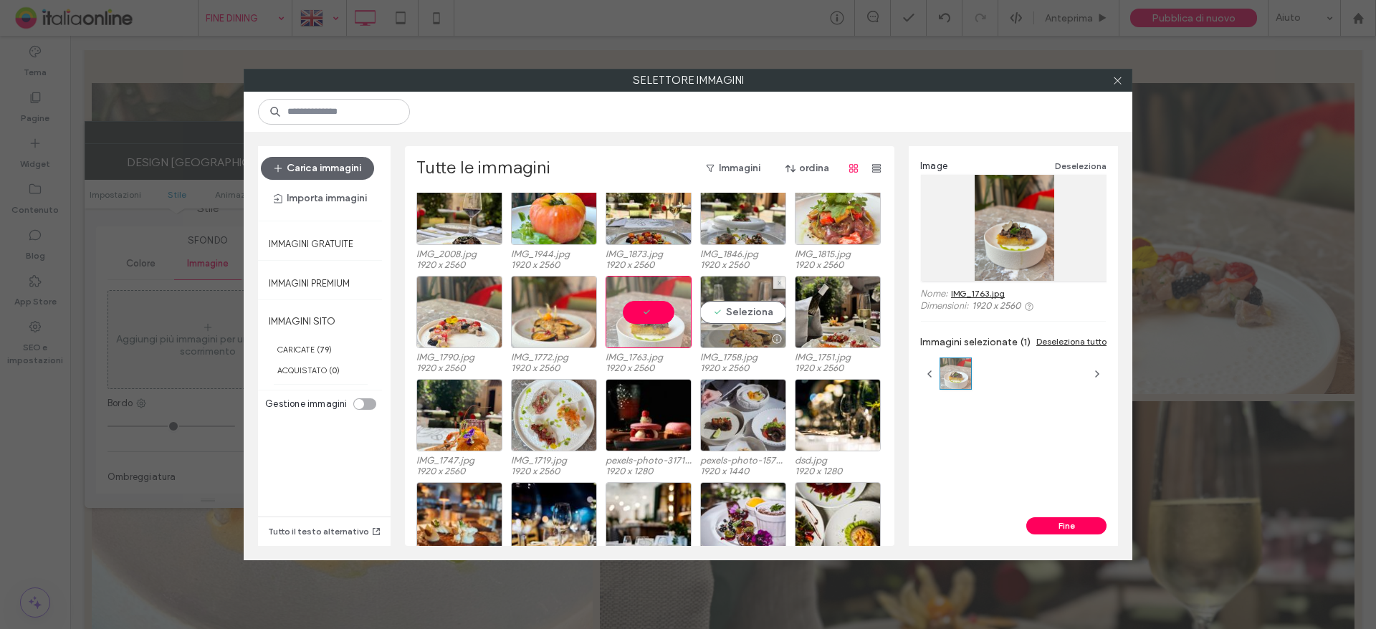
click at [727, 317] on div "Seleziona" at bounding box center [743, 312] width 86 height 72
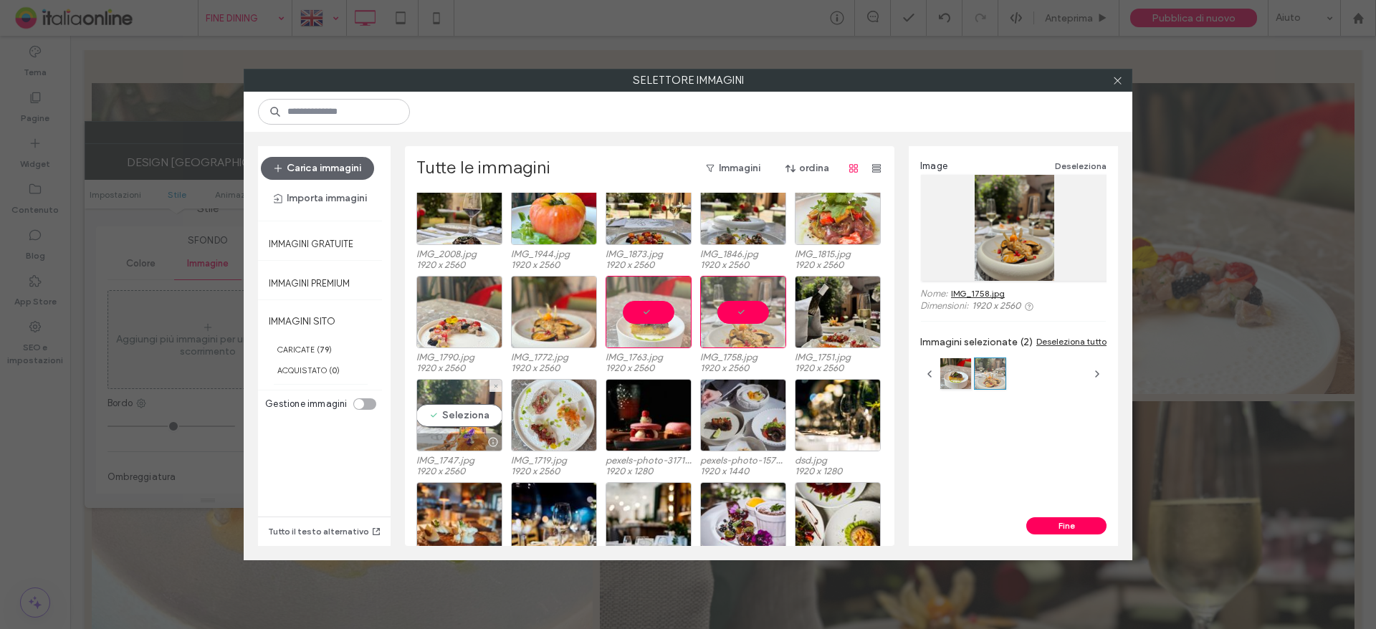
click at [439, 425] on div "Seleziona" at bounding box center [459, 415] width 86 height 72
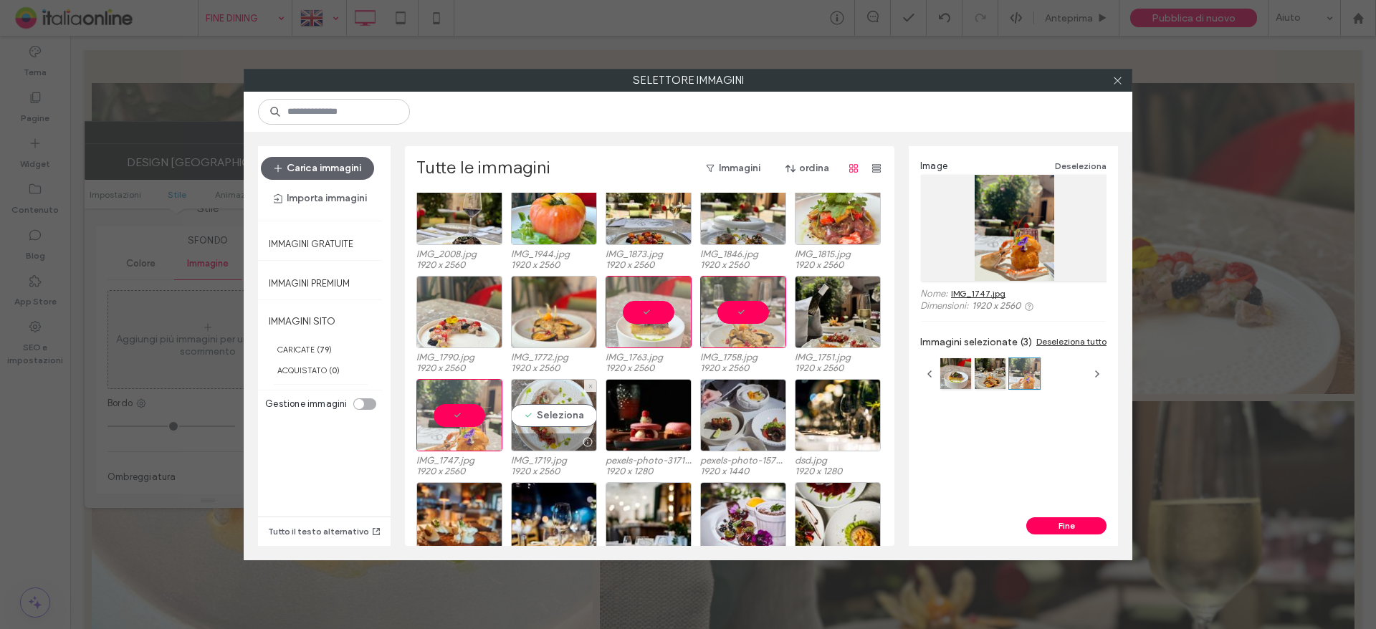
drag, startPoint x: 531, startPoint y: 423, endPoint x: 611, endPoint y: 457, distance: 87.3
click at [531, 423] on div "Seleziona" at bounding box center [554, 415] width 86 height 72
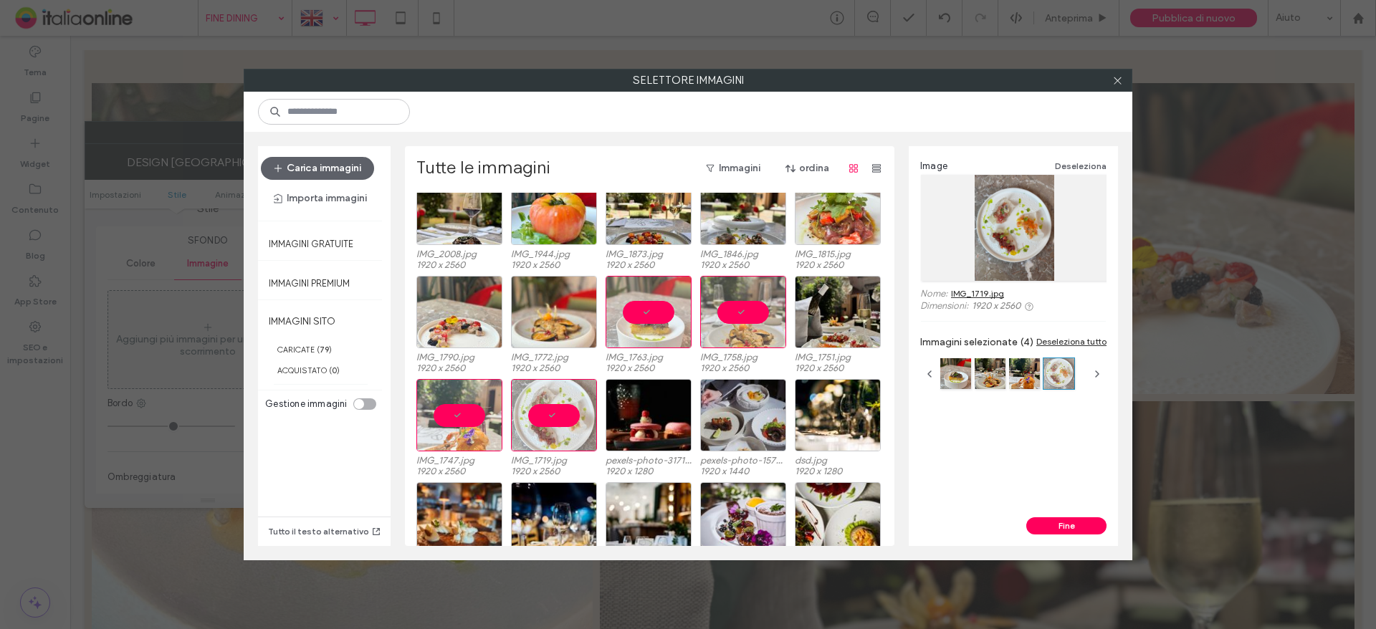
click at [1043, 516] on div "Image Deseleziona Nome: IMG_1719.jpg Dimensioni: 1920 x 2560 Immagini seleziona…" at bounding box center [1013, 331] width 209 height 371
drag, startPoint x: 1040, startPoint y: 524, endPoint x: 1034, endPoint y: 519, distance: 7.6
click at [1040, 525] on button "Fine" at bounding box center [1066, 525] width 80 height 17
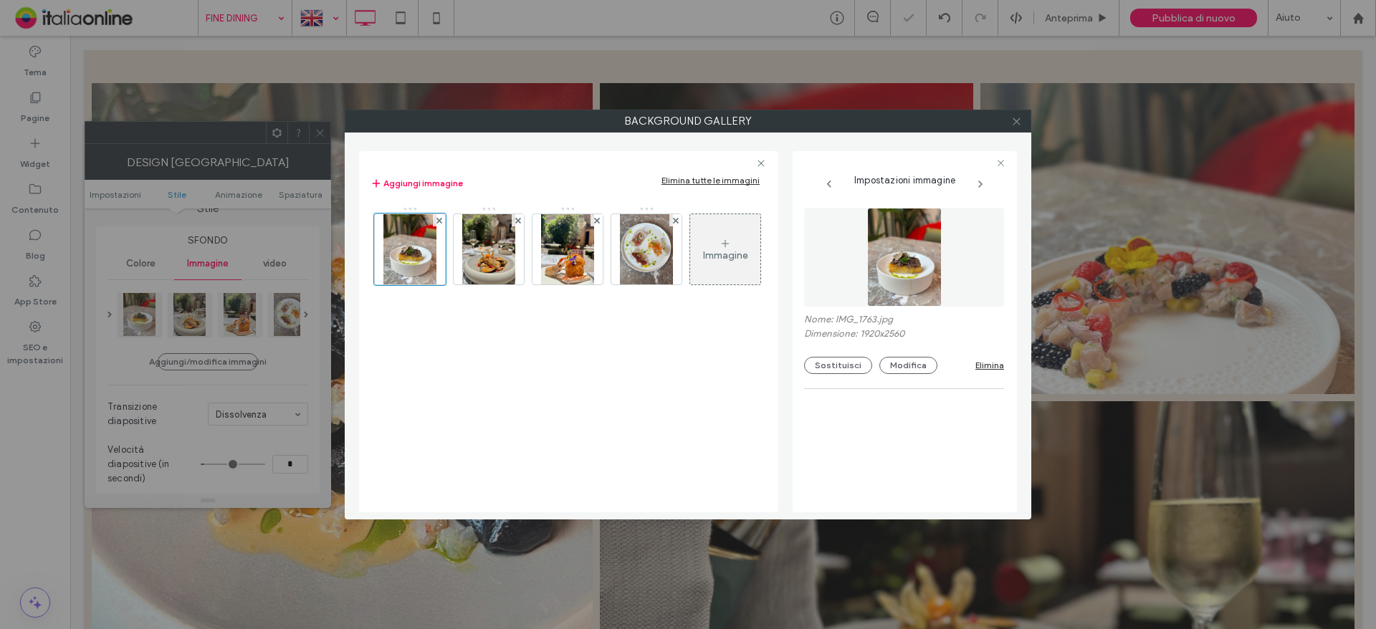
click at [1020, 118] on icon at bounding box center [1016, 121] width 11 height 11
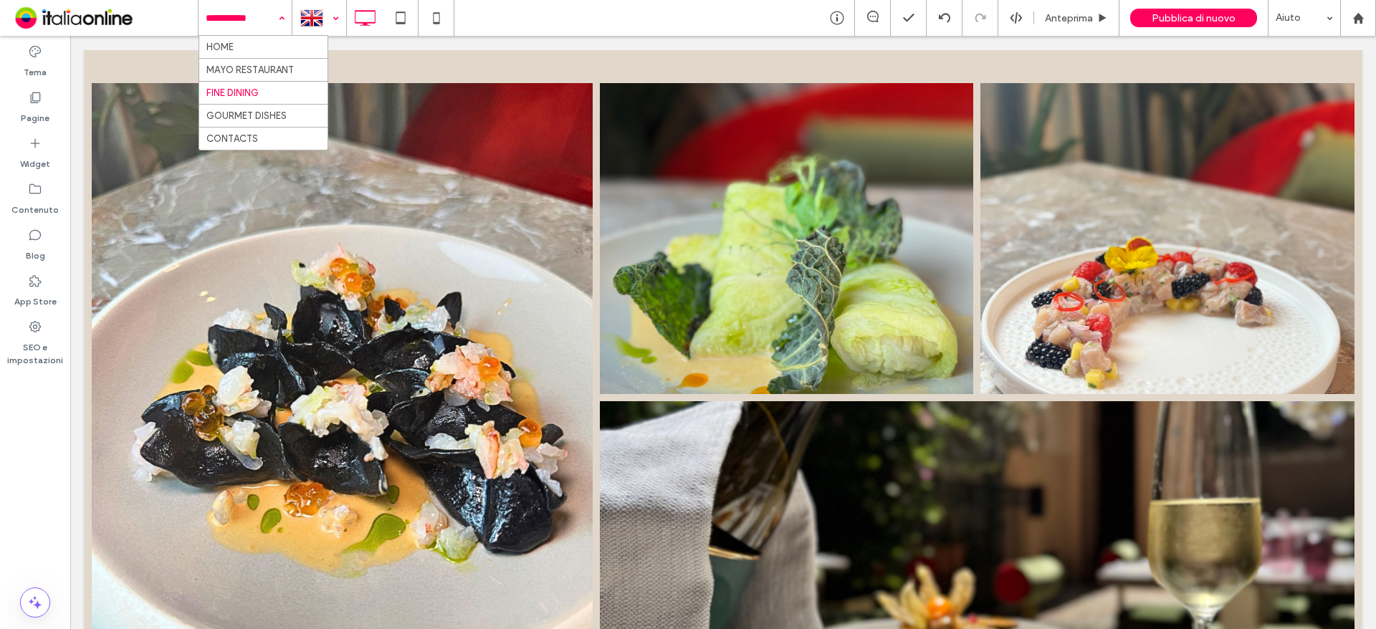
drag, startPoint x: 264, startPoint y: 64, endPoint x: 279, endPoint y: 81, distance: 23.3
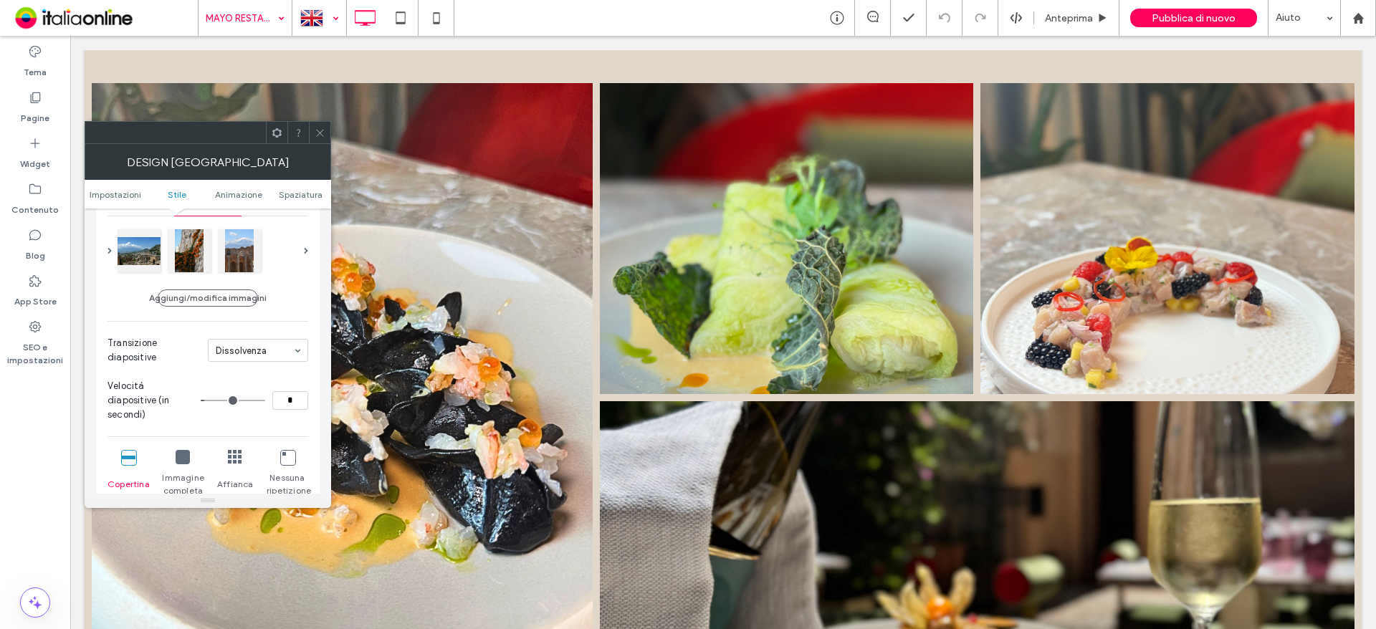
scroll to position [215, 0]
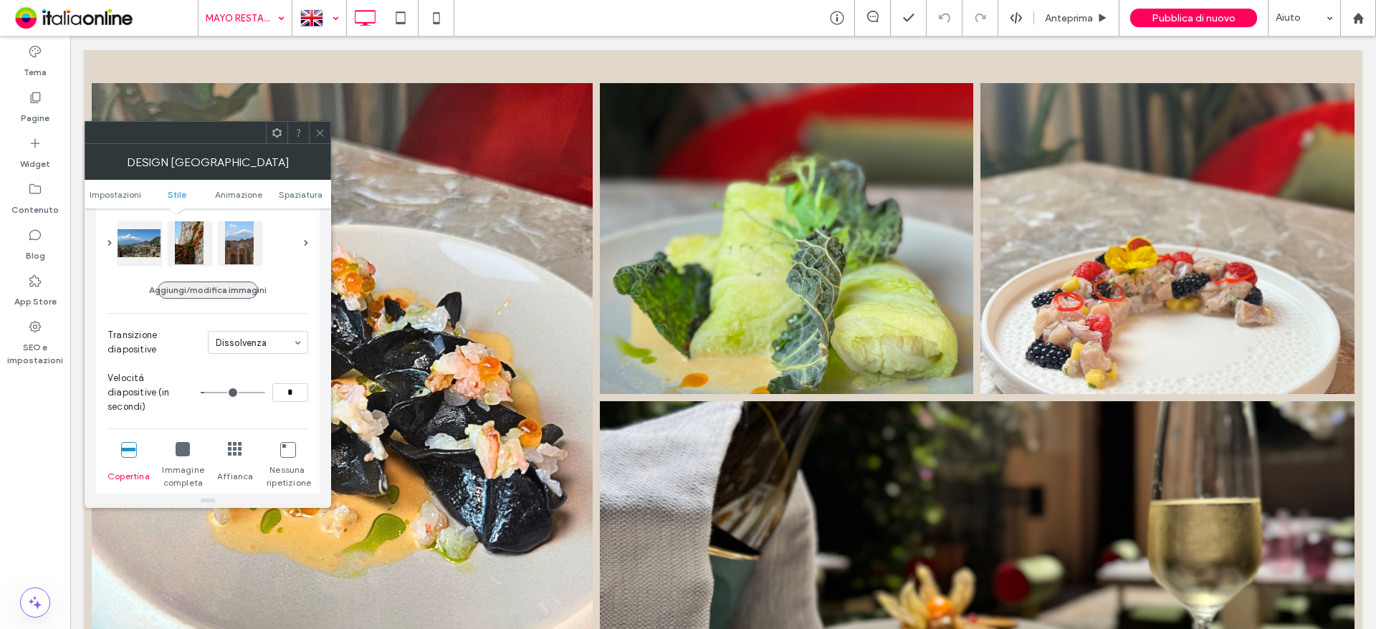
click at [224, 284] on button "Aggiungi/modifica immagini" at bounding box center [208, 290] width 100 height 17
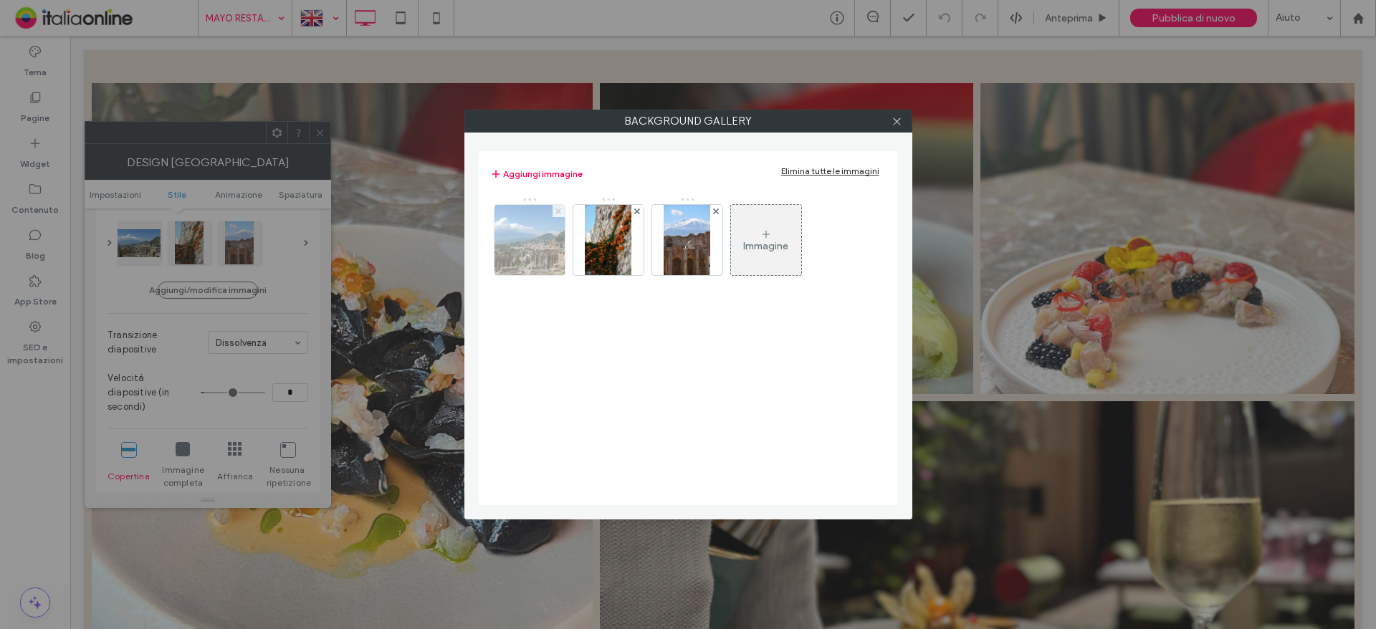
click at [558, 210] on icon at bounding box center [558, 212] width 6 height 6
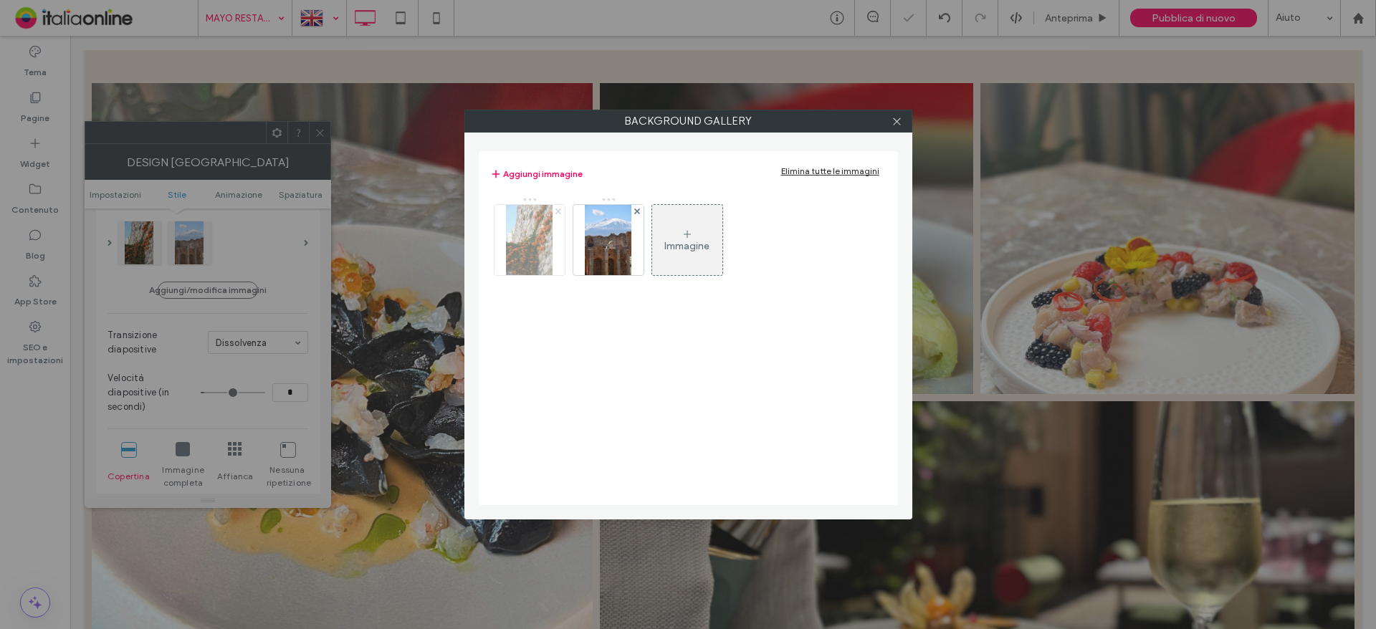
click at [558, 210] on icon at bounding box center [558, 212] width 6 height 6
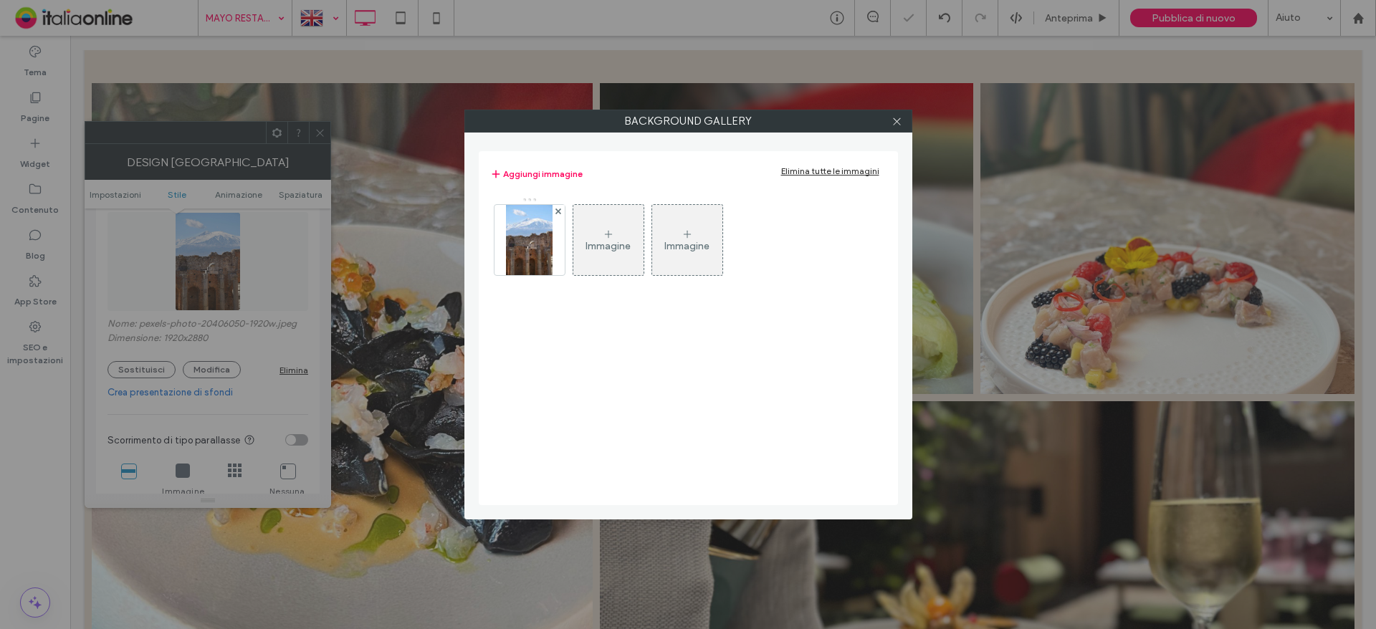
click at [558, 210] on icon at bounding box center [558, 212] width 6 height 6
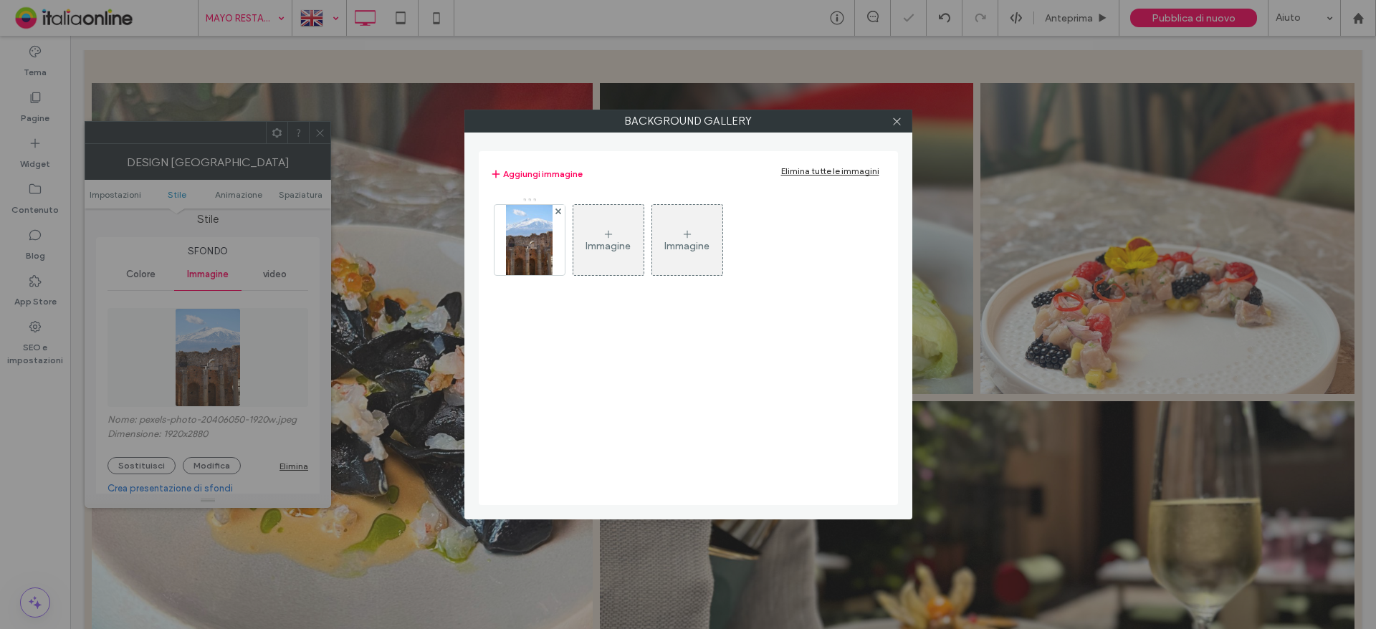
click at [573, 234] on div "Immagine" at bounding box center [608, 239] width 70 height 67
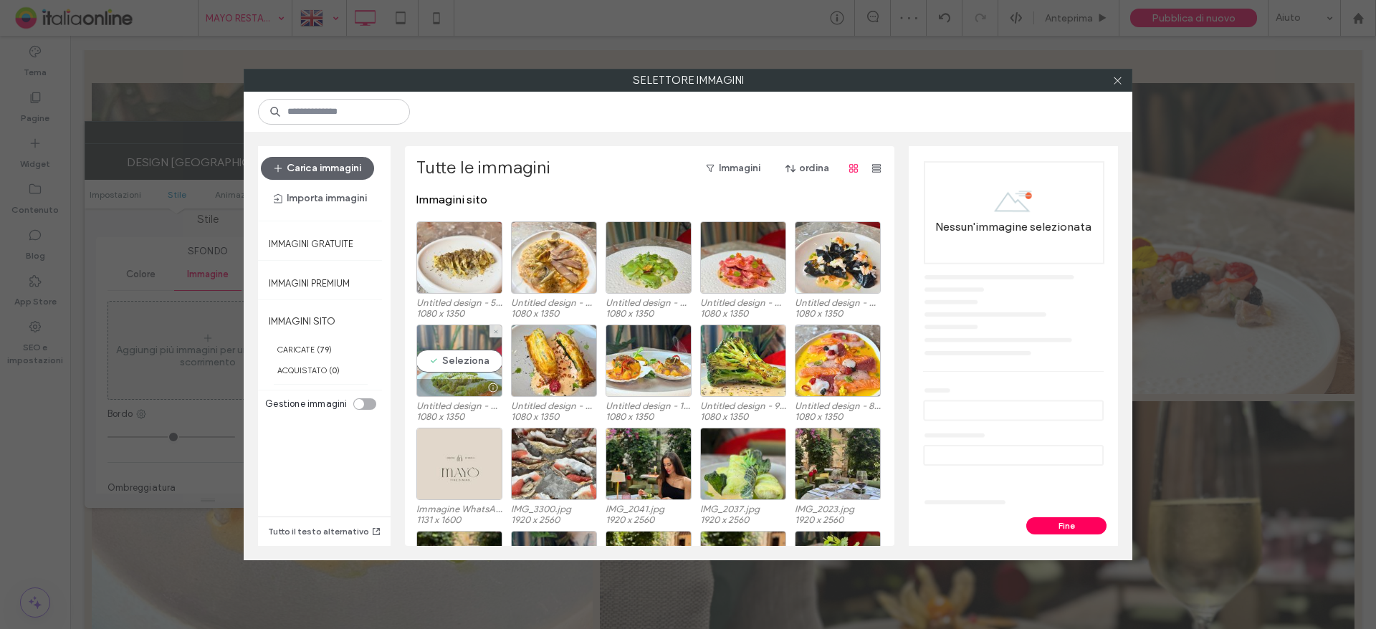
click at [463, 366] on div "Seleziona" at bounding box center [459, 361] width 86 height 72
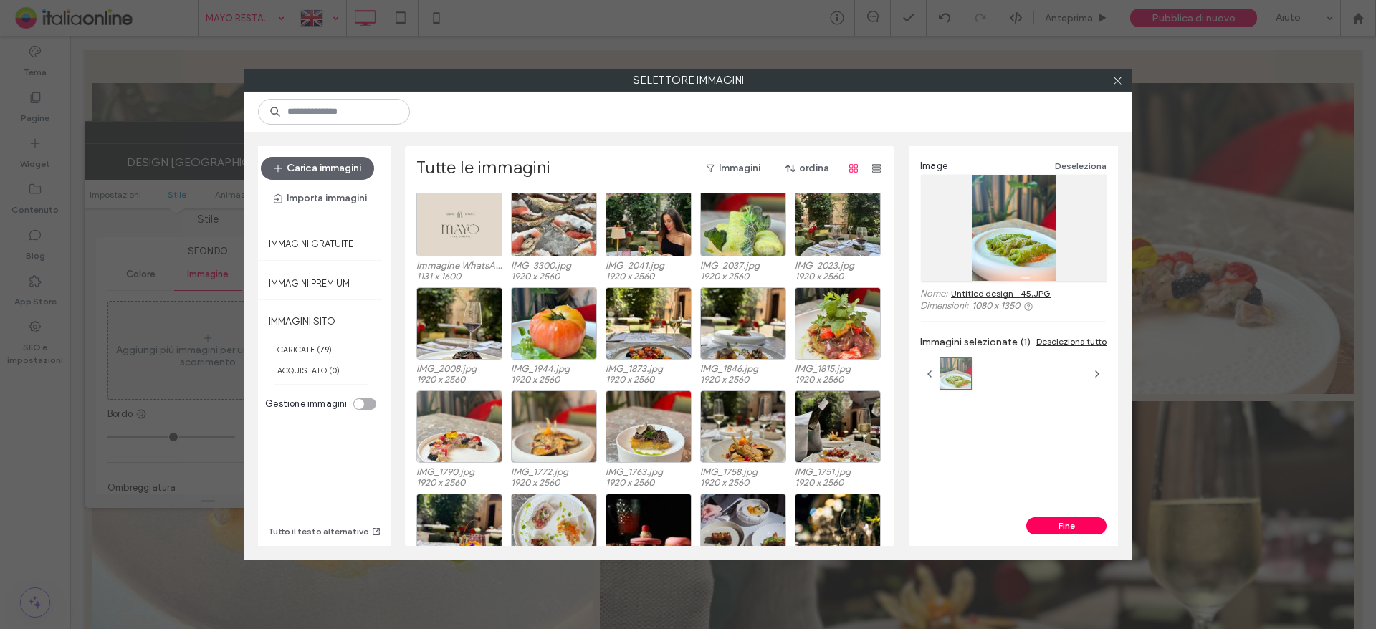
scroll to position [245, 0]
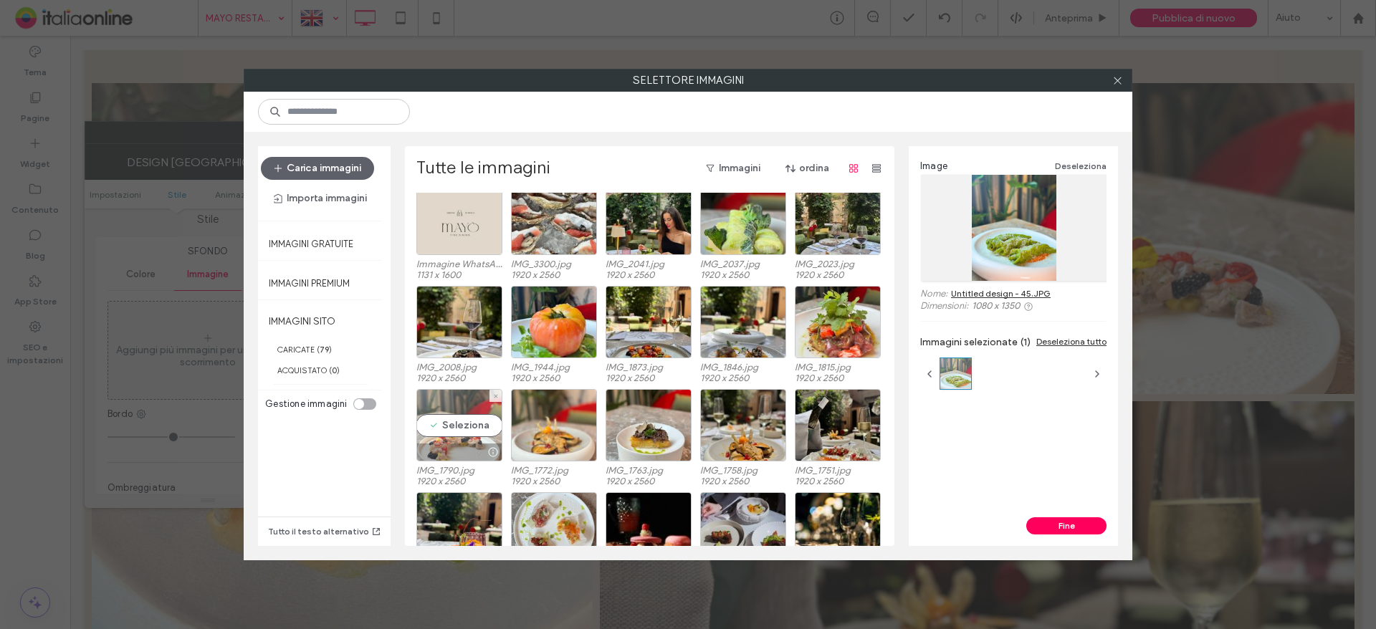
click at [432, 428] on div "Seleziona" at bounding box center [459, 425] width 86 height 72
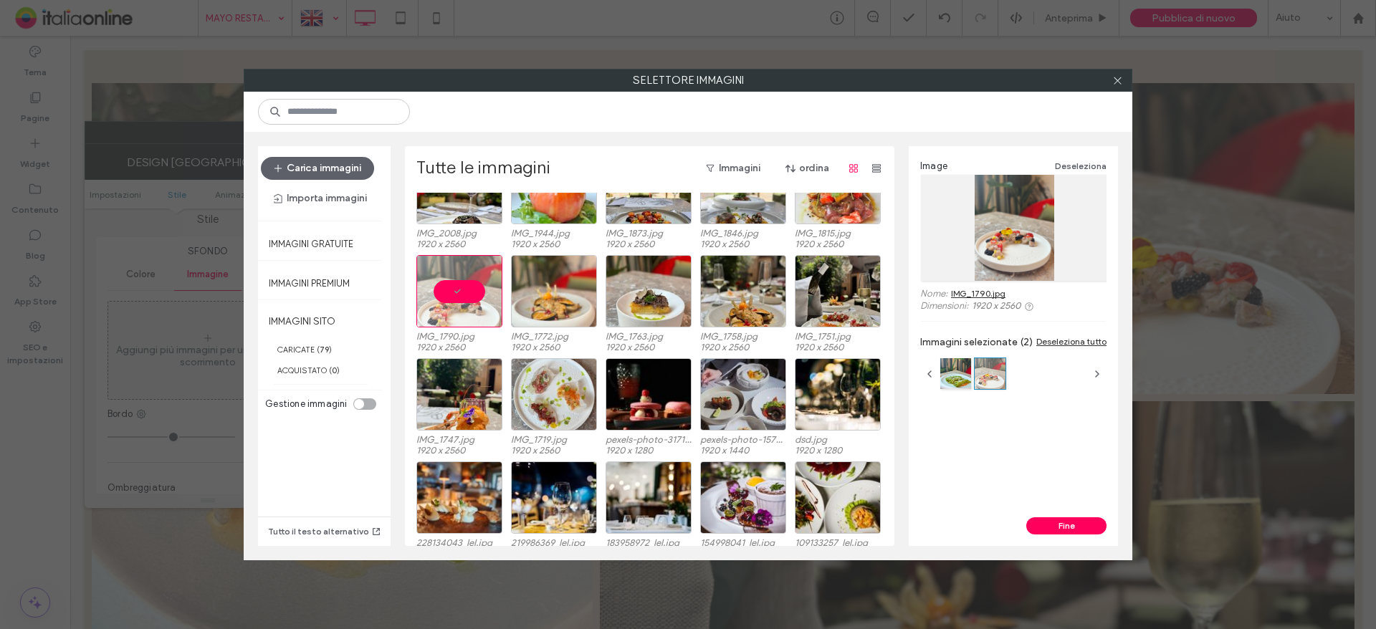
scroll to position [388, 0]
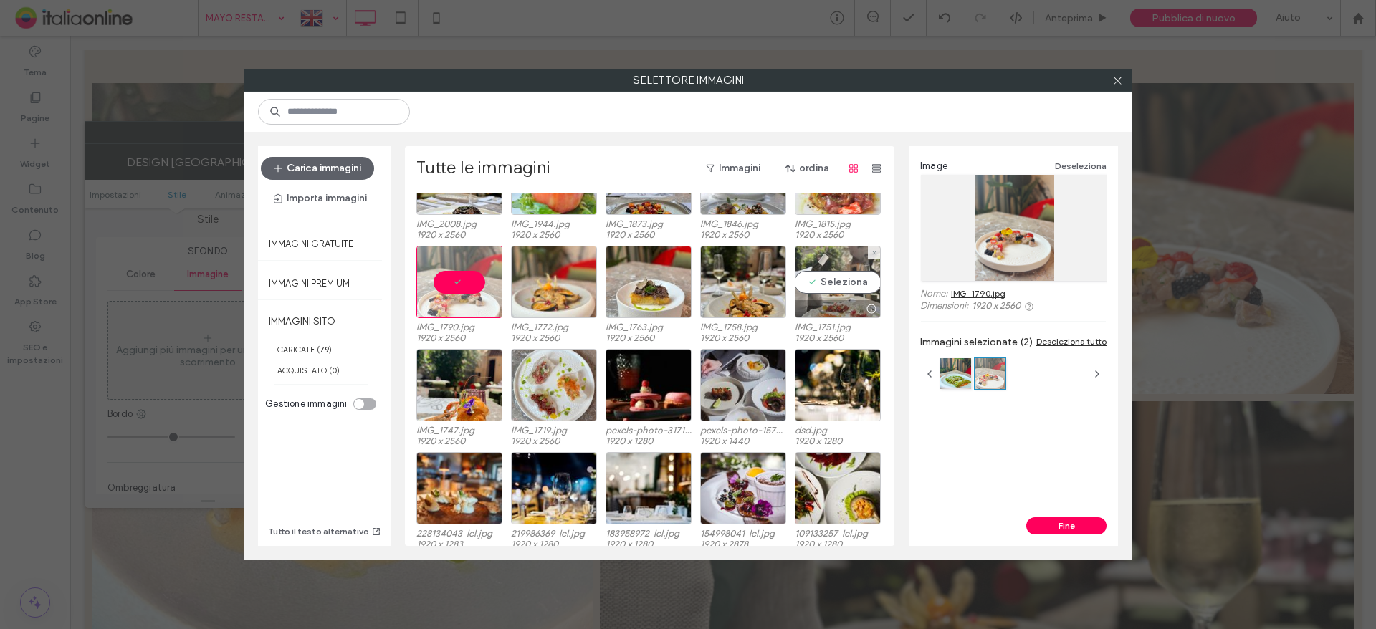
click at [831, 275] on div "Seleziona" at bounding box center [838, 282] width 86 height 72
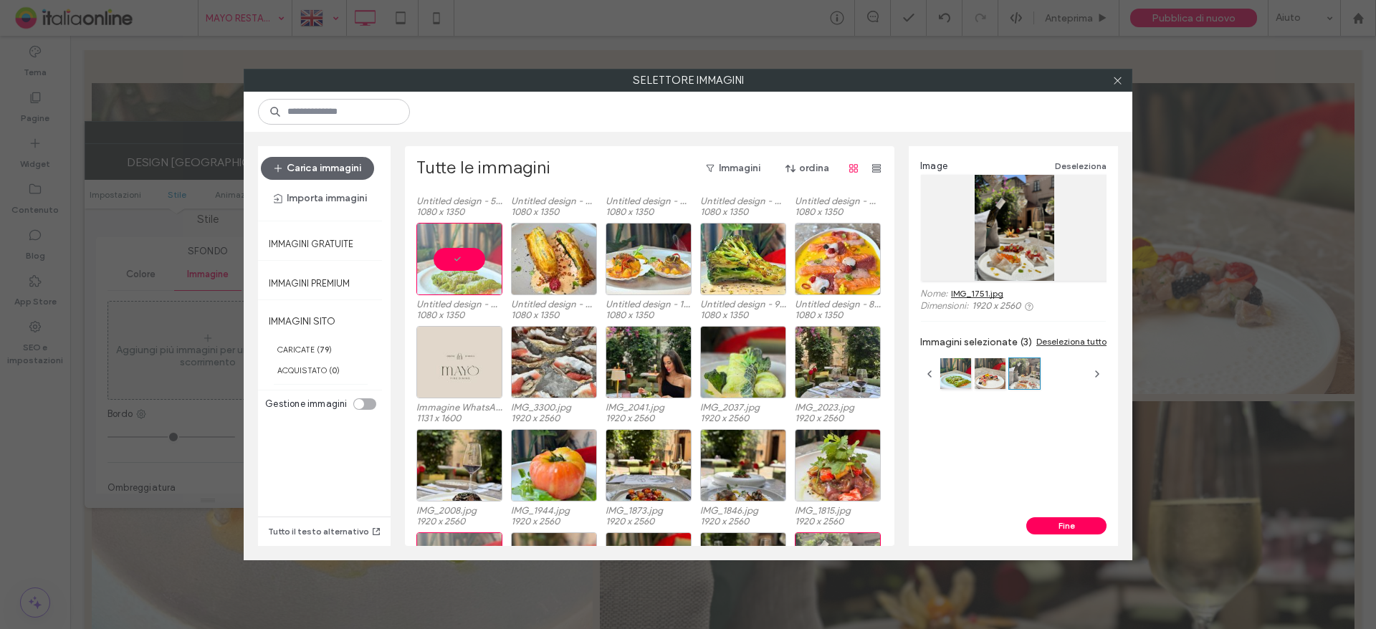
scroll to position [0, 0]
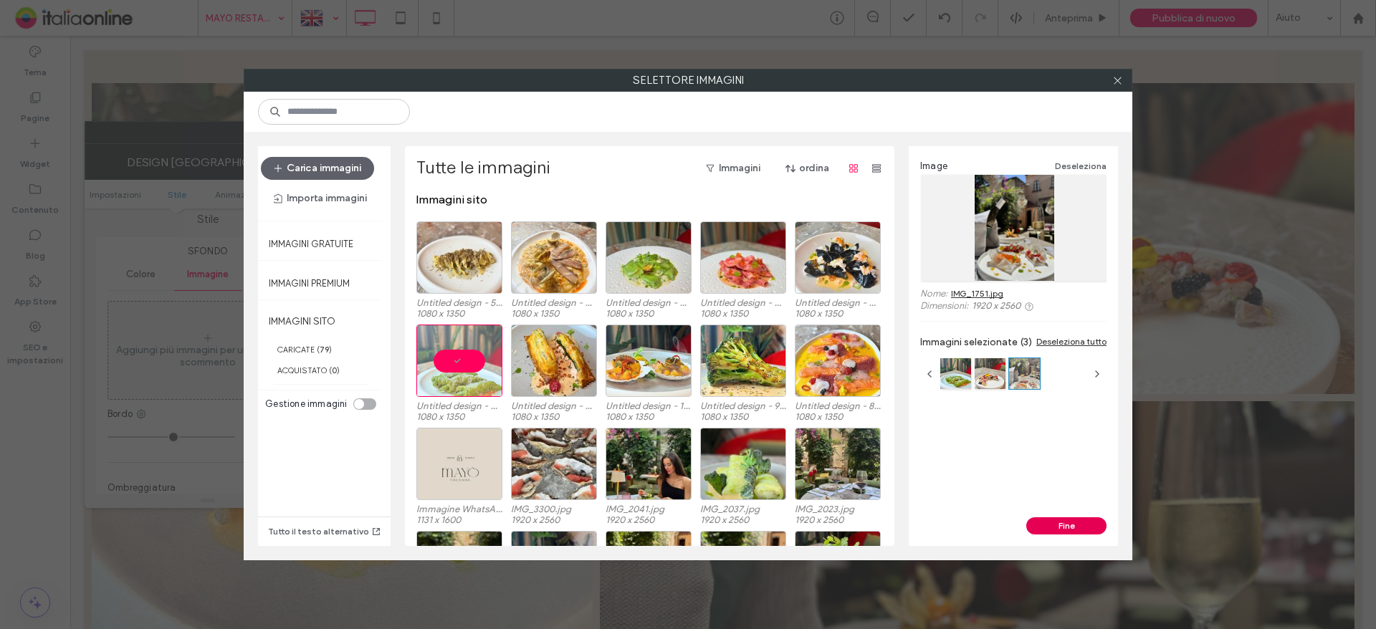
click at [1083, 519] on button "Fine" at bounding box center [1066, 525] width 80 height 17
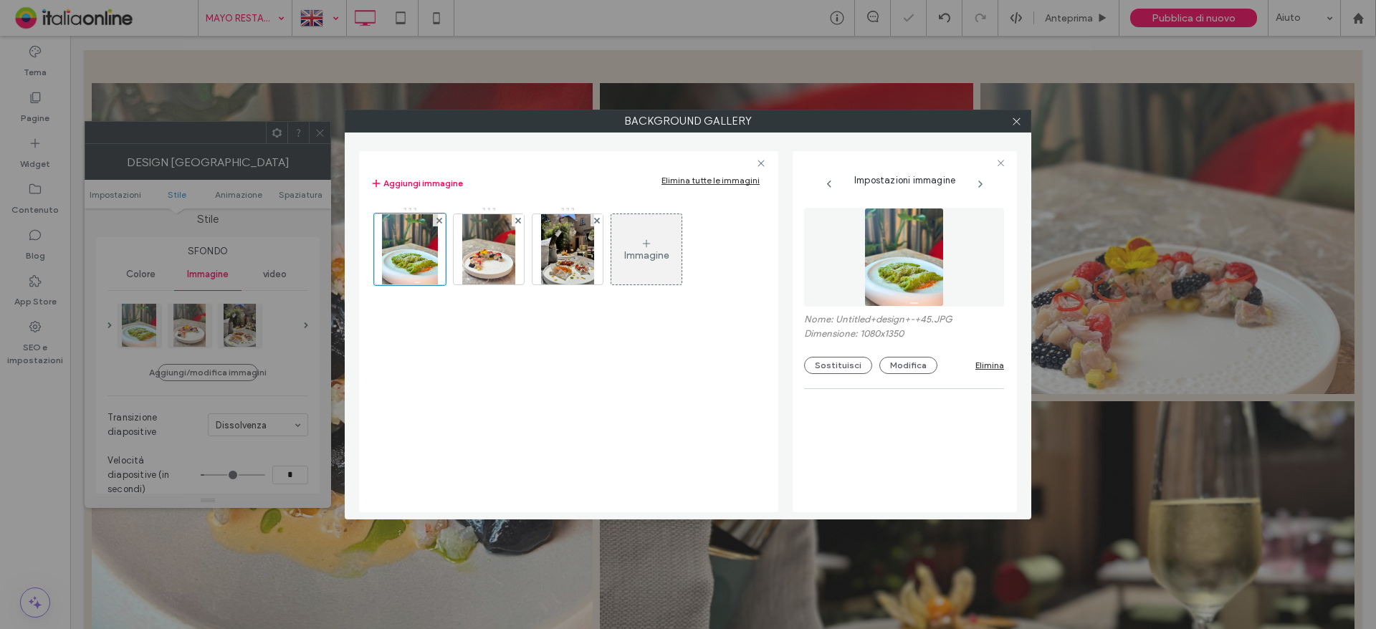
drag, startPoint x: 318, startPoint y: 130, endPoint x: 317, endPoint y: 83, distance: 46.6
click at [318, 130] on div "Background Gallery Aggiungi immagine Elimina tutte le immagini Immagine Imposta…" at bounding box center [688, 314] width 1376 height 629
click at [323, 133] on div "Background Gallery Aggiungi immagine Elimina tutte le immagini Immagine Imposta…" at bounding box center [688, 314] width 1376 height 629
click at [322, 135] on div "Background Gallery Aggiungi immagine Elimina tutte le immagini Immagine Imposta…" at bounding box center [688, 314] width 1376 height 629
click at [1018, 123] on use at bounding box center [1016, 121] width 7 height 7
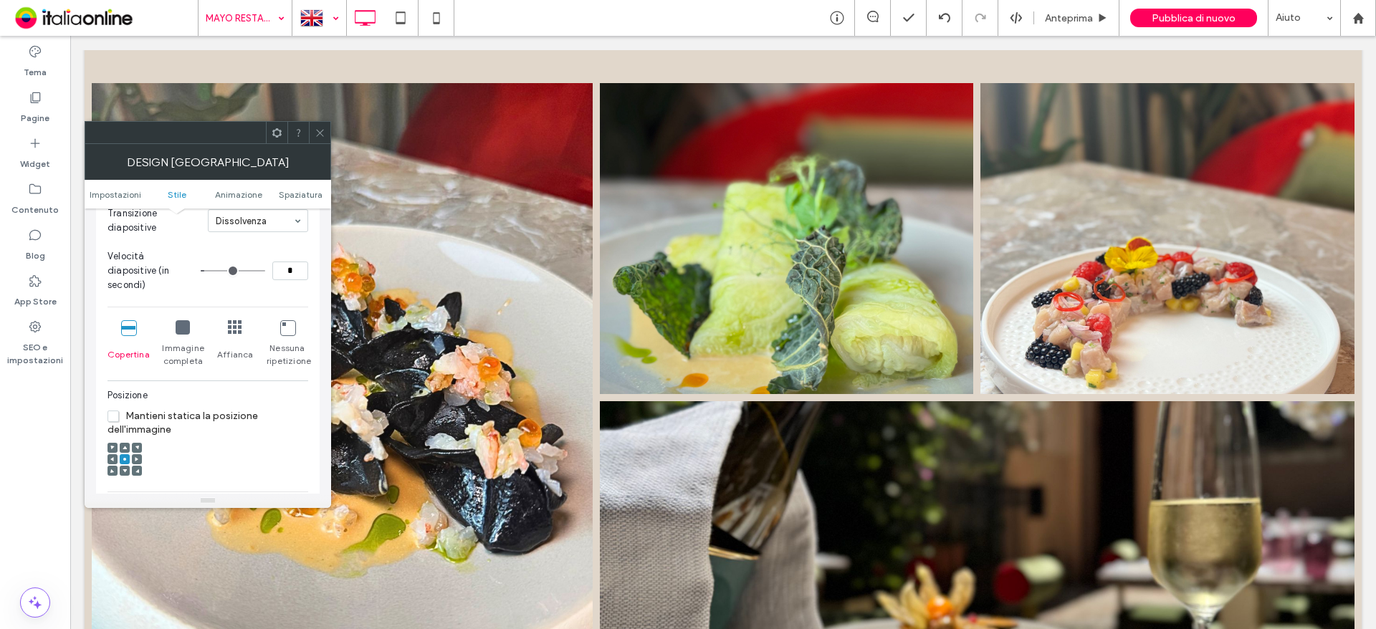
scroll to position [348, 0]
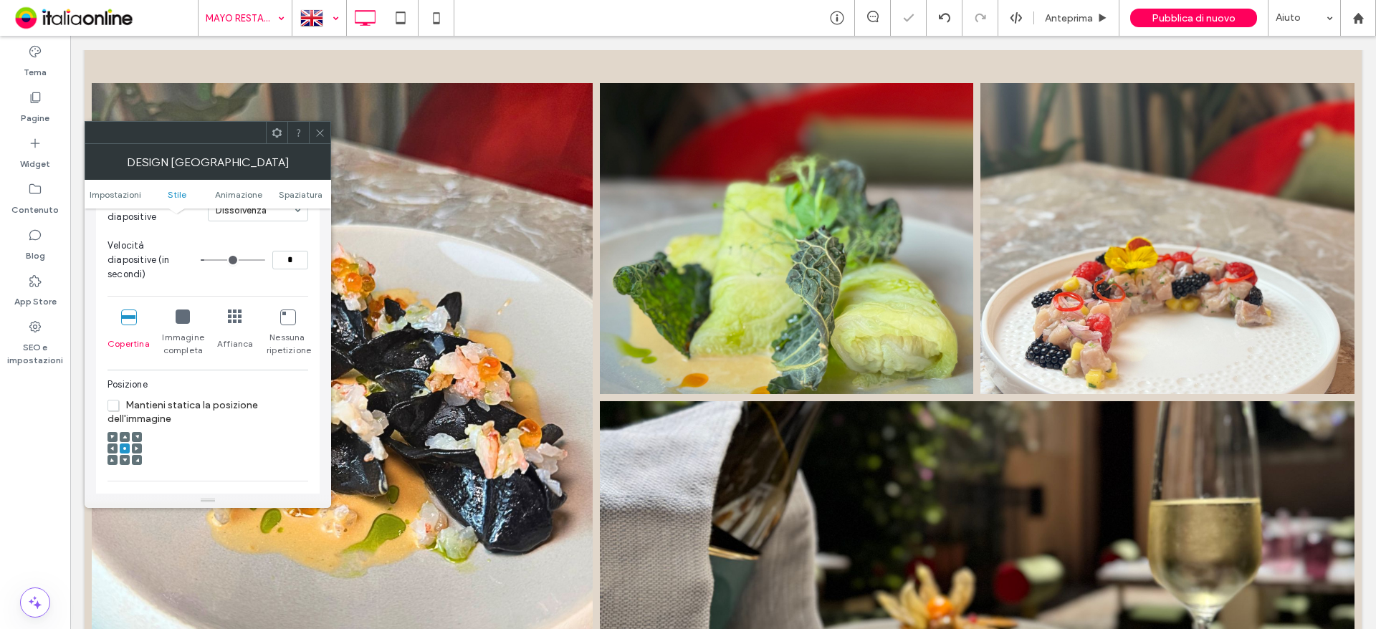
click at [123, 435] on icon at bounding box center [125, 437] width 4 height 4
click at [126, 446] on icon at bounding box center [125, 448] width 4 height 4
click at [320, 134] on icon at bounding box center [320, 133] width 11 height 11
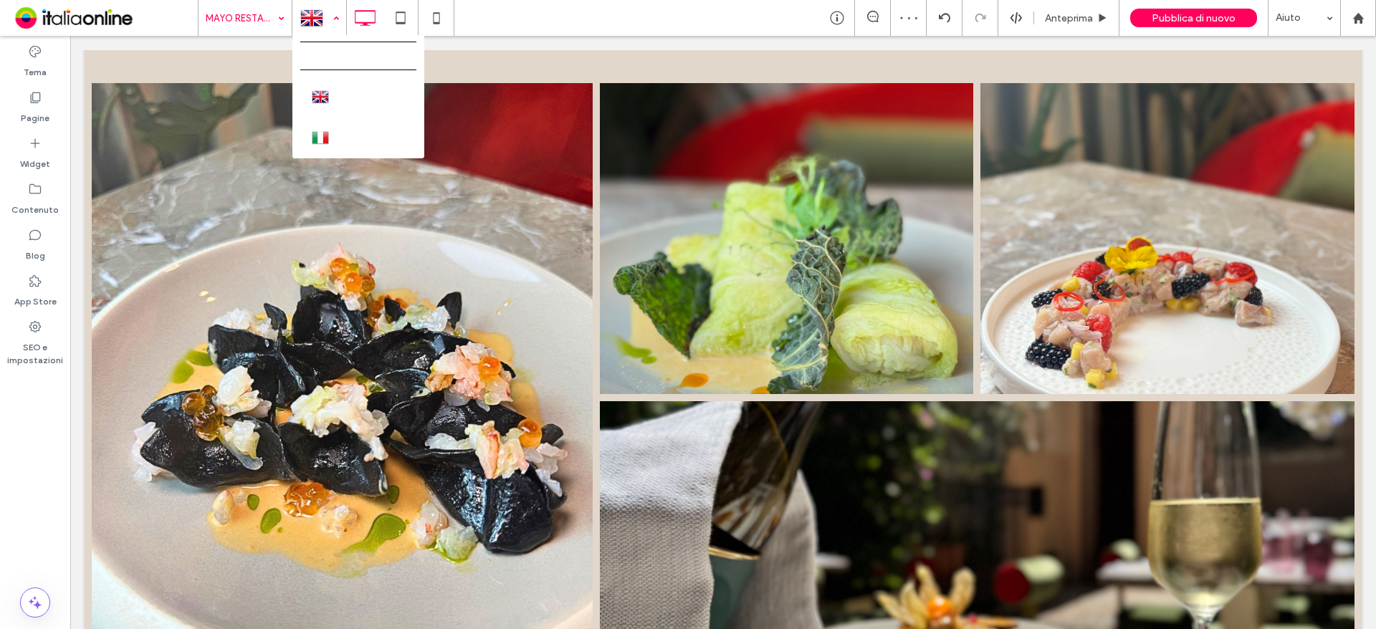
click at [326, 19] on div at bounding box center [319, 18] width 52 height 34
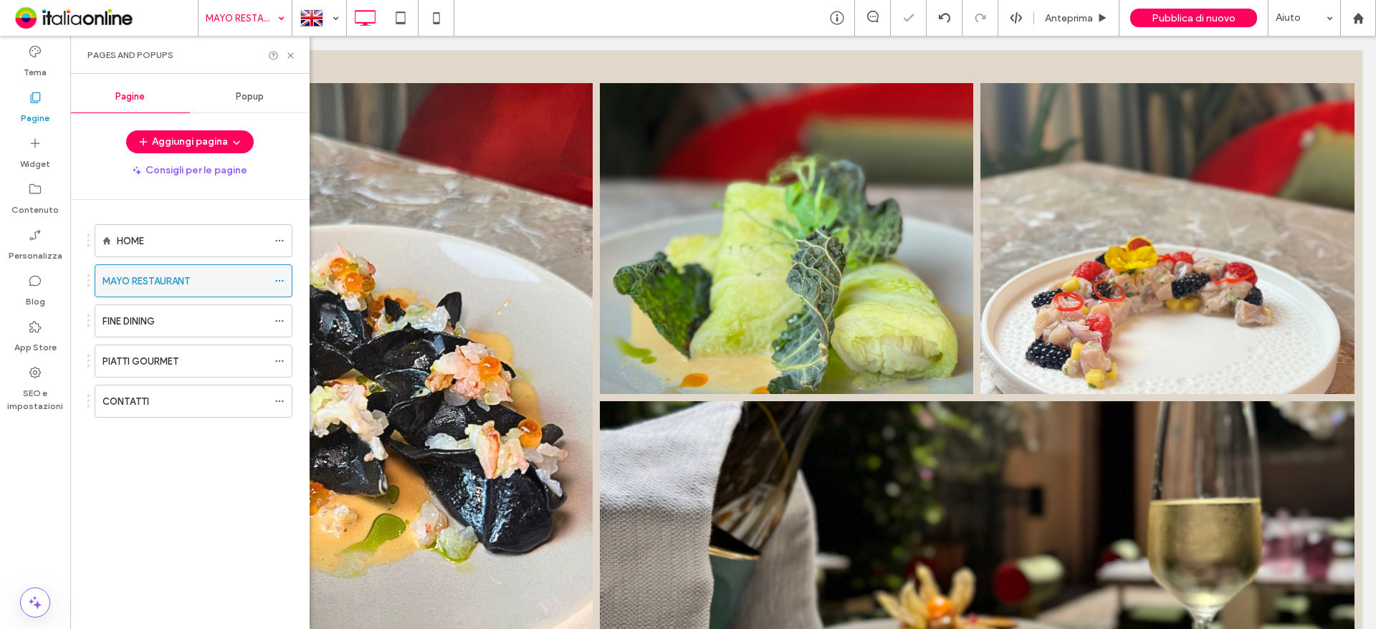
drag, startPoint x: 373, startPoint y: 284, endPoint x: 149, endPoint y: 286, distance: 224.3
click at [149, 286] on div "HOME MAYO RESTAURANT FINE DINING PIATTI GOURMET CONTATTI" at bounding box center [198, 411] width 222 height 422
click at [289, 56] on use at bounding box center [290, 55] width 6 height 6
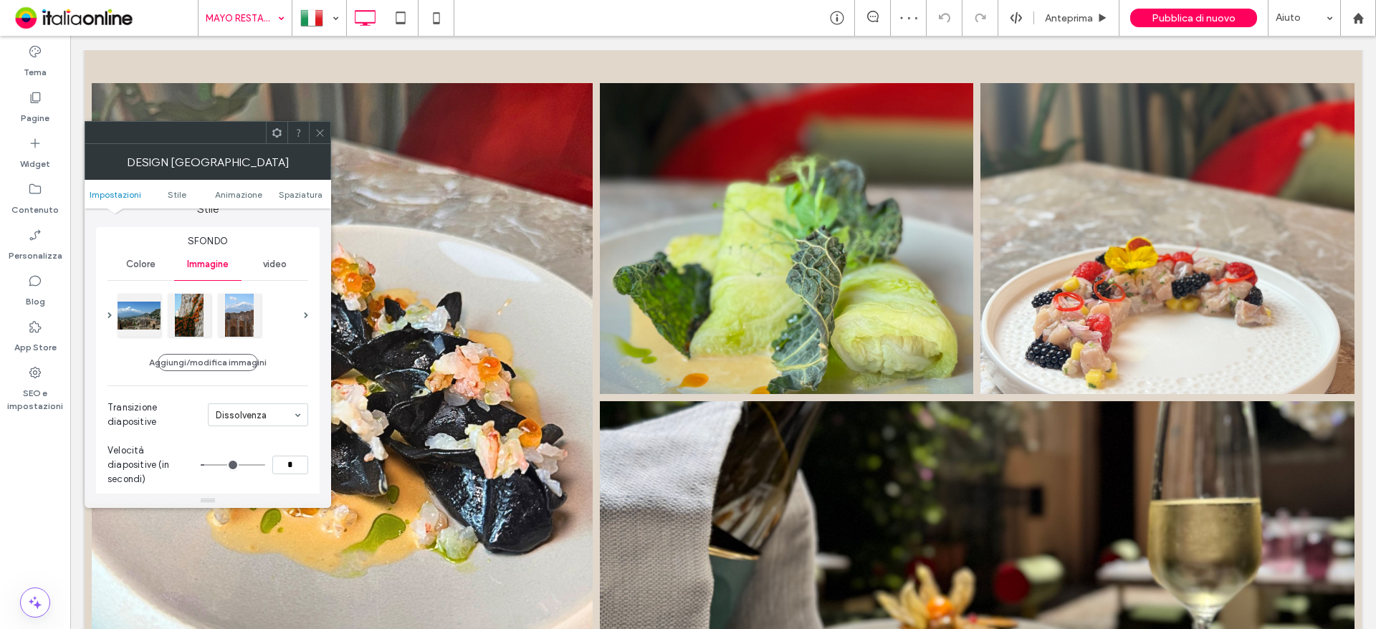
scroll to position [143, 0]
click at [201, 365] on button "Aggiungi/modifica immagini" at bounding box center [208, 361] width 100 height 17
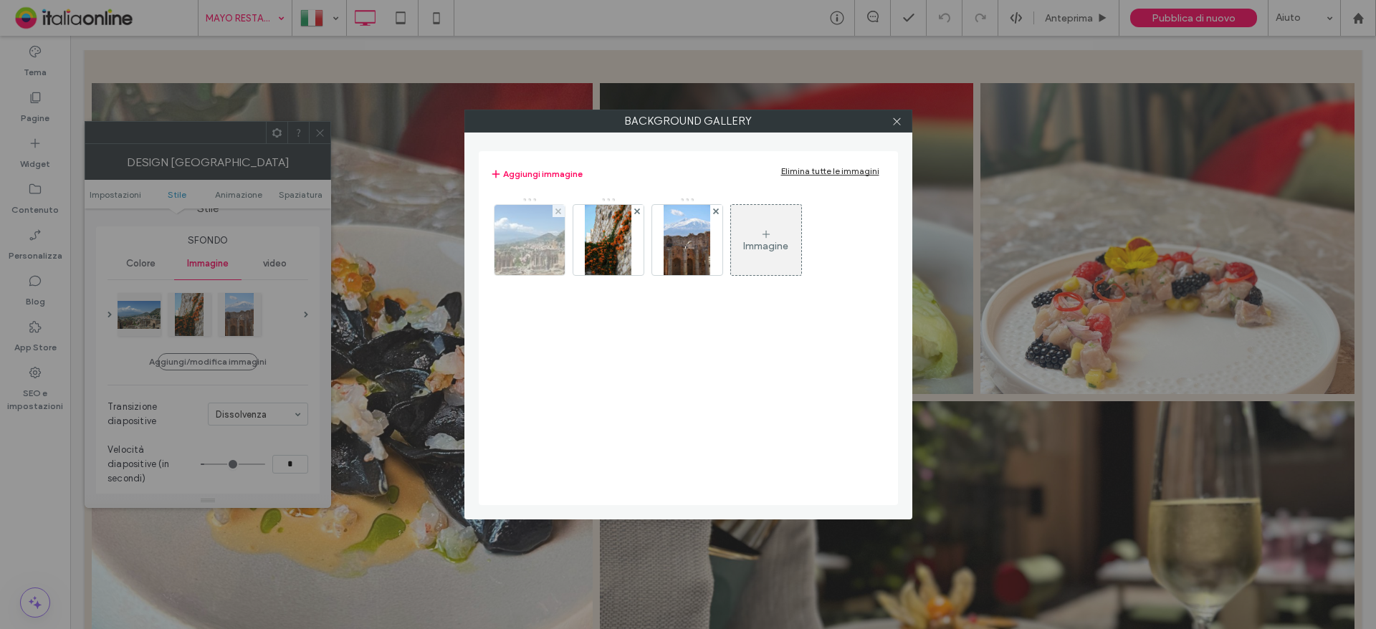
click at [562, 211] on div at bounding box center [558, 211] width 12 height 12
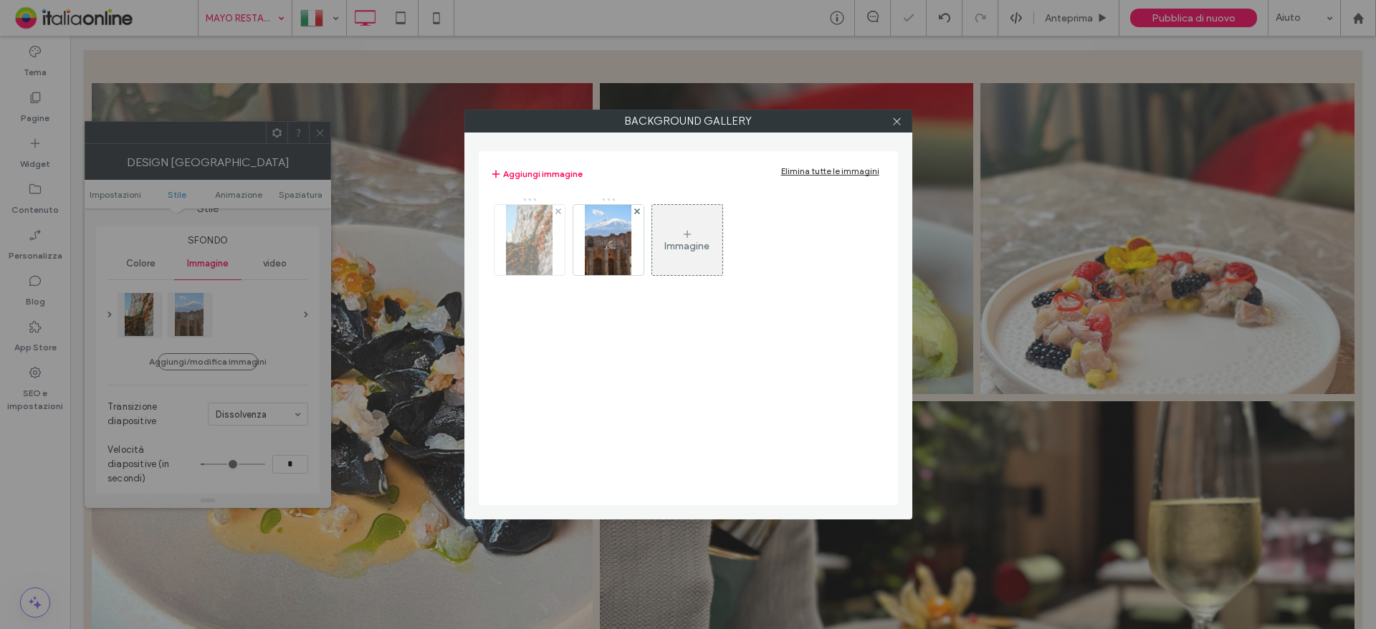
click at [562, 211] on div at bounding box center [558, 211] width 12 height 12
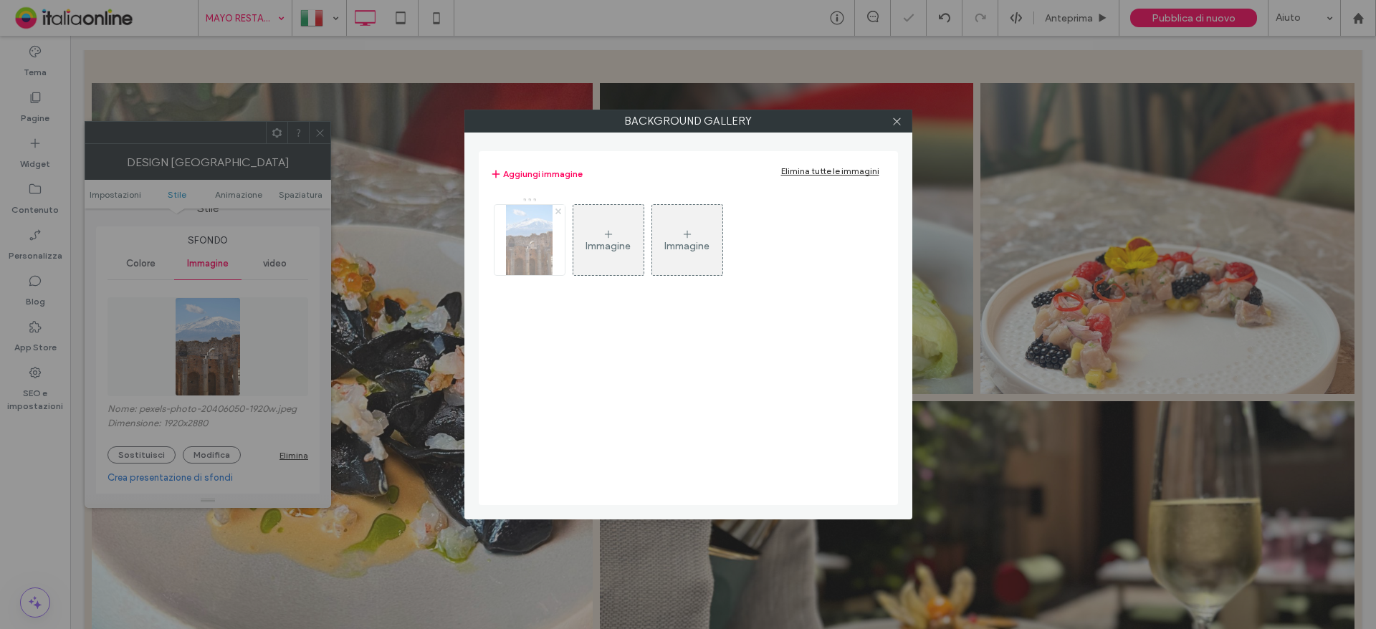
click at [557, 211] on use at bounding box center [558, 211] width 6 height 6
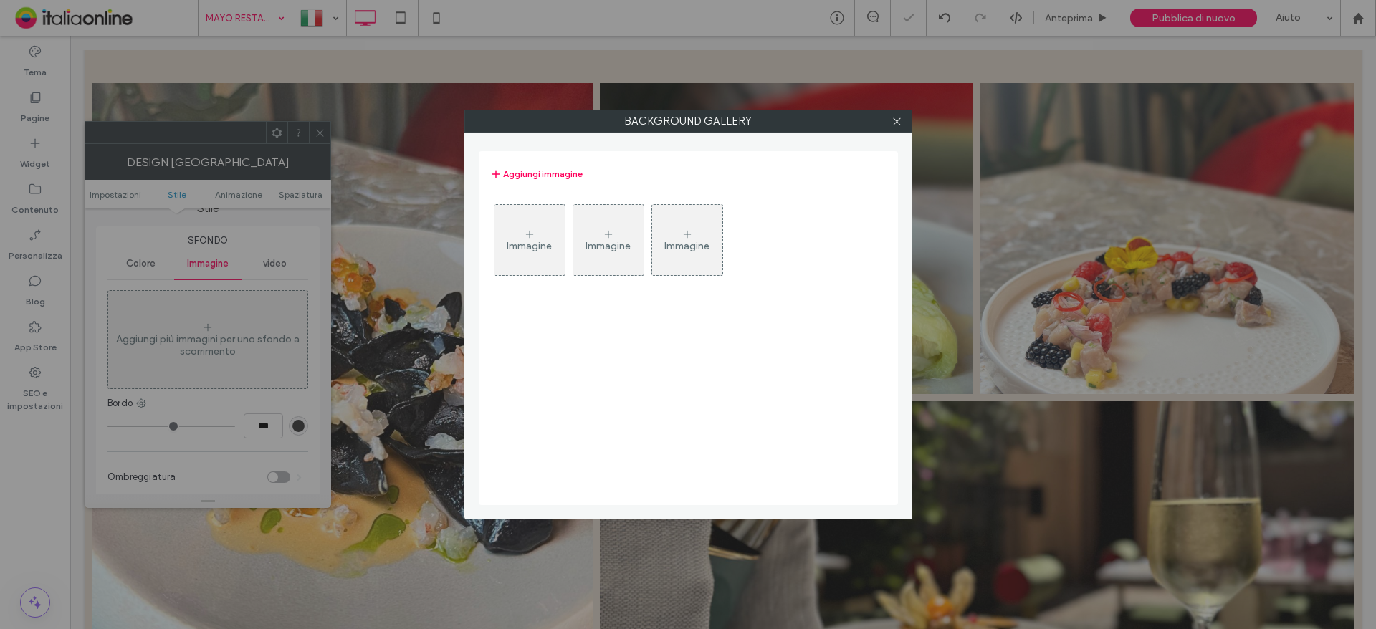
click at [528, 238] on icon at bounding box center [529, 234] width 11 height 11
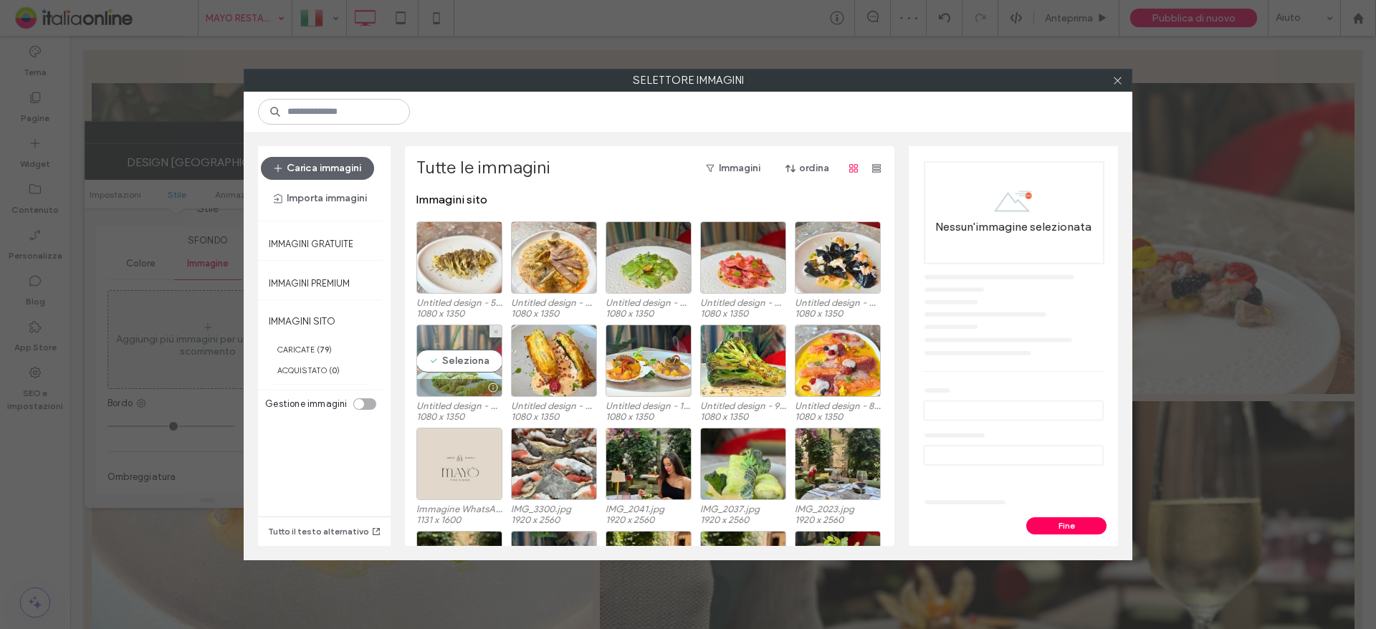
click at [444, 370] on div "Seleziona" at bounding box center [459, 361] width 86 height 72
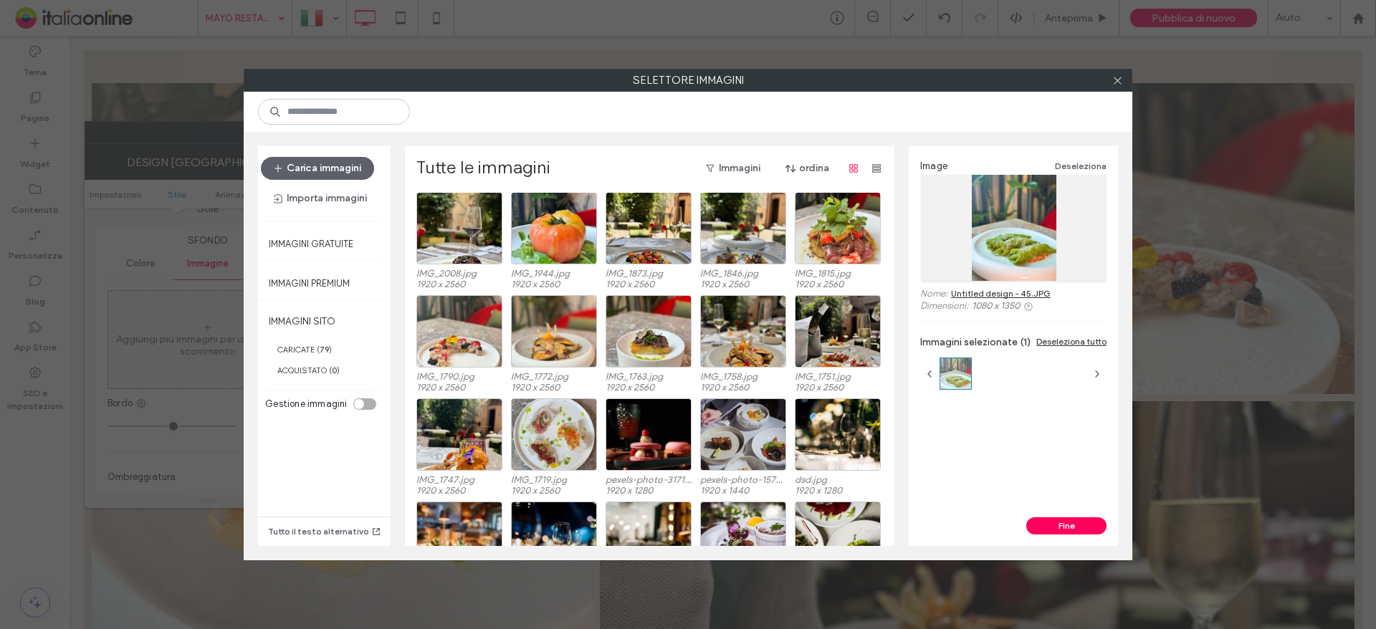
scroll to position [317, 0]
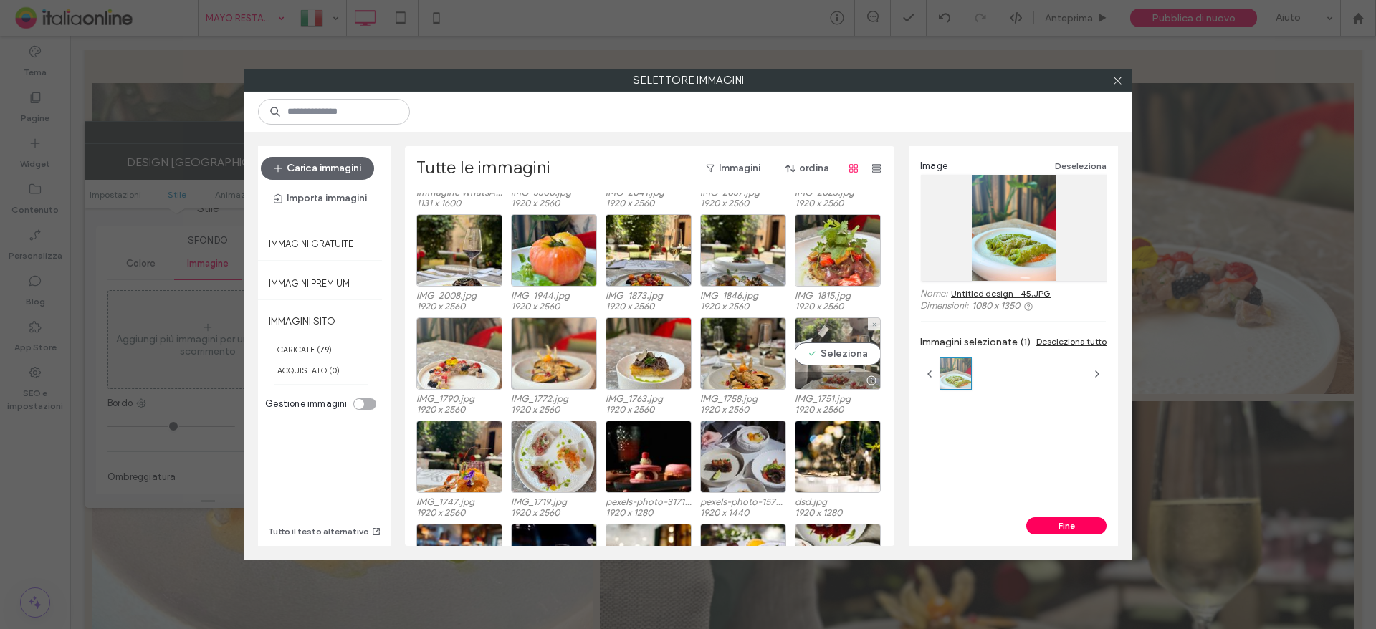
click at [818, 360] on div "Seleziona" at bounding box center [838, 353] width 86 height 72
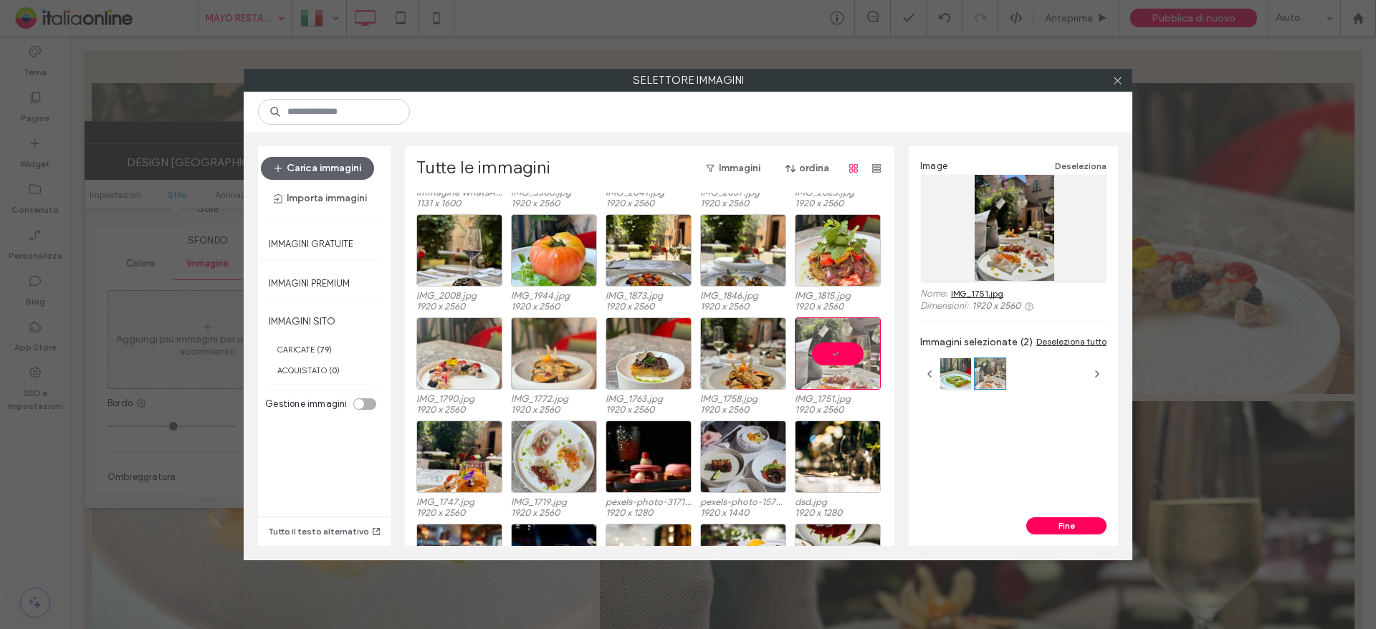
scroll to position [245, 0]
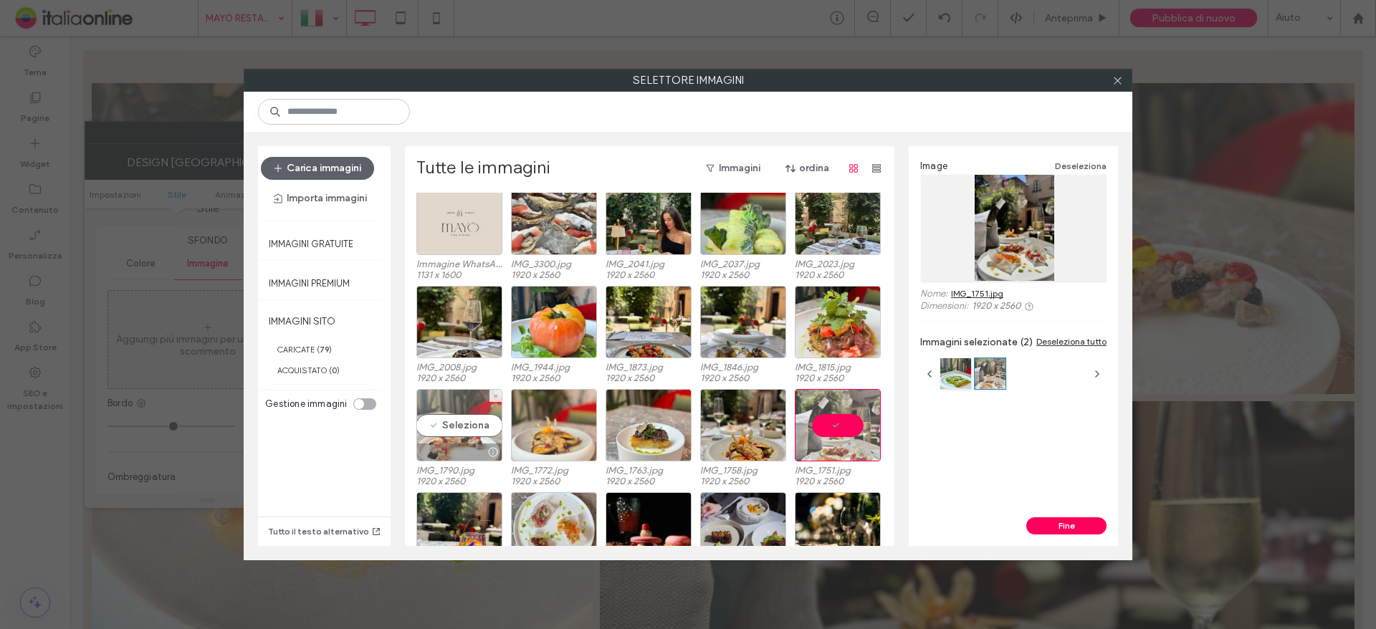
drag, startPoint x: 456, startPoint y: 435, endPoint x: 474, endPoint y: 434, distance: 17.2
click at [456, 435] on div "Seleziona" at bounding box center [459, 425] width 86 height 72
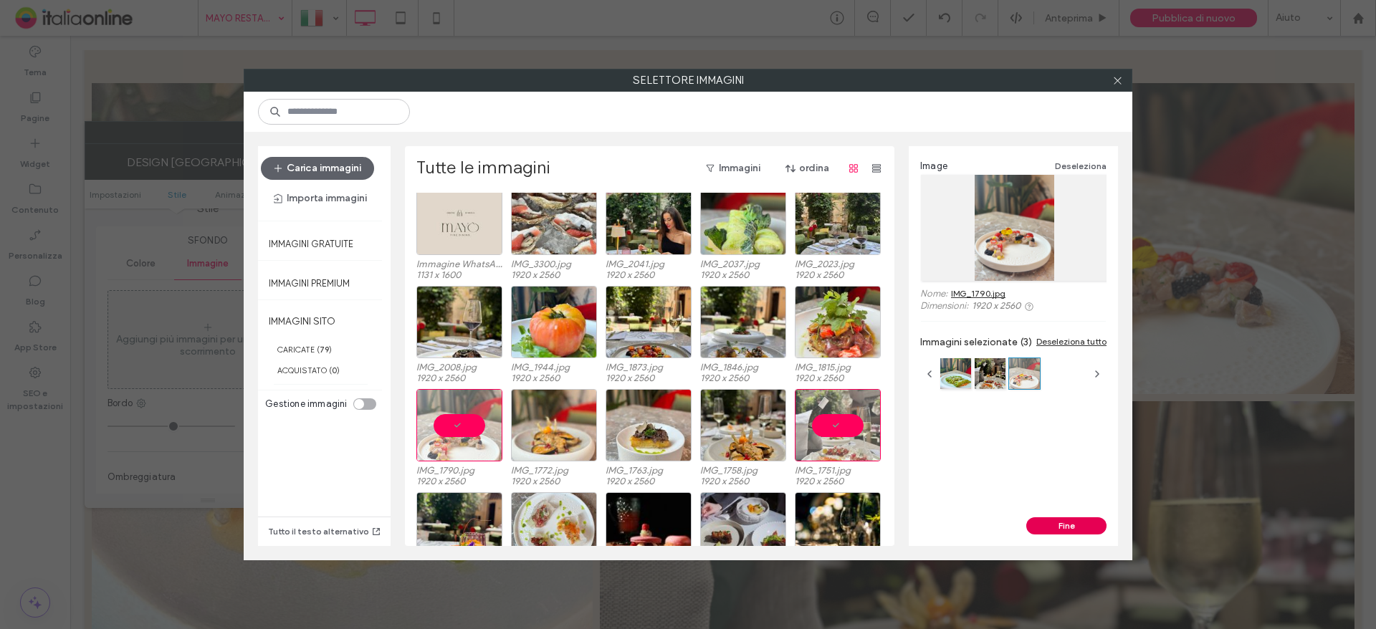
click at [1058, 525] on button "Fine" at bounding box center [1066, 525] width 80 height 17
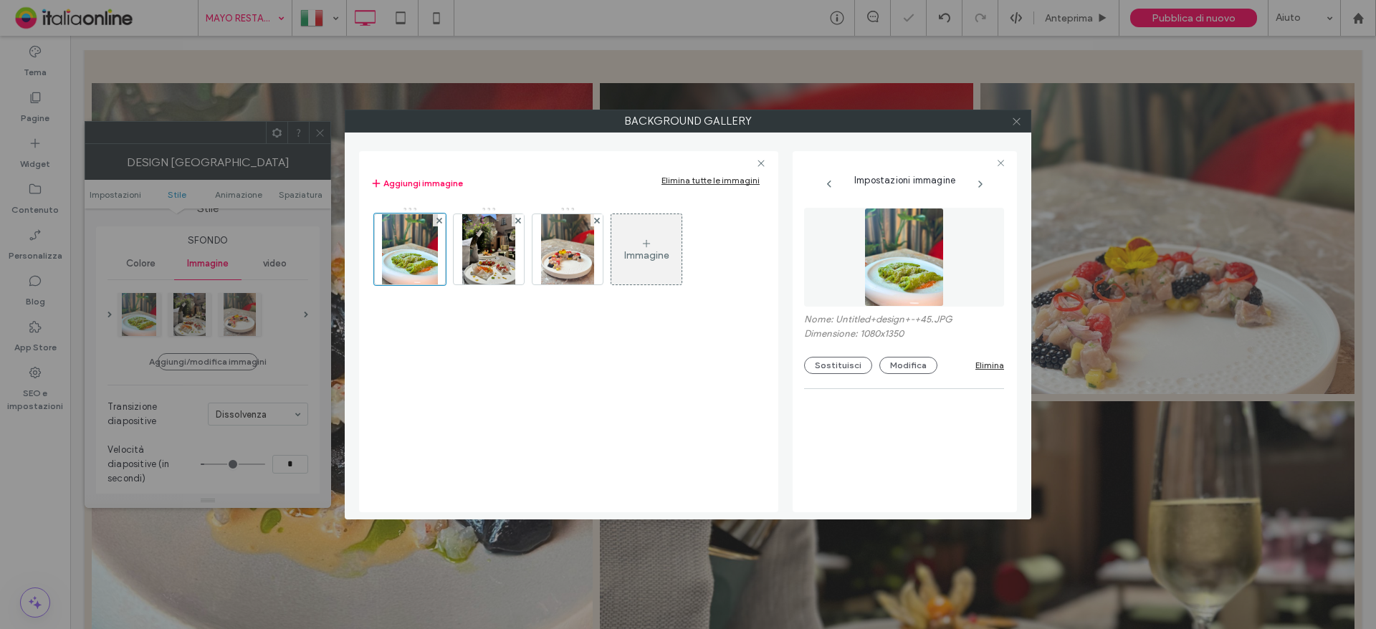
click at [1020, 118] on icon at bounding box center [1016, 121] width 11 height 11
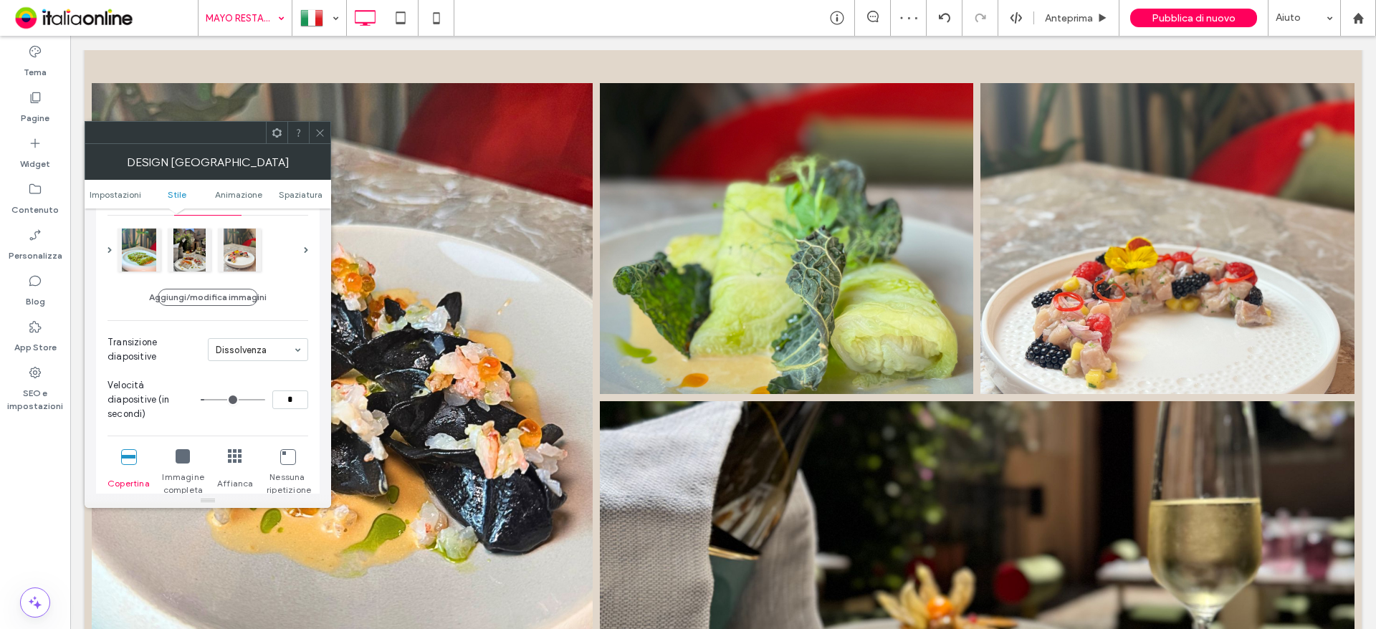
scroll to position [358, 0]
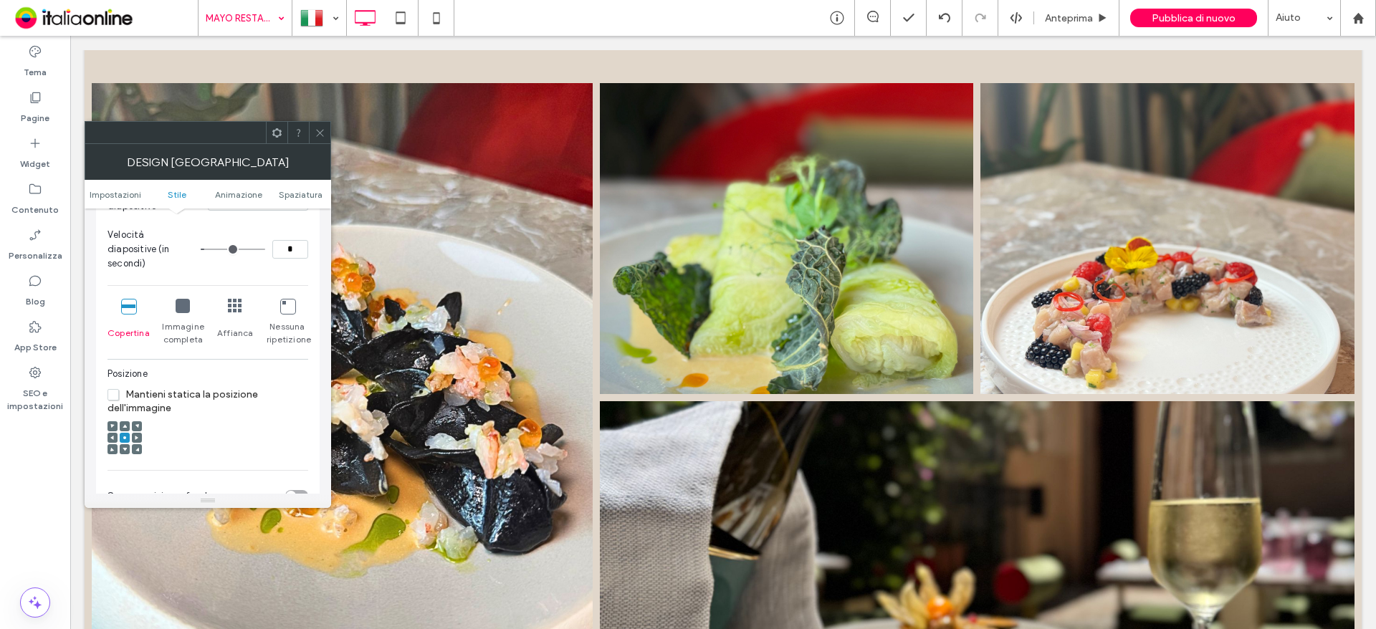
click at [315, 135] on icon at bounding box center [320, 133] width 11 height 11
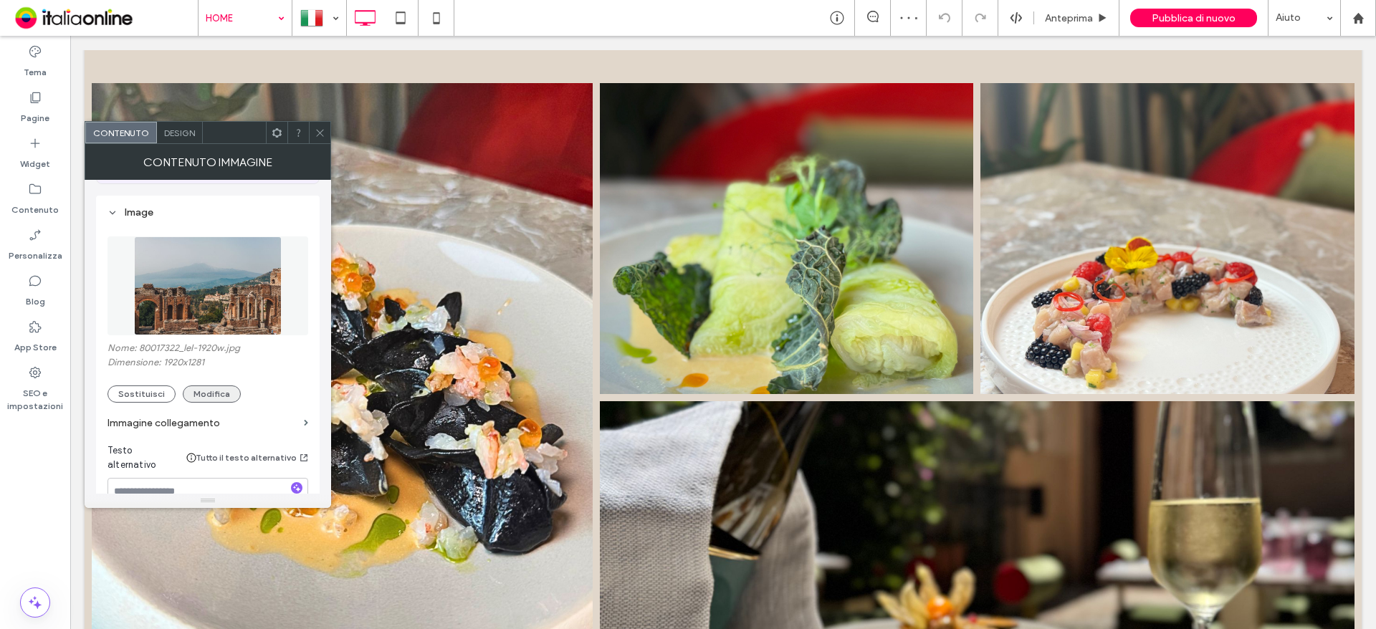
scroll to position [143, 0]
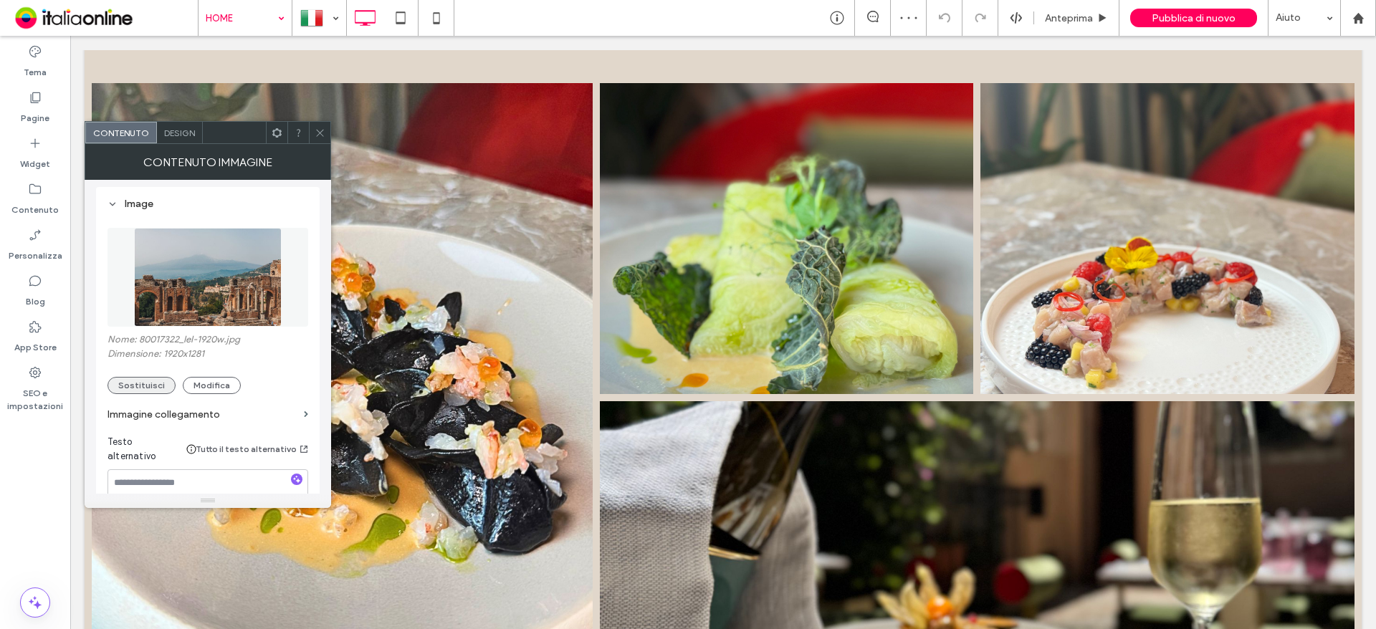
click at [154, 383] on button "Sostituisci" at bounding box center [141, 385] width 68 height 17
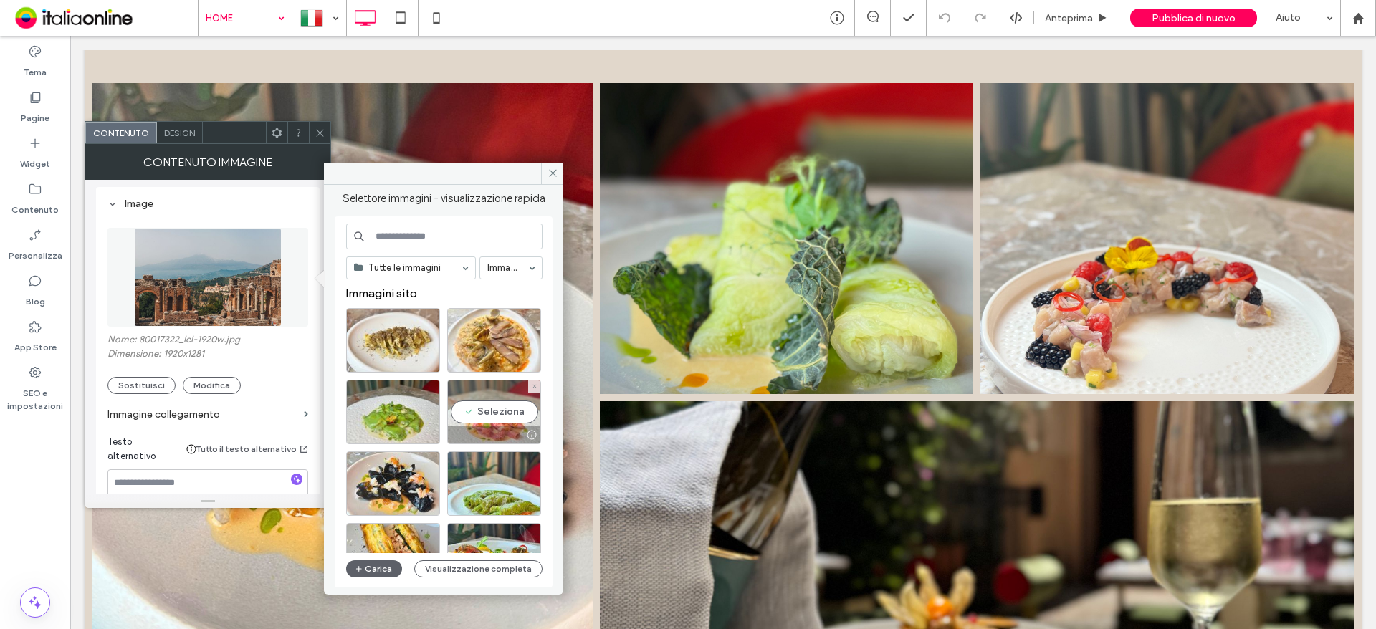
scroll to position [287, 0]
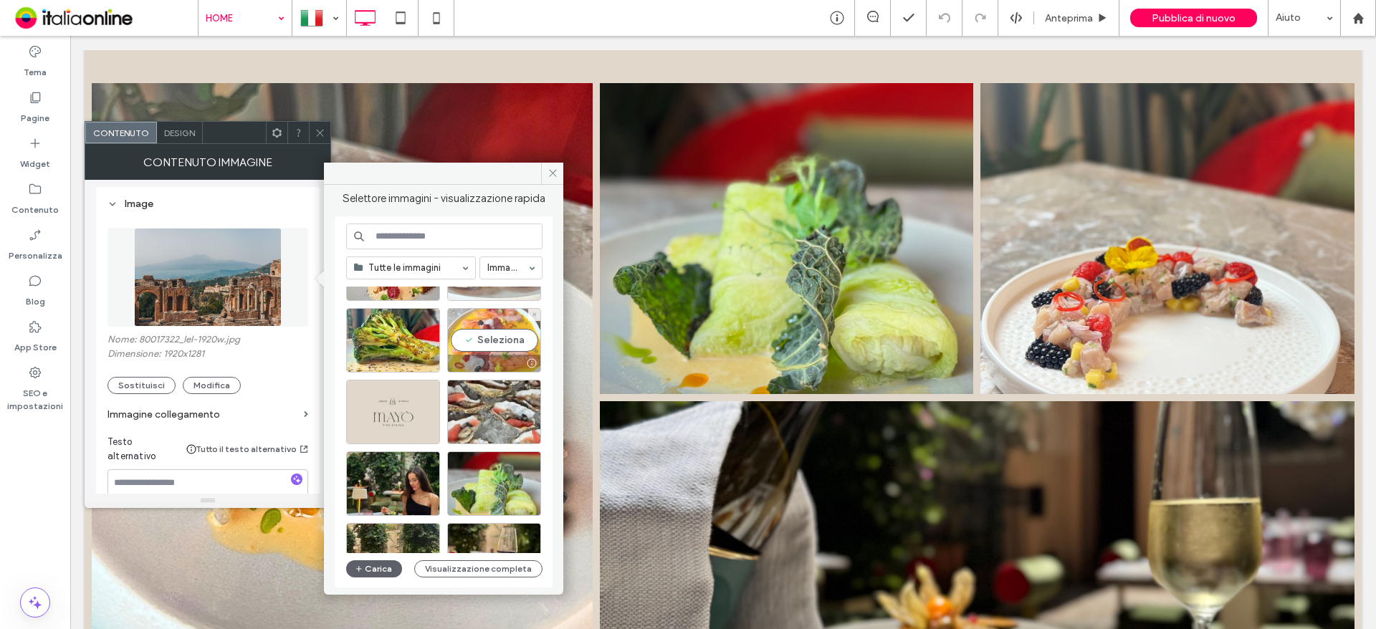
click at [483, 331] on div "Seleziona" at bounding box center [494, 340] width 94 height 64
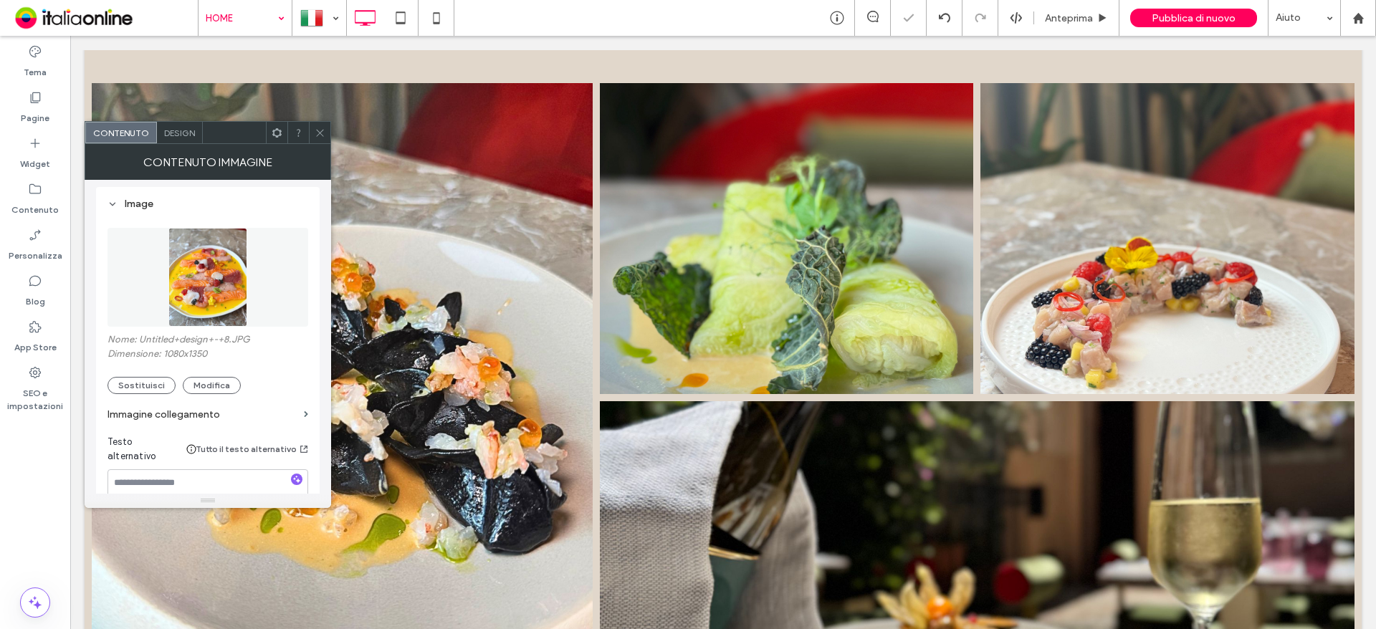
click at [321, 126] on span at bounding box center [320, 132] width 11 height 21
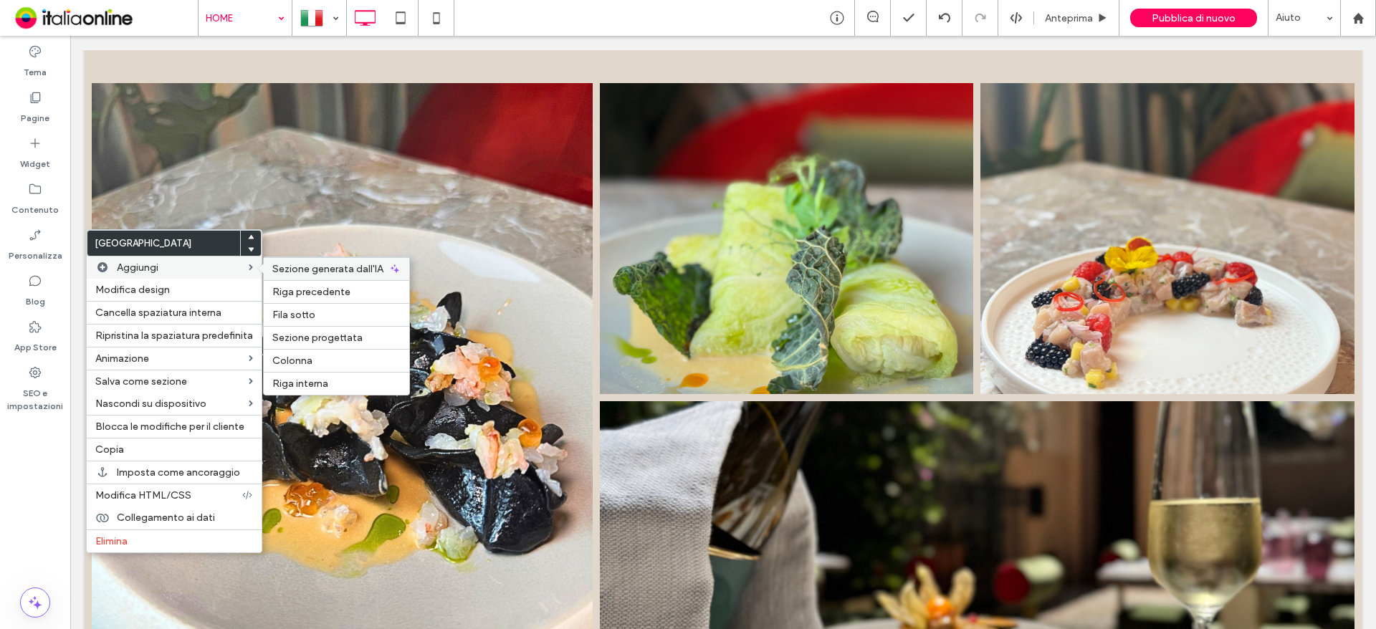
drag, startPoint x: 245, startPoint y: 269, endPoint x: 345, endPoint y: 268, distance: 99.6
click at [345, 268] on span "Sezione generata dall'IA" at bounding box center [327, 269] width 111 height 12
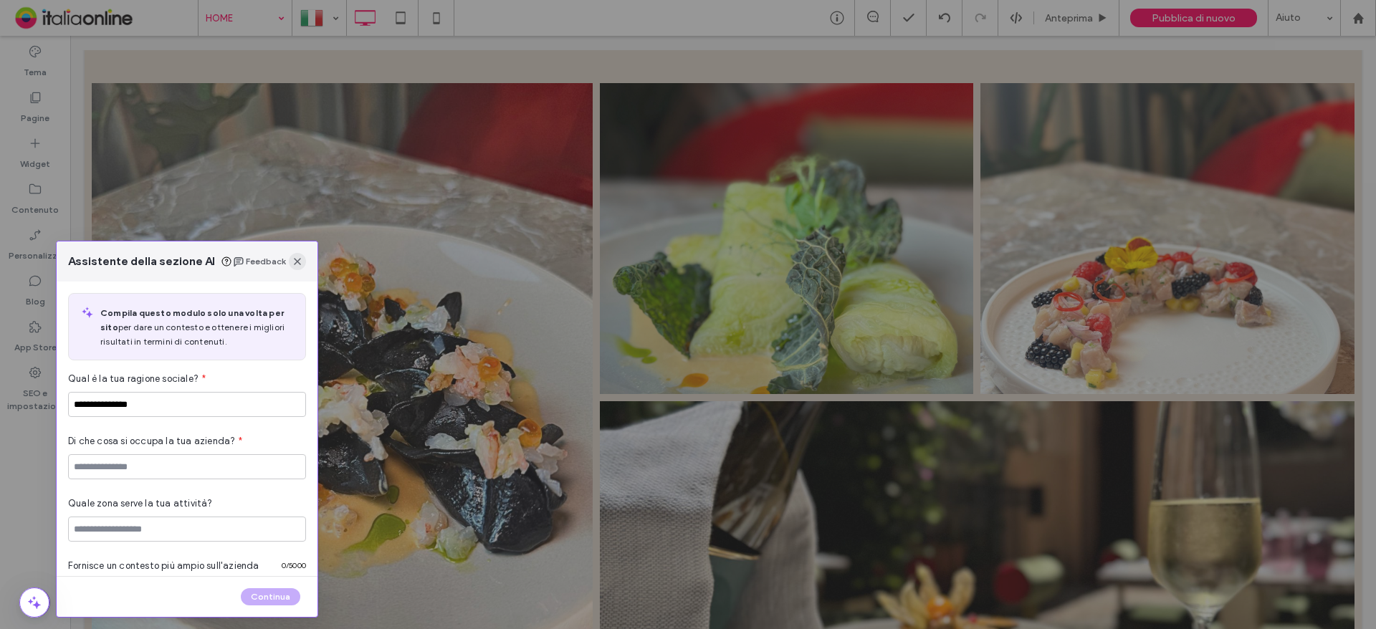
click at [301, 270] on div "Assistente della sezione AI Feedback" at bounding box center [187, 261] width 261 height 40
click at [302, 266] on icon "button" at bounding box center [297, 261] width 11 height 11
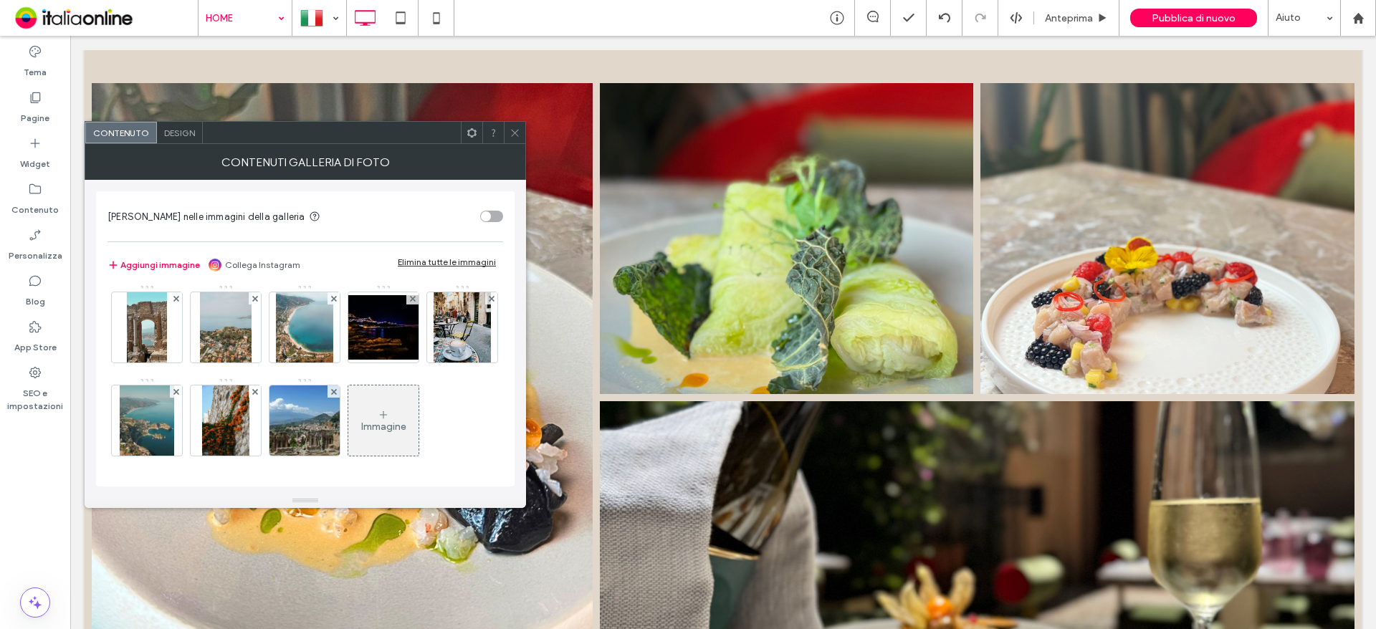
scroll to position [0, 0]
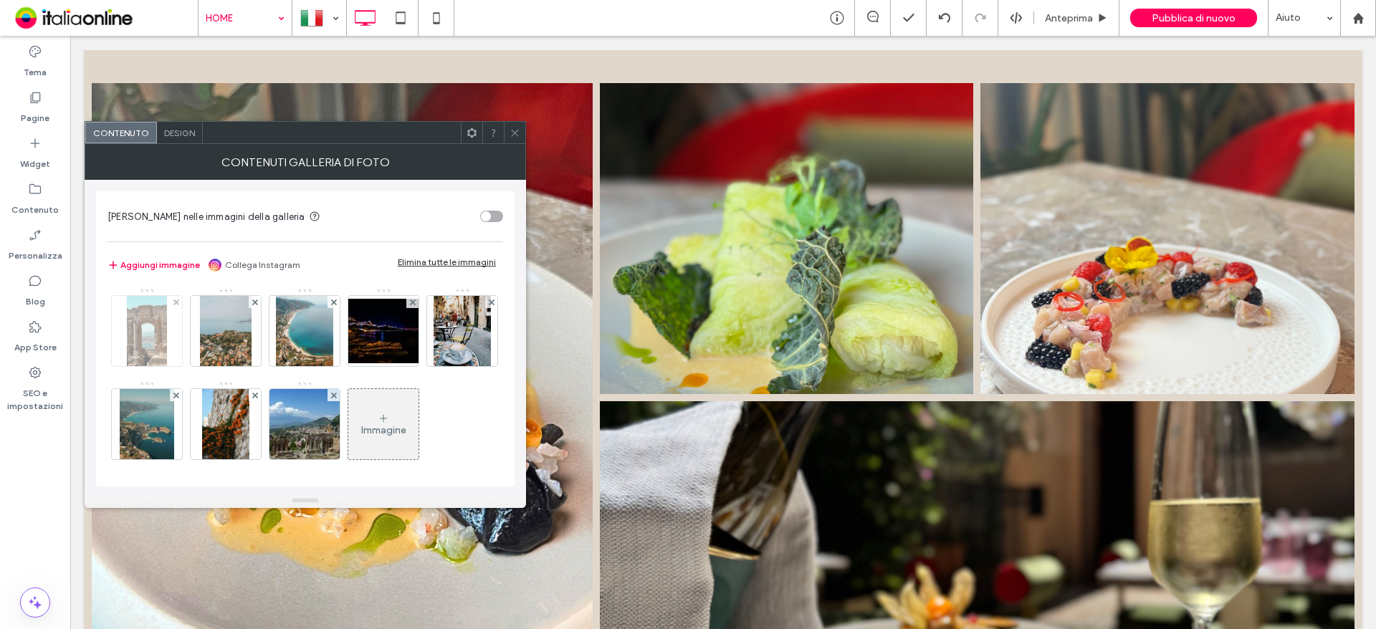
click at [169, 301] on div at bounding box center [147, 331] width 70 height 70
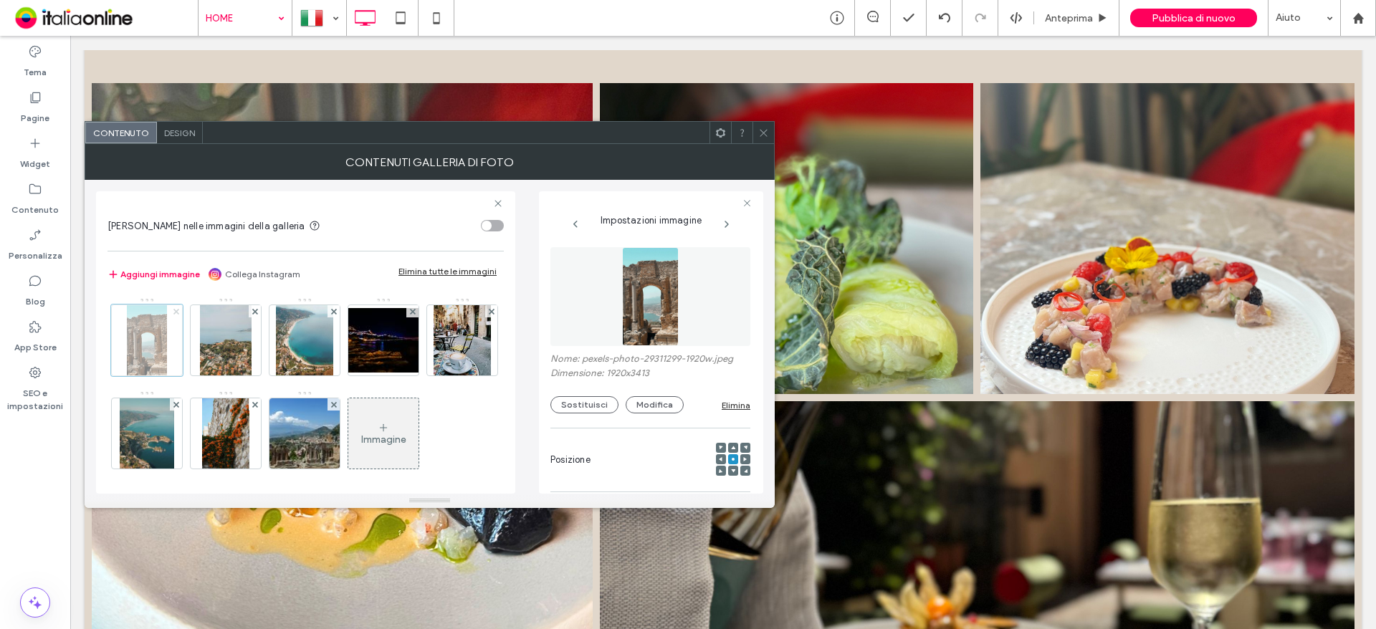
click at [177, 311] on use at bounding box center [176, 311] width 6 height 6
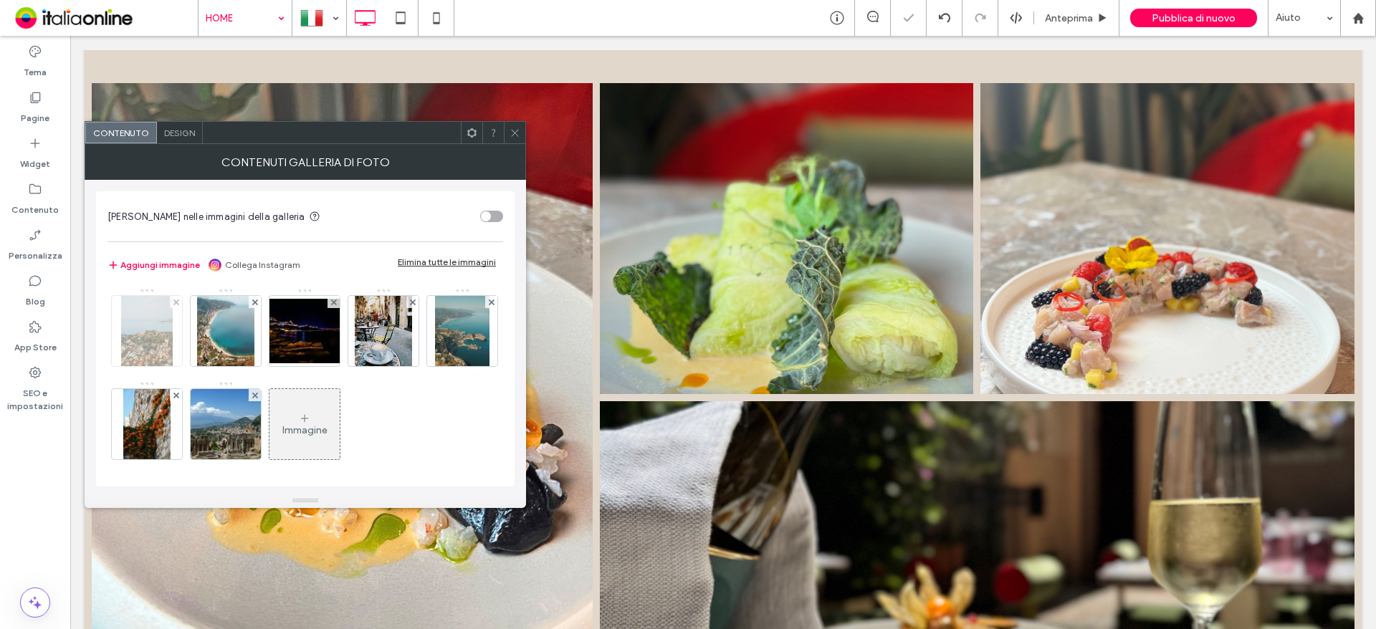
click at [177, 311] on div at bounding box center [147, 331] width 70 height 70
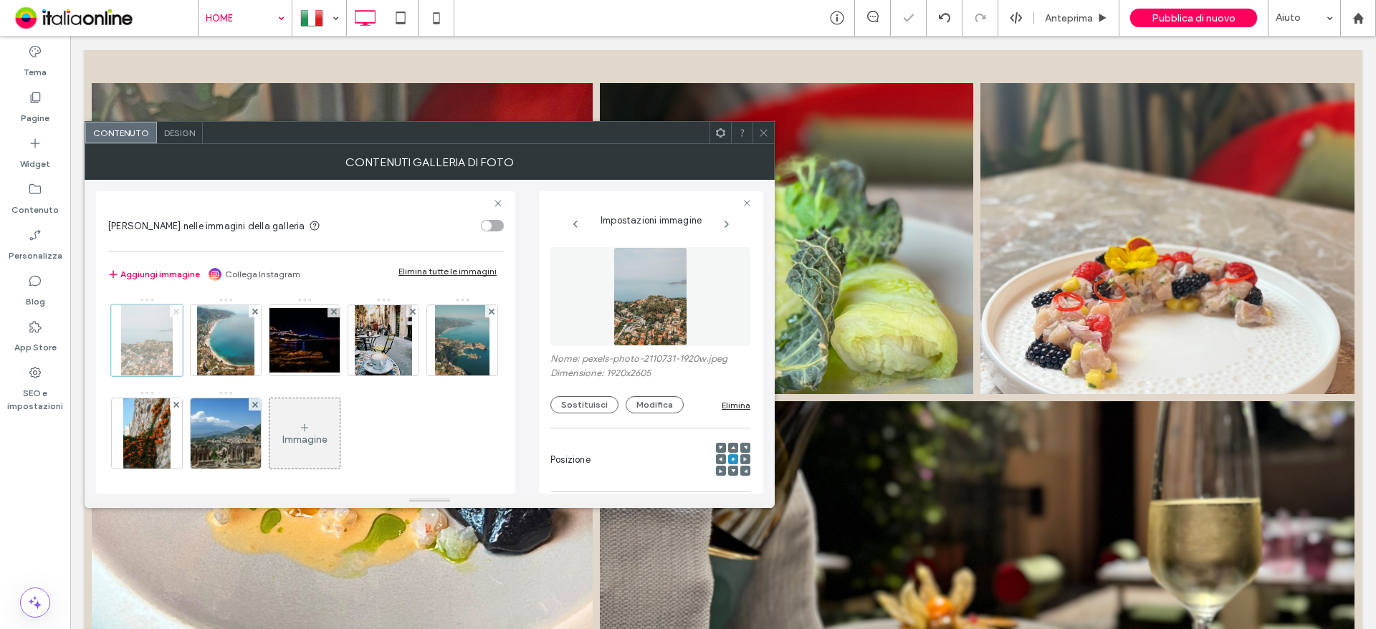
click at [177, 311] on use at bounding box center [176, 311] width 6 height 6
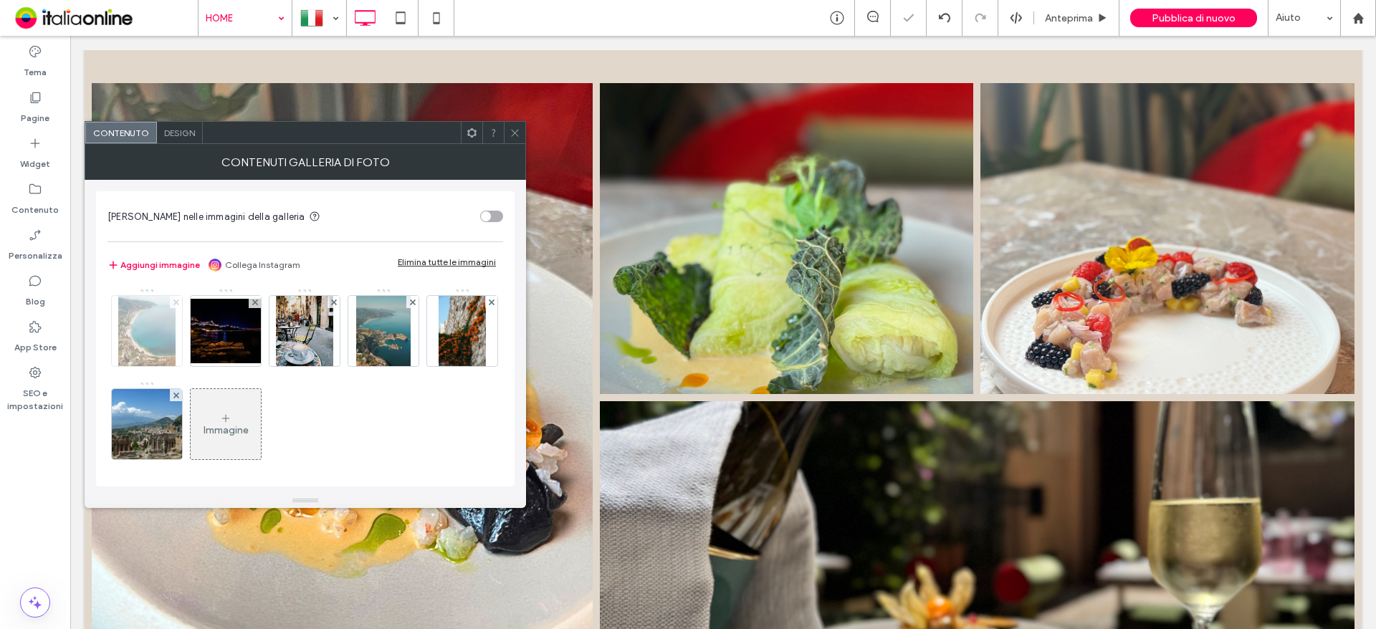
click at [177, 305] on icon at bounding box center [176, 303] width 6 height 6
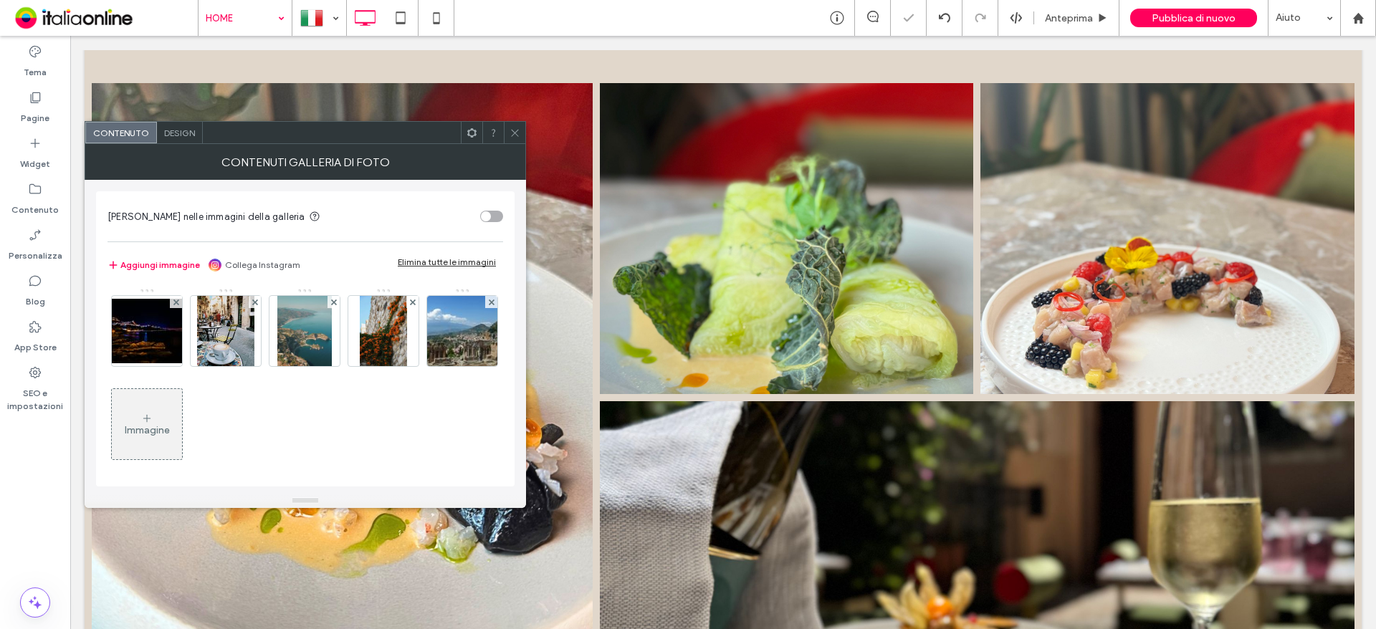
click at [177, 305] on icon at bounding box center [176, 303] width 6 height 6
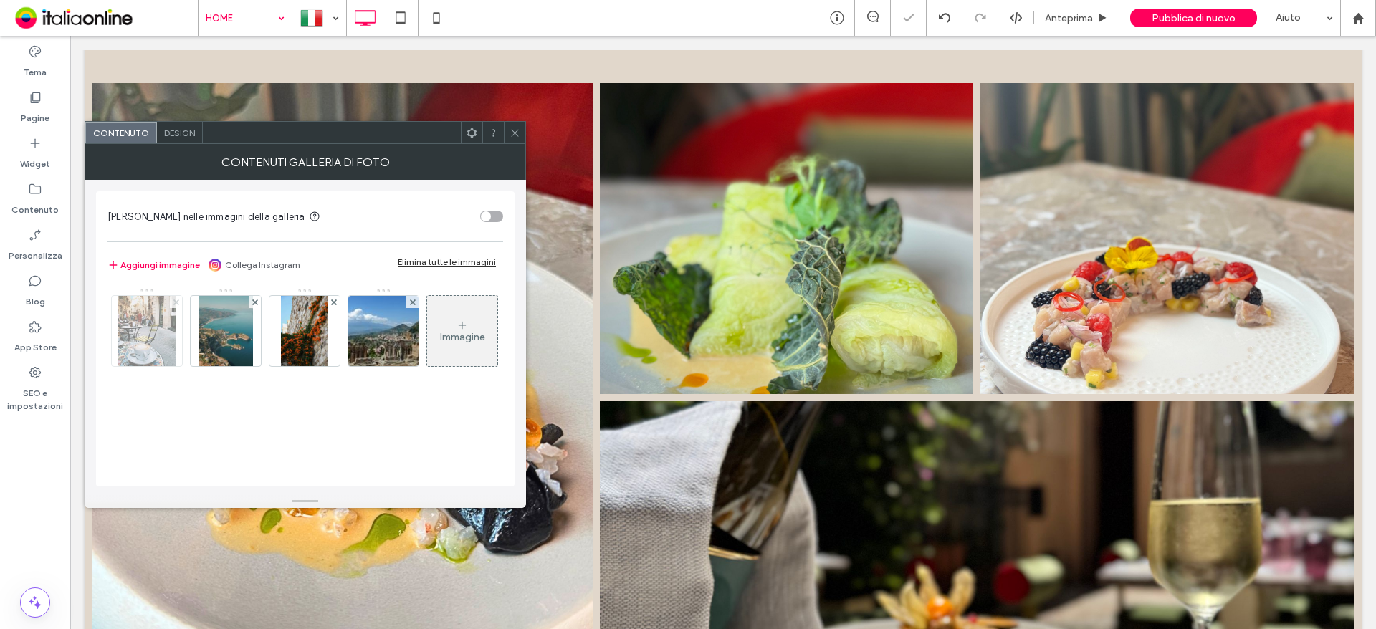
click at [177, 305] on icon at bounding box center [176, 303] width 6 height 6
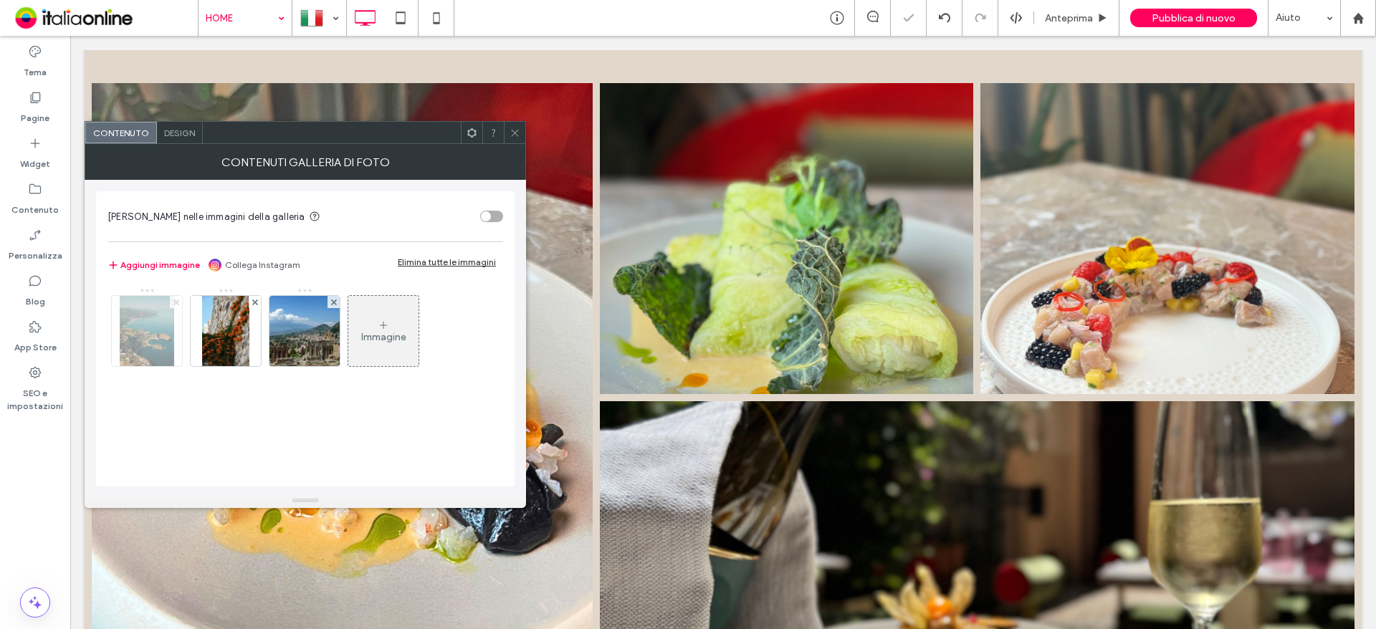
click at [177, 305] on icon at bounding box center [176, 303] width 6 height 6
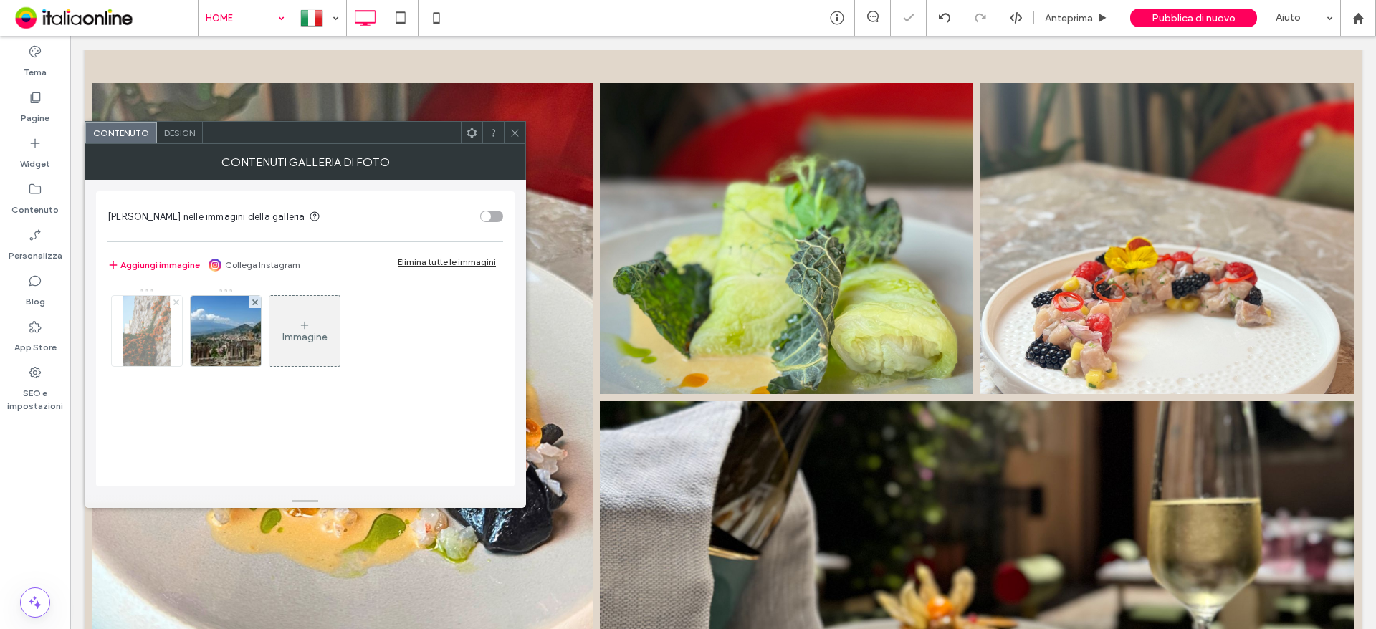
click at [177, 305] on icon at bounding box center [176, 303] width 6 height 6
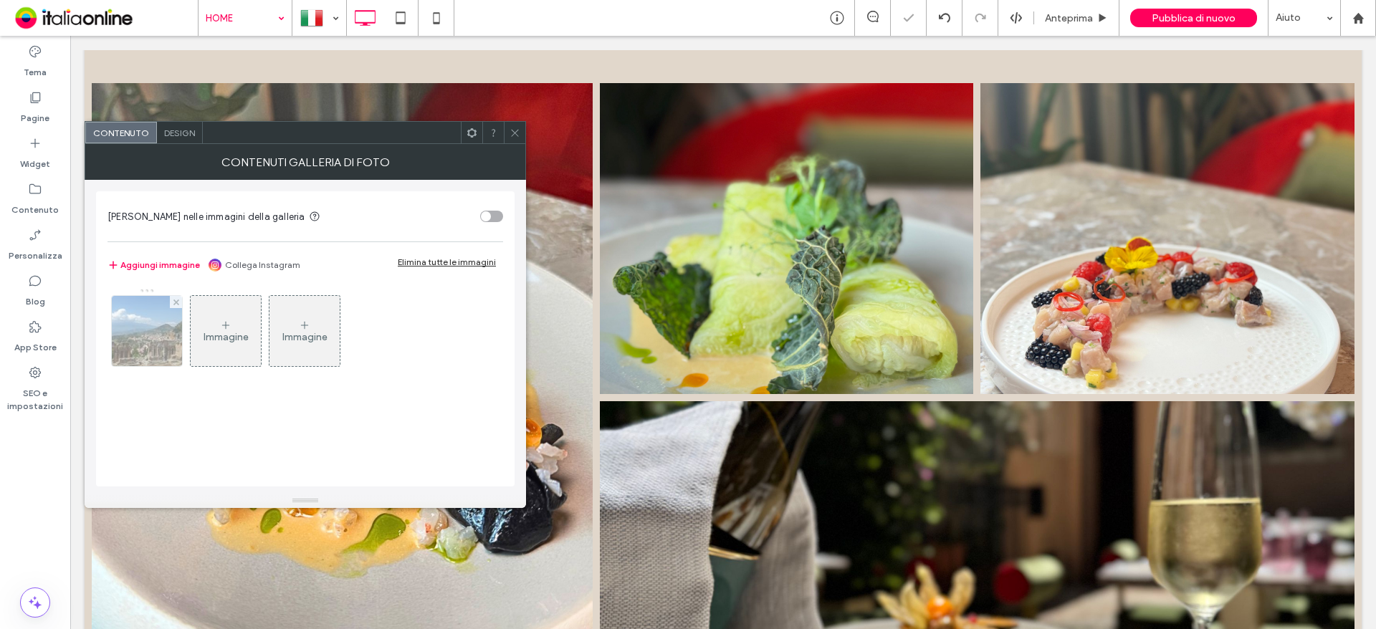
drag, startPoint x: 177, startPoint y: 305, endPoint x: 166, endPoint y: 311, distance: 13.2
click at [177, 305] on icon at bounding box center [176, 303] width 6 height 6
click at [163, 312] on div "Immagine" at bounding box center [147, 330] width 70 height 67
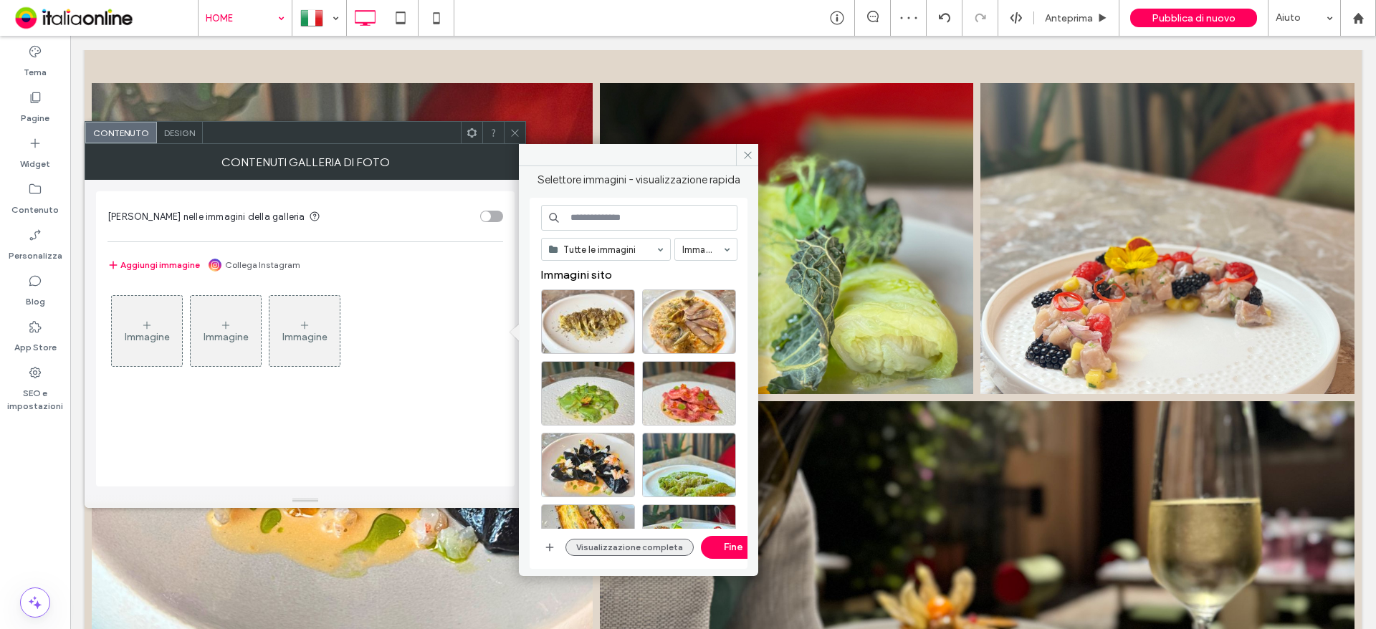
click at [635, 545] on button "Visualizzazione completa" at bounding box center [629, 547] width 128 height 17
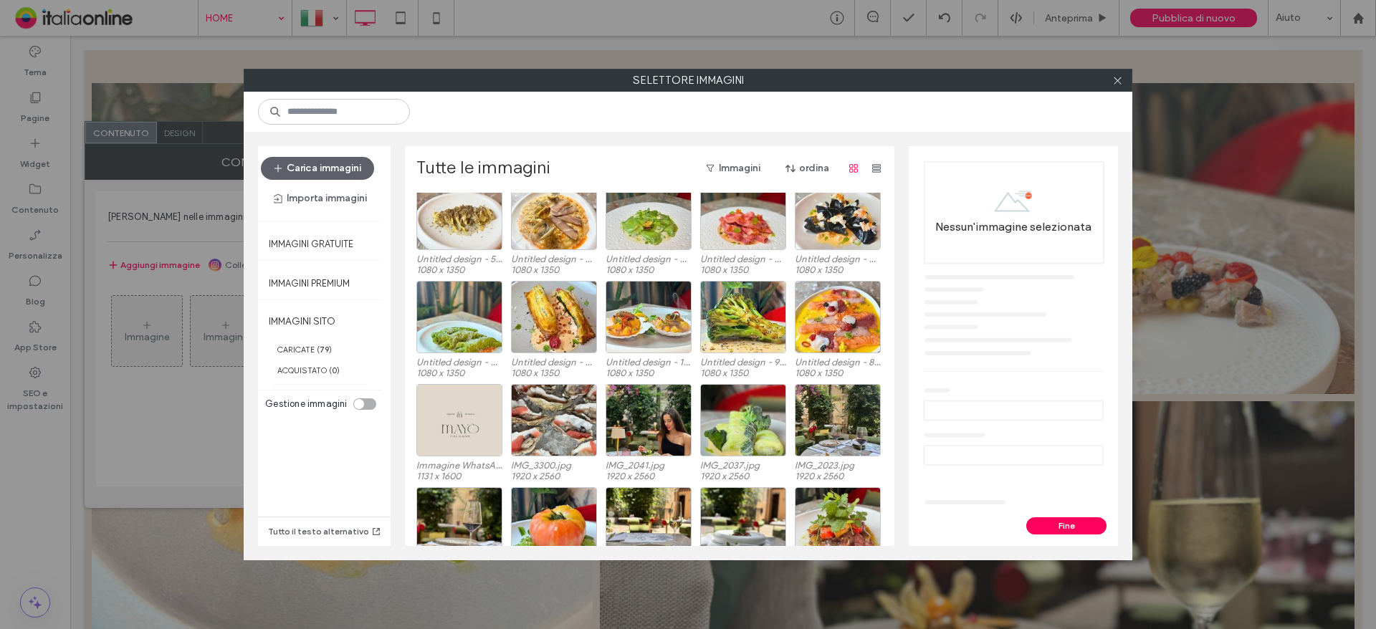
scroll to position [88, 0]
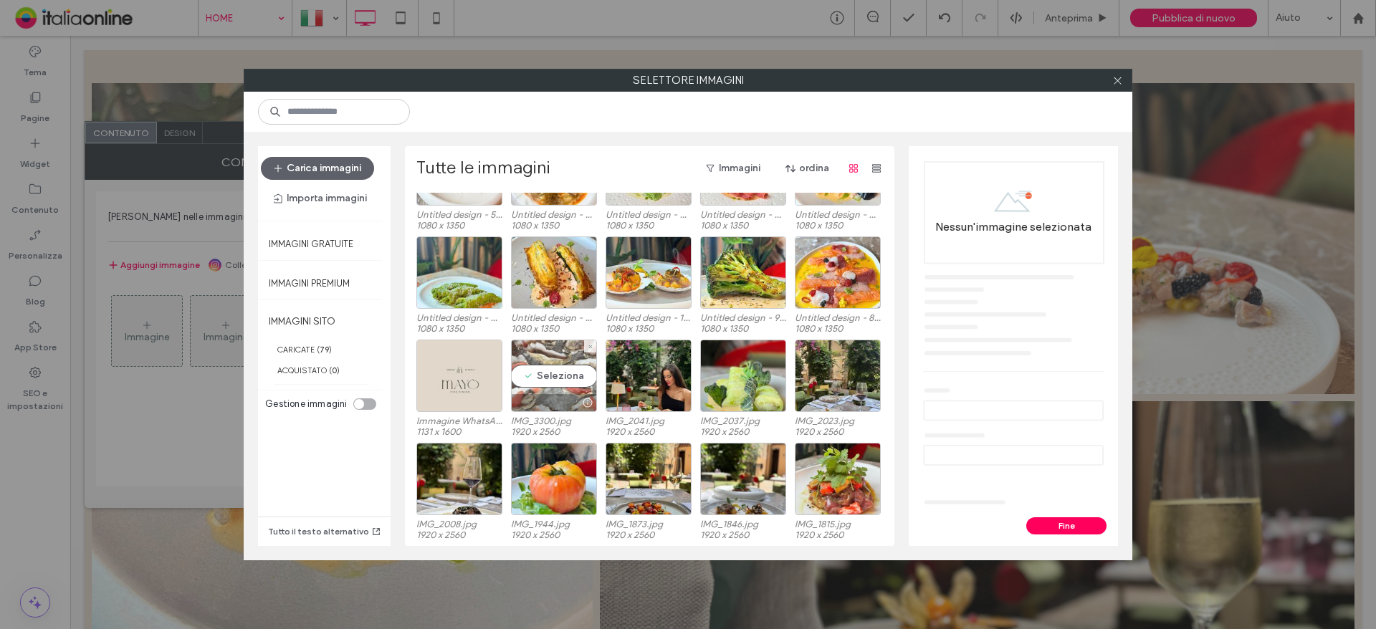
click at [555, 387] on div "Seleziona" at bounding box center [554, 376] width 86 height 72
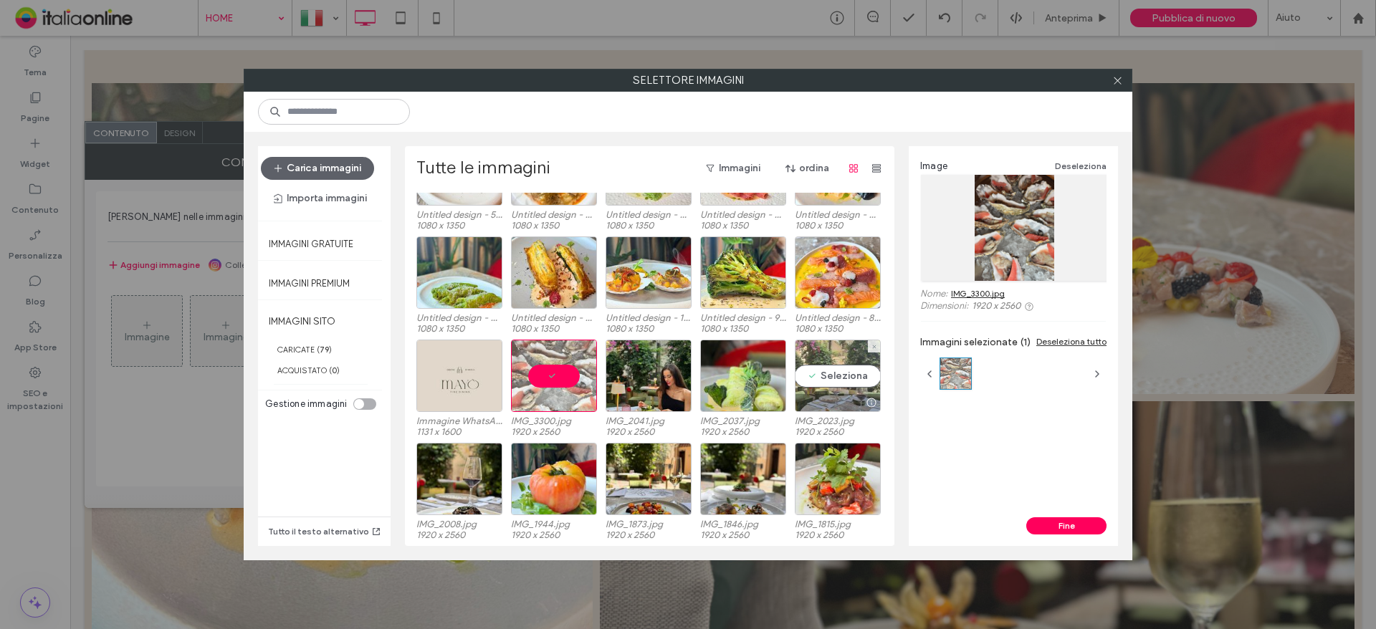
click at [837, 388] on div "Seleziona" at bounding box center [838, 376] width 86 height 72
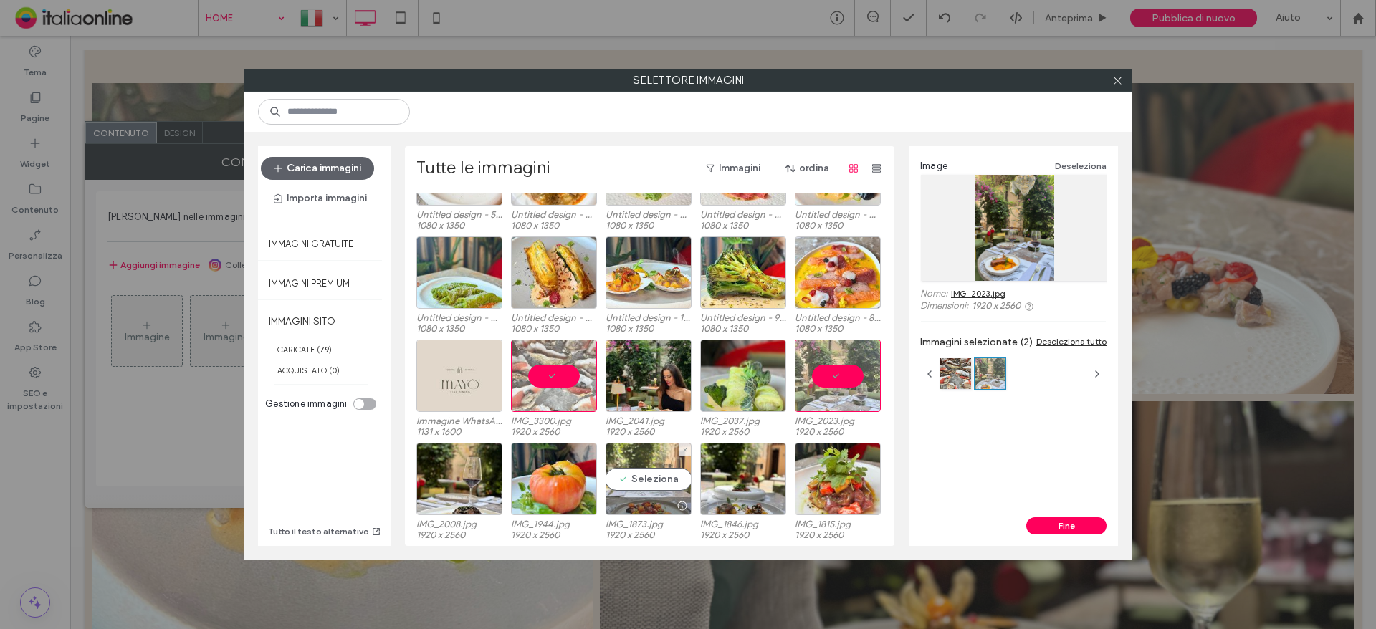
click at [642, 491] on div "Seleziona" at bounding box center [648, 479] width 86 height 72
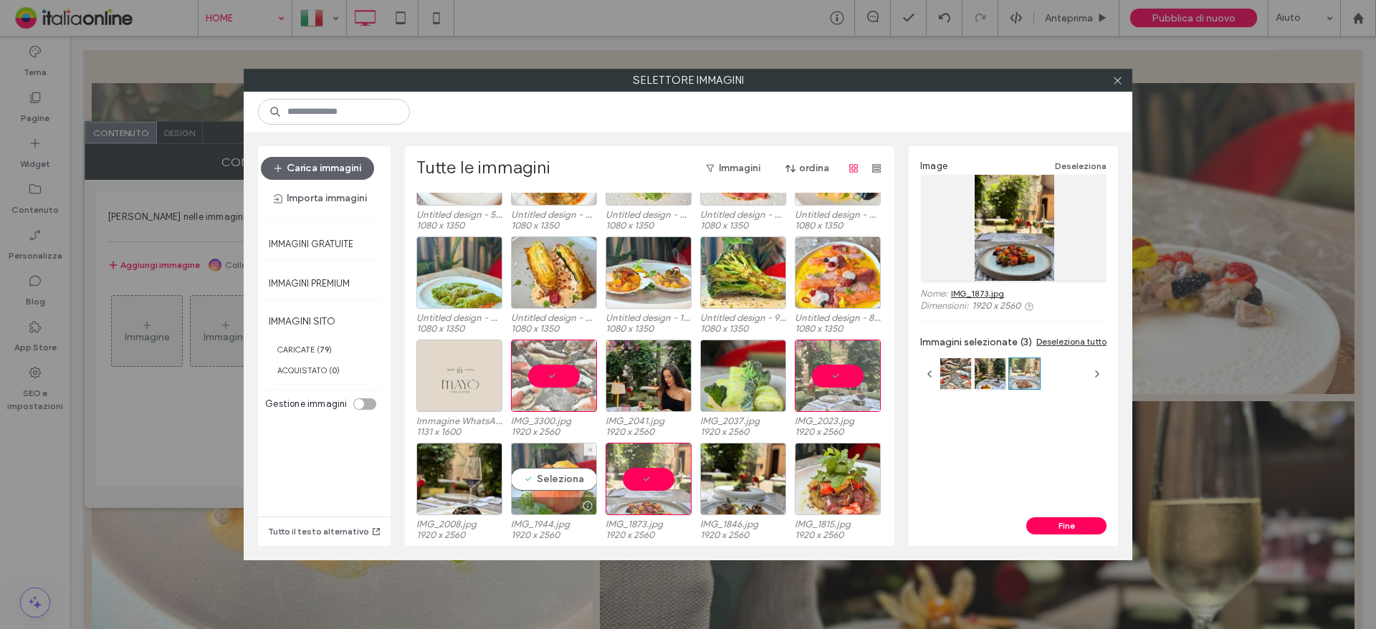
click at [547, 472] on div "Seleziona" at bounding box center [554, 479] width 86 height 72
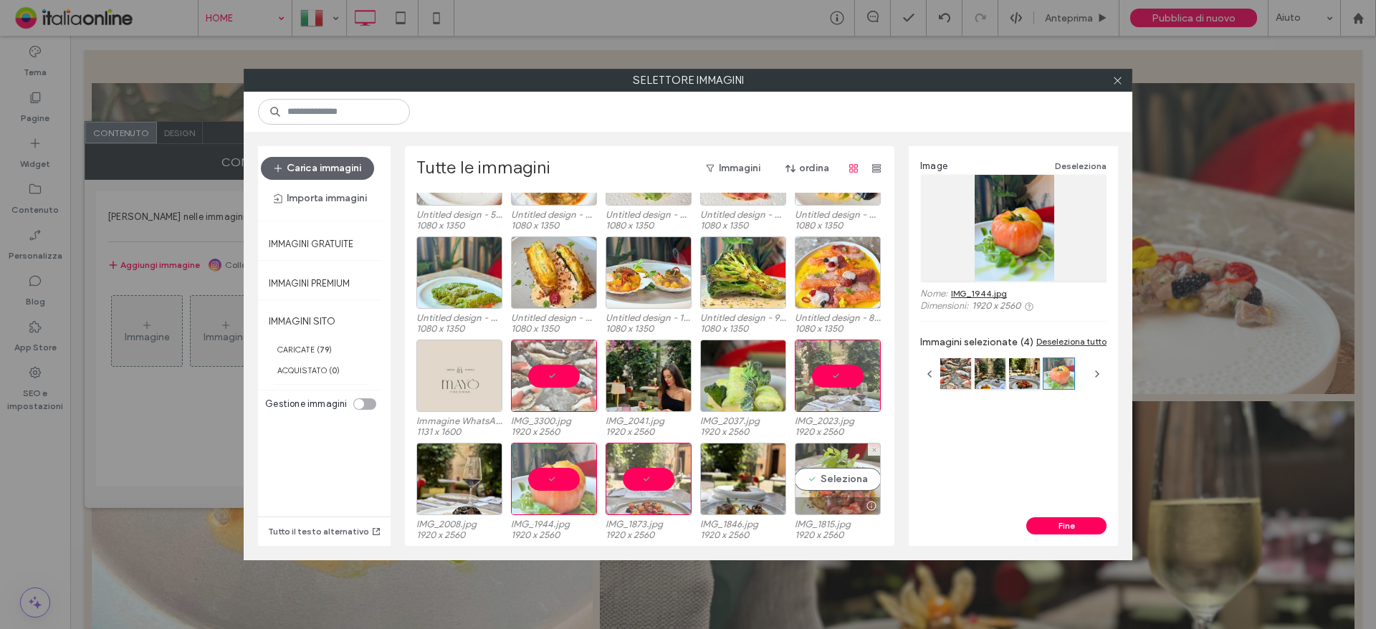
drag, startPoint x: 844, startPoint y: 474, endPoint x: 831, endPoint y: 470, distance: 13.6
click at [844, 474] on div "Seleziona" at bounding box center [838, 479] width 86 height 72
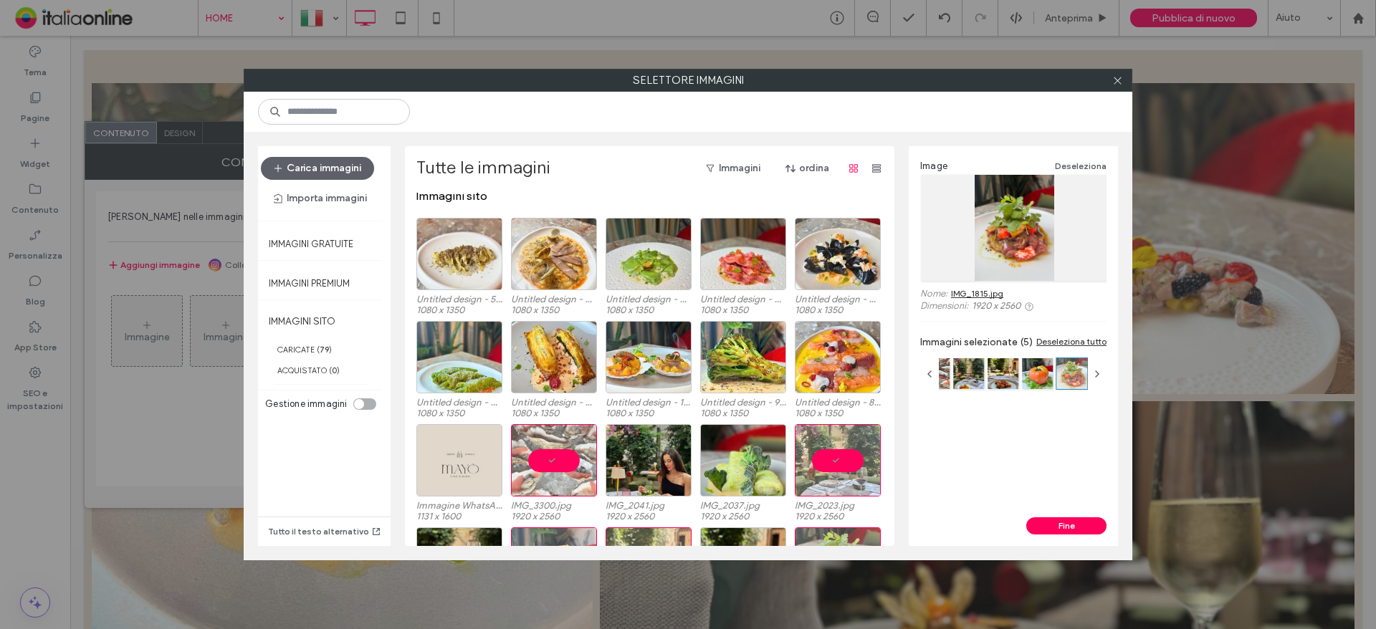
scroll to position [0, 0]
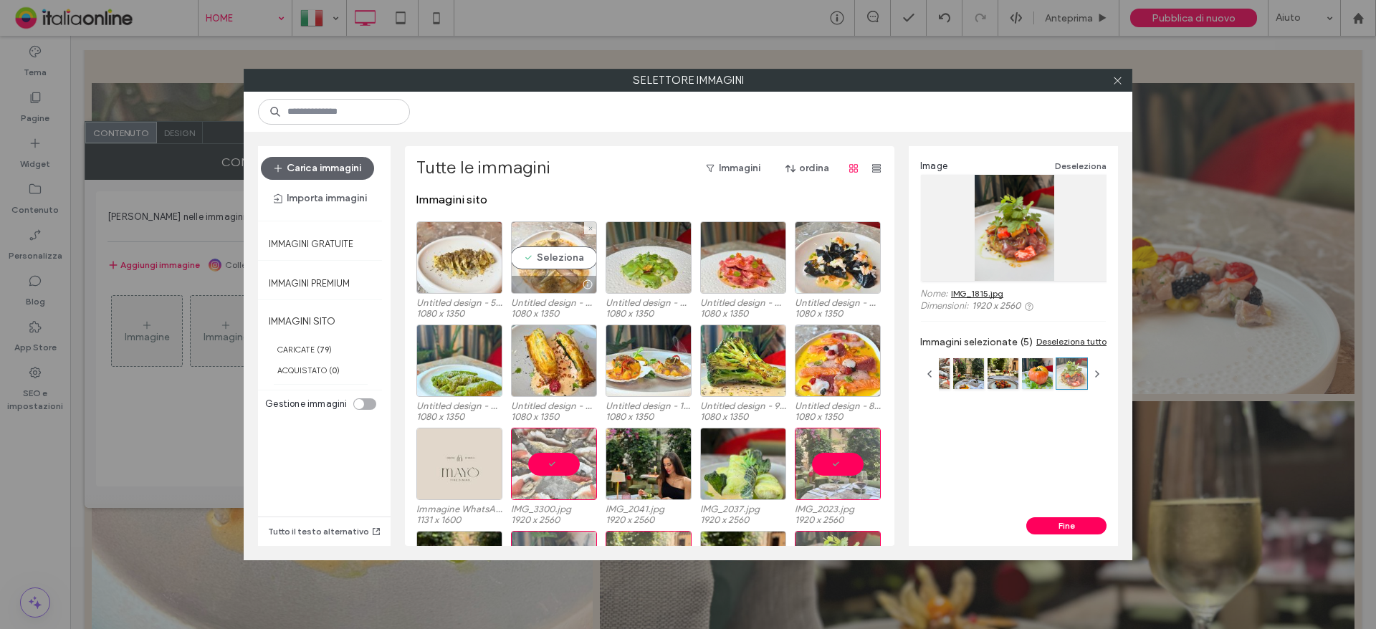
click at [543, 246] on div "Seleziona" at bounding box center [554, 257] width 86 height 72
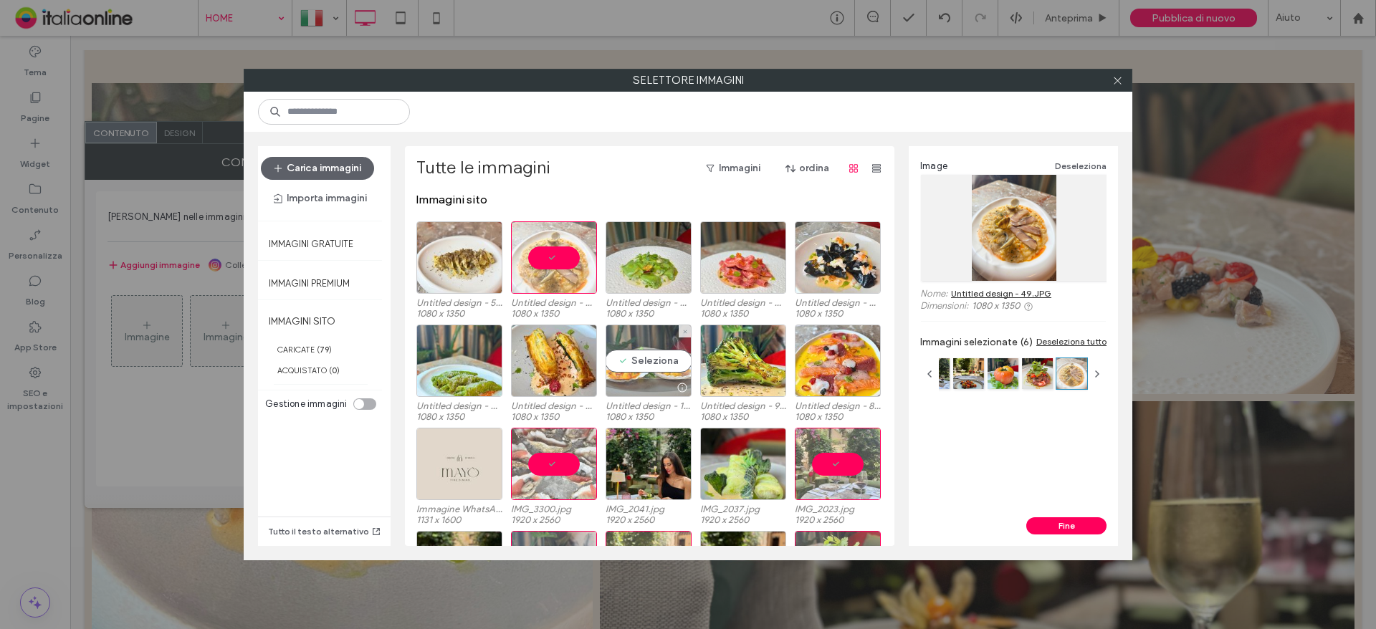
drag, startPoint x: 642, startPoint y: 370, endPoint x: 629, endPoint y: 380, distance: 16.8
click at [642, 370] on div "Seleziona" at bounding box center [648, 361] width 86 height 72
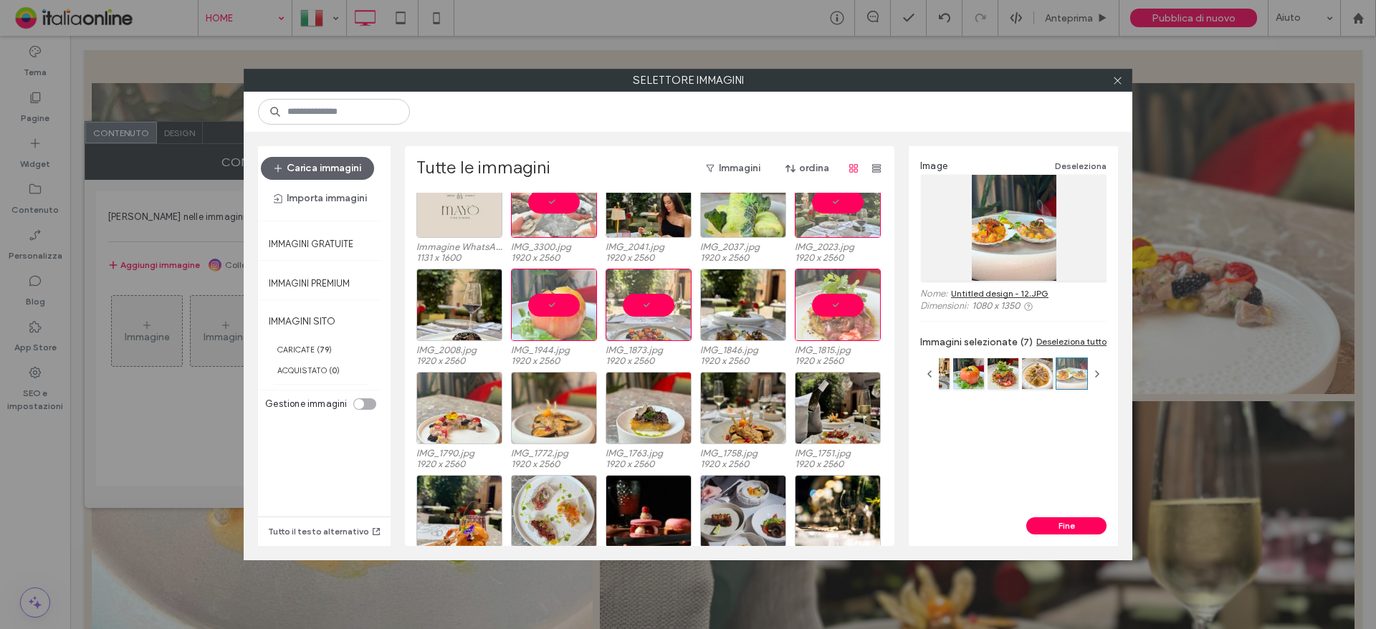
scroll to position [358, 0]
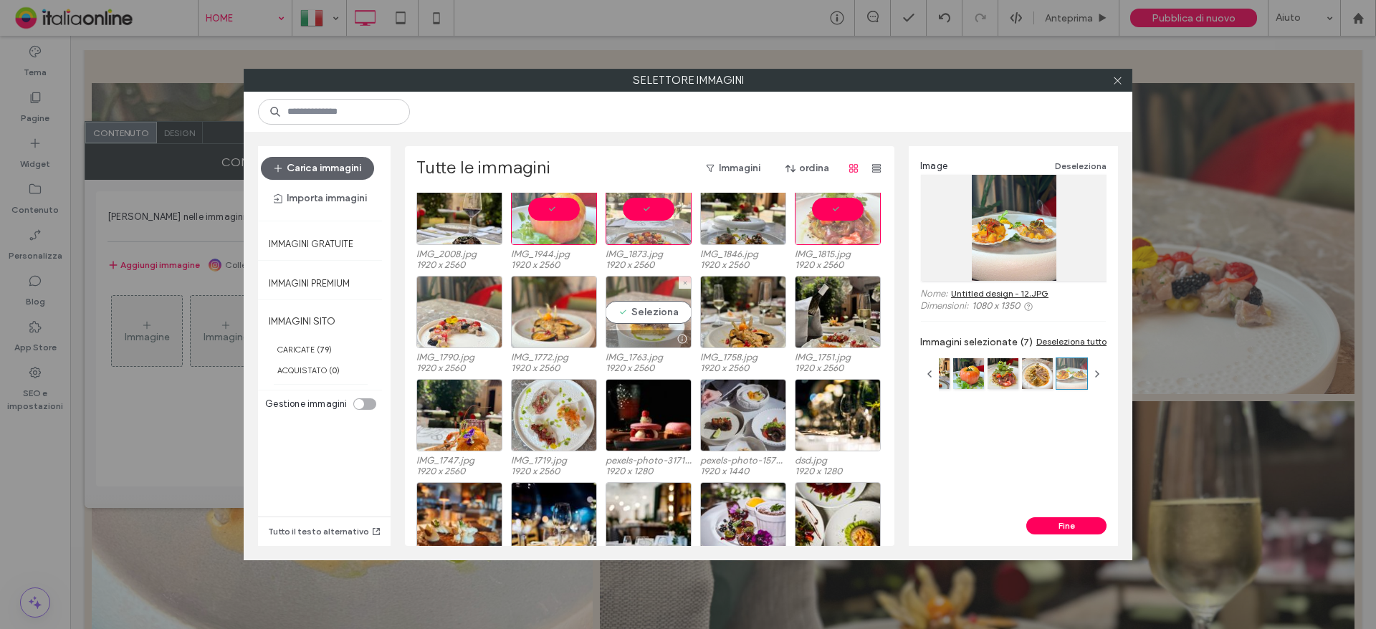
click at [636, 310] on div "Seleziona" at bounding box center [648, 312] width 86 height 72
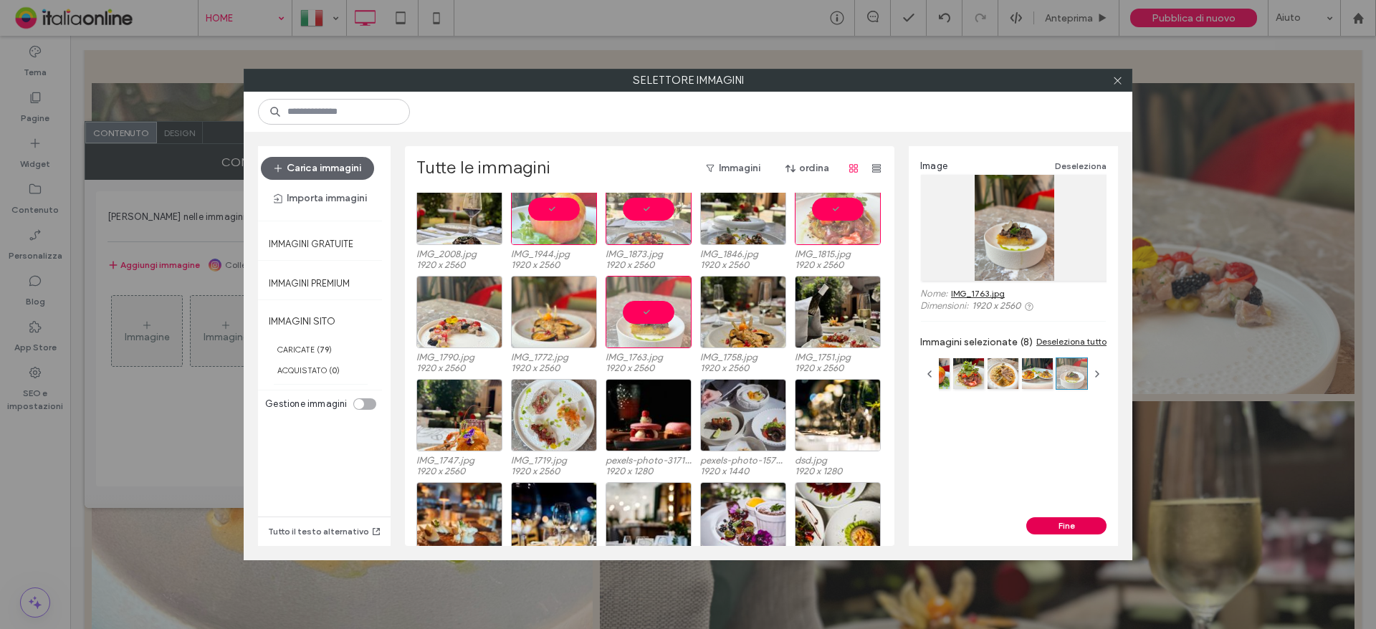
click at [1058, 528] on button "Fine" at bounding box center [1066, 525] width 80 height 17
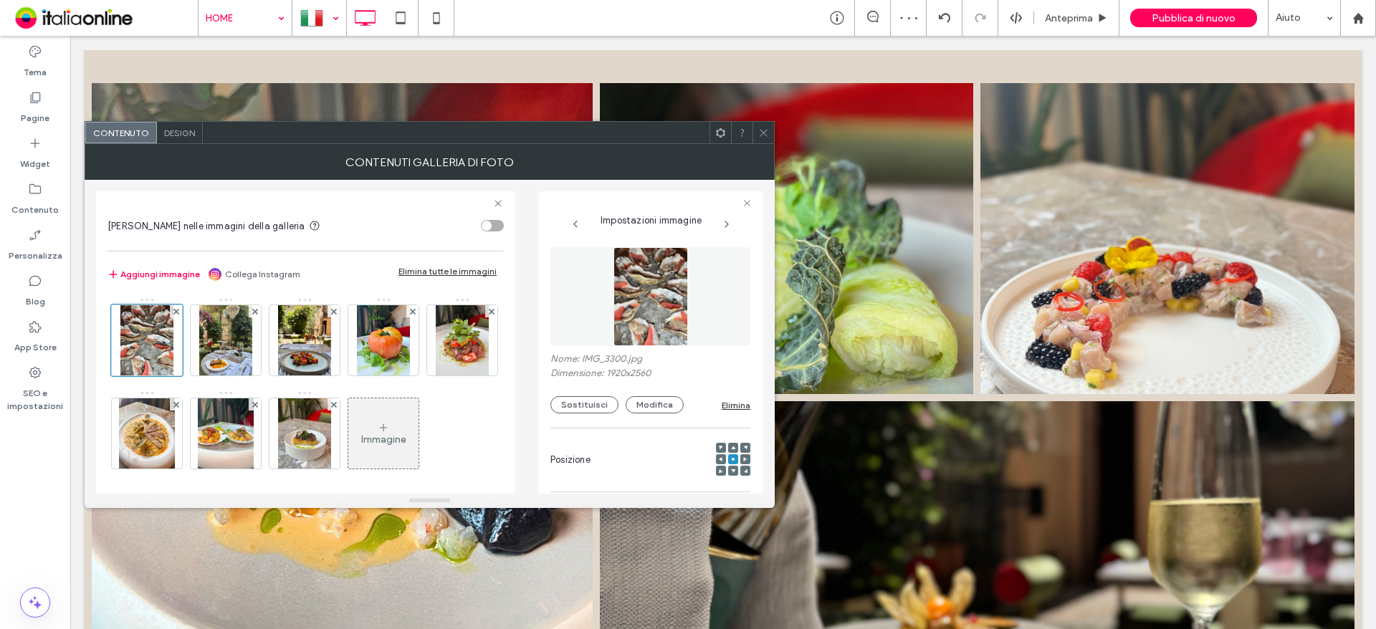
click at [335, 14] on div at bounding box center [319, 18] width 52 height 34
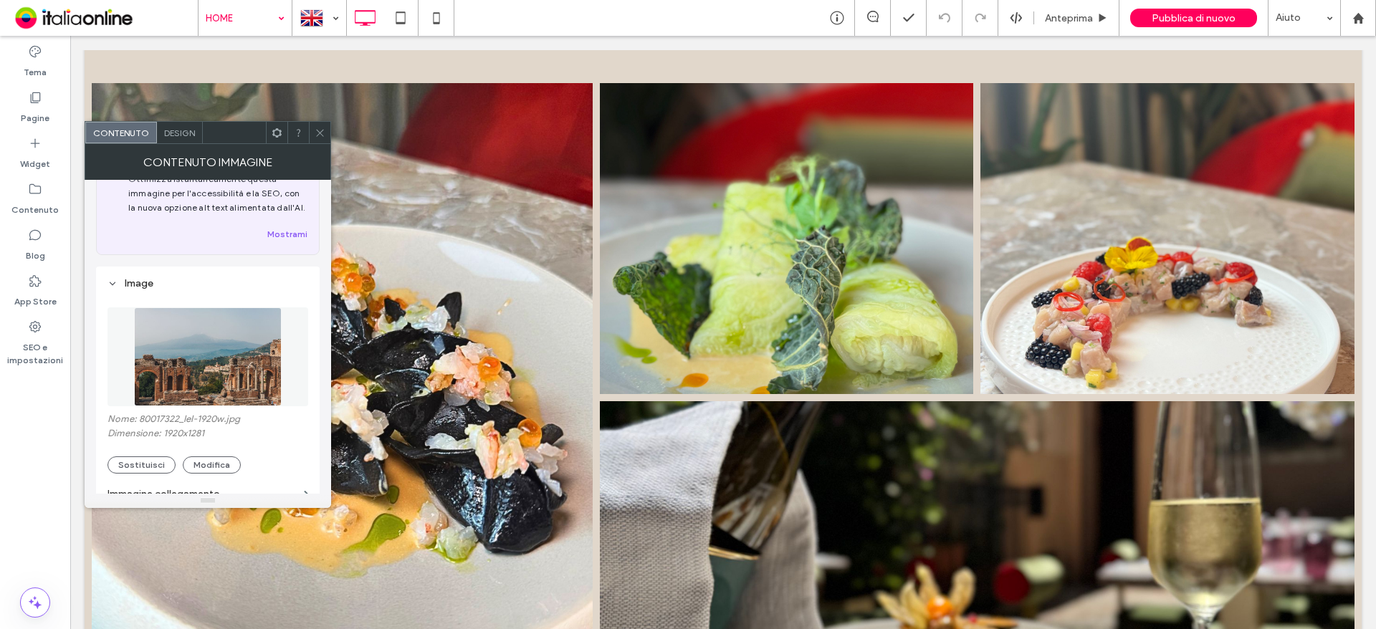
scroll to position [143, 0]
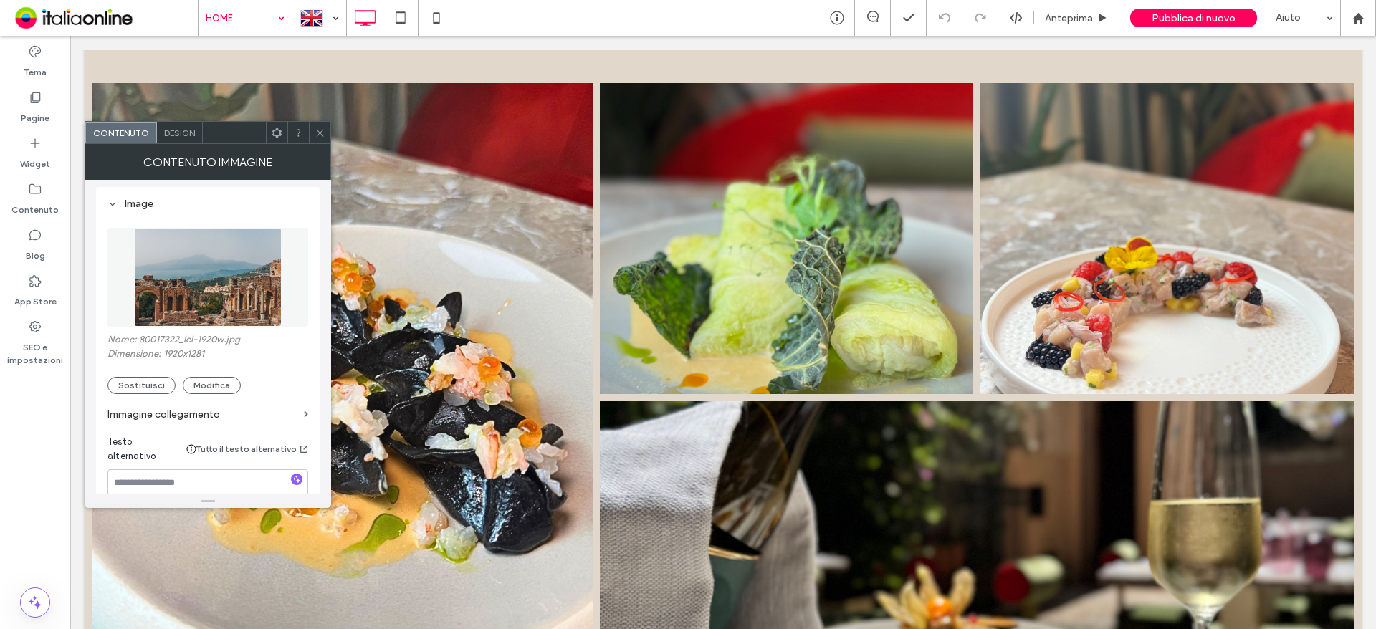
click at [129, 398] on section "Immagine collegamento" at bounding box center [207, 414] width 201 height 41
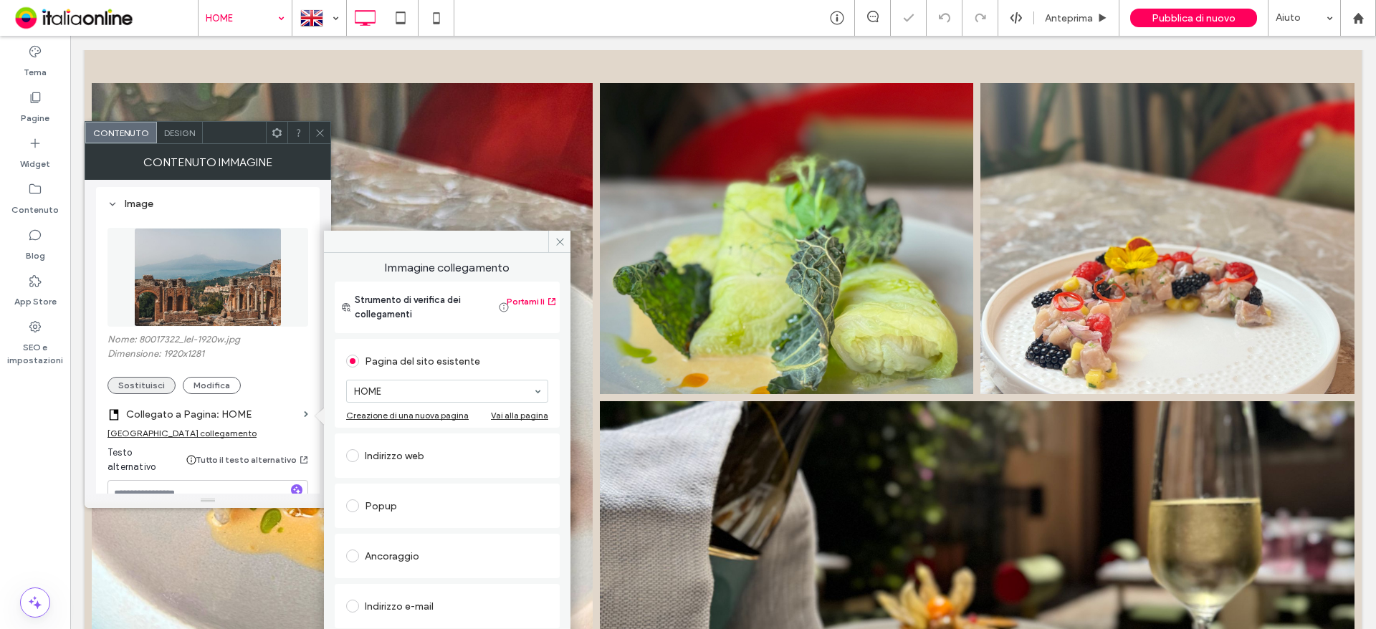
click at [132, 391] on button "Sostituisci" at bounding box center [141, 385] width 68 height 17
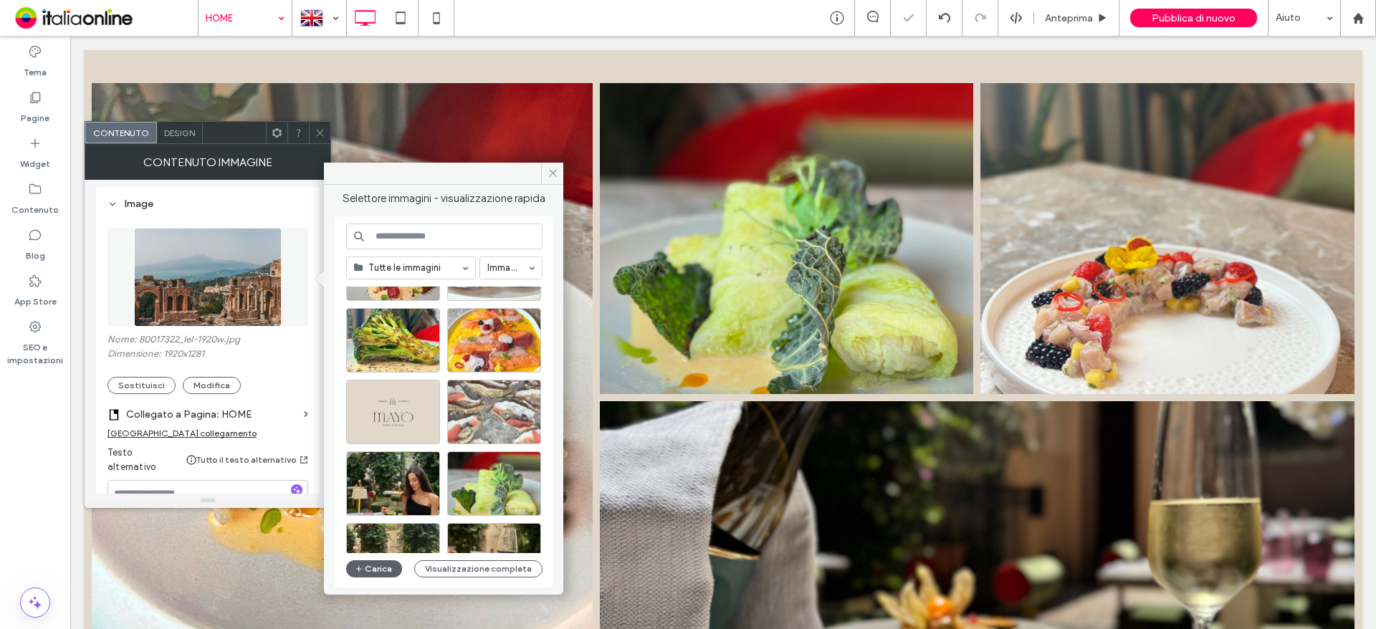
scroll to position [215, 0]
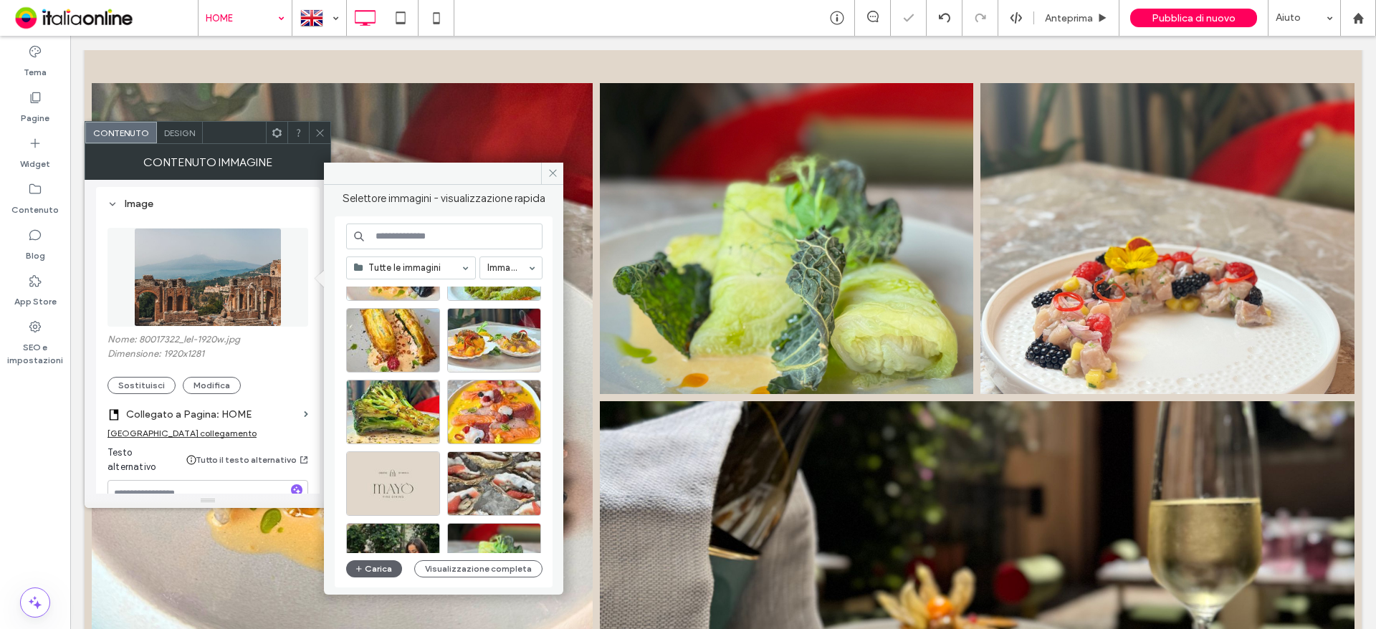
click at [491, 406] on div at bounding box center [494, 412] width 94 height 64
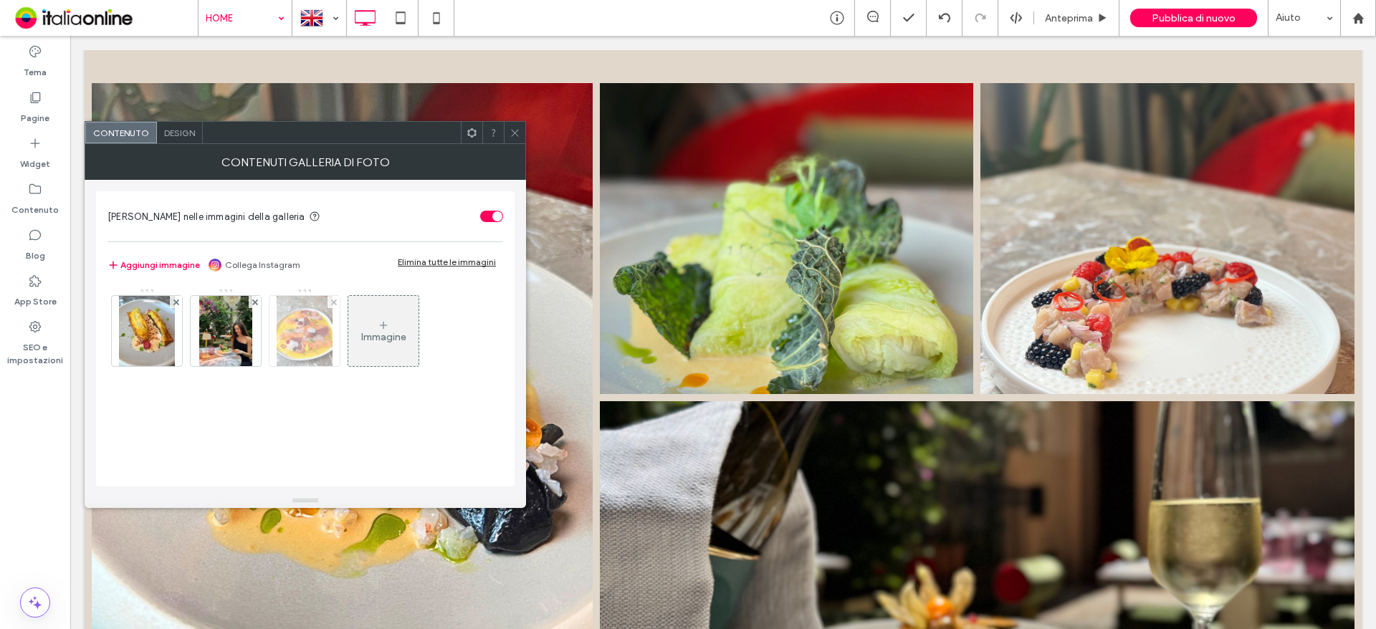
click at [314, 320] on img at bounding box center [305, 331] width 56 height 70
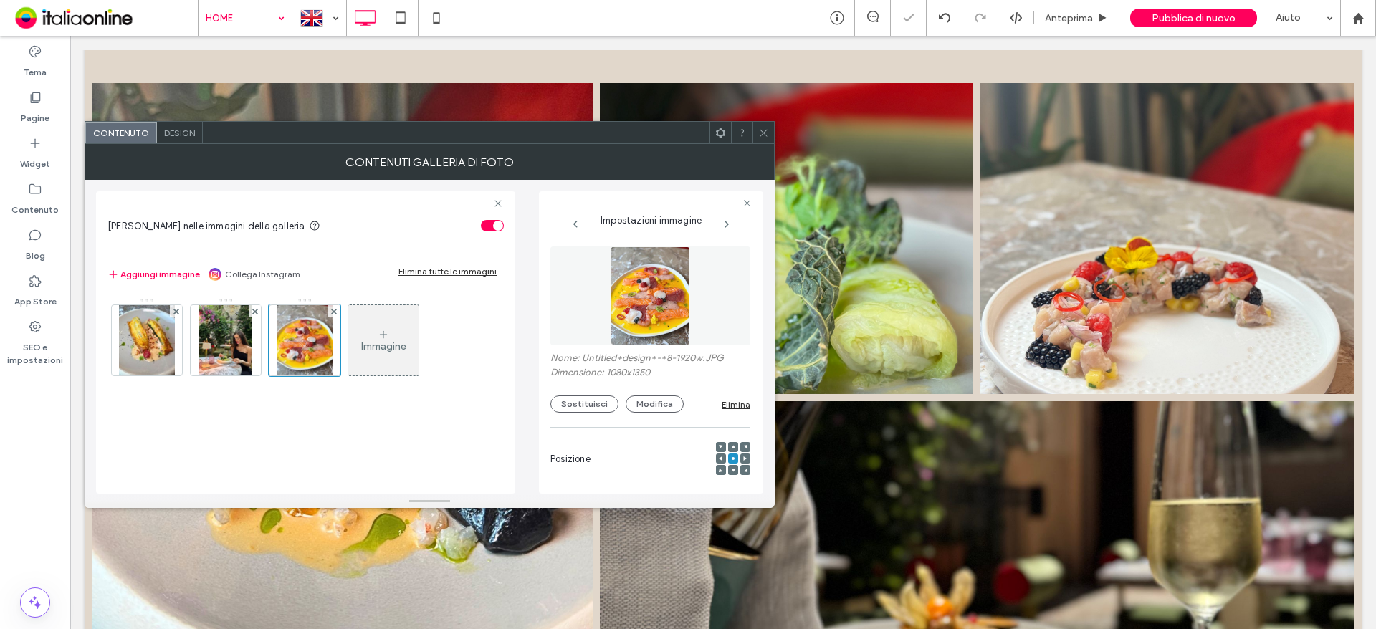
scroll to position [0, 0]
click at [590, 402] on button "Sostituisci" at bounding box center [584, 404] width 68 height 17
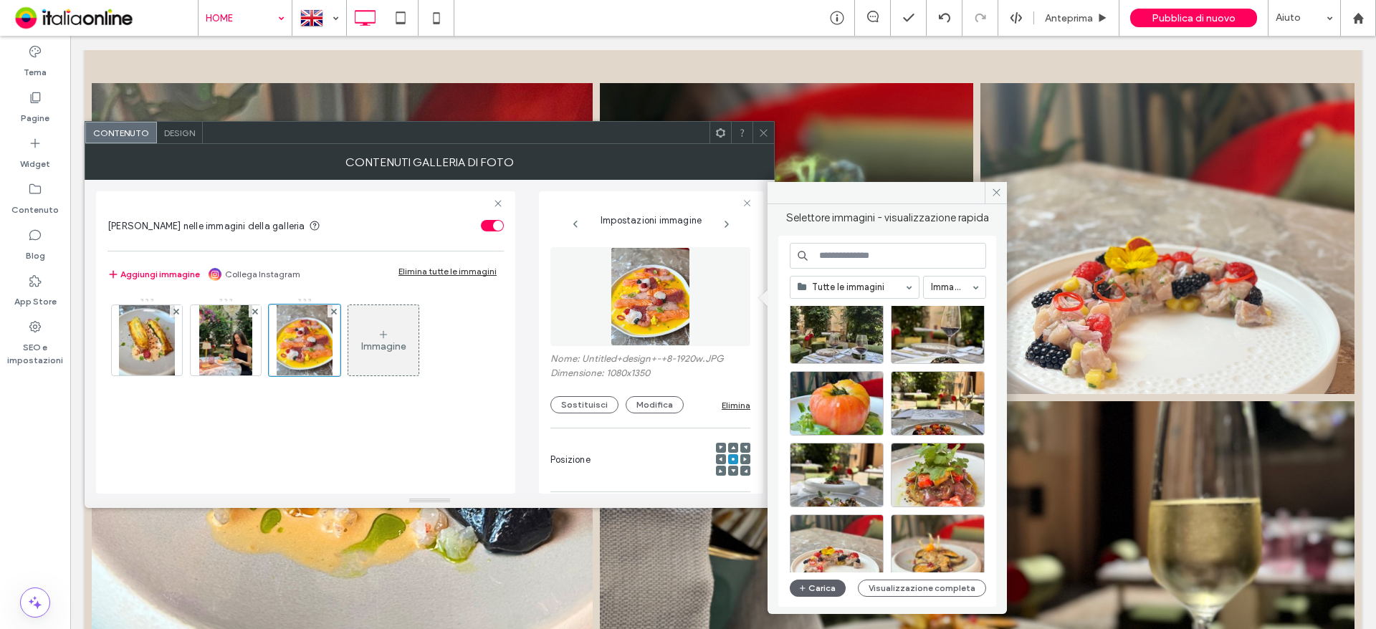
scroll to position [615, 0]
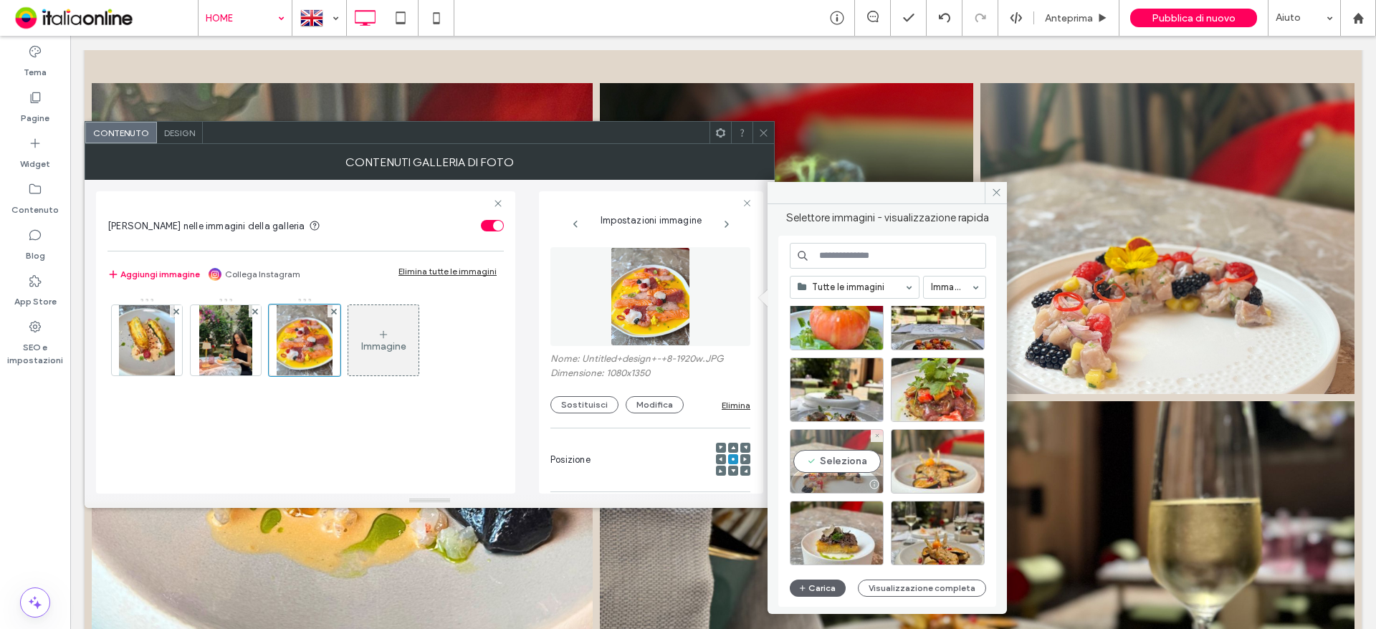
click at [828, 469] on div "Seleziona" at bounding box center [837, 461] width 94 height 64
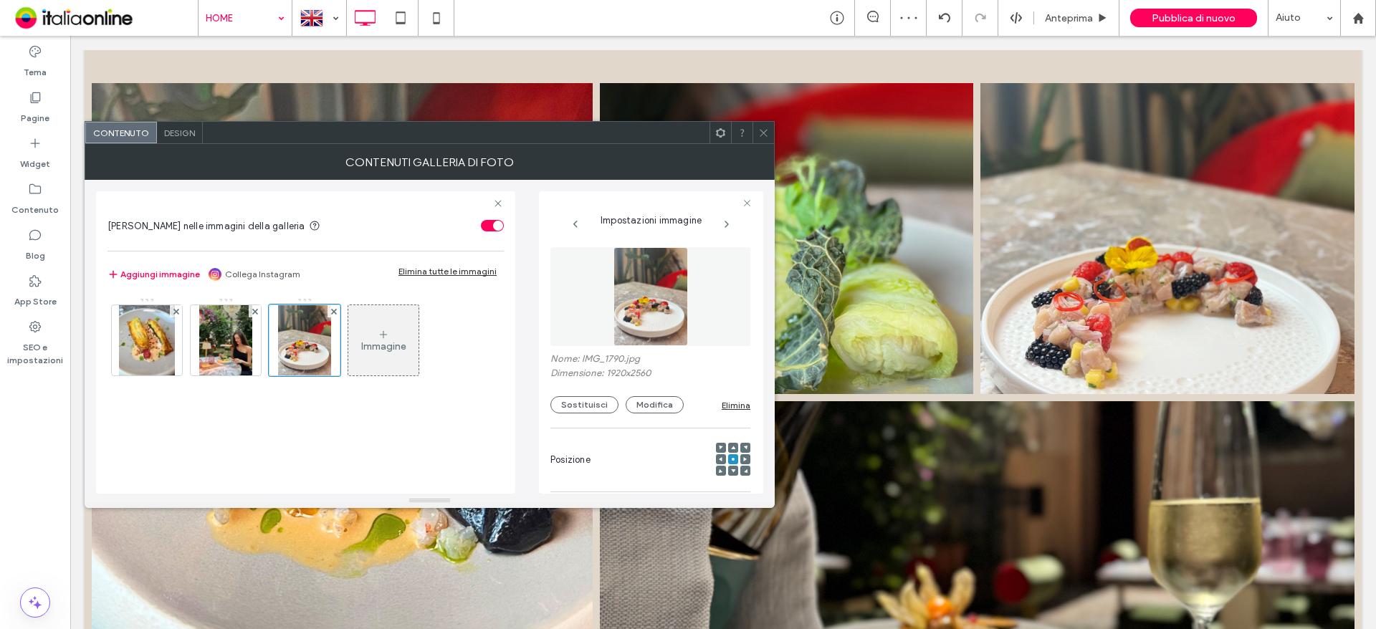
click at [770, 136] on div at bounding box center [762, 132] width 21 height 21
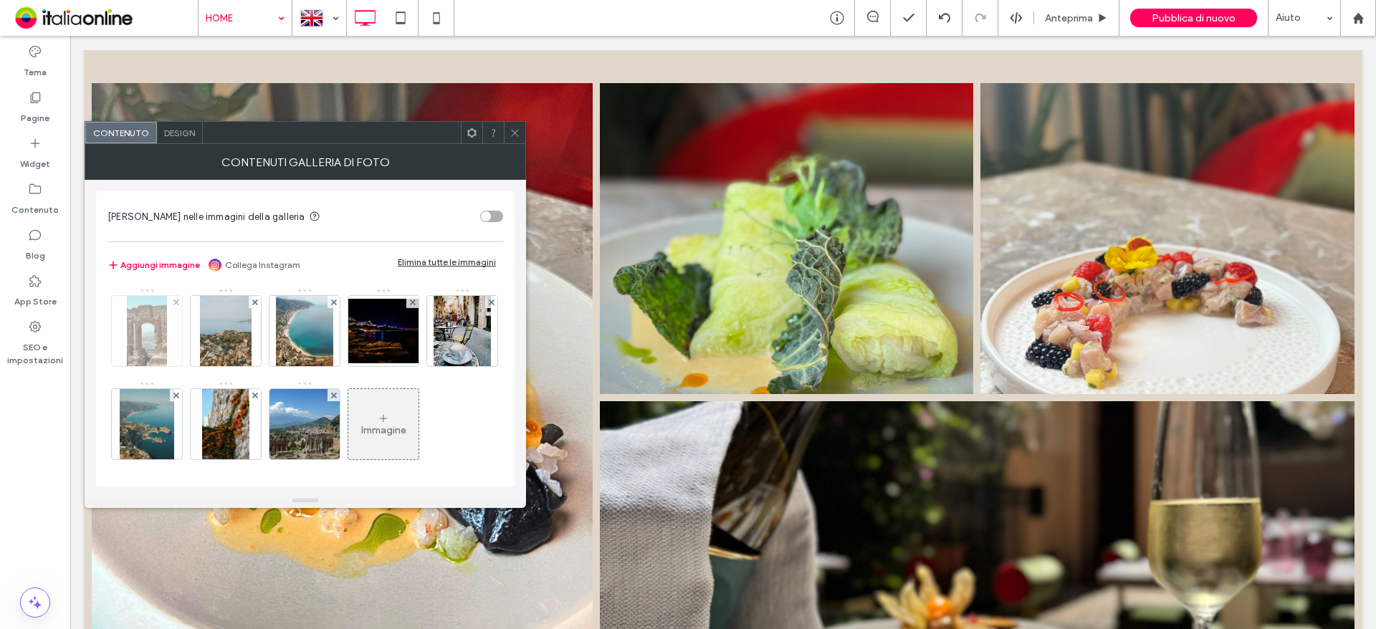
click at [172, 300] on div at bounding box center [176, 302] width 12 height 12
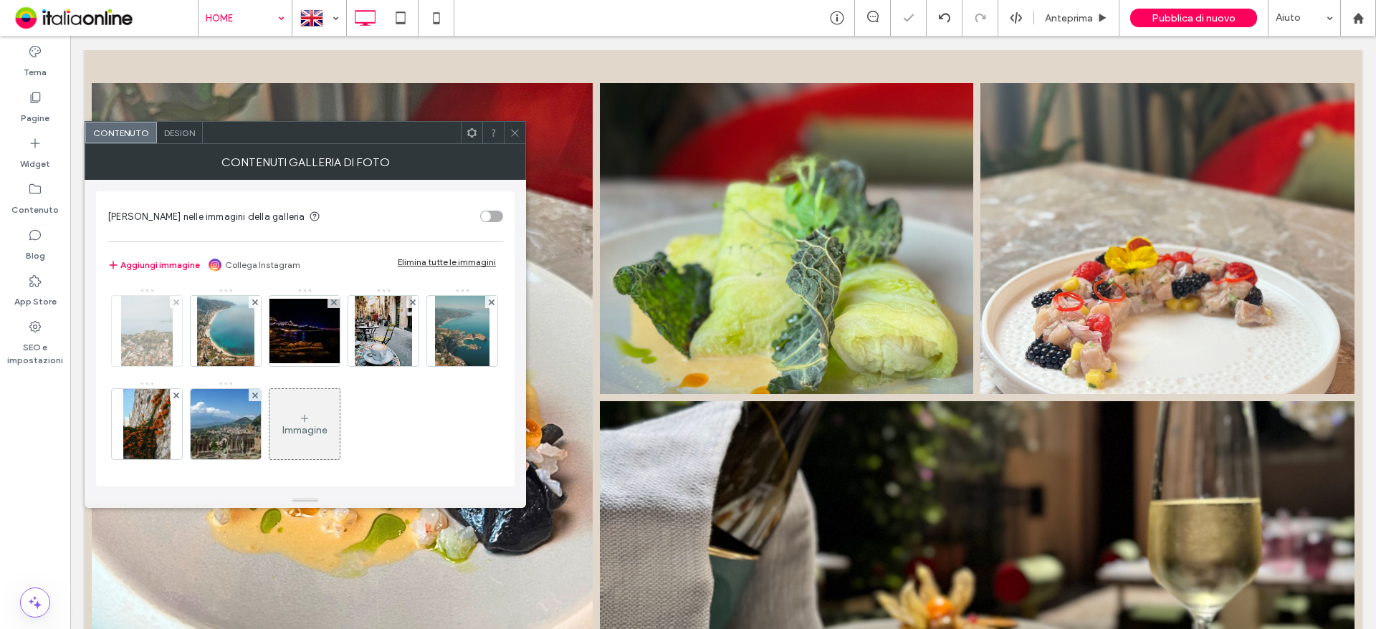
click at [172, 300] on div at bounding box center [176, 302] width 12 height 12
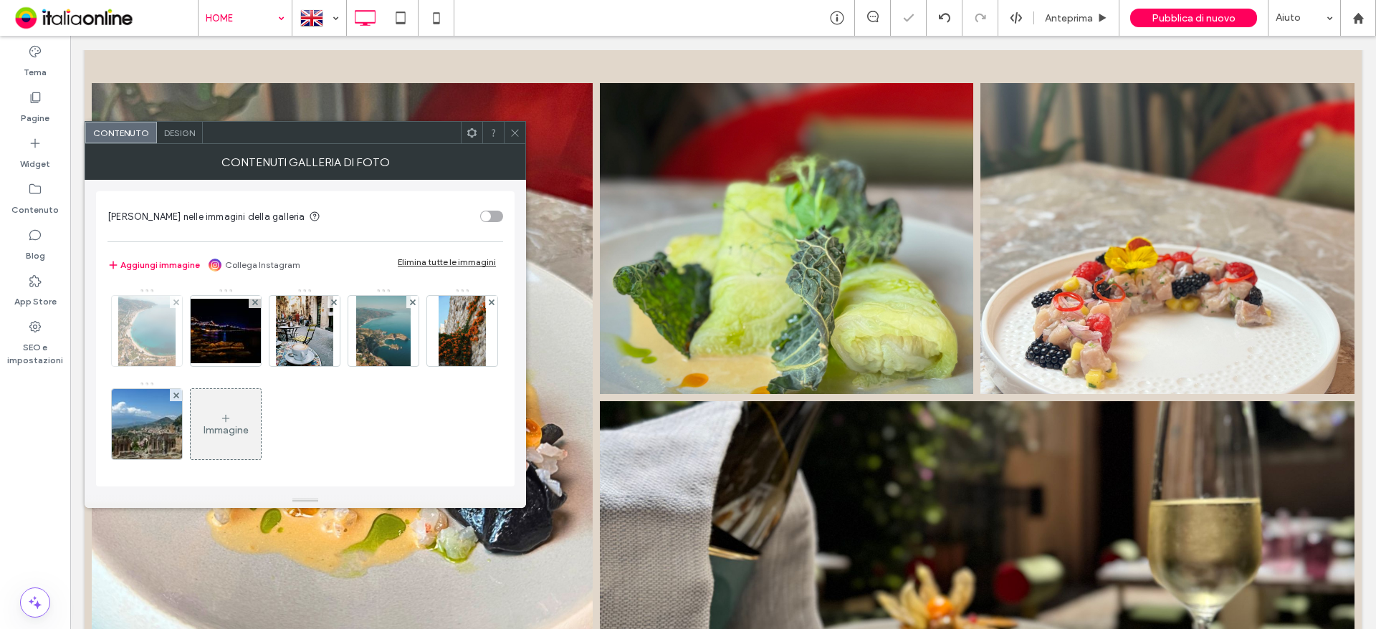
click at [172, 300] on div at bounding box center [176, 302] width 12 height 12
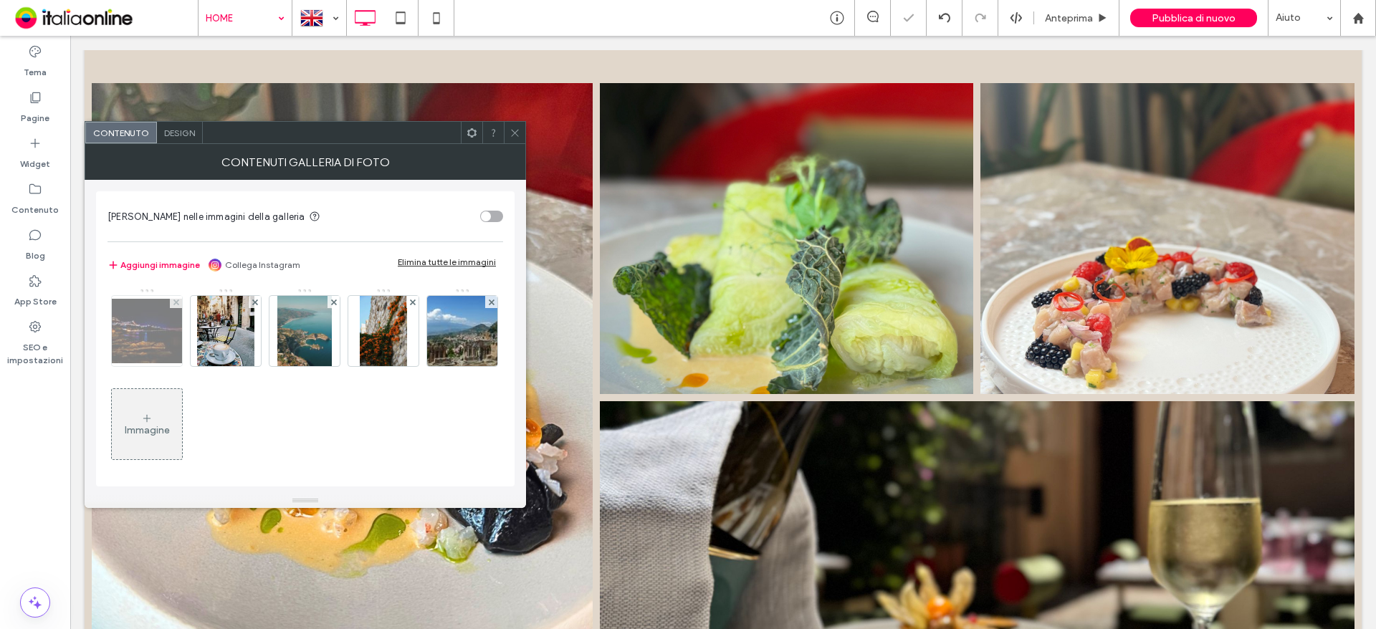
click at [172, 300] on div at bounding box center [176, 302] width 12 height 12
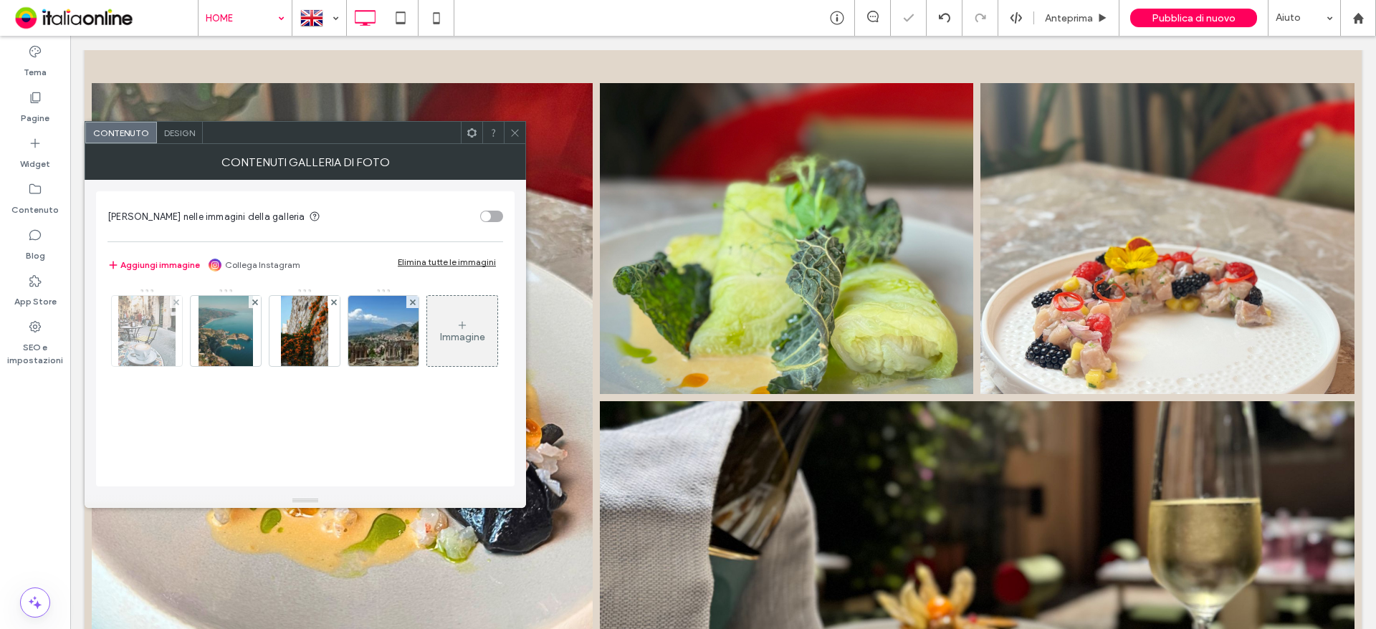
click at [172, 300] on div at bounding box center [176, 302] width 12 height 12
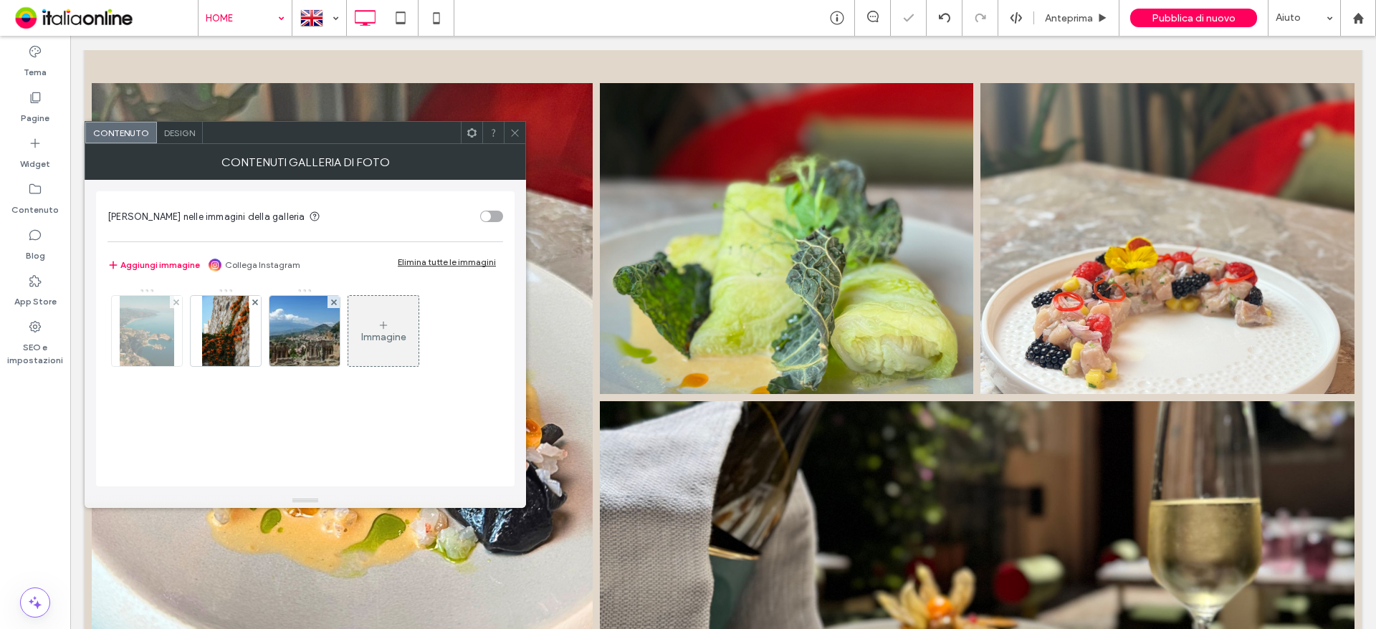
click at [172, 300] on div at bounding box center [176, 302] width 12 height 12
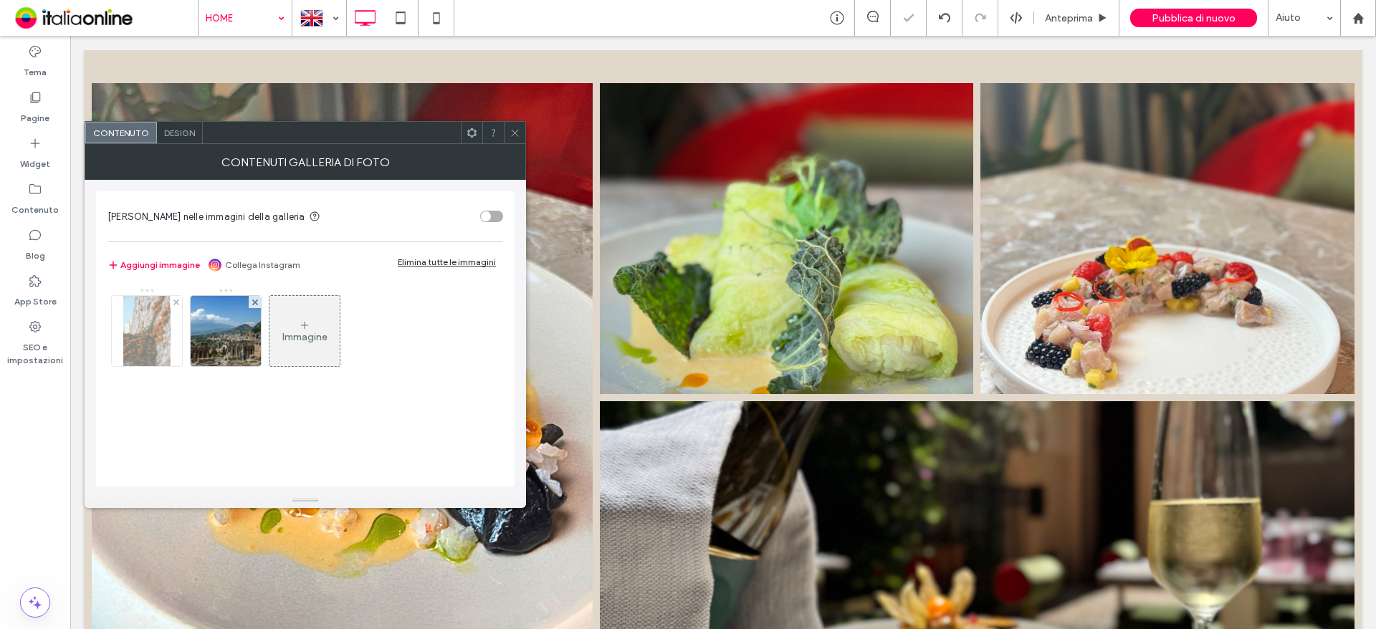
click at [172, 300] on div at bounding box center [176, 302] width 12 height 12
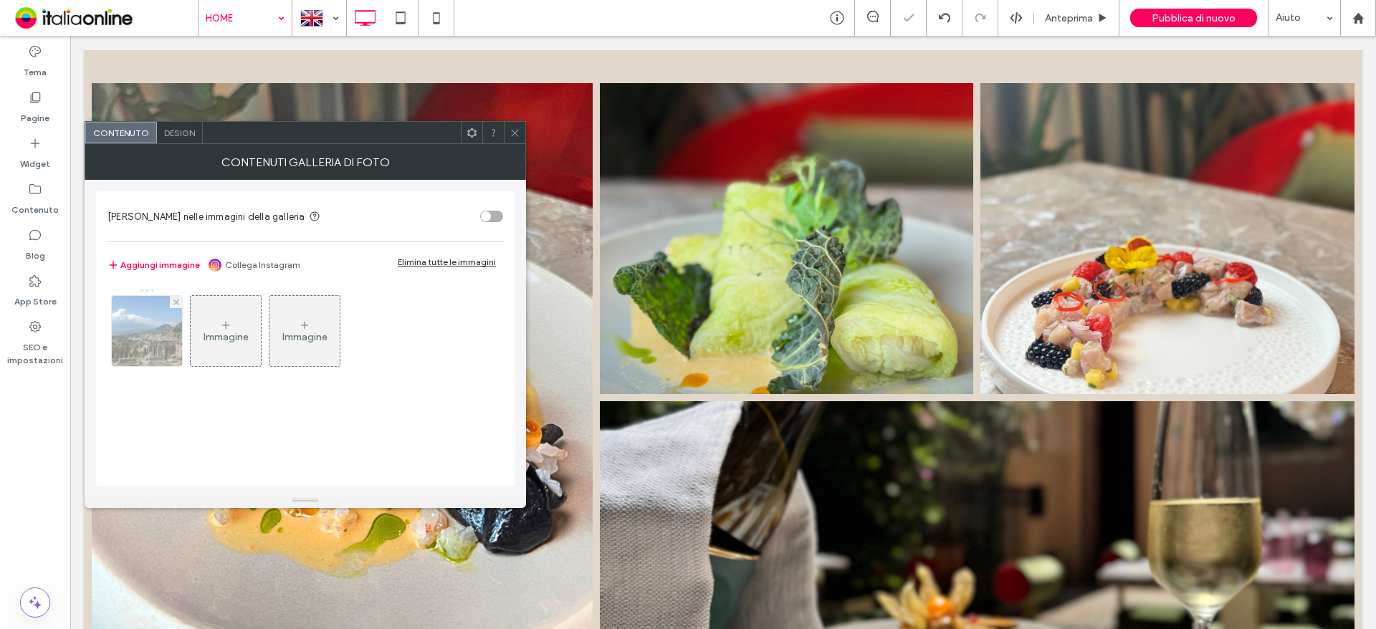
click at [172, 300] on div at bounding box center [176, 302] width 12 height 12
click at [161, 319] on div "Immagine" at bounding box center [147, 330] width 70 height 67
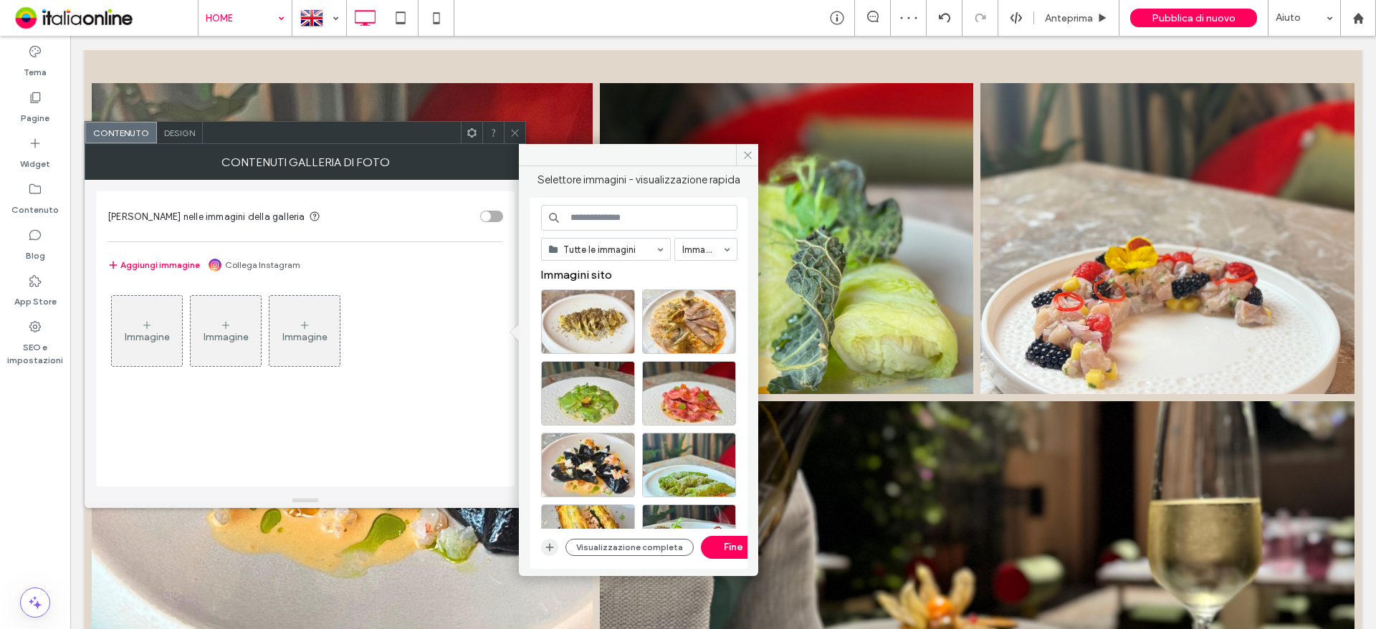
click at [554, 545] on icon "button" at bounding box center [549, 547] width 11 height 11
click at [675, 552] on button "Visualizzazione completa" at bounding box center [629, 547] width 128 height 17
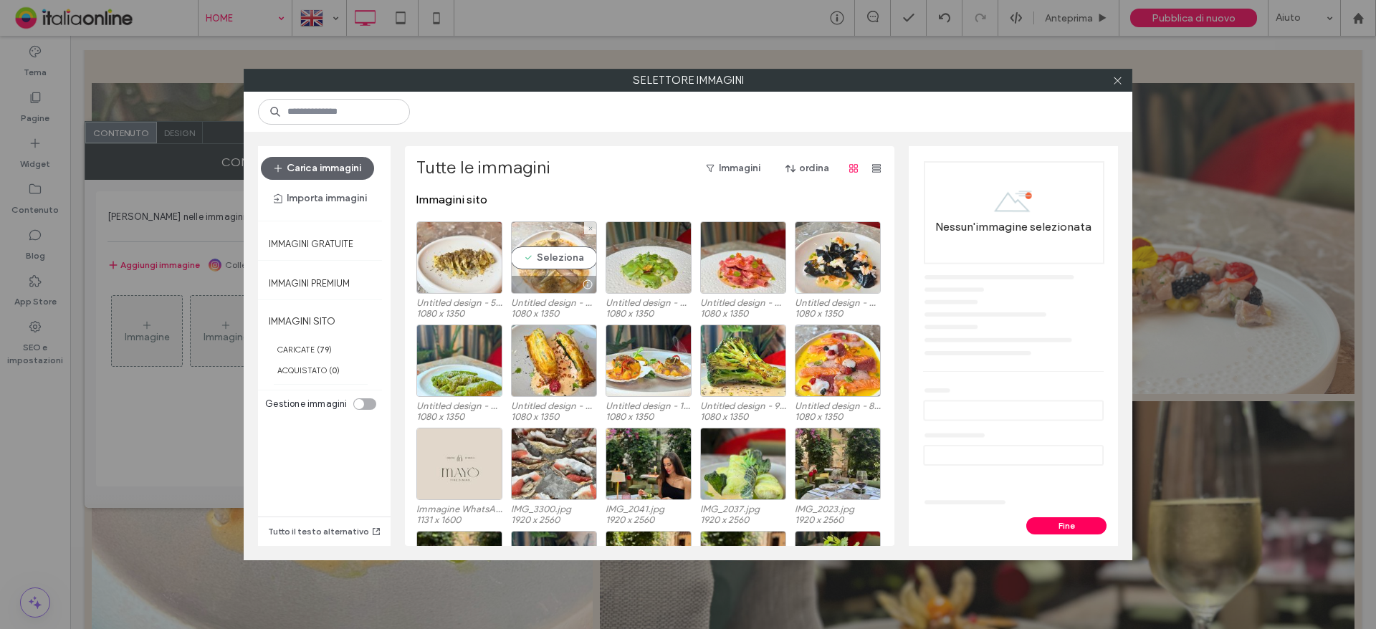
click at [537, 258] on div "Seleziona" at bounding box center [554, 257] width 86 height 72
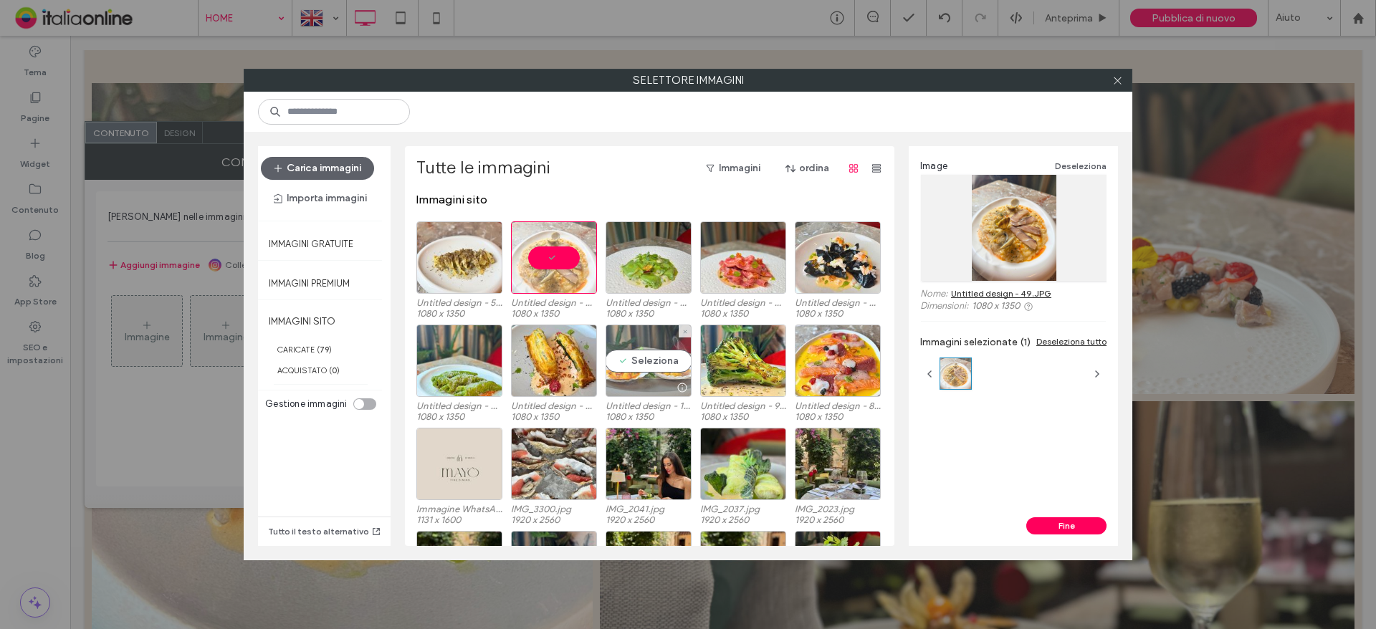
click at [644, 369] on div "Seleziona" at bounding box center [648, 361] width 86 height 72
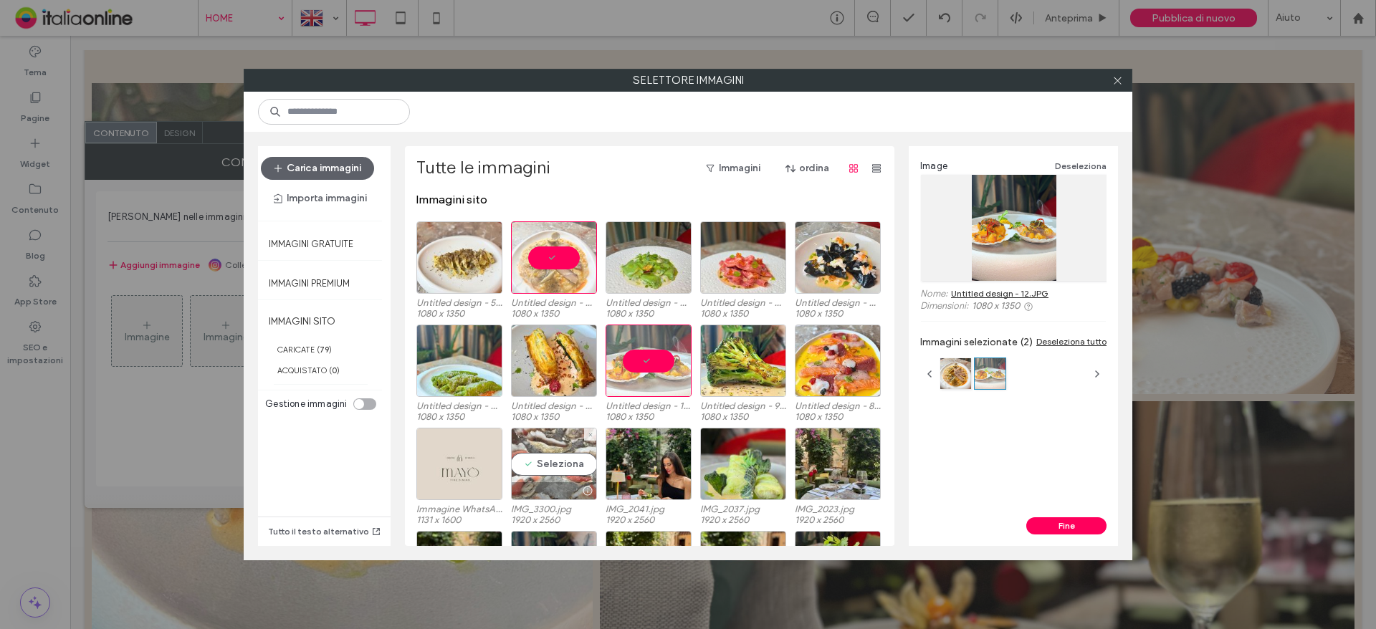
click at [552, 473] on div "Seleziona" at bounding box center [554, 464] width 86 height 72
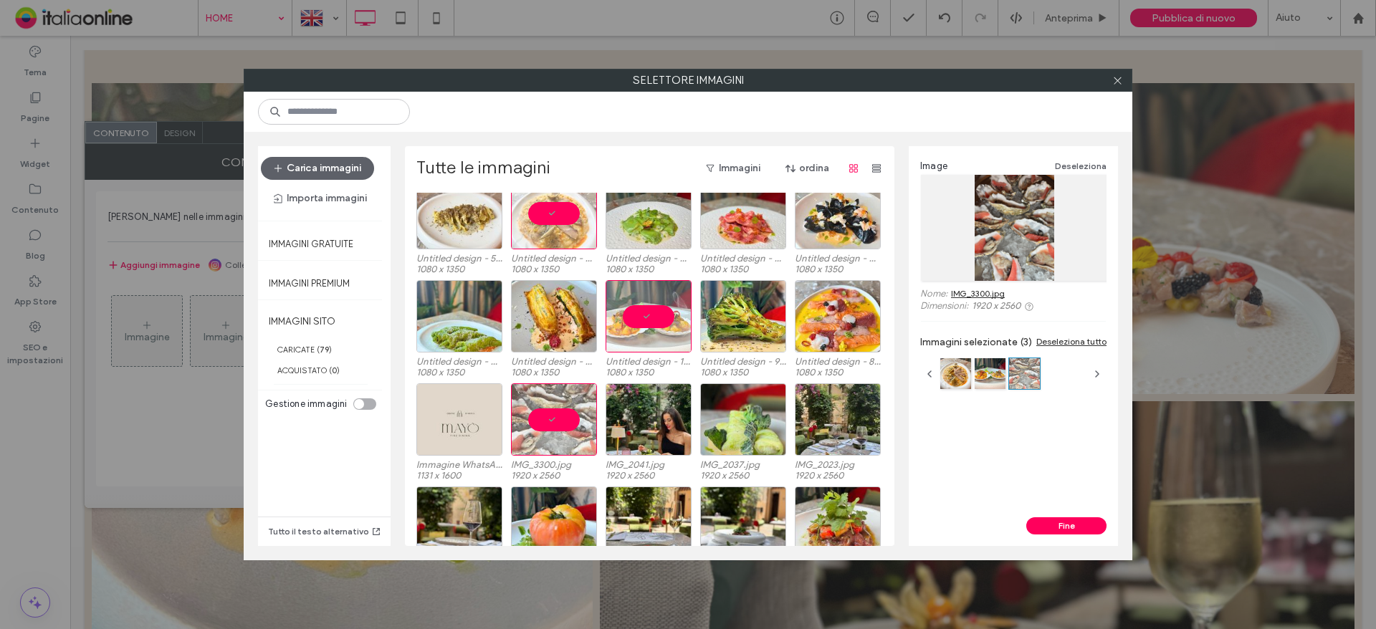
scroll to position [88, 0]
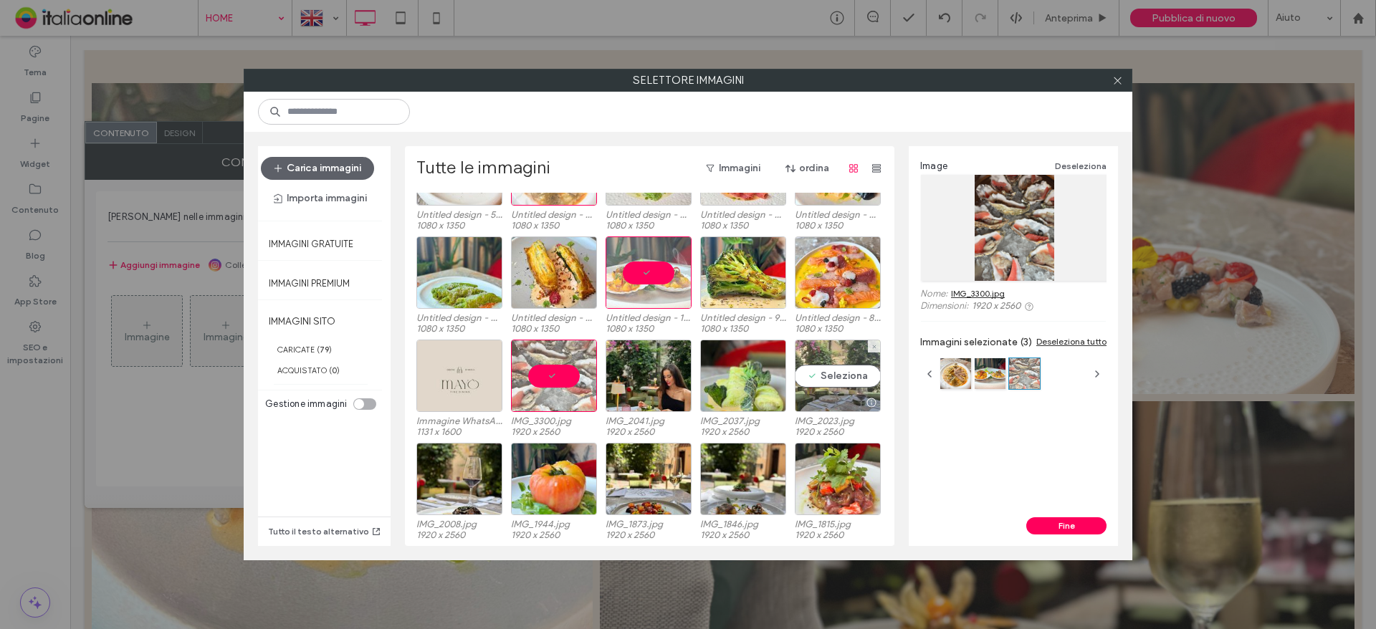
click at [825, 378] on div "Seleziona" at bounding box center [838, 376] width 86 height 72
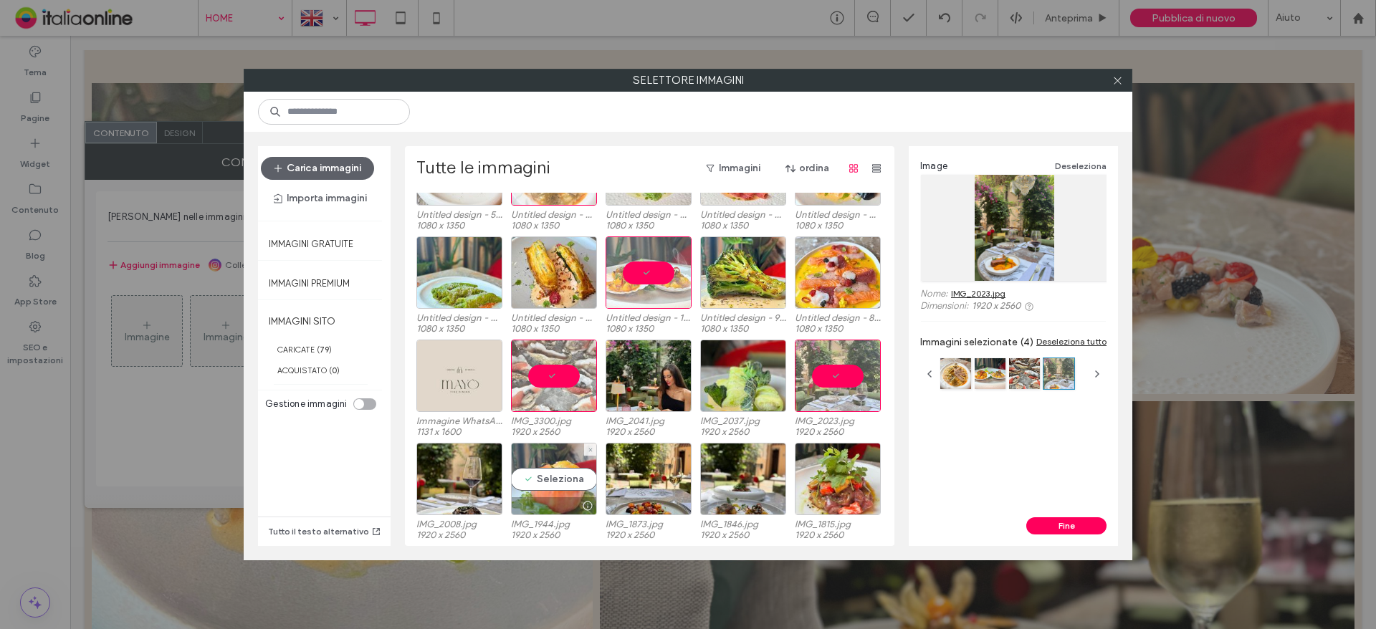
click at [550, 466] on div "Seleziona" at bounding box center [554, 479] width 86 height 72
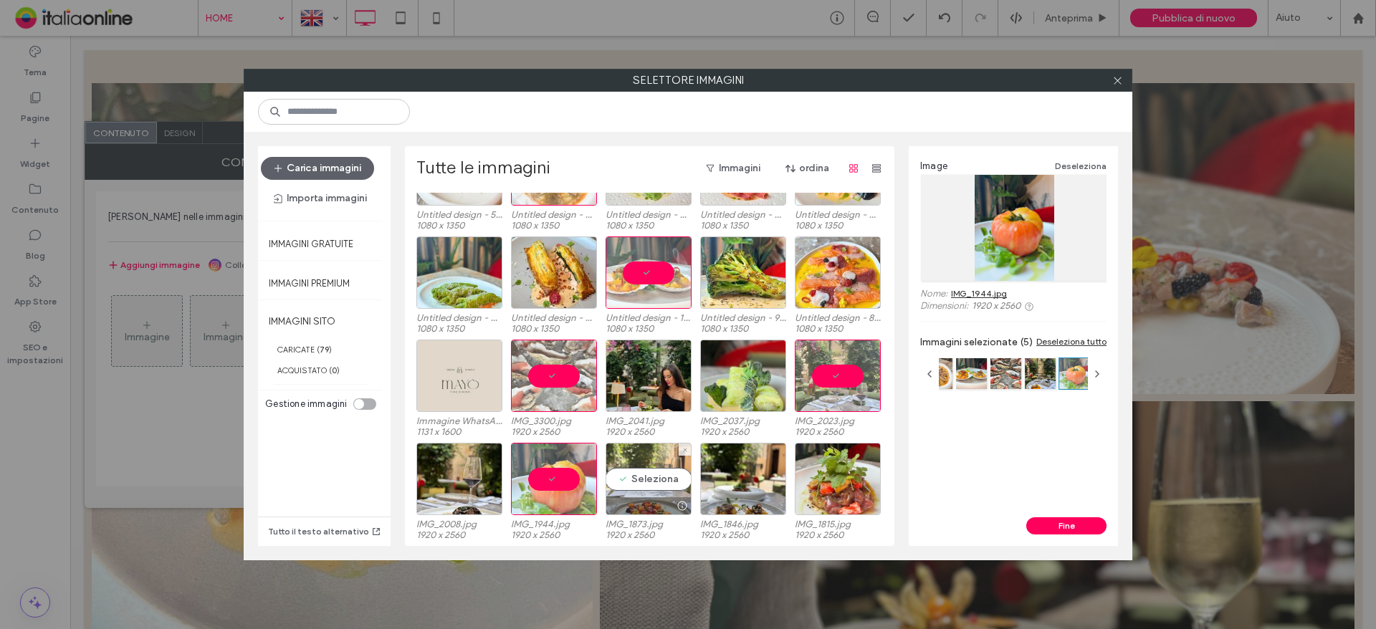
click at [638, 466] on div "Seleziona" at bounding box center [648, 479] width 86 height 72
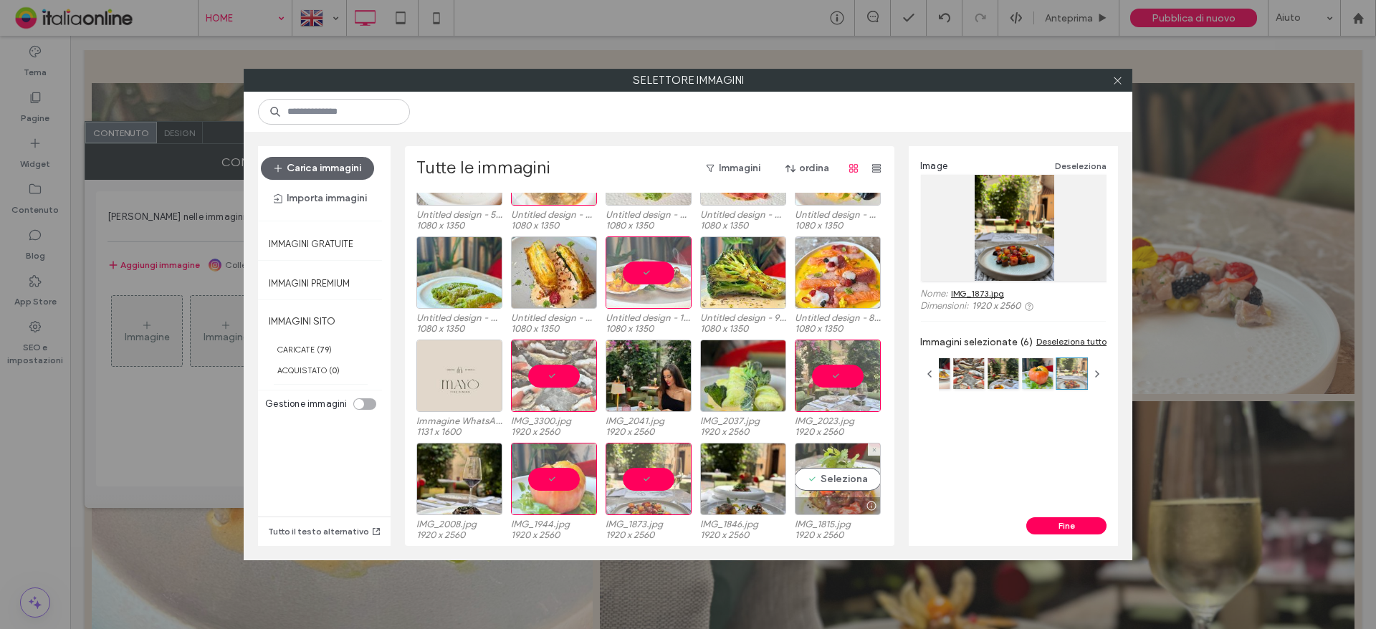
click at [825, 469] on div "Seleziona" at bounding box center [838, 479] width 86 height 72
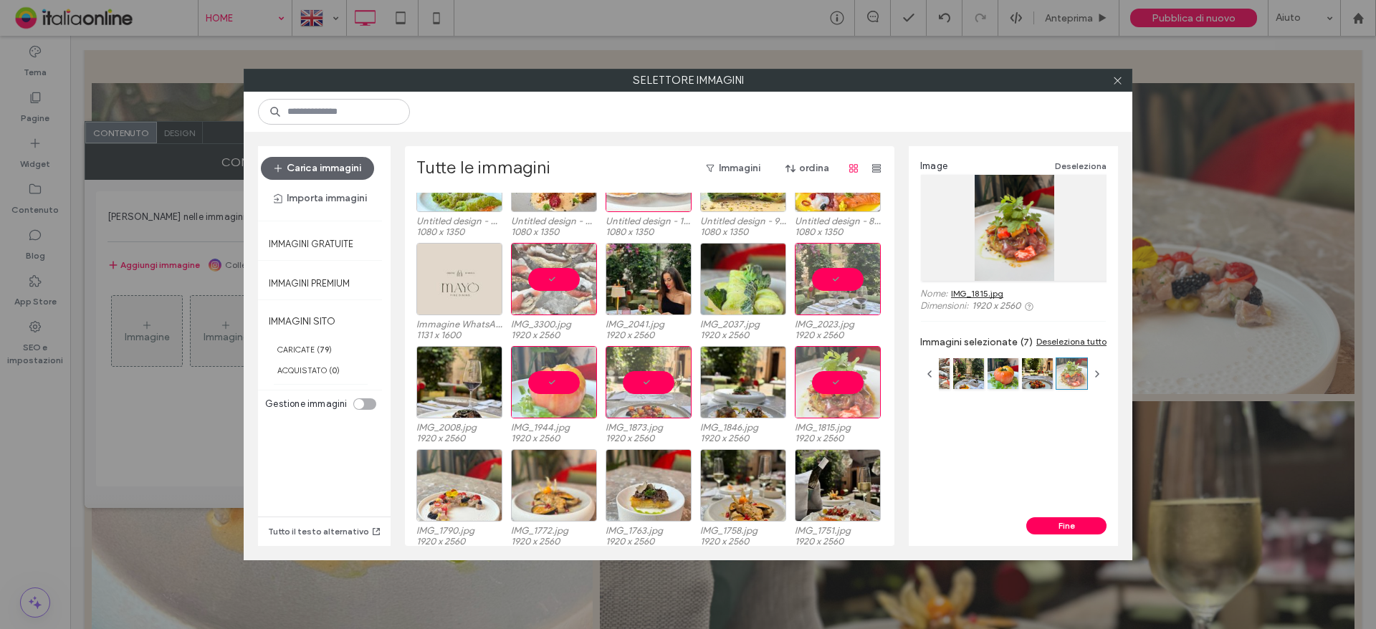
scroll to position [245, 0]
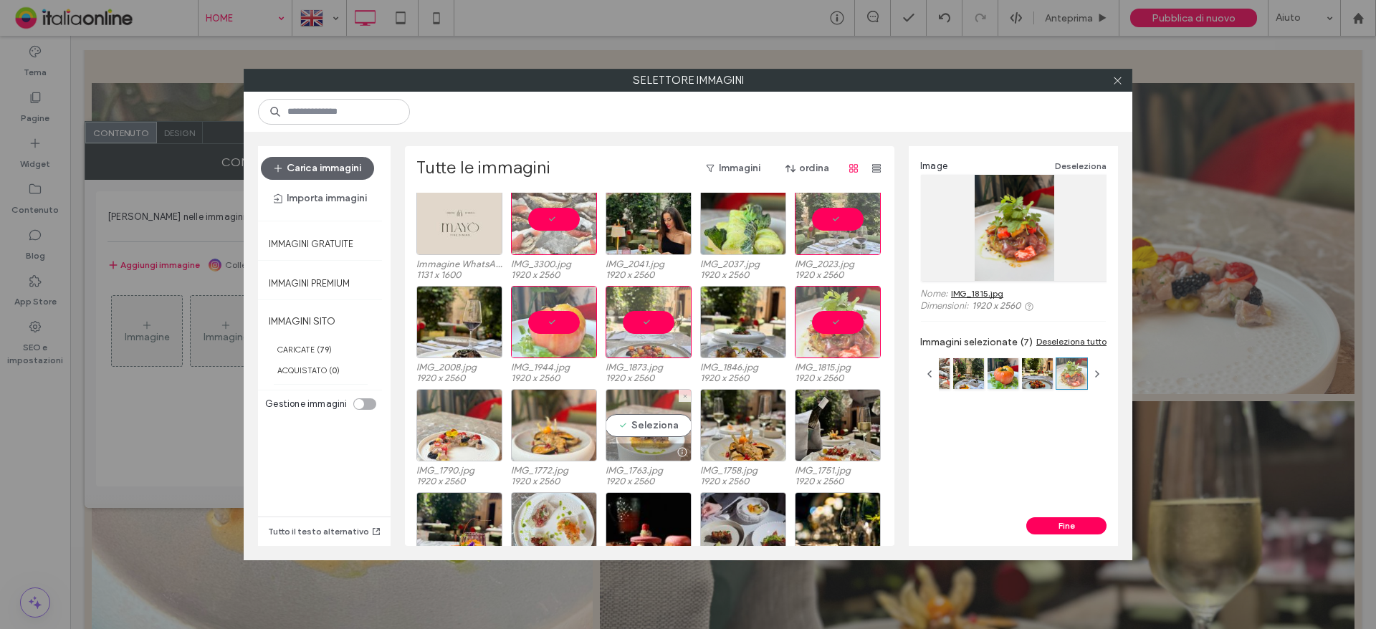
click at [664, 419] on div "Seleziona" at bounding box center [648, 425] width 86 height 72
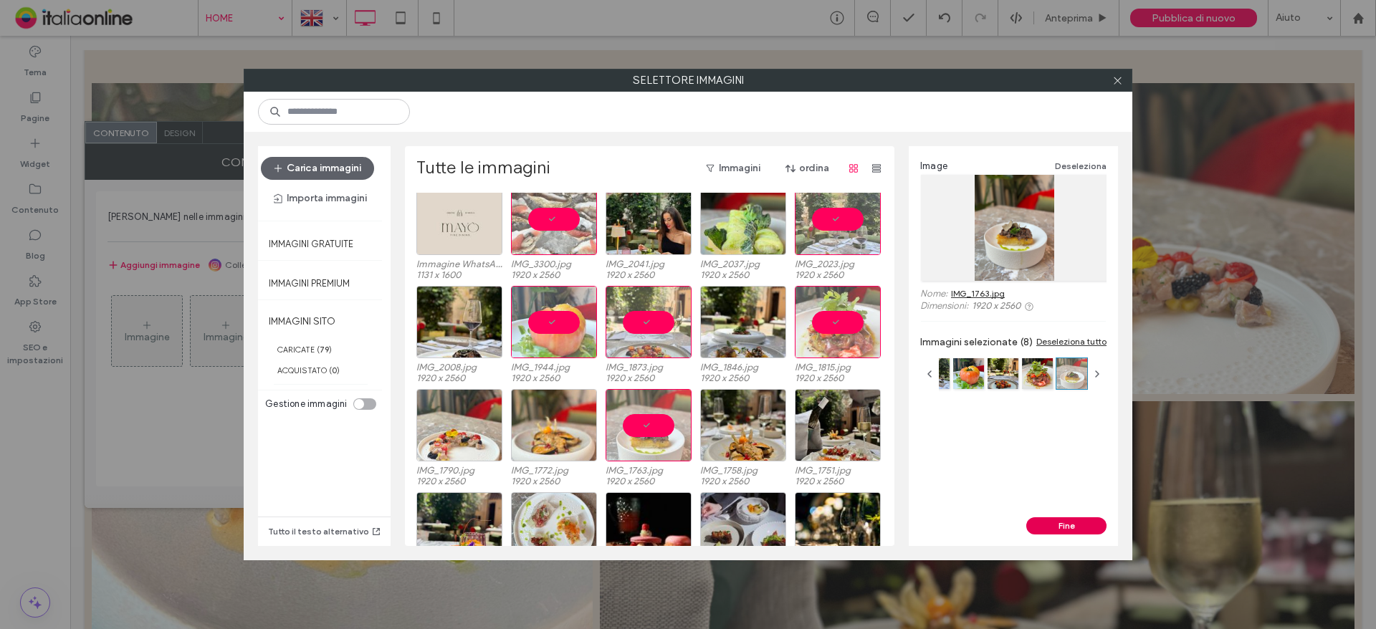
click at [1073, 529] on button "Fine" at bounding box center [1066, 525] width 80 height 17
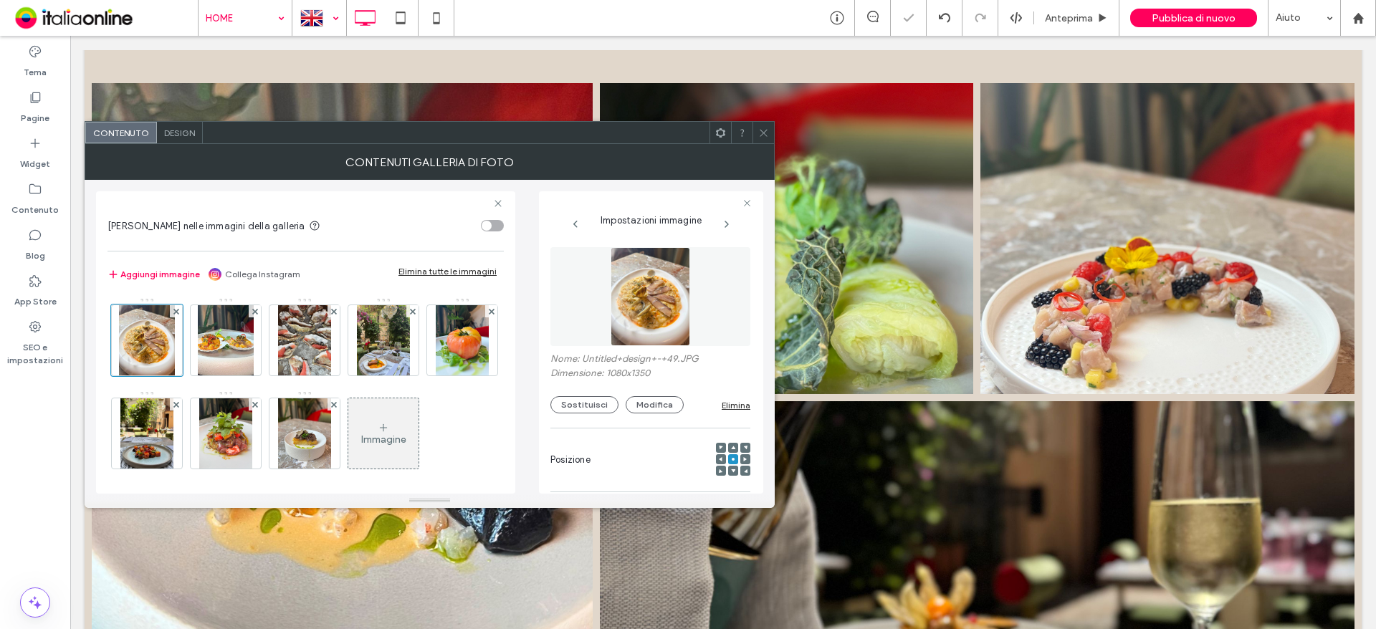
click at [332, 24] on div at bounding box center [319, 18] width 52 height 34
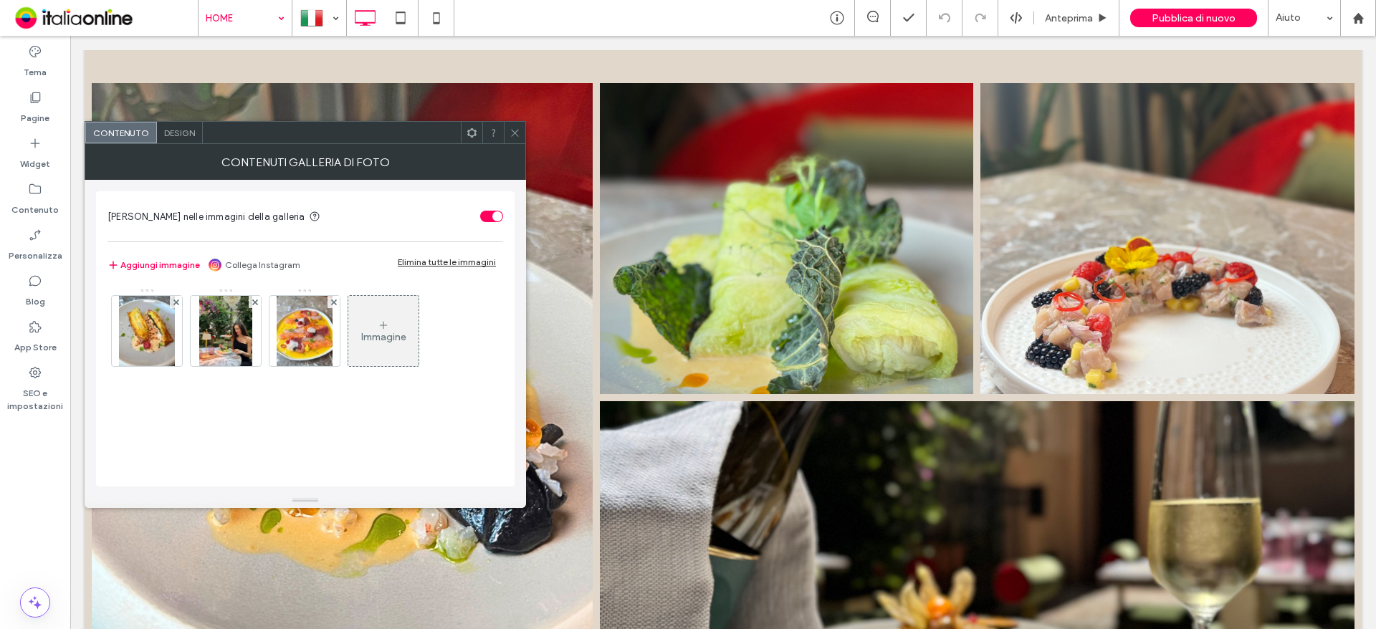
click at [287, 335] on img at bounding box center [305, 331] width 56 height 70
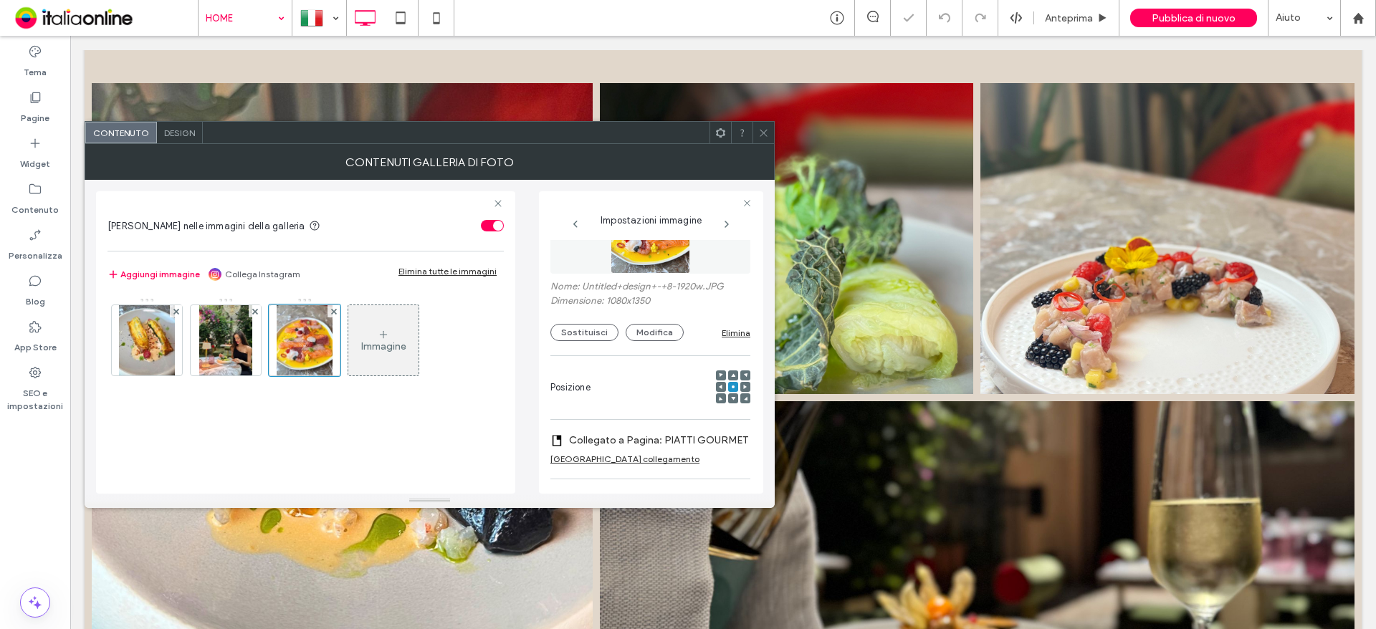
scroll to position [67, 0]
click at [600, 330] on button "Sostituisci" at bounding box center [584, 338] width 68 height 17
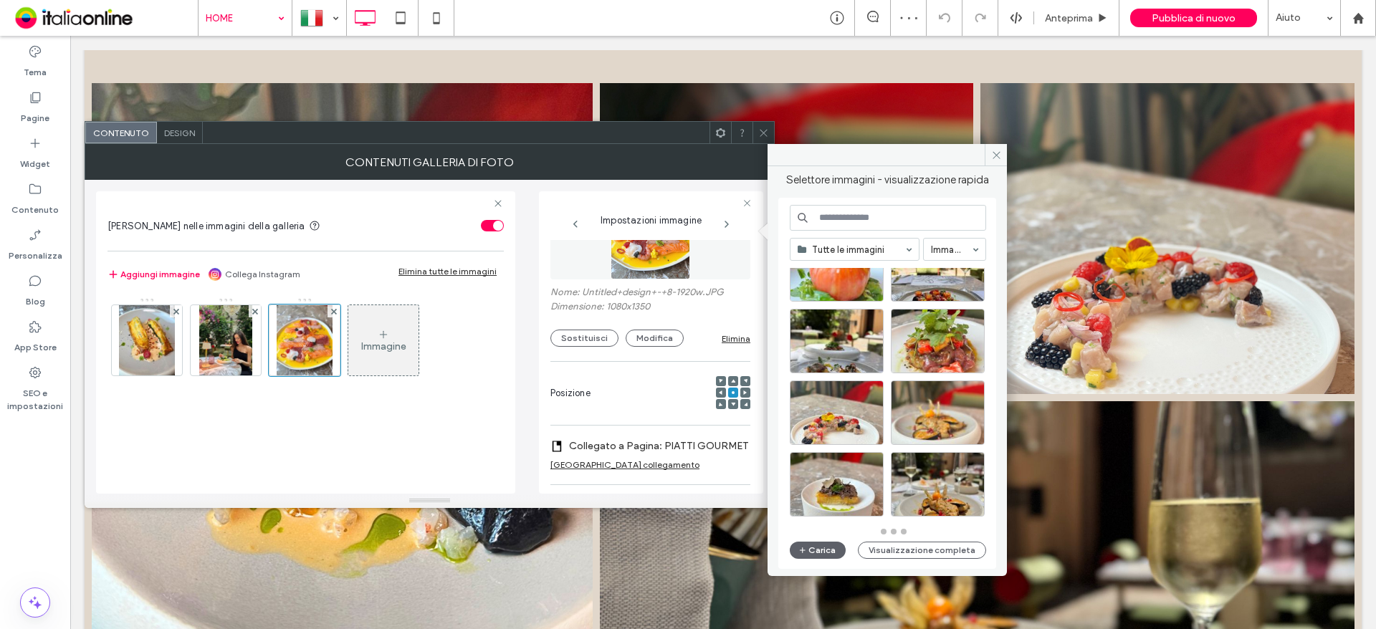
scroll to position [628, 0]
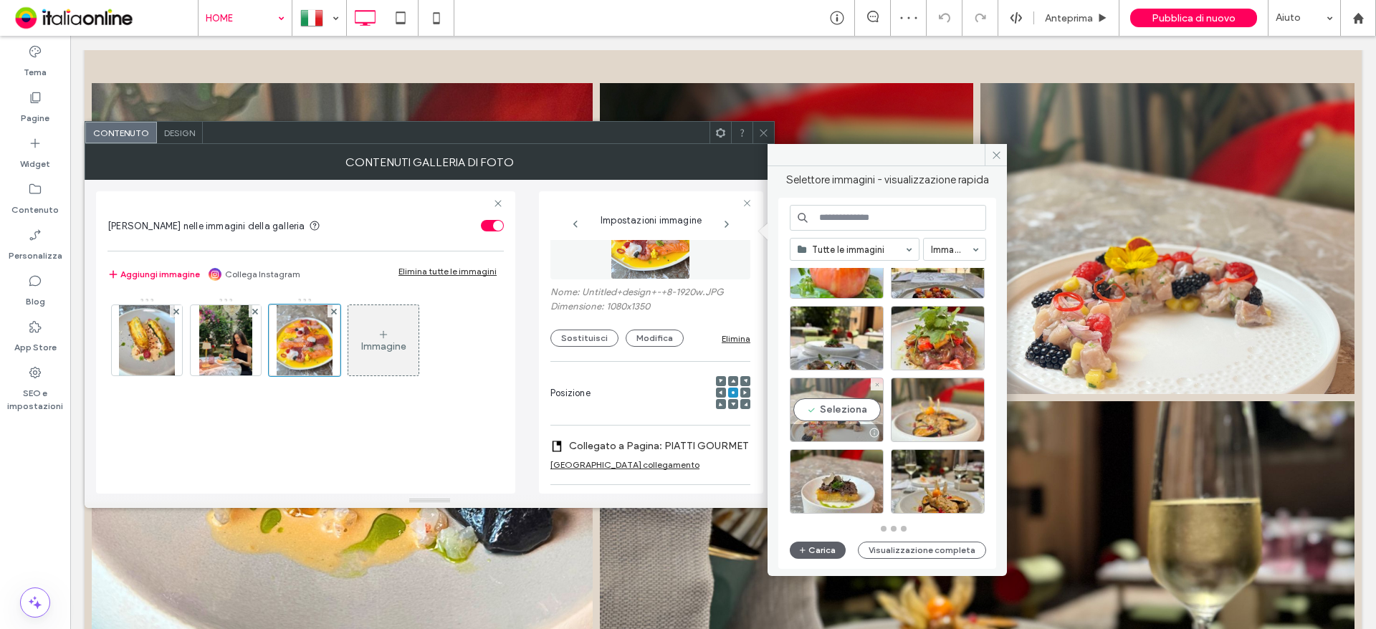
click at [817, 413] on div "Seleziona" at bounding box center [837, 410] width 94 height 64
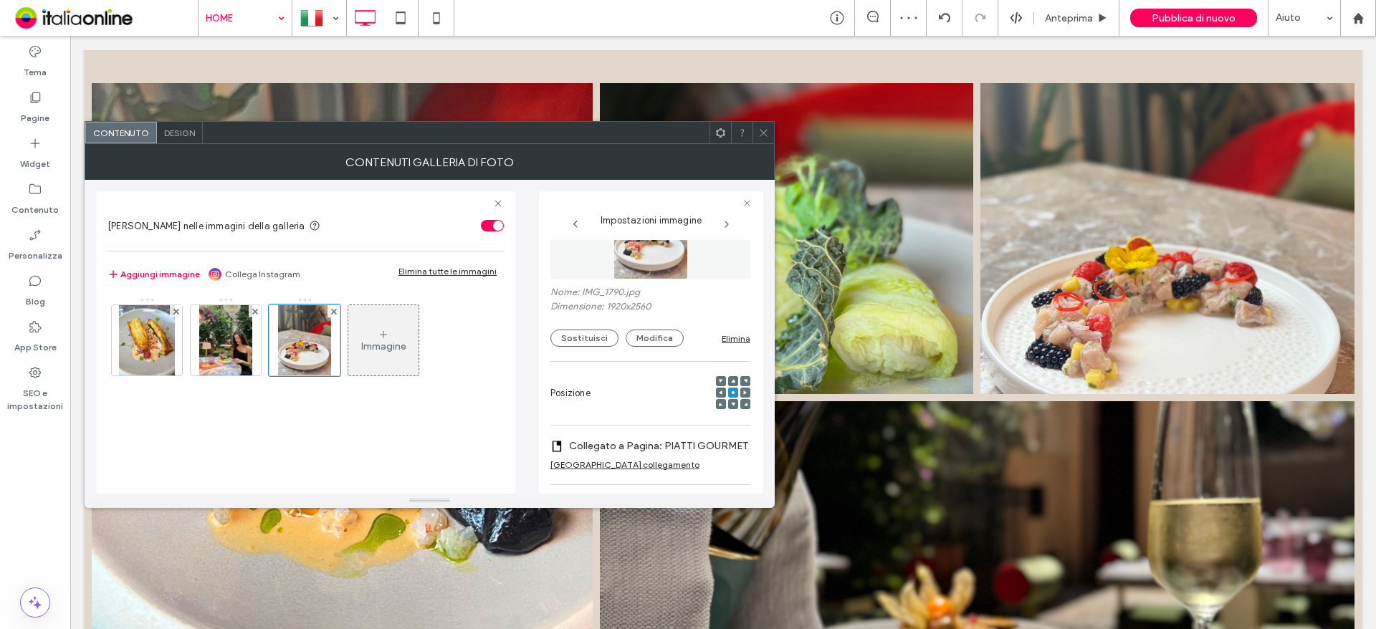
drag, startPoint x: 762, startPoint y: 132, endPoint x: 770, endPoint y: 150, distance: 20.5
click at [762, 132] on icon at bounding box center [763, 133] width 11 height 11
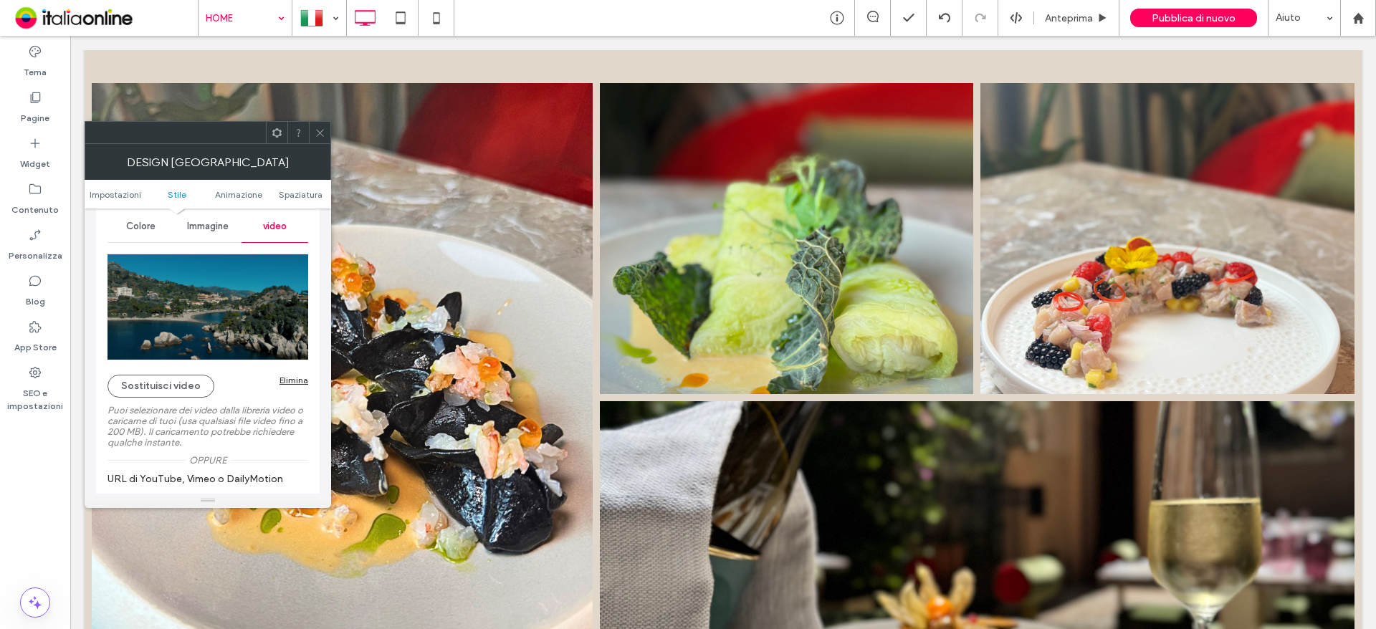
scroll to position [215, 0]
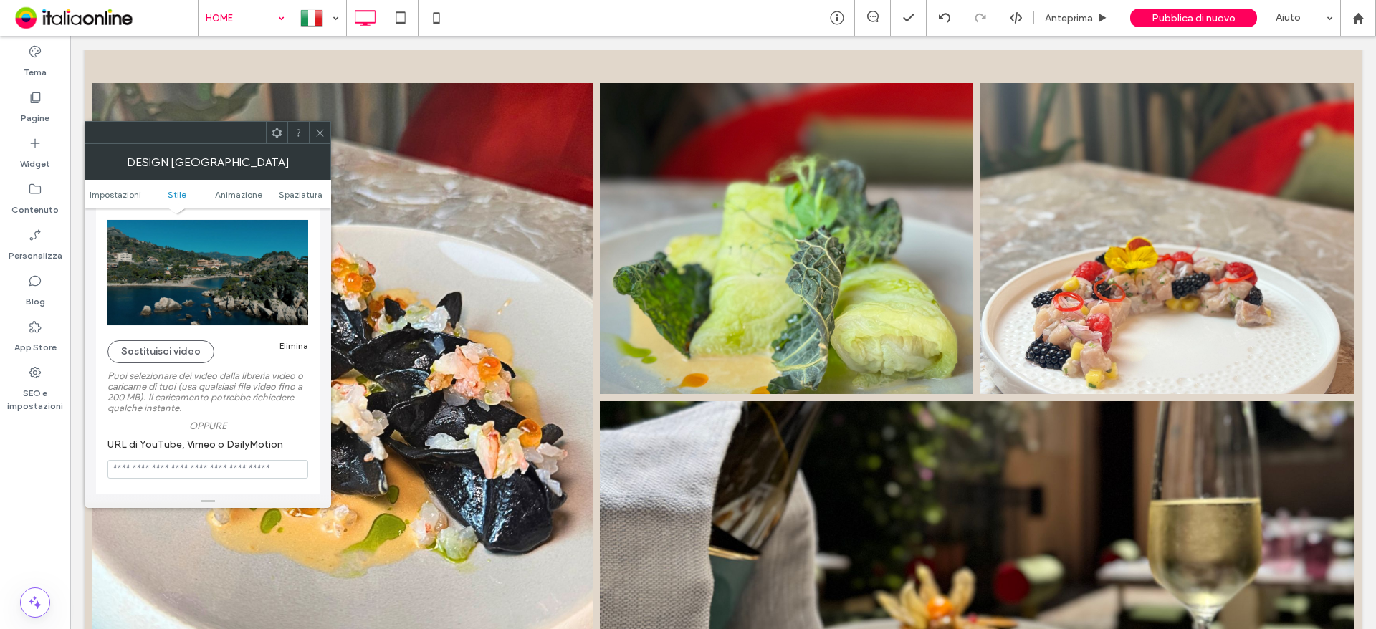
click at [326, 131] on div at bounding box center [319, 132] width 21 height 21
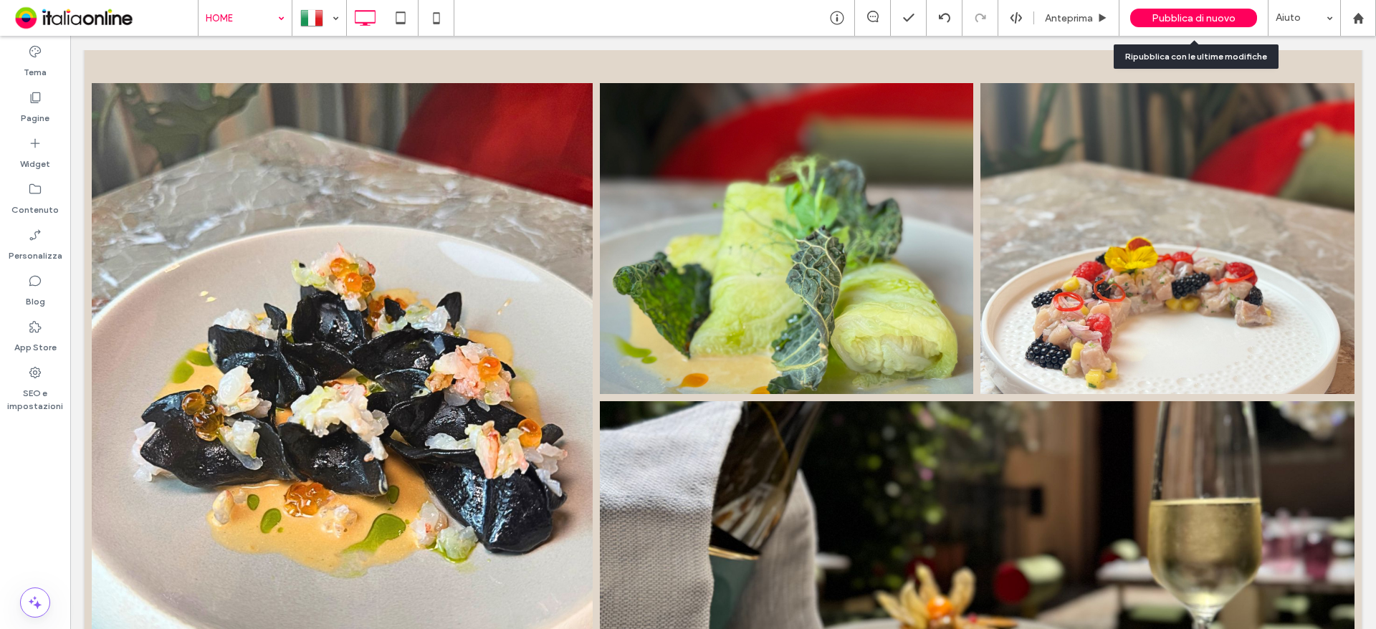
click at [1204, 19] on span "Pubblica di nuovo" at bounding box center [1194, 18] width 84 height 12
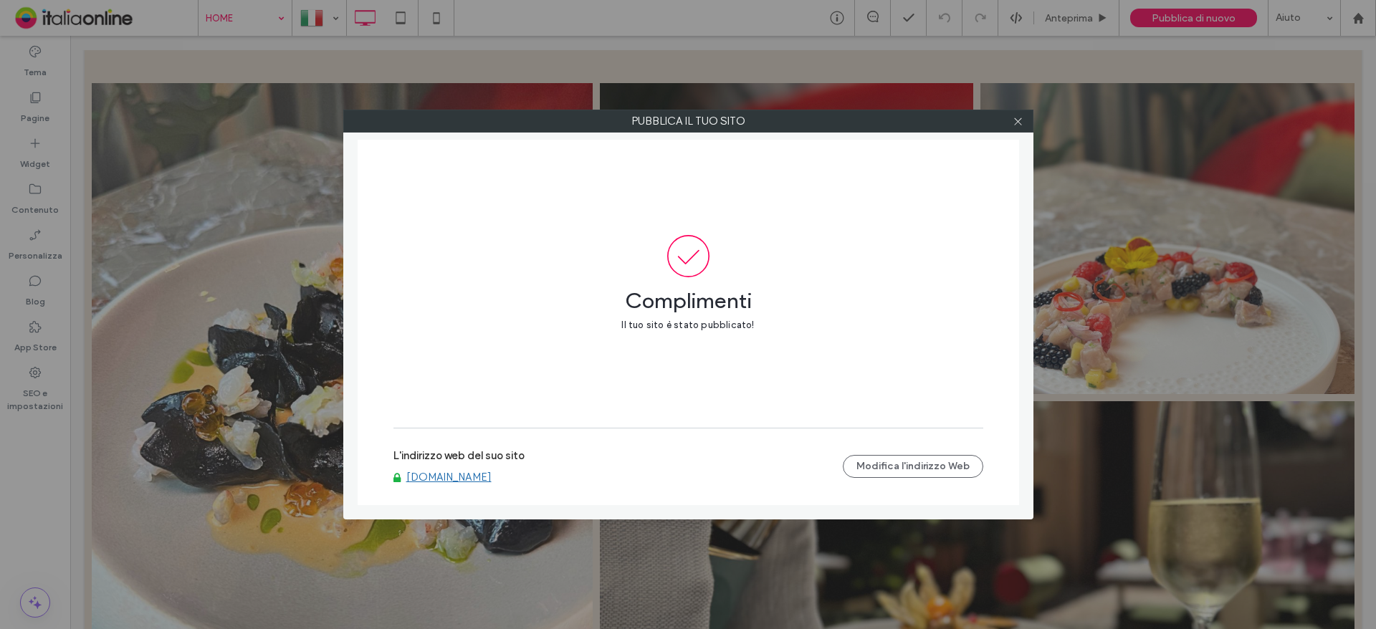
drag, startPoint x: 1020, startPoint y: 128, endPoint x: 982, endPoint y: 166, distance: 52.7
click at [1020, 128] on span at bounding box center [1018, 120] width 11 height 21
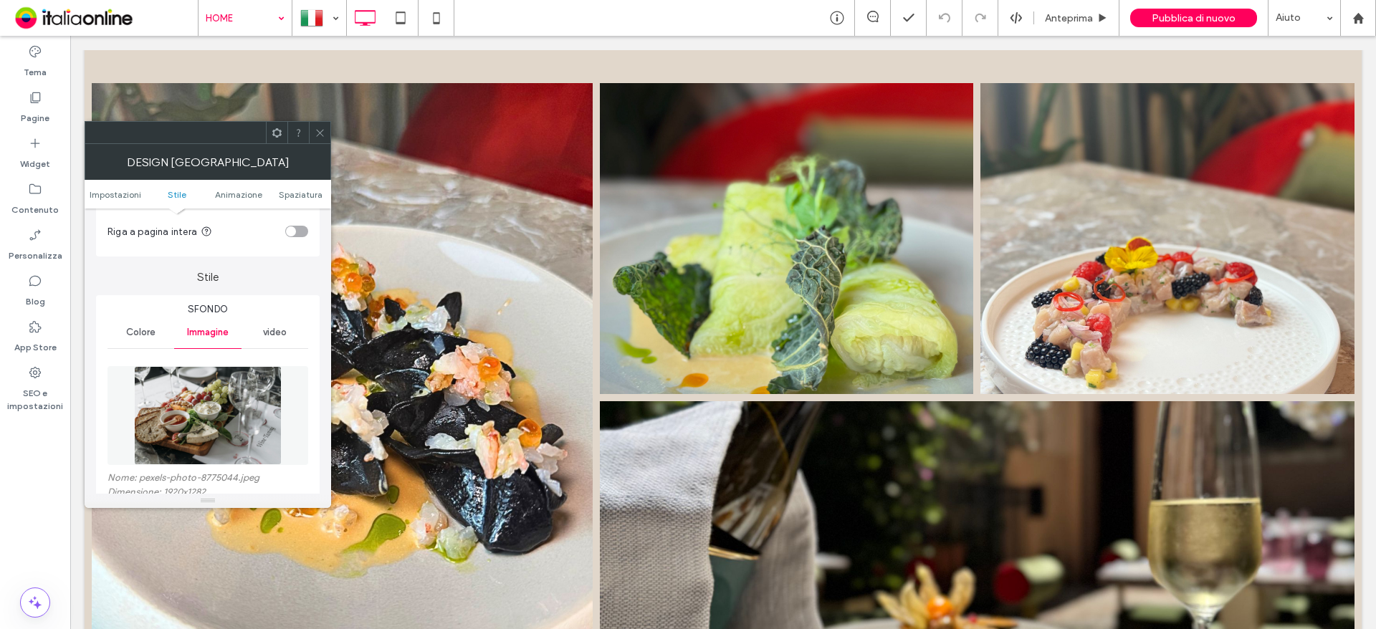
scroll to position [143, 0]
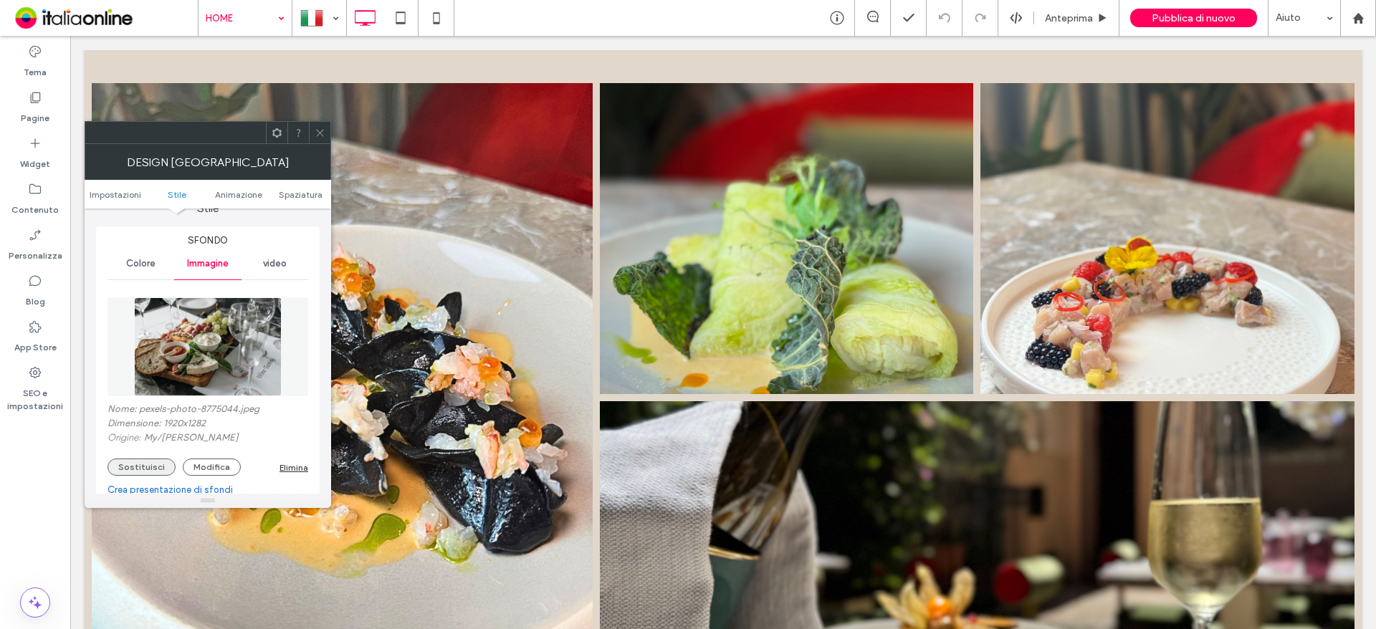
click at [148, 466] on button "Sostituisci" at bounding box center [141, 467] width 68 height 17
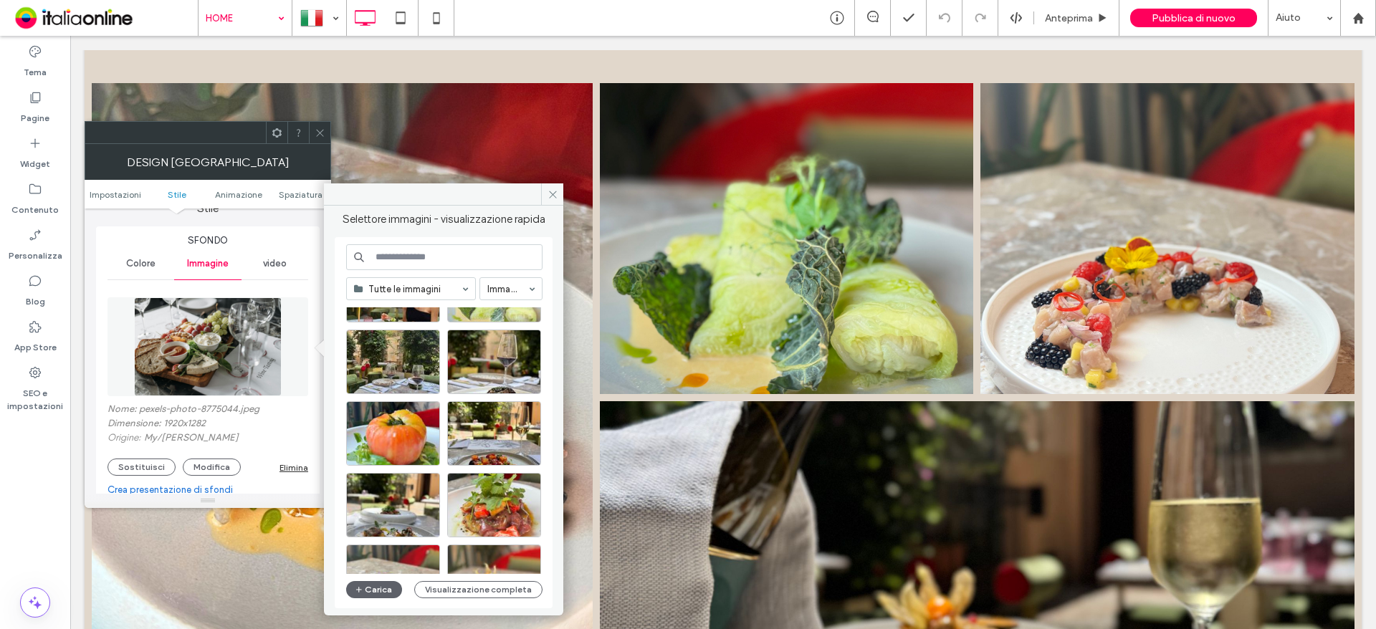
scroll to position [502, 0]
click at [501, 434] on div "Seleziona" at bounding box center [494, 433] width 94 height 64
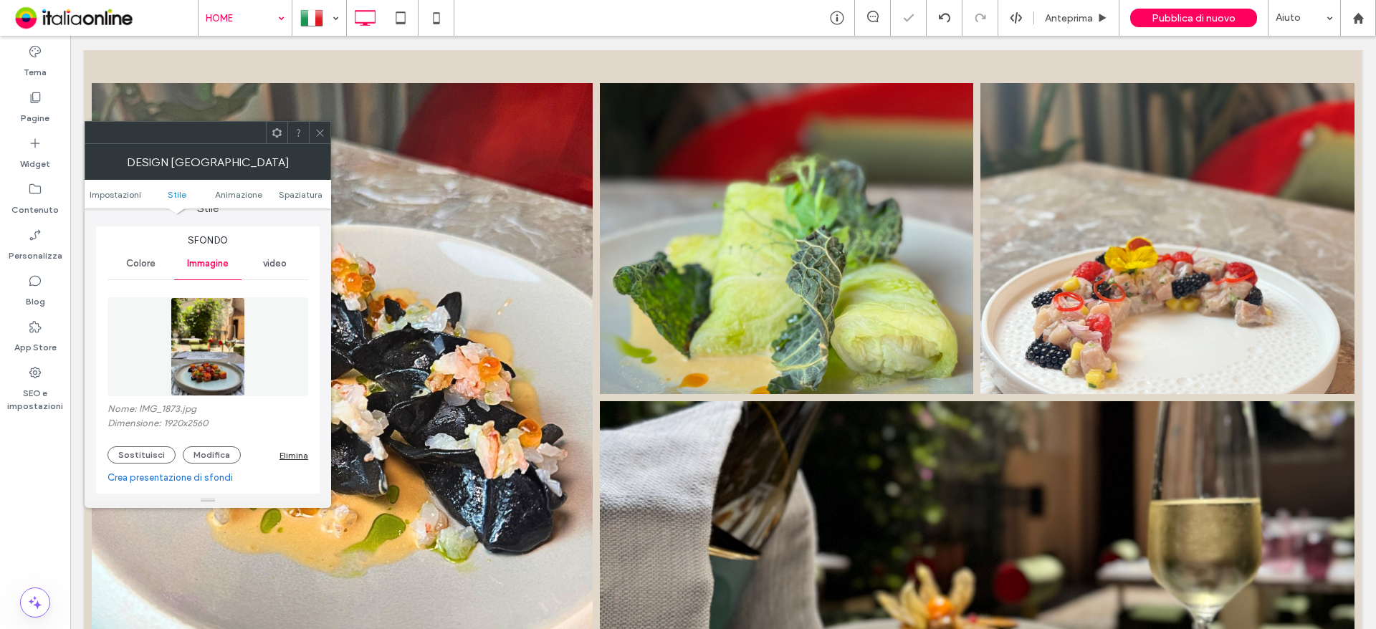
click at [319, 131] on icon at bounding box center [320, 133] width 11 height 11
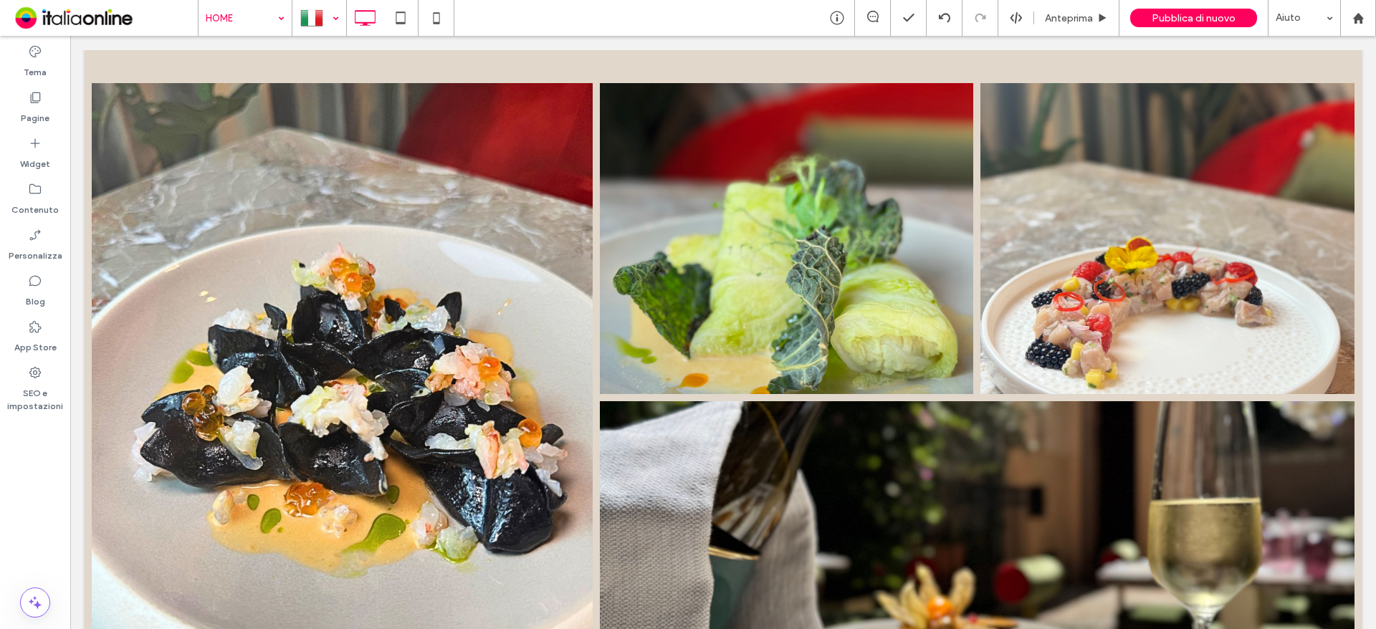
click at [311, 13] on div at bounding box center [319, 18] width 52 height 34
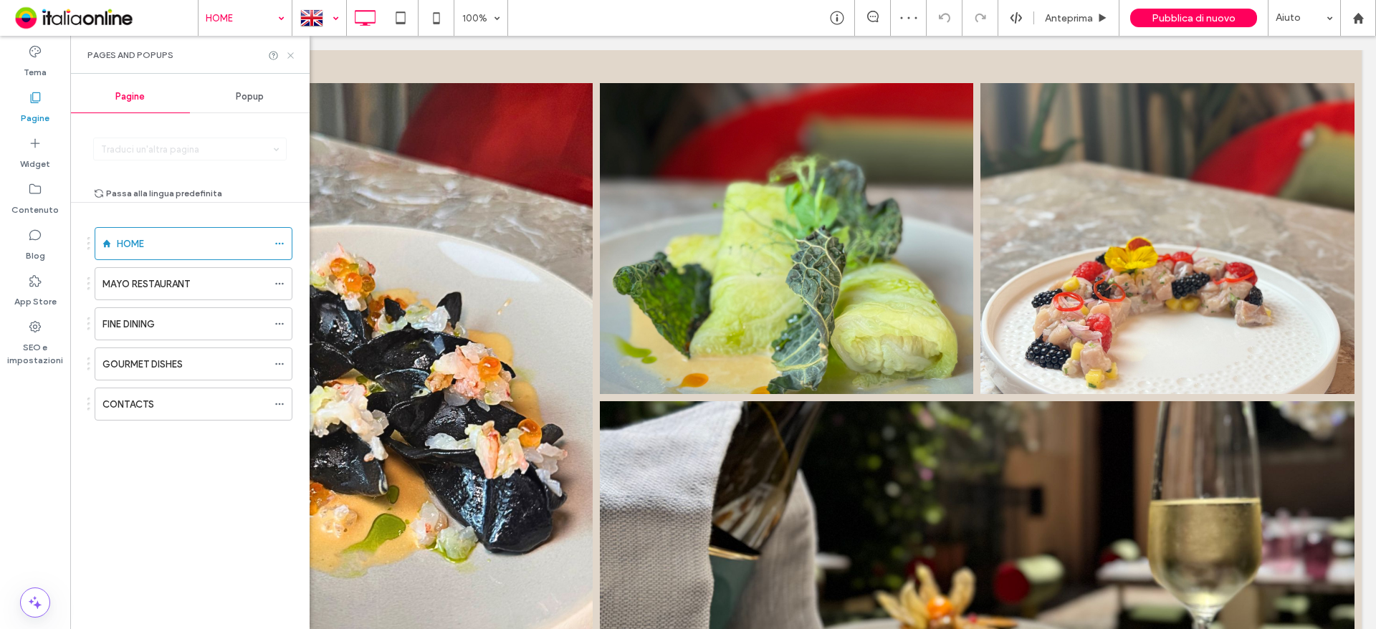
click at [289, 57] on use at bounding box center [290, 55] width 6 height 6
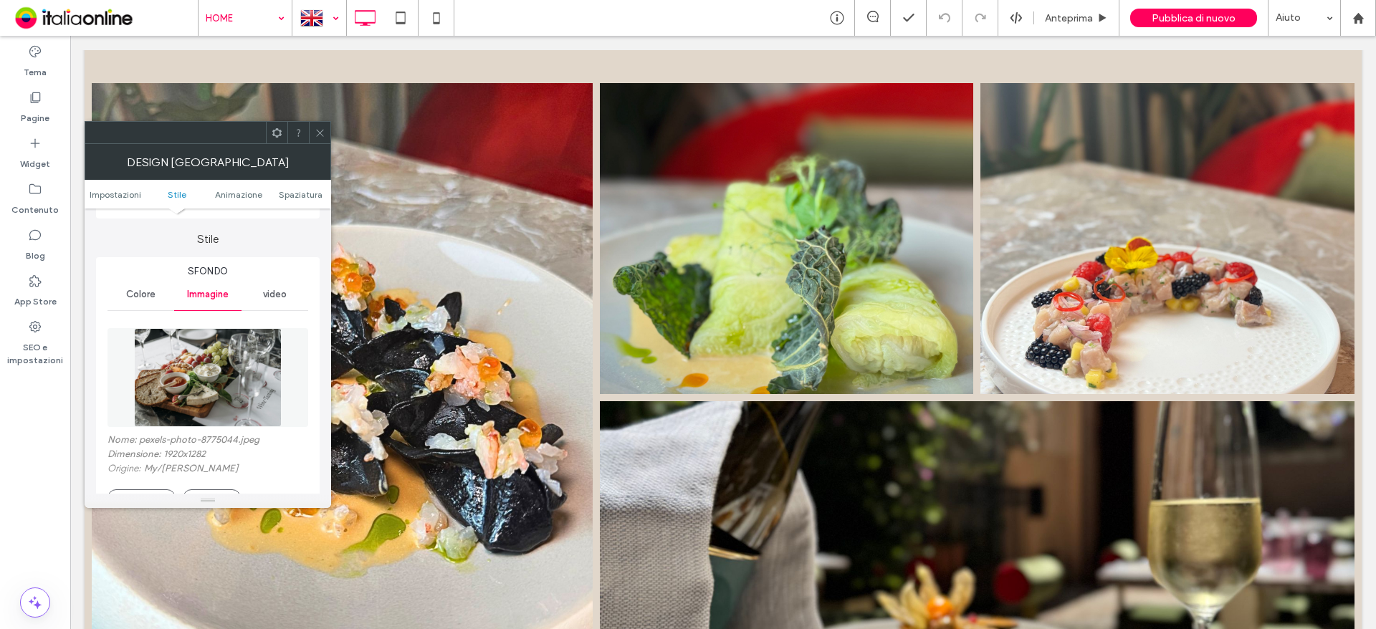
scroll to position [287, 0]
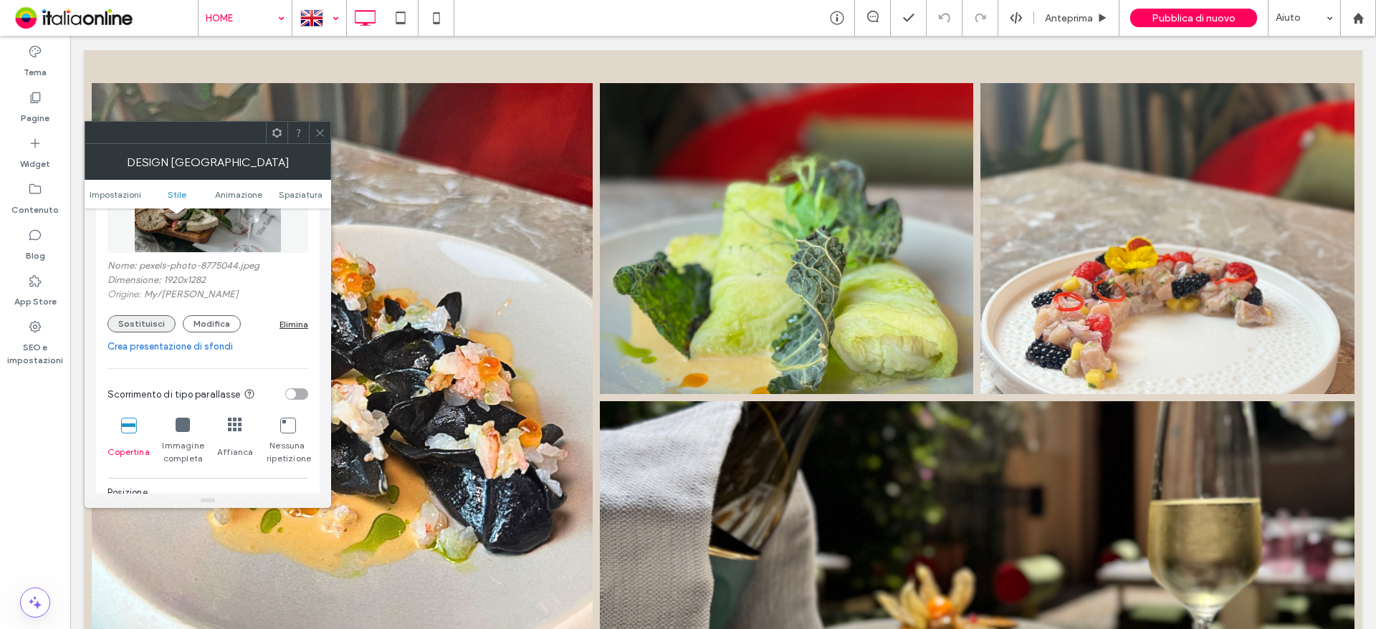
click at [152, 322] on button "Sostituisci" at bounding box center [141, 323] width 68 height 17
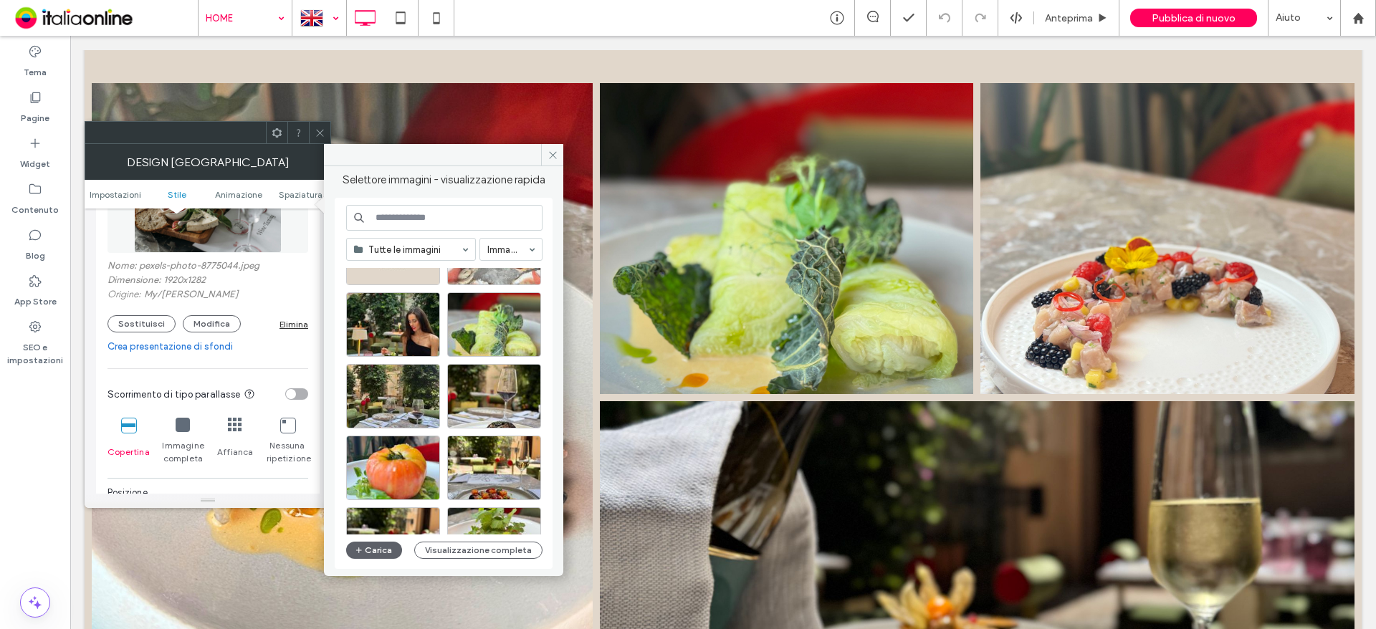
scroll to position [430, 0]
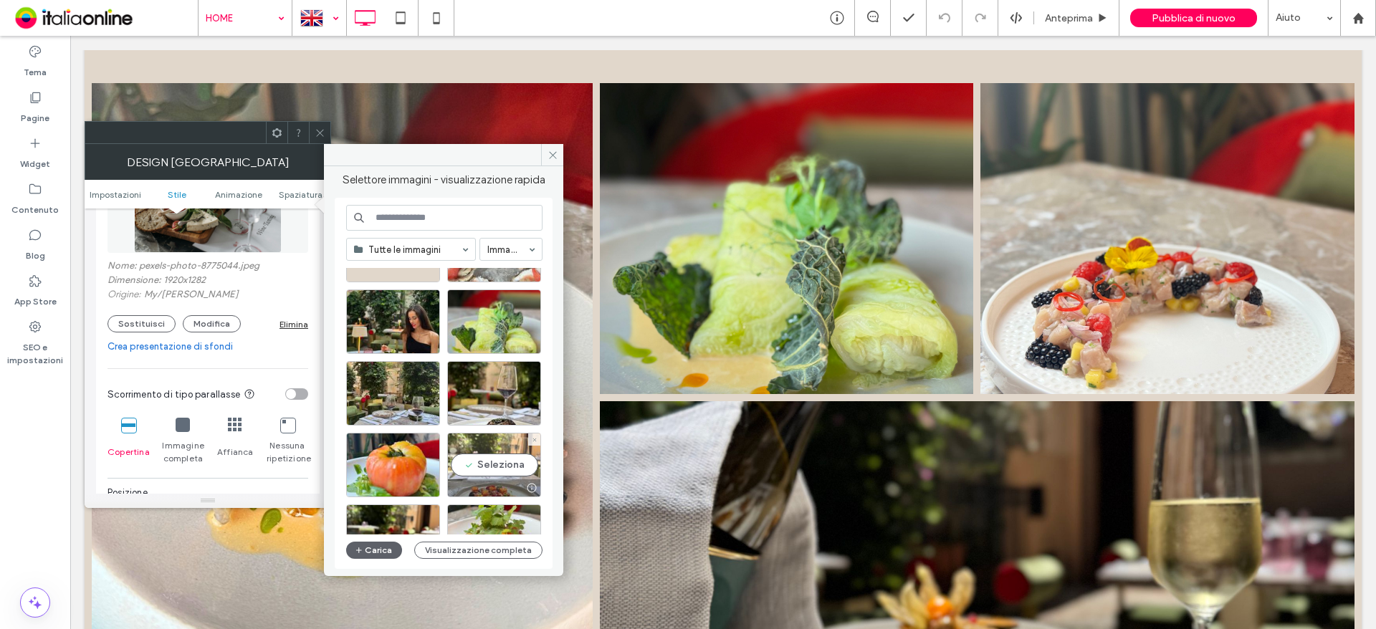
click at [504, 459] on div "Seleziona" at bounding box center [494, 465] width 94 height 64
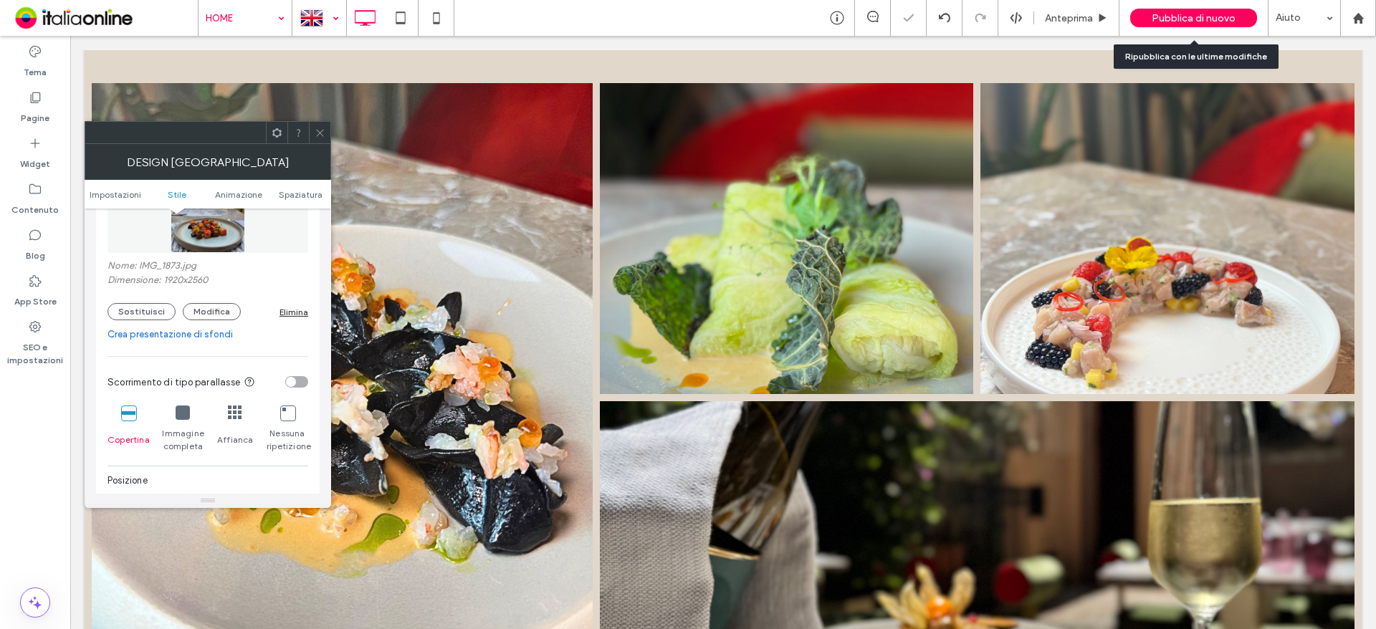
click at [1190, 16] on span "Pubblica di nuovo" at bounding box center [1194, 18] width 84 height 12
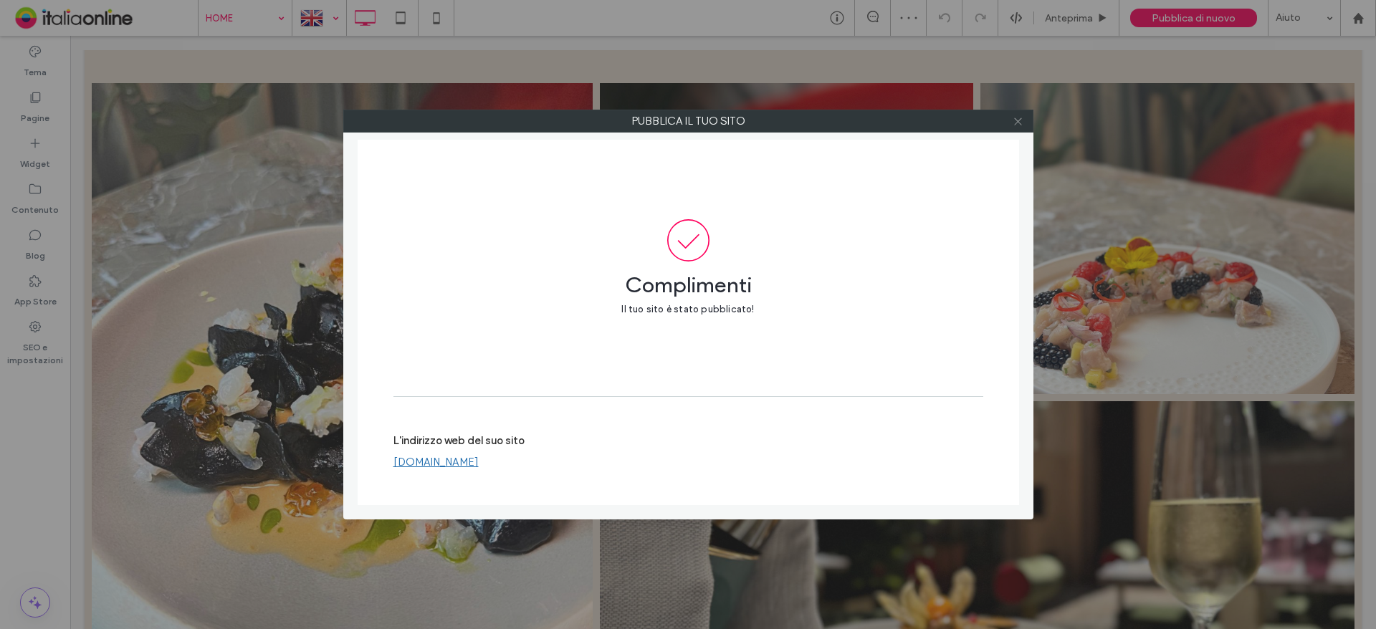
click at [1020, 125] on icon at bounding box center [1018, 121] width 11 height 11
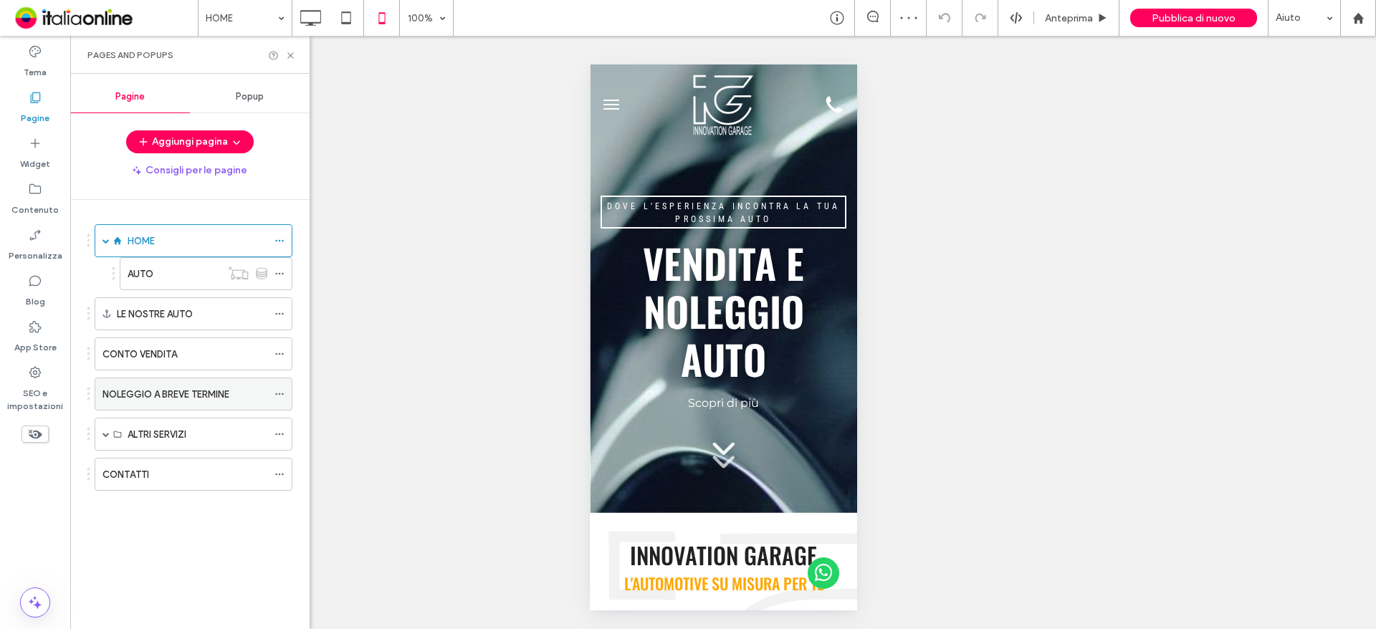
click at [277, 391] on icon at bounding box center [279, 394] width 10 height 10
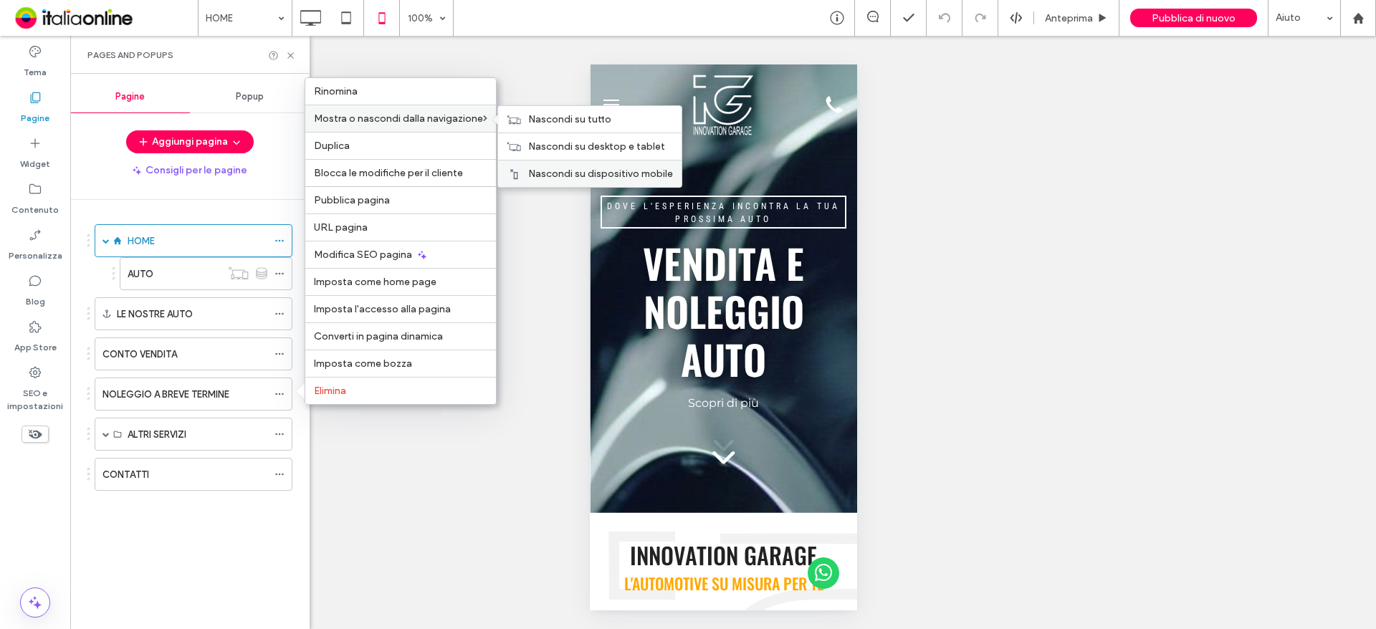
click at [533, 171] on span "Nascondi su dispositivo mobile" at bounding box center [600, 174] width 145 height 12
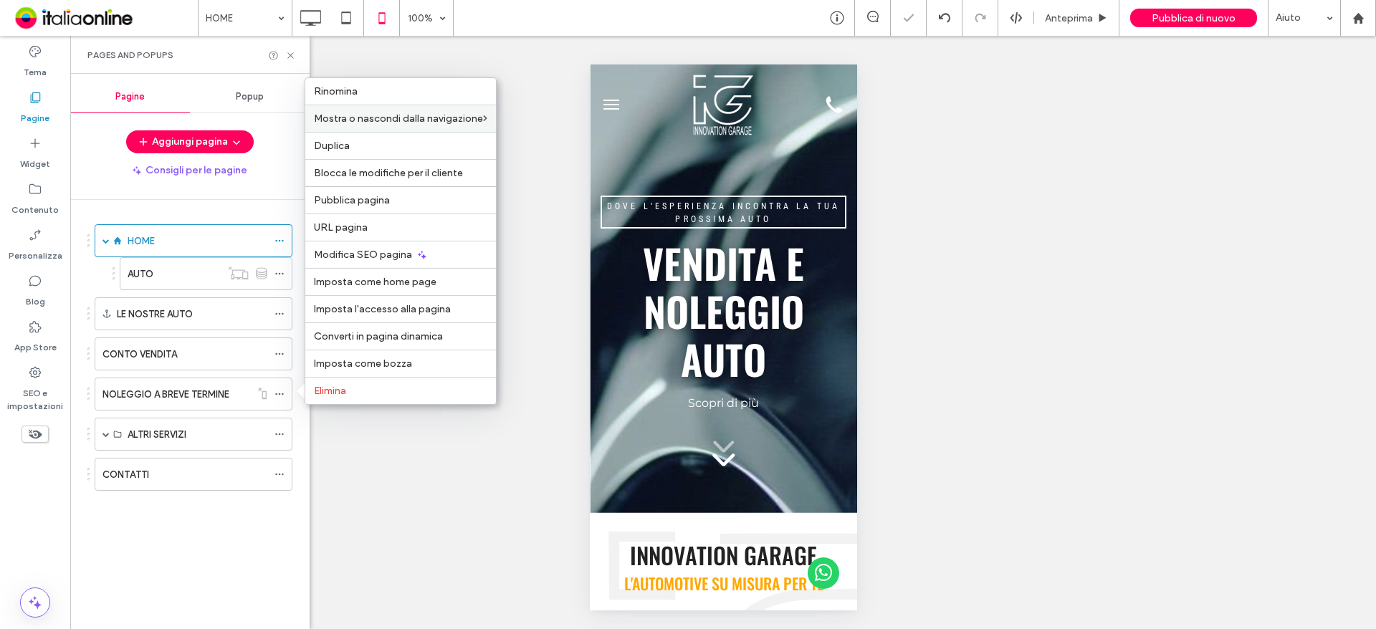
click at [519, 72] on div "Mostrare? Sì Mostrare? Sì Mostrare? Sì Mostrare? Sì Mostrare? Sì" at bounding box center [723, 332] width 1306 height 593
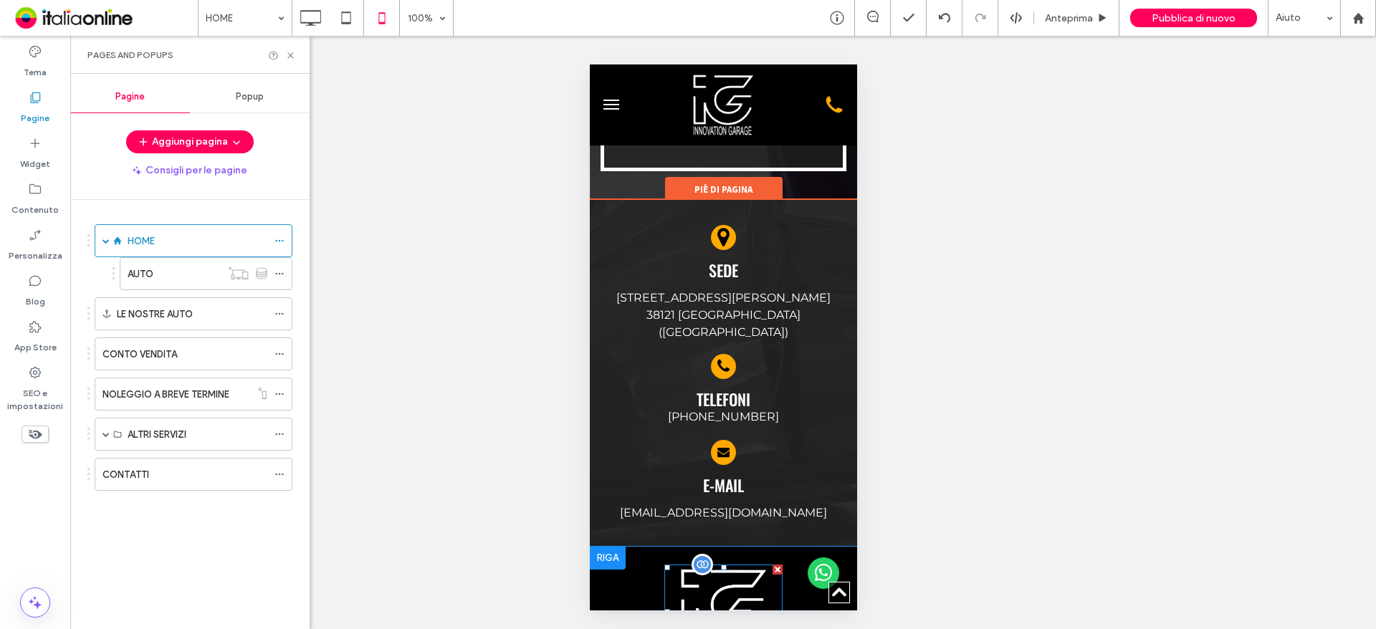
scroll to position [15634, 0]
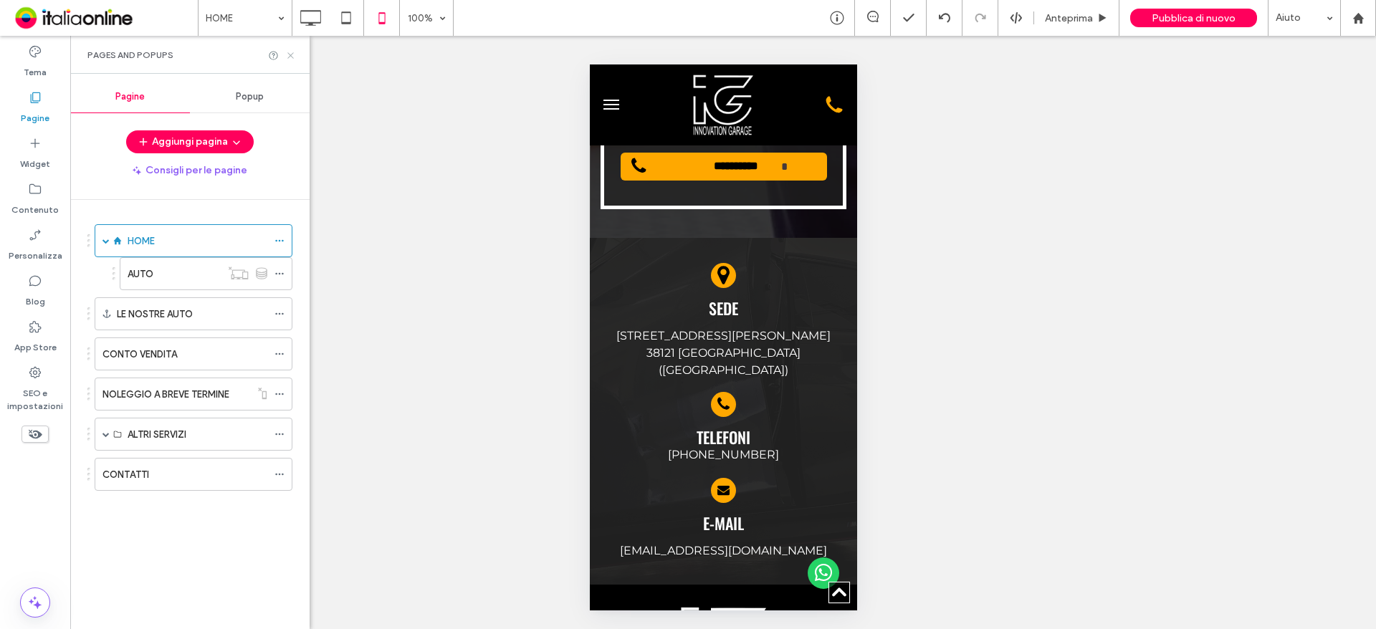
click at [289, 54] on icon at bounding box center [290, 55] width 11 height 11
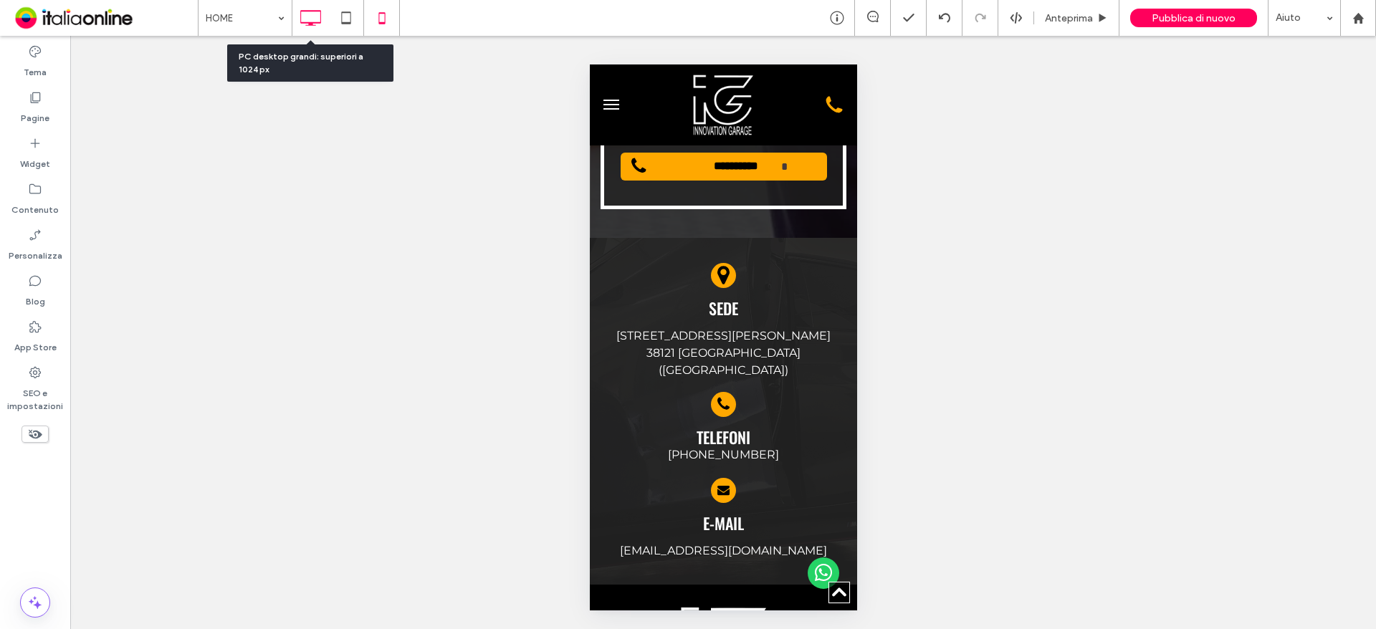
click at [315, 20] on icon at bounding box center [310, 18] width 29 height 29
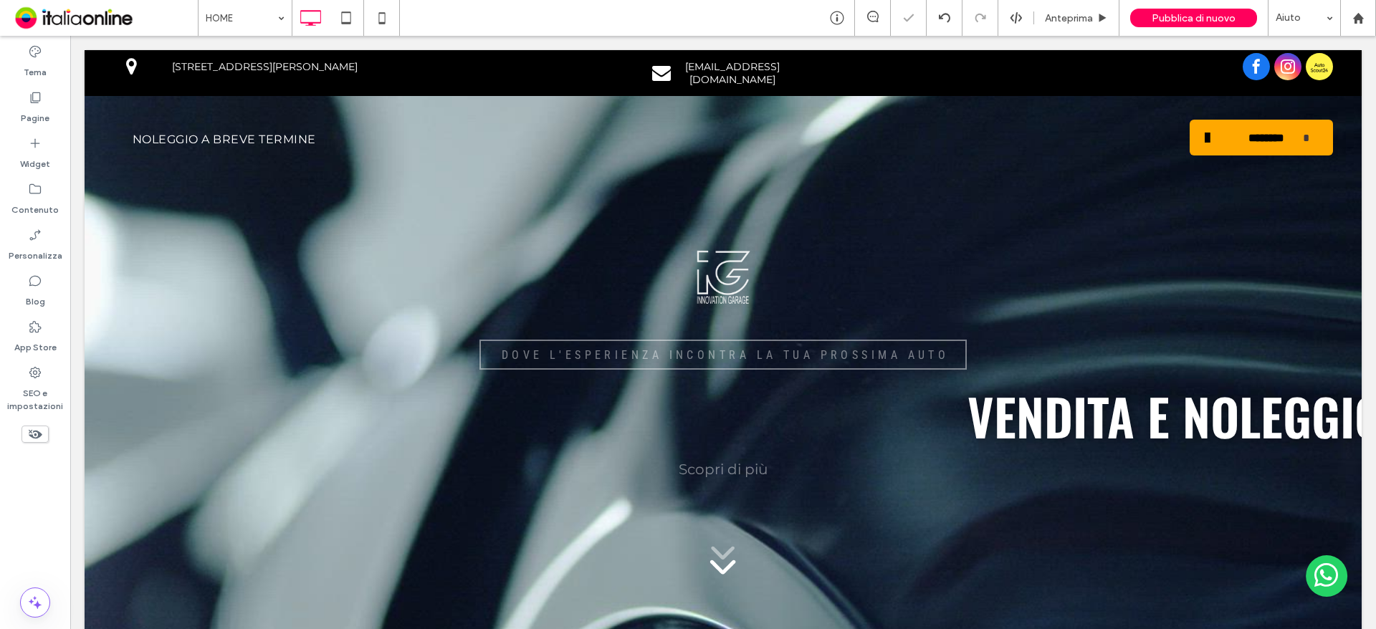
scroll to position [0, 0]
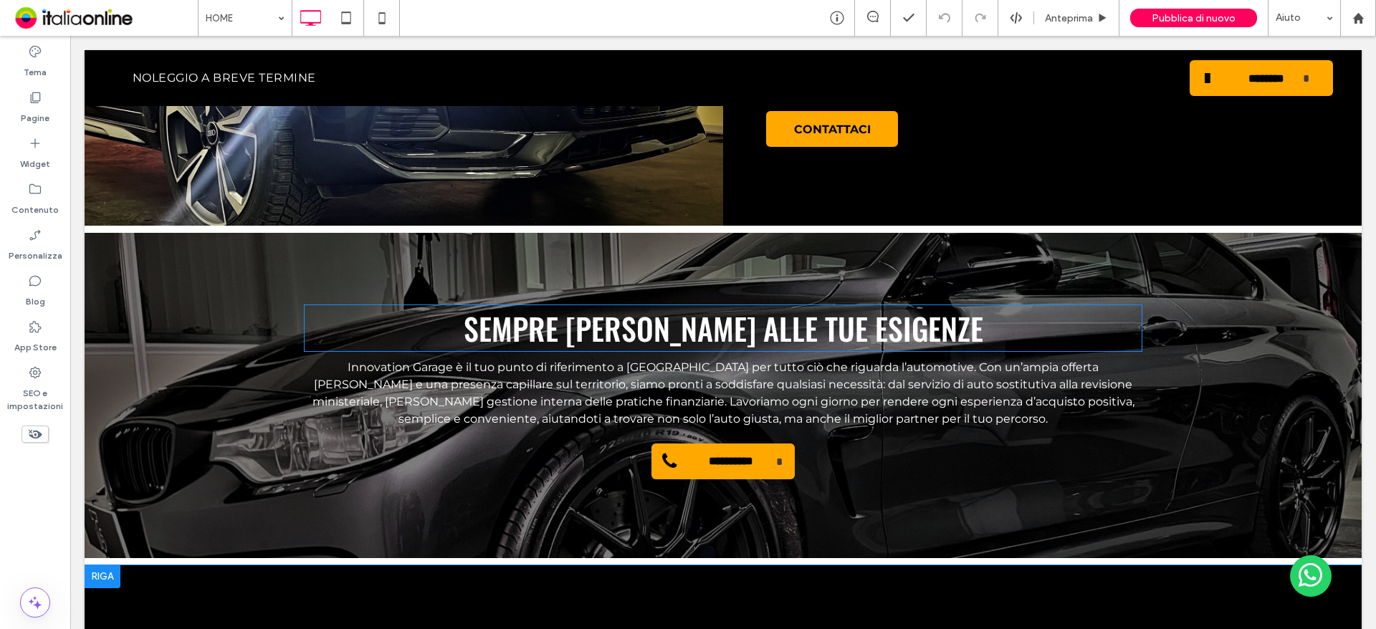
scroll to position [1863, 0]
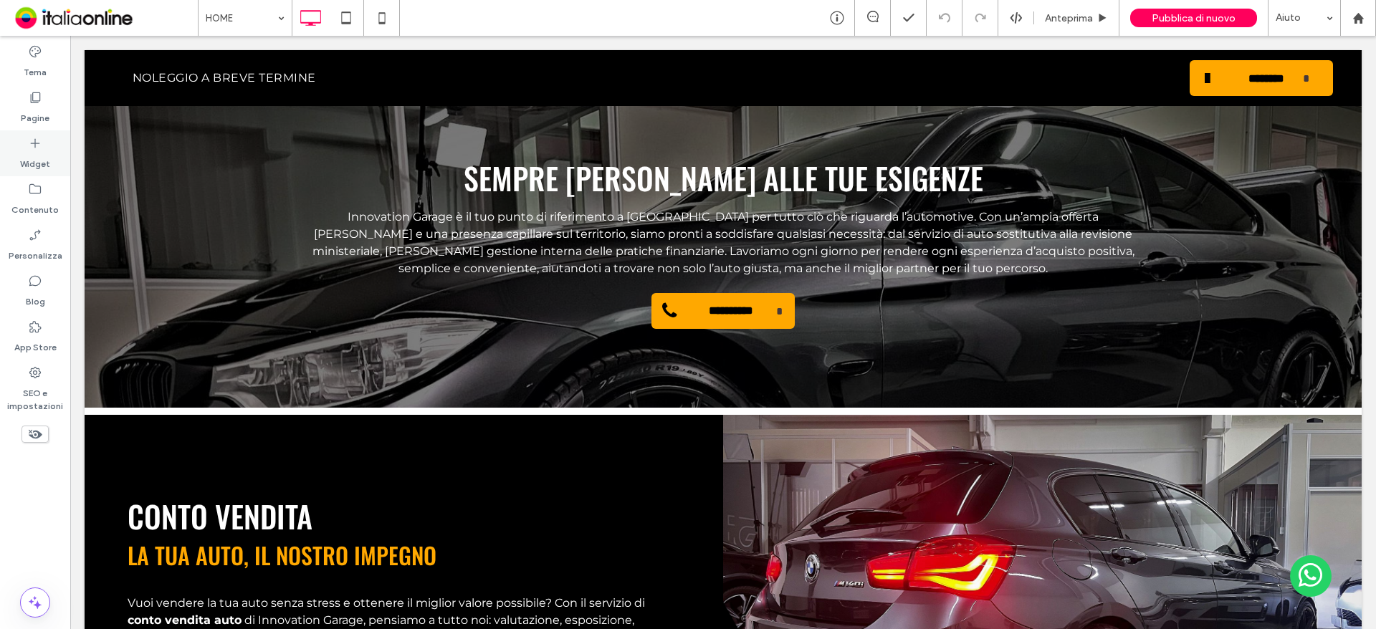
drag, startPoint x: 40, startPoint y: 112, endPoint x: 41, endPoint y: 130, distance: 18.6
click at [40, 112] on label "Pagine" at bounding box center [35, 115] width 29 height 20
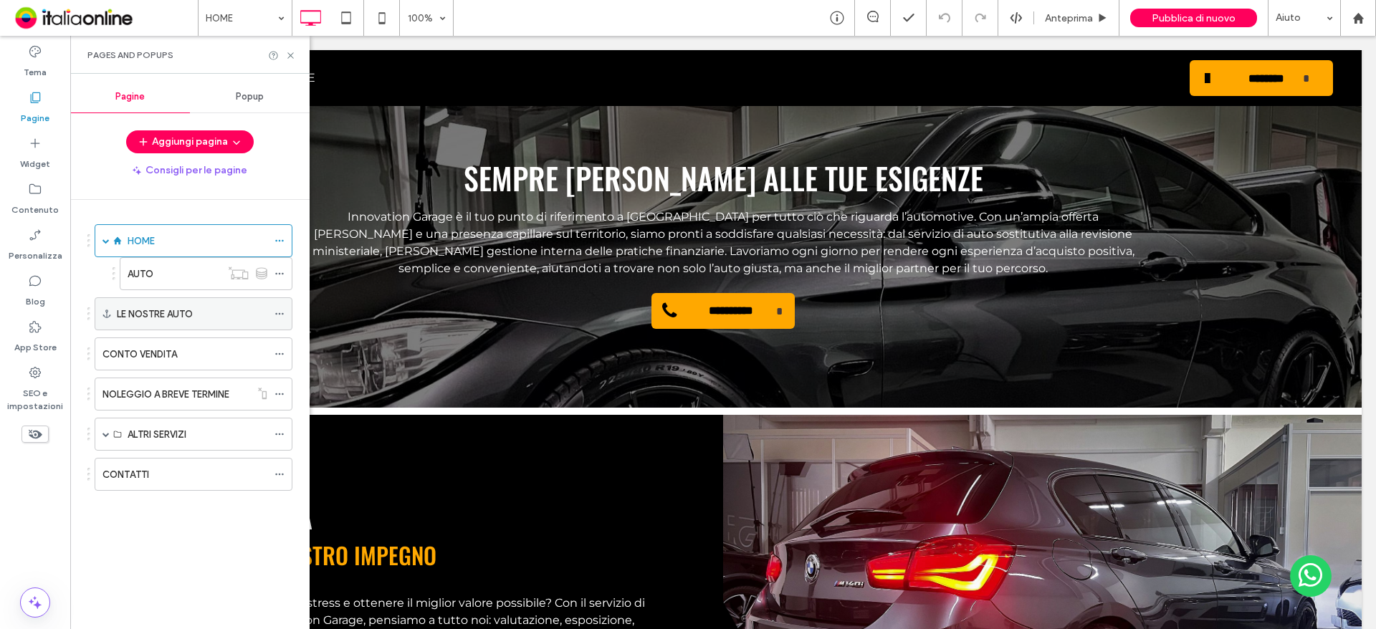
click at [182, 311] on label "LE NOSTRE AUTO" at bounding box center [155, 314] width 76 height 25
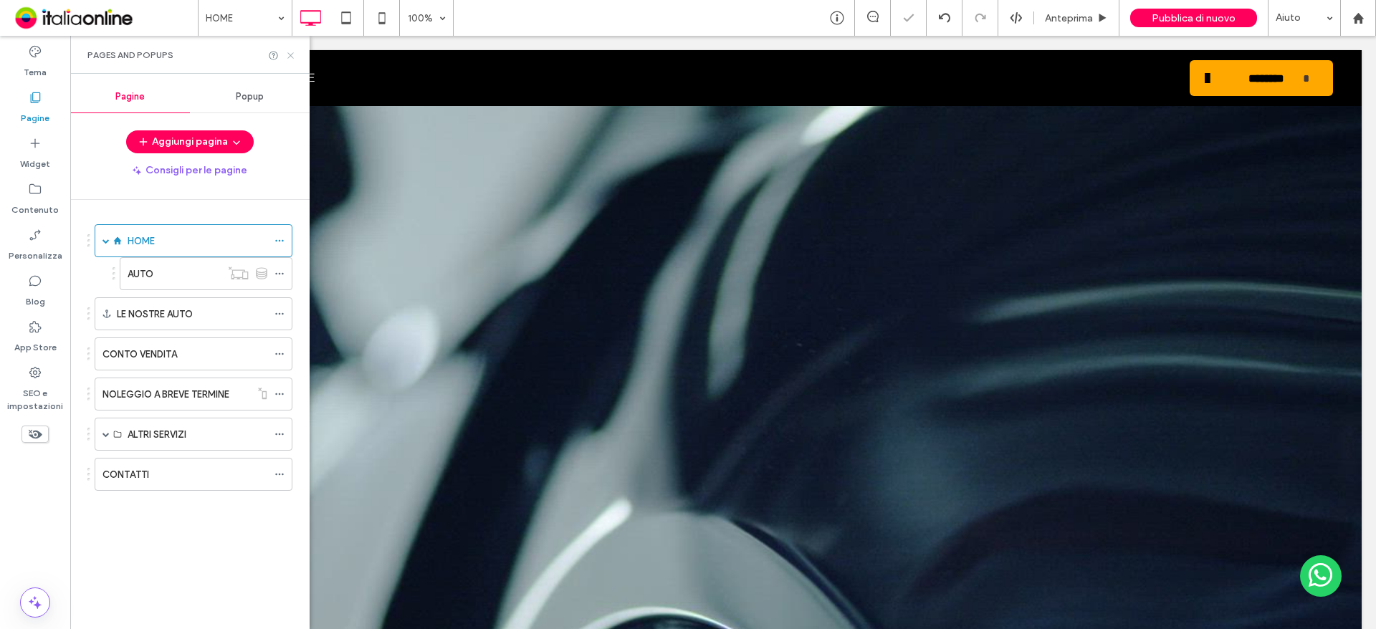
scroll to position [2595, 0]
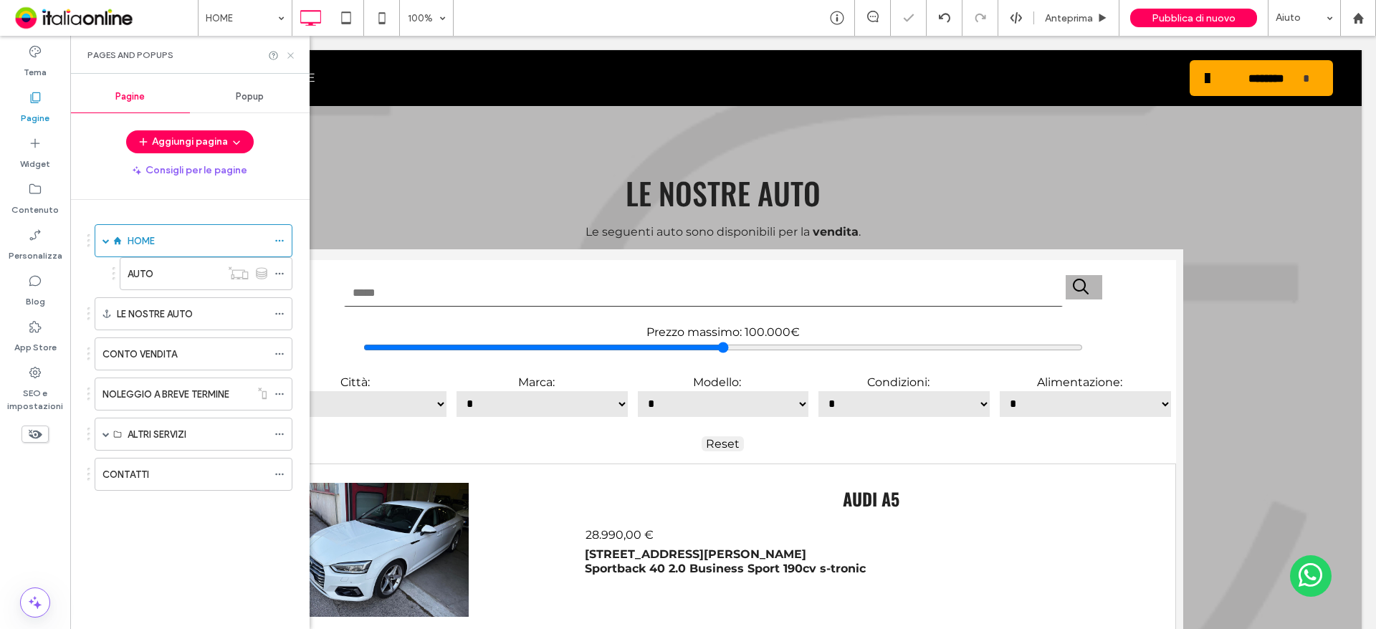
click at [293, 54] on icon at bounding box center [290, 55] width 11 height 11
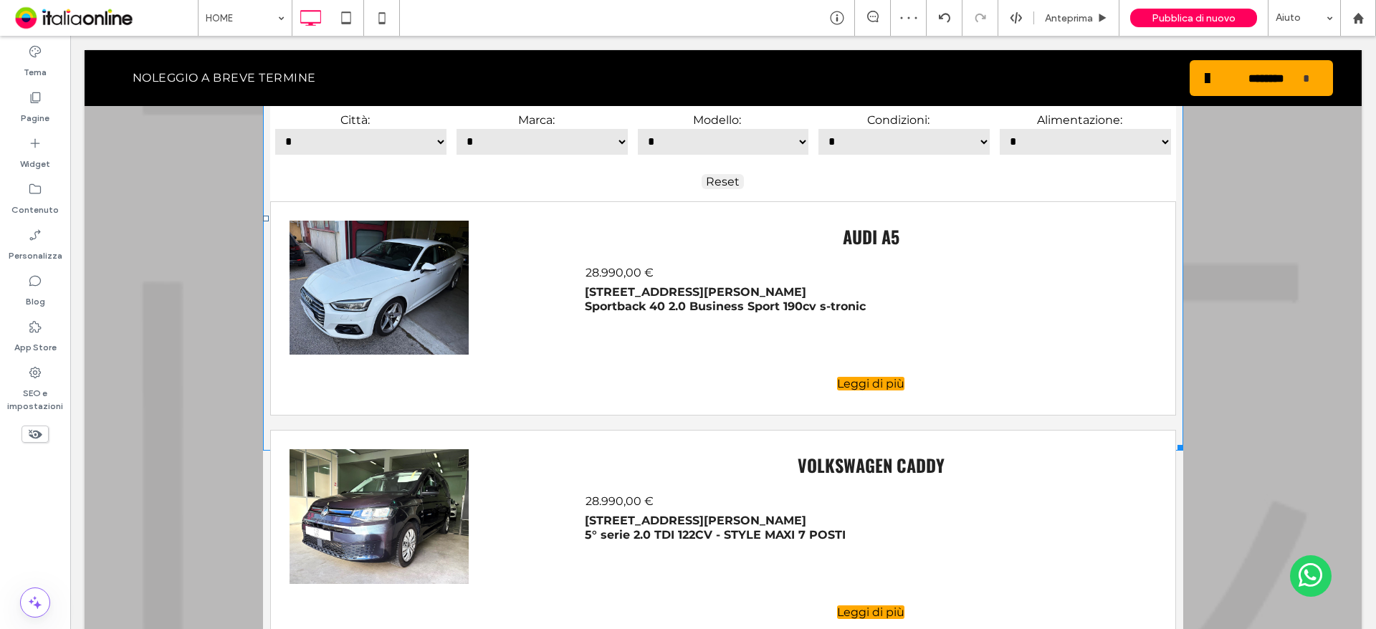
scroll to position [2739, 0]
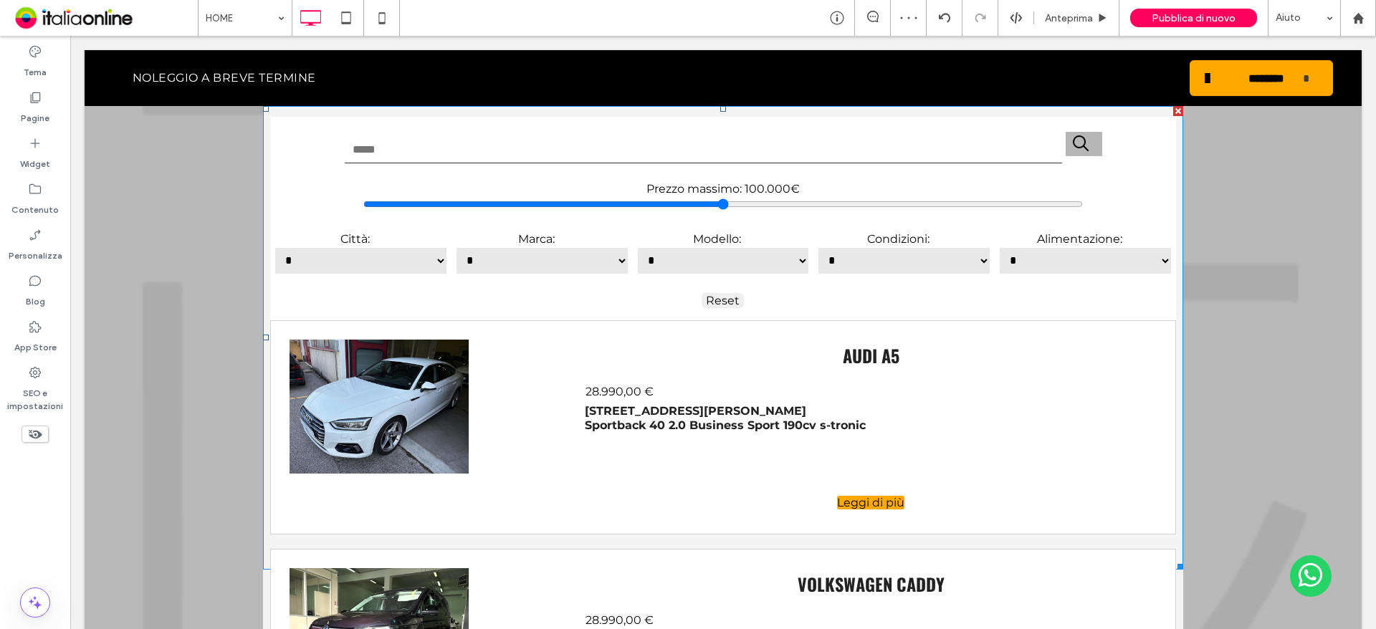
drag, startPoint x: 899, startPoint y: 501, endPoint x: 857, endPoint y: 496, distance: 41.9
click at [899, 501] on span at bounding box center [723, 338] width 921 height 464
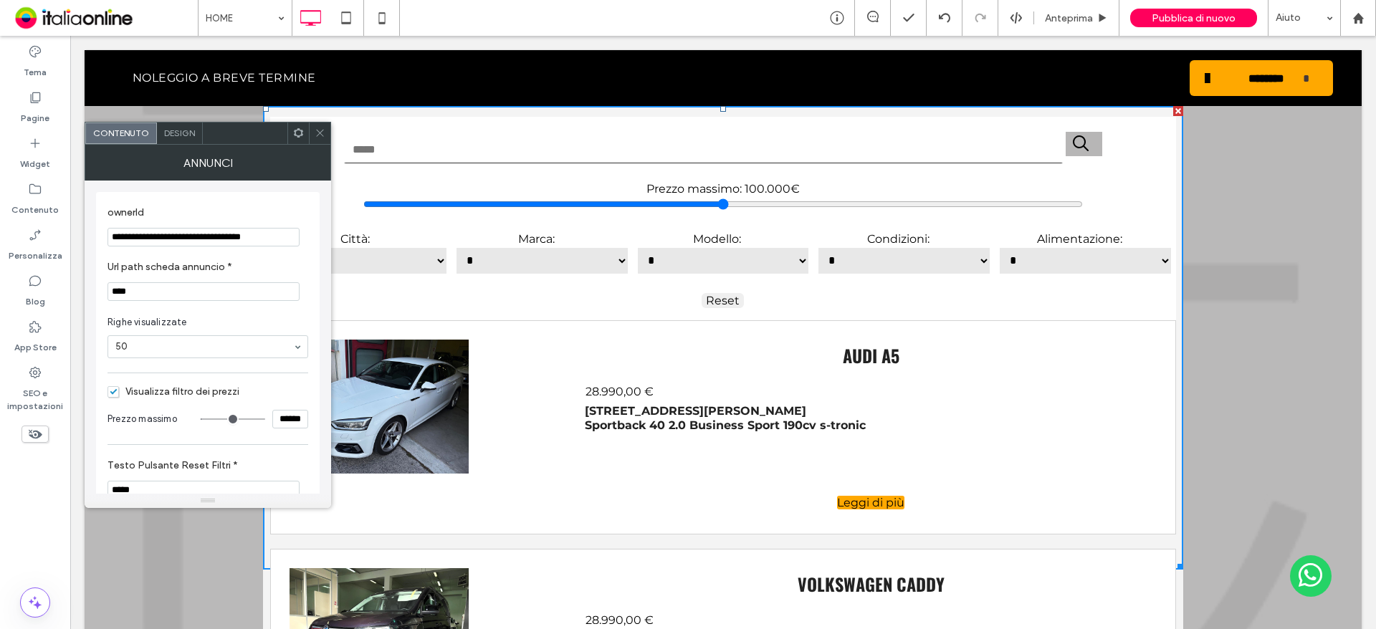
drag, startPoint x: 318, startPoint y: 133, endPoint x: 317, endPoint y: 157, distance: 23.7
click at [318, 133] on icon at bounding box center [320, 133] width 11 height 11
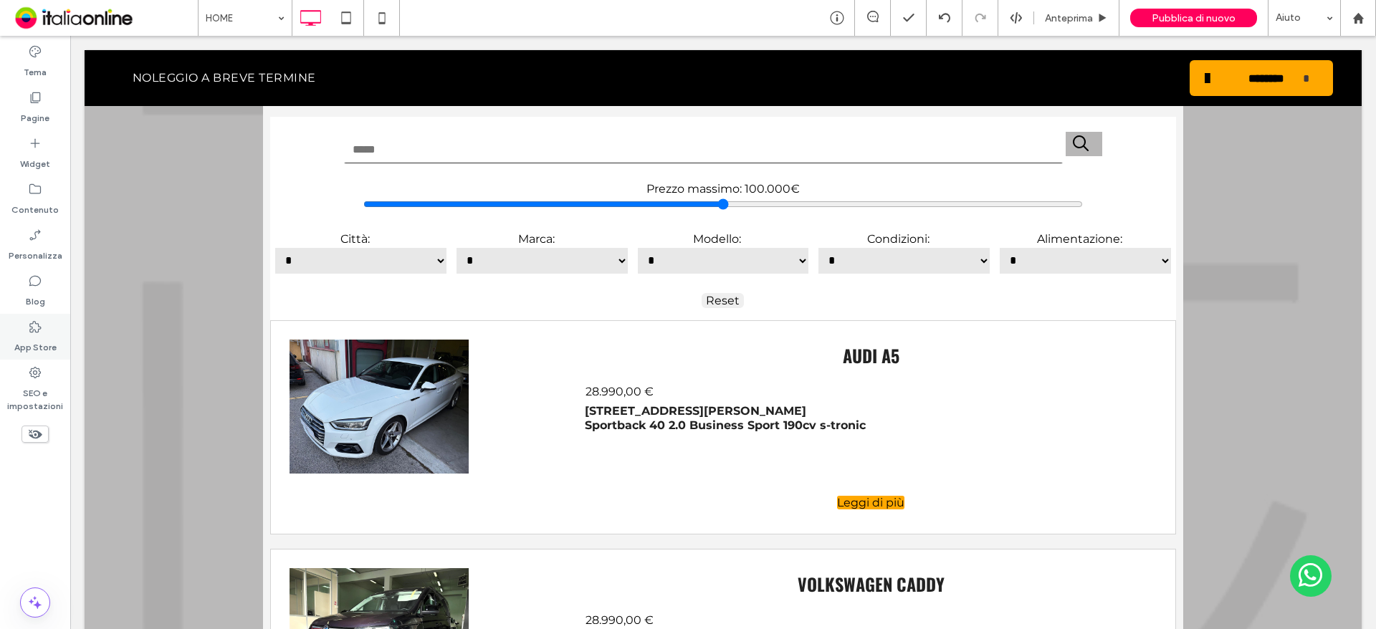
click at [51, 332] on div "App Store" at bounding box center [35, 337] width 70 height 46
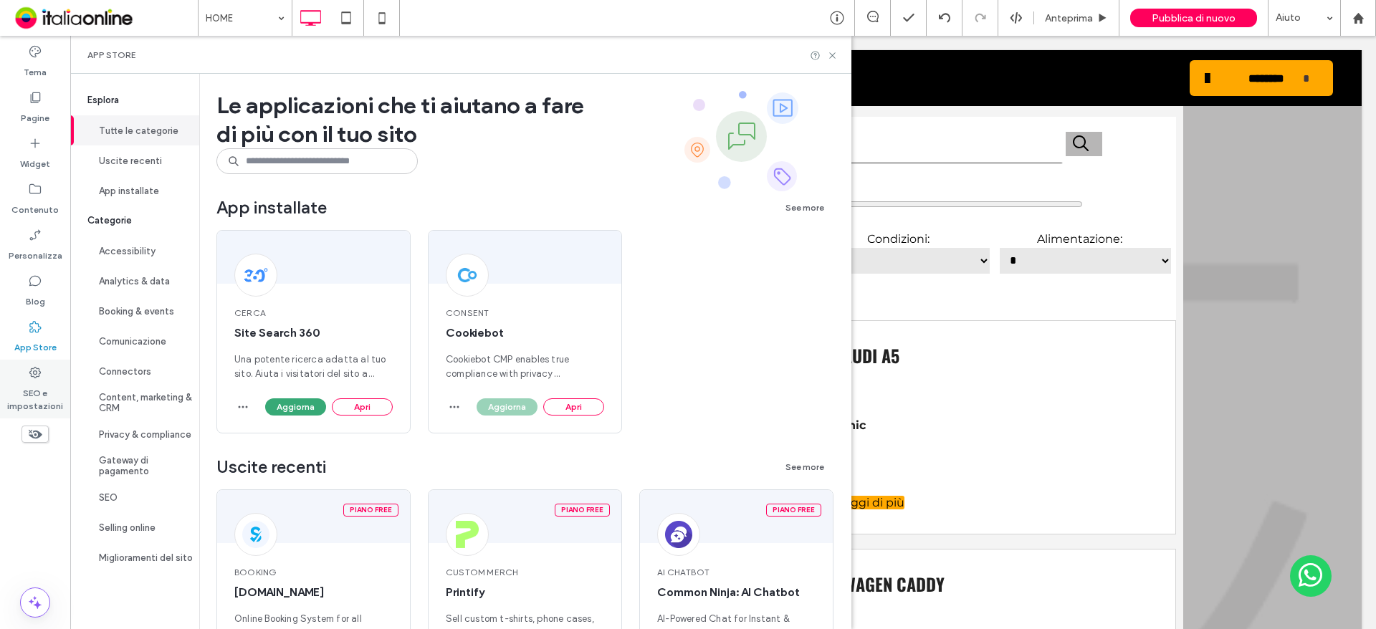
click at [50, 388] on label "SEO e impostazioni" at bounding box center [35, 396] width 70 height 33
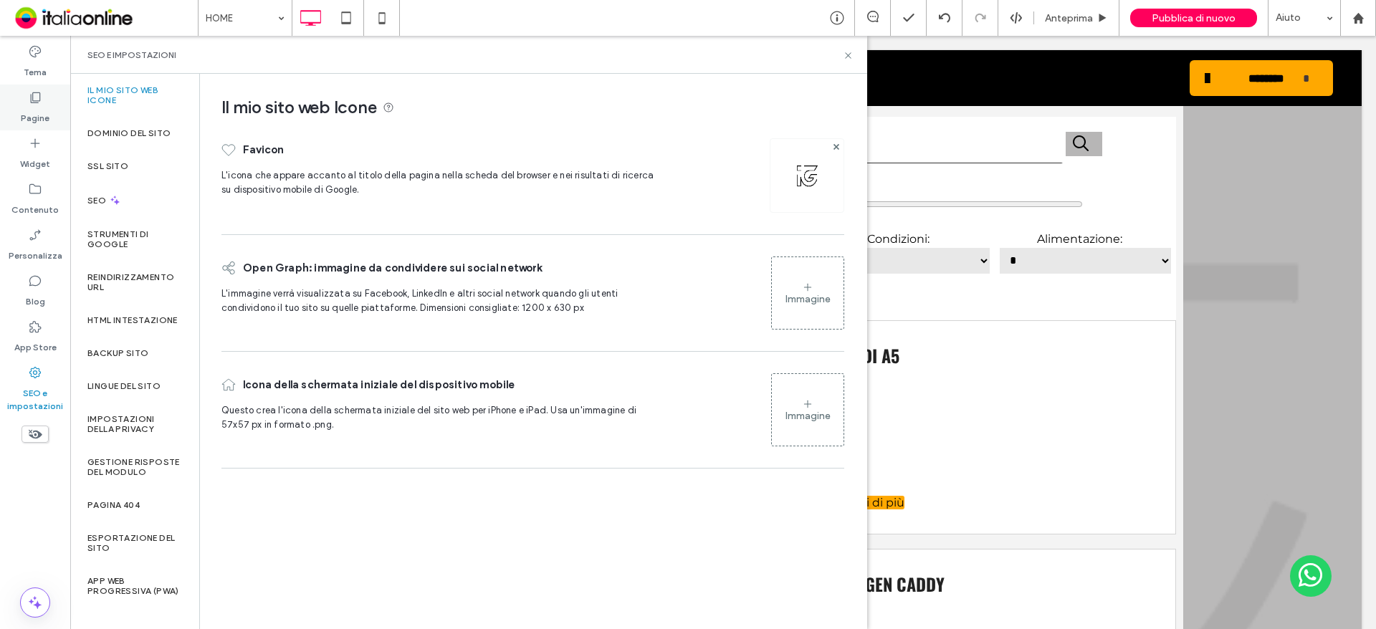
click at [30, 118] on label "Pagine" at bounding box center [35, 115] width 29 height 20
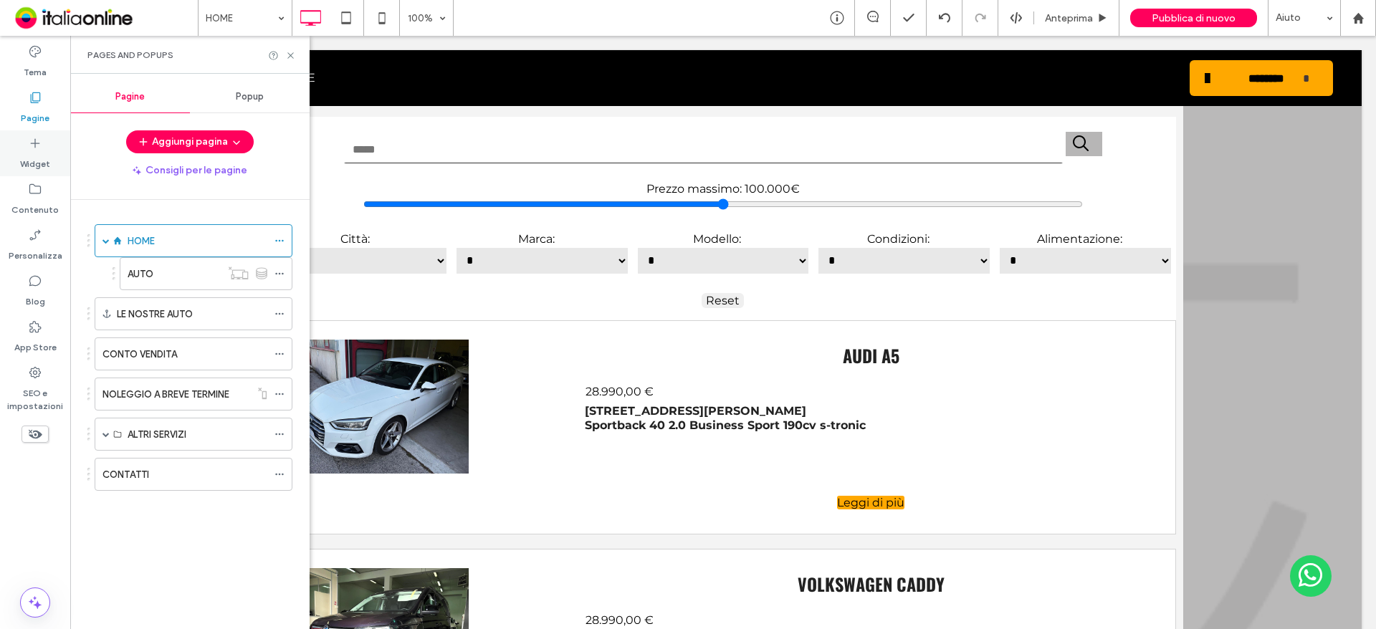
click at [28, 143] on icon at bounding box center [35, 143] width 14 height 14
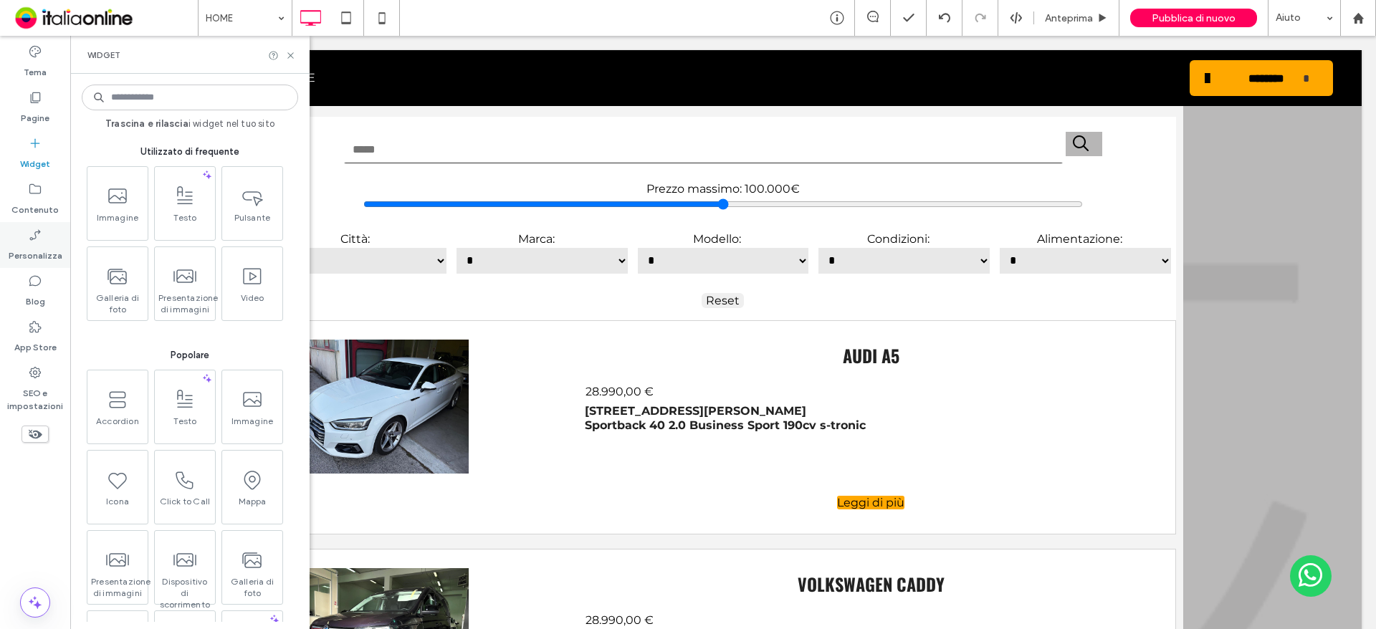
click at [19, 230] on div "Personalizza" at bounding box center [35, 245] width 70 height 46
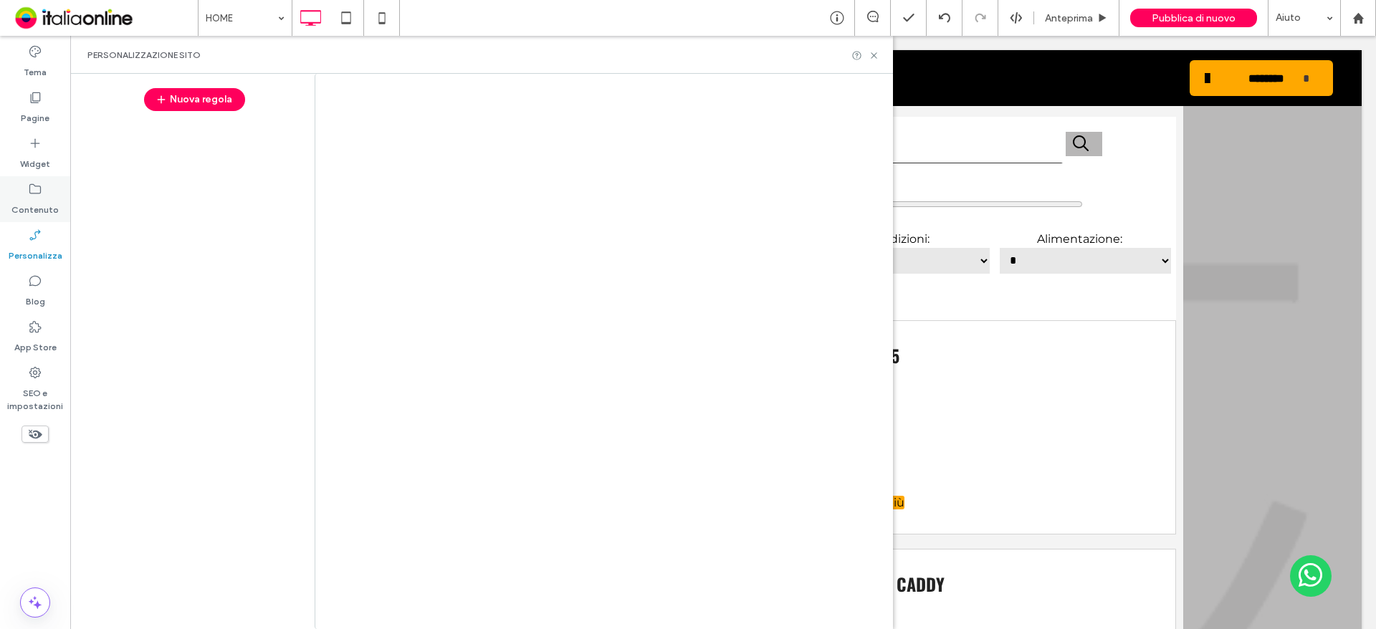
click at [34, 218] on div at bounding box center [688, 314] width 1376 height 629
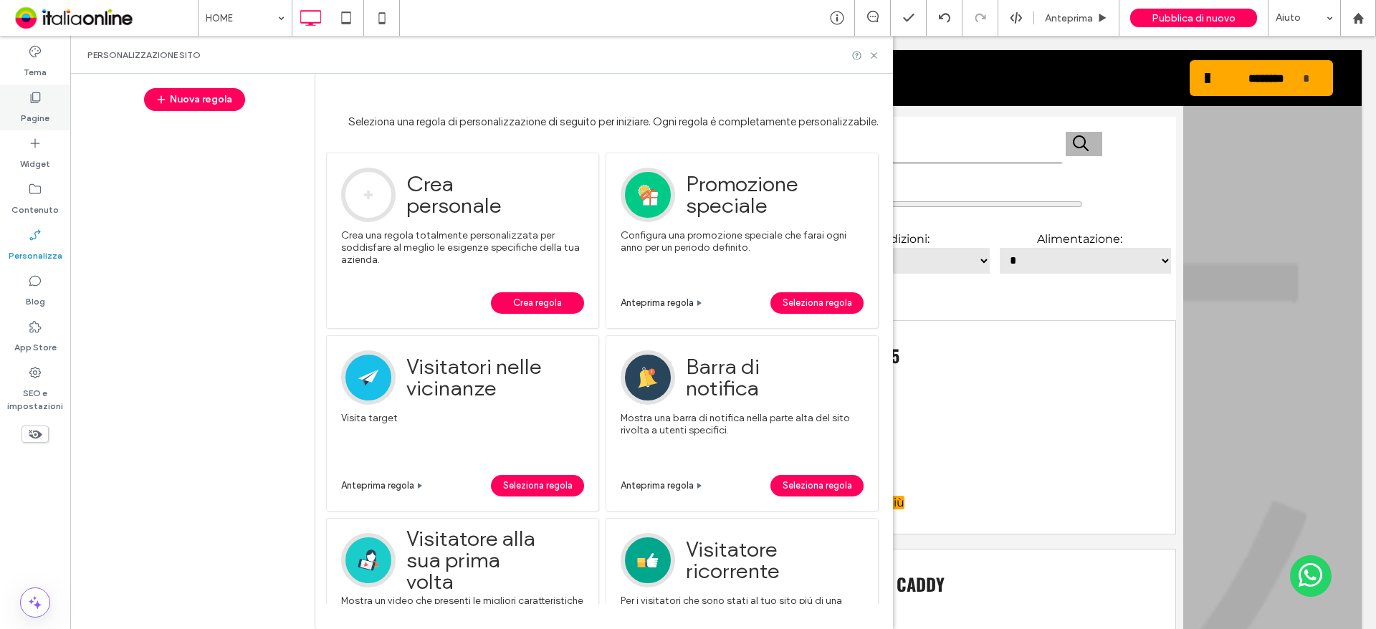
drag, startPoint x: 39, startPoint y: 74, endPoint x: 39, endPoint y: 120, distance: 46.6
click at [39, 74] on label "Tema" at bounding box center [35, 69] width 23 height 20
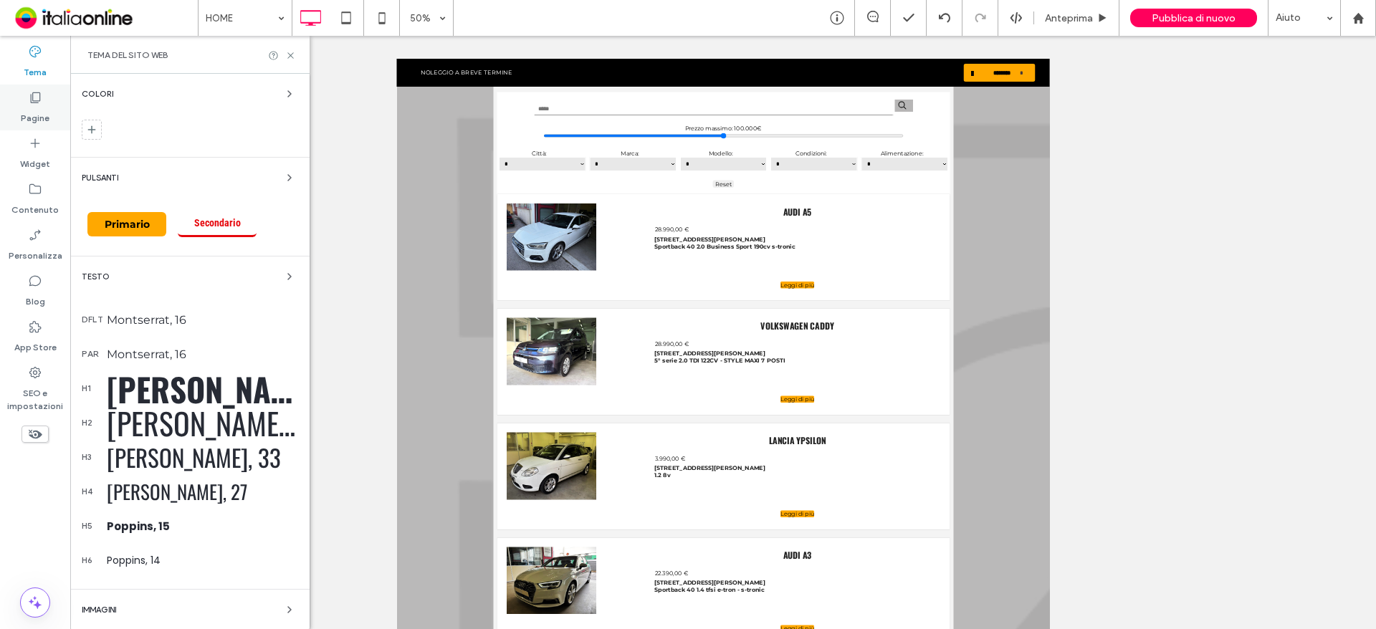
click at [39, 121] on label "Pagine" at bounding box center [35, 115] width 29 height 20
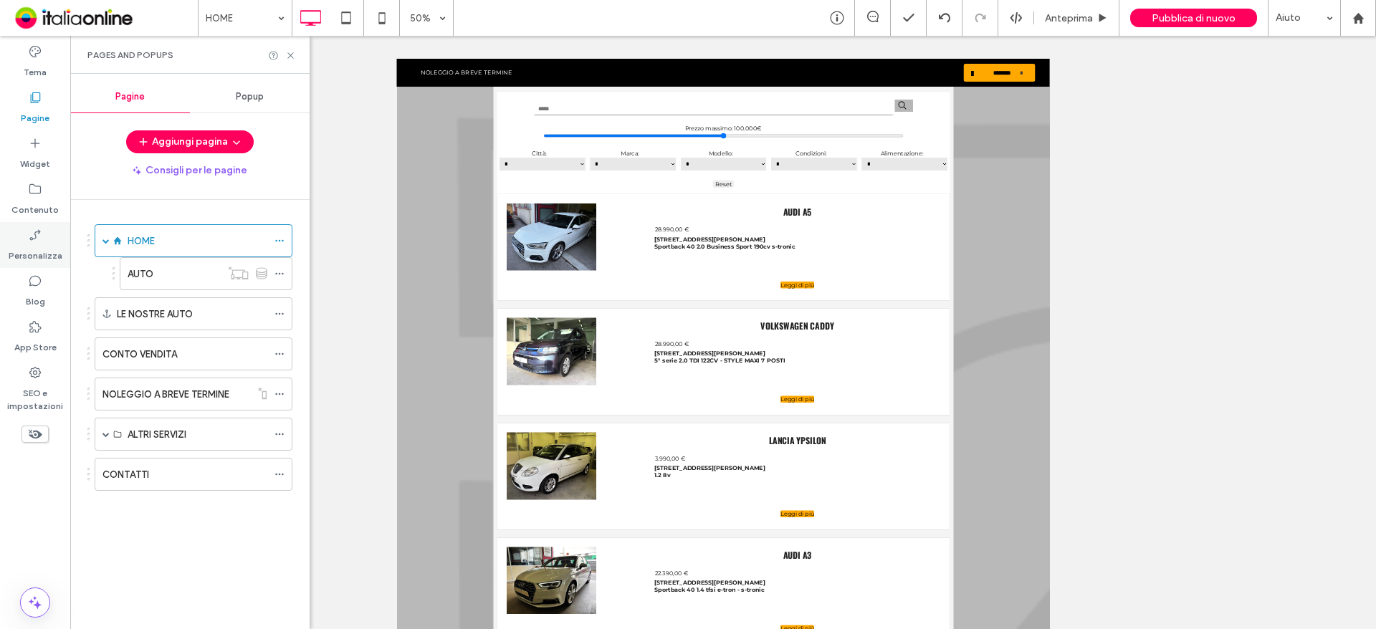
click at [37, 226] on div "Personalizza" at bounding box center [35, 245] width 70 height 46
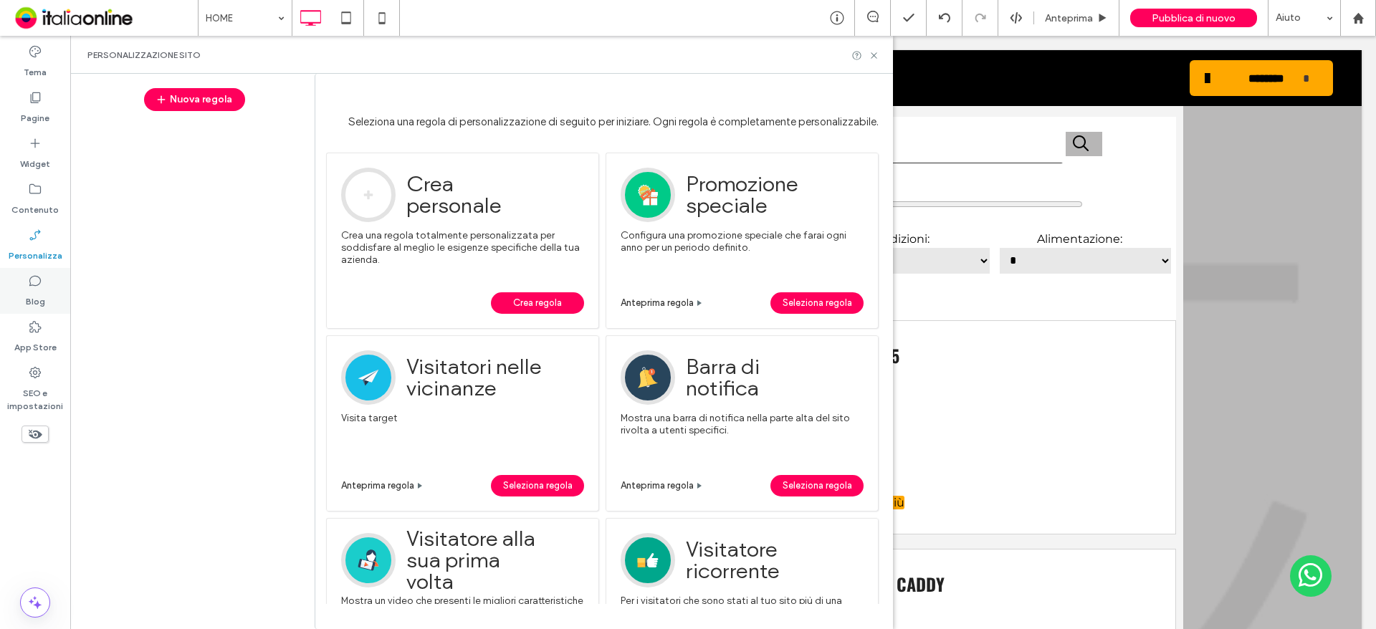
click at [37, 284] on icon at bounding box center [35, 281] width 14 height 14
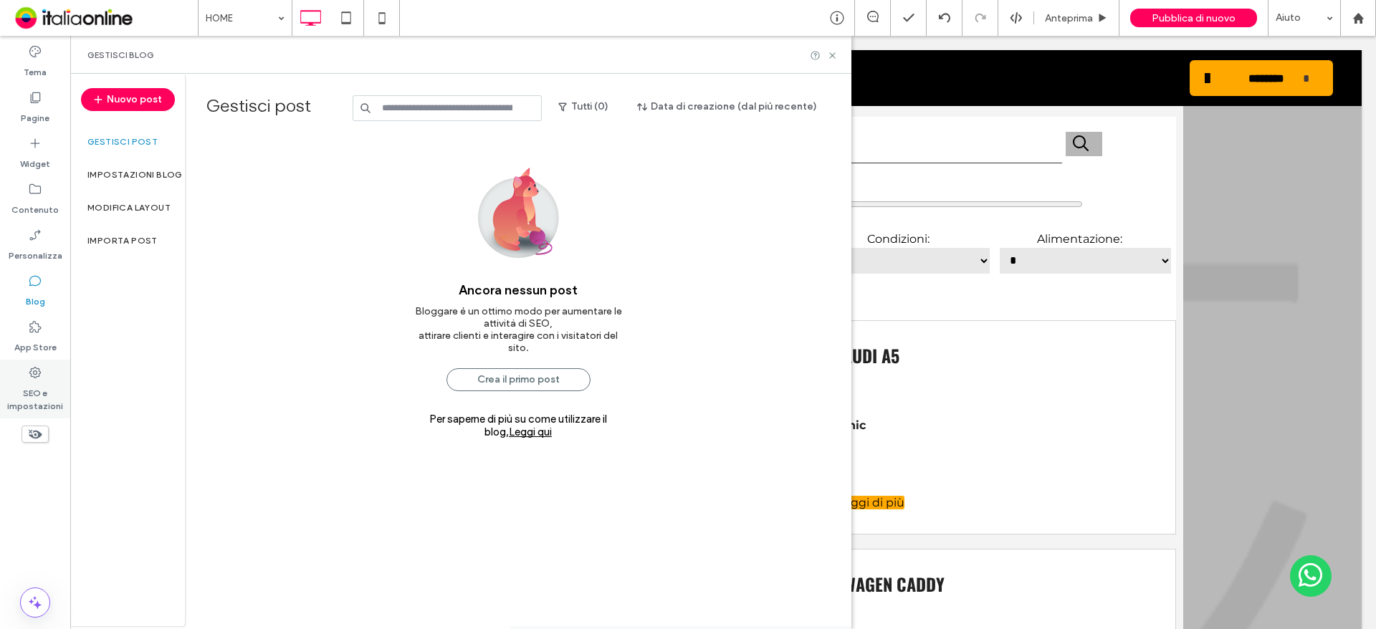
click at [47, 370] on div "SEO e impostazioni" at bounding box center [35, 389] width 70 height 59
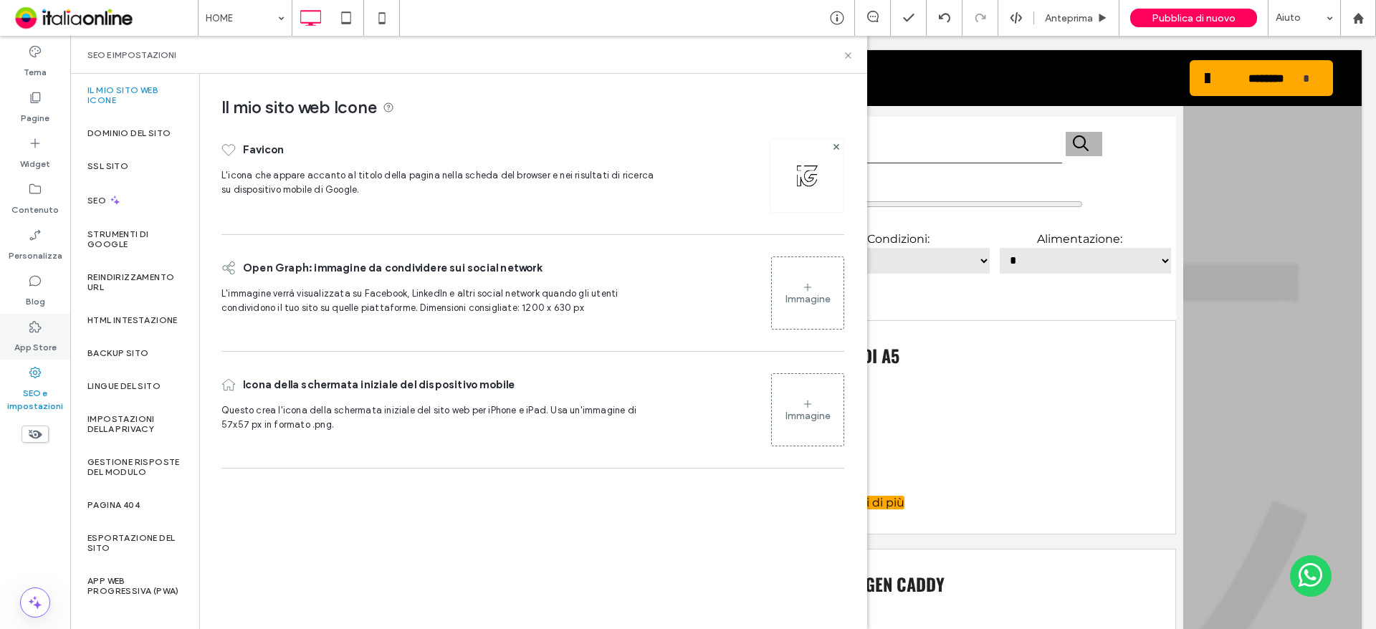
click at [42, 348] on label "App Store" at bounding box center [35, 344] width 42 height 20
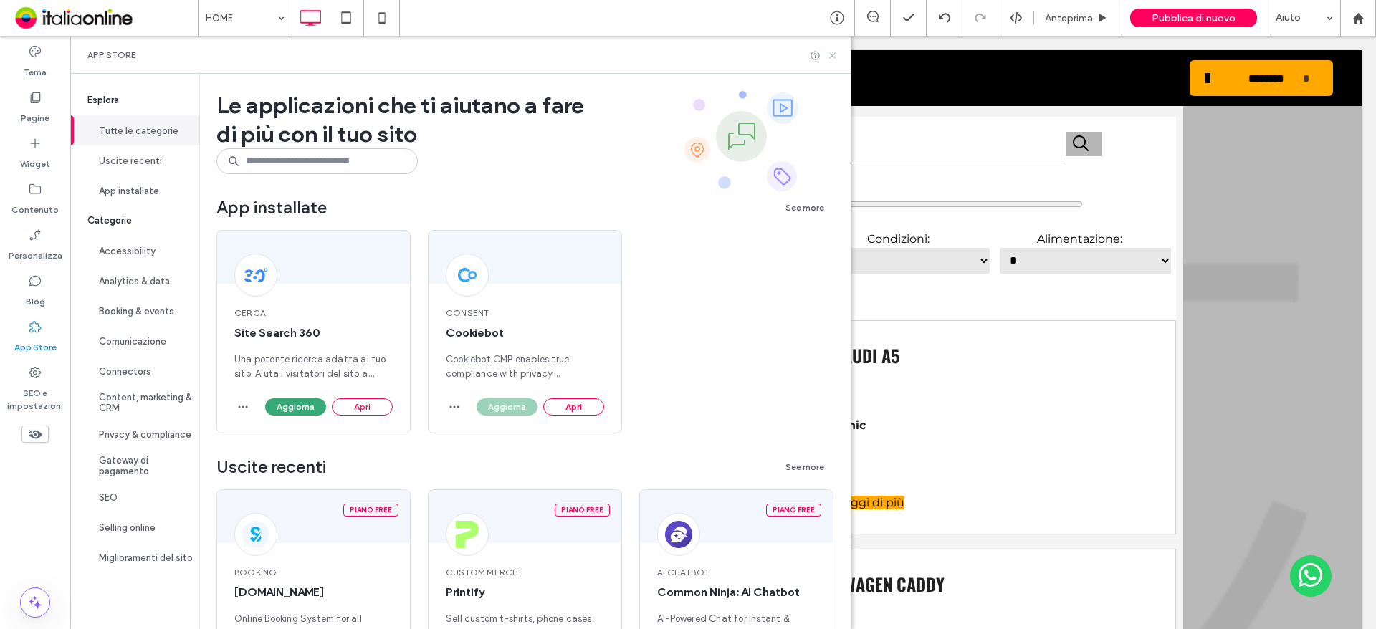
click at [838, 58] on icon at bounding box center [832, 55] width 11 height 11
